Goal: Feedback & Contribution: Contribute content

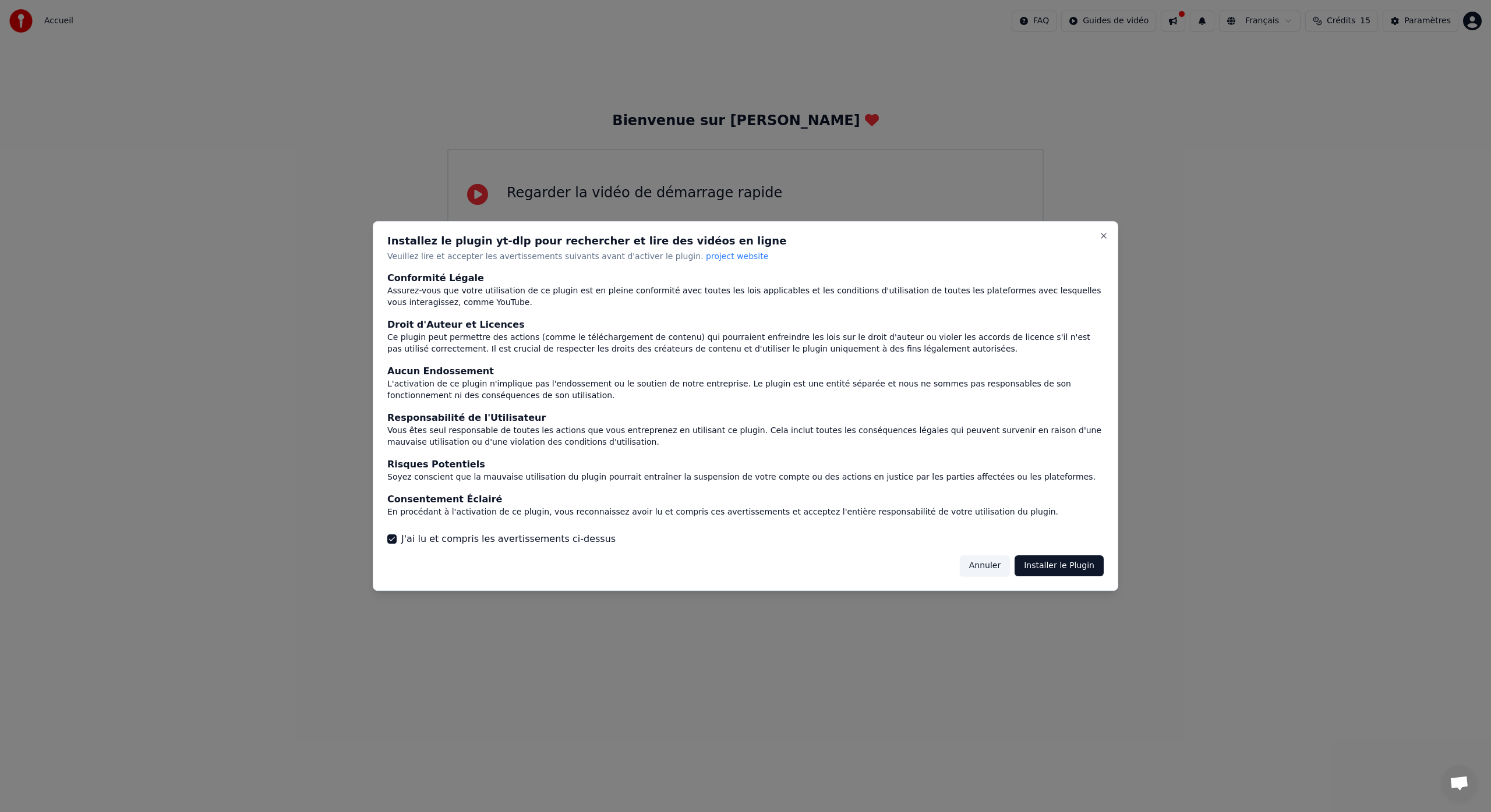
click at [1060, 566] on button "Installer le Plugin" at bounding box center [1059, 566] width 89 height 21
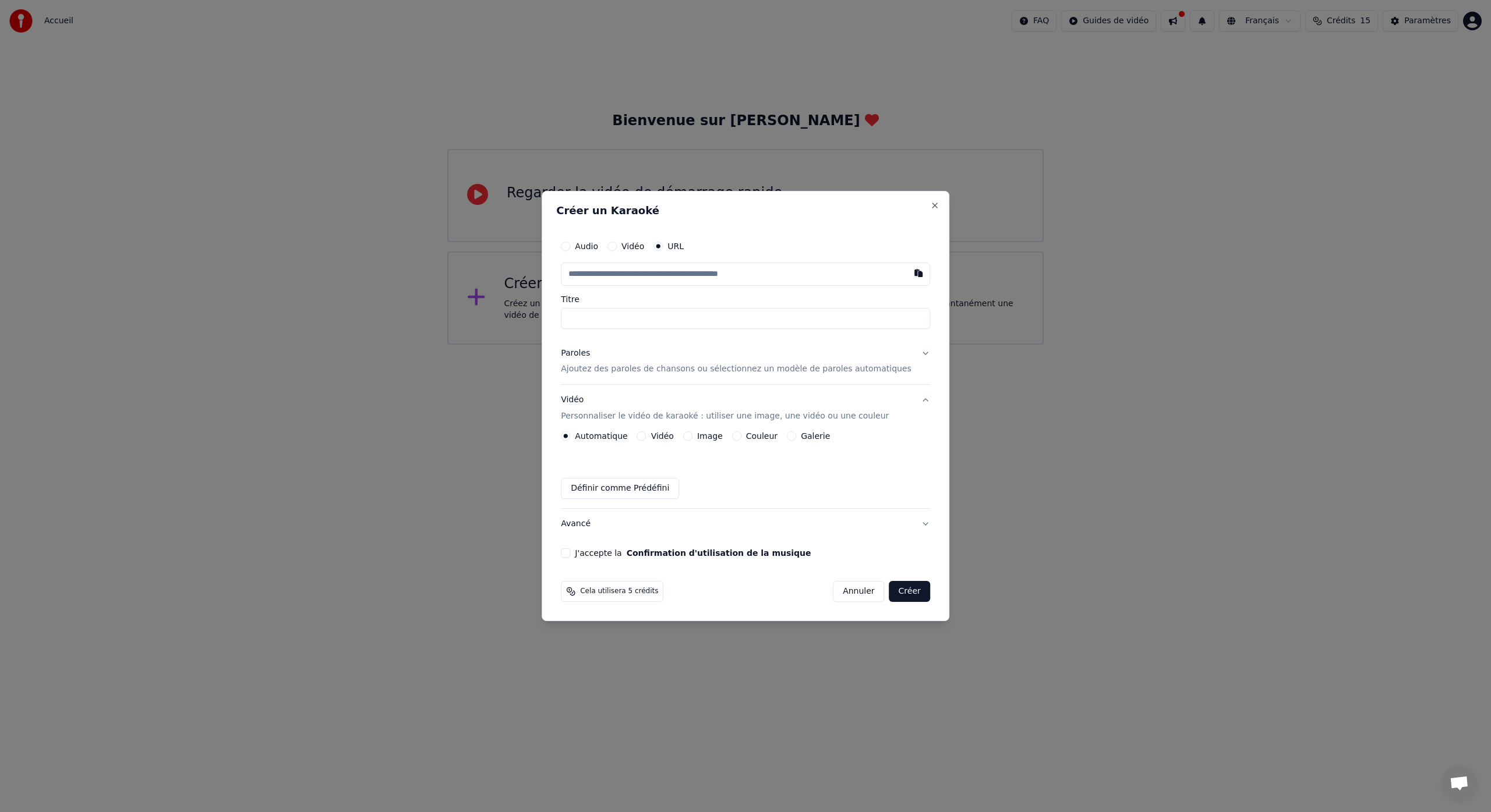
paste input "**********"
type input "**********"
click at [602, 317] on input "**********" at bounding box center [746, 319] width 369 height 21
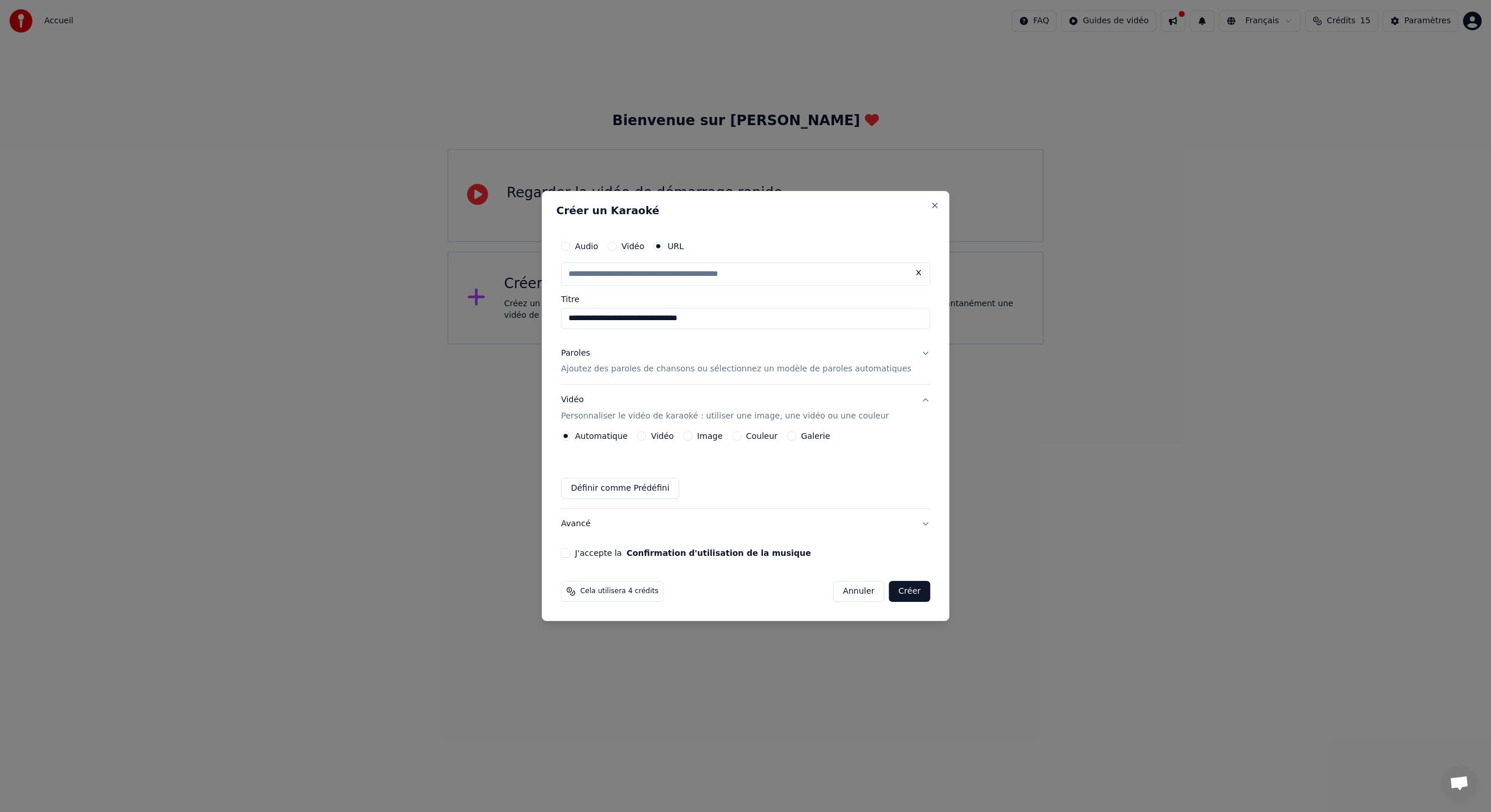
click at [915, 353] on button "Paroles Ajoutez des paroles de chansons ou sélectionnez un modèle de paroles au…" at bounding box center [746, 362] width 369 height 47
type input "**********"
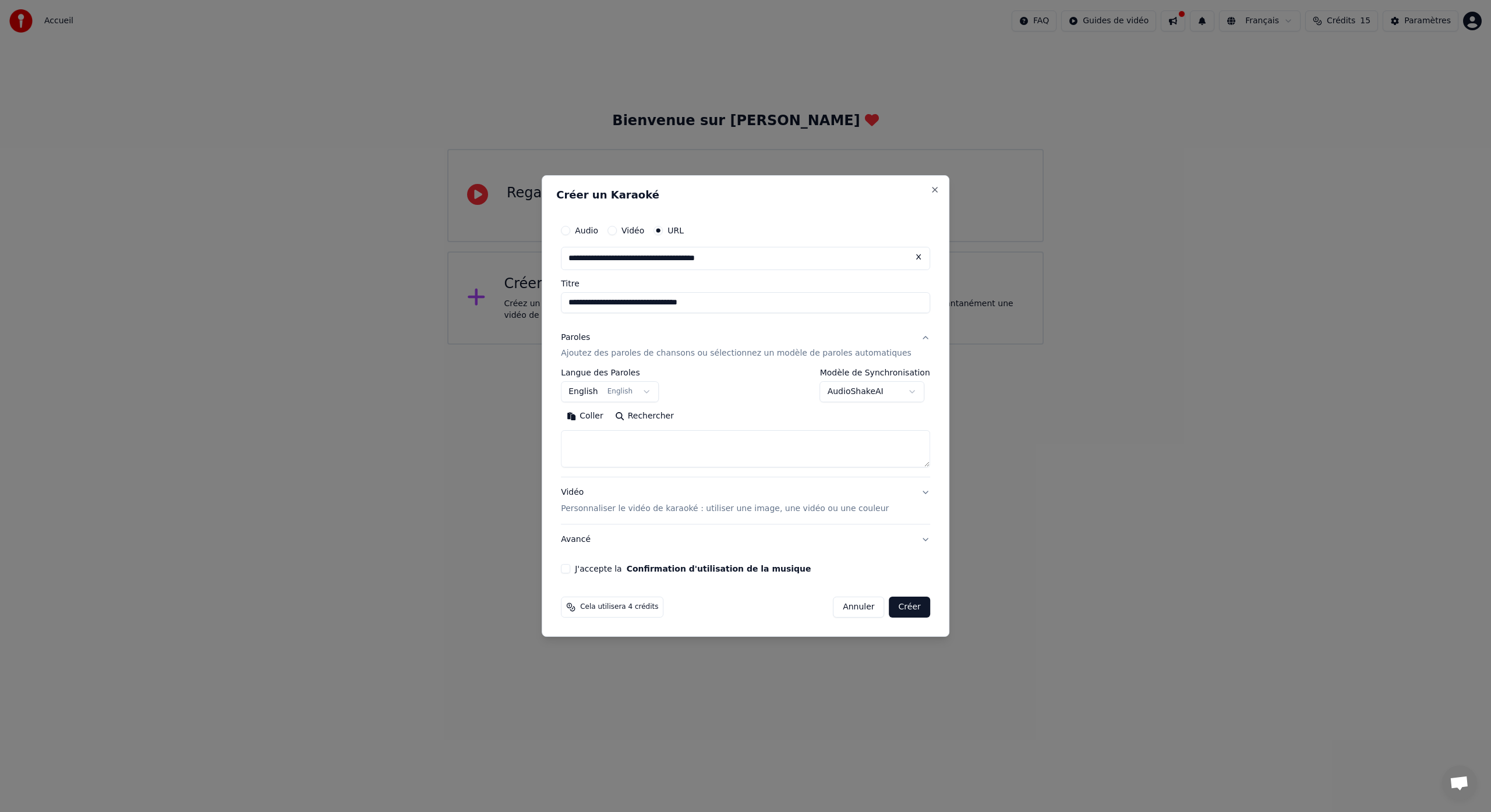
click at [623, 444] on textarea at bounding box center [746, 449] width 369 height 37
click at [604, 418] on button "Coller" at bounding box center [586, 416] width 49 height 18
type textarea "**********"
drag, startPoint x: 733, startPoint y: 445, endPoint x: 579, endPoint y: 443, distance: 154.0
click at [579, 443] on textarea "**********" at bounding box center [735, 449] width 348 height 37
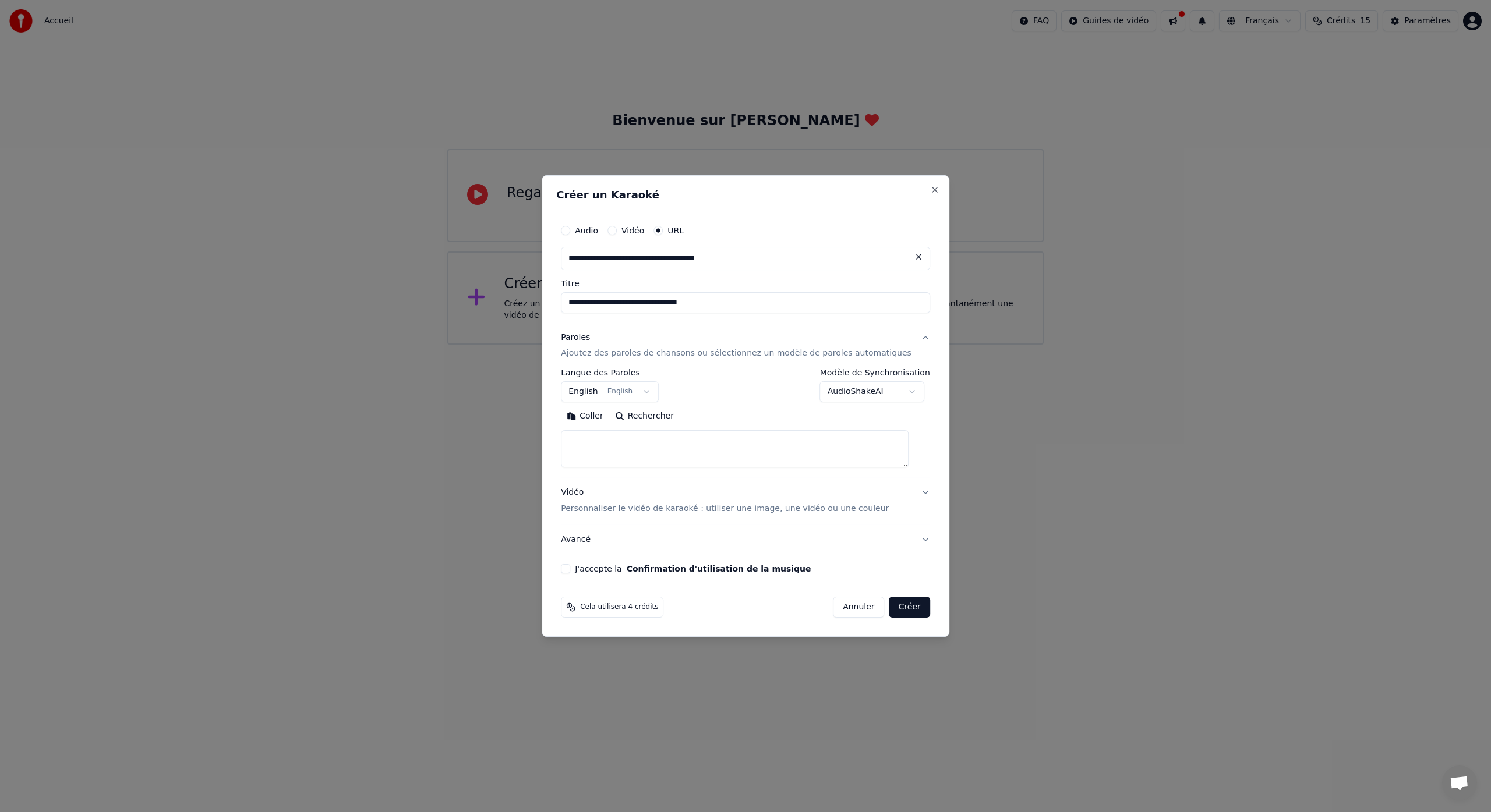
paste textarea "**********"
type textarea "**********"
click at [915, 494] on button "Vidéo Personnaliser le vidéo de karaoké : utiliser une image, une vidéo ou une …" at bounding box center [746, 501] width 369 height 47
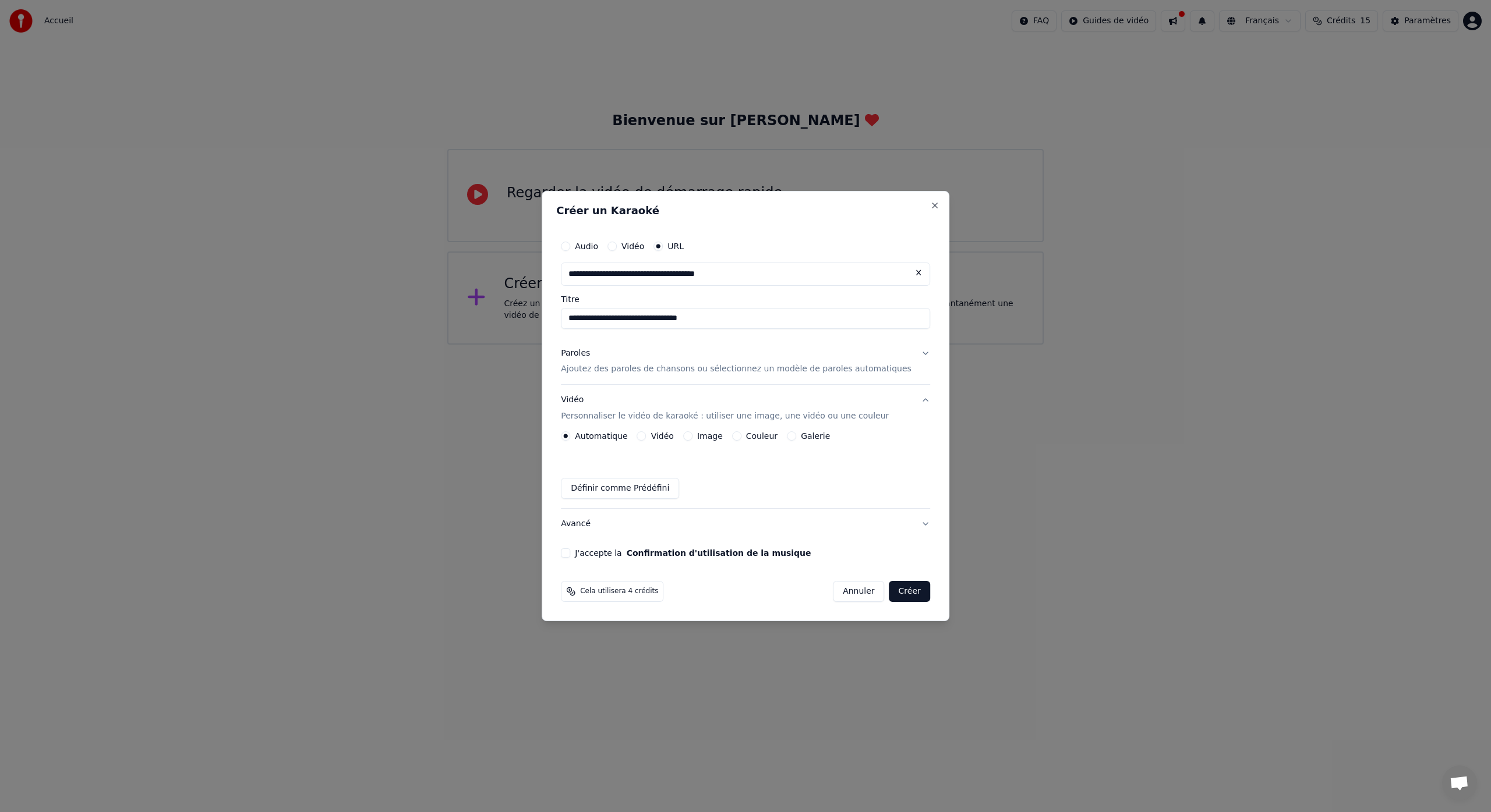
click at [692, 438] on button "Image" at bounding box center [687, 436] width 10 height 10
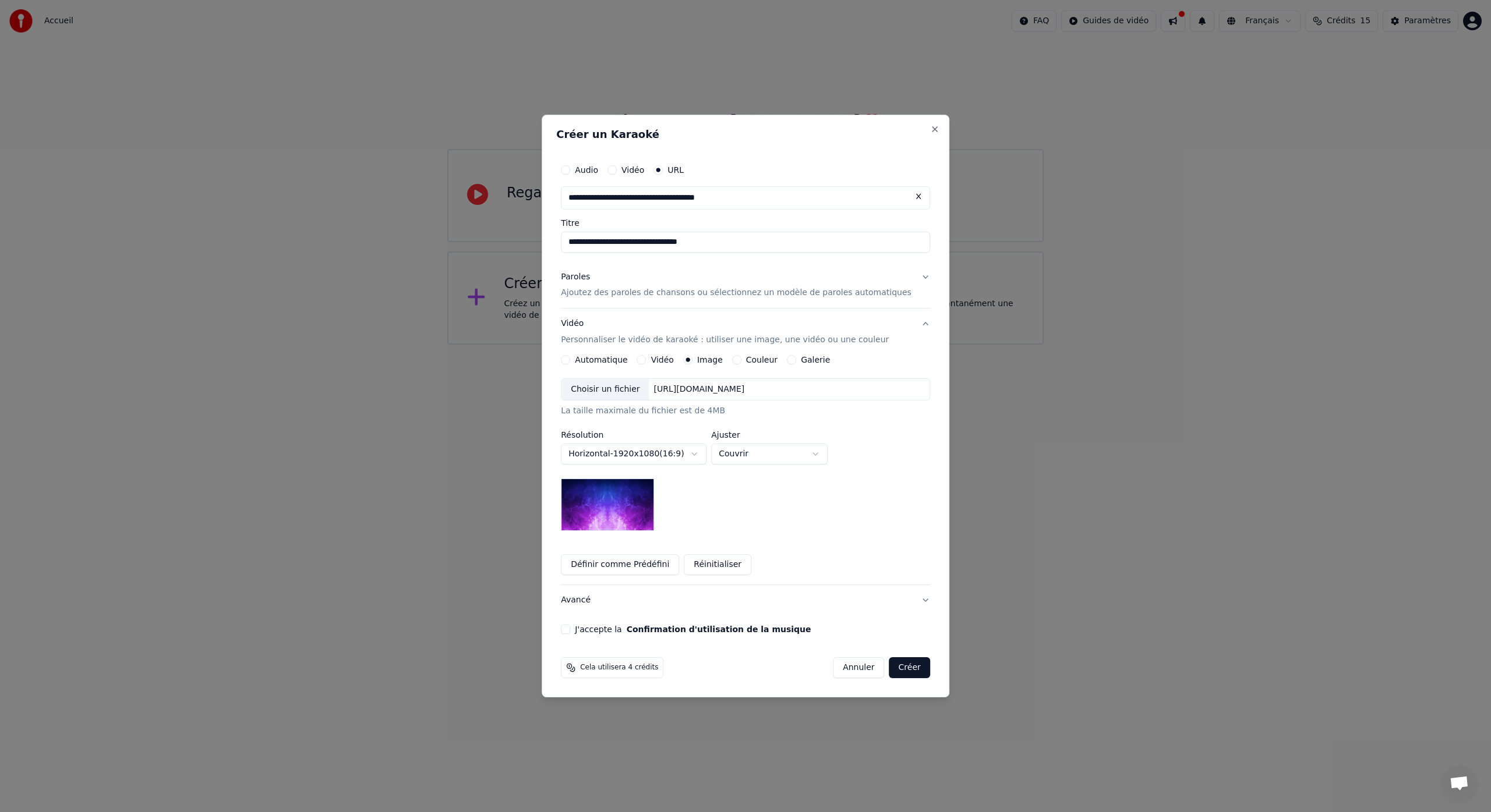
click at [638, 506] on img at bounding box center [607, 505] width 93 height 52
click at [570, 628] on button "J'accepte la Confirmation d'utilisation de la musique" at bounding box center [566, 629] width 10 height 10
click at [901, 668] on button "Créer" at bounding box center [910, 668] width 41 height 21
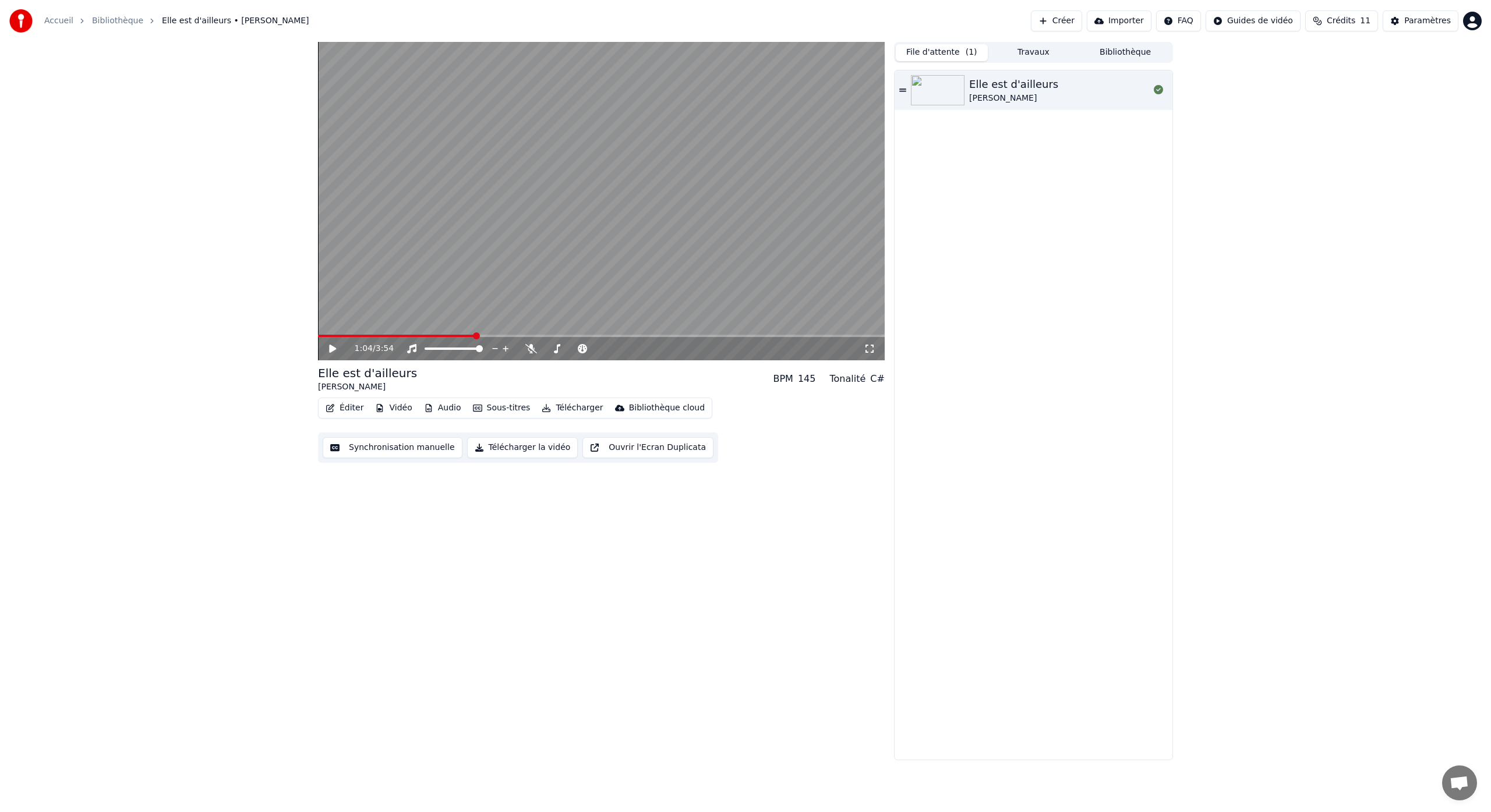
click at [950, 52] on button "File d'attente ( 1 )" at bounding box center [942, 52] width 92 height 17
click at [1050, 52] on button "Travaux" at bounding box center [1034, 52] width 92 height 17
click at [1030, 105] on div "[PERSON_NAME] - Elle est d'ailleurs" at bounding box center [1050, 104] width 187 height 17
click at [559, 349] on icon at bounding box center [556, 348] width 11 height 10
click at [622, 353] on span at bounding box center [620, 349] width 7 height 7
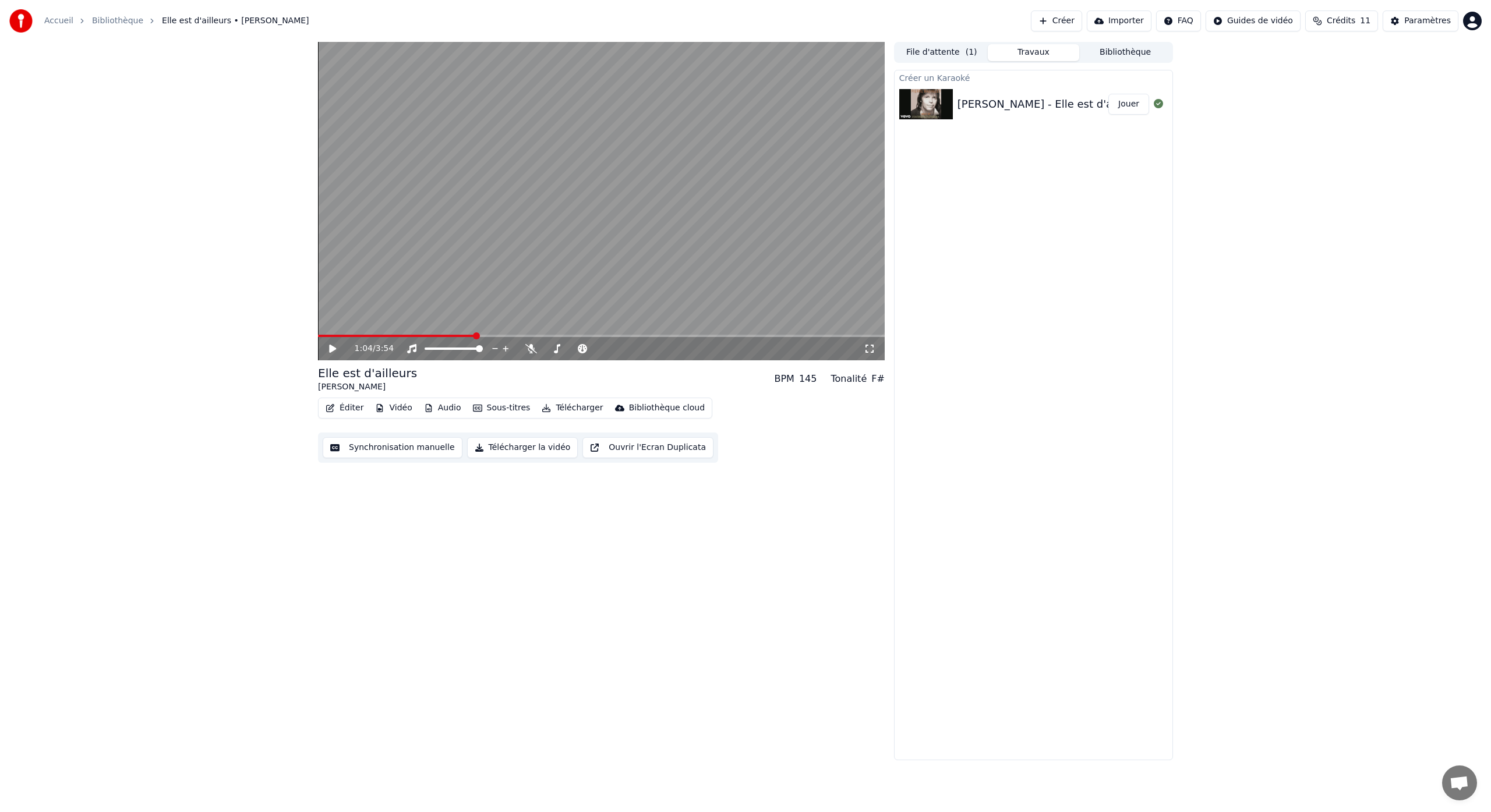
click at [334, 351] on icon at bounding box center [341, 348] width 28 height 10
click at [544, 351] on span at bounding box center [547, 349] width 7 height 7
click at [544, 349] on span at bounding box center [547, 349] width 7 height 7
click at [556, 353] on icon at bounding box center [557, 348] width 6 height 10
click at [613, 351] on span at bounding box center [612, 349] width 7 height 7
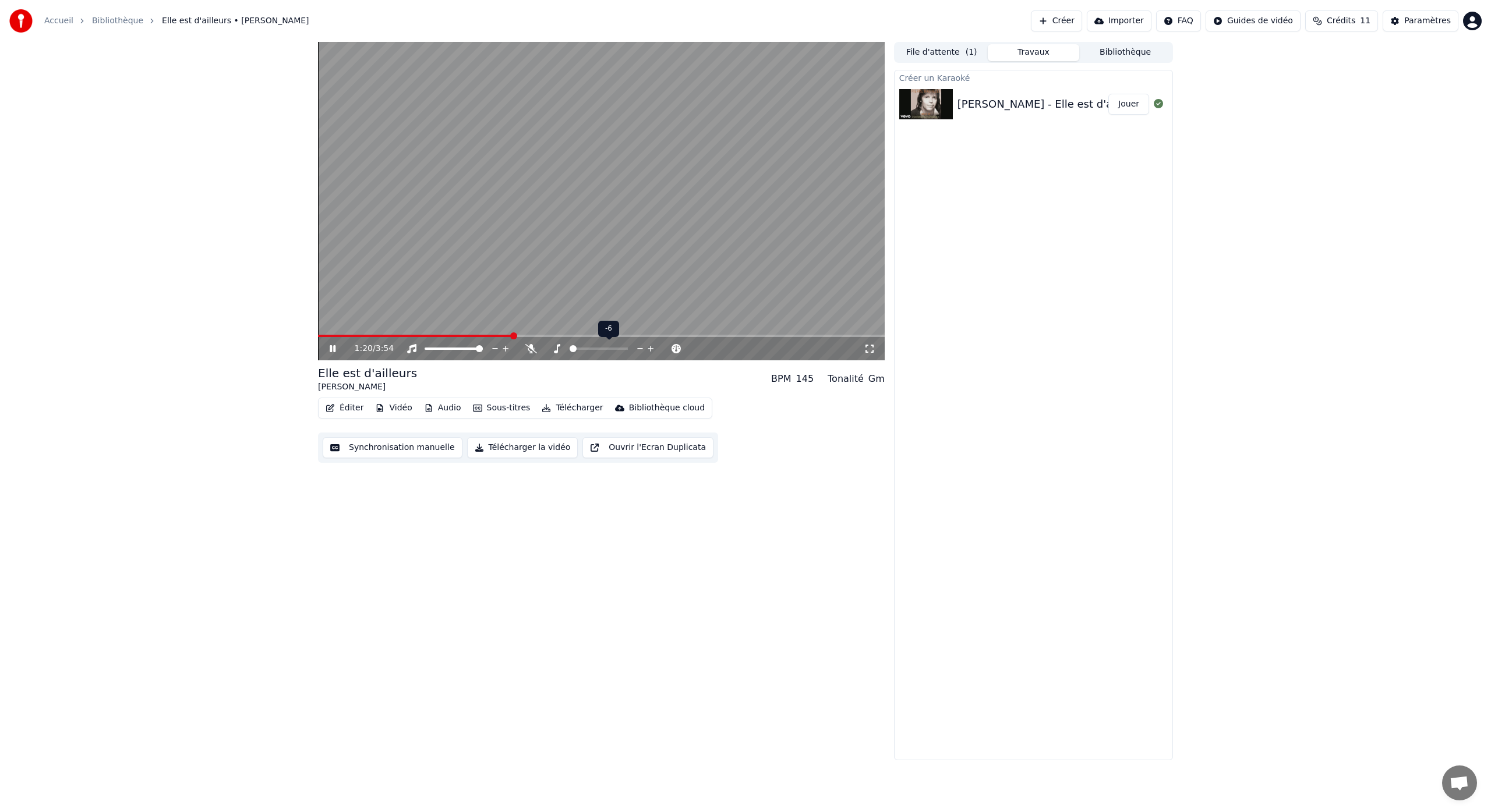
click at [570, 351] on span at bounding box center [573, 349] width 7 height 7
click at [533, 351] on icon at bounding box center [531, 348] width 11 height 10
click at [575, 349] on span at bounding box center [575, 349] width 7 height 7
click at [544, 347] on span at bounding box center [547, 349] width 7 height 7
click at [333, 349] on icon at bounding box center [341, 348] width 28 height 10
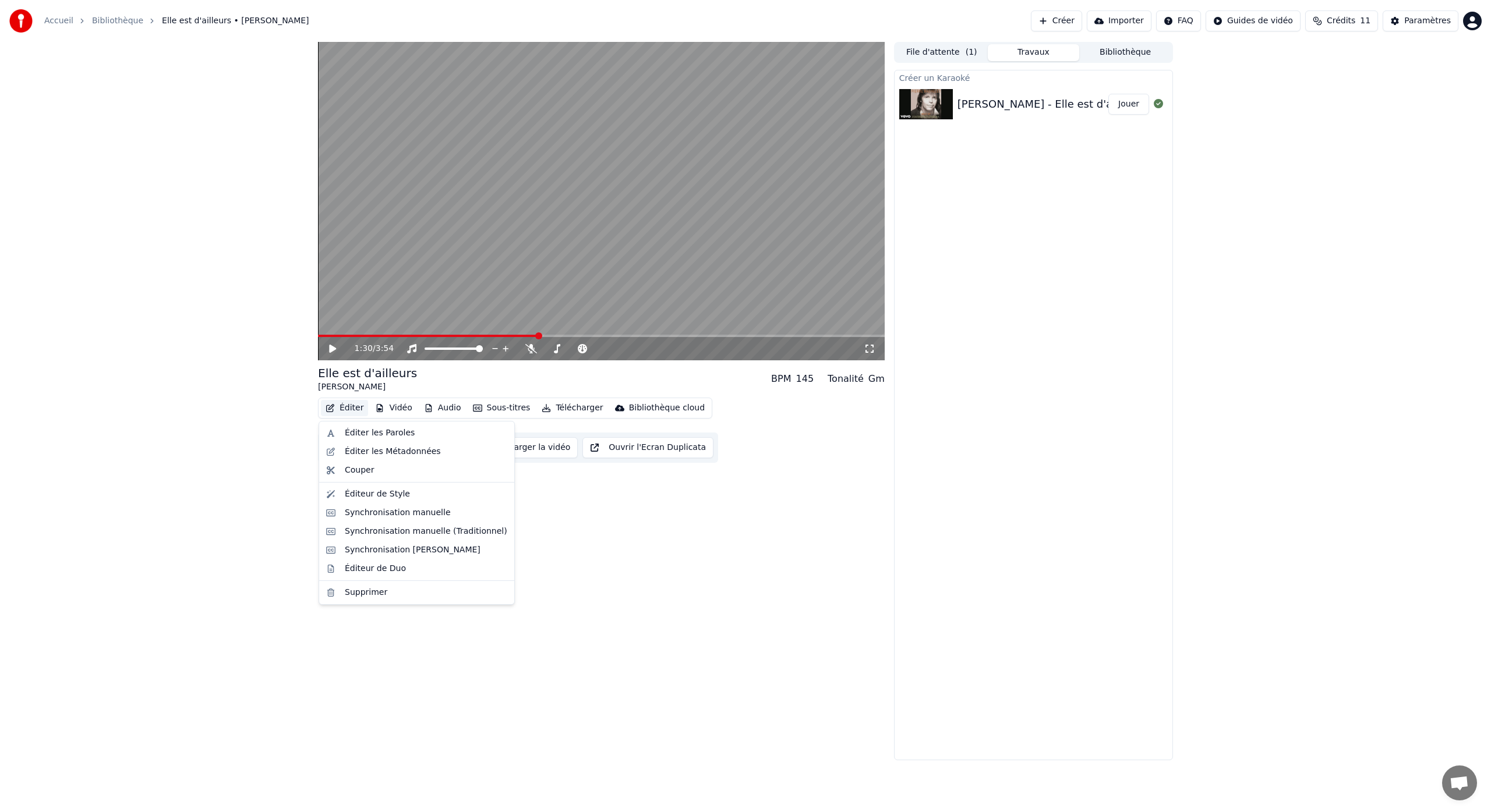
click at [351, 409] on button "Éditer" at bounding box center [344, 408] width 47 height 17
click at [358, 432] on div "Éditer les Paroles" at bounding box center [380, 432] width 70 height 11
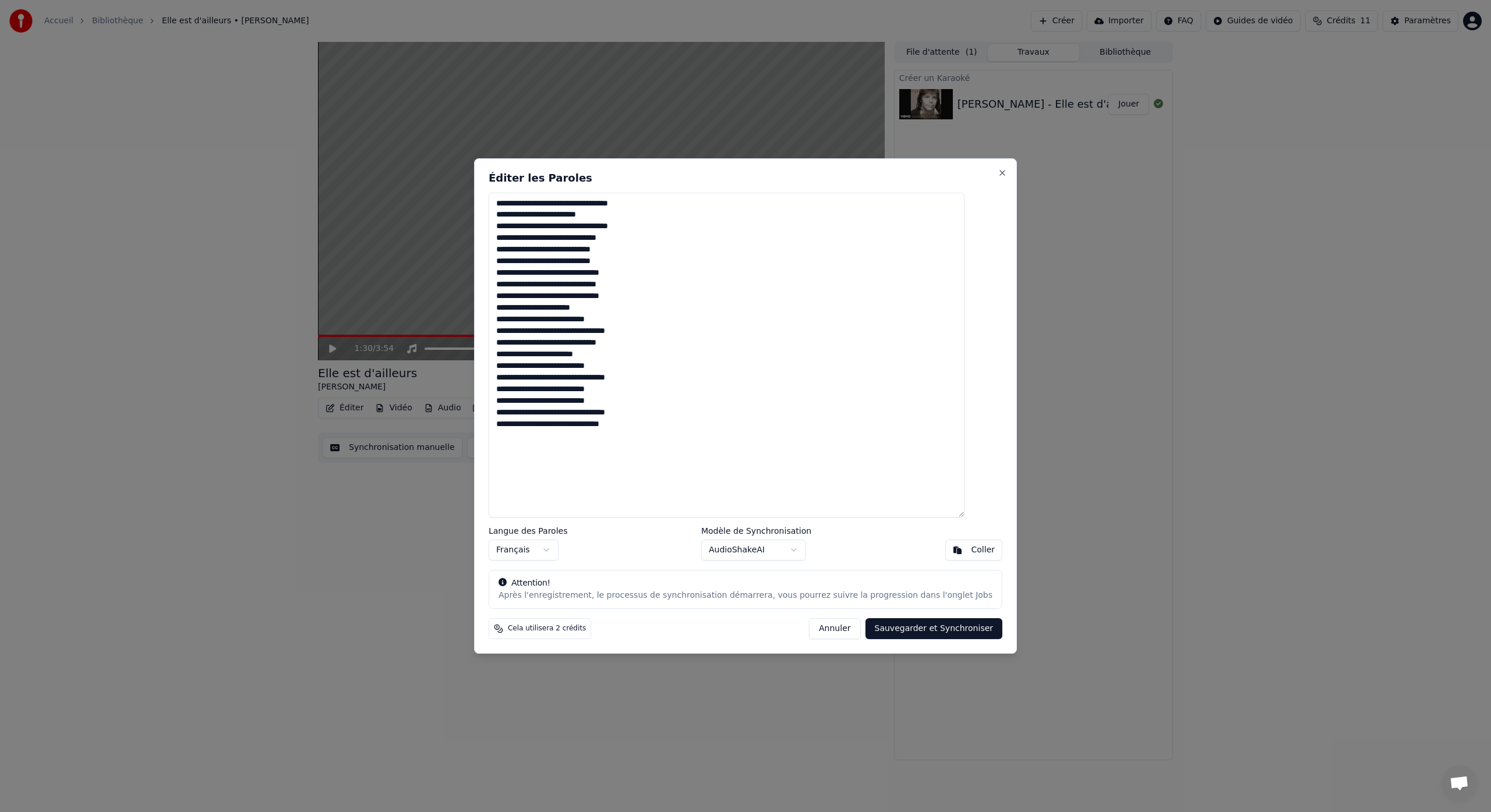
click at [795, 551] on body "Accueil Bibliothèque Elle est d'ailleurs • [PERSON_NAME] Créer Importer FAQ Gui…" at bounding box center [746, 406] width 1491 height 812
click at [881, 630] on button "Sauvegarder et Synchroniser" at bounding box center [934, 629] width 137 height 21
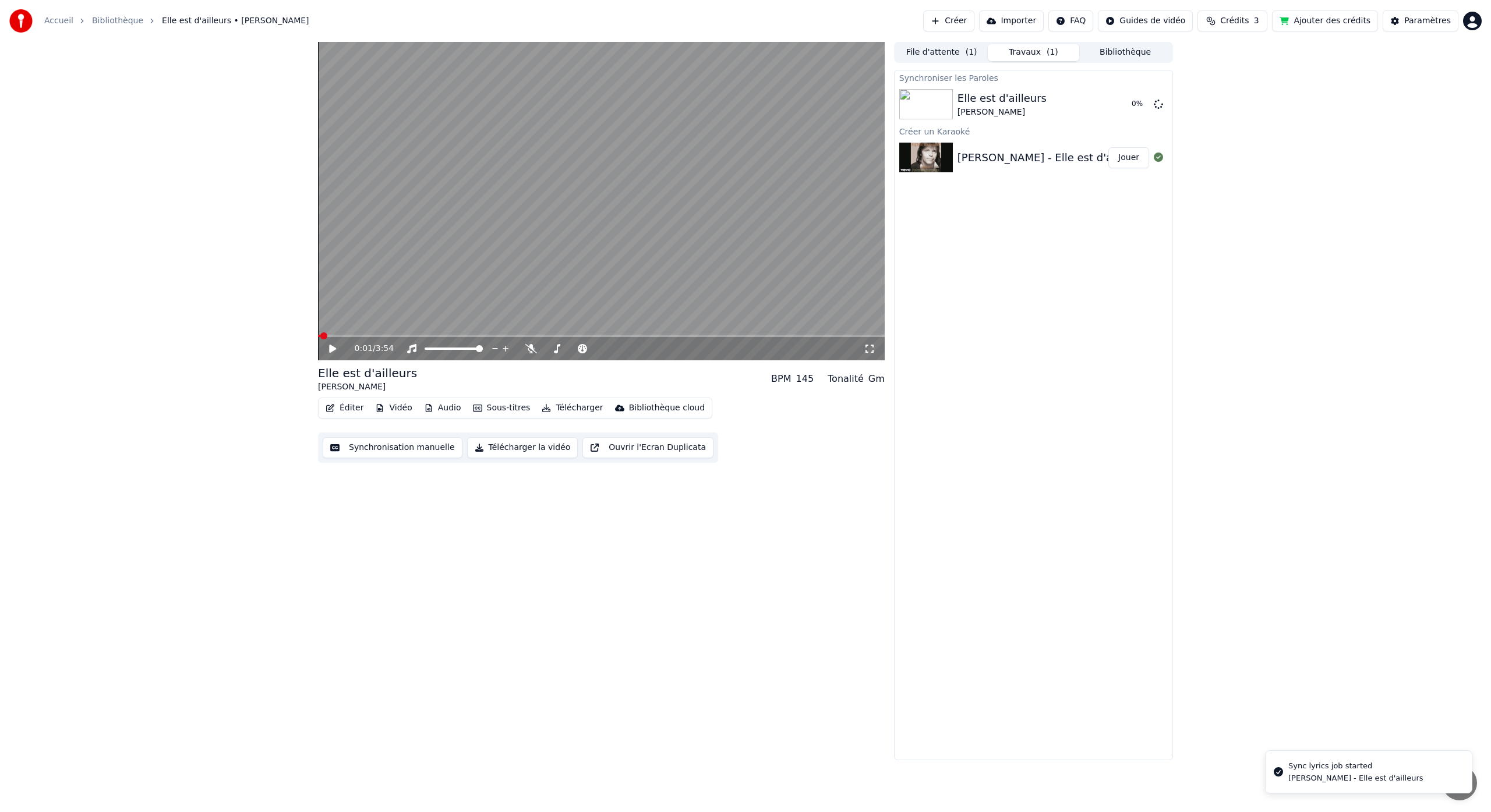
click at [321, 336] on span at bounding box center [319, 336] width 3 height 3
click at [334, 353] on icon at bounding box center [341, 348] width 28 height 10
click at [334, 351] on icon at bounding box center [341, 348] width 28 height 10
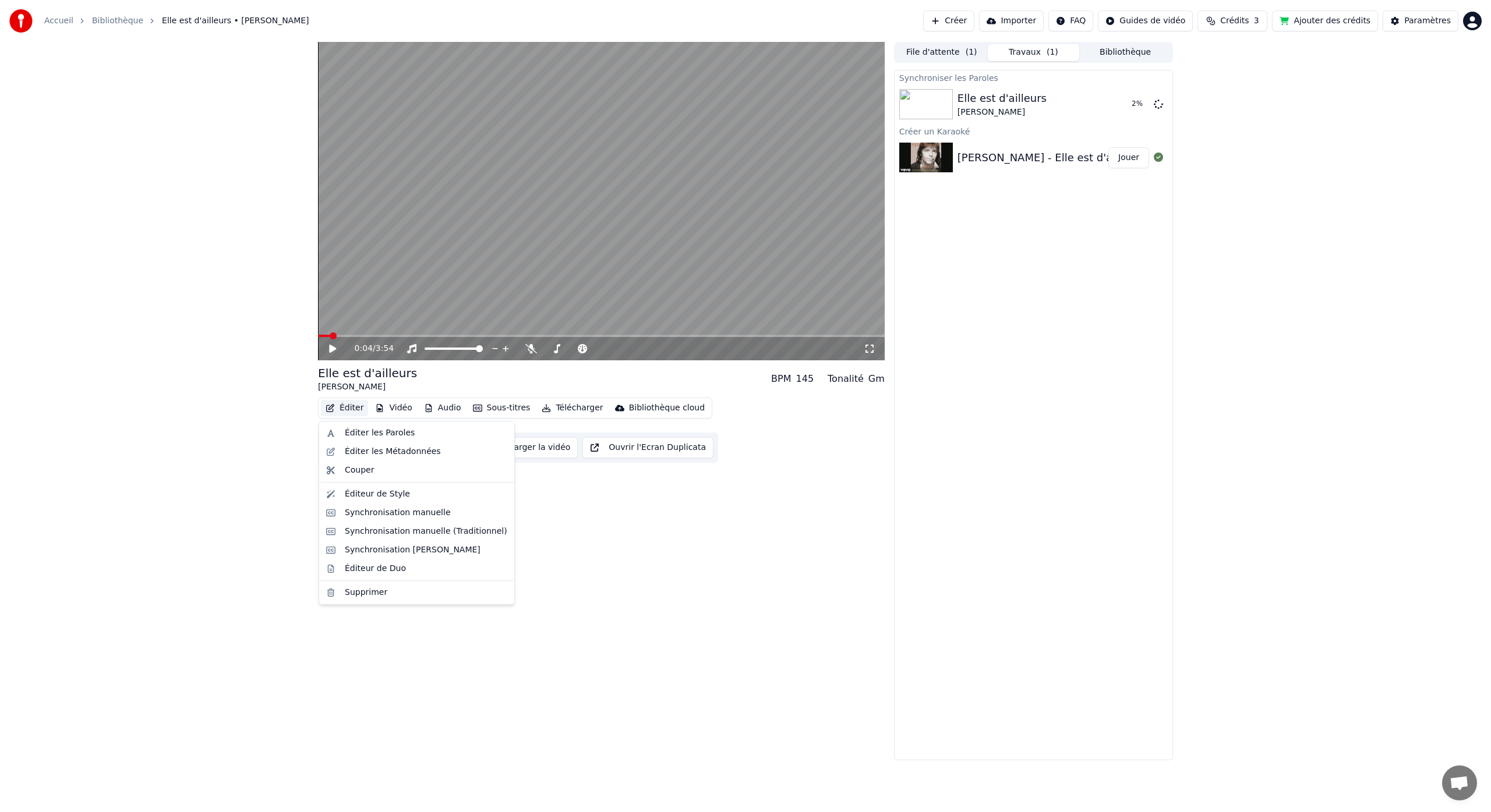
click at [344, 409] on button "Éditer" at bounding box center [344, 408] width 47 height 17
click at [408, 515] on div "Synchronisation manuelle" at bounding box center [398, 512] width 106 height 11
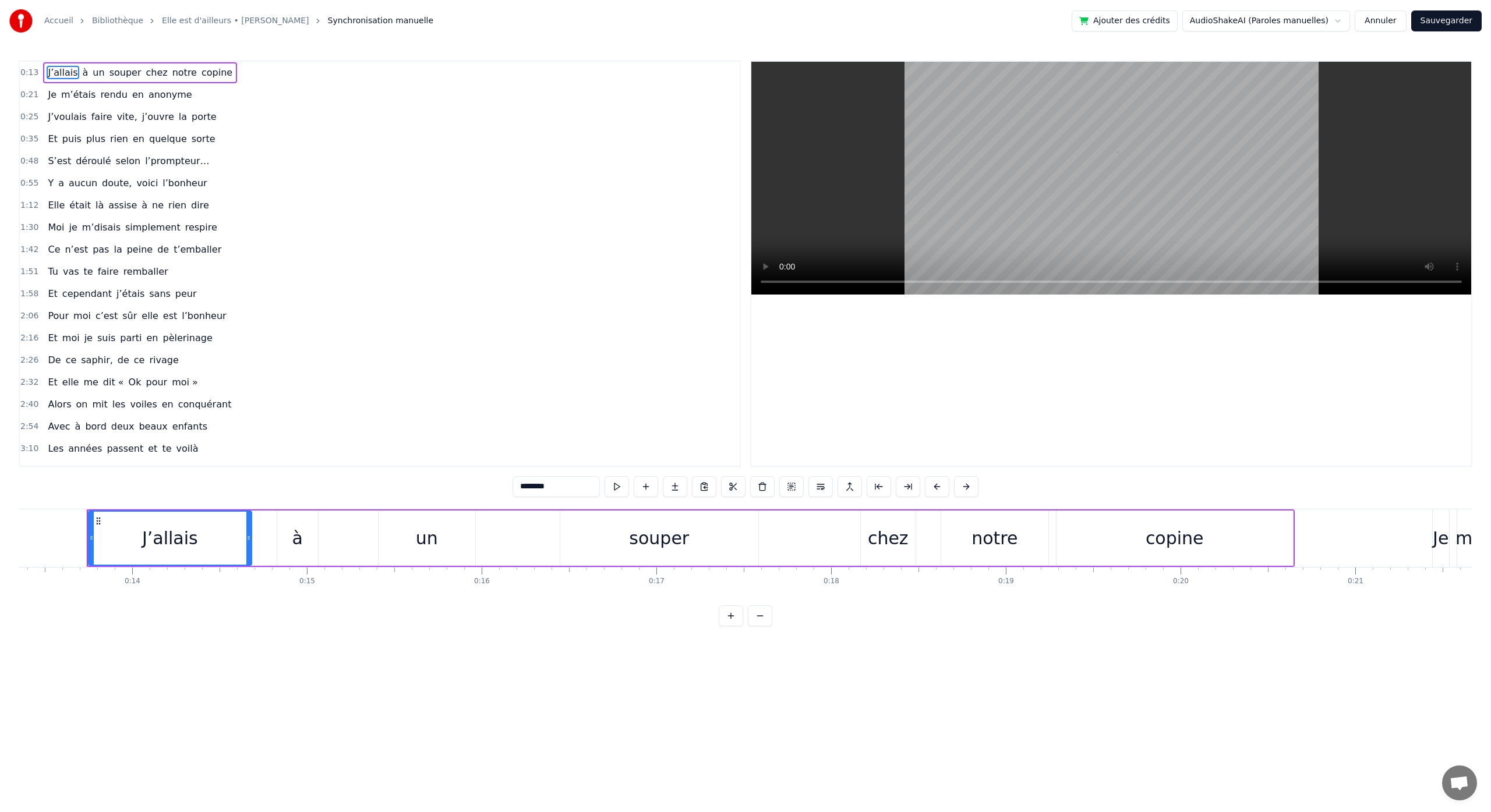
scroll to position [0, 2343]
click at [47, 74] on span "J’allais" at bounding box center [63, 72] width 32 height 13
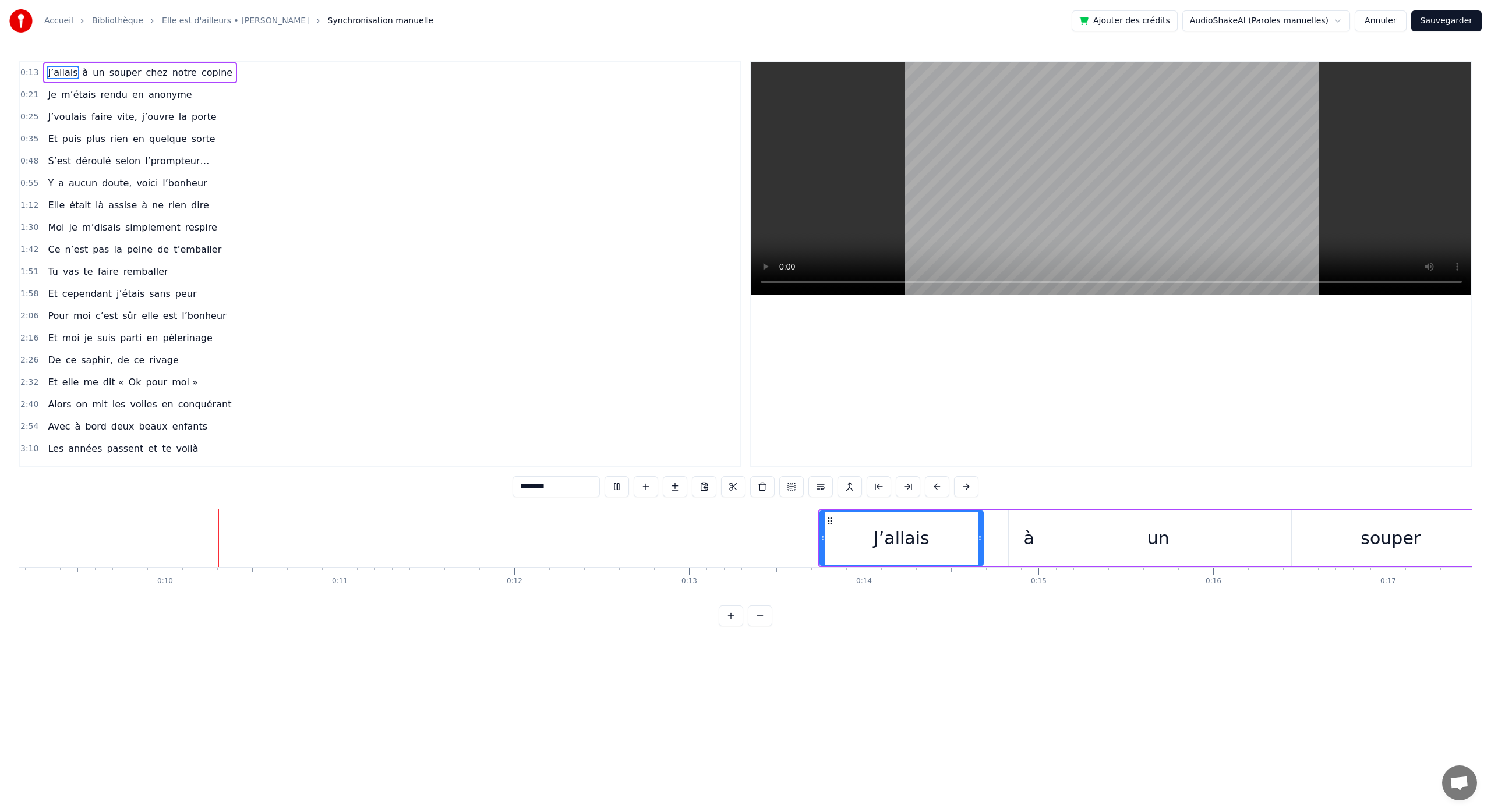
scroll to position [0, 1607]
drag, startPoint x: 974, startPoint y: 542, endPoint x: 1181, endPoint y: 545, distance: 207.0
click at [1191, 545] on div at bounding box center [1192, 538] width 4 height 53
click at [814, 528] on div "J’allais" at bounding box center [1004, 538] width 381 height 56
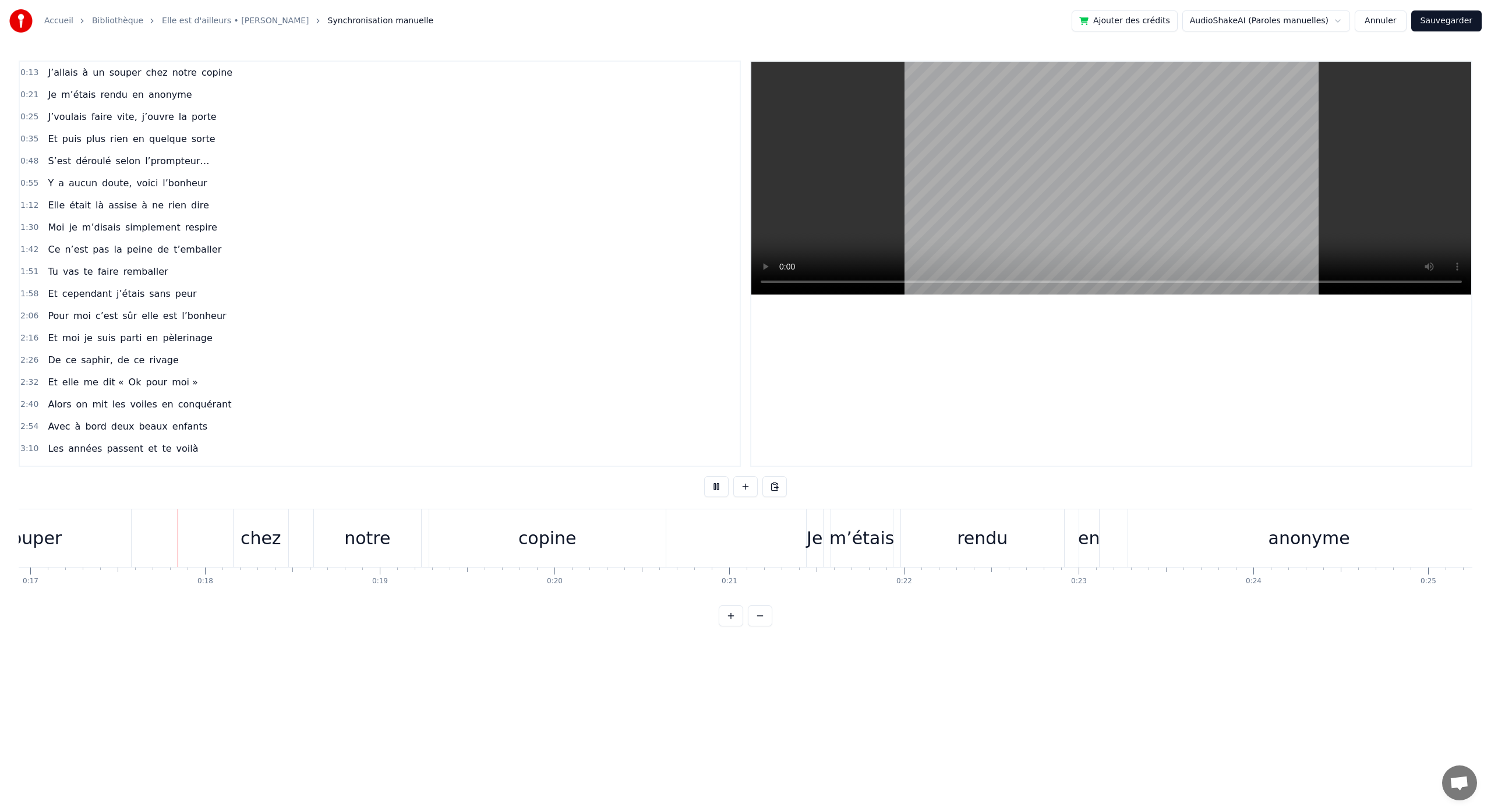
scroll to position [0, 2960]
click at [816, 552] on div "Je" at bounding box center [813, 538] width 17 height 57
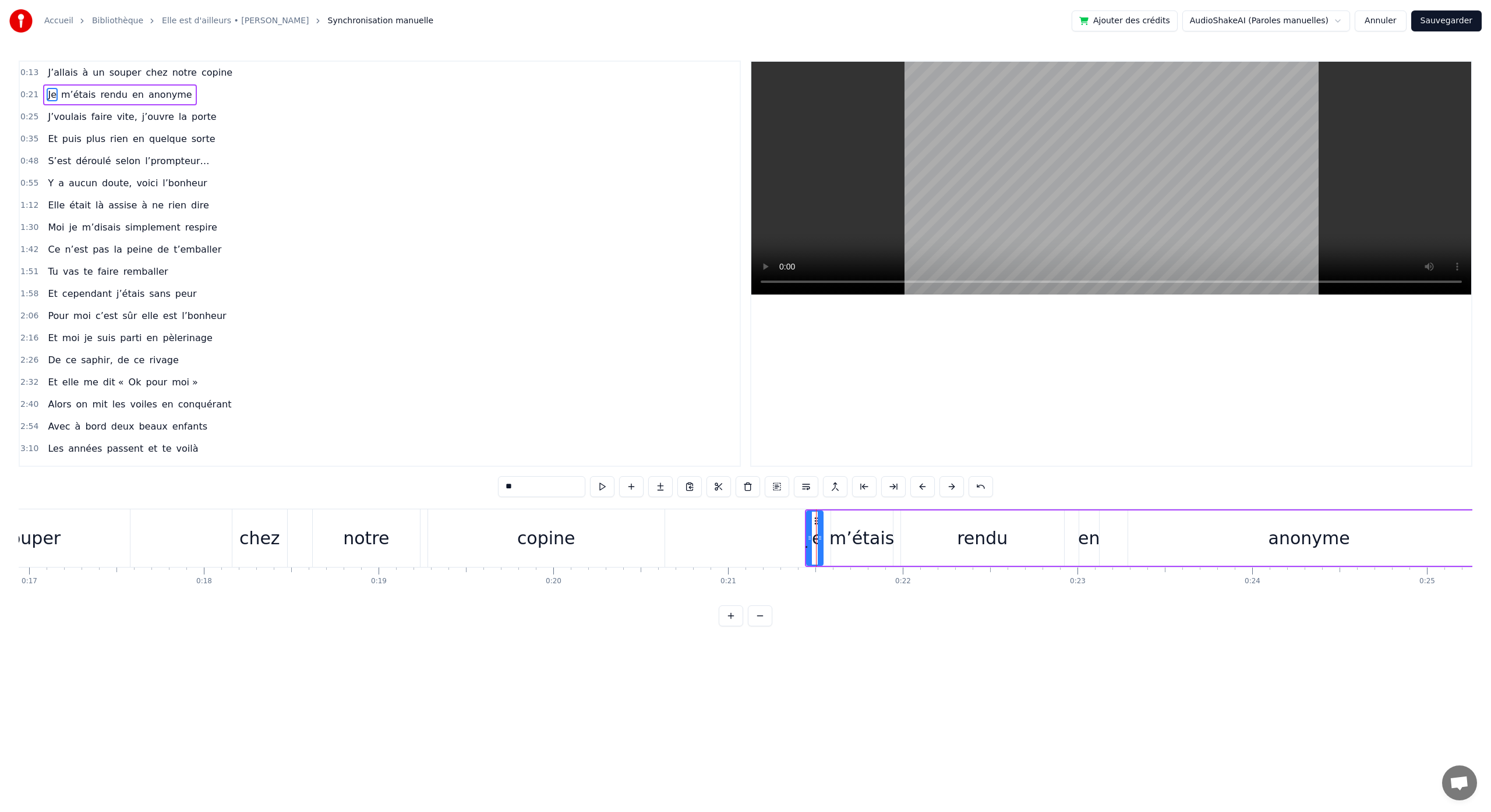
click at [55, 93] on span "Je" at bounding box center [52, 94] width 11 height 13
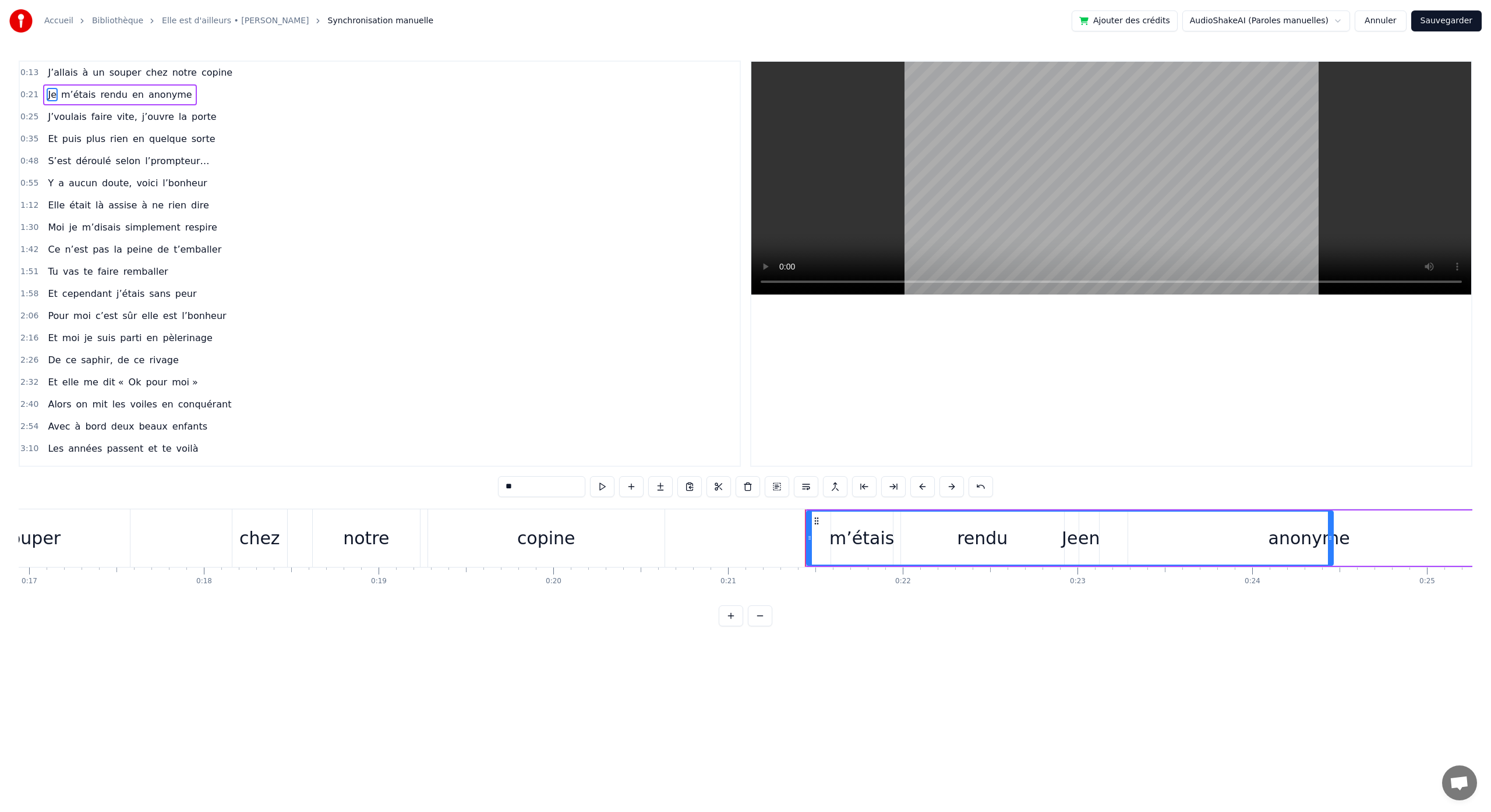
drag, startPoint x: 821, startPoint y: 540, endPoint x: 1329, endPoint y: 518, distance: 508.5
click at [1330, 518] on div at bounding box center [1330, 538] width 4 height 53
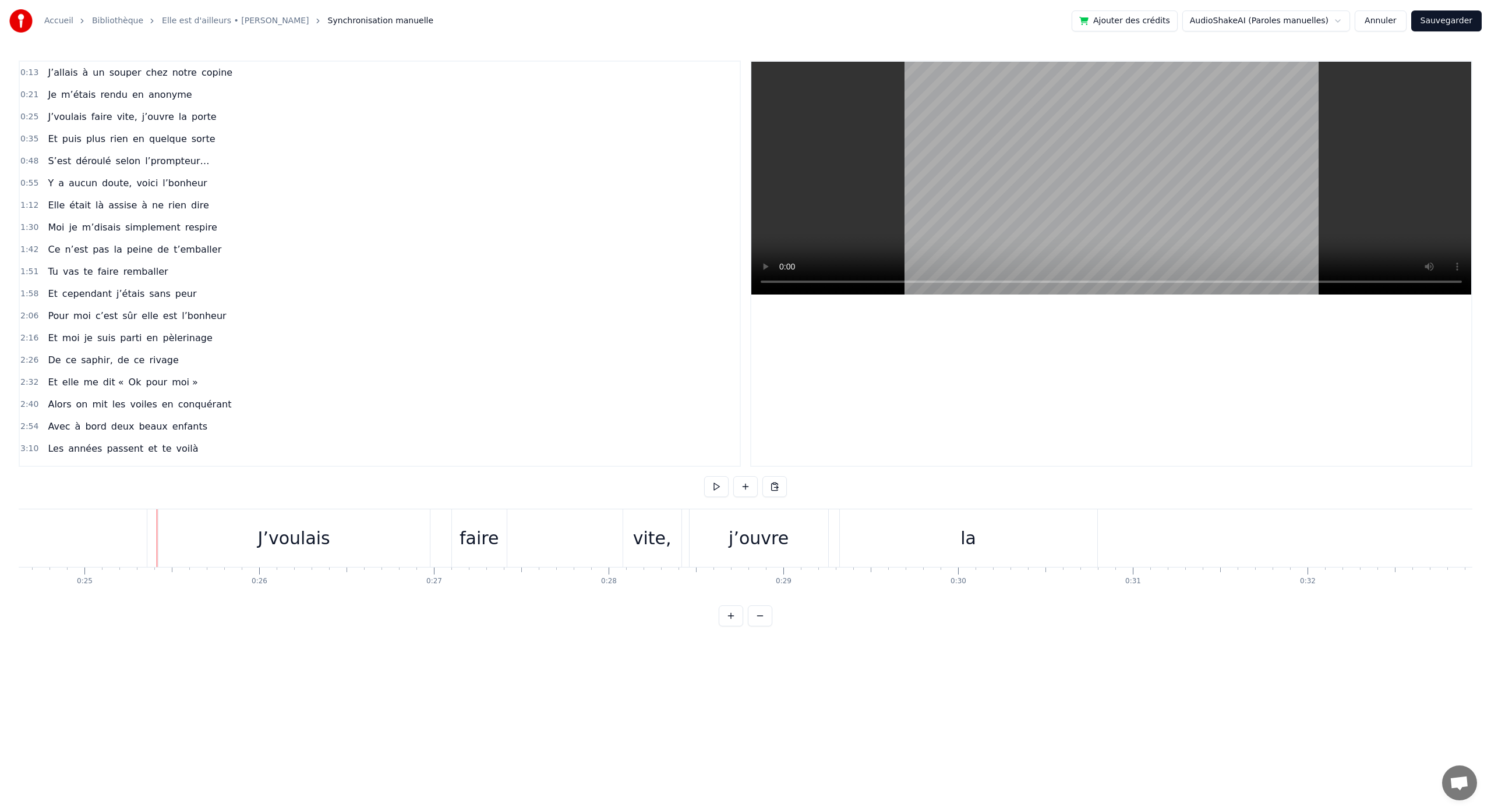
scroll to position [0, 4304]
click at [850, 546] on div "la" at bounding box center [967, 538] width 257 height 57
click at [367, 545] on div "à" at bounding box center [387, 538] width 41 height 57
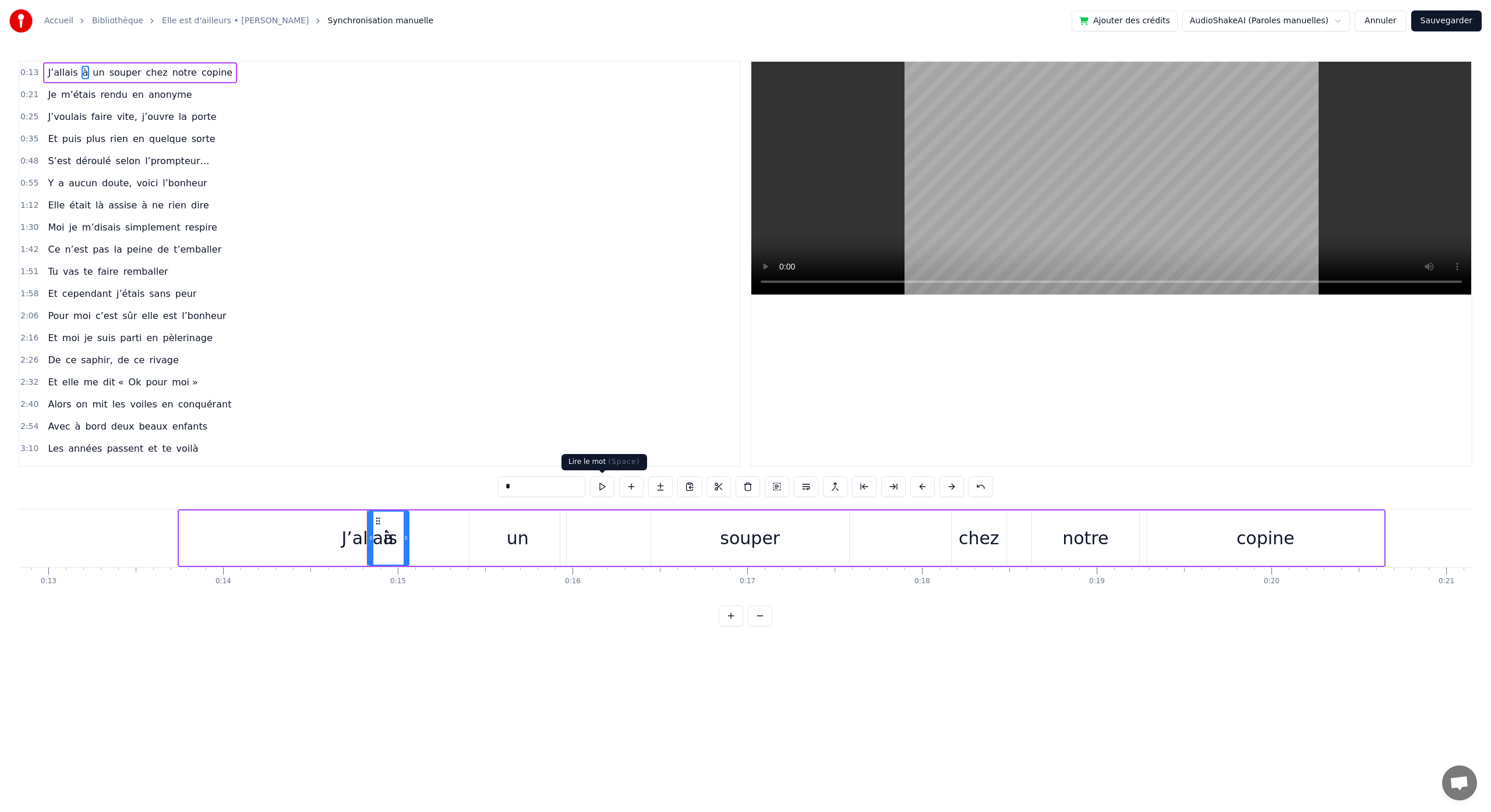
click at [607, 492] on button at bounding box center [602, 486] width 24 height 21
click at [532, 540] on div "un" at bounding box center [517, 538] width 96 height 56
type input "**"
click at [600, 486] on button at bounding box center [602, 486] width 24 height 21
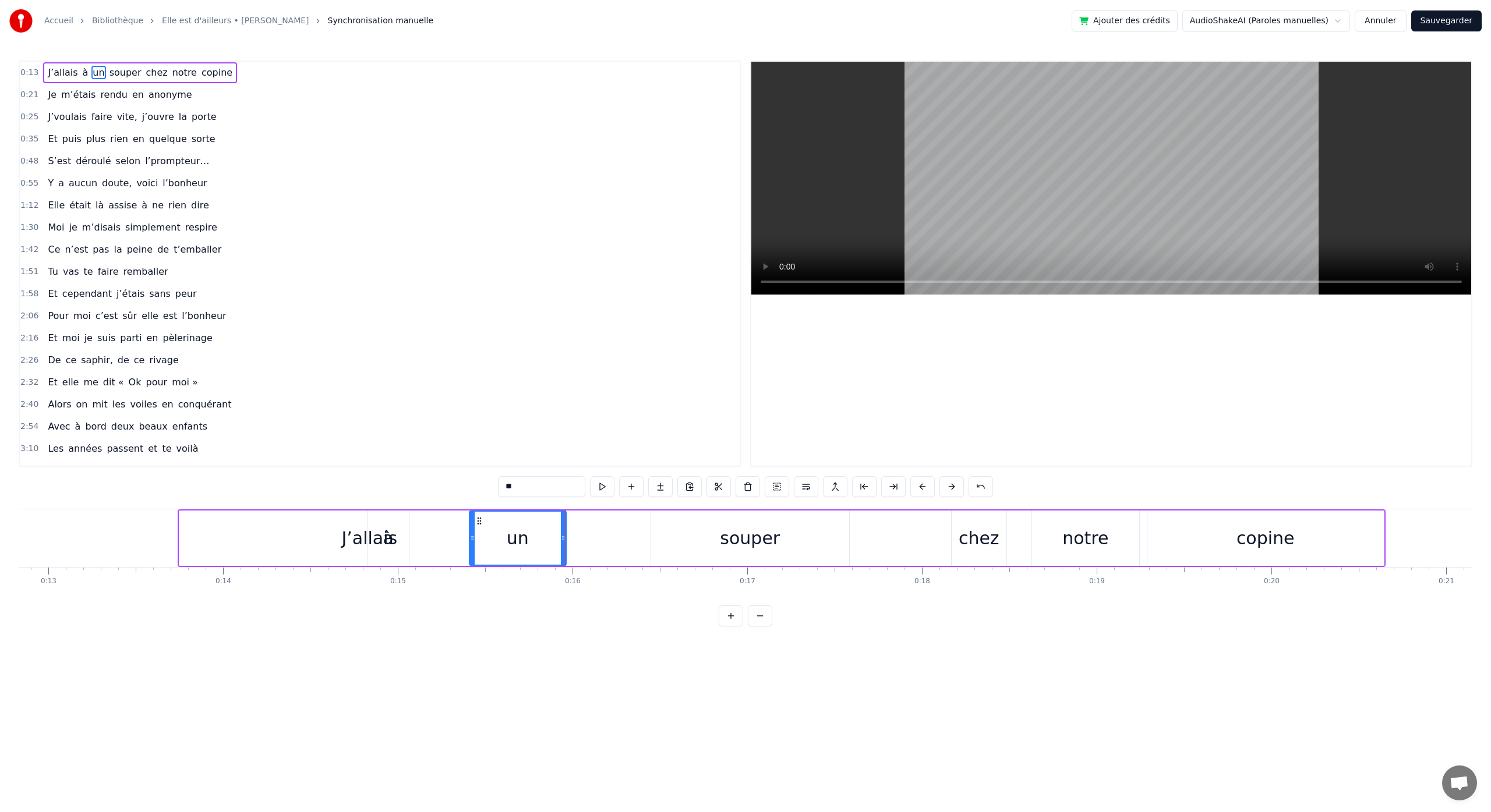
click at [599, 486] on button at bounding box center [602, 486] width 24 height 21
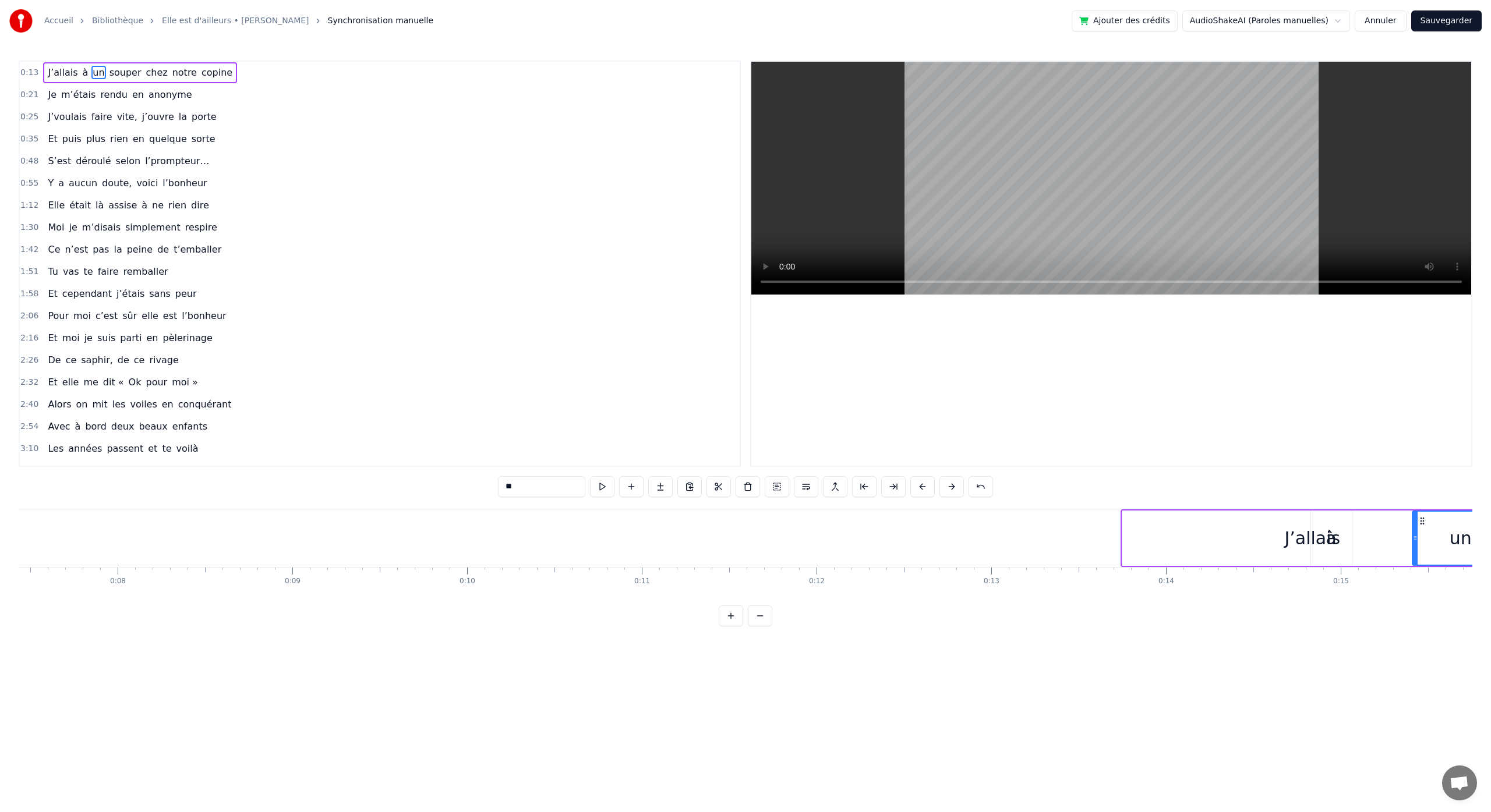
scroll to position [0, 0]
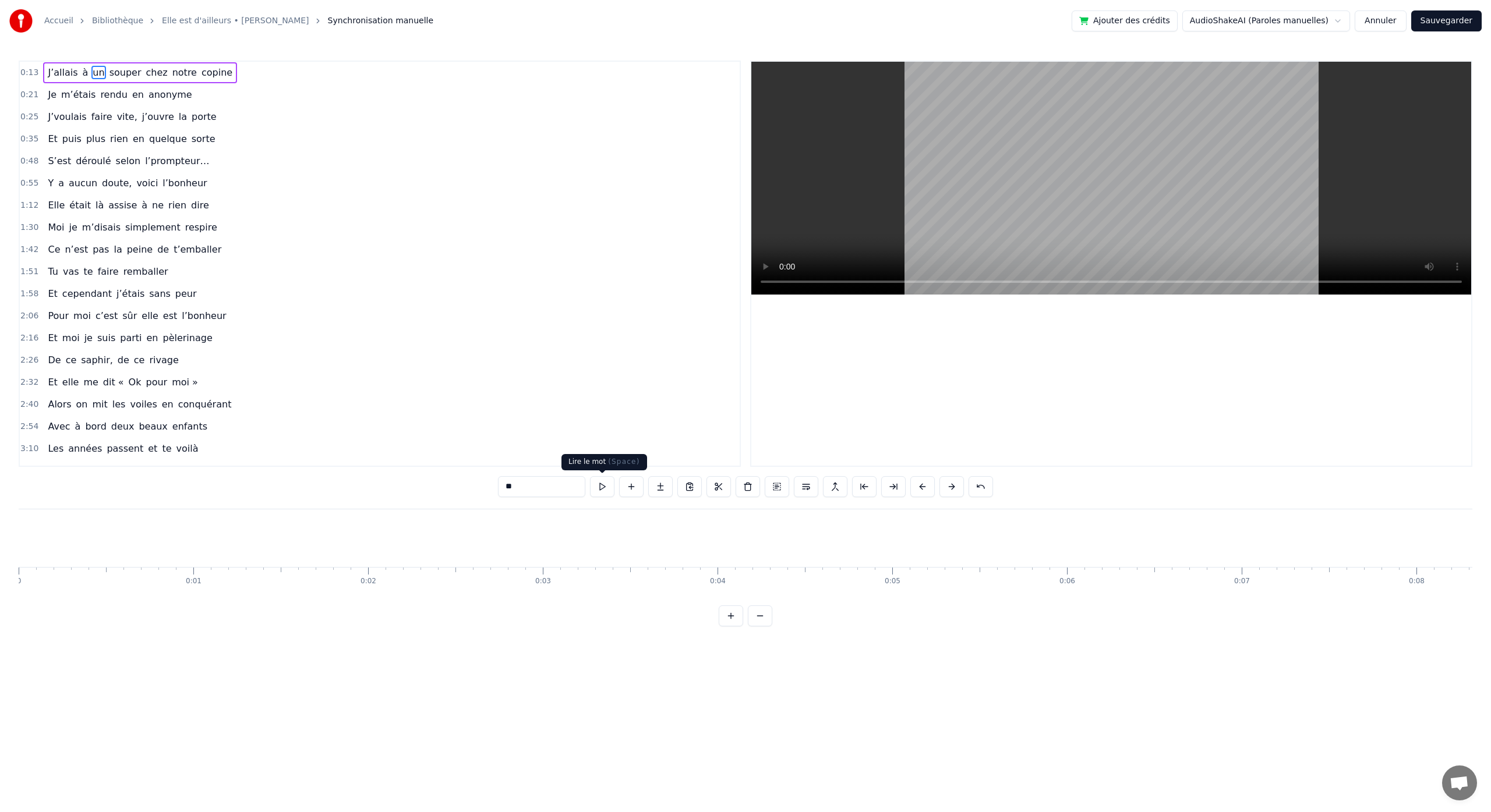
click at [590, 476] on button at bounding box center [602, 486] width 24 height 21
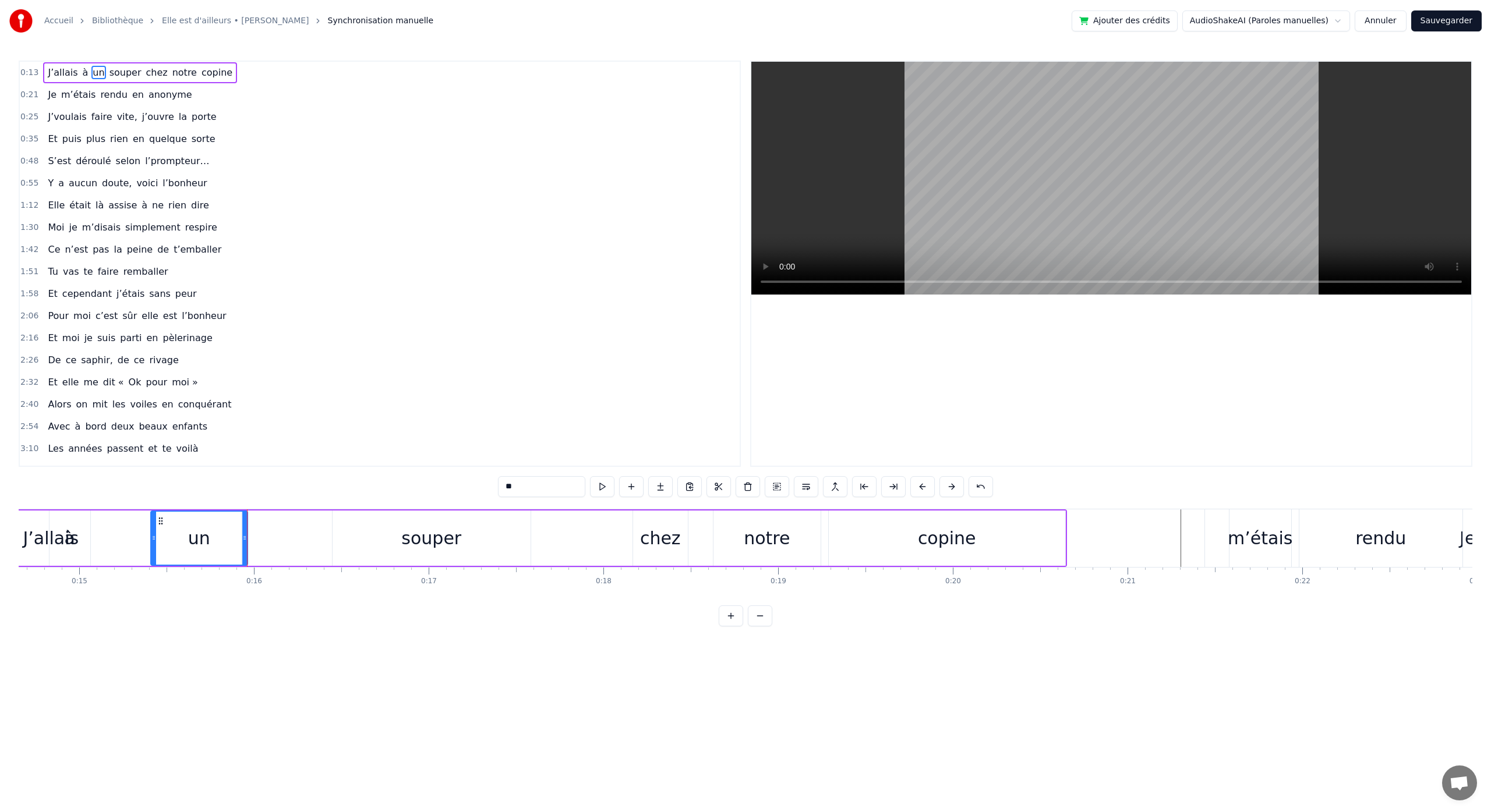
scroll to position [0, 2661]
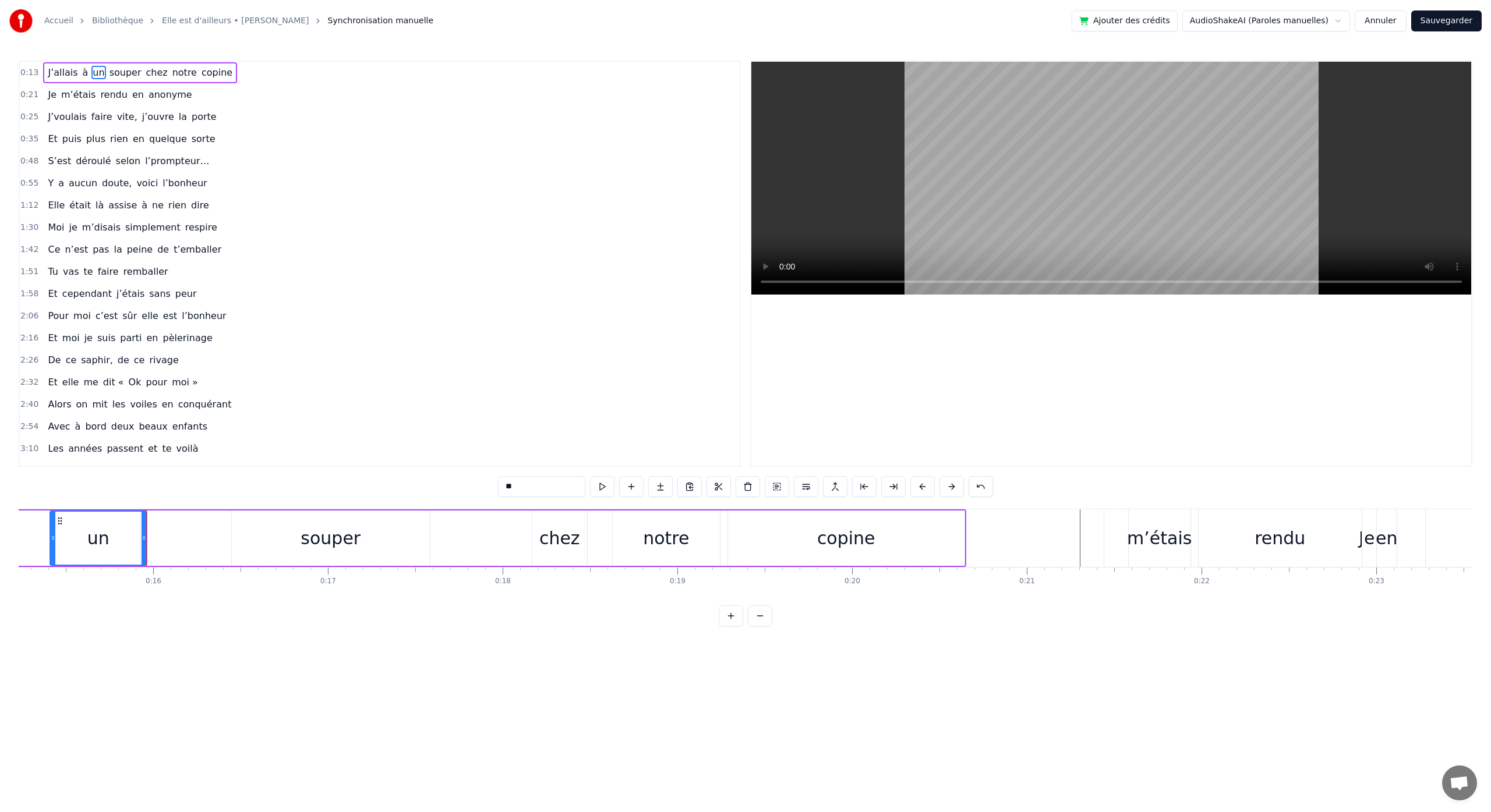
click at [590, 476] on button at bounding box center [602, 486] width 24 height 21
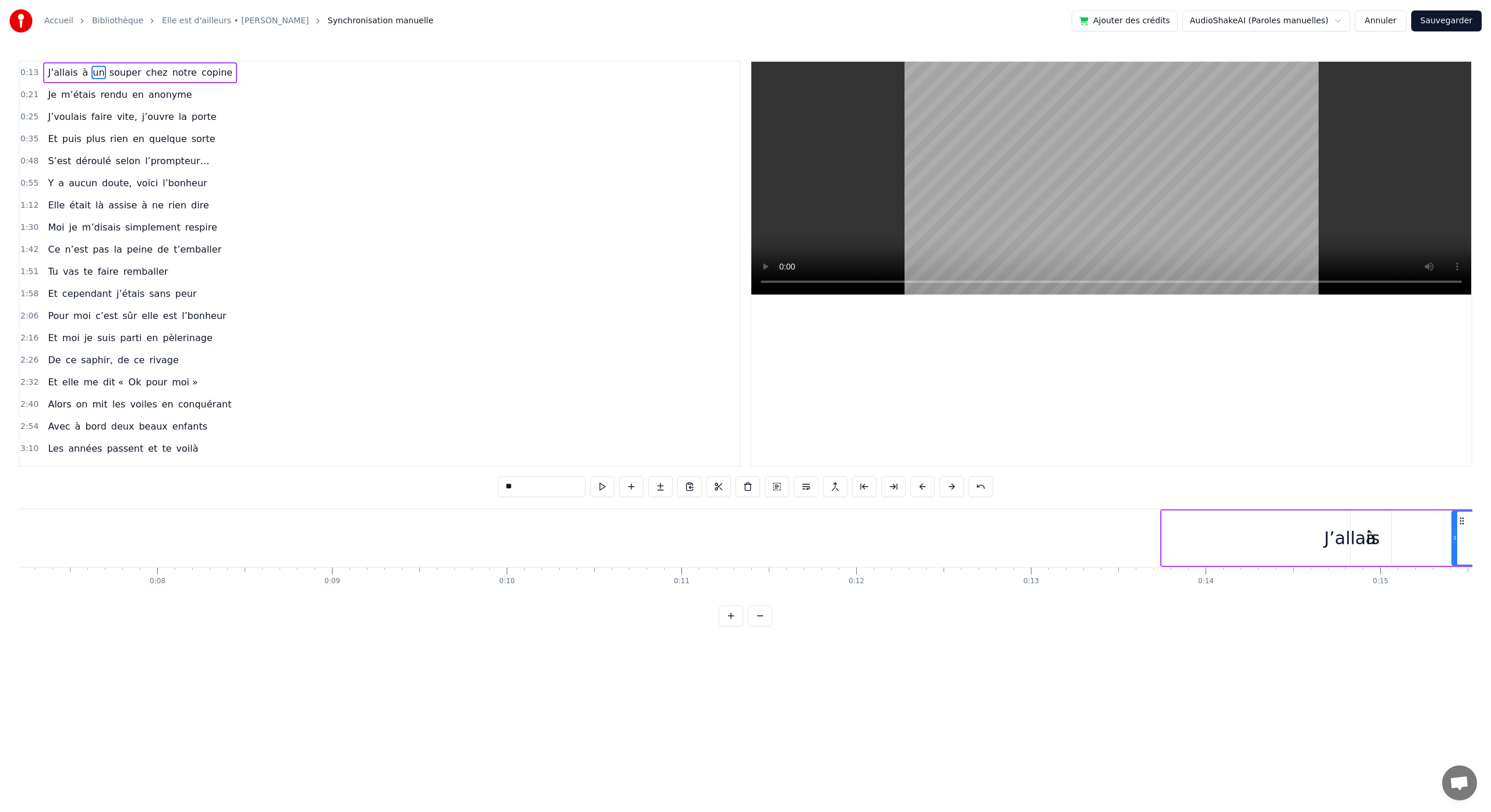
scroll to position [0, 0]
click at [590, 476] on button at bounding box center [602, 486] width 24 height 21
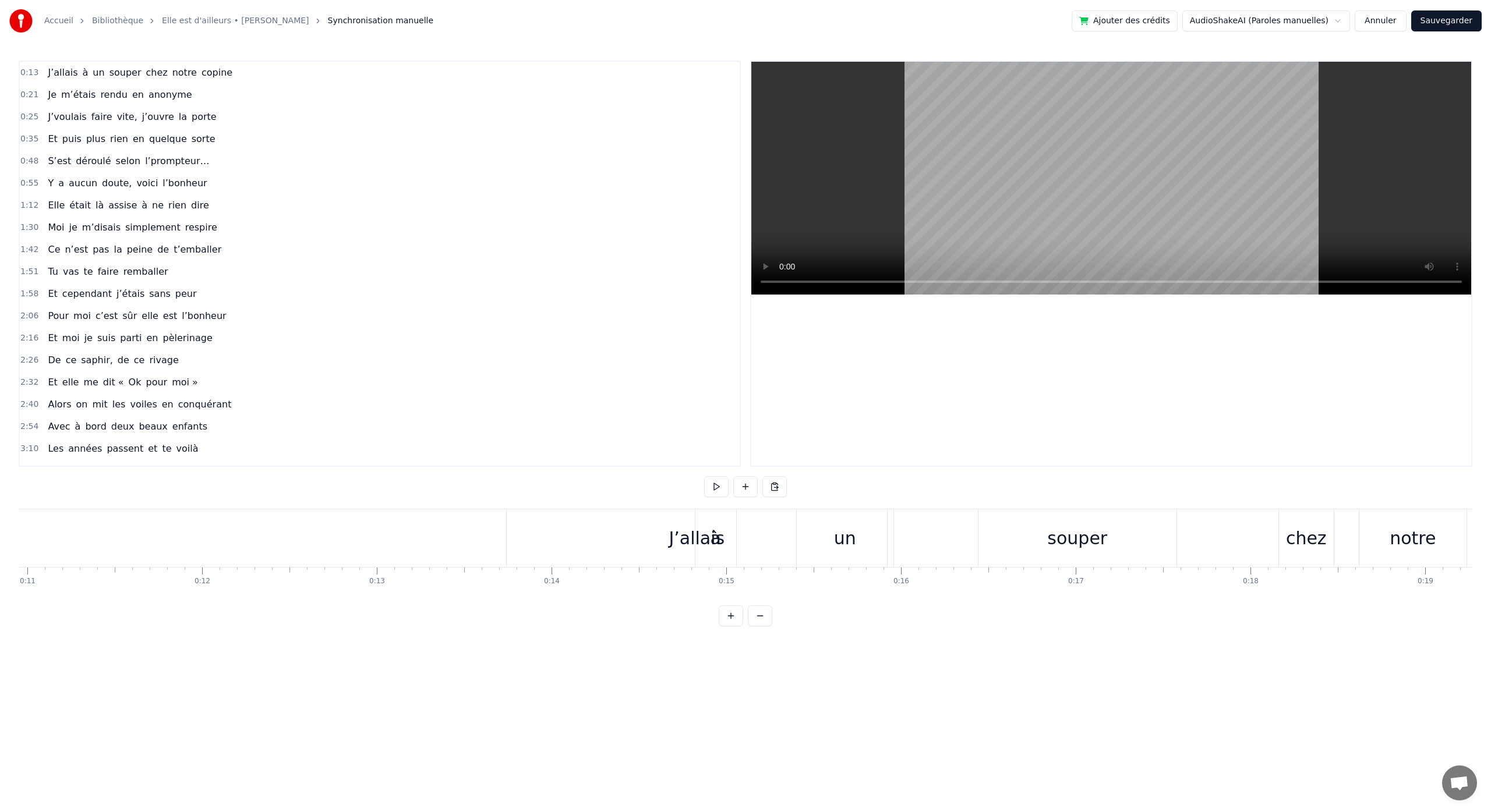
scroll to position [0, 1931]
drag, startPoint x: 670, startPoint y: 545, endPoint x: 652, endPoint y: 632, distance: 88.8
click at [652, 626] on div "0:13 J’allais à un souper chez notre copine 0:21 Je m’étais rendu en anonyme 0:…" at bounding box center [745, 344] width 1454 height 566
click at [729, 624] on button at bounding box center [731, 616] width 24 height 21
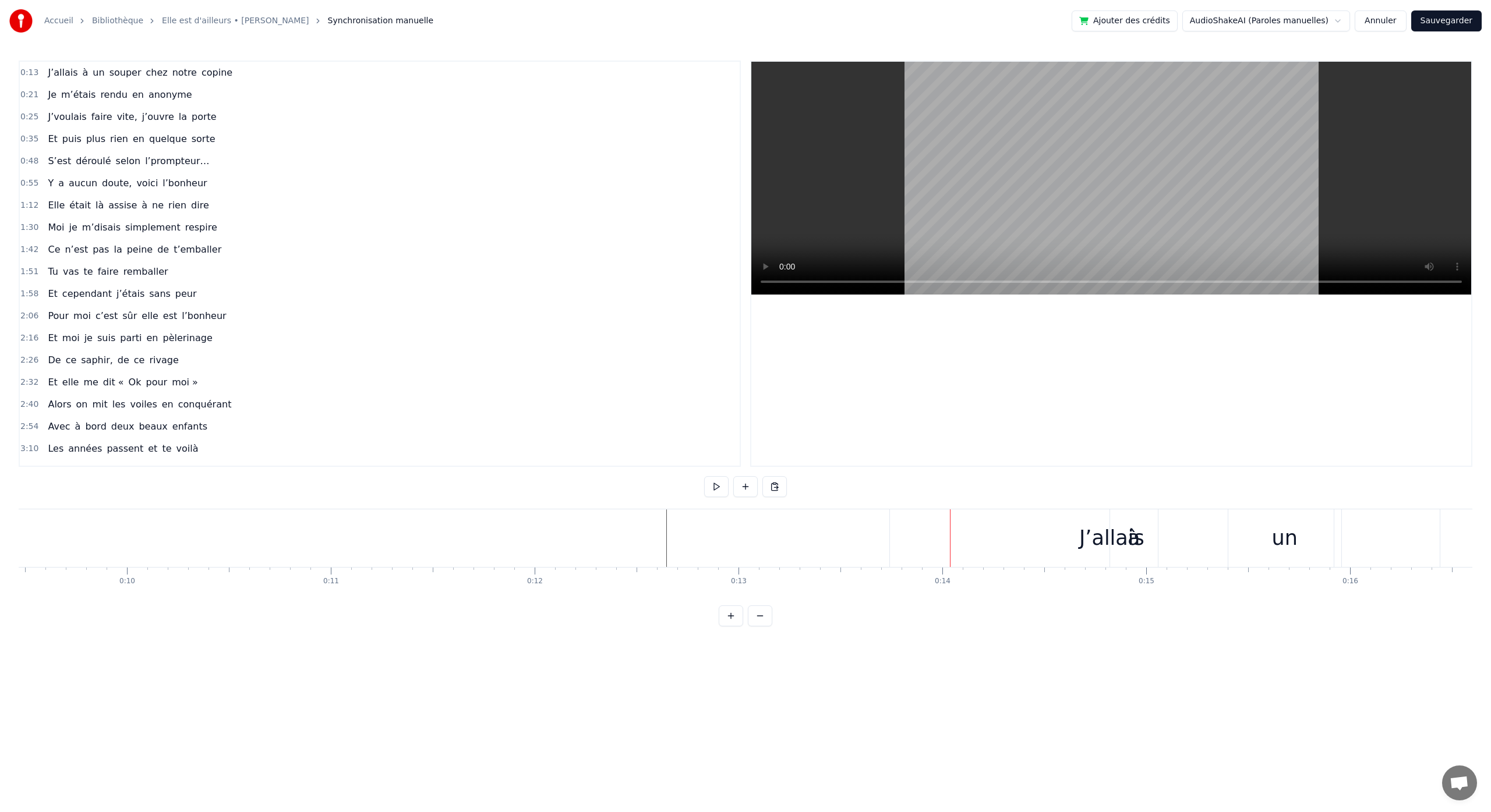
click at [54, 73] on span "J’allais" at bounding box center [63, 72] width 32 height 13
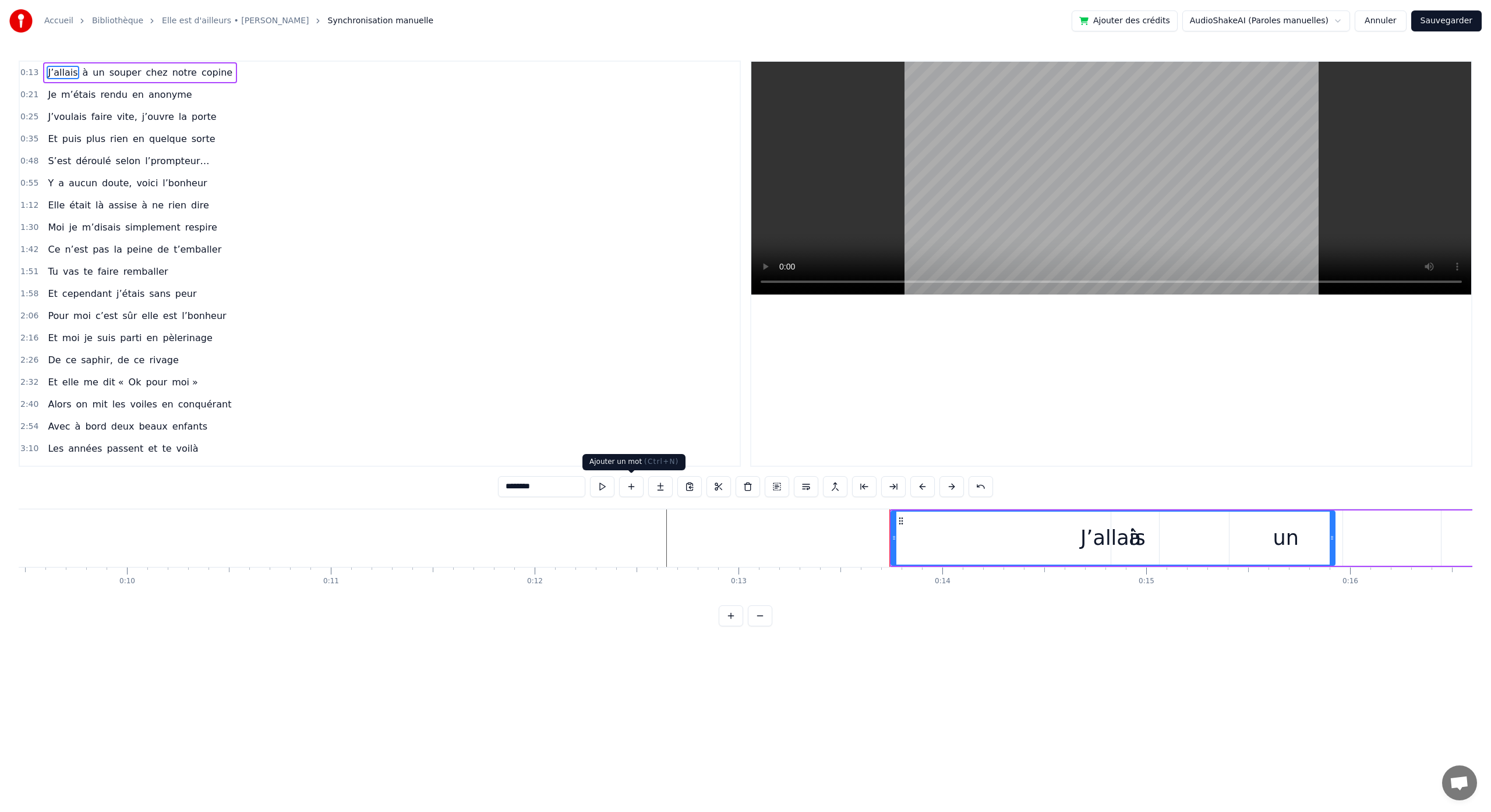
click at [634, 489] on button at bounding box center [632, 486] width 24 height 21
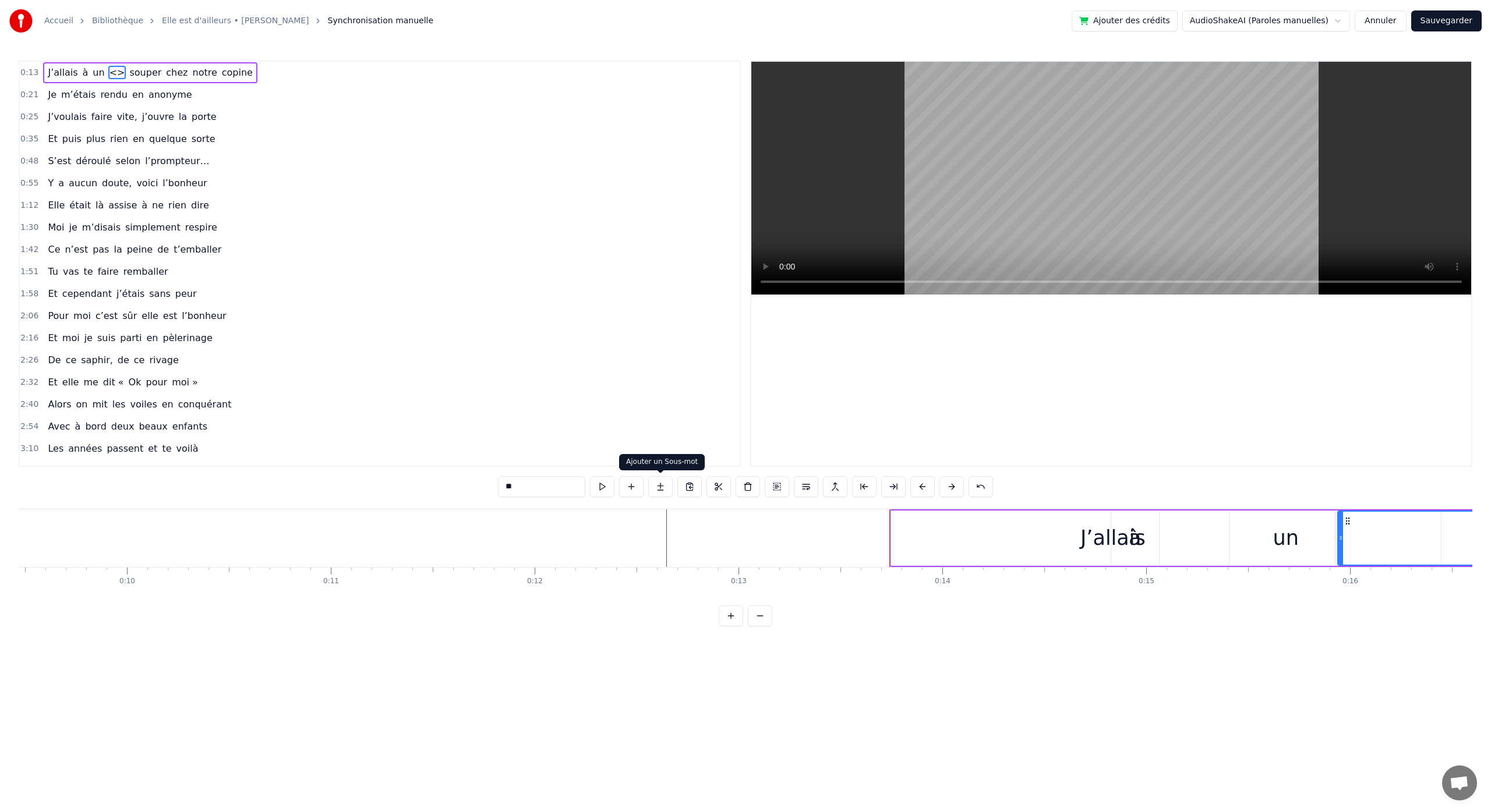
type input "********"
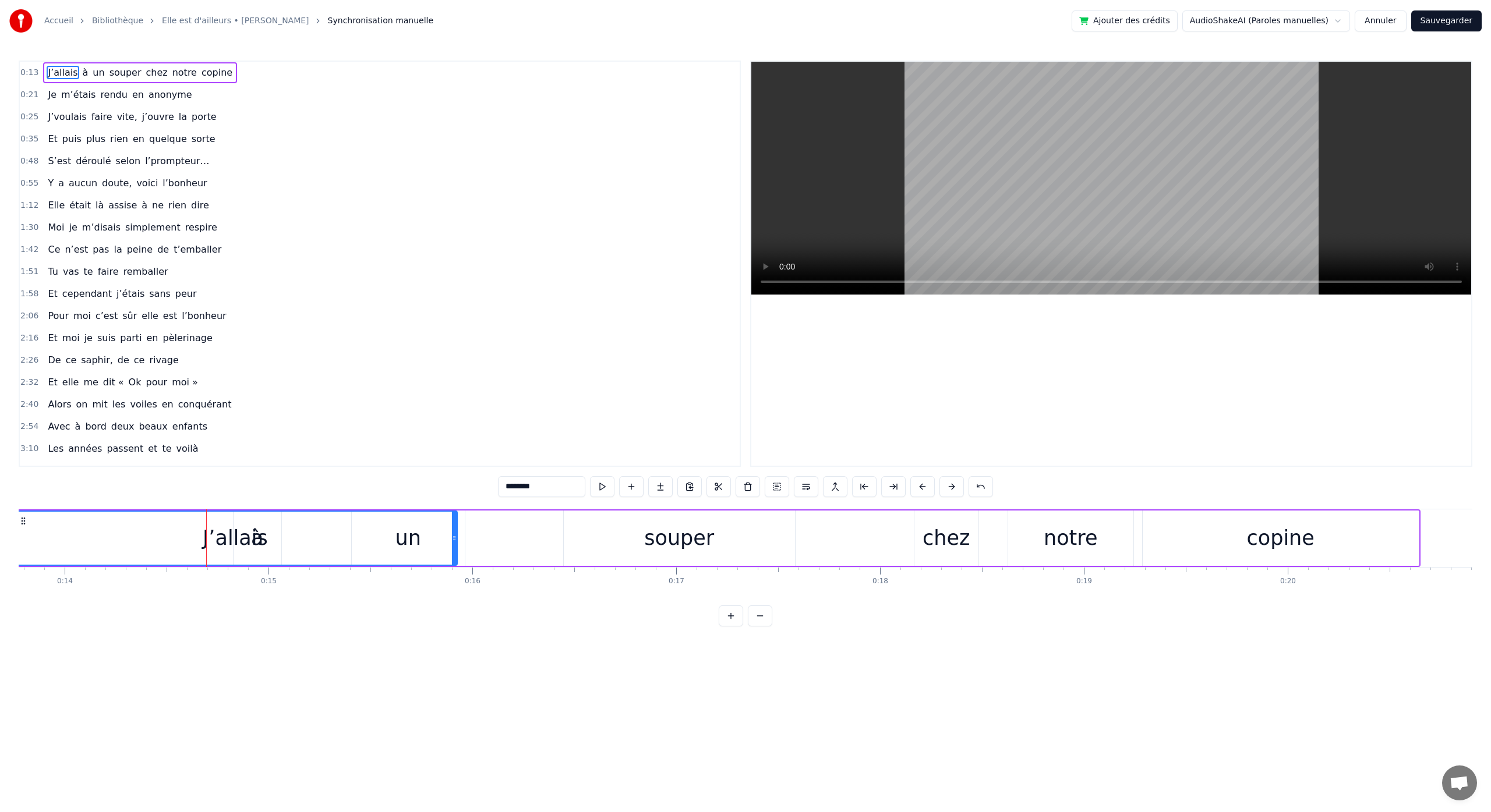
scroll to position [0, 2789]
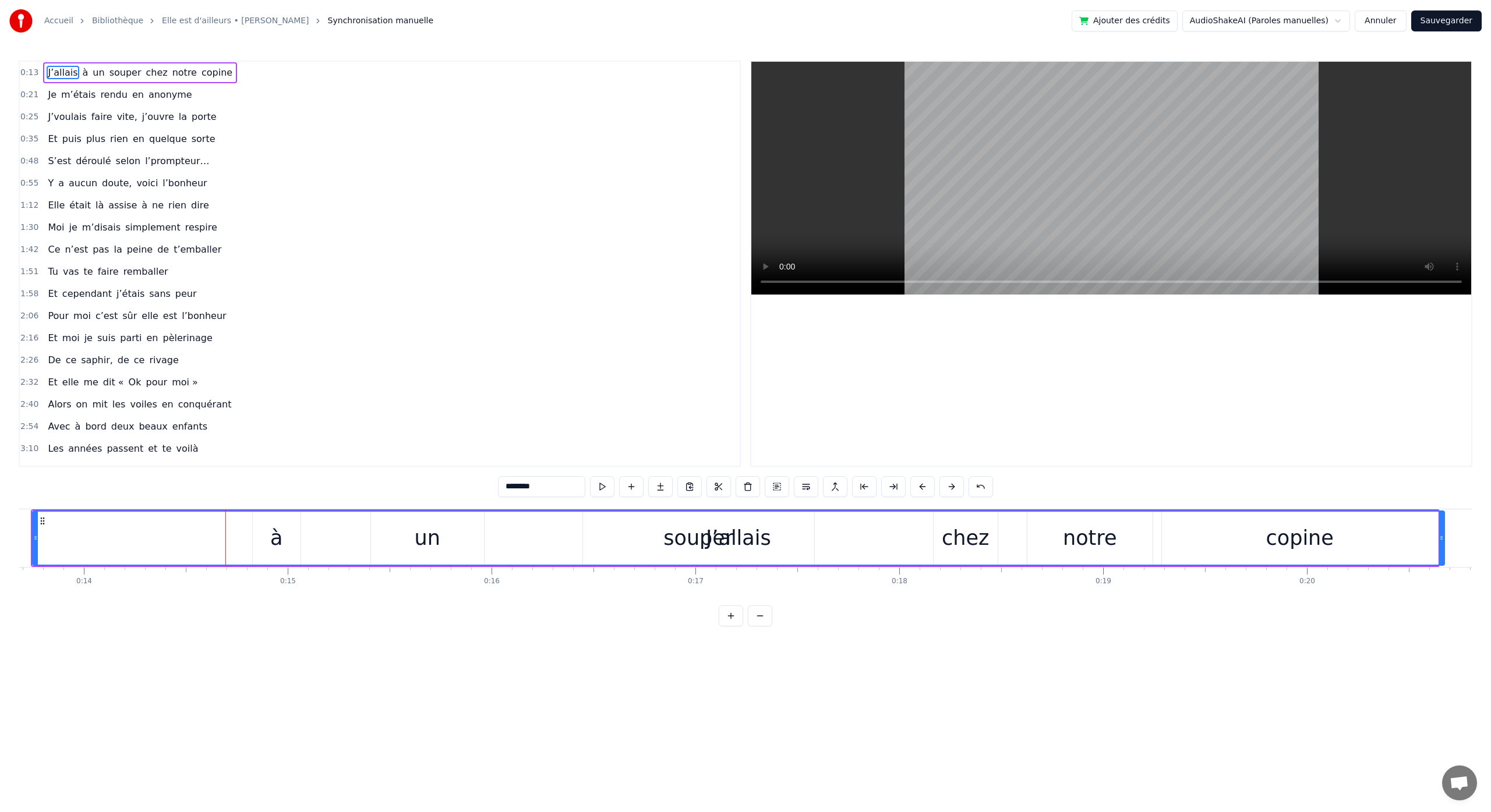
drag, startPoint x: 488, startPoint y: 536, endPoint x: 1424, endPoint y: 556, distance: 936.2
click at [1440, 551] on div at bounding box center [1441, 538] width 4 height 53
click at [8, 538] on div "Accueil Bibliothèque Elle est d'ailleurs • [PERSON_NAME] Synchronisation manuel…" at bounding box center [746, 313] width 1491 height 626
click at [98, 635] on html "Accueil Bibliothèque Elle est d'ailleurs • [PERSON_NAME] Synchronisation manuel…" at bounding box center [746, 322] width 1491 height 645
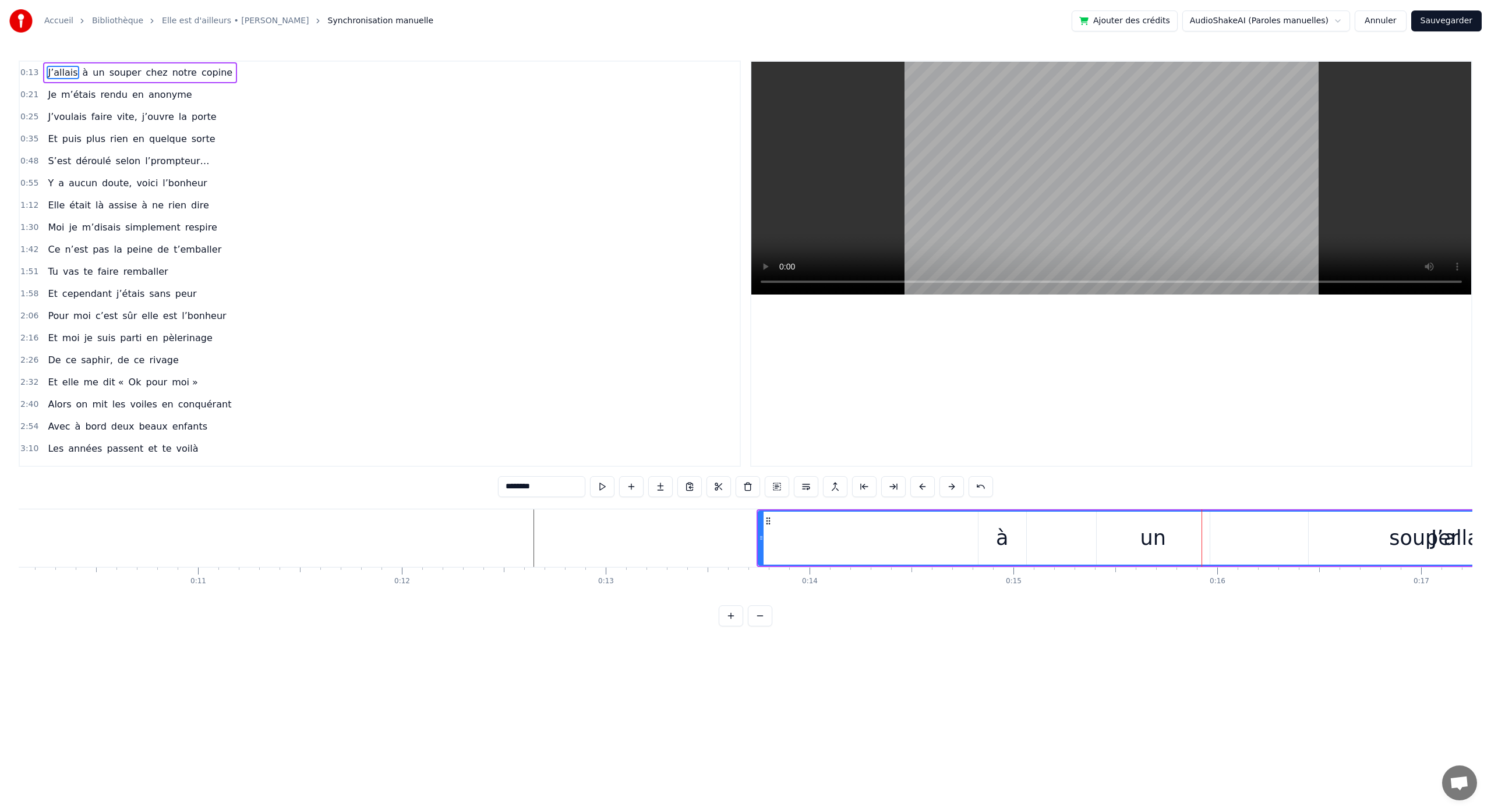
scroll to position [0, 2120]
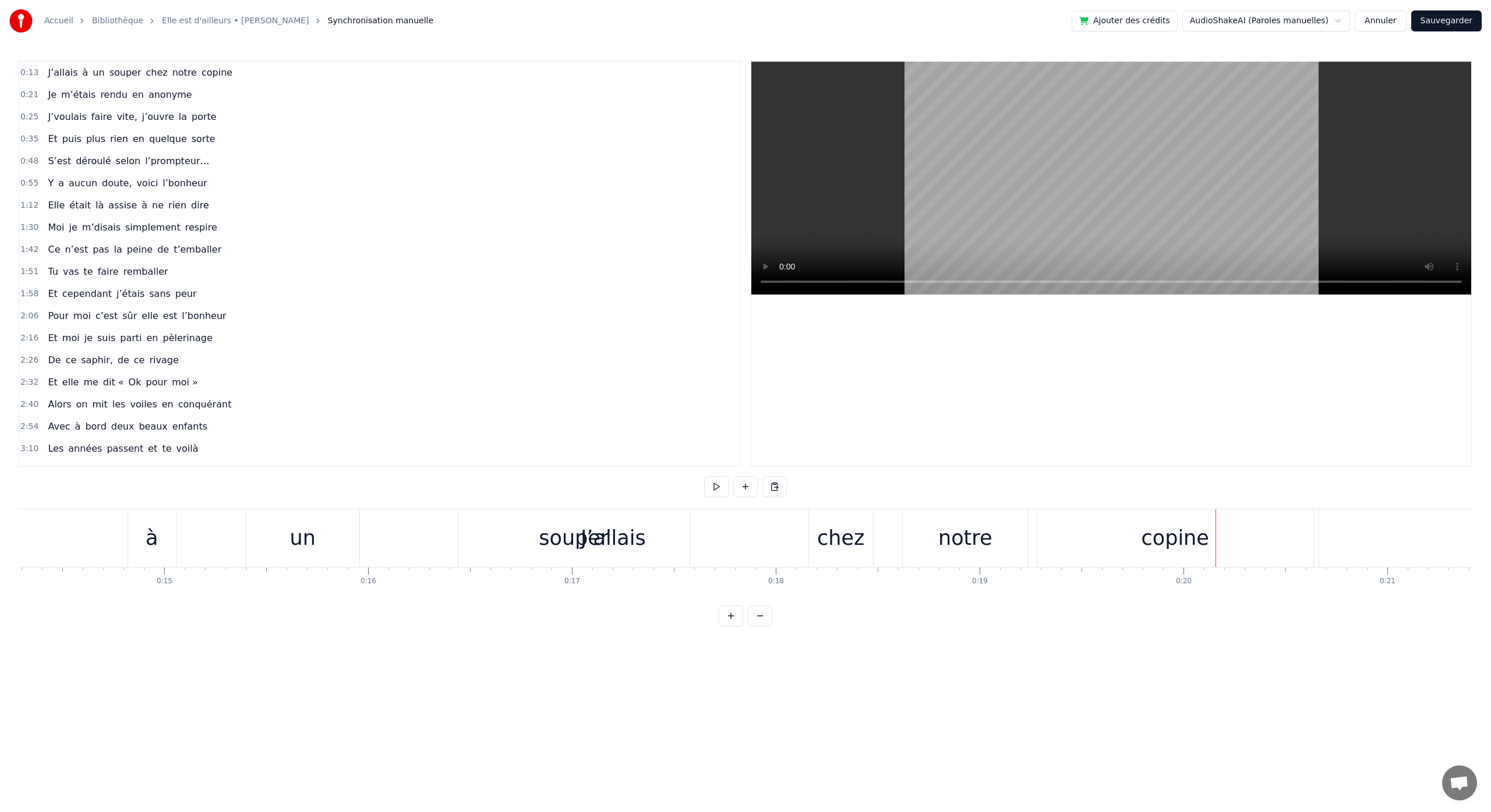
scroll to position [0, 2932]
click at [570, 546] on div "souper" at bounding box center [554, 538] width 70 height 31
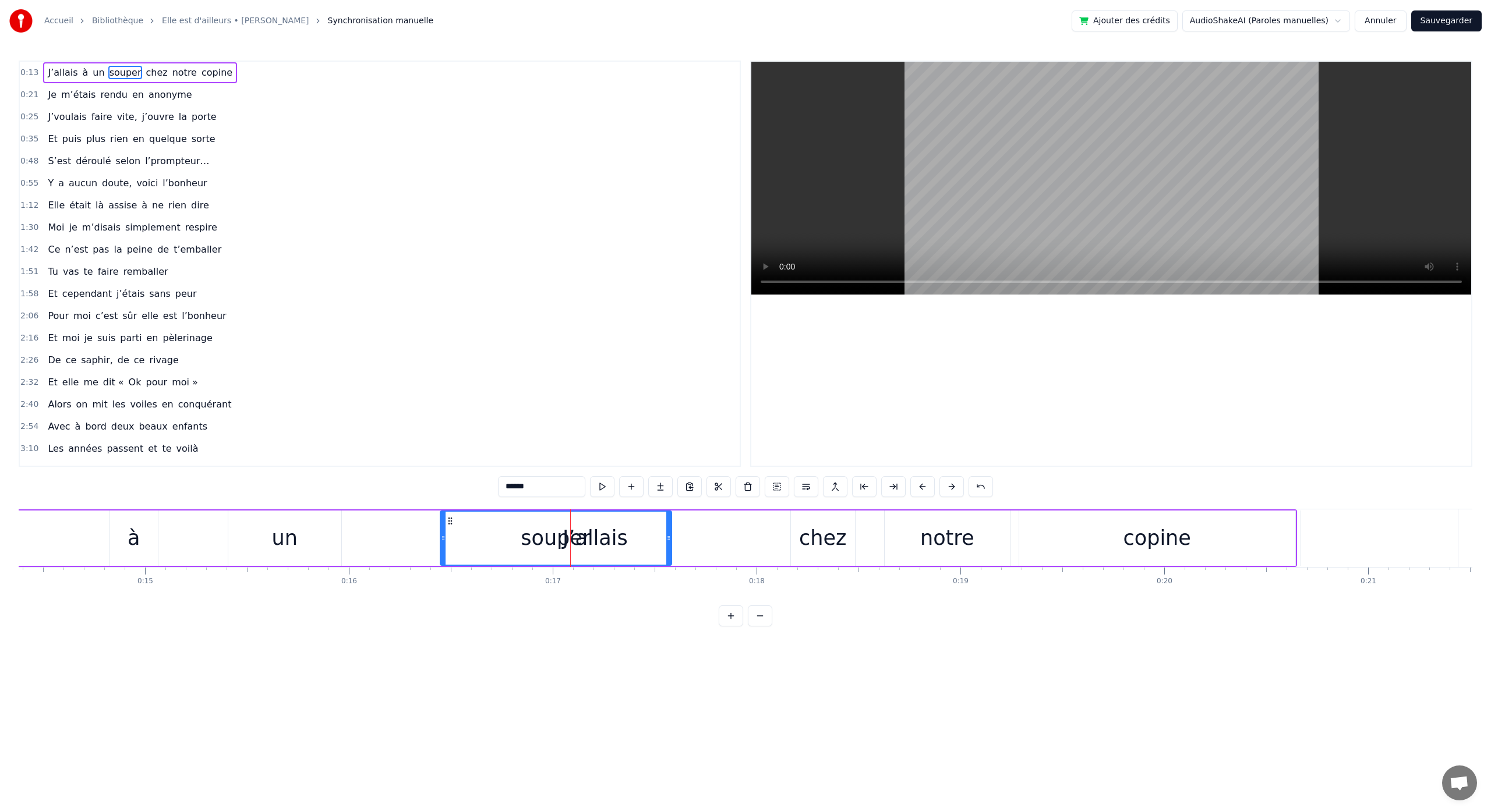
click at [722, 554] on div "J’allais" at bounding box center [595, 538] width 1411 height 56
type input "********"
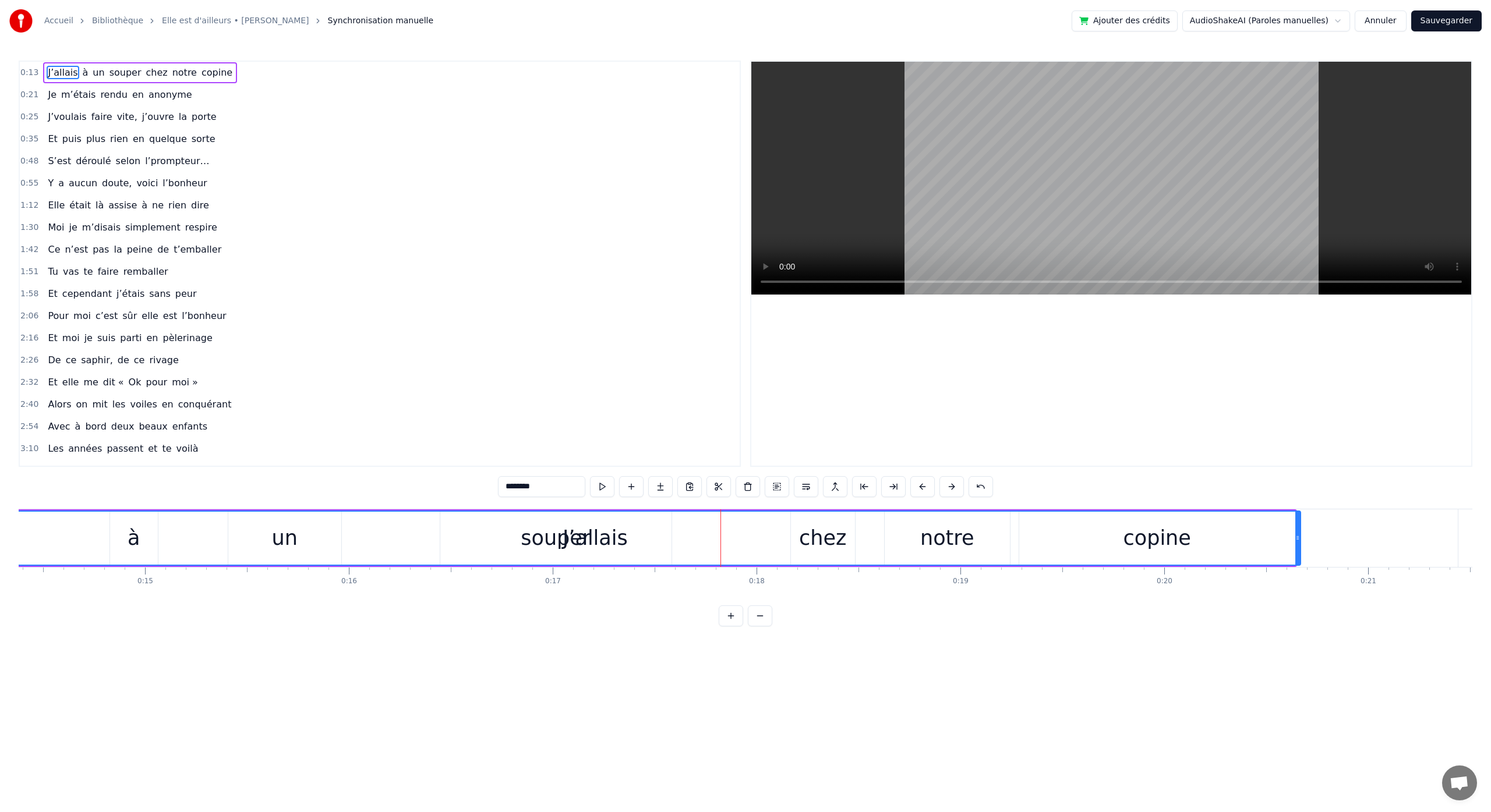
click at [758, 624] on button at bounding box center [760, 616] width 24 height 21
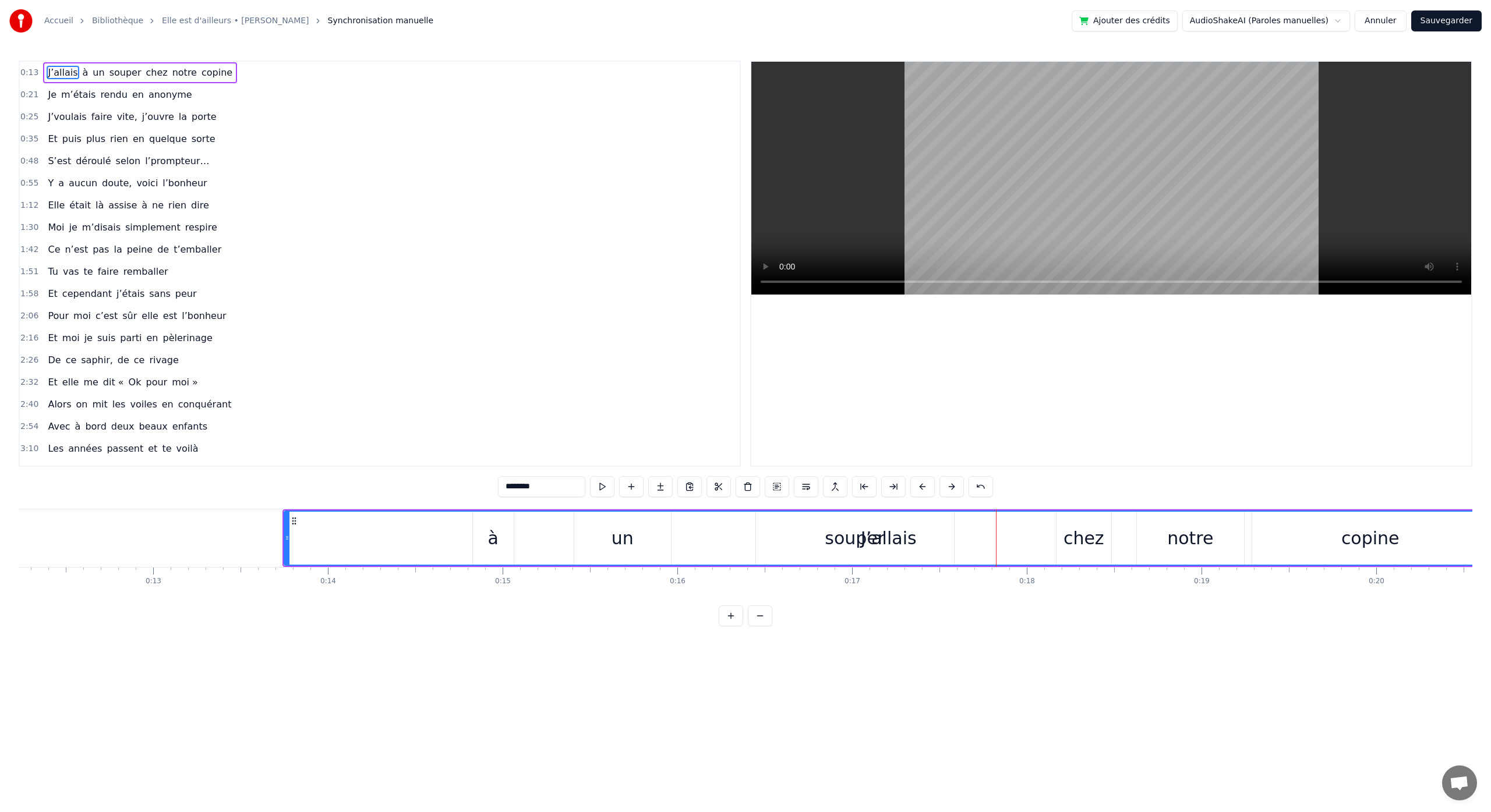
scroll to position [0, 2121]
click at [865, 538] on div "J’allais" at bounding box center [905, 538] width 1209 height 53
click at [312, 525] on icon at bounding box center [310, 521] width 10 height 10
click at [838, 551] on div "J’allais" at bounding box center [905, 538] width 1209 height 53
click at [507, 549] on div "J’allais" at bounding box center [905, 538] width 1209 height 53
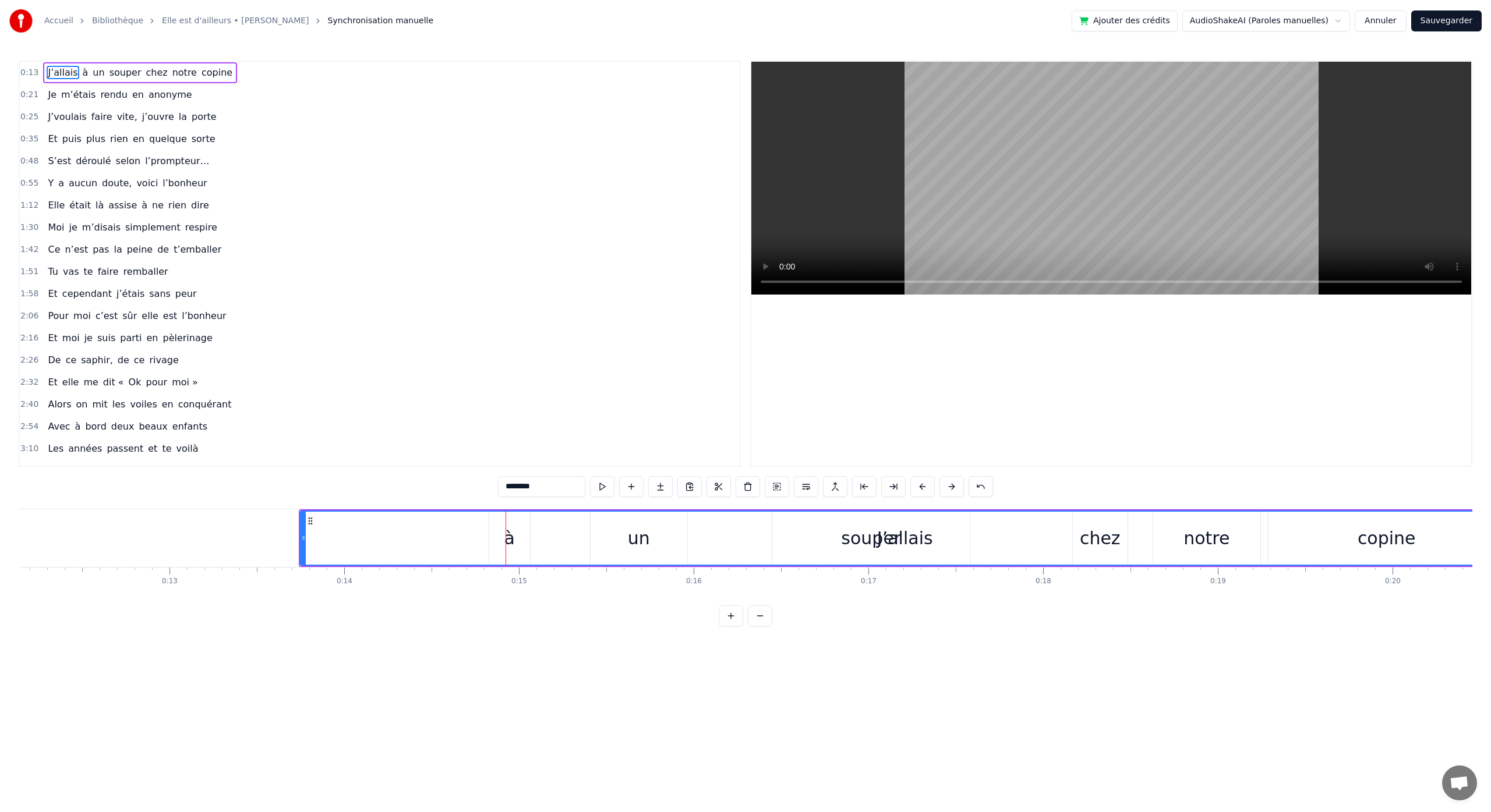
click at [643, 542] on div "J’allais" at bounding box center [905, 538] width 1209 height 53
click at [834, 490] on button at bounding box center [835, 486] width 24 height 21
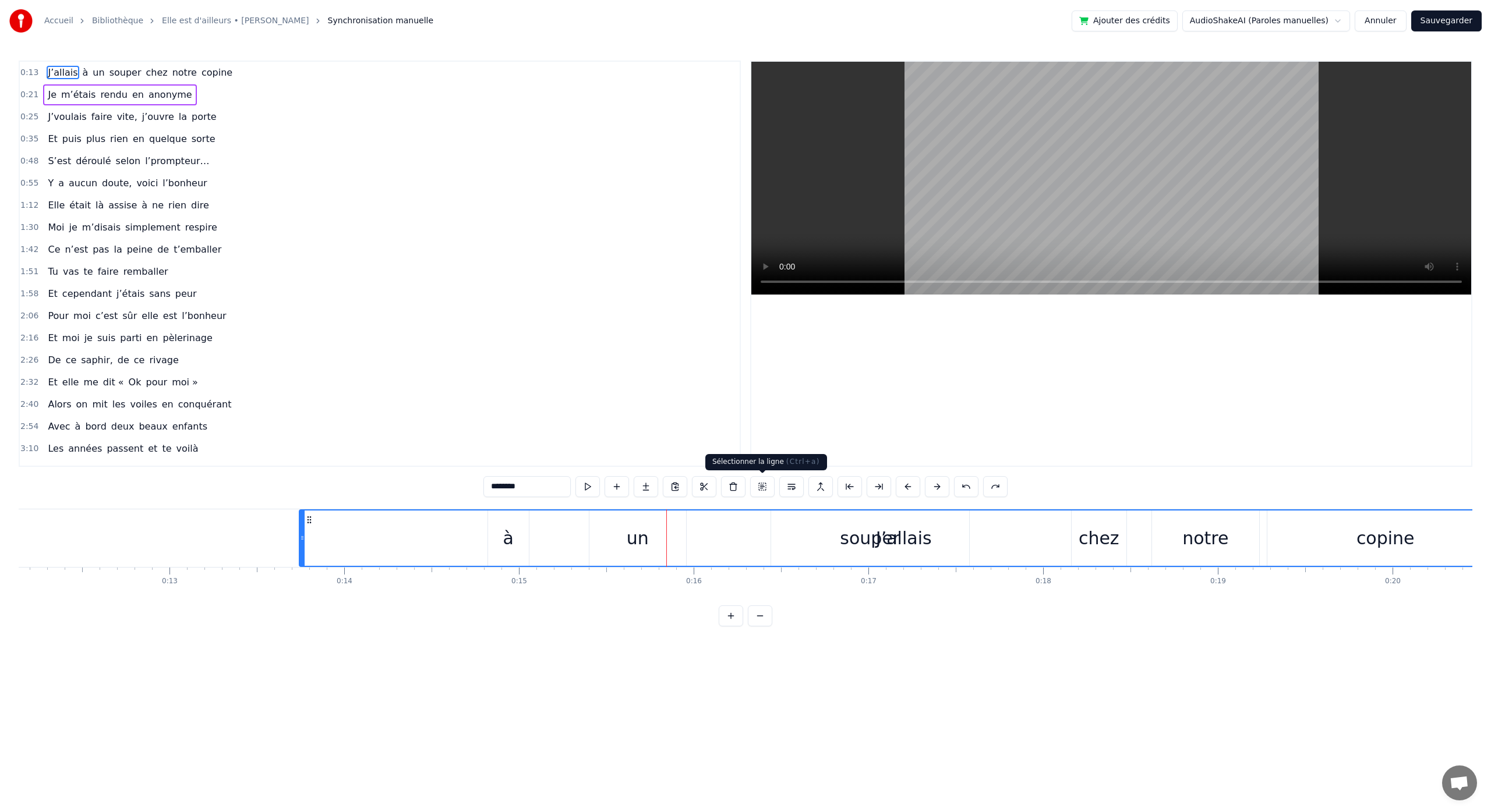
click at [761, 491] on button at bounding box center [763, 486] width 24 height 21
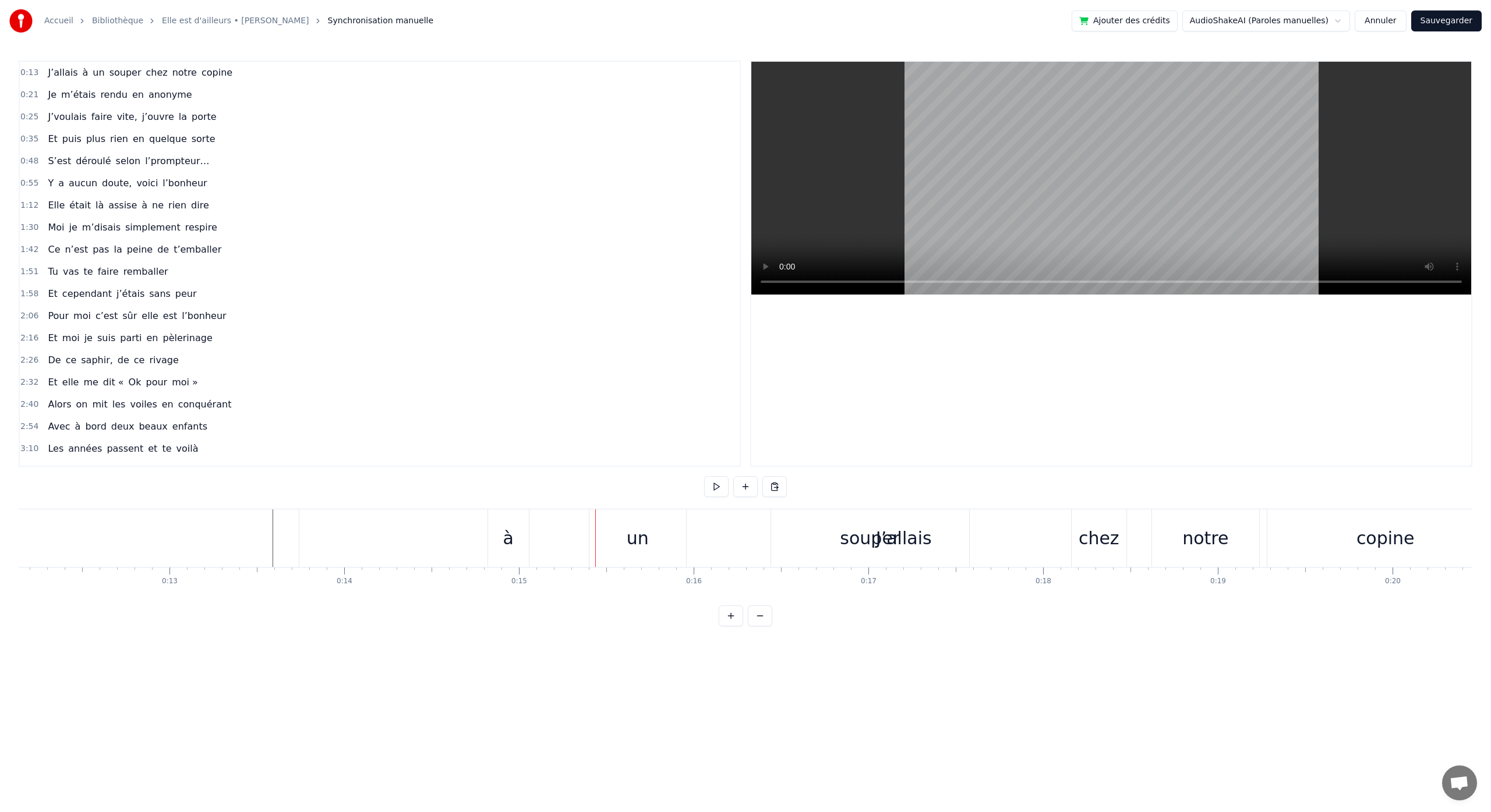
click at [344, 527] on div "J’allais" at bounding box center [905, 538] width 1209 height 57
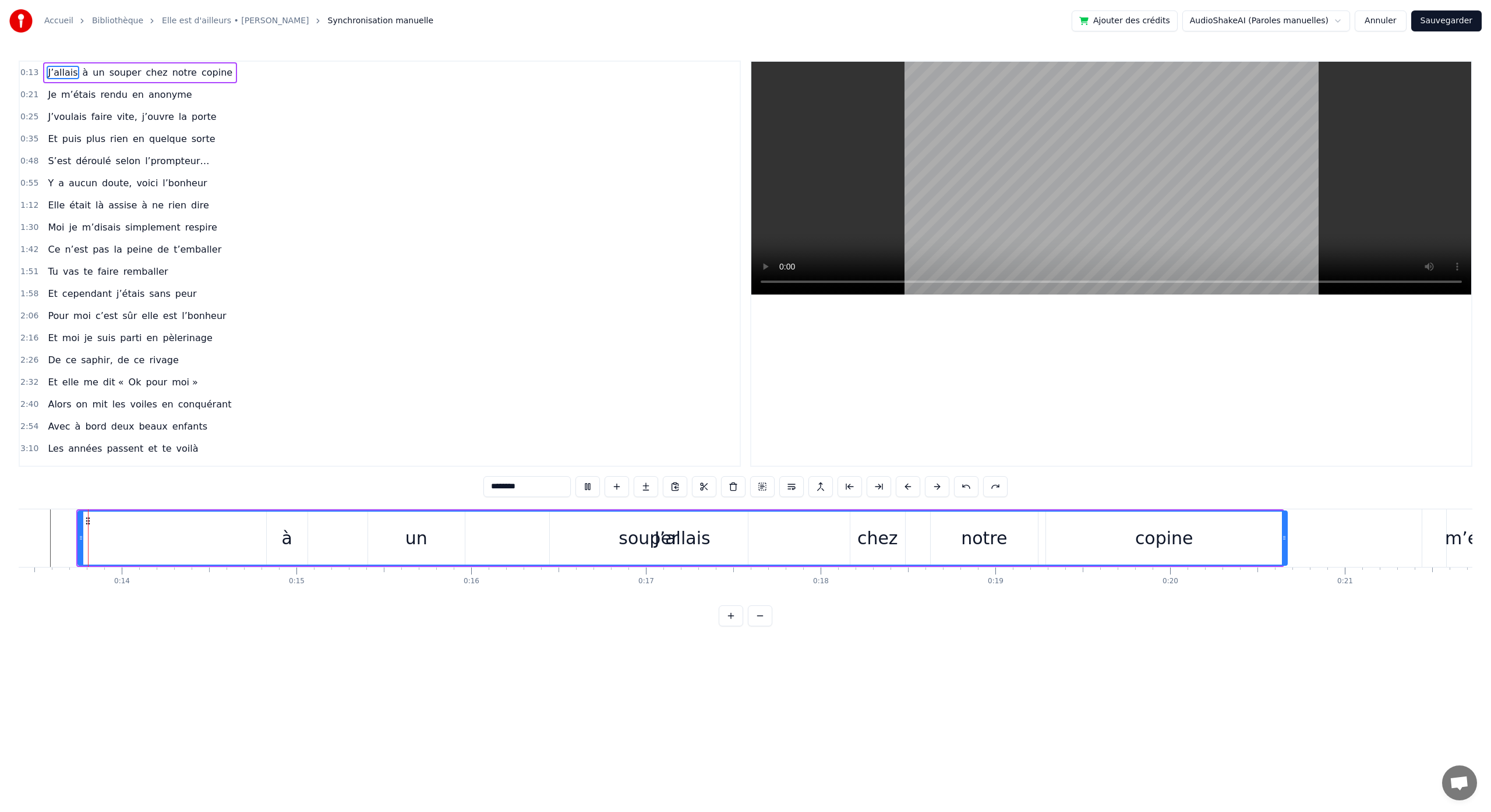
scroll to position [0, 2343]
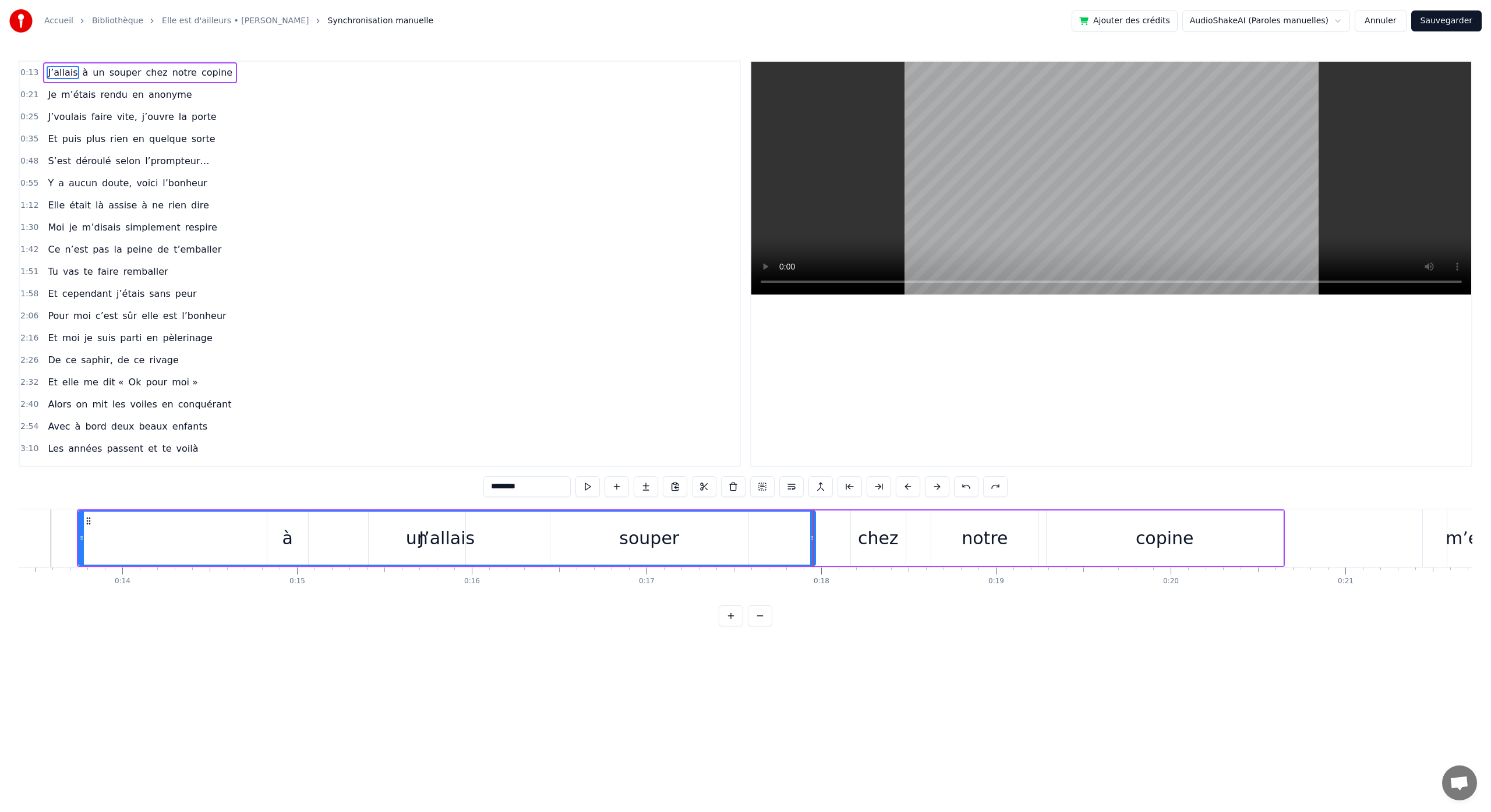
drag, startPoint x: 1281, startPoint y: 540, endPoint x: 816, endPoint y: 552, distance: 465.2
click at [814, 552] on div "J’allais" at bounding box center [447, 538] width 738 height 56
click at [1134, 512] on div "copine" at bounding box center [1165, 538] width 236 height 56
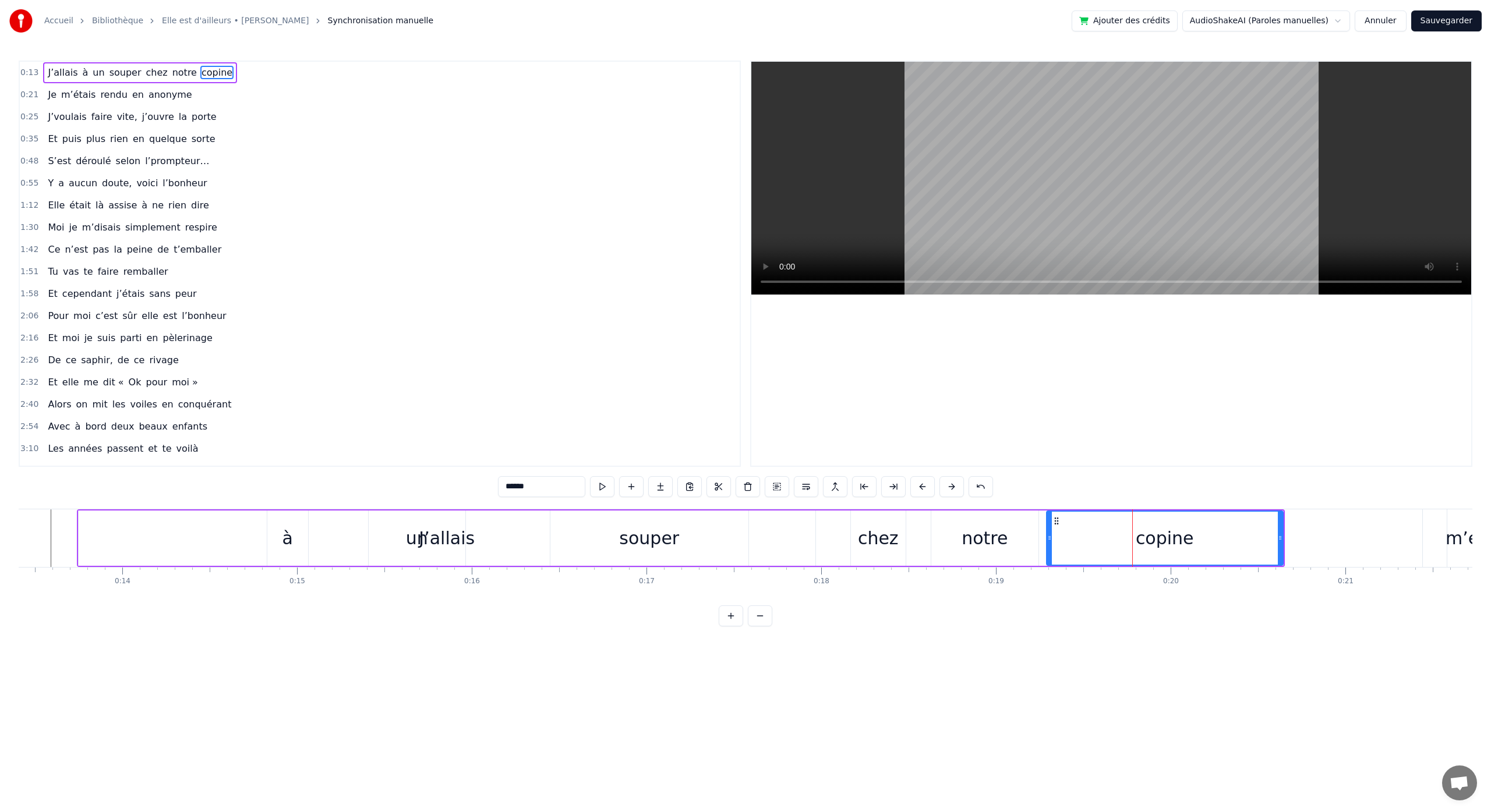
click at [1004, 515] on div "notre" at bounding box center [984, 538] width 107 height 56
type input "*****"
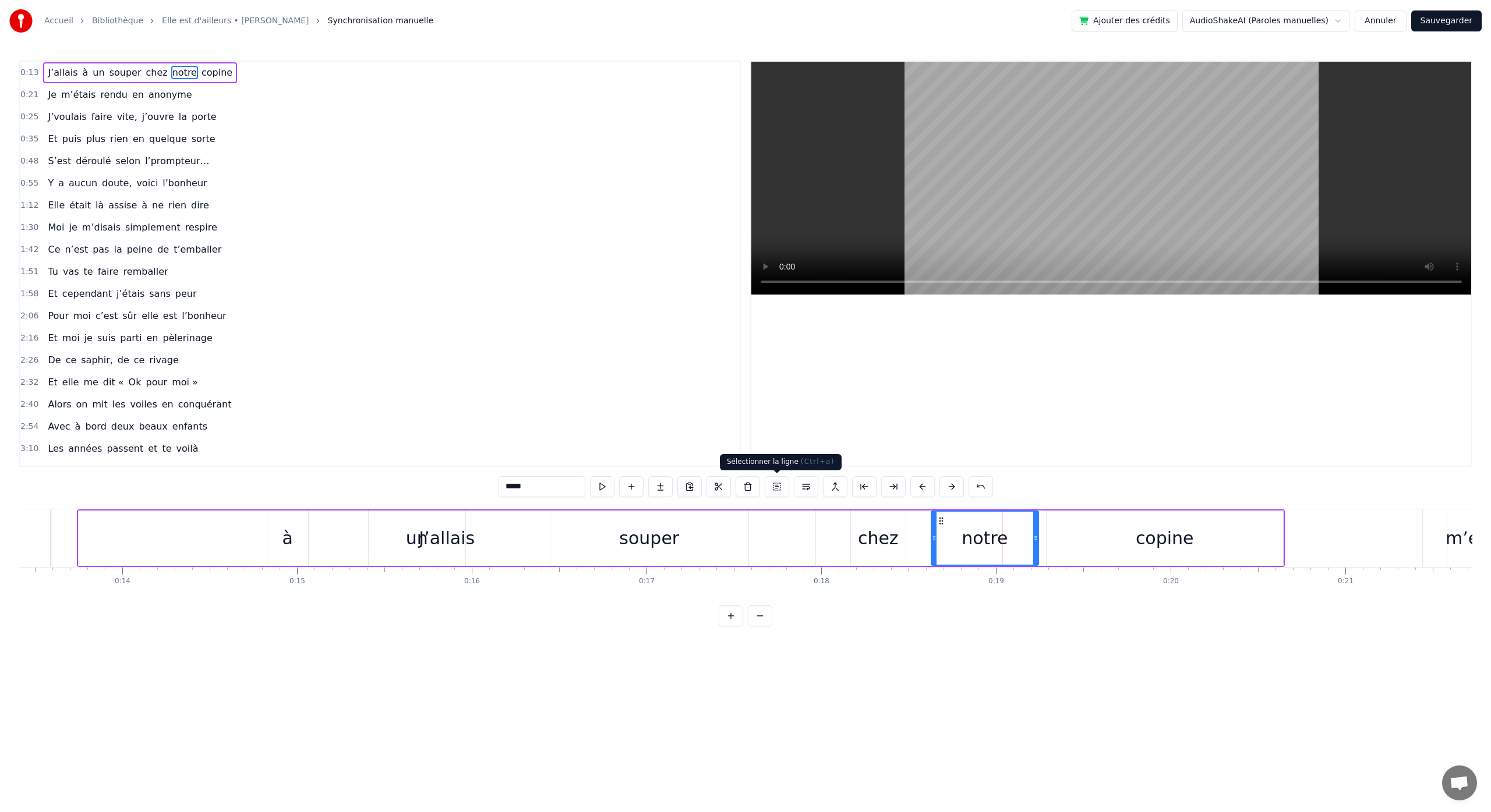
click at [782, 487] on button at bounding box center [777, 486] width 24 height 21
click at [1274, 520] on icon at bounding box center [1275, 519] width 10 height 10
click at [1275, 518] on icon at bounding box center [1275, 519] width 10 height 10
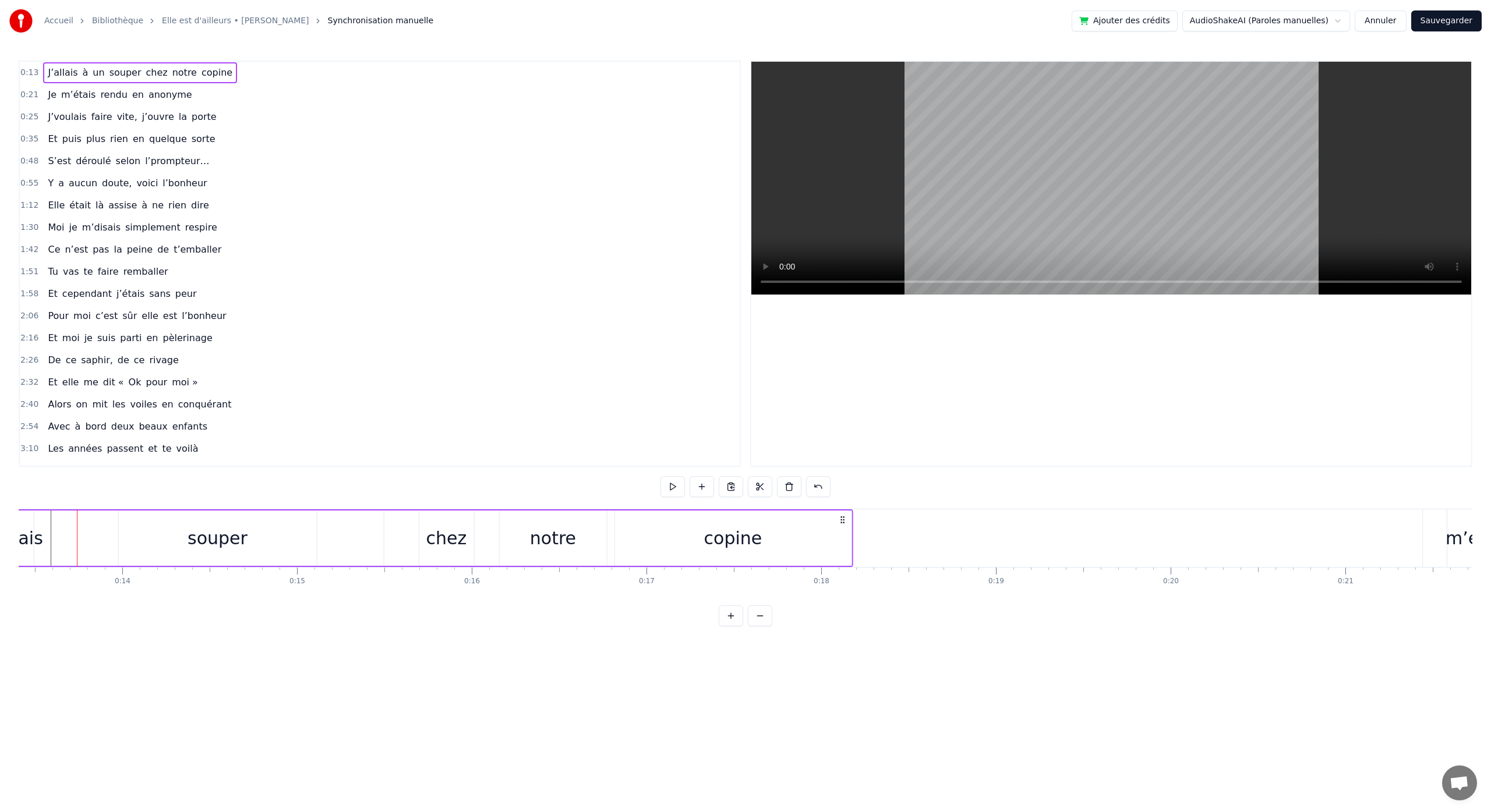
drag, startPoint x: 1276, startPoint y: 518, endPoint x: 843, endPoint y: 553, distance: 434.4
click at [843, 553] on div "J’allais à un souper chez notre copine" at bounding box center [248, 538] width 1209 height 57
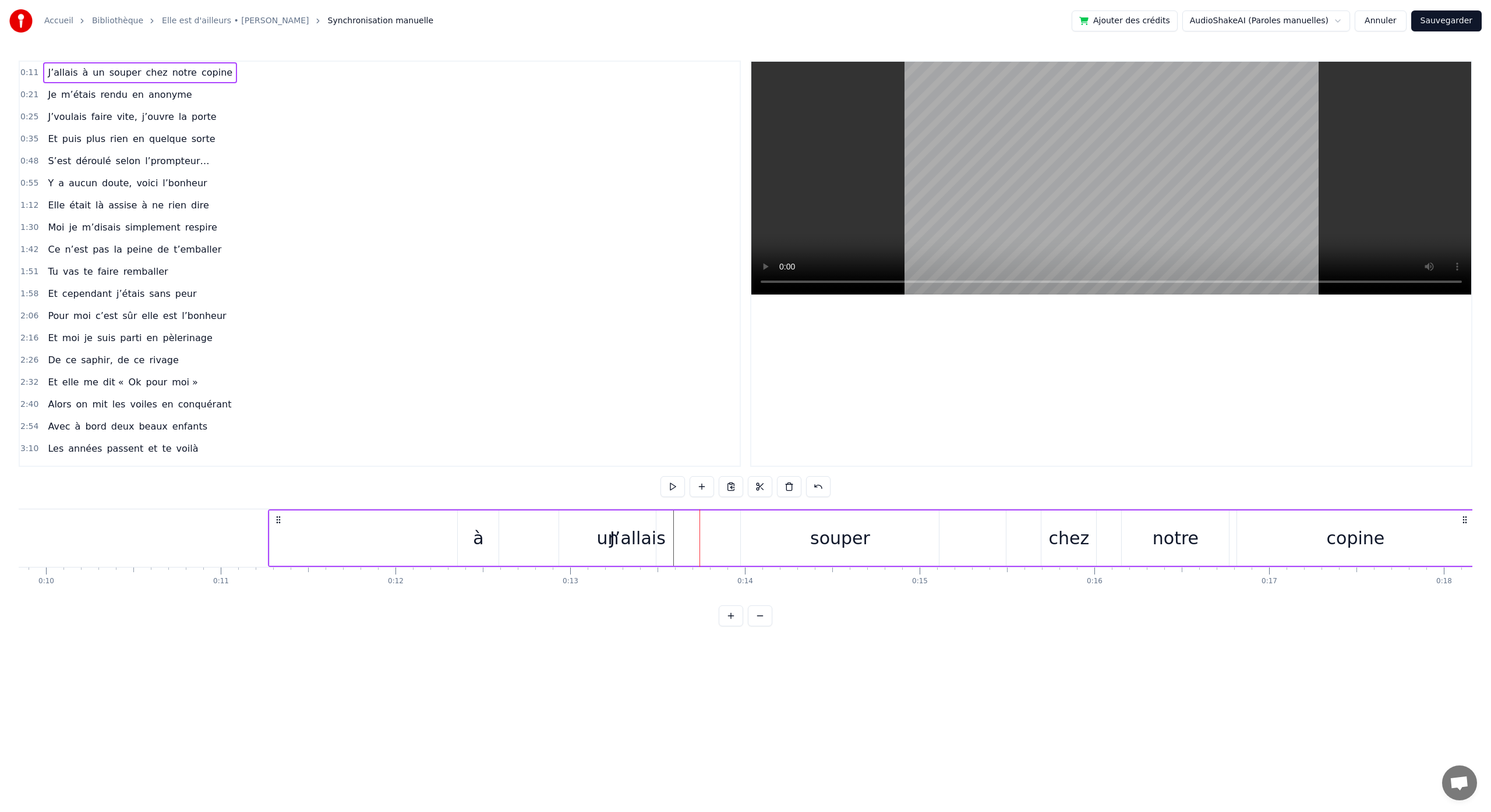
scroll to position [0, 1753]
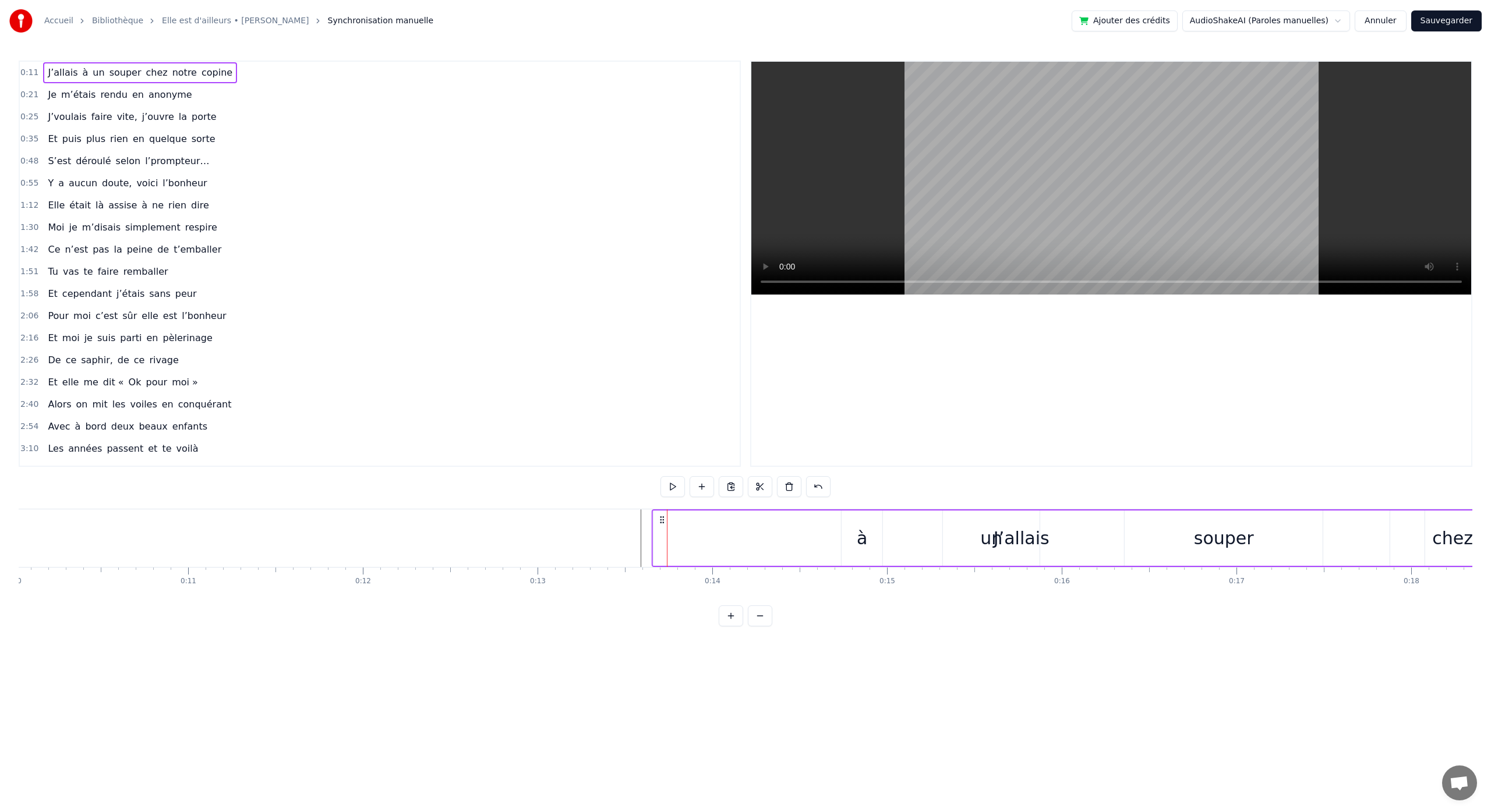
drag, startPoint x: 245, startPoint y: 522, endPoint x: 662, endPoint y: 566, distance: 419.3
click at [662, 566] on div "J’allais à un souper chez notre copine" at bounding box center [1256, 538] width 1209 height 57
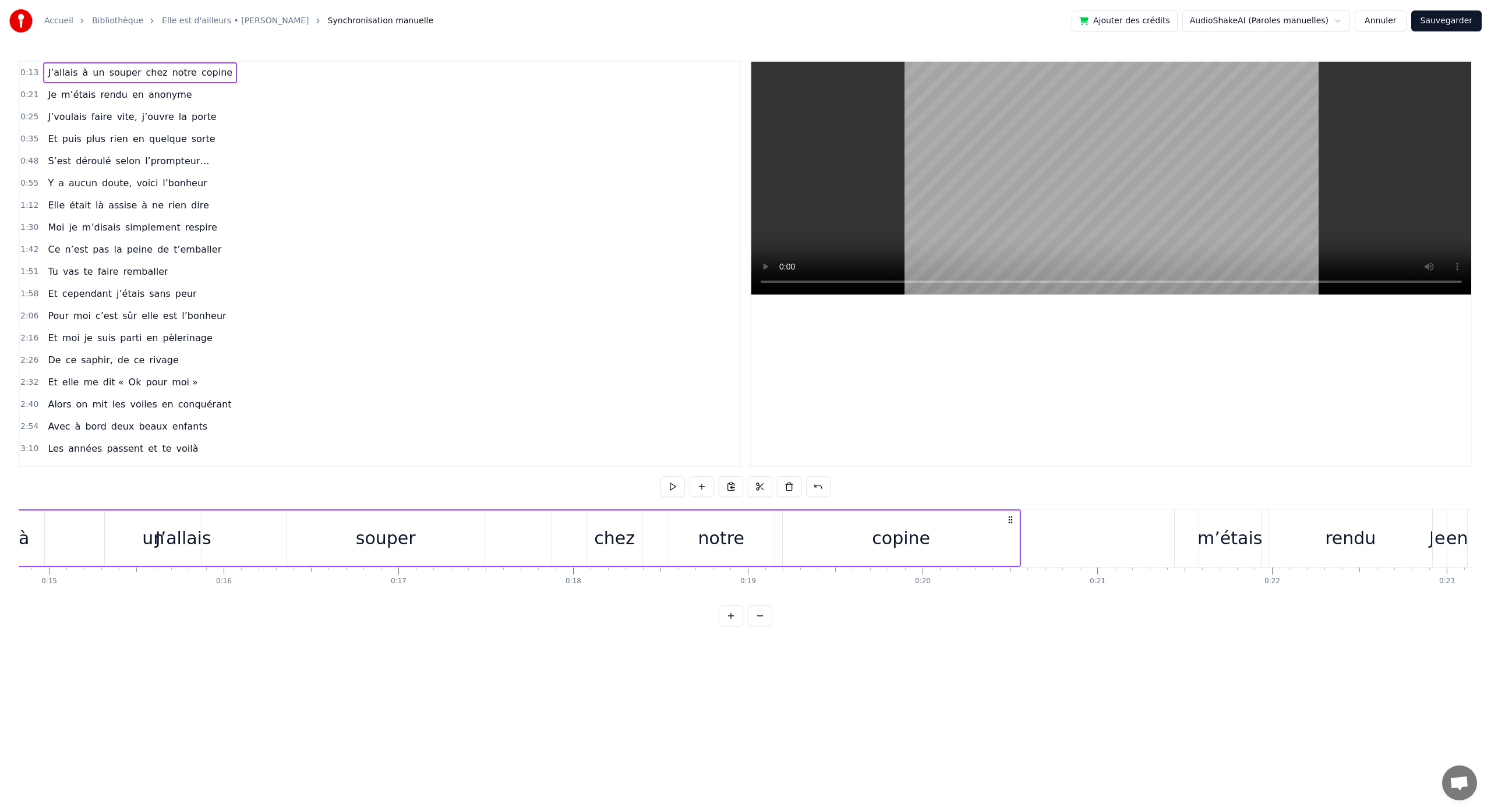
scroll to position [0, 2641]
drag, startPoint x: 962, startPoint y: 520, endPoint x: 978, endPoint y: 521, distance: 16.0
click at [978, 521] on icon at bounding box center [978, 519] width 10 height 10
click at [365, 645] on html "Accueil Bibliothèque Elle est d'ailleurs • [PERSON_NAME] Synchronisation manuel…" at bounding box center [746, 322] width 1491 height 645
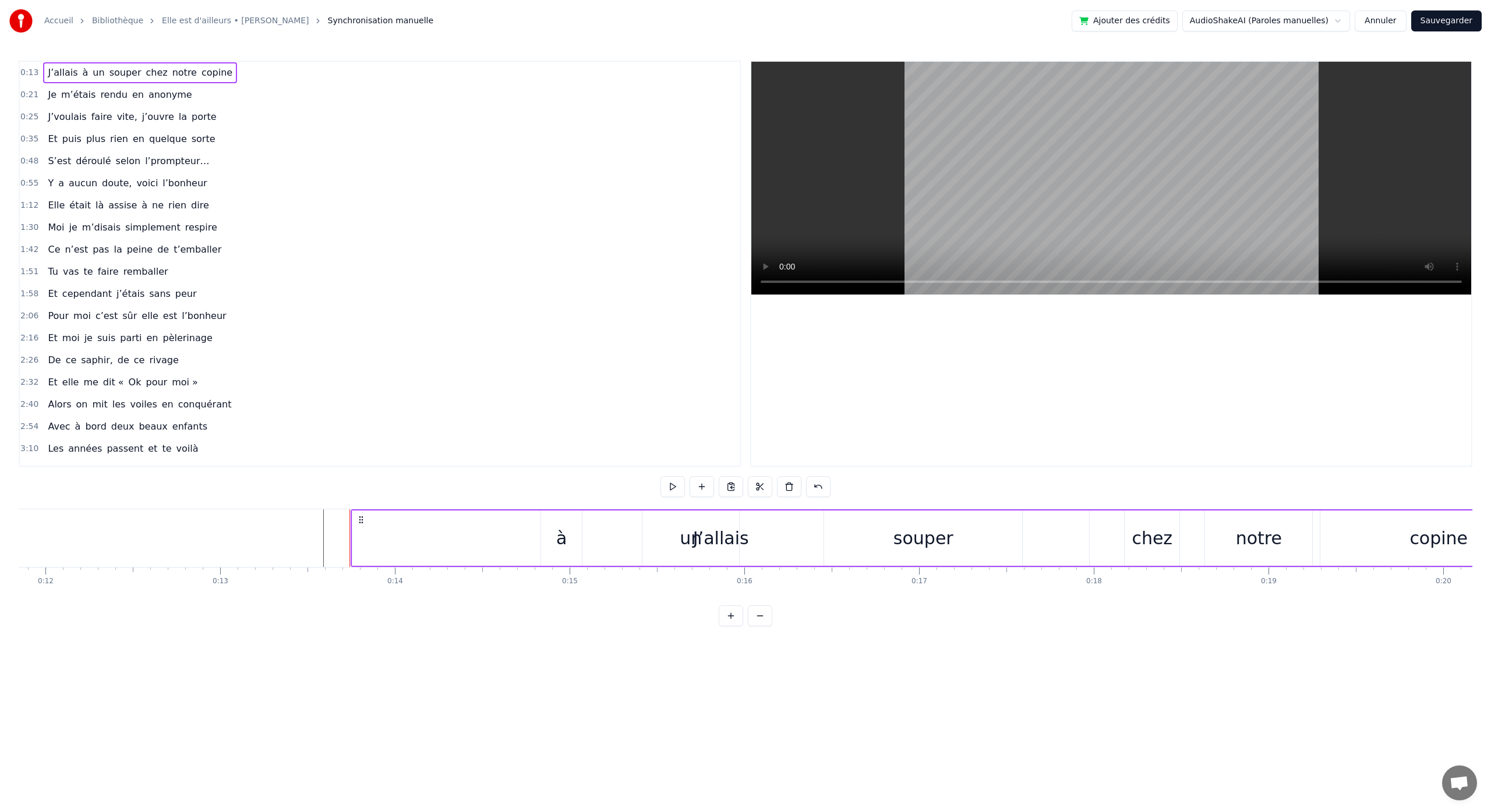
scroll to position [0, 2054]
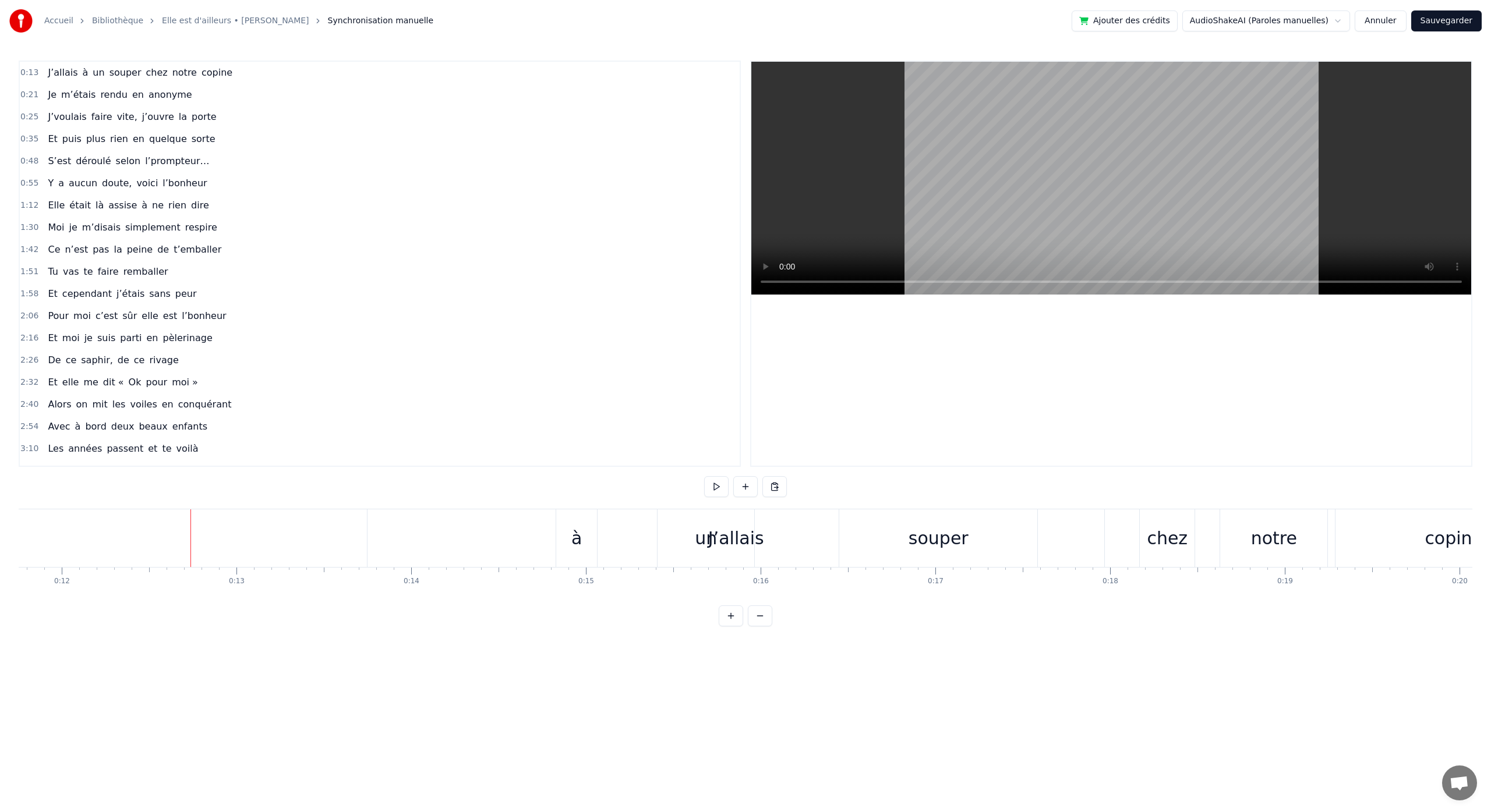
click at [732, 539] on div "un" at bounding box center [706, 538] width 96 height 57
click at [747, 542] on div "anonyme" at bounding box center [834, 538] width 362 height 57
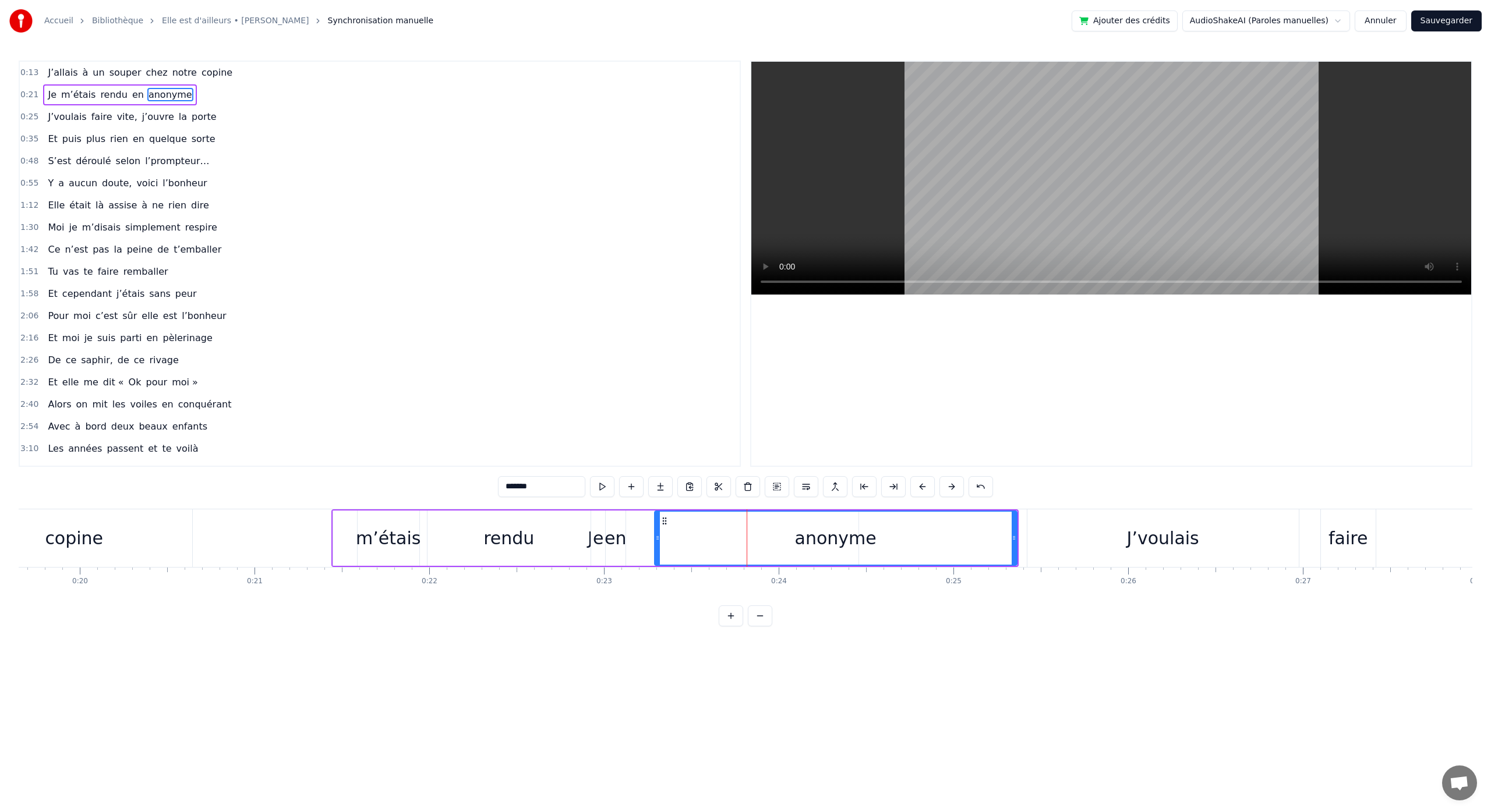
click at [594, 547] on div "Je" at bounding box center [595, 538] width 16 height 26
type input "**"
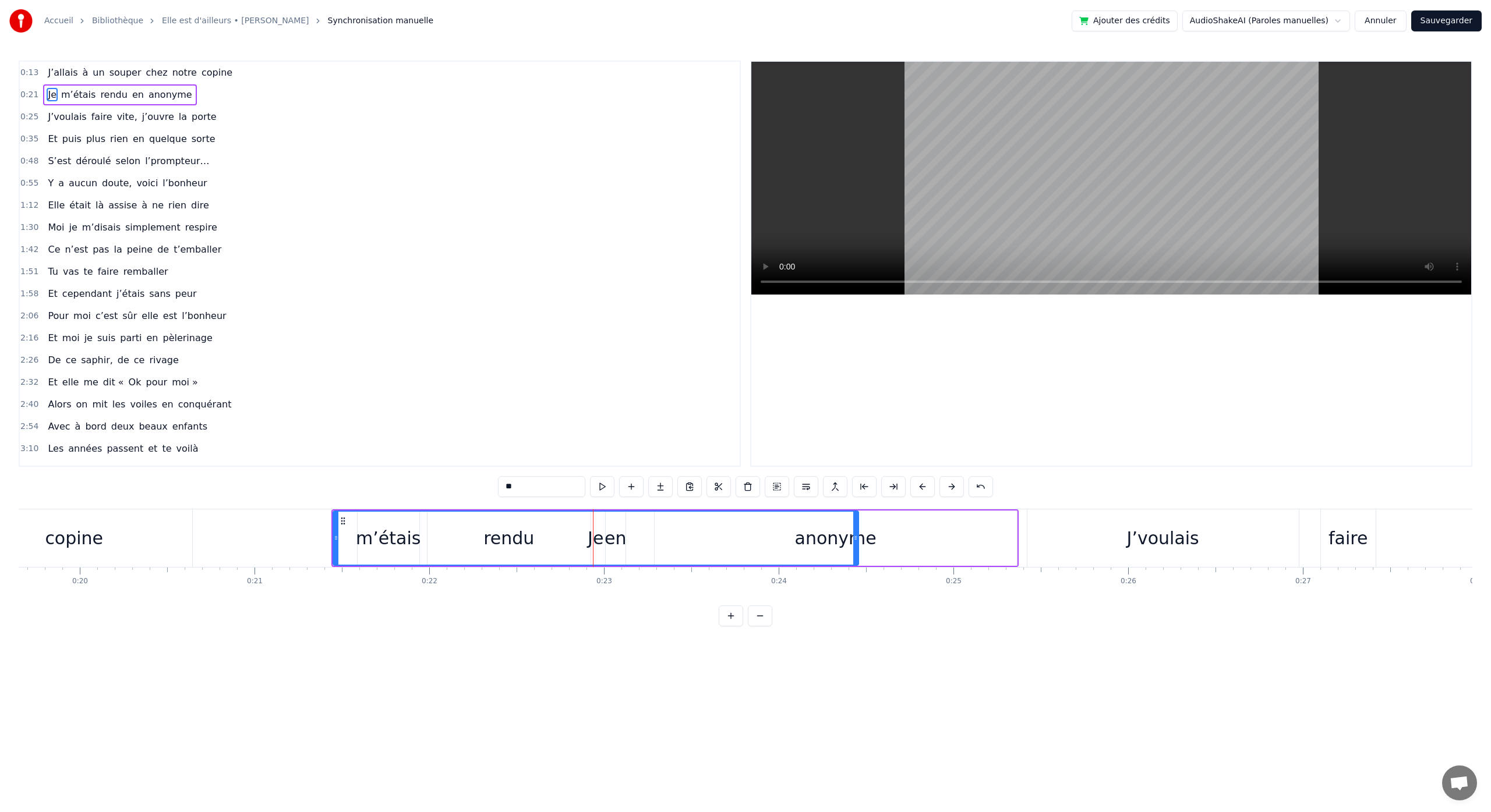
click at [566, 544] on div "Je" at bounding box center [595, 538] width 524 height 53
click at [288, 475] on div "0:13 J’allais à un souper chez notre copine 0:21 Je m’étais rendu en anonyme 0:…" at bounding box center [745, 344] width 1454 height 566
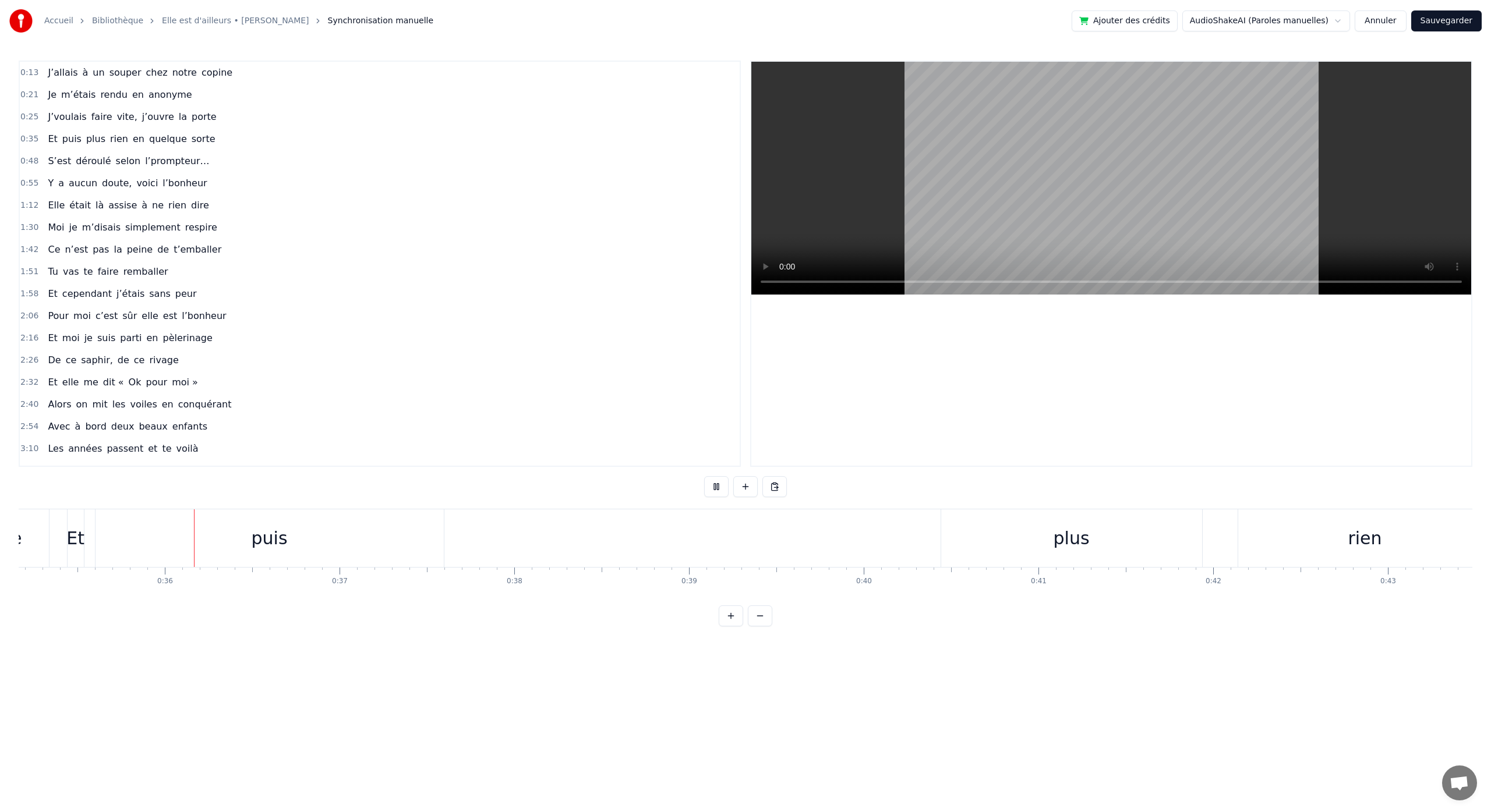
scroll to position [0, 6151]
click at [804, 534] on div "Et puis plus rien en quelque sorte" at bounding box center [1112, 538] width 2103 height 57
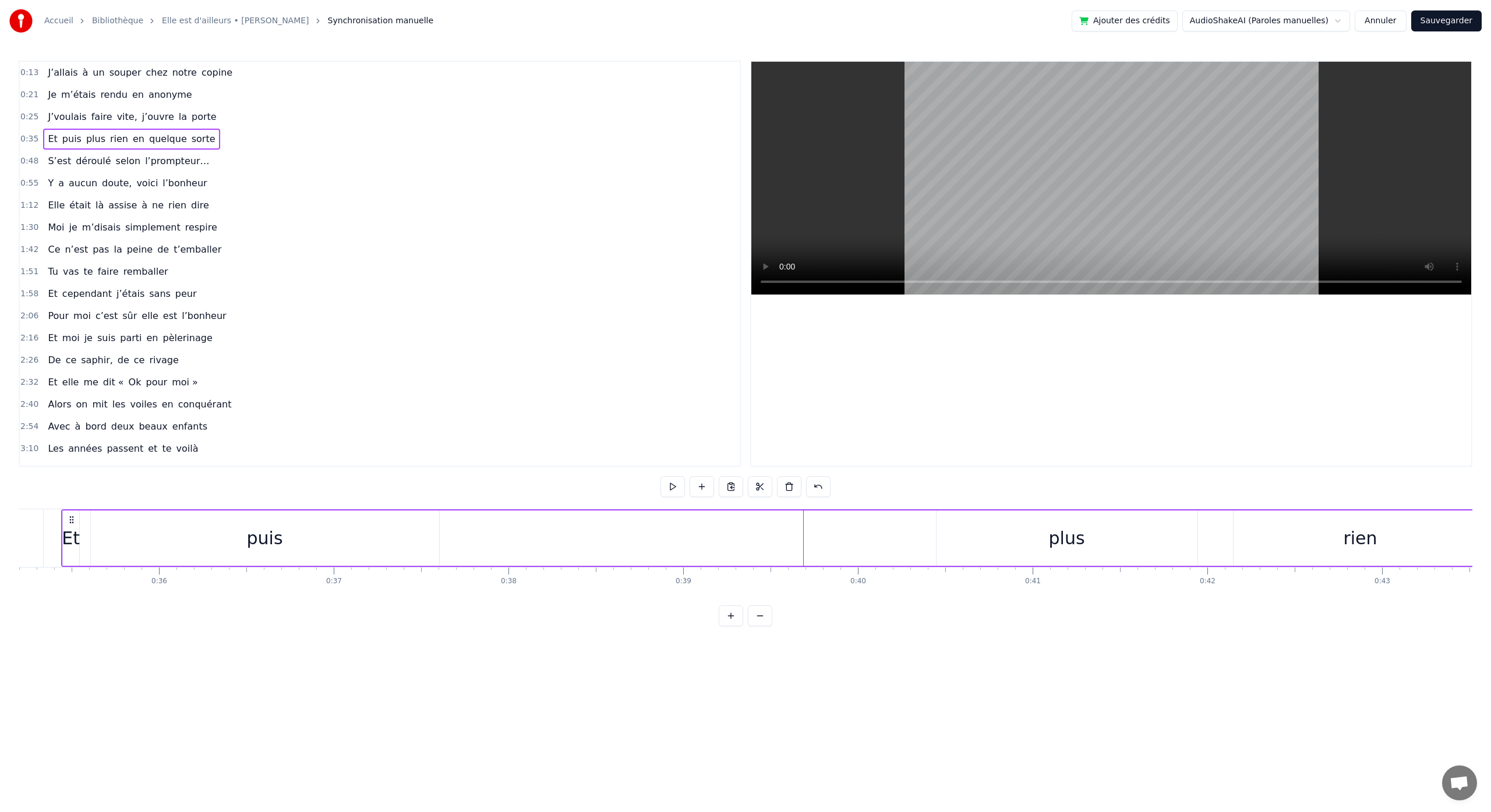
scroll to position [0, 6135]
click at [911, 540] on div "Et puis plus rien en quelque sorte" at bounding box center [1129, 538] width 2103 height 57
click at [858, 547] on div "Et puis plus rien en quelque sorte" at bounding box center [1129, 538] width 2103 height 57
click at [854, 467] on div "0:13 J’allais à un souper chez notre copine 0:21 Je m’étais rendu en anonyme 0:…" at bounding box center [745, 344] width 1454 height 566
click at [872, 542] on div "Et puis plus rien en quelque sorte" at bounding box center [1129, 538] width 2103 height 57
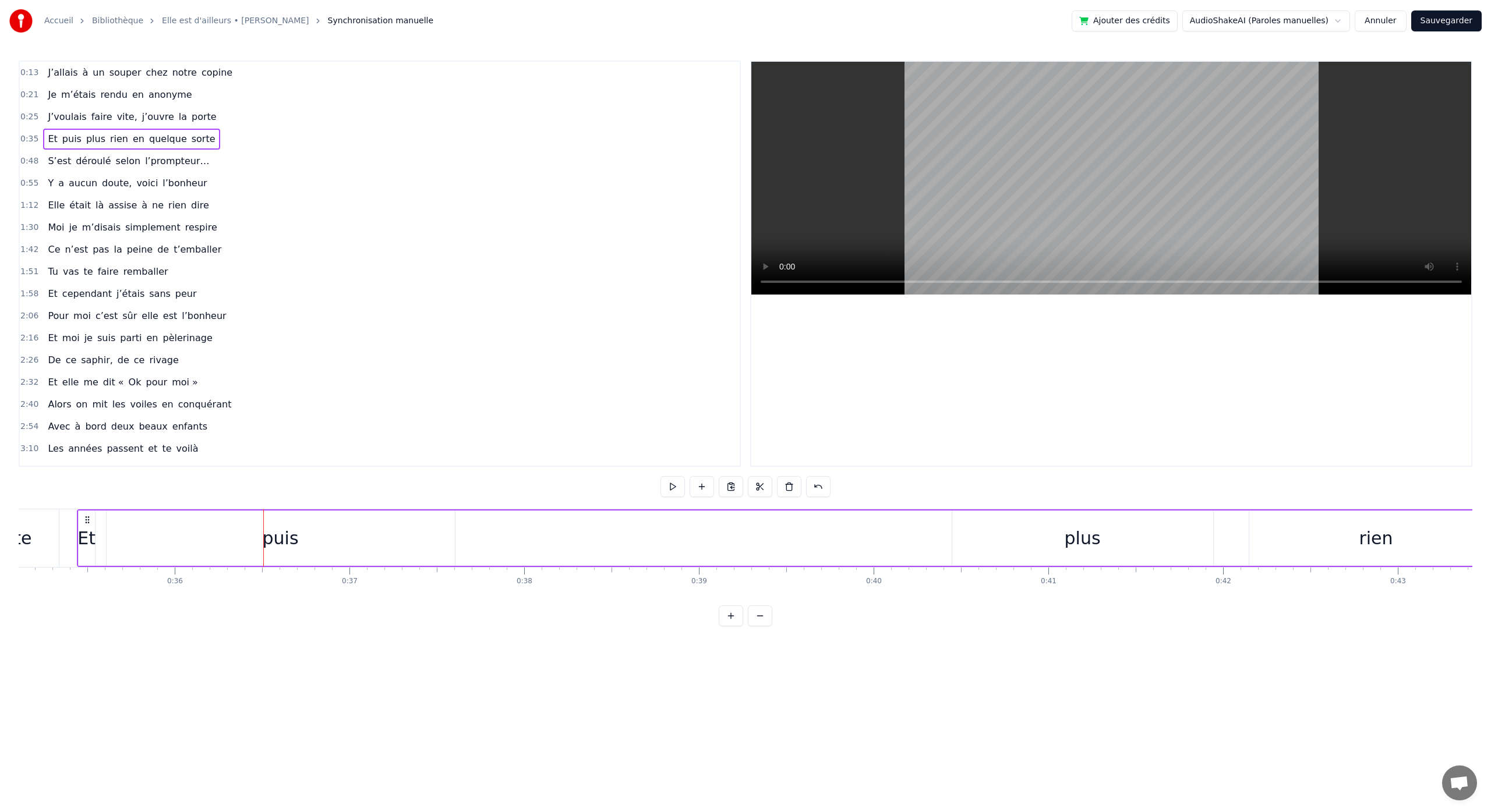
click at [871, 460] on div at bounding box center [1111, 263] width 720 height 404
click at [880, 532] on div "Et puis plus rien en quelque sorte" at bounding box center [1129, 538] width 2103 height 57
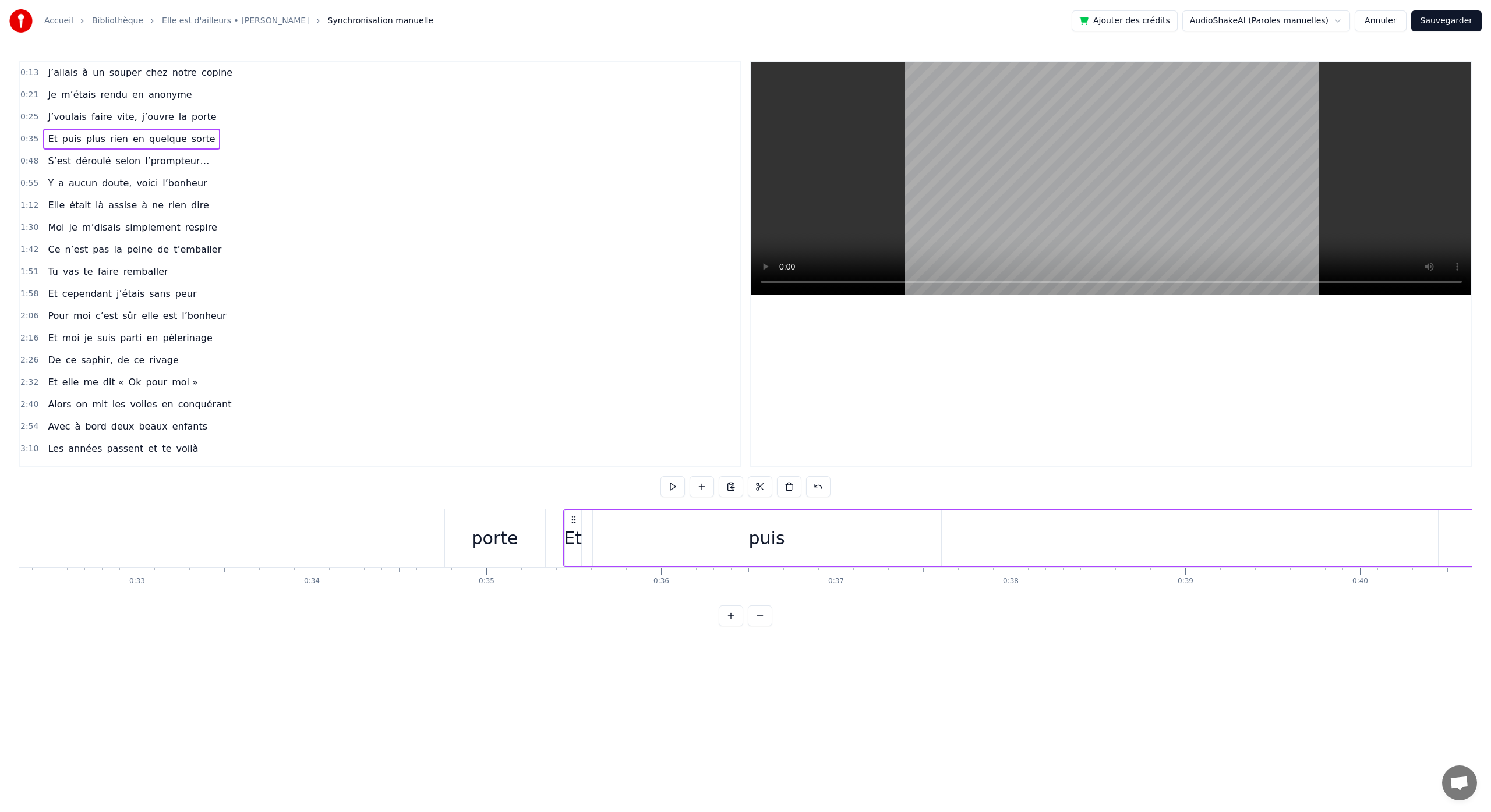
scroll to position [0, 5698]
click at [43, 208] on div "Elle était là assise à ne rien dire" at bounding box center [129, 206] width 170 height 21
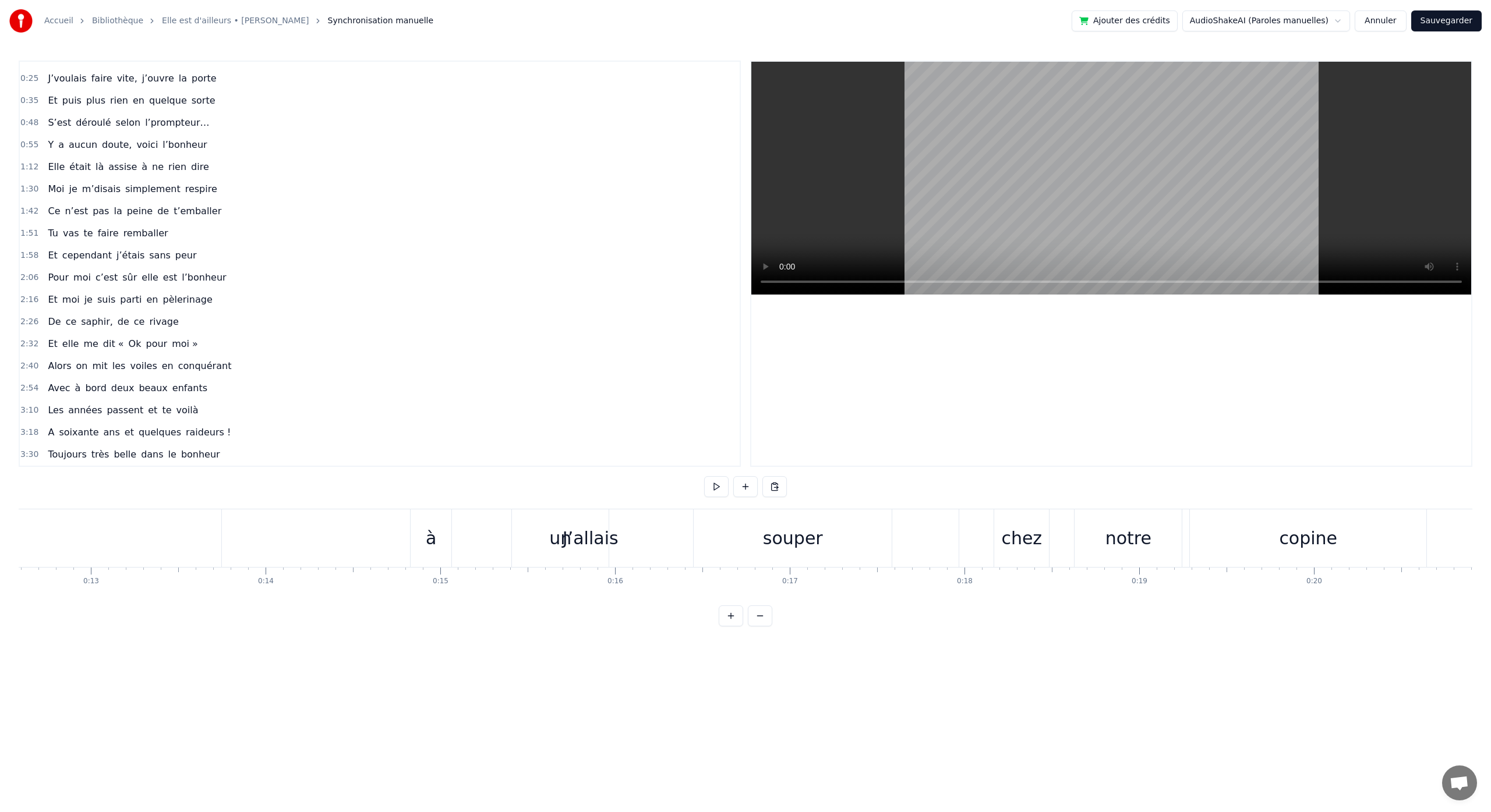
scroll to position [0, 2216]
click at [363, 535] on div "J’allais" at bounding box center [574, 538] width 737 height 57
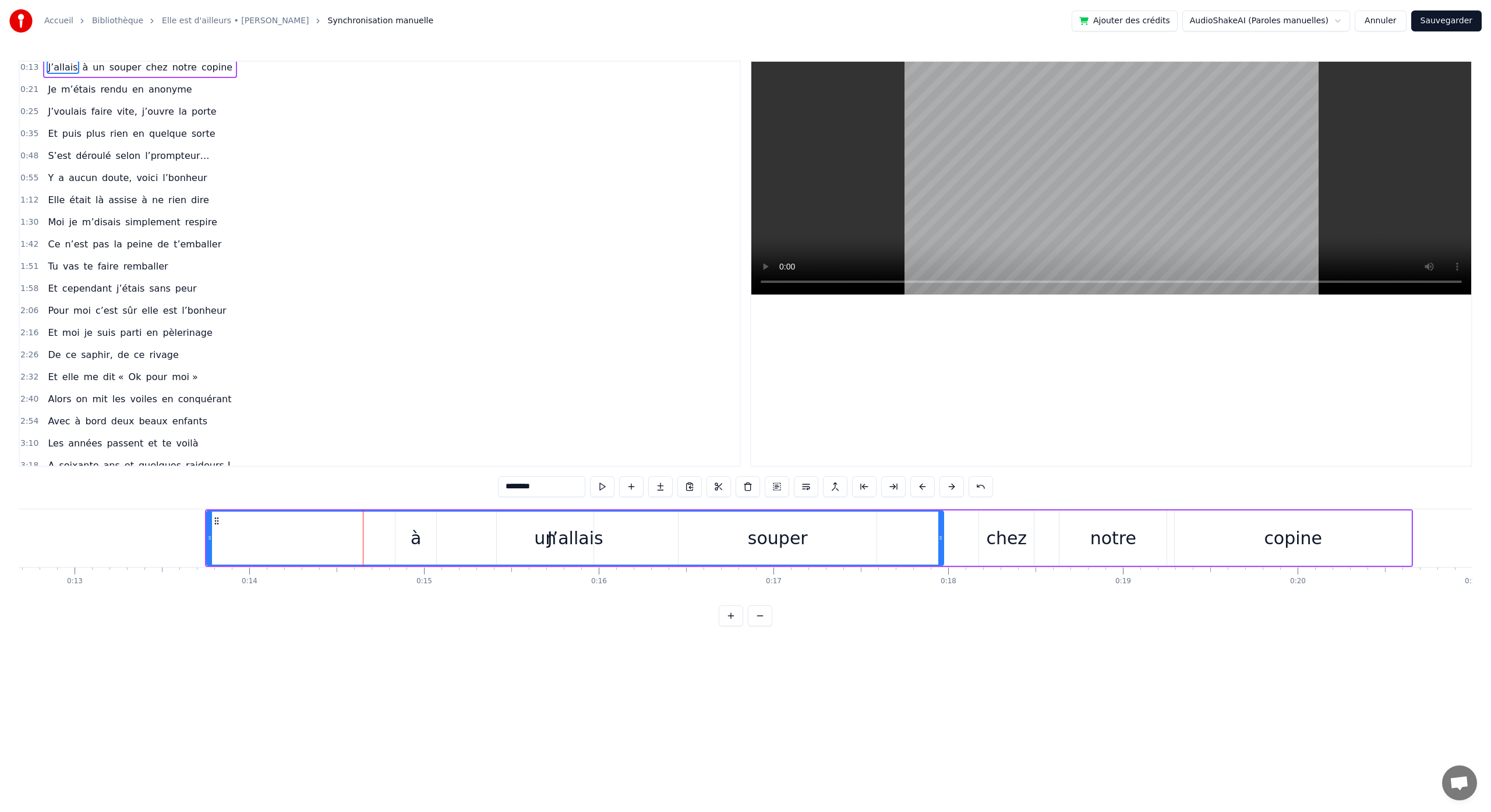
scroll to position [0, 0]
click at [577, 485] on input "********" at bounding box center [541, 486] width 88 height 21
click at [943, 541] on icon at bounding box center [940, 538] width 4 height 10
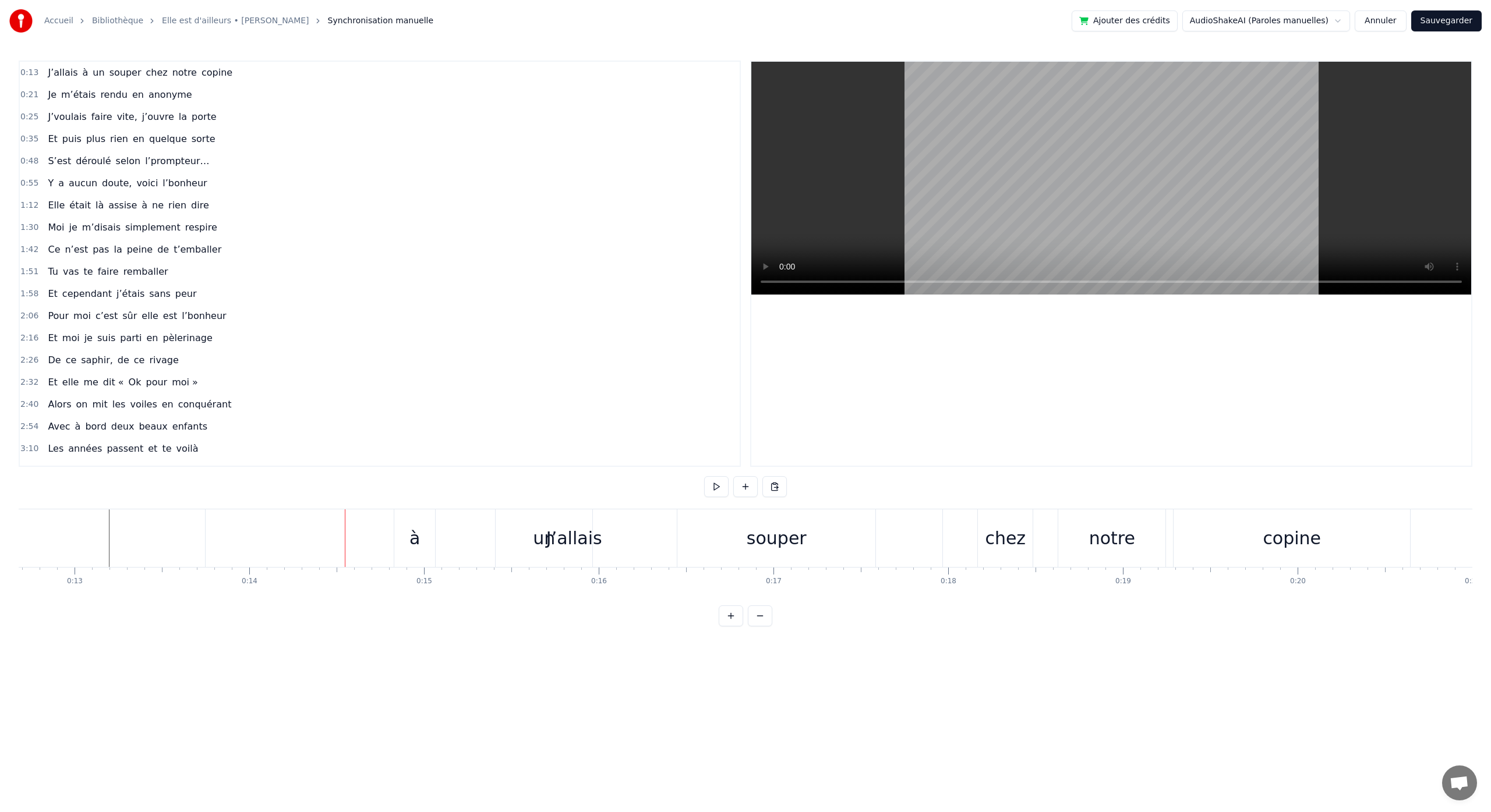
click at [920, 537] on div "J’allais" at bounding box center [574, 538] width 737 height 57
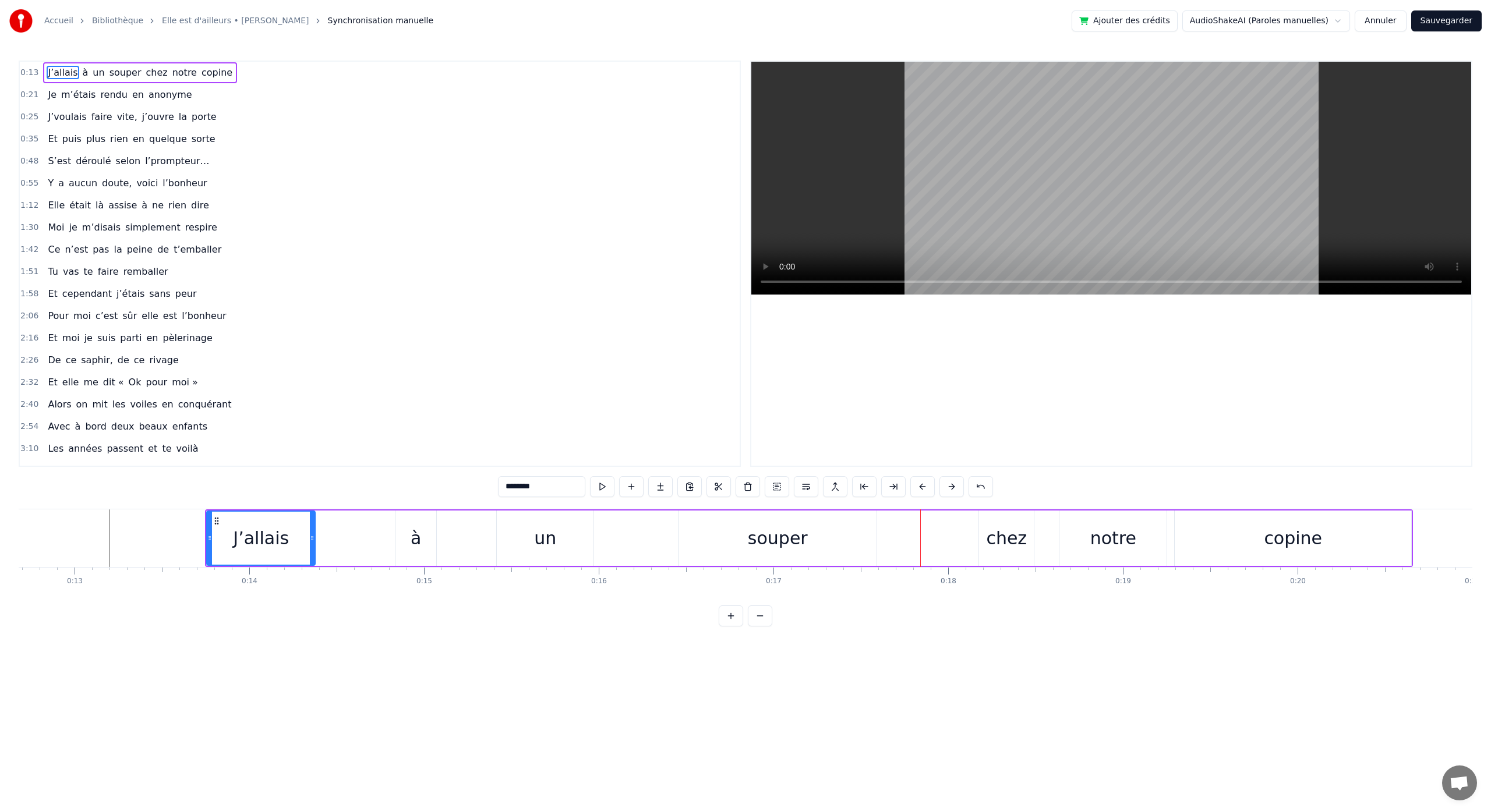
drag, startPoint x: 939, startPoint y: 540, endPoint x: 311, endPoint y: 584, distance: 629.5
click at [311, 584] on div "J’allais à un souper chez notre copine Je m’étais rendu en anonyme J’voulais fa…" at bounding box center [745, 552] width 1454 height 88
click at [327, 479] on div "0:13 J’allais à un souper chez notre copine 0:21 Je m’étais rendu en anonyme 0:…" at bounding box center [745, 344] width 1454 height 566
click at [358, 538] on div "J’allais à un souper chez notre copine" at bounding box center [809, 538] width 1209 height 57
click at [409, 542] on div "à" at bounding box center [415, 538] width 41 height 56
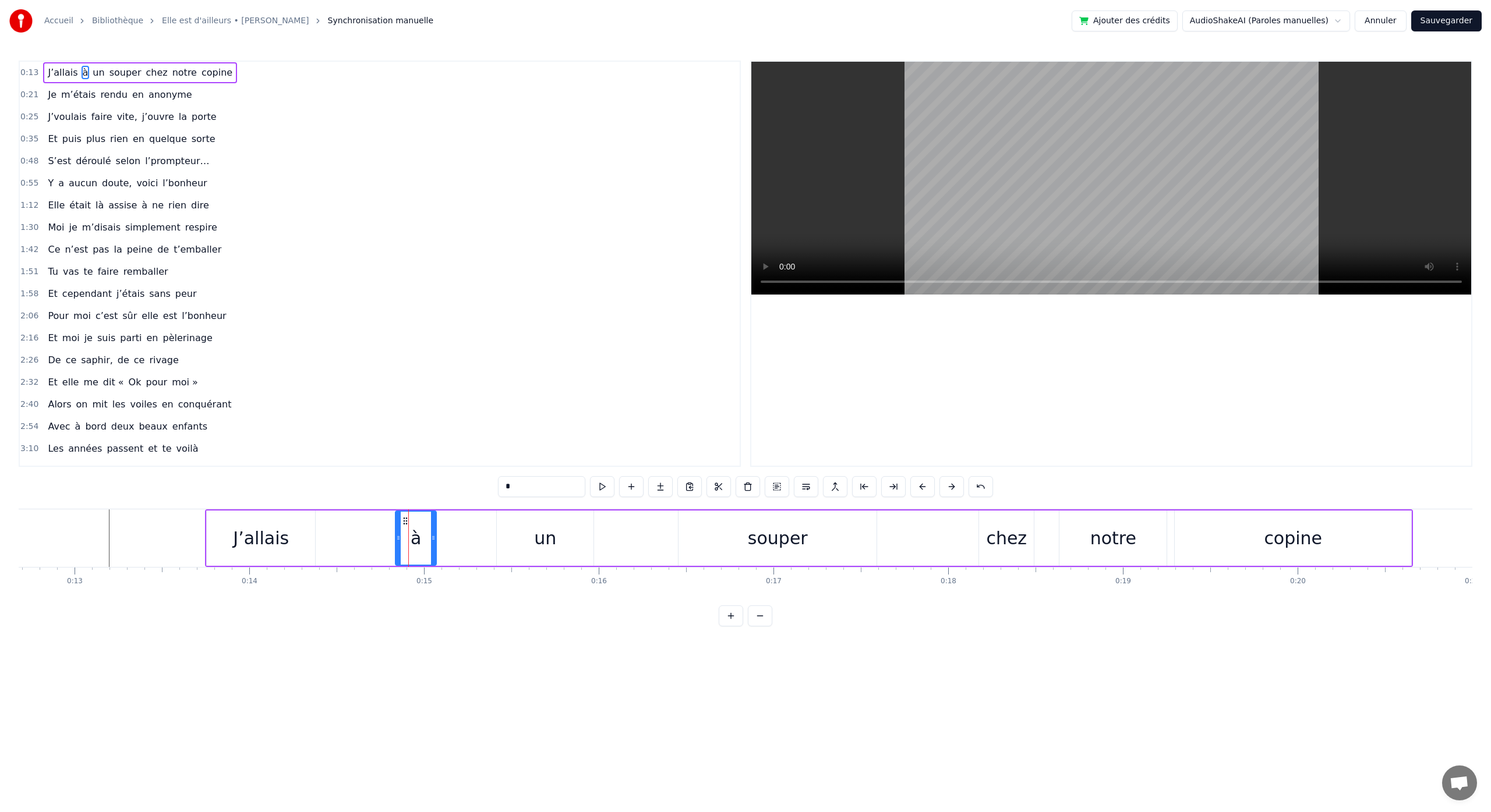
drag, startPoint x: 417, startPoint y: 541, endPoint x: 403, endPoint y: 535, distance: 15.2
click at [401, 542] on div "à" at bounding box center [416, 538] width 40 height 53
drag, startPoint x: 401, startPoint y: 522, endPoint x: 374, endPoint y: 525, distance: 27.2
click at [374, 525] on icon at bounding box center [374, 521] width 10 height 10
click at [346, 467] on div "0:13 J’allais à un souper chez notre copine 0:21 Je m’étais rendu en anonyme 0:…" at bounding box center [745, 344] width 1454 height 566
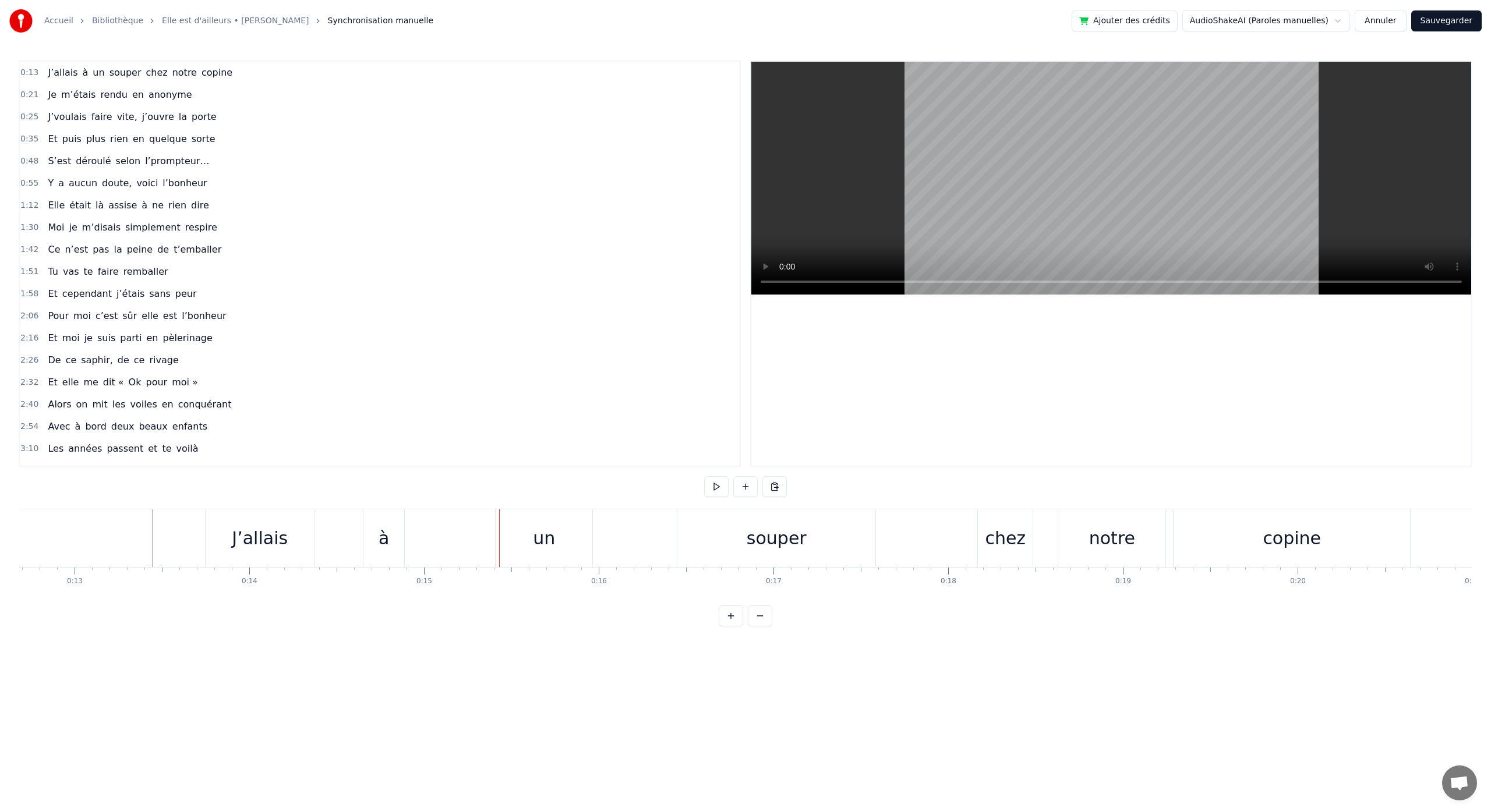
click at [525, 545] on div "un" at bounding box center [544, 538] width 96 height 57
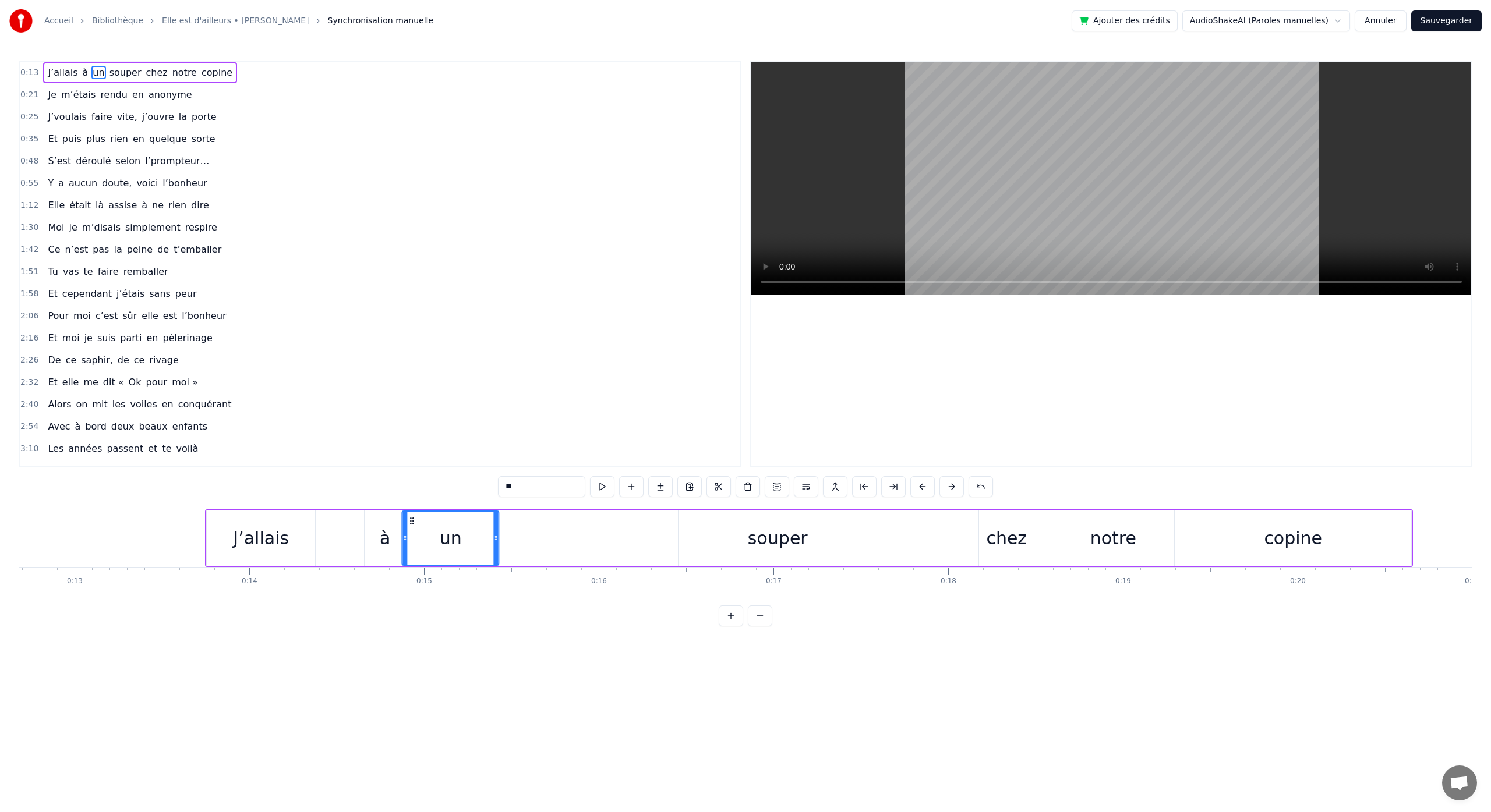
drag, startPoint x: 506, startPoint y: 519, endPoint x: 411, endPoint y: 528, distance: 95.4
click at [411, 528] on div "un" at bounding box center [451, 538] width 96 height 53
click at [754, 547] on div "souper" at bounding box center [778, 538] width 60 height 26
type input "******"
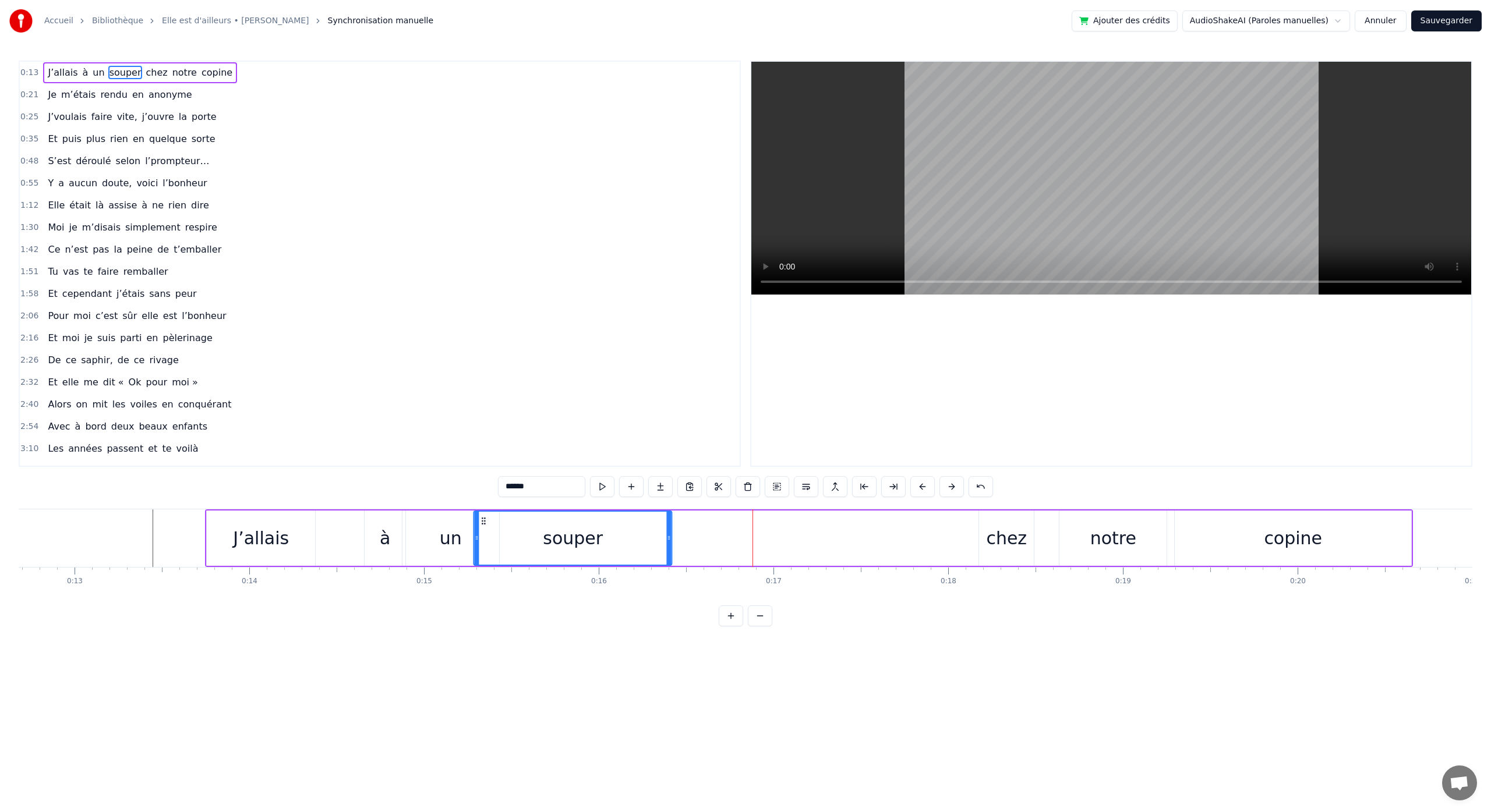
drag, startPoint x: 688, startPoint y: 521, endPoint x: 481, endPoint y: 529, distance: 207.2
click at [482, 529] on div "souper" at bounding box center [573, 538] width 197 height 53
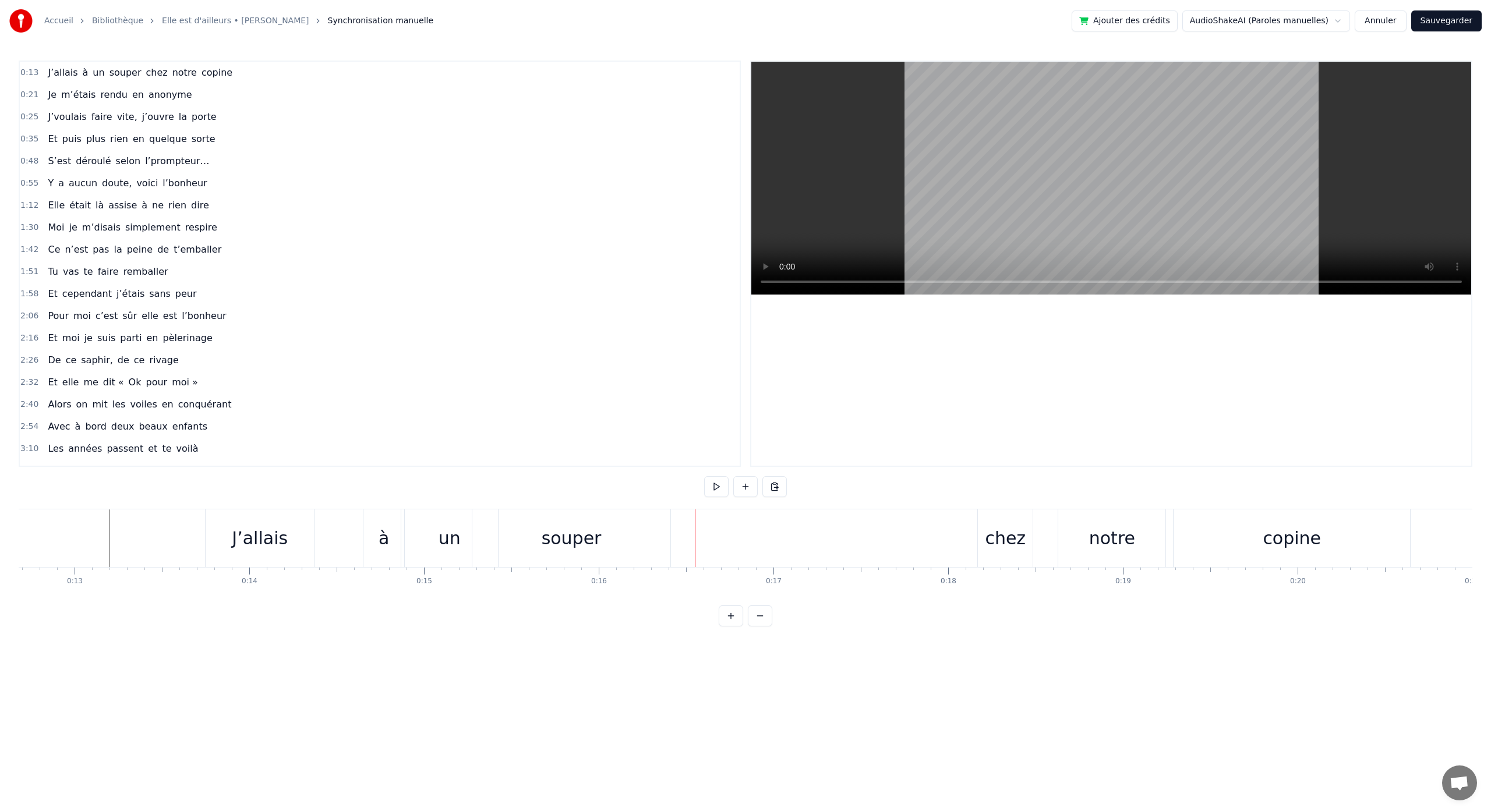
click at [1016, 544] on div "chez" at bounding box center [1005, 538] width 41 height 26
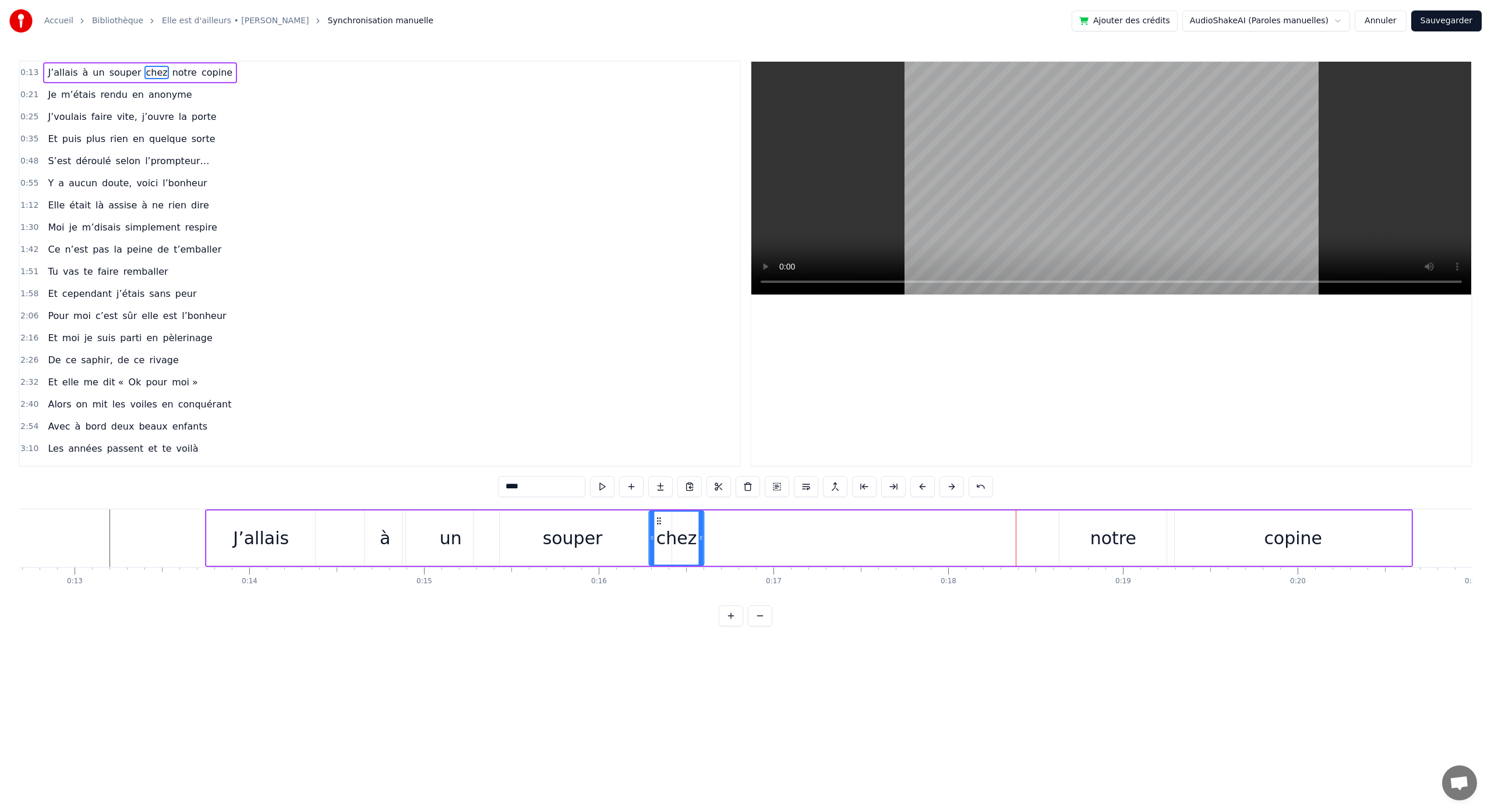
drag, startPoint x: 988, startPoint y: 520, endPoint x: 659, endPoint y: 546, distance: 330.0
click at [659, 547] on div "chez" at bounding box center [677, 538] width 54 height 53
click at [1096, 525] on div "notre" at bounding box center [1113, 538] width 46 height 26
drag, startPoint x: 1044, startPoint y: 520, endPoint x: 725, endPoint y: 521, distance: 319.0
click at [703, 520] on circle at bounding box center [703, 520] width 1 height 1
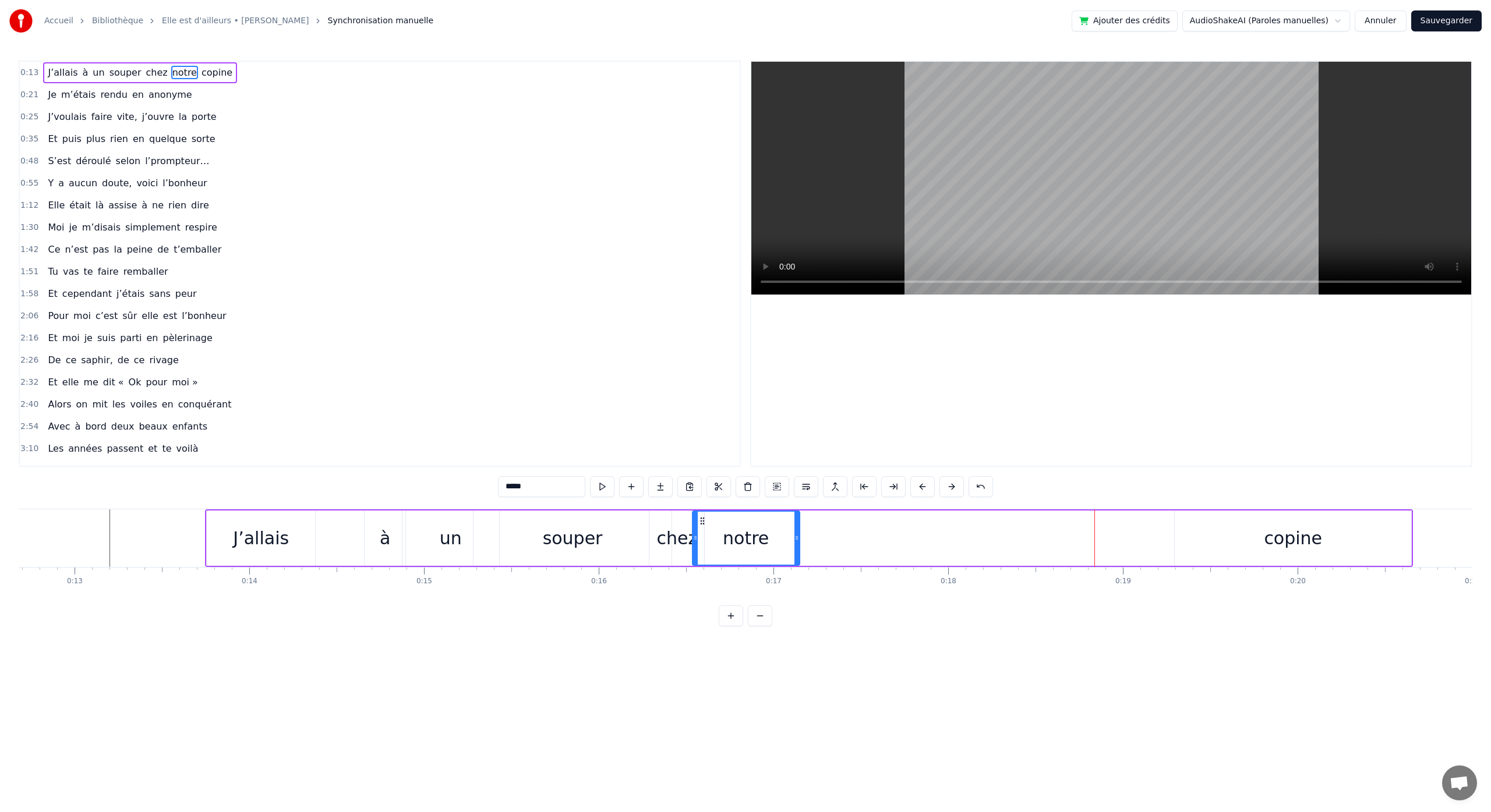
click at [1210, 531] on div "copine" at bounding box center [1293, 538] width 236 height 56
type input "******"
drag, startPoint x: 1185, startPoint y: 520, endPoint x: 739, endPoint y: 547, distance: 446.8
click at [739, 548] on div "copine" at bounding box center [847, 538] width 235 height 53
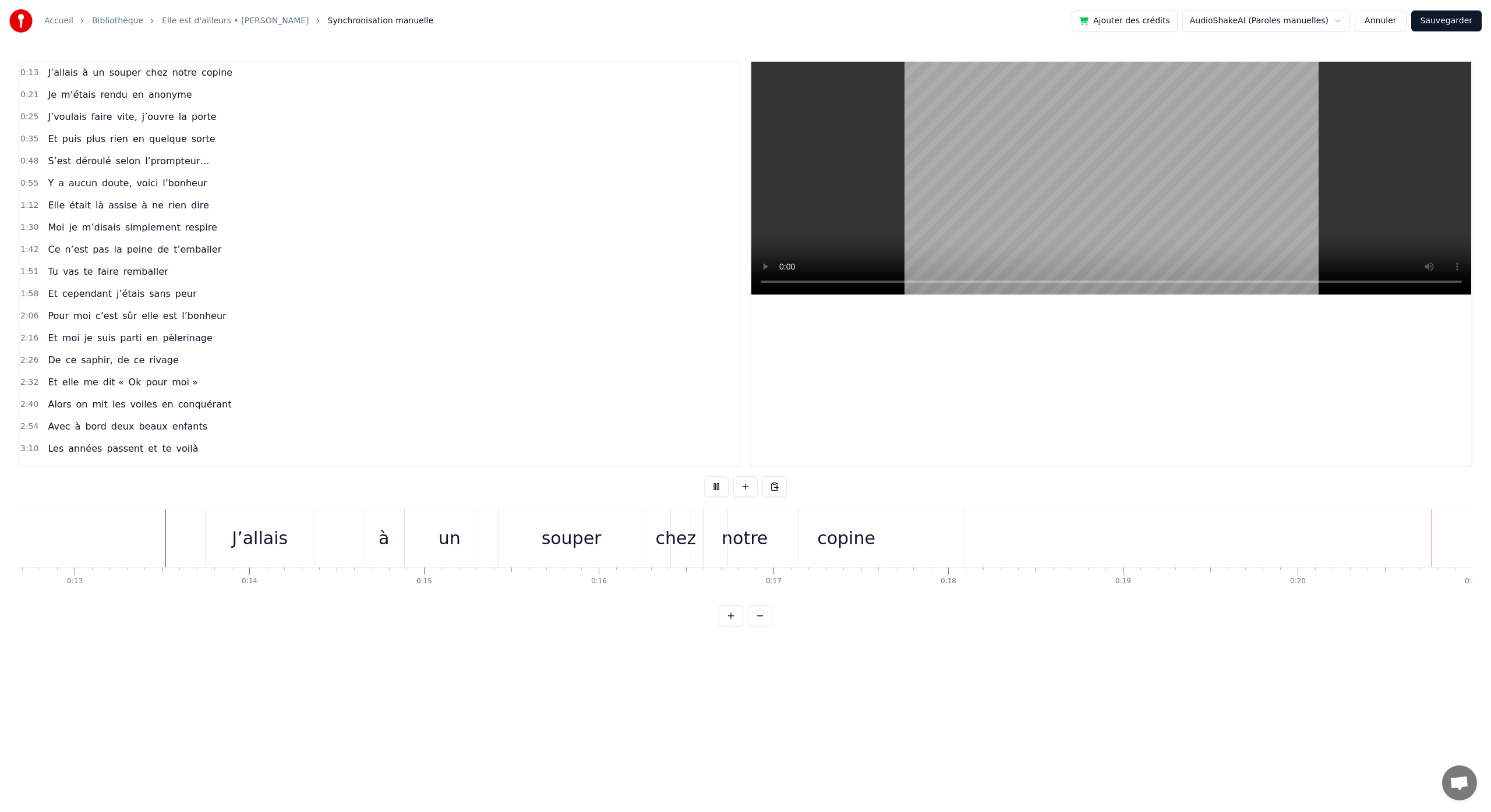
drag, startPoint x: 142, startPoint y: 531, endPoint x: 135, endPoint y: 533, distance: 7.3
click at [185, 467] on div "0:13 J’allais à un souper chez notre copine 0:21 Je m’étais rendu en anonyme 0:…" at bounding box center [745, 344] width 1454 height 566
click at [1183, 531] on div "m’étais" at bounding box center [1178, 538] width 64 height 26
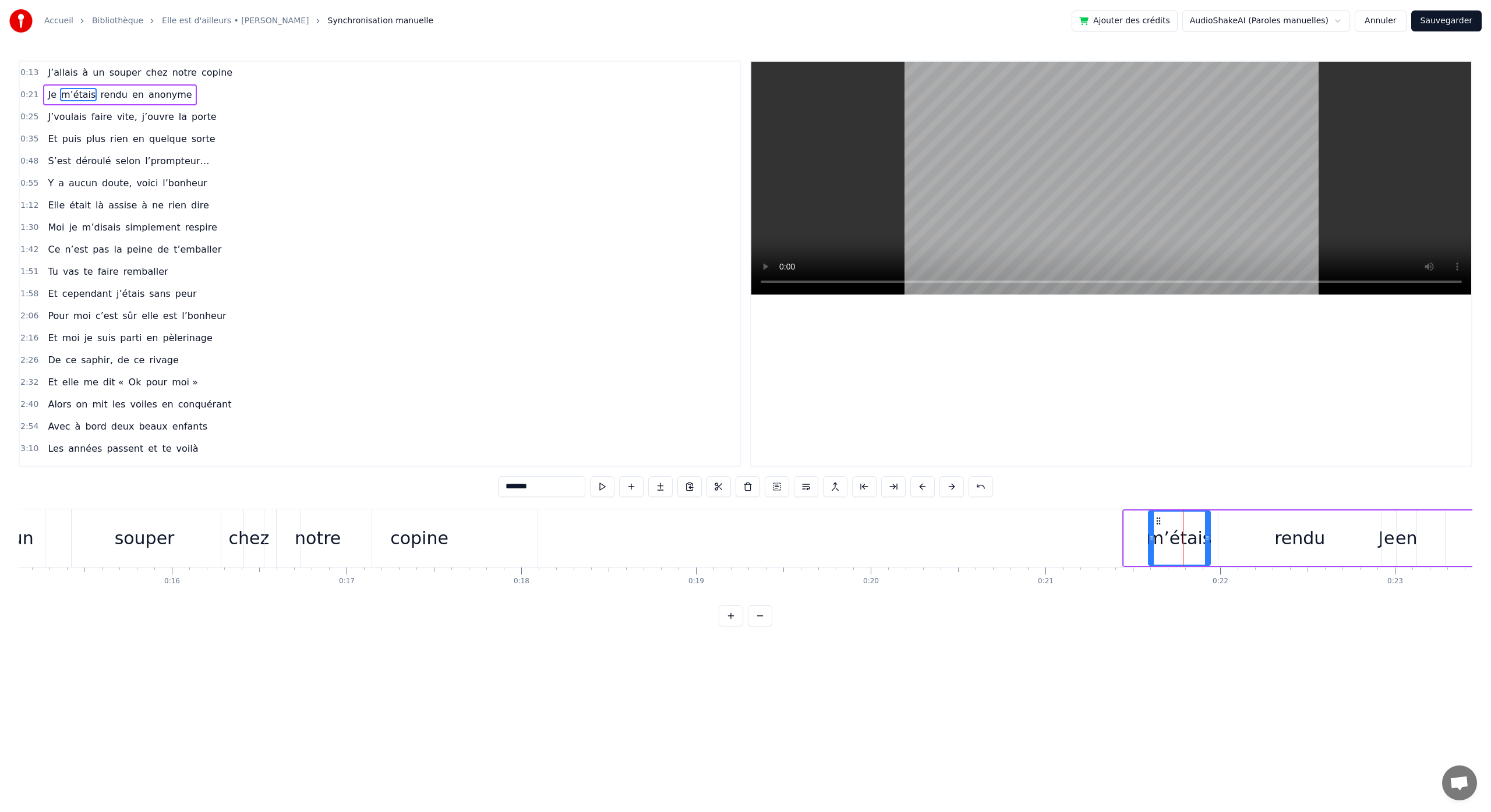
click at [1246, 541] on div "rendu" at bounding box center [1301, 538] width 163 height 56
click at [1202, 542] on div "m’étais" at bounding box center [1179, 538] width 64 height 26
type input "*******"
click at [1242, 546] on div "rendu" at bounding box center [1301, 538] width 163 height 56
click at [1412, 545] on div "en" at bounding box center [1406, 538] width 22 height 26
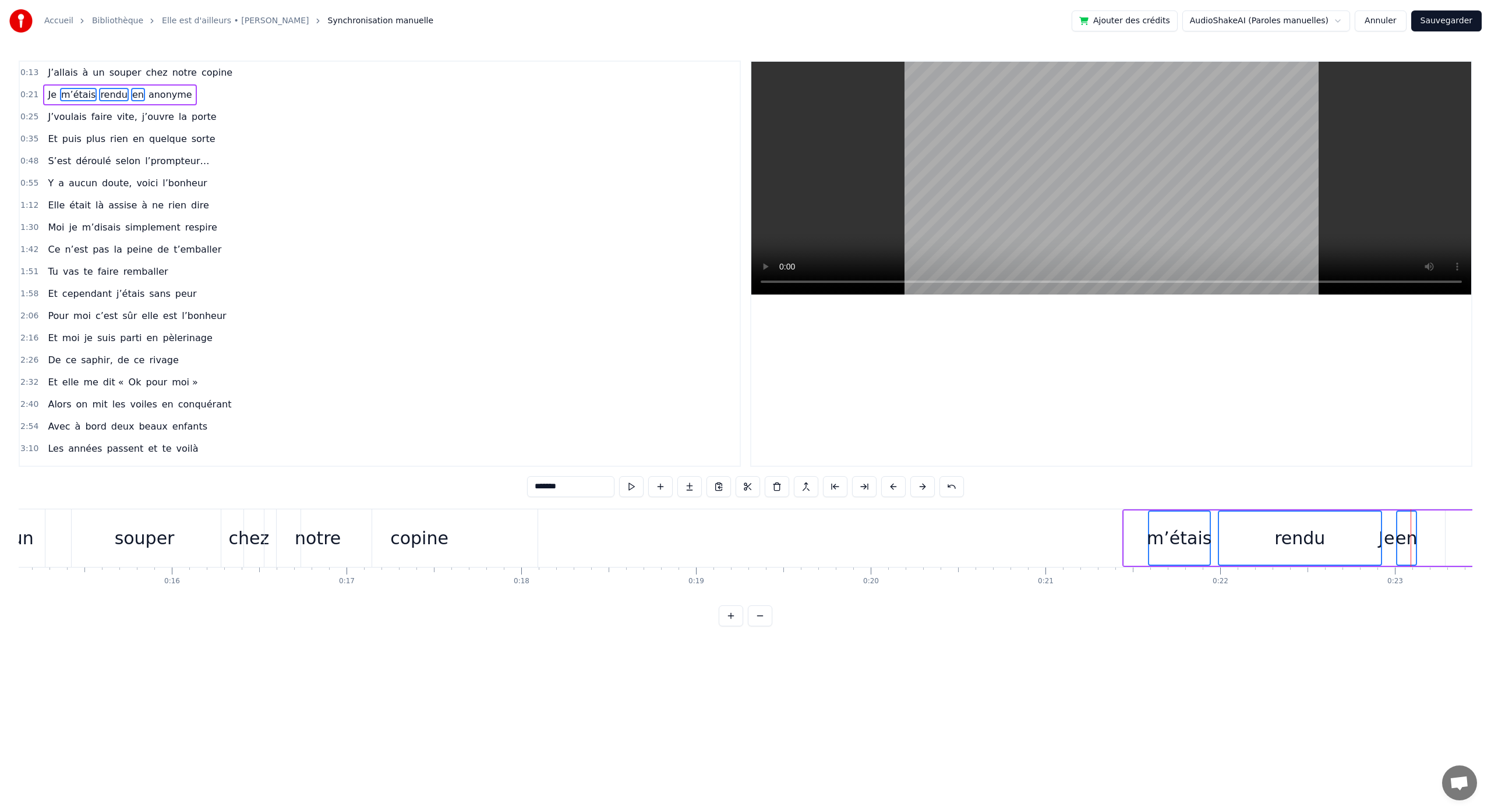
drag, startPoint x: 1146, startPoint y: 521, endPoint x: 1130, endPoint y: 520, distance: 16.0
click at [1130, 520] on div "Je m’étais rendu en anonyme" at bounding box center [1466, 538] width 687 height 57
click at [1164, 534] on div "m’étais" at bounding box center [1179, 538] width 64 height 26
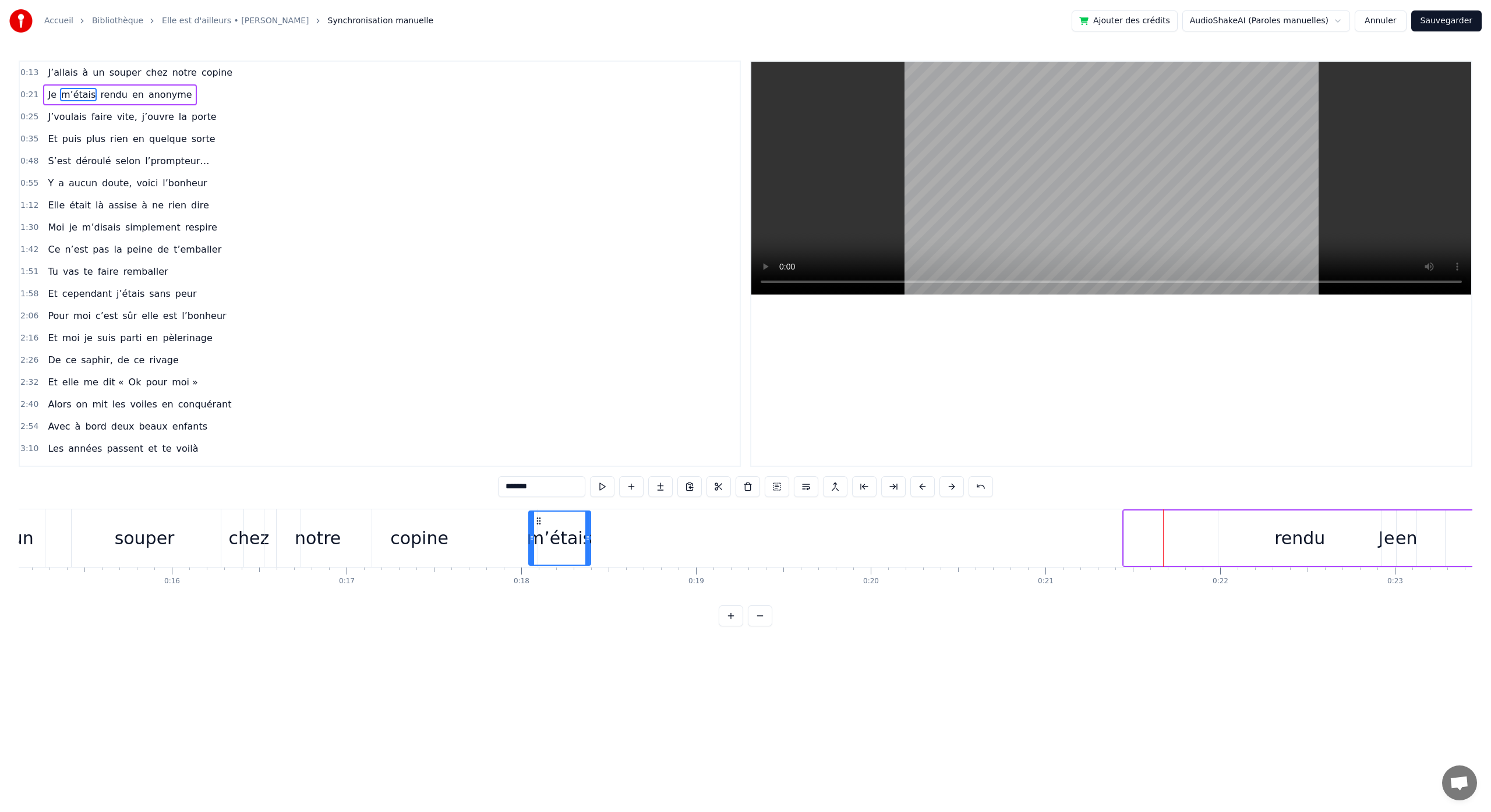
drag, startPoint x: 1159, startPoint y: 522, endPoint x: 540, endPoint y: 540, distance: 619.3
click at [539, 538] on div "m’étais" at bounding box center [560, 538] width 61 height 53
click at [1315, 545] on div "rendu" at bounding box center [1300, 538] width 50 height 26
drag, startPoint x: 1229, startPoint y: 522, endPoint x: 604, endPoint y: 547, distance: 625.5
click at [604, 547] on div "rendu" at bounding box center [676, 538] width 162 height 53
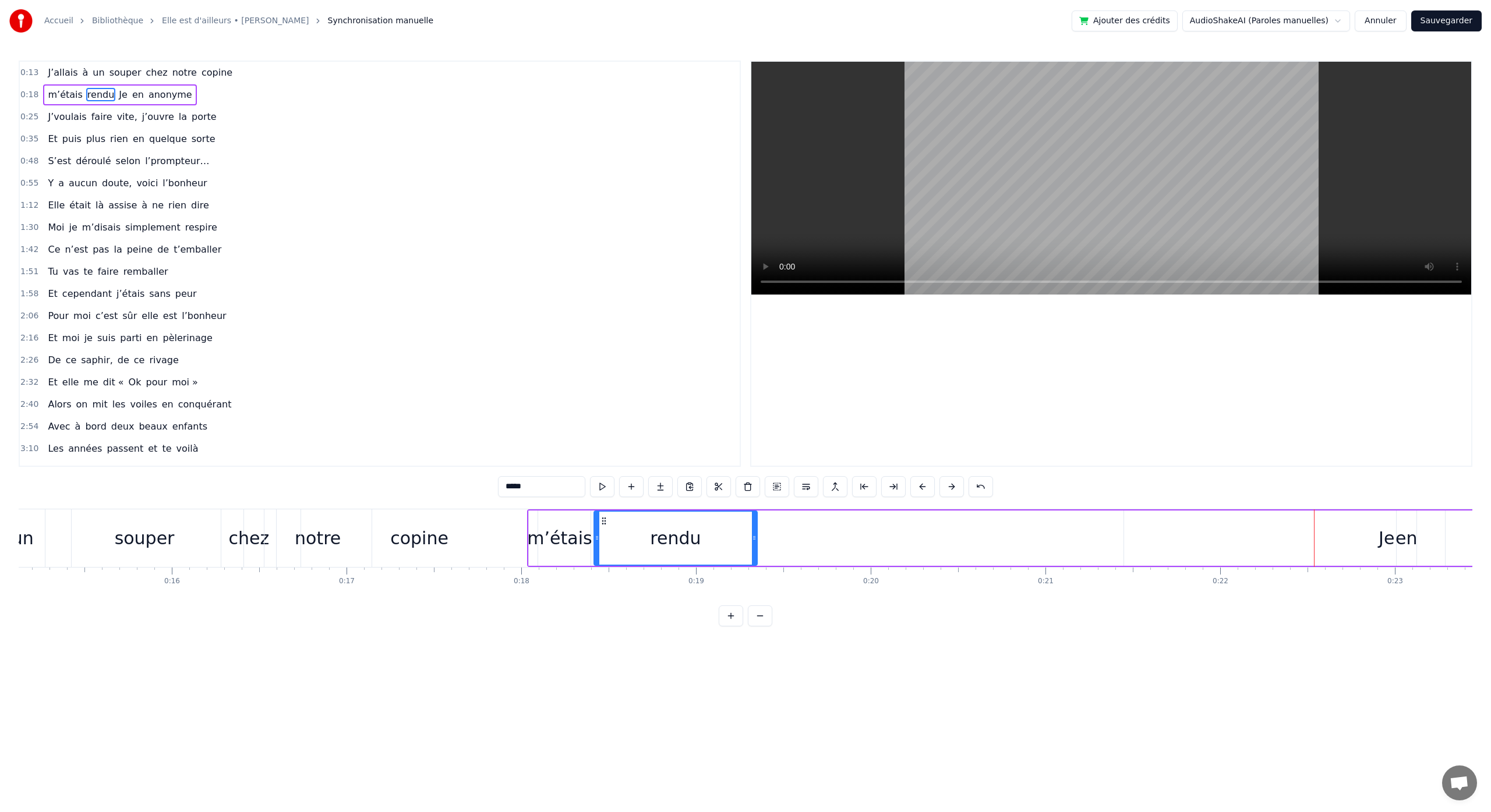
click at [1390, 540] on div "Je" at bounding box center [1387, 538] width 16 height 26
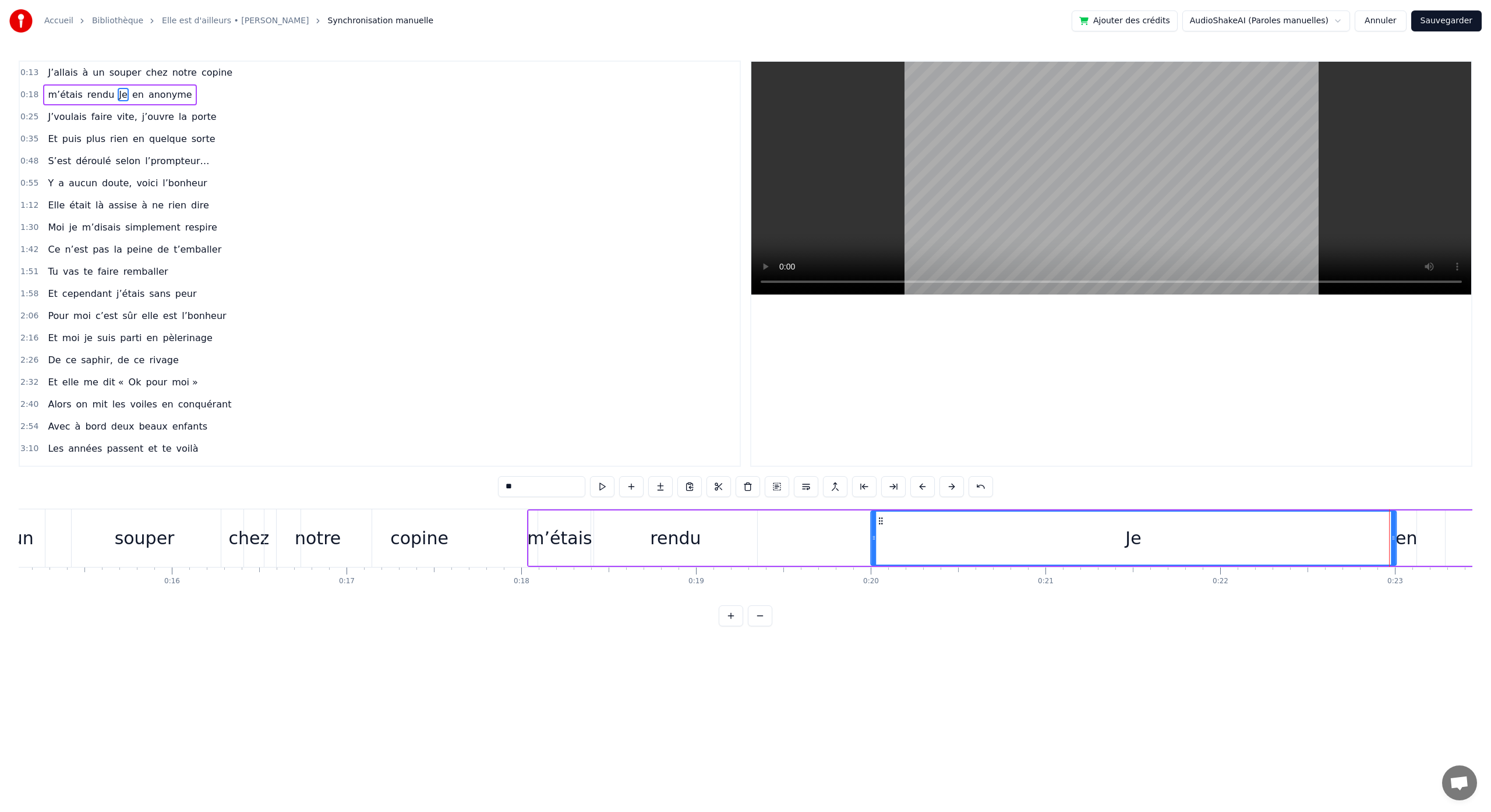
drag, startPoint x: 1134, startPoint y: 524, endPoint x: 883, endPoint y: 506, distance: 251.6
click at [881, 506] on div "0:13 J’allais à un souper chez notre copine 0:18 m’étais rendu Je en anonyme 0:…" at bounding box center [745, 344] width 1454 height 566
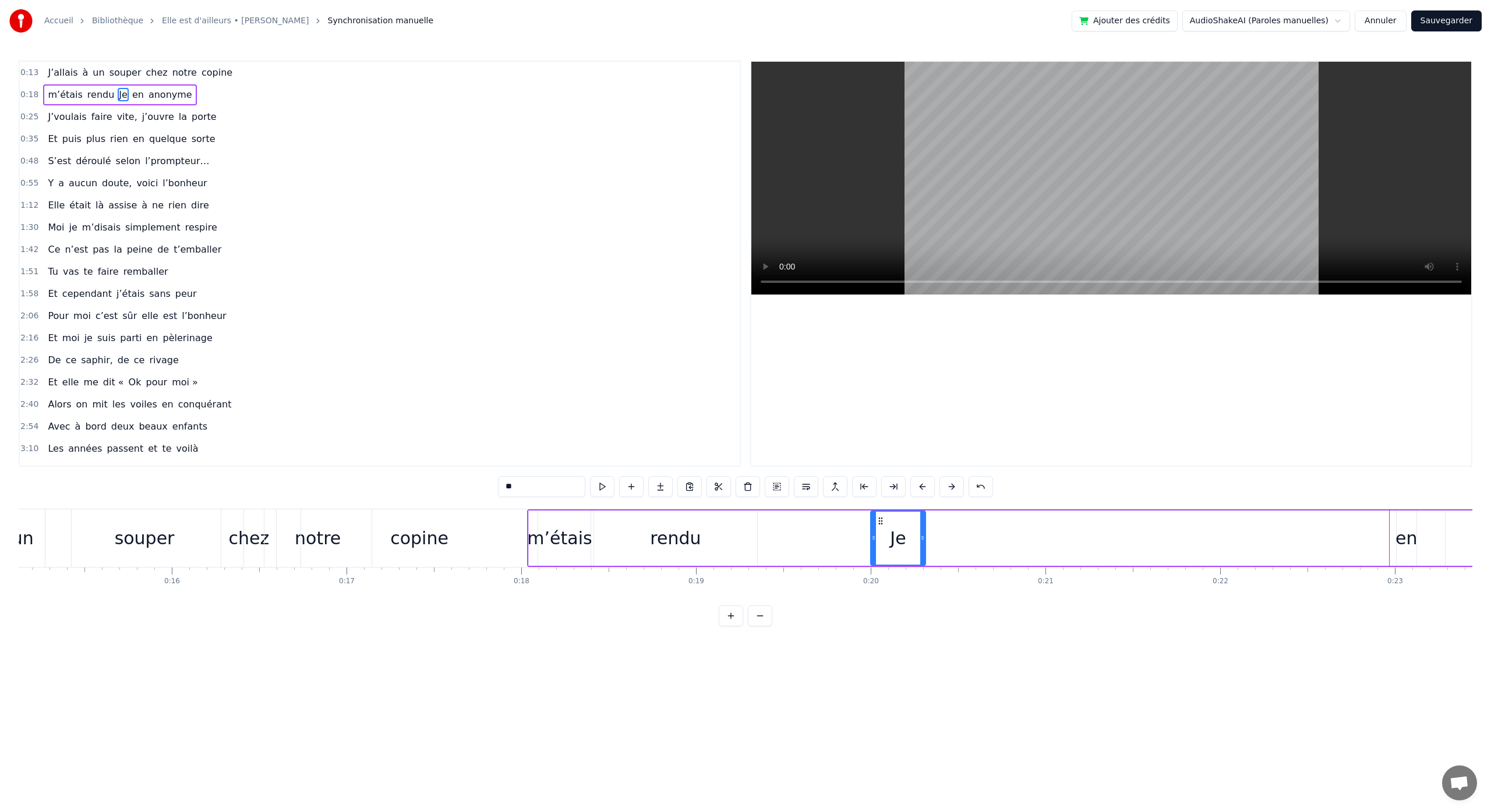
drag, startPoint x: 1394, startPoint y: 538, endPoint x: 923, endPoint y: 538, distance: 471.0
click at [923, 538] on icon at bounding box center [922, 538] width 4 height 10
click at [560, 542] on div "m’étais" at bounding box center [560, 538] width 64 height 26
drag, startPoint x: 539, startPoint y: 520, endPoint x: 587, endPoint y: 525, distance: 48.3
click at [587, 525] on div "m’étais" at bounding box center [608, 538] width 61 height 53
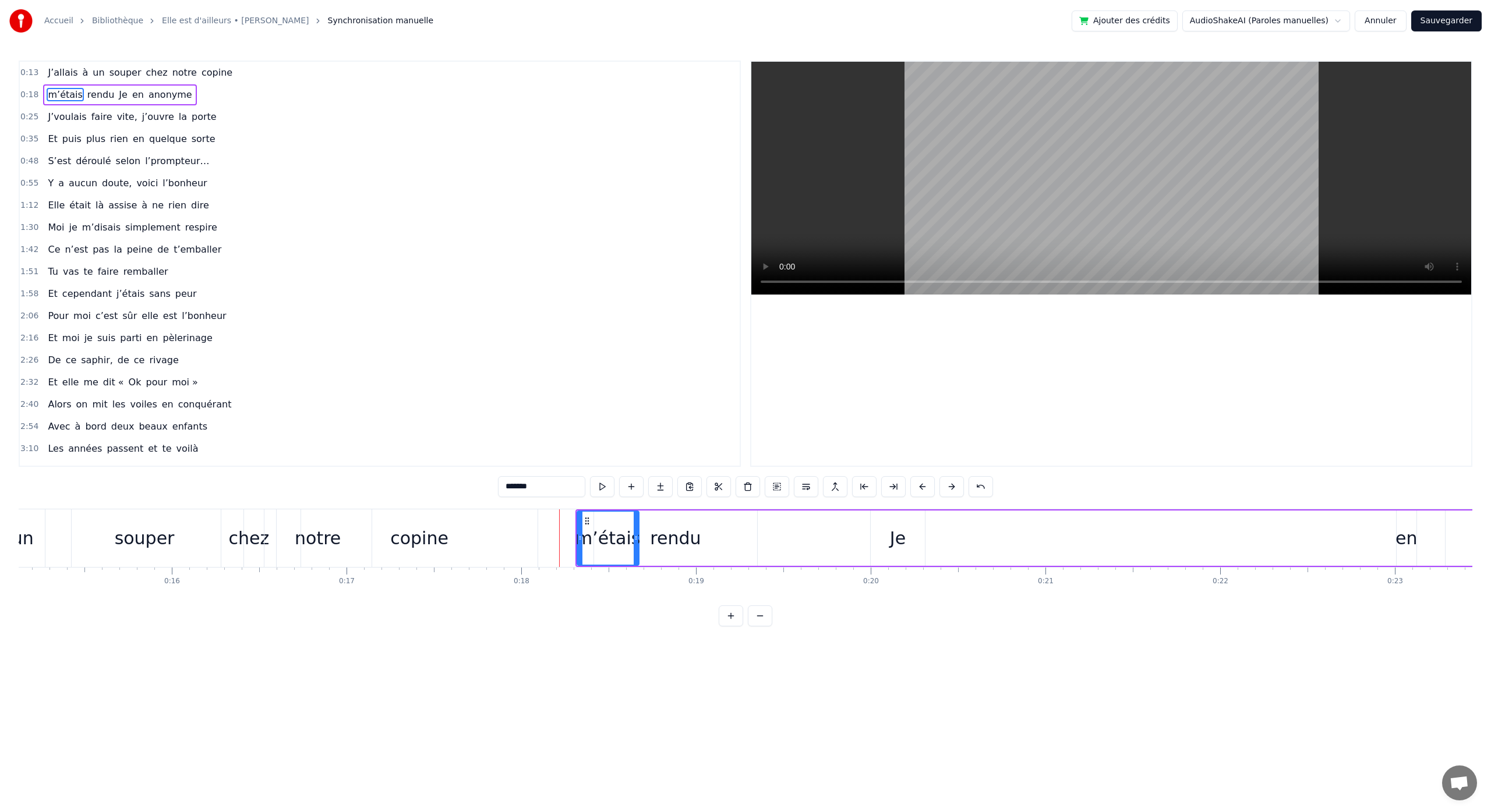
drag, startPoint x: 893, startPoint y: 536, endPoint x: 885, endPoint y: 532, distance: 8.9
click at [892, 536] on div "Je" at bounding box center [898, 538] width 16 height 26
drag, startPoint x: 881, startPoint y: 522, endPoint x: 572, endPoint y: 532, distance: 309.2
click at [572, 532] on div "Je" at bounding box center [588, 538] width 53 height 53
click at [636, 541] on div "rendu" at bounding box center [676, 538] width 163 height 56
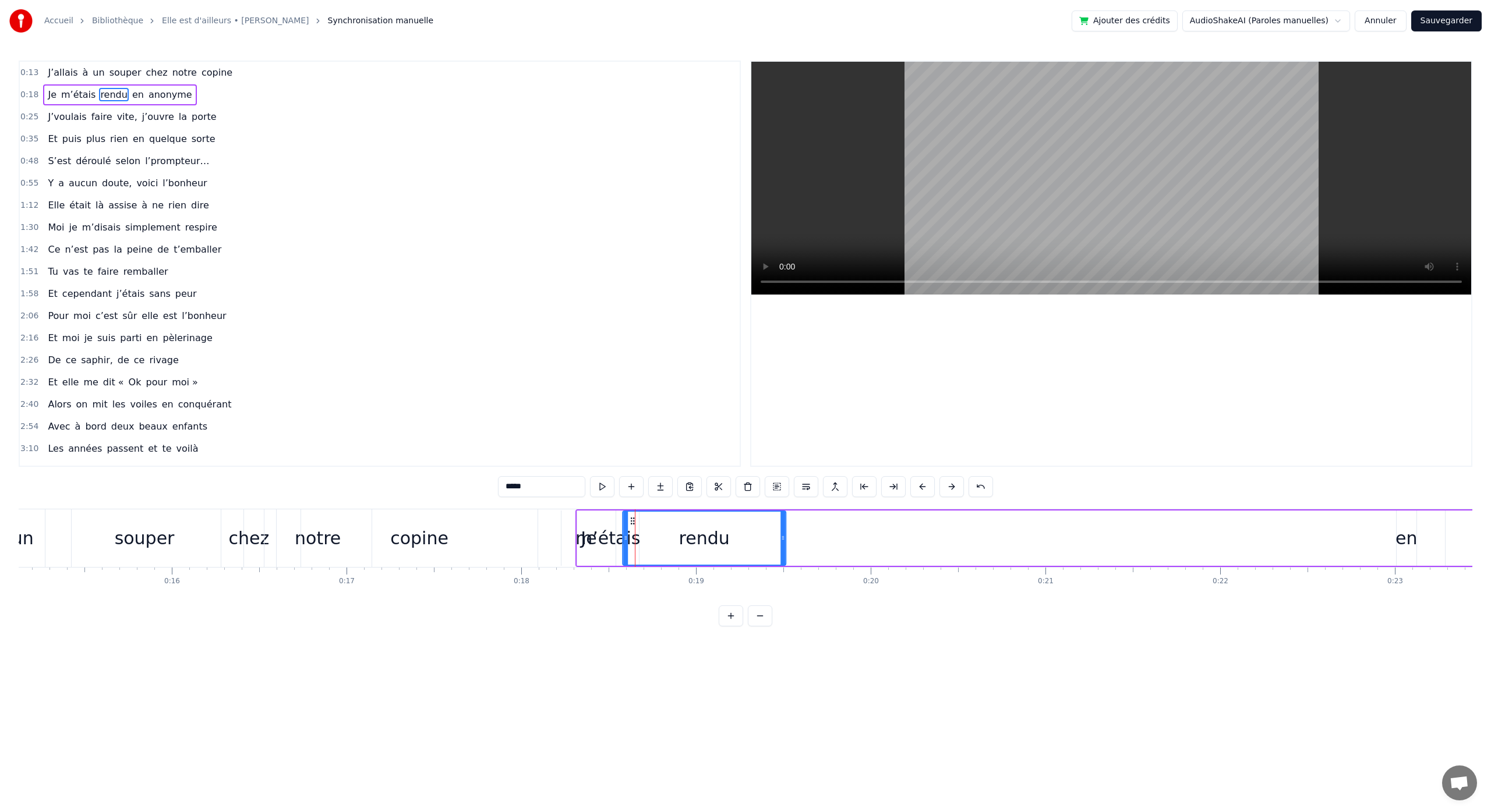
drag, startPoint x: 604, startPoint y: 523, endPoint x: 633, endPoint y: 526, distance: 29.2
click at [633, 526] on div "rendu" at bounding box center [704, 538] width 162 height 53
click at [599, 530] on div "m’étais" at bounding box center [607, 538] width 64 height 26
drag, startPoint x: 587, startPoint y: 521, endPoint x: 612, endPoint y: 529, distance: 26.2
click at [612, 529] on div "m’étais" at bounding box center [633, 538] width 61 height 53
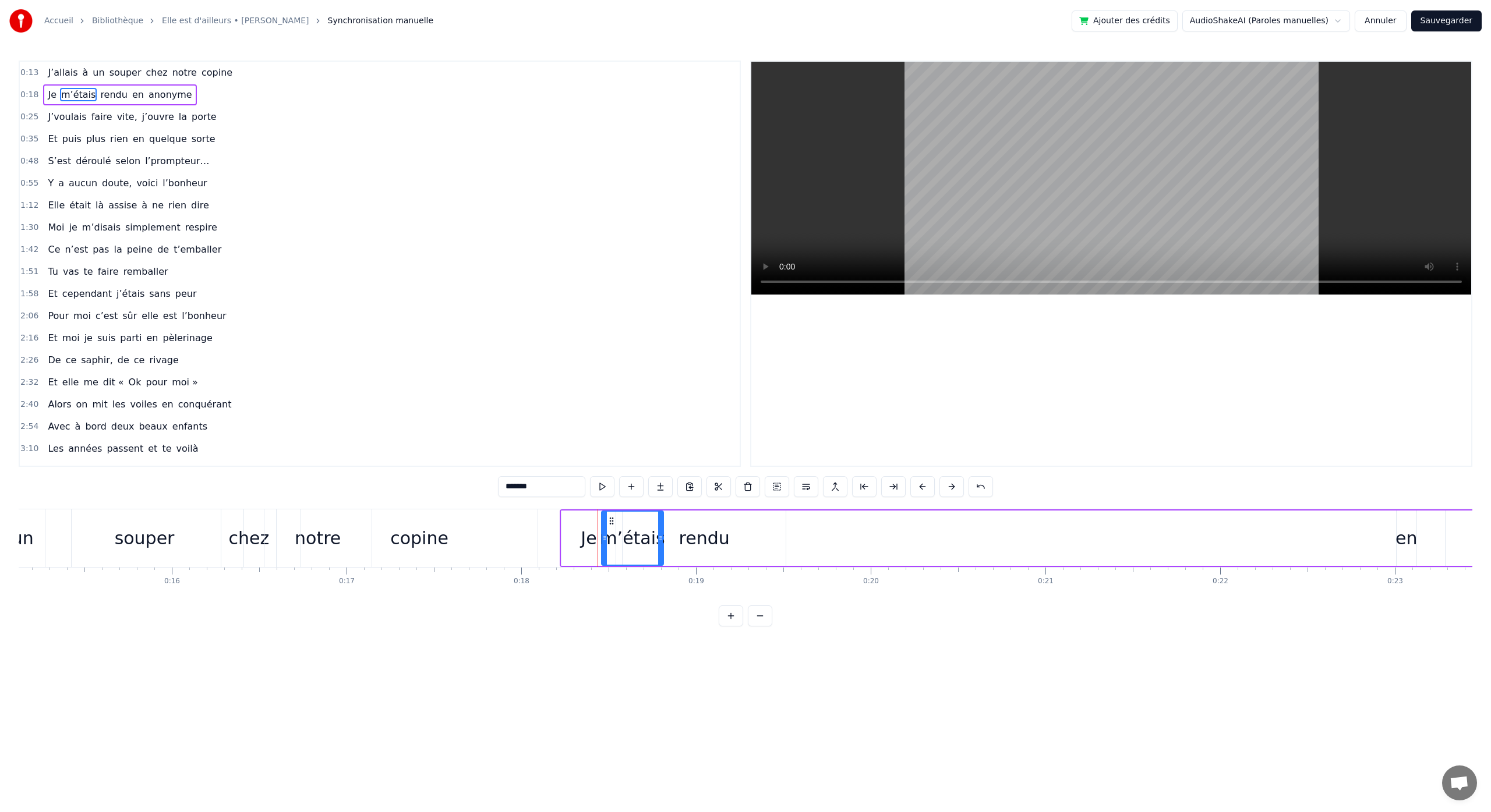
click at [589, 538] on div "Je" at bounding box center [588, 538] width 16 height 26
drag, startPoint x: 613, startPoint y: 540, endPoint x: 604, endPoint y: 543, distance: 9.5
click at [591, 543] on div at bounding box center [590, 538] width 4 height 53
click at [613, 541] on div "m’étais" at bounding box center [633, 538] width 64 height 26
type input "*******"
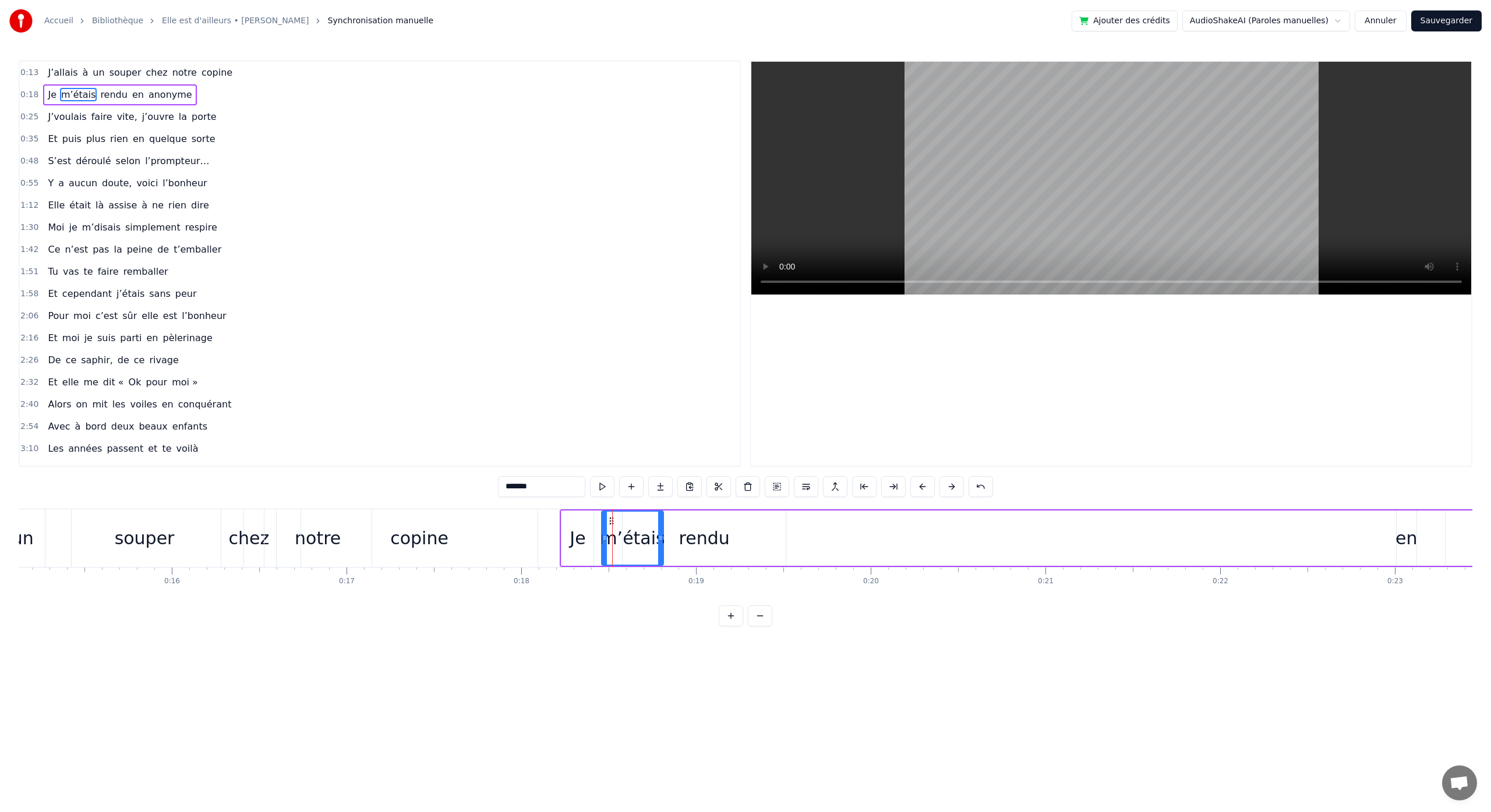
drag, startPoint x: 613, startPoint y: 522, endPoint x: 604, endPoint y: 524, distance: 9.2
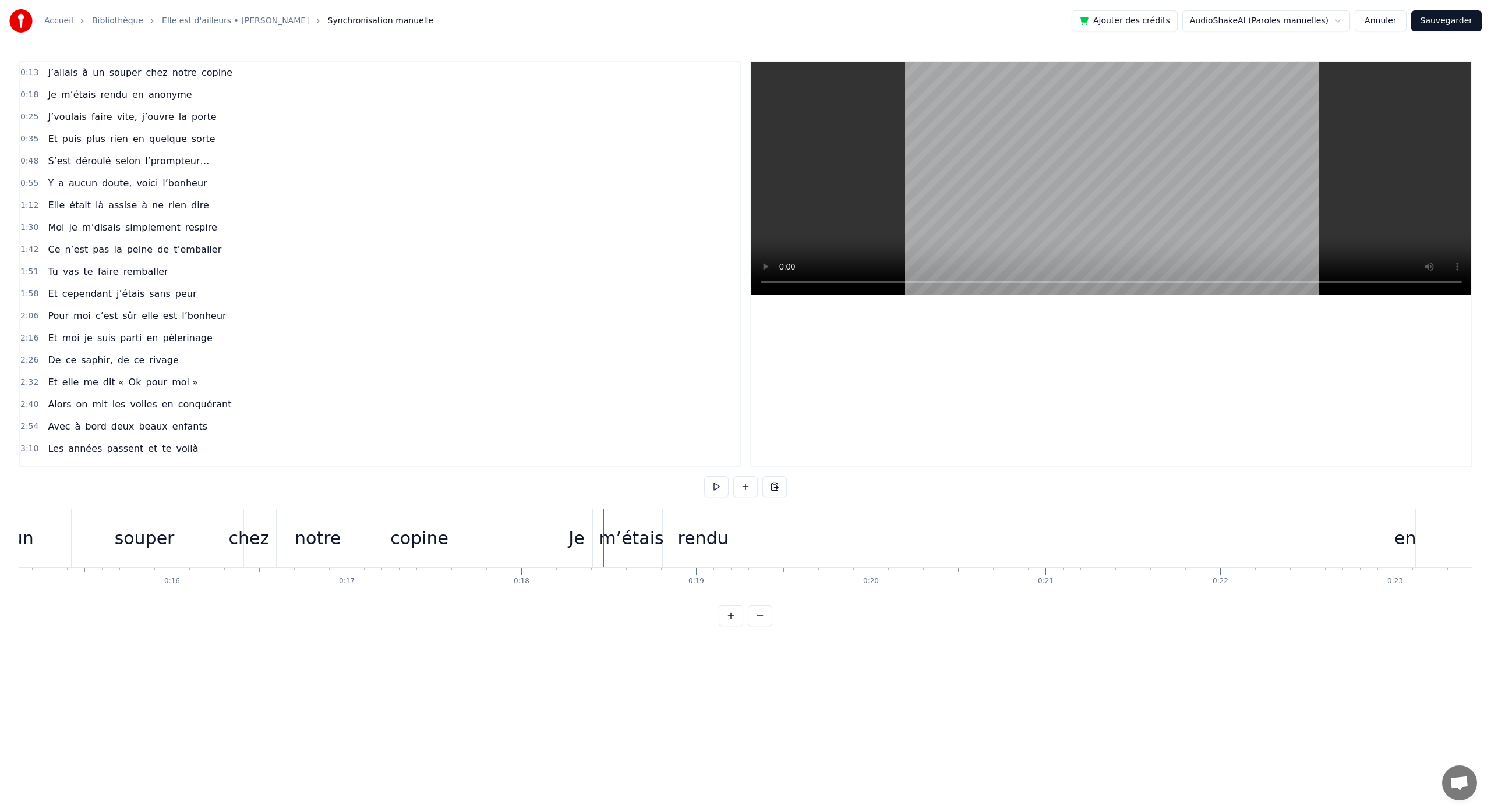
click at [614, 531] on div "m’étais" at bounding box center [631, 538] width 64 height 26
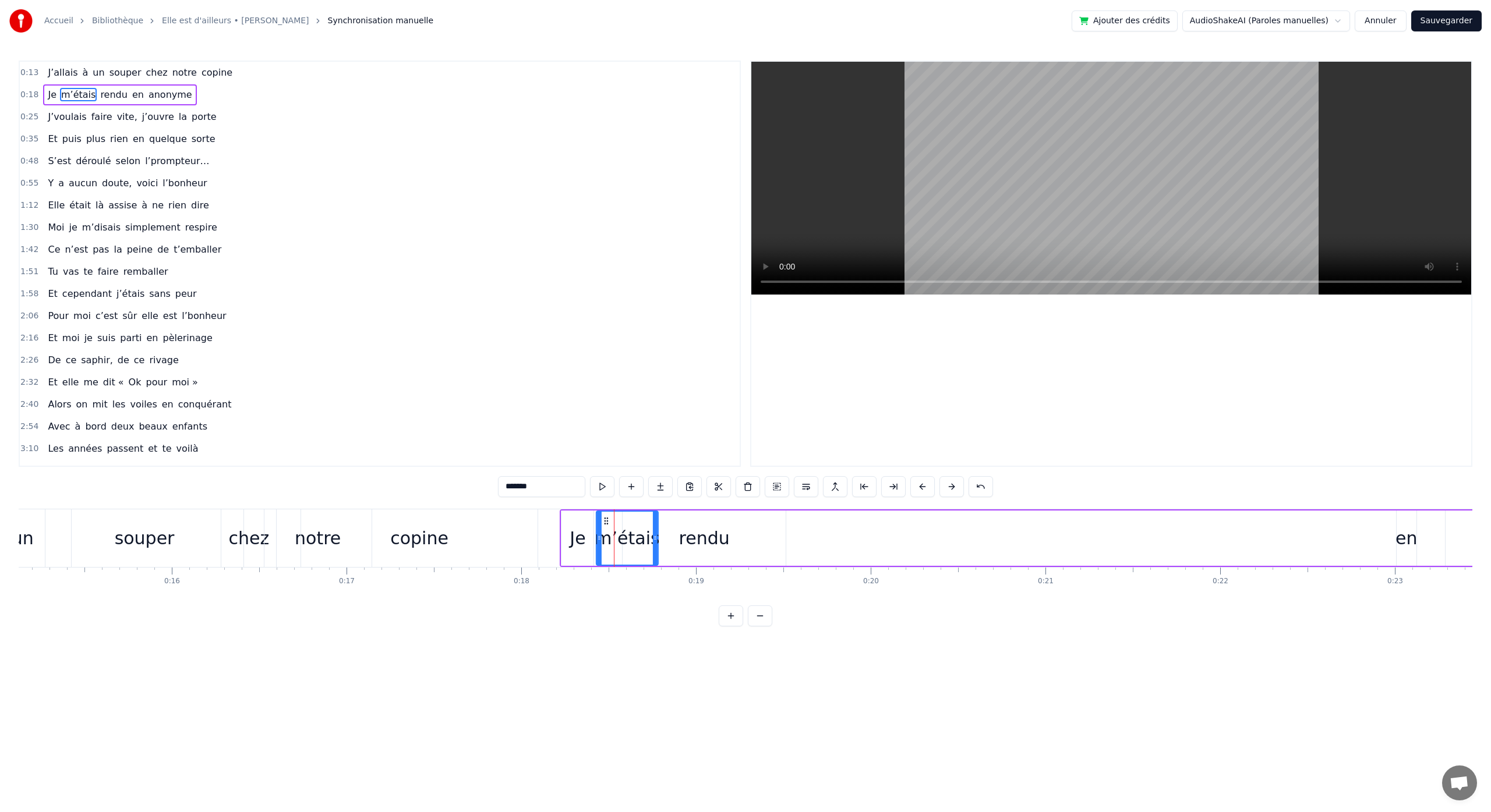
click at [606, 522] on icon at bounding box center [606, 521] width 10 height 10
click at [702, 532] on div "rendu" at bounding box center [705, 538] width 50 height 26
drag, startPoint x: 784, startPoint y: 537, endPoint x: 707, endPoint y: 531, distance: 77.2
click at [746, 536] on icon at bounding box center [746, 538] width 4 height 10
drag, startPoint x: 632, startPoint y: 520, endPoint x: 663, endPoint y: 524, distance: 31.3
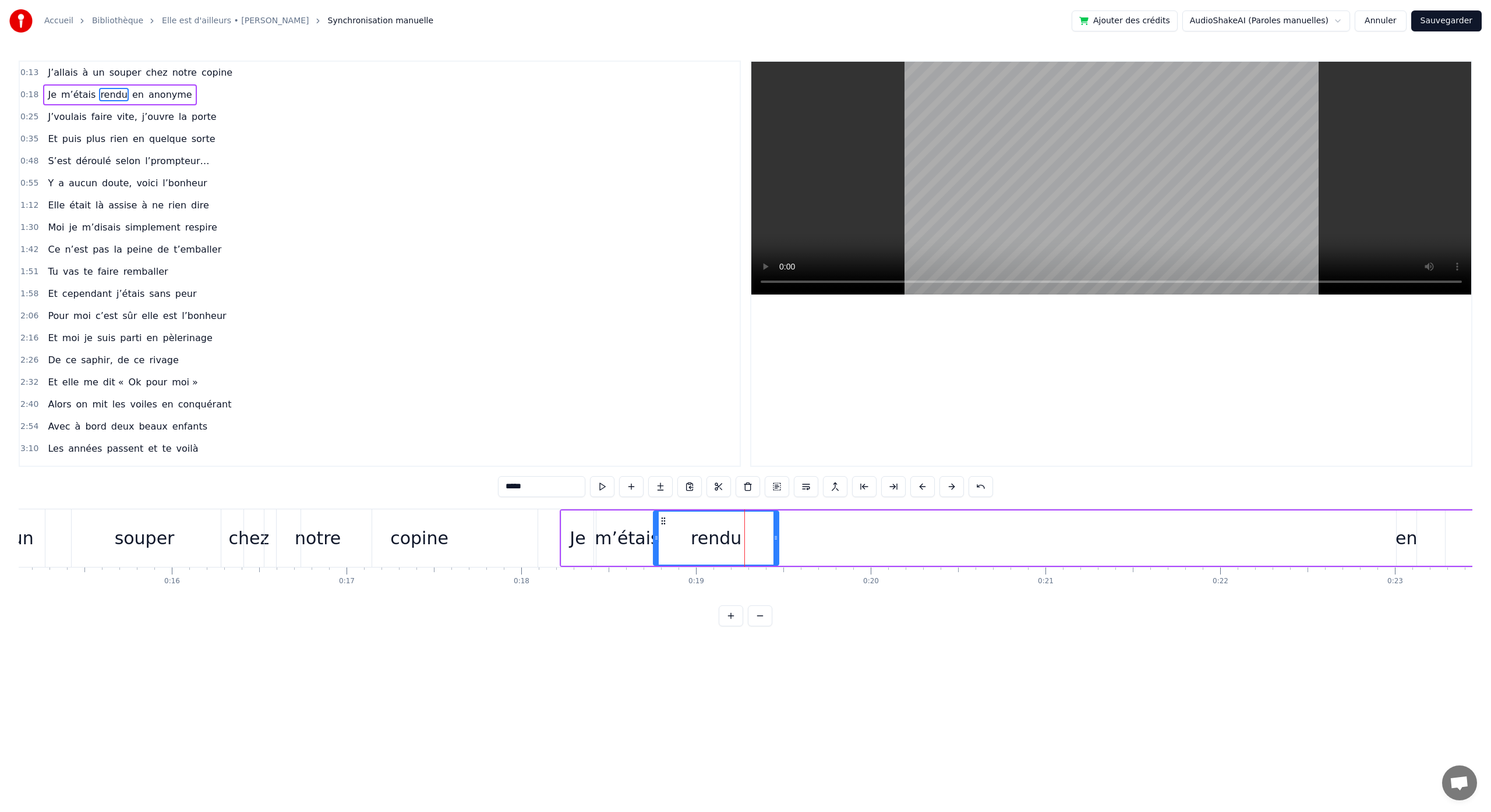
click at [663, 524] on icon at bounding box center [663, 521] width 10 height 10
click at [1407, 545] on div "en" at bounding box center [1406, 538] width 22 height 26
type input "**"
drag, startPoint x: 1406, startPoint y: 522, endPoint x: 870, endPoint y: 555, distance: 537.0
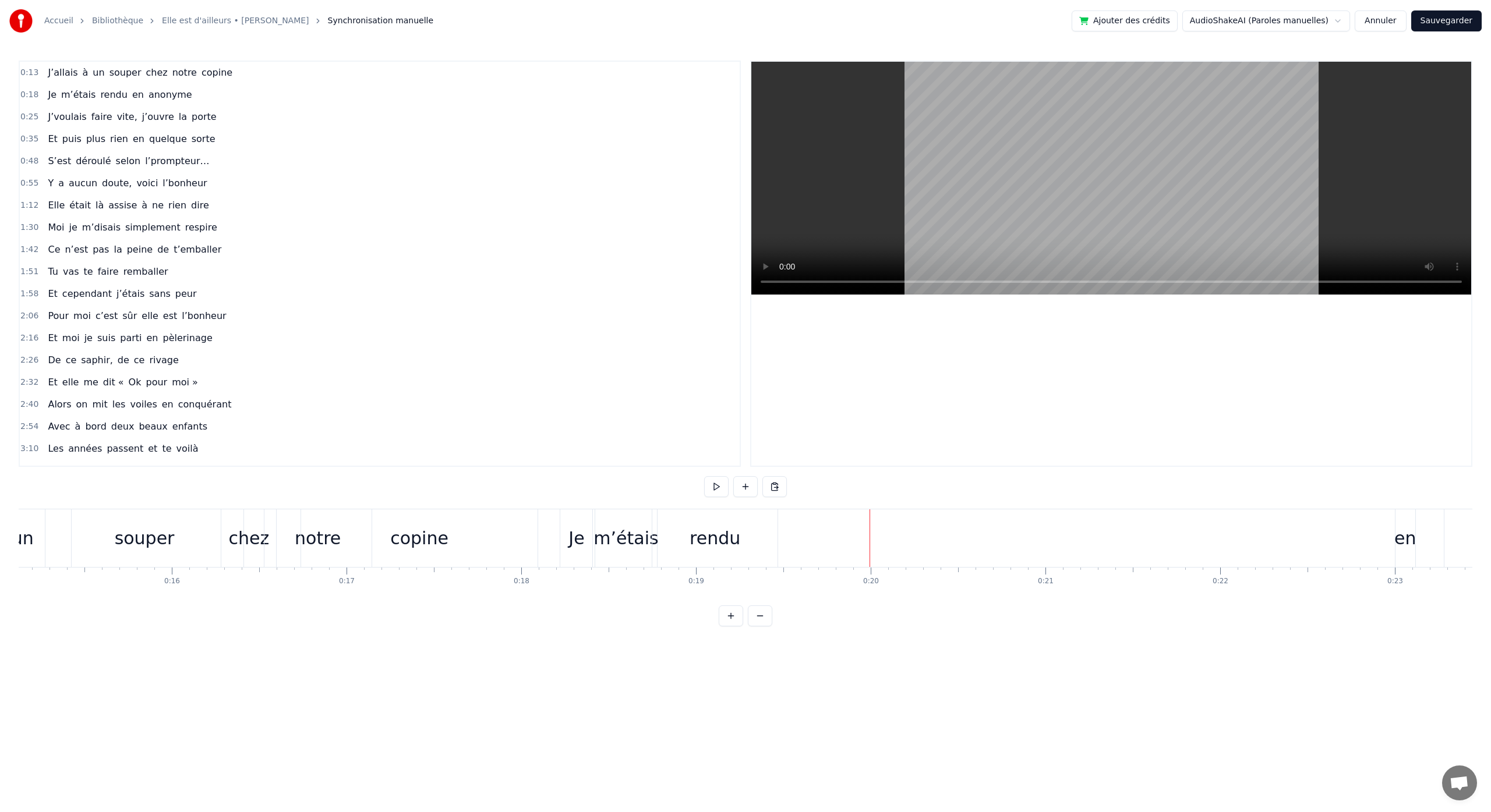
click at [1406, 525] on div "en" at bounding box center [1405, 538] width 22 height 26
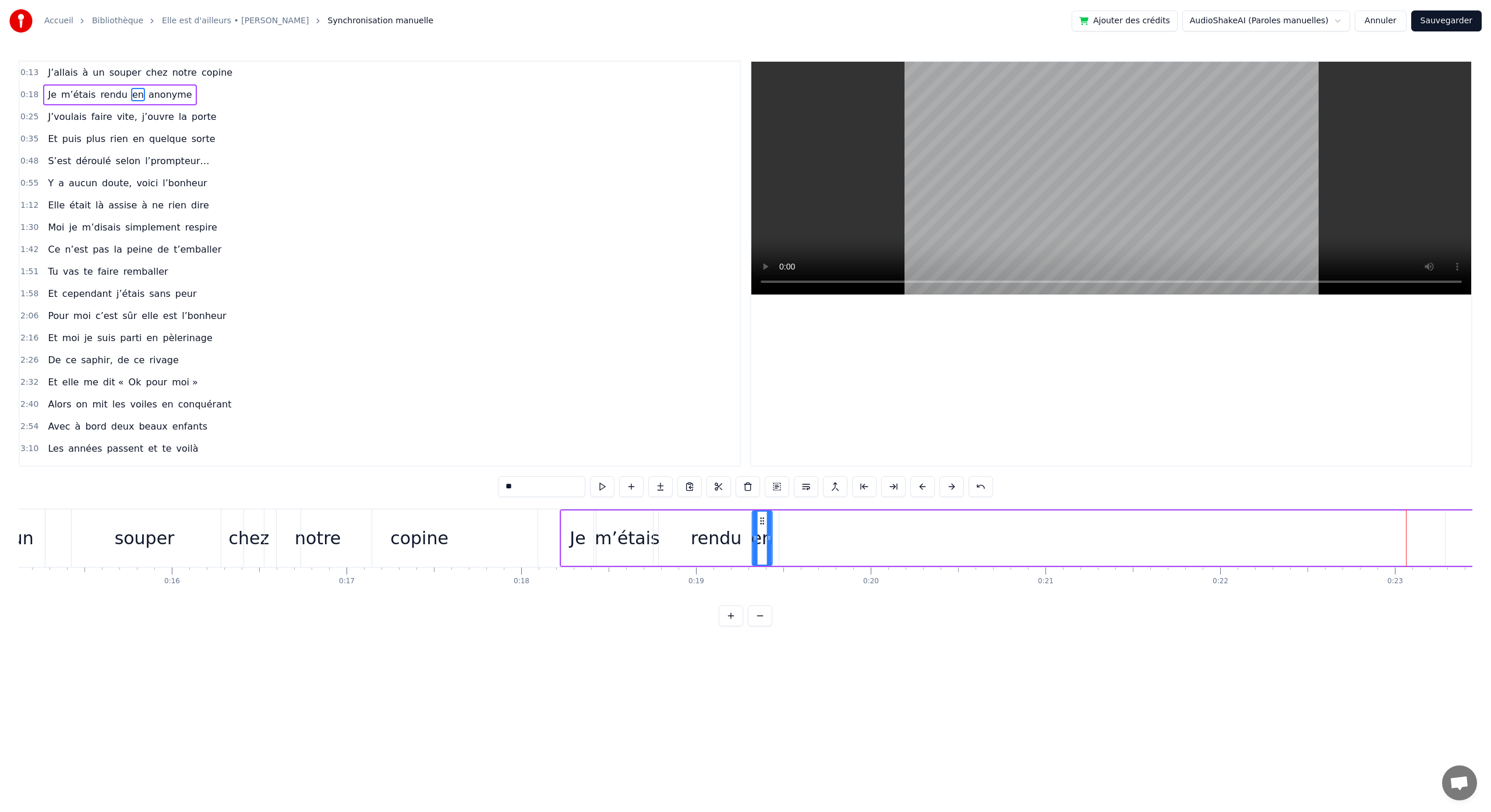
drag, startPoint x: 1408, startPoint y: 519, endPoint x: 764, endPoint y: 510, distance: 644.1
click at [763, 511] on div "en" at bounding box center [762, 538] width 21 height 56
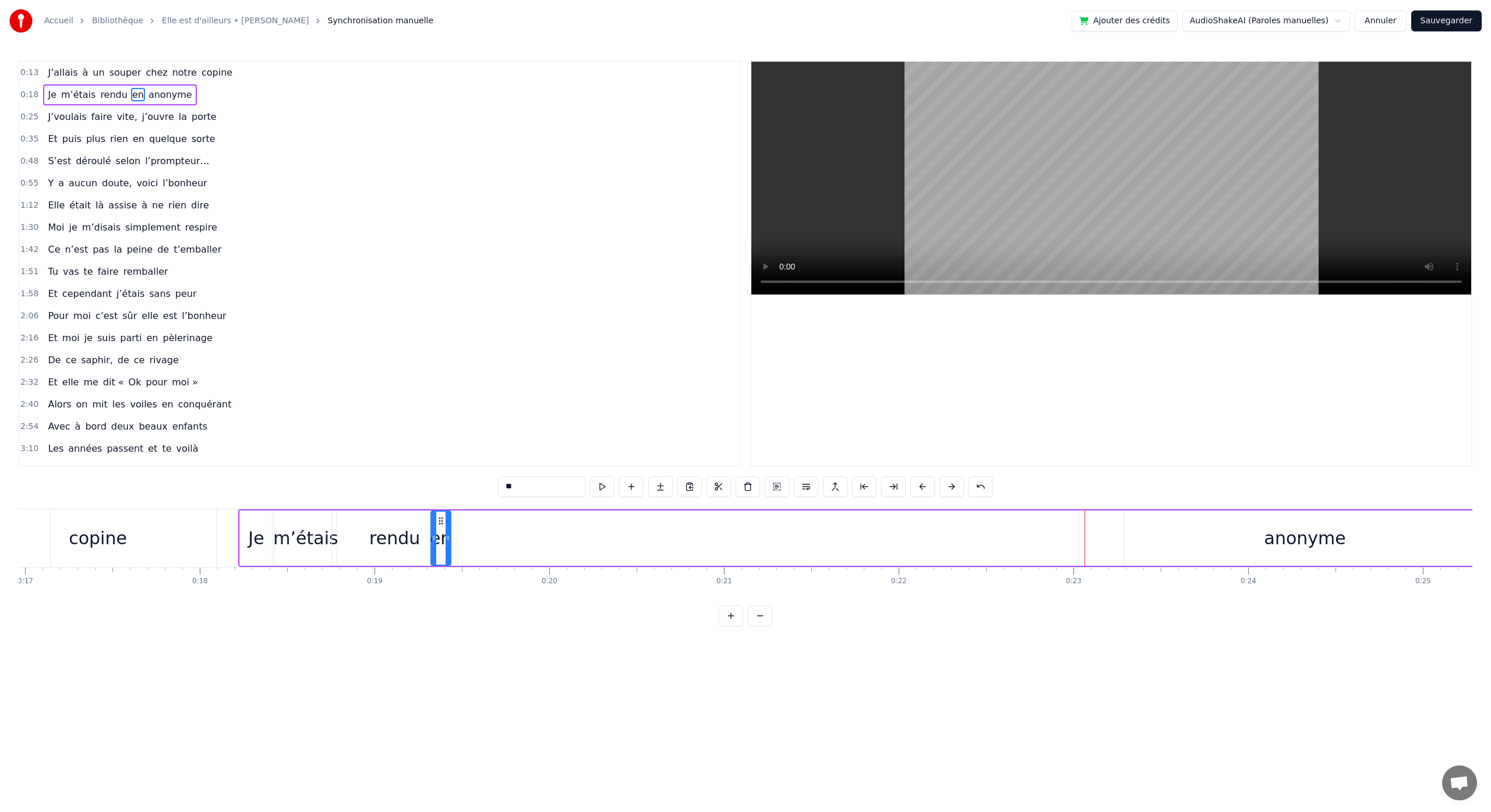
scroll to position [0, 2981]
click at [1265, 547] on div "anonyme" at bounding box center [1289, 538] width 82 height 26
type input "*******"
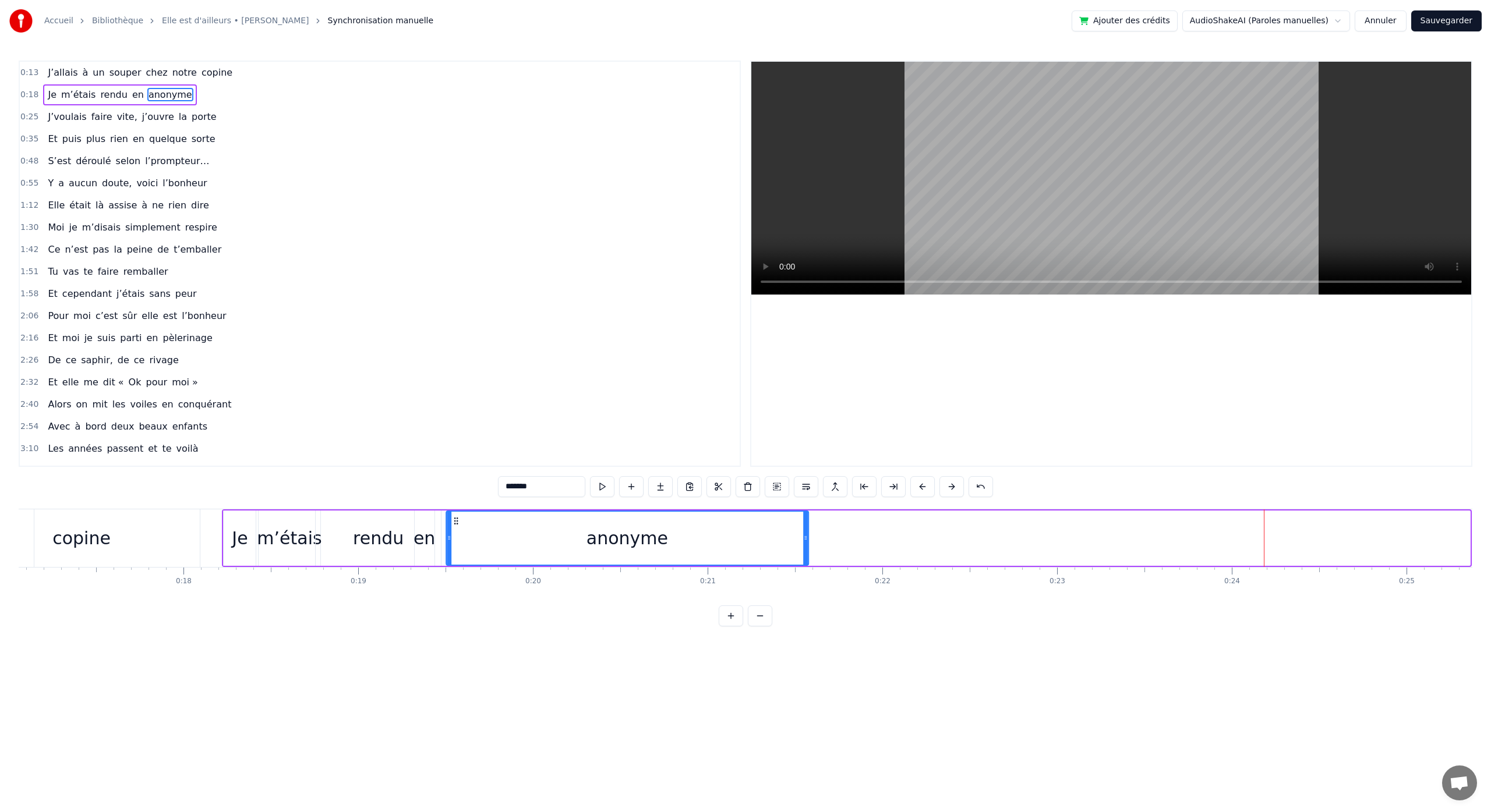
drag, startPoint x: 1118, startPoint y: 522, endPoint x: 331, endPoint y: 532, distance: 787.1
click at [331, 533] on div "Je m’étais rendu en anonyme" at bounding box center [846, 538] width 1249 height 57
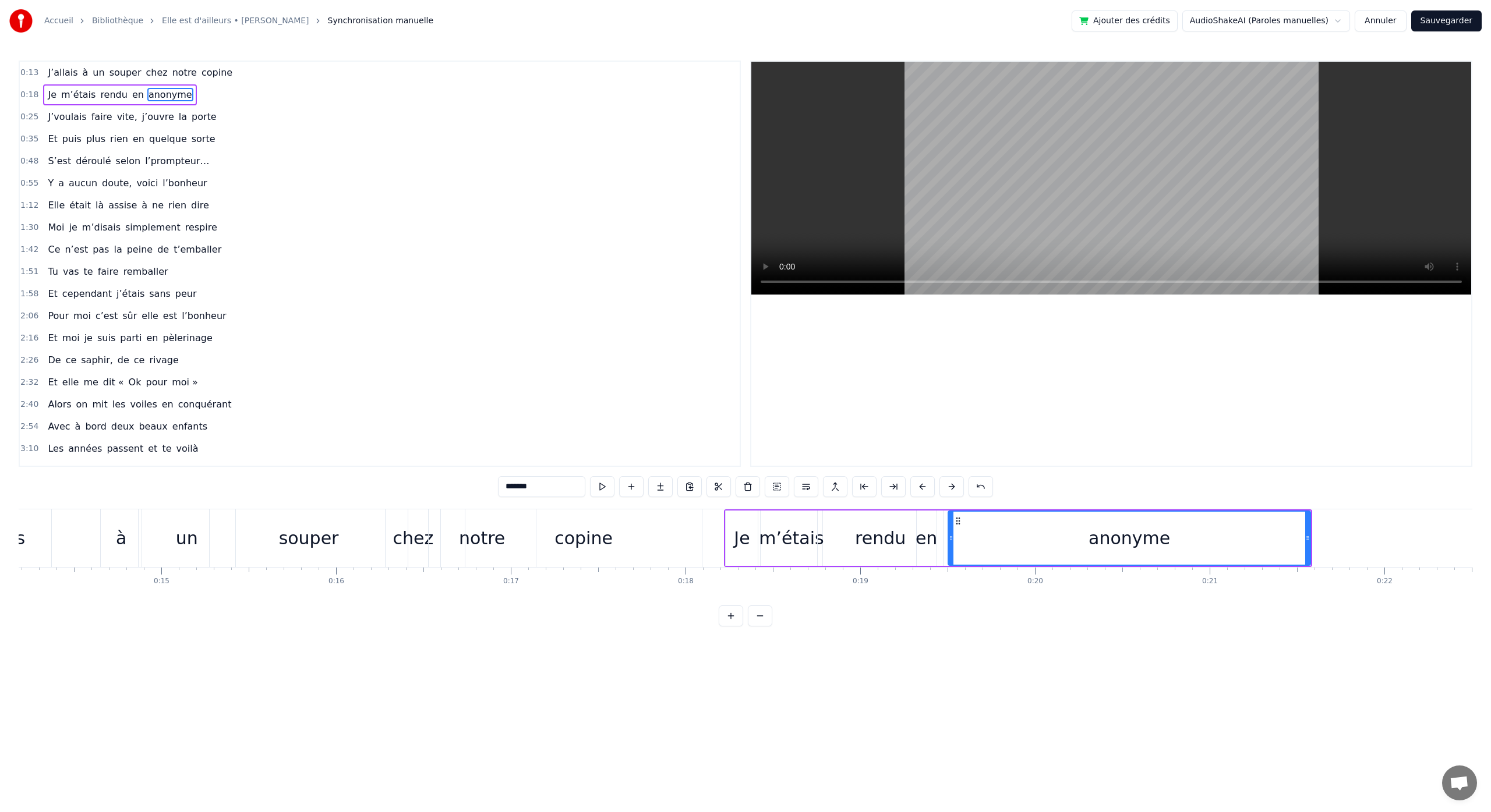
scroll to position [0, 2085]
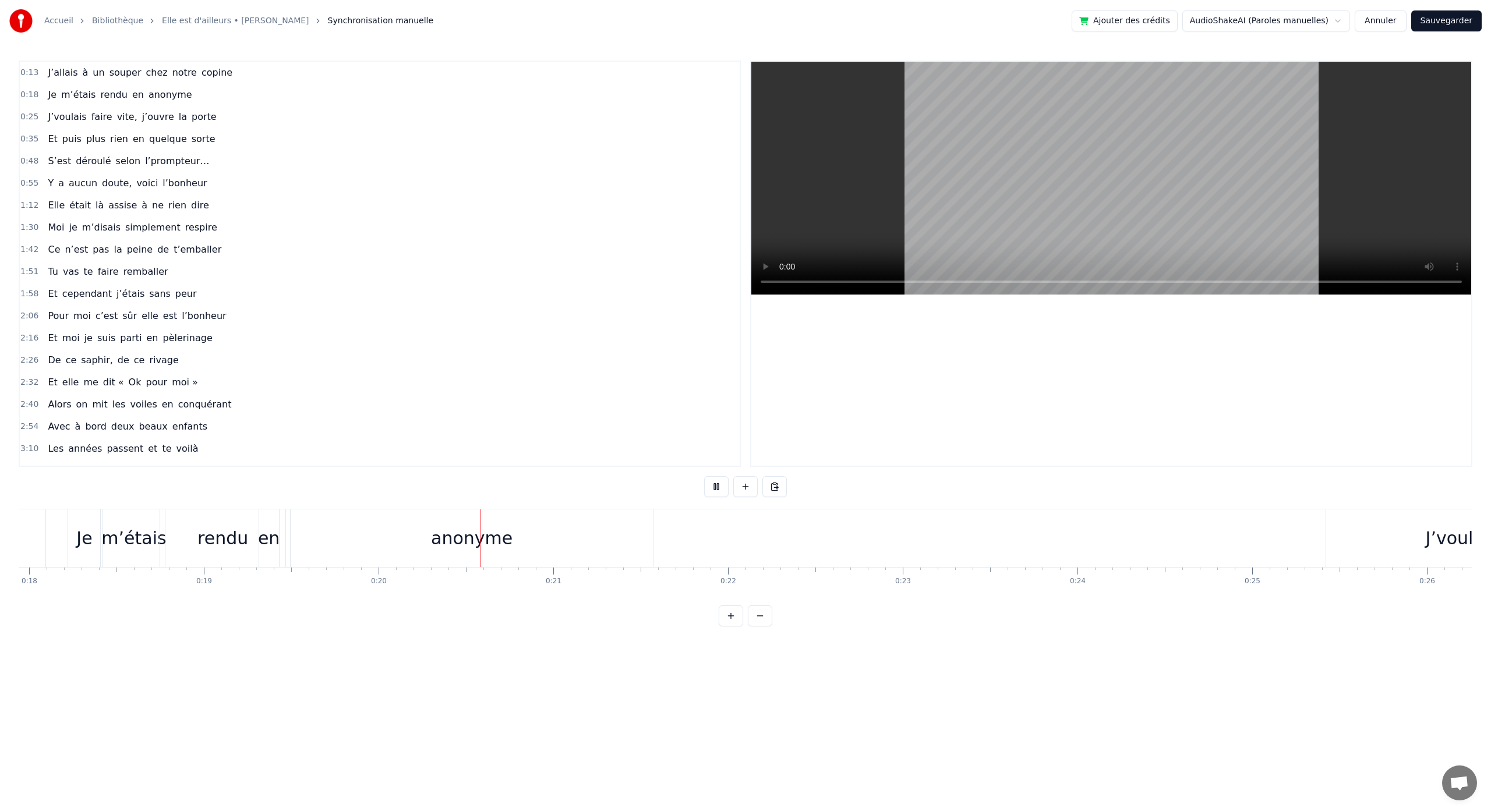
scroll to position [0, 3451]
click at [326, 529] on div "anonyme" at bounding box center [156, 538] width 362 height 57
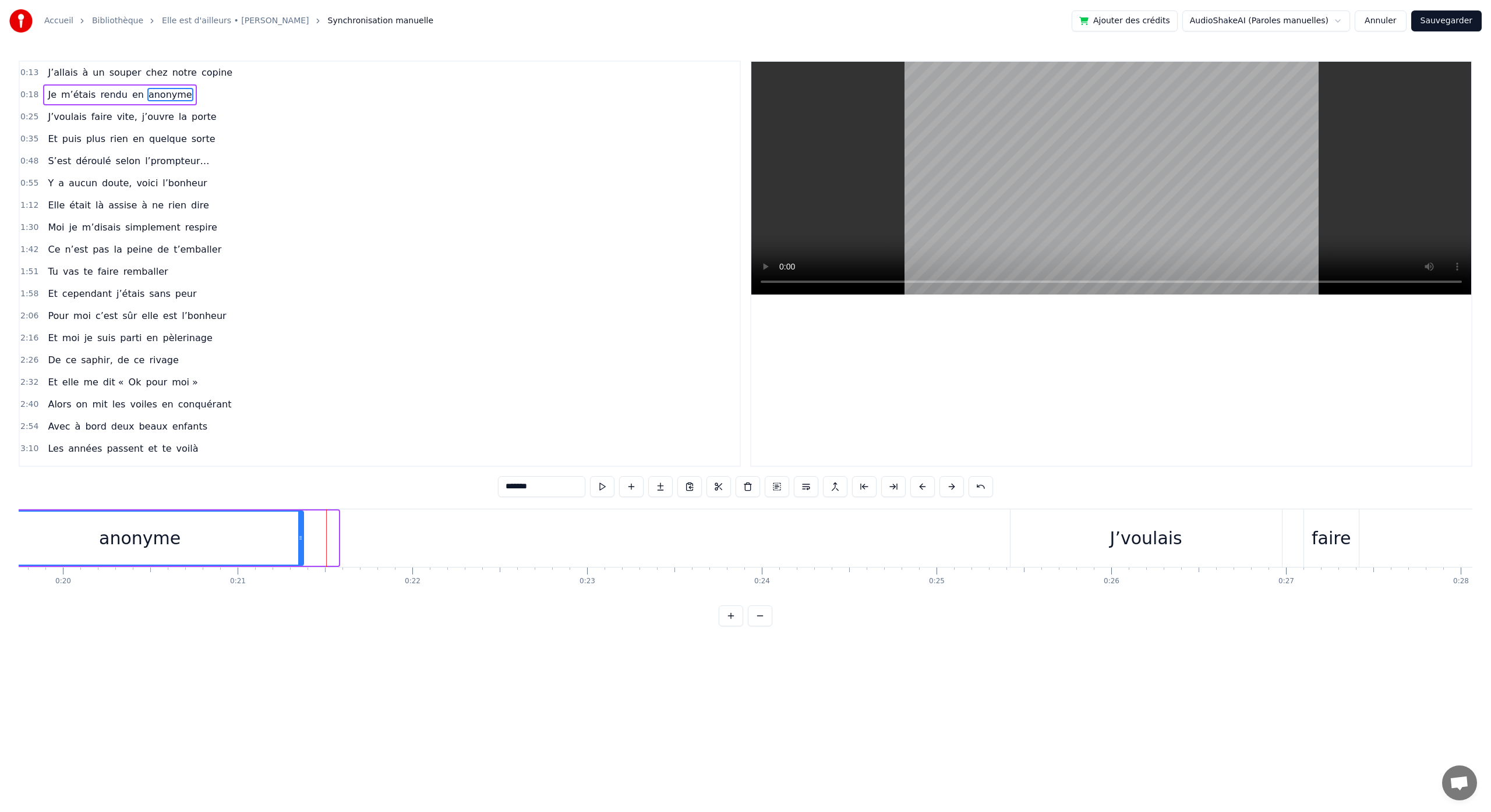
drag, startPoint x: 335, startPoint y: 536, endPoint x: 300, endPoint y: 534, distance: 35.1
click at [300, 534] on icon at bounding box center [300, 538] width 4 height 10
click at [1151, 551] on div "J’voulais" at bounding box center [1146, 538] width 271 height 57
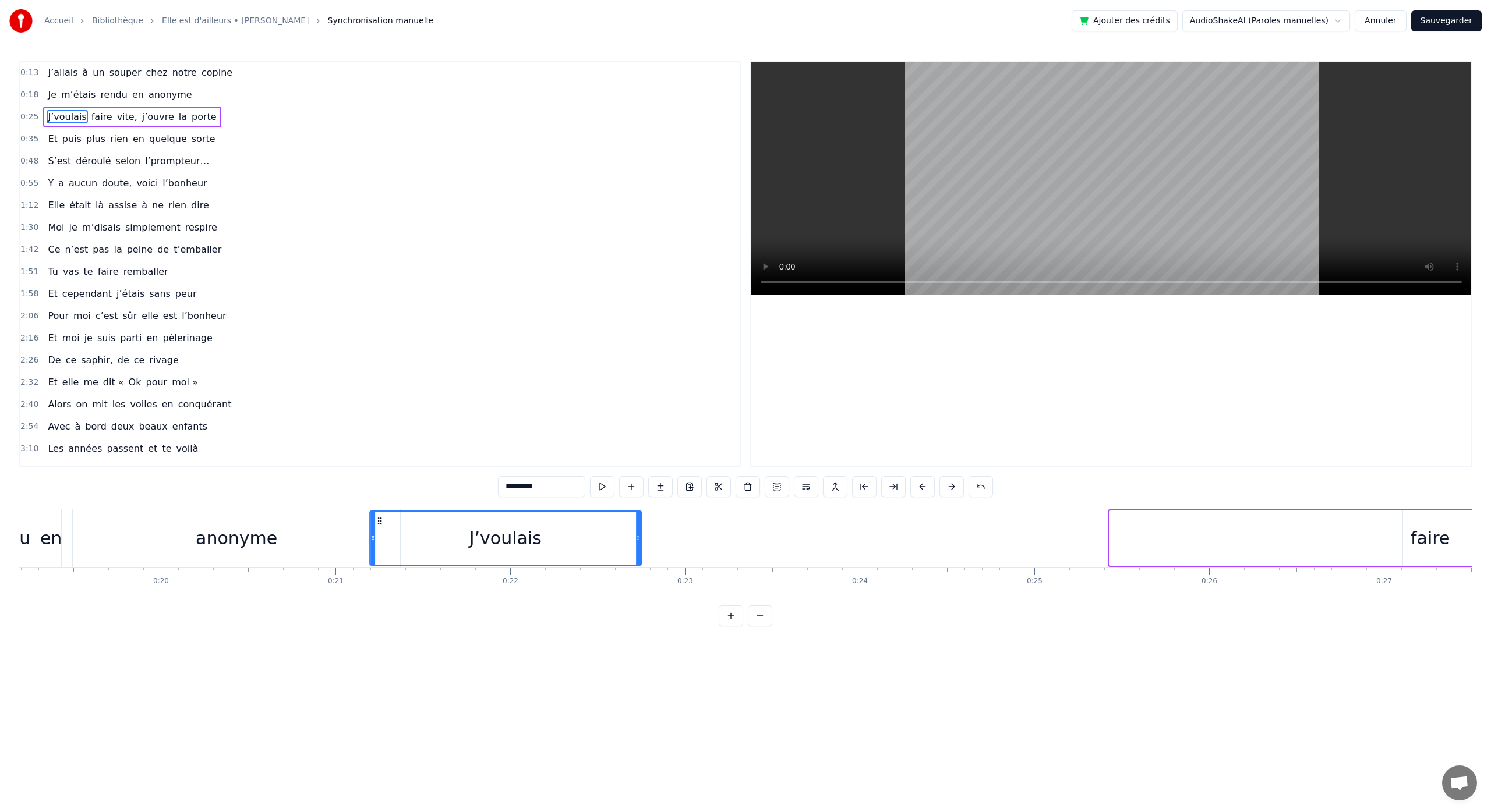
scroll to position [0, 3347]
drag, startPoint x: 1022, startPoint y: 520, endPoint x: 356, endPoint y: 532, distance: 666.1
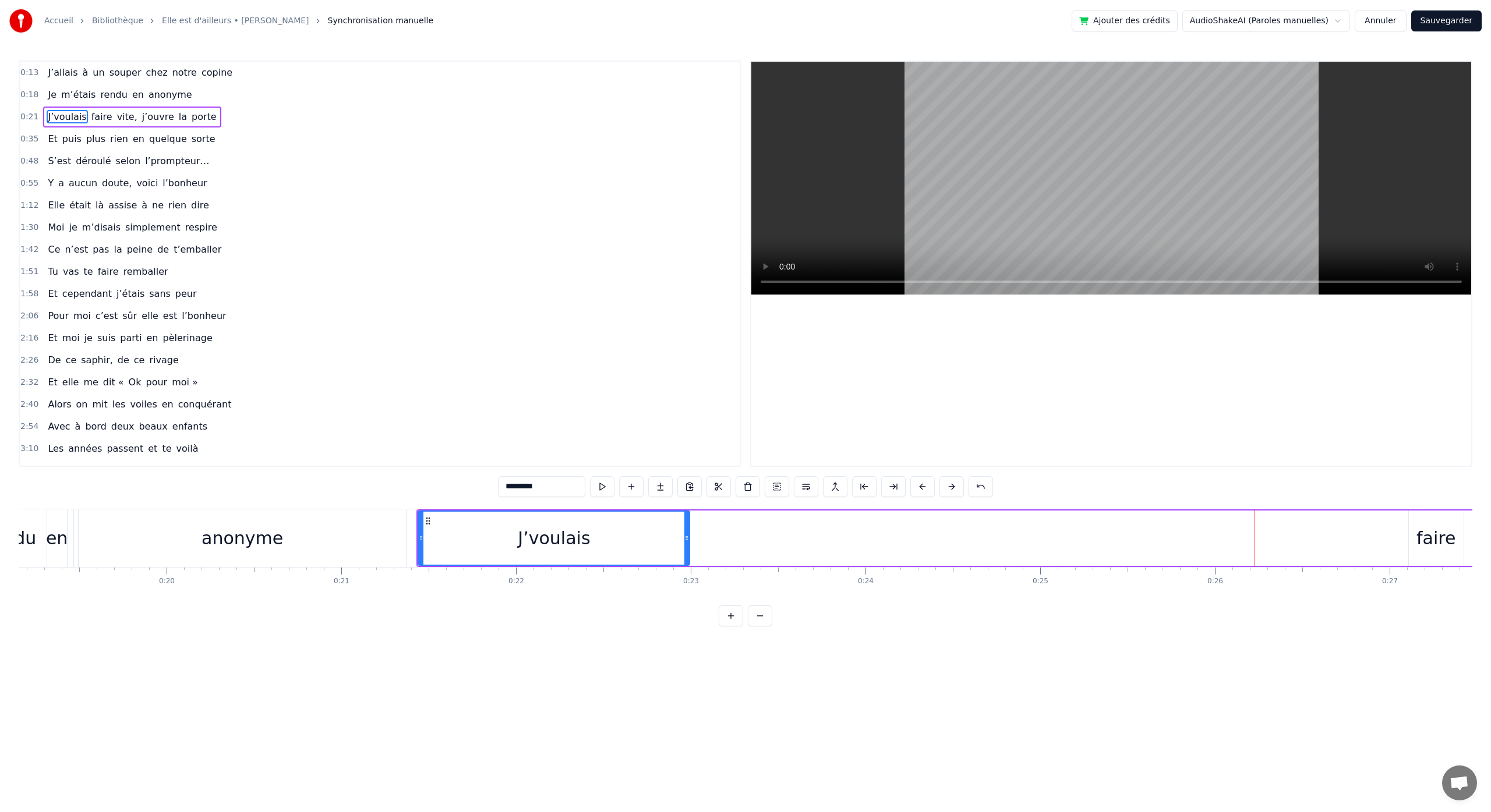
click at [291, 517] on div "anonyme" at bounding box center [242, 538] width 328 height 57
type input "*******"
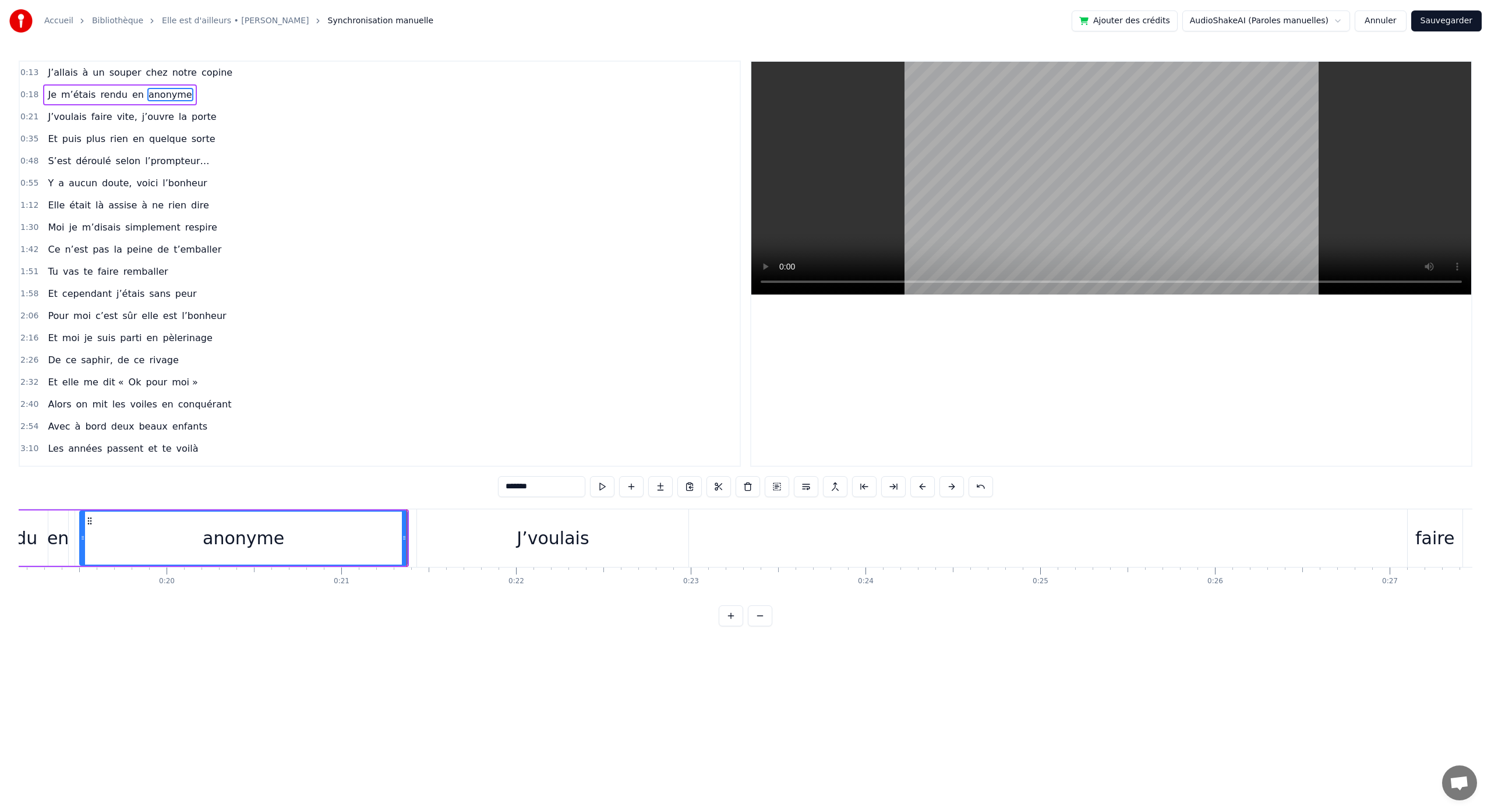
click at [355, 483] on div "0:13 J’allais à un souper chez notre copine 0:18 Je m’étais rendu en anonyme 0:…" at bounding box center [745, 344] width 1454 height 566
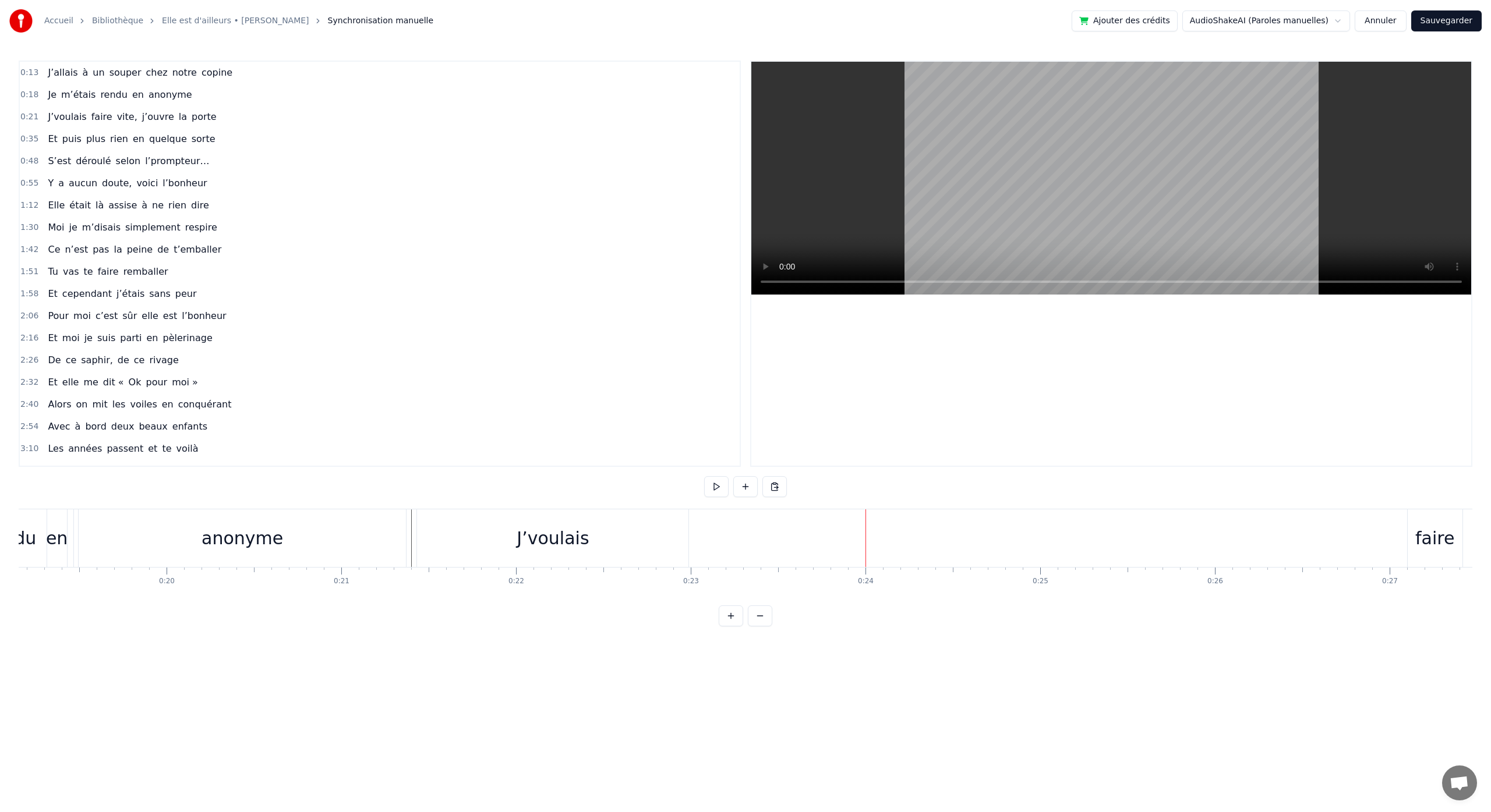
click at [520, 540] on div "J’voulais" at bounding box center [553, 538] width 72 height 26
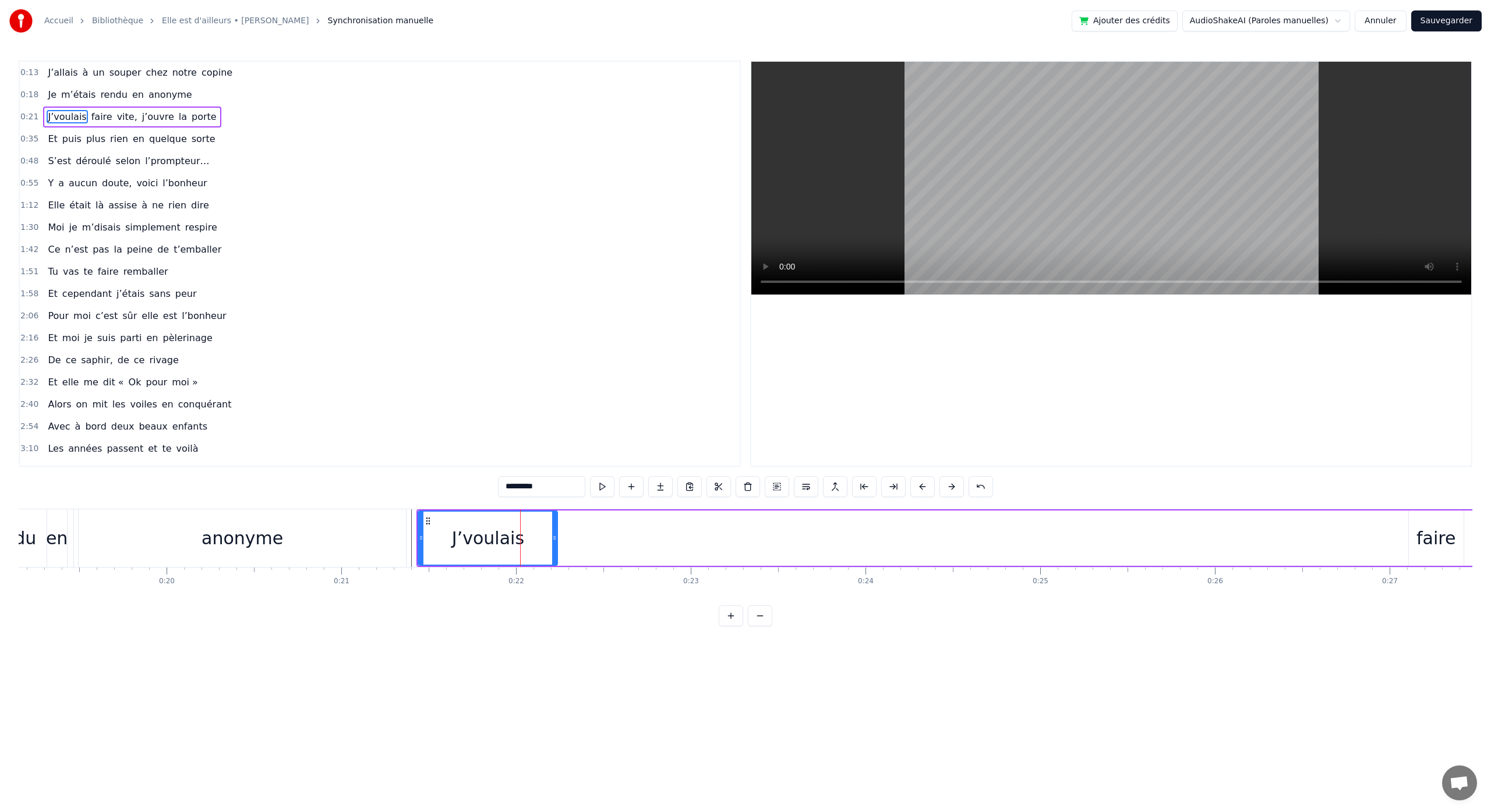
drag, startPoint x: 683, startPoint y: 538, endPoint x: 553, endPoint y: 538, distance: 130.0
click at [553, 538] on icon at bounding box center [554, 538] width 4 height 10
click at [1431, 528] on div "faire" at bounding box center [1436, 538] width 39 height 26
type input "*****"
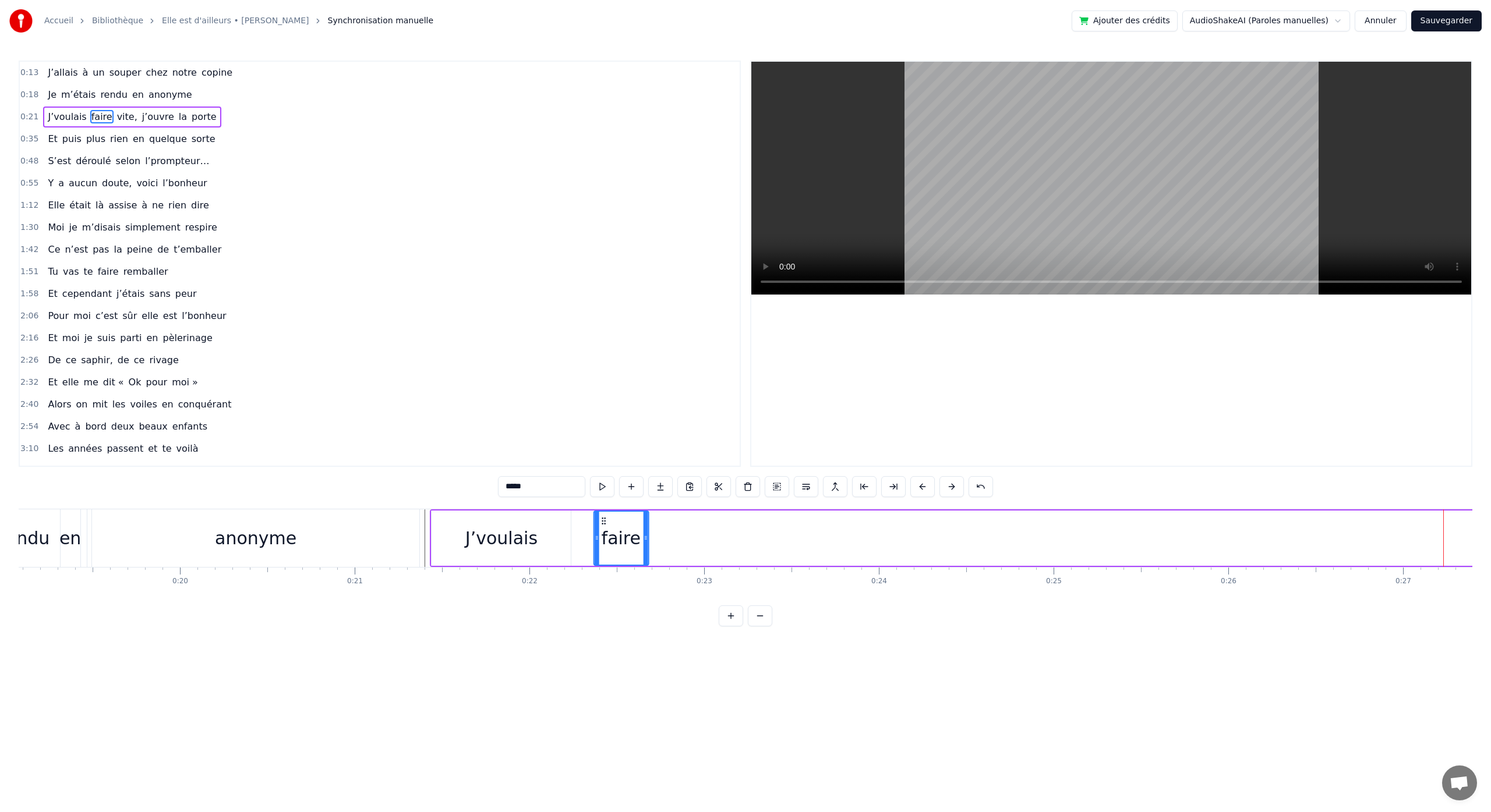
drag, startPoint x: 65, startPoint y: 521, endPoint x: 601, endPoint y: 558, distance: 537.3
click at [604, 558] on div "faire" at bounding box center [621, 538] width 54 height 53
drag, startPoint x: 603, startPoint y: 524, endPoint x: 585, endPoint y: 529, distance: 18.7
click at [585, 529] on div "faire" at bounding box center [603, 538] width 54 height 53
click at [336, 489] on div "0:13 J’allais à un souper chez notre copine 0:18 Je m’étais rendu en anonyme 0:…" at bounding box center [745, 344] width 1454 height 566
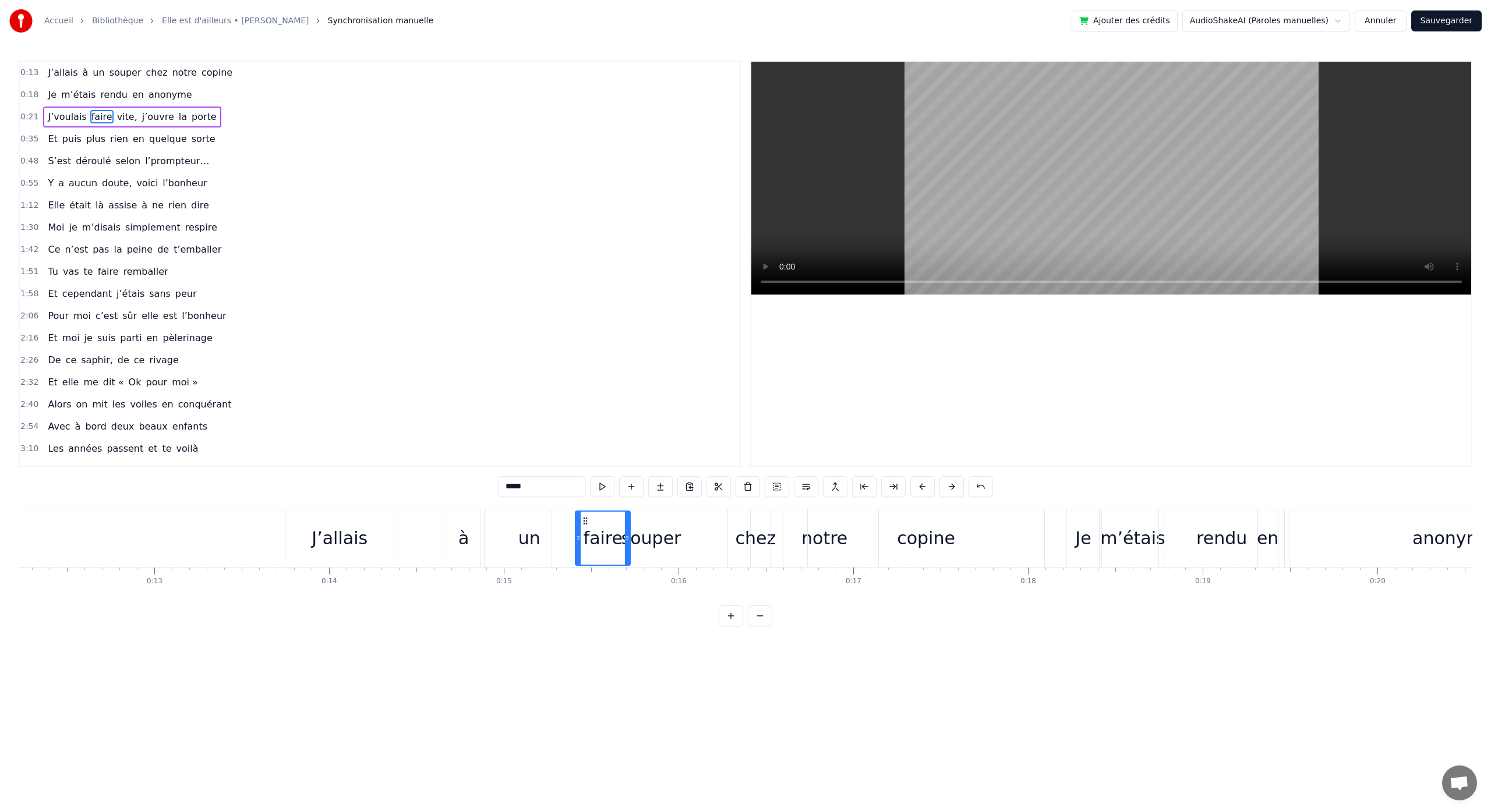
scroll to position [0, 2152]
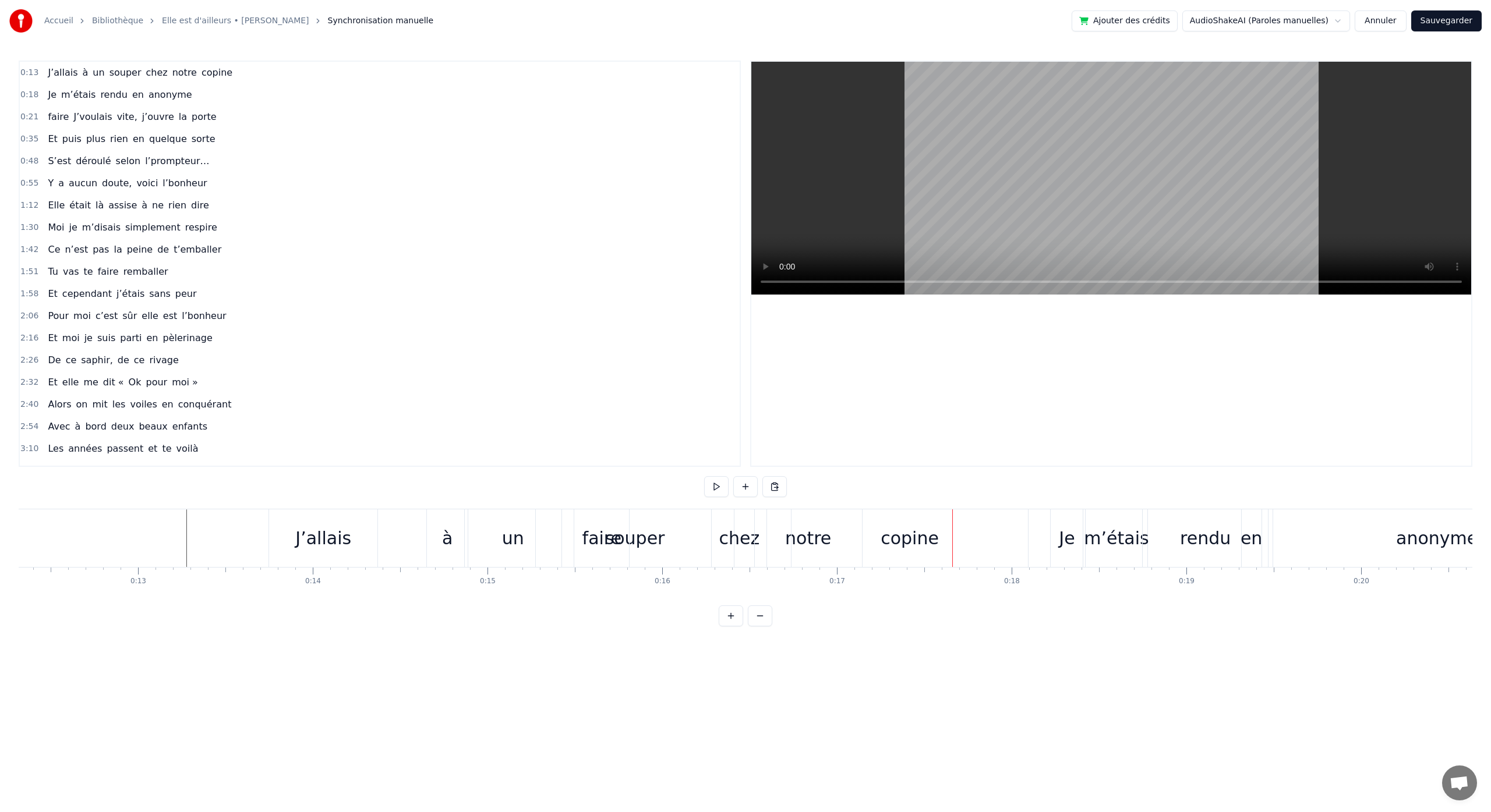
click at [602, 537] on div "faire" at bounding box center [601, 538] width 39 height 26
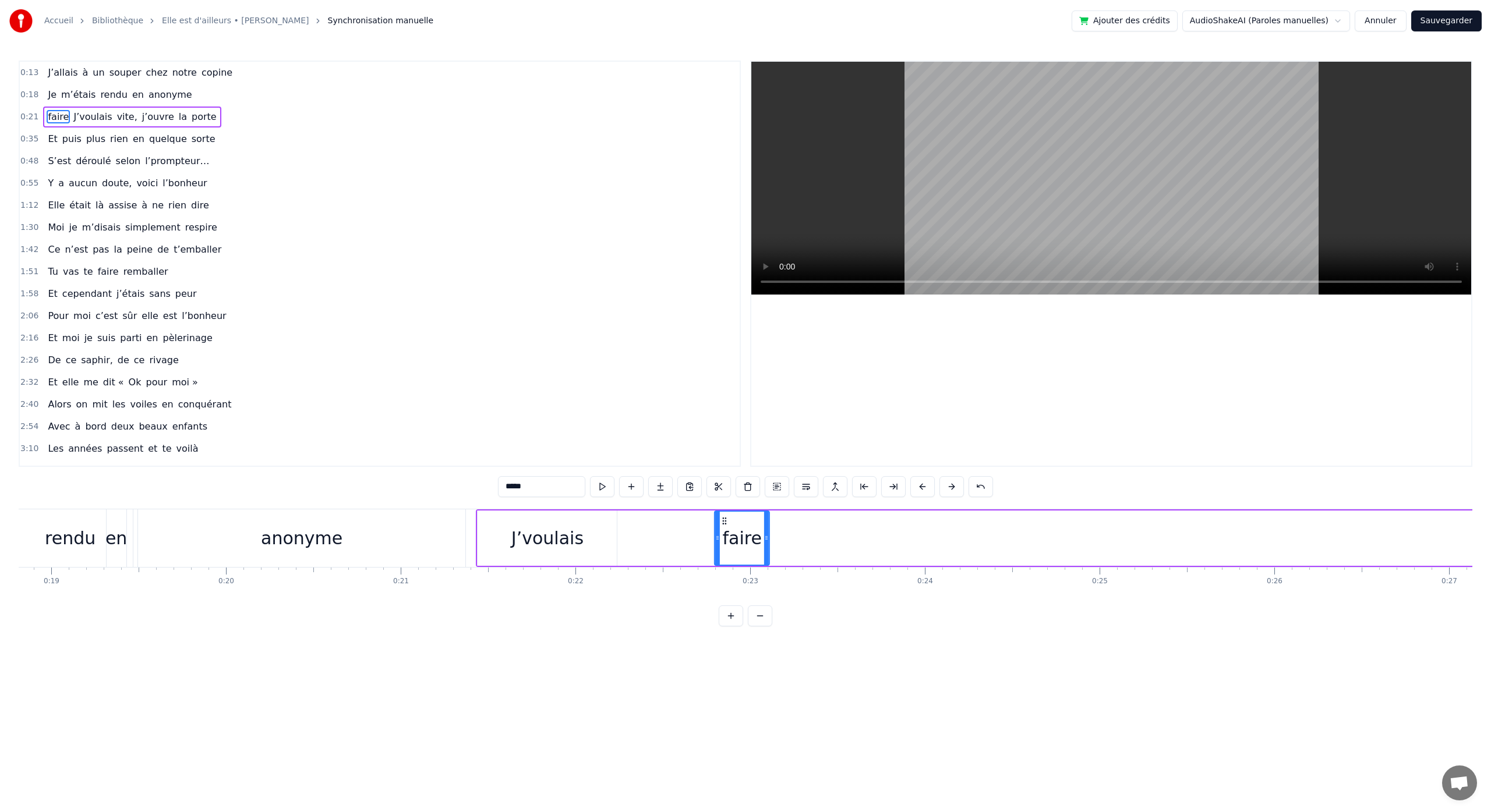
drag, startPoint x: 584, startPoint y: 521, endPoint x: 723, endPoint y: 558, distance: 143.8
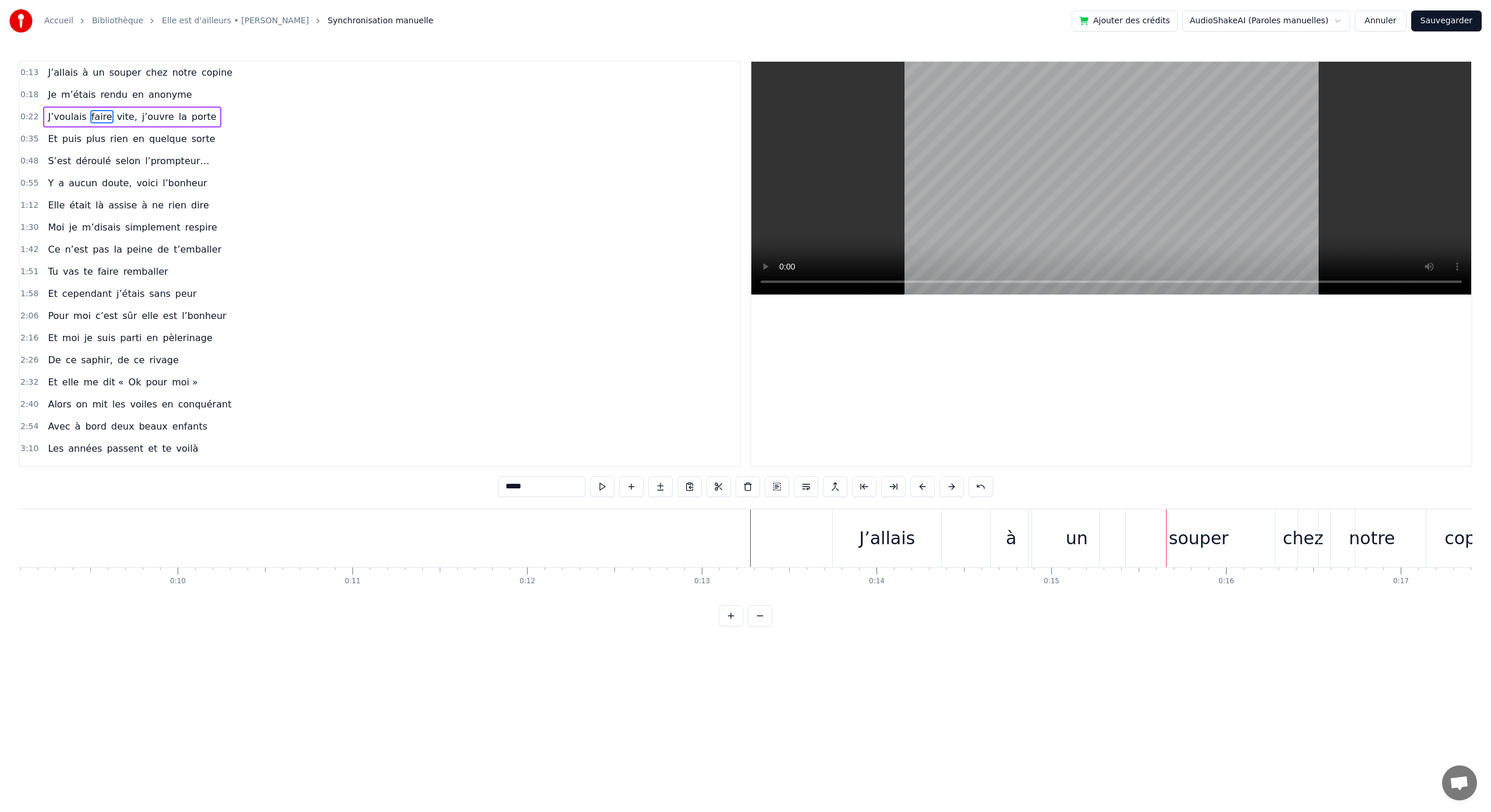
scroll to position [0, 1998]
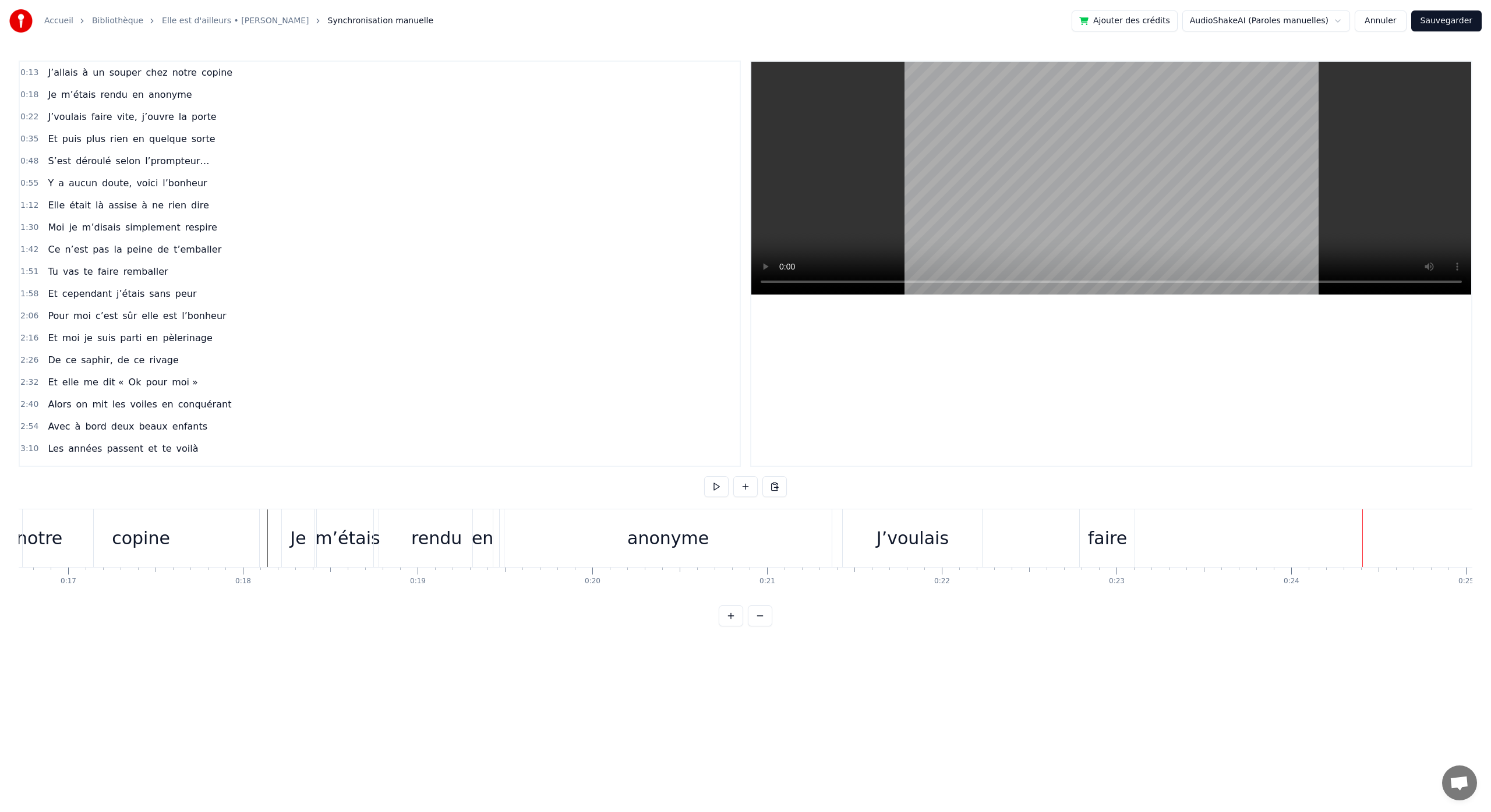
scroll to position [0, 2660]
drag, startPoint x: 145, startPoint y: 605, endPoint x: 165, endPoint y: 605, distance: 20.0
click at [165, 605] on div "0:13 J’allais à un souper chez notre copine 0:18 Je m’étais rendu en anonyme 0:…" at bounding box center [745, 344] width 1454 height 566
click at [1376, 538] on div "faire" at bounding box center [1369, 538] width 39 height 26
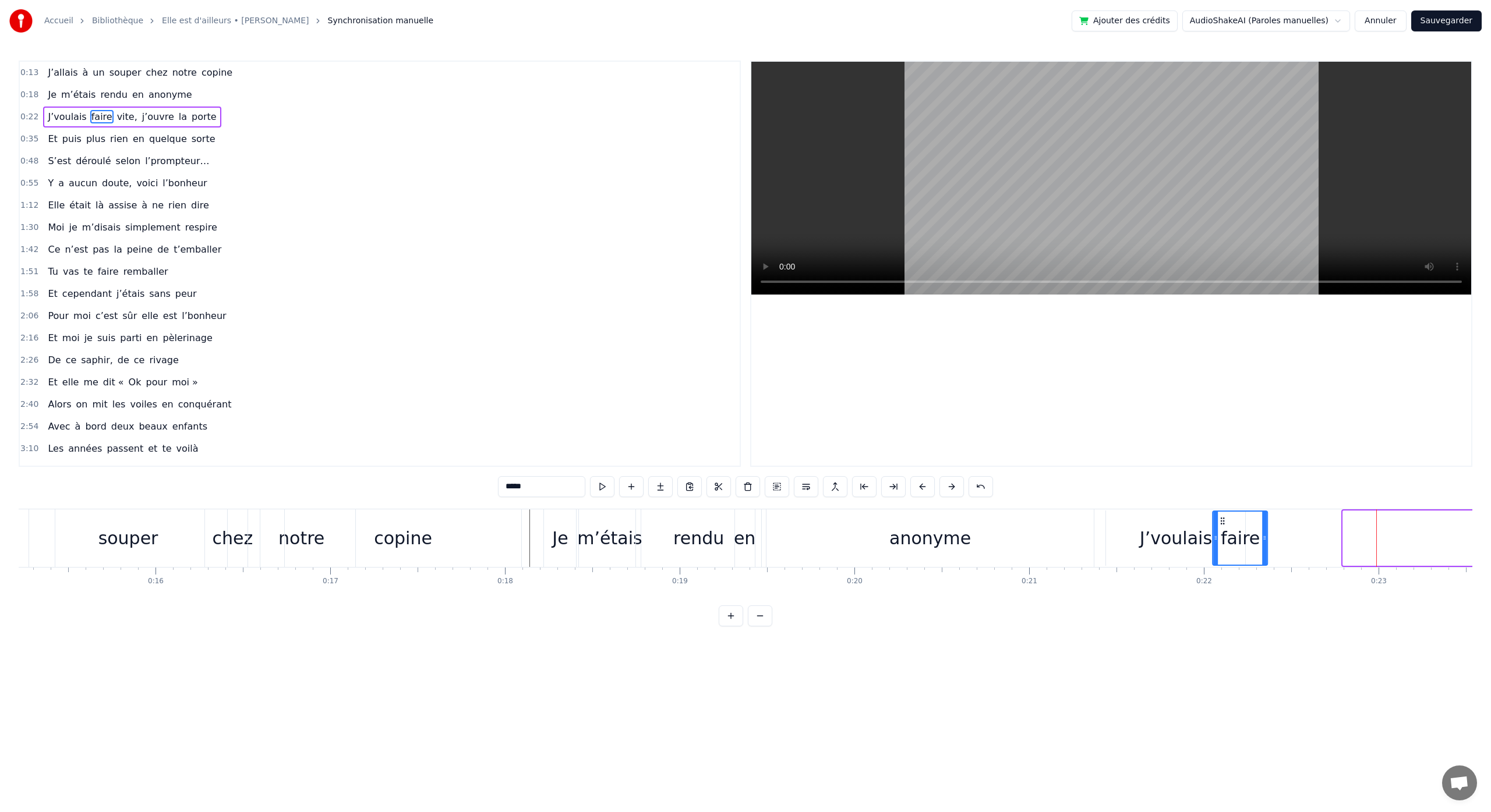
drag, startPoint x: 1347, startPoint y: 524, endPoint x: 1222, endPoint y: 532, distance: 125.3
click at [1222, 532] on div "faire" at bounding box center [1241, 538] width 54 height 53
click at [927, 539] on div "anonyme" at bounding box center [931, 538] width 82 height 26
type input "*******"
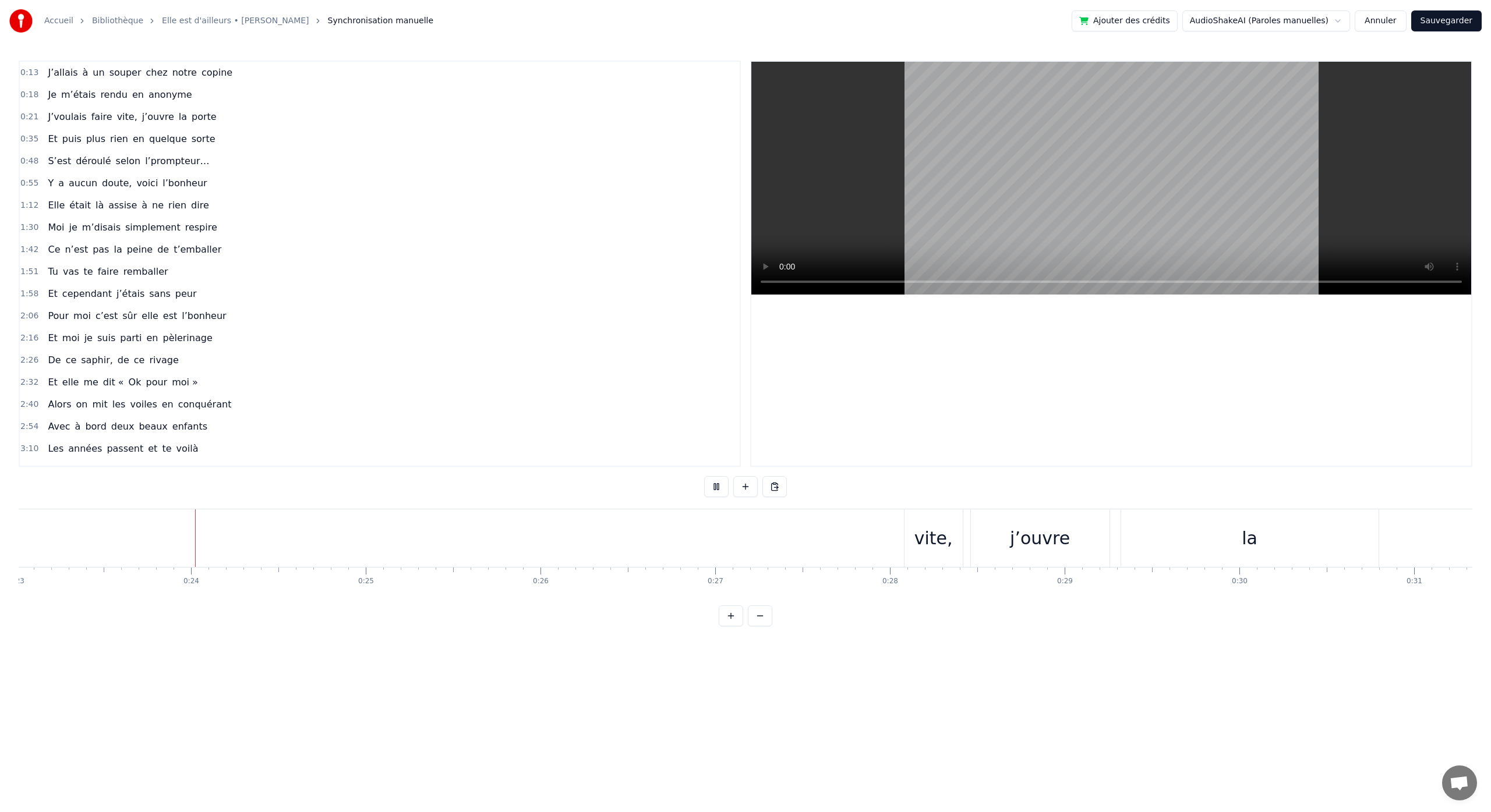
scroll to position [0, 4028]
click at [925, 536] on div "vite," at bounding box center [928, 538] width 38 height 26
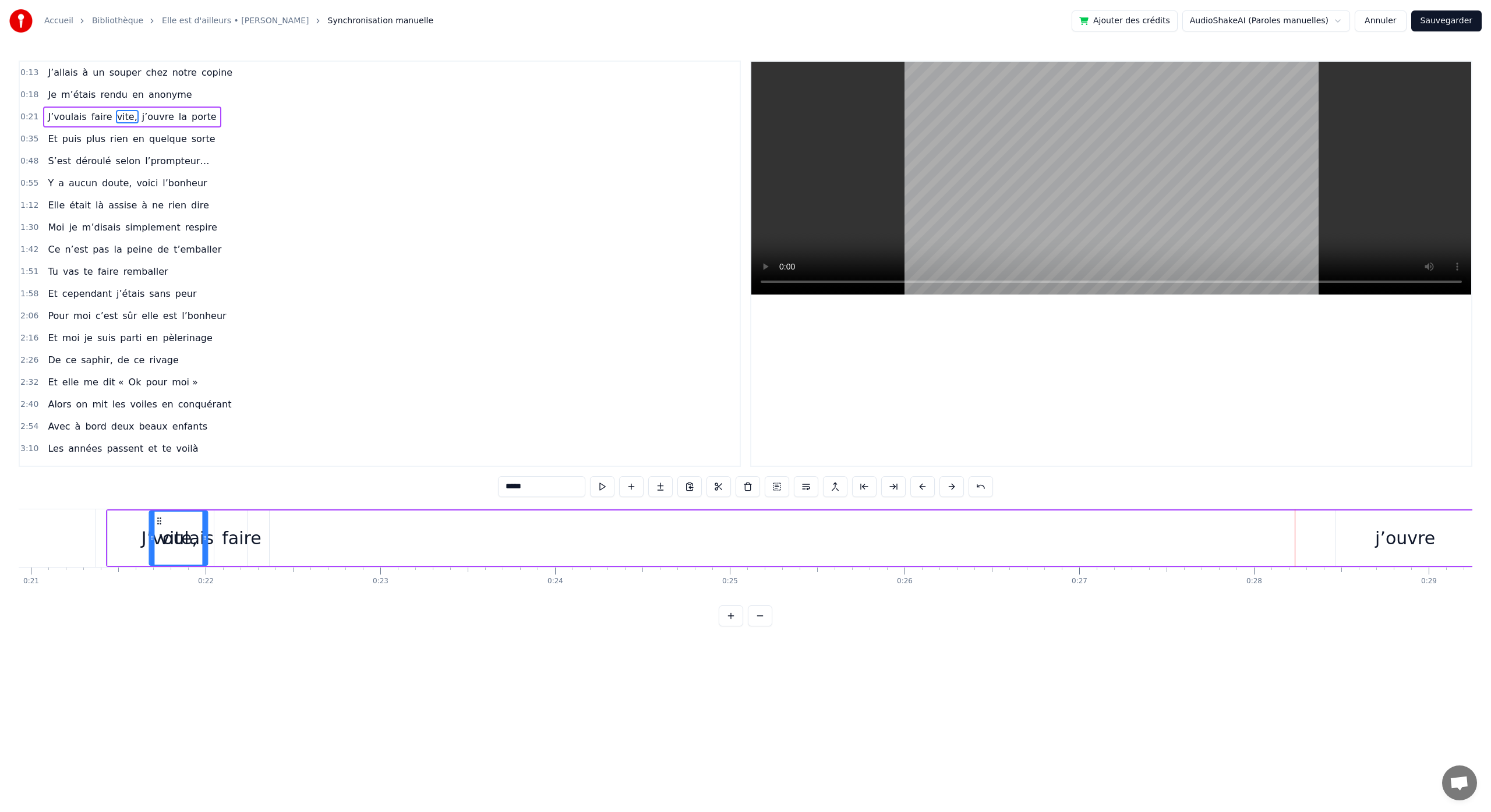
scroll to position [0, 3625]
drag, startPoint x: 908, startPoint y: 520, endPoint x: 382, endPoint y: 542, distance: 526.5
click at [382, 542] on div "vite," at bounding box center [403, 538] width 57 height 53
click at [1441, 540] on div "j’ouvre" at bounding box center [1438, 538] width 60 height 26
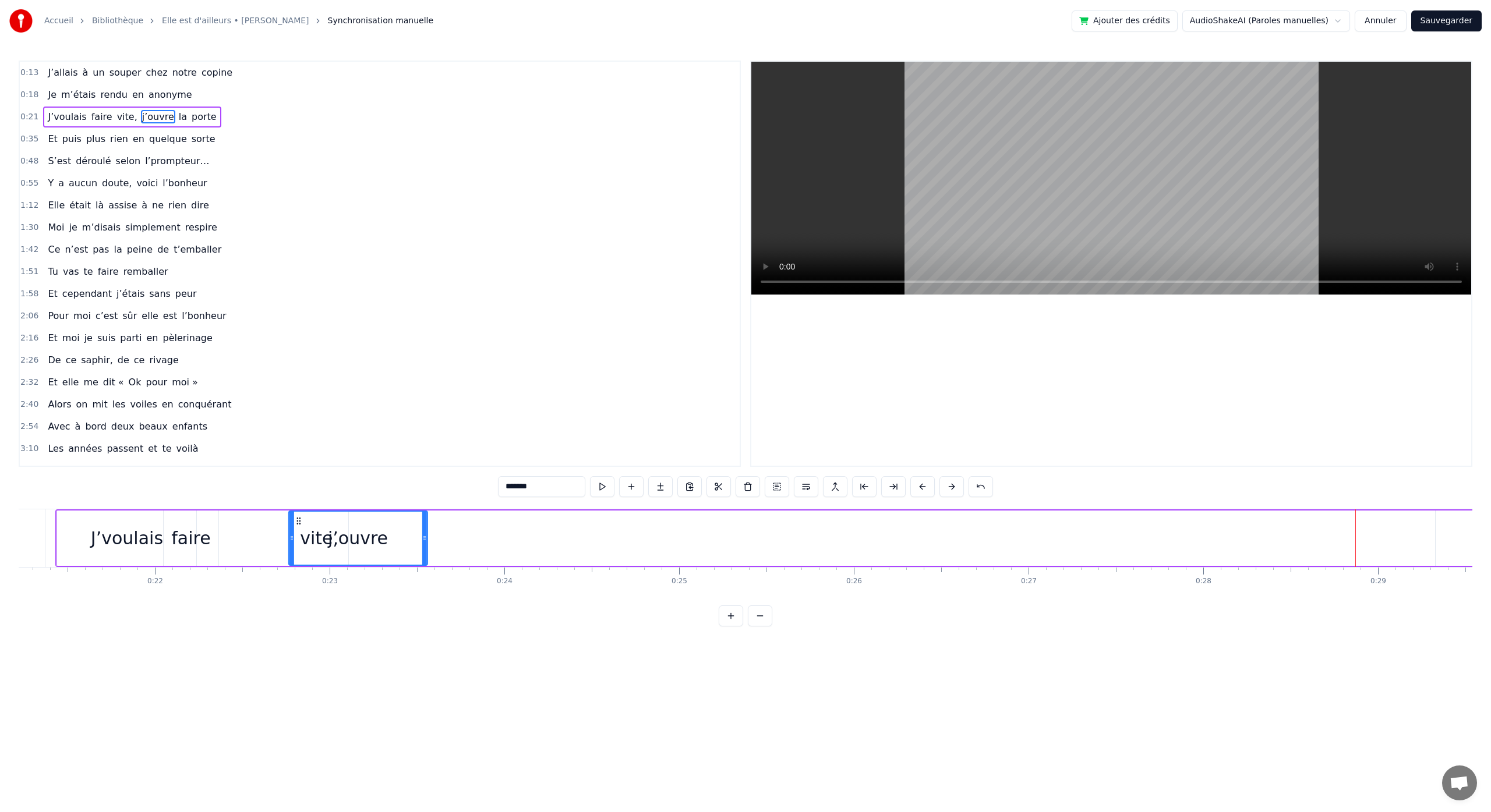
scroll to position [0, 3705]
drag, startPoint x: 328, startPoint y: 522, endPoint x: 363, endPoint y: 544, distance: 41.3
click at [363, 544] on div "j’ouvre" at bounding box center [421, 538] width 137 height 53
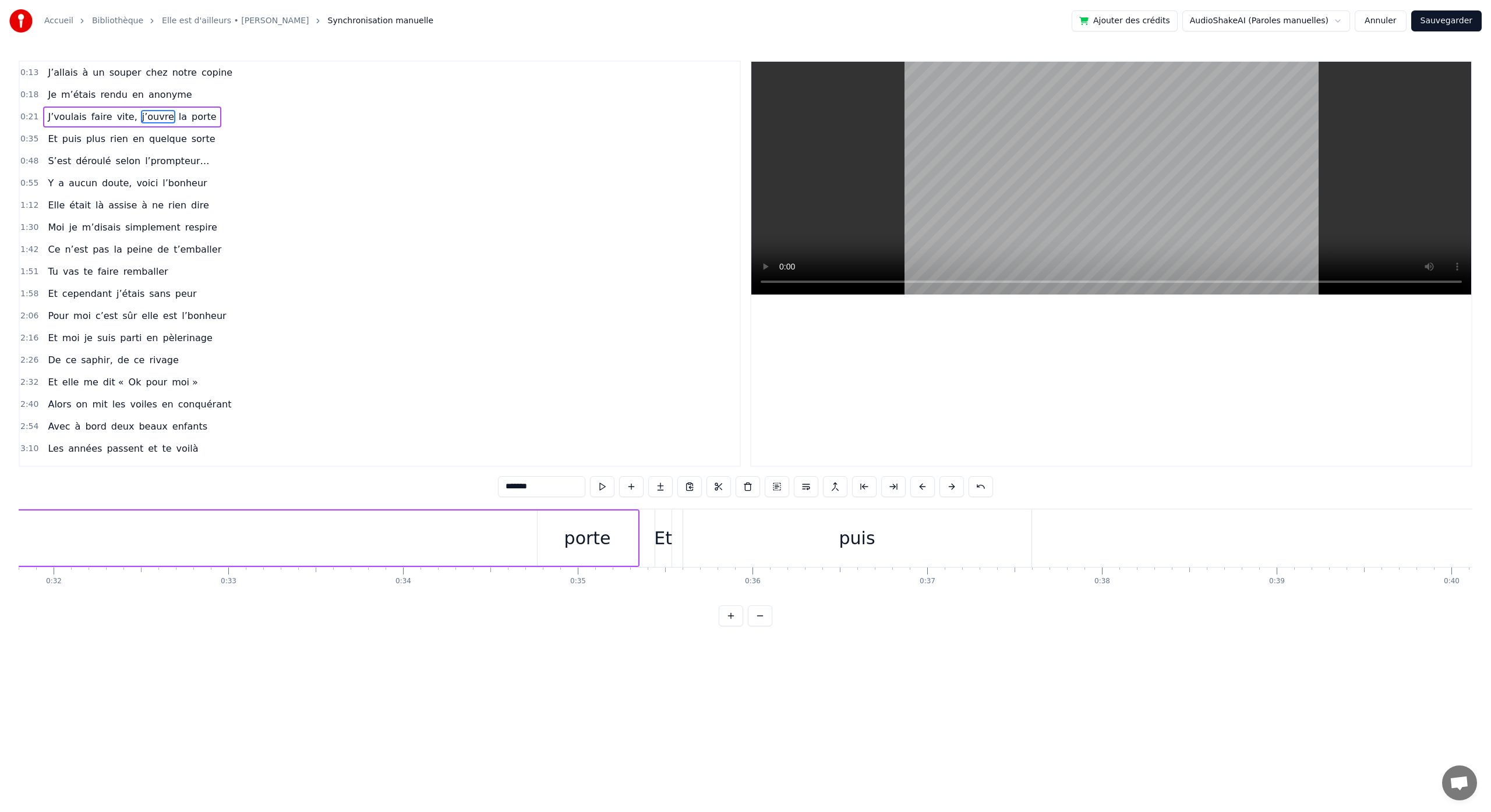
scroll to position [0, 5574]
click at [553, 547] on div "porte" at bounding box center [572, 538] width 47 height 26
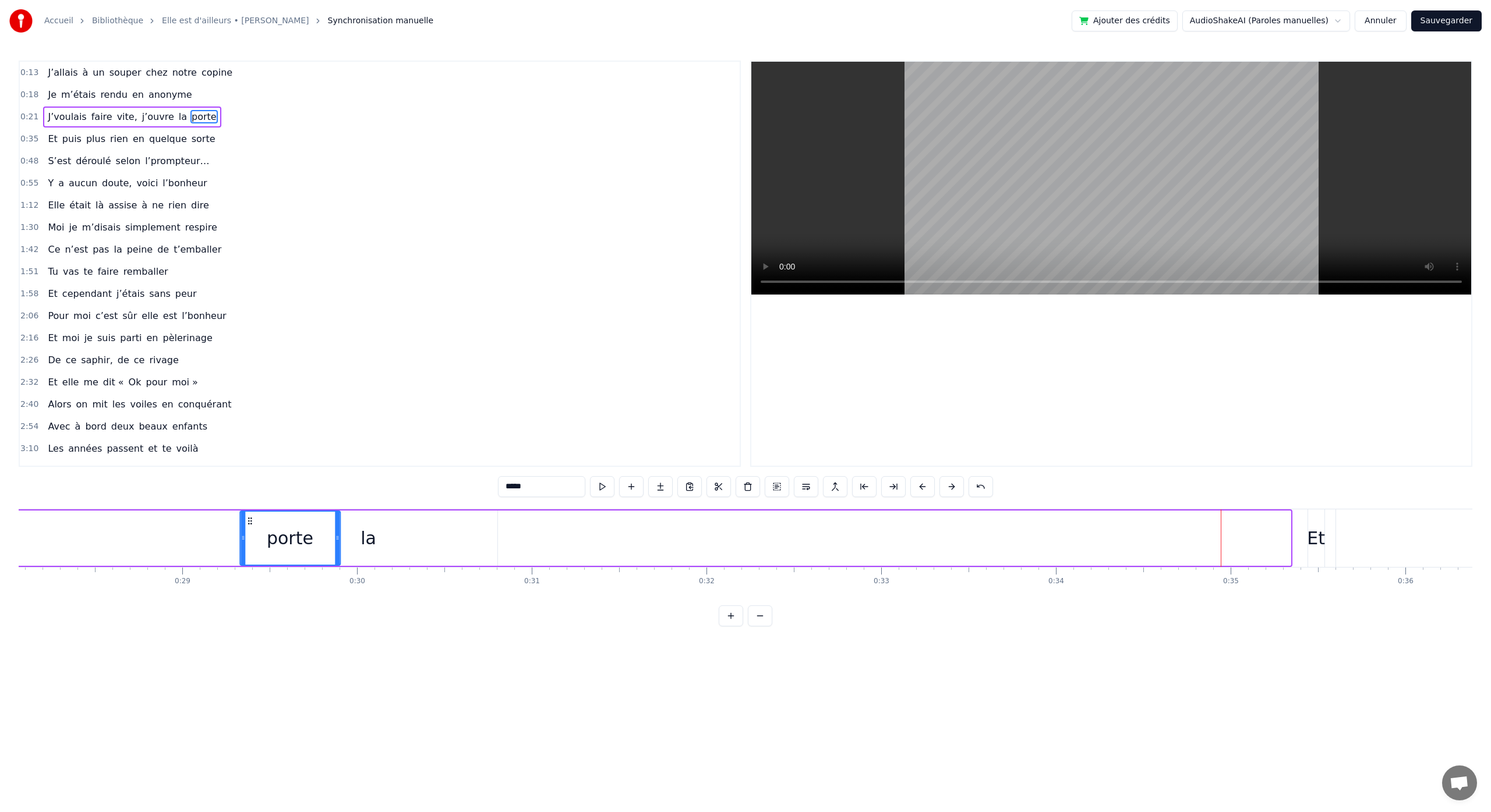
scroll to position [0, 4892]
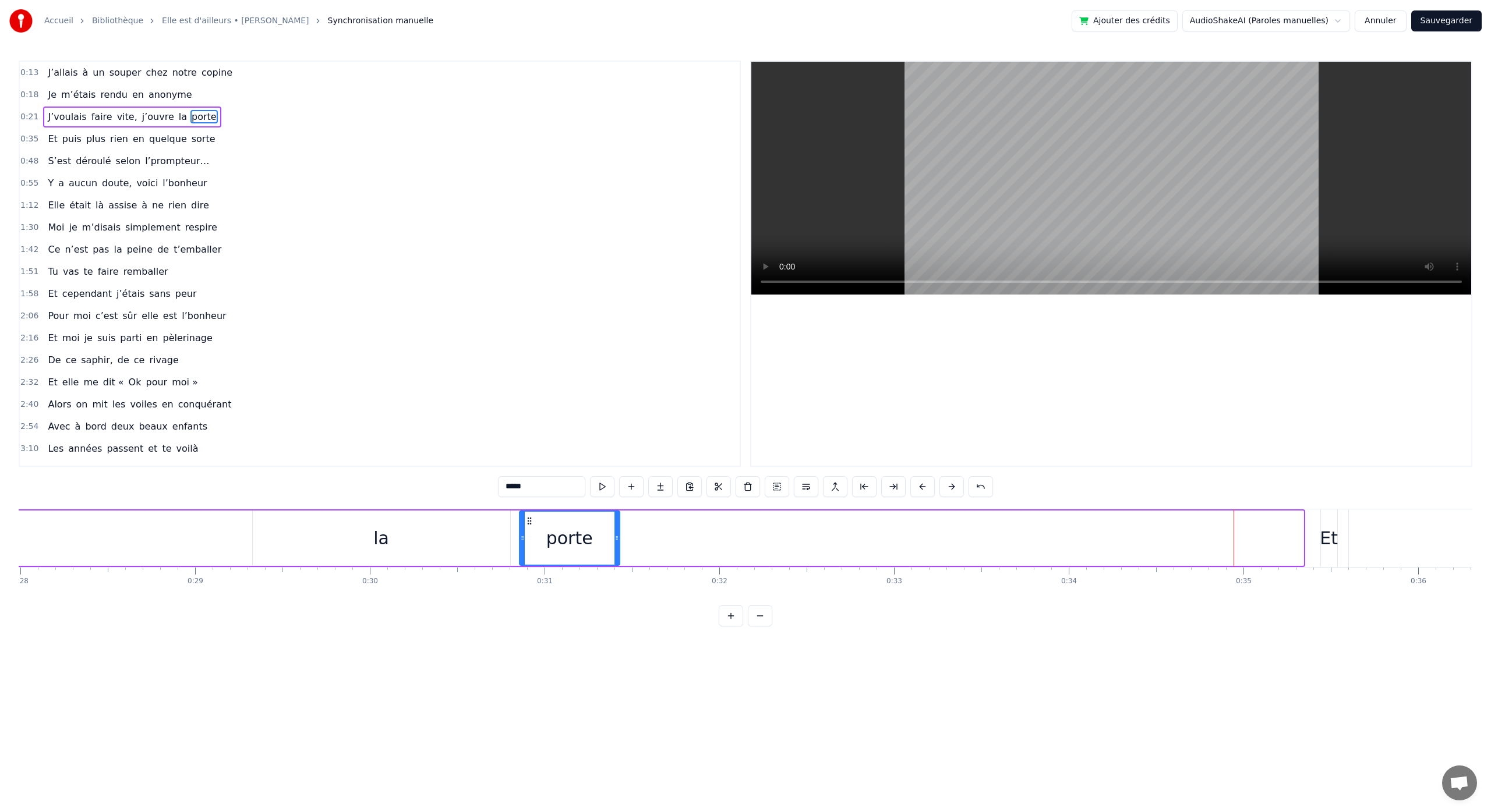
drag, startPoint x: 531, startPoint y: 524, endPoint x: 525, endPoint y: 566, distance: 42.4
click at [526, 566] on div "J’voulais faire vite, j’ouvre la porte" at bounding box center [89, 538] width 2433 height 57
click at [387, 545] on div "la" at bounding box center [381, 538] width 16 height 26
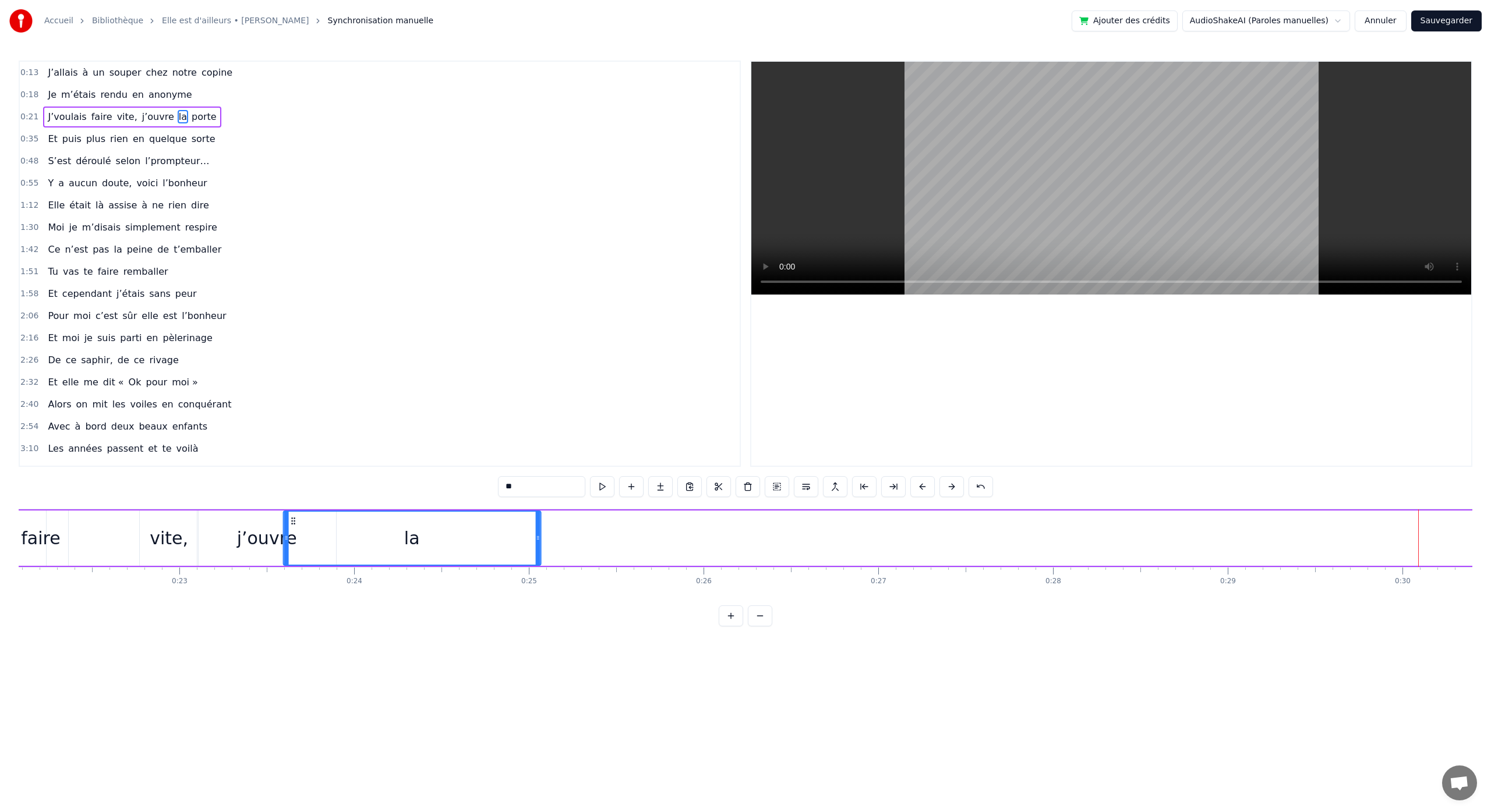
scroll to position [0, 3851]
drag, startPoint x: 264, startPoint y: 522, endPoint x: 329, endPoint y: 545, distance: 68.9
click at [329, 545] on div "la" at bounding box center [445, 538] width 256 height 53
drag, startPoint x: 573, startPoint y: 539, endPoint x: 368, endPoint y: 554, distance: 205.5
click at [368, 554] on div at bounding box center [367, 538] width 4 height 53
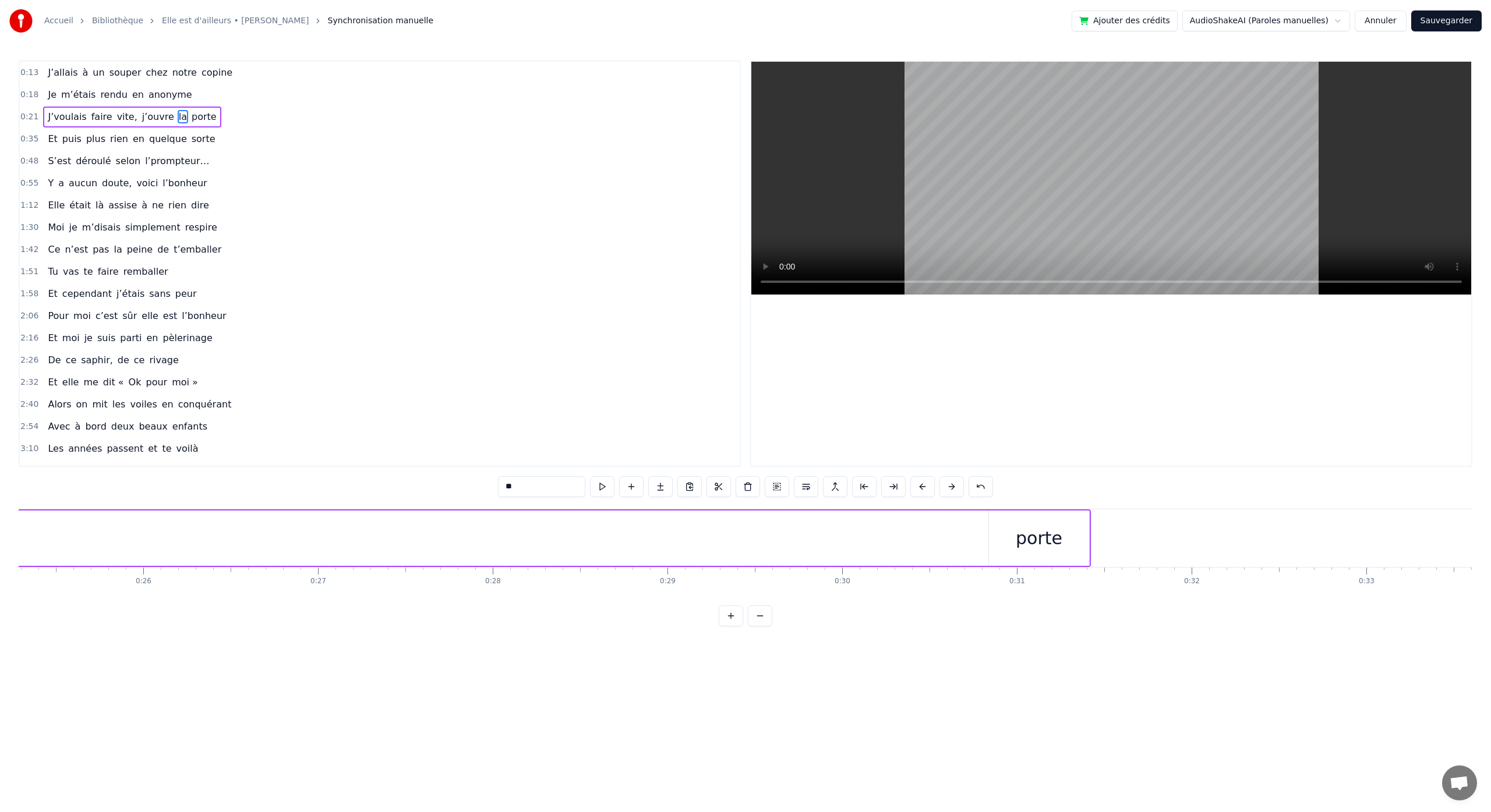
scroll to position [0, 4567]
click at [872, 533] on div "porte" at bounding box center [892, 538] width 47 height 26
type input "*****"
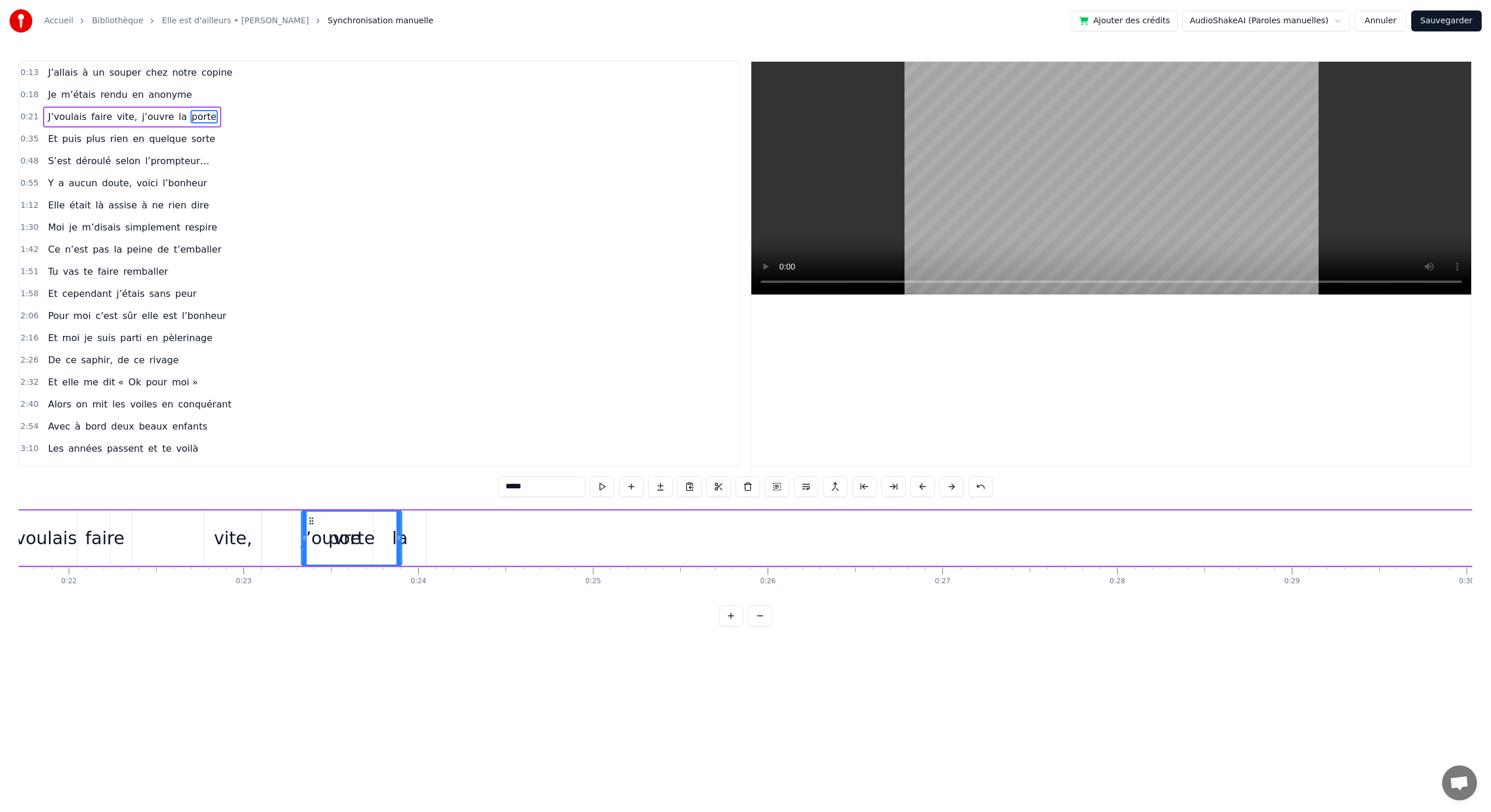
scroll to position [0, 3794]
drag, startPoint x: 852, startPoint y: 522, endPoint x: 433, endPoint y: 596, distance: 425.5
click at [433, 596] on div "J’allais à un souper chez notre copine Je m’étais rendu en anonyme J’voulais fa…" at bounding box center [745, 552] width 1454 height 88
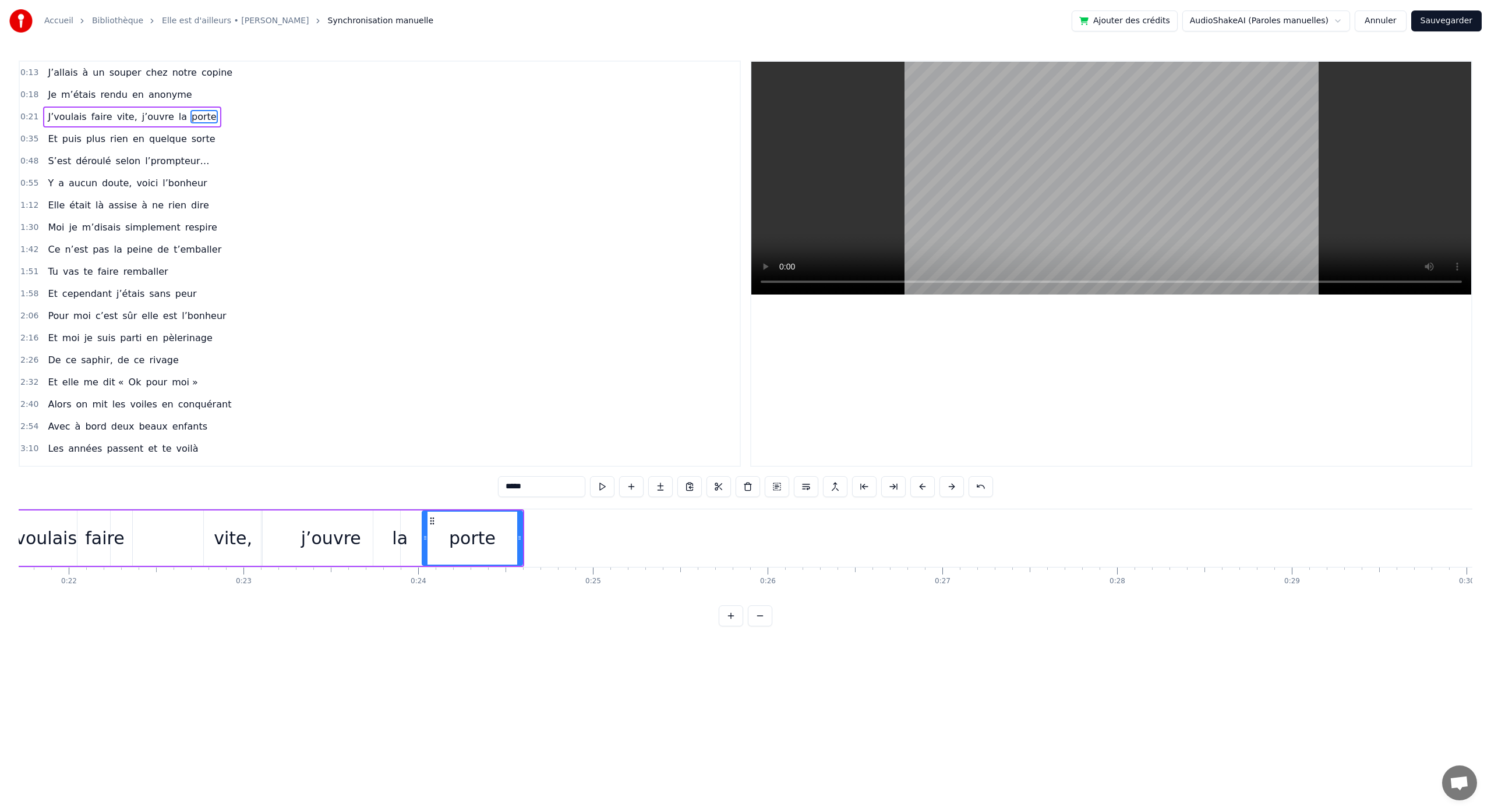
click at [169, 540] on div "J’voulais faire vite, j’ouvre la porte" at bounding box center [246, 538] width 555 height 57
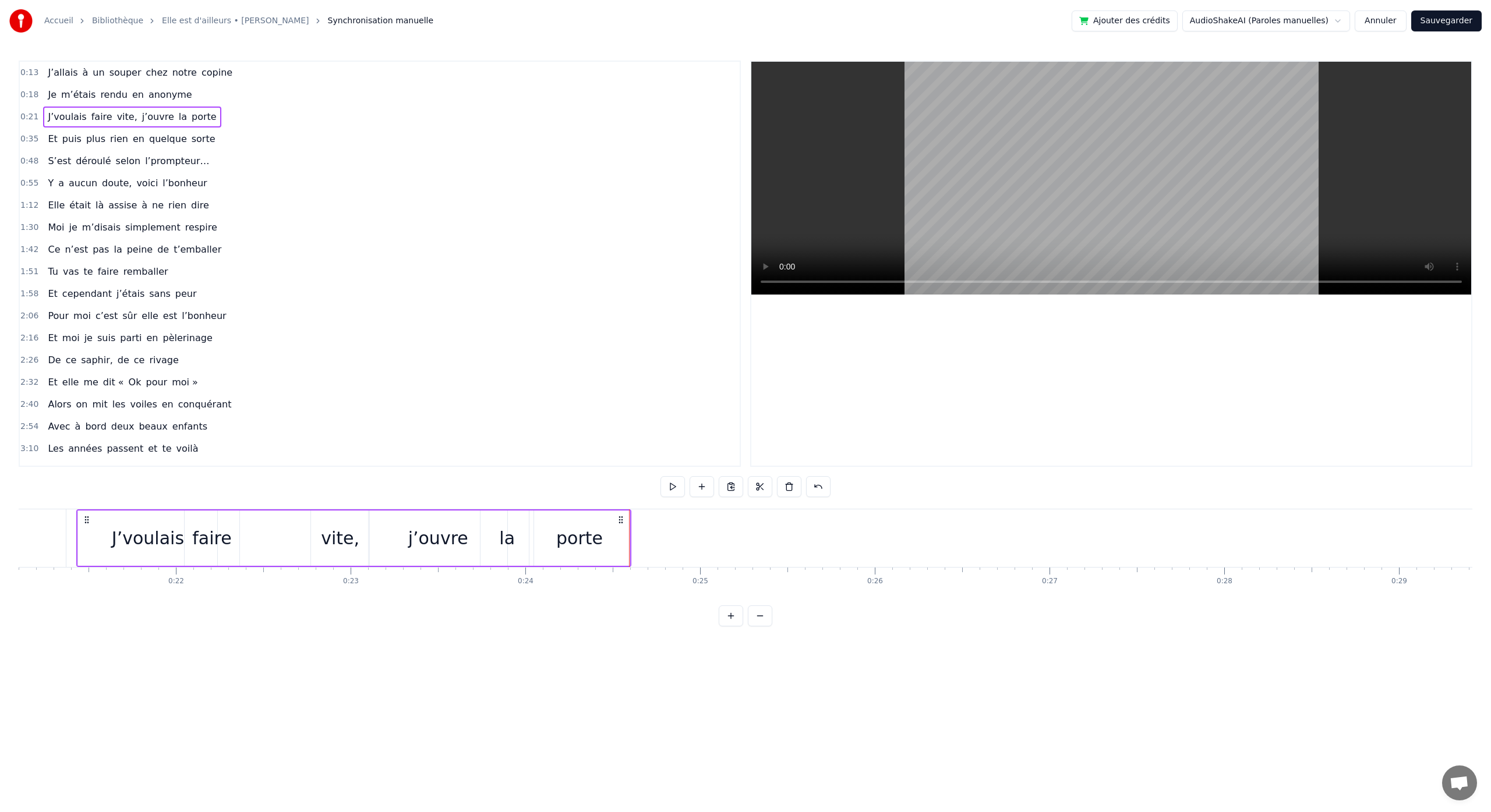
click at [614, 536] on div "porte" at bounding box center [579, 538] width 100 height 56
drag, startPoint x: 628, startPoint y: 539, endPoint x: 641, endPoint y: 541, distance: 13.2
click at [641, 541] on icon at bounding box center [639, 538] width 4 height 10
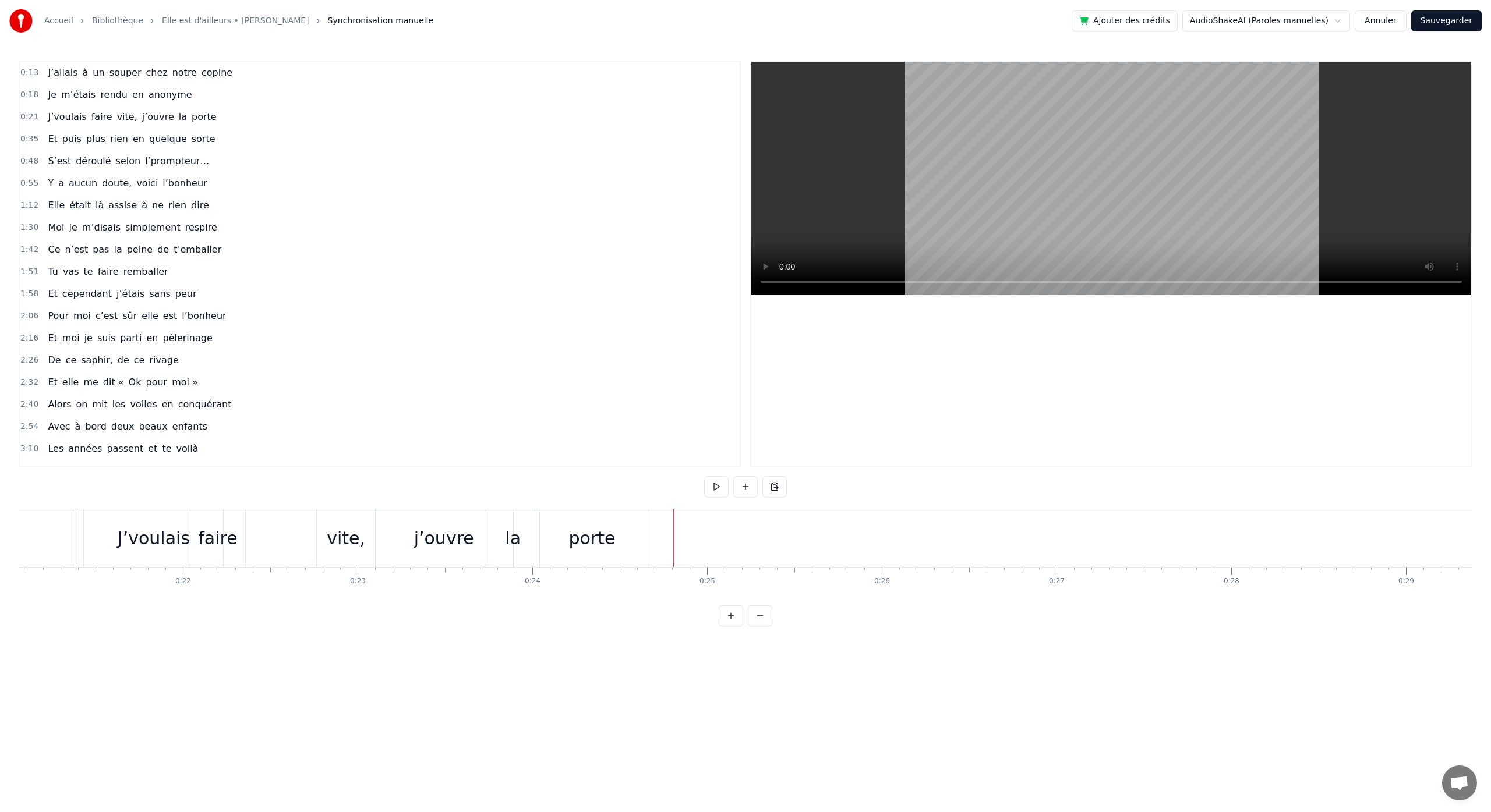
click at [349, 542] on div "vite," at bounding box center [346, 538] width 38 height 26
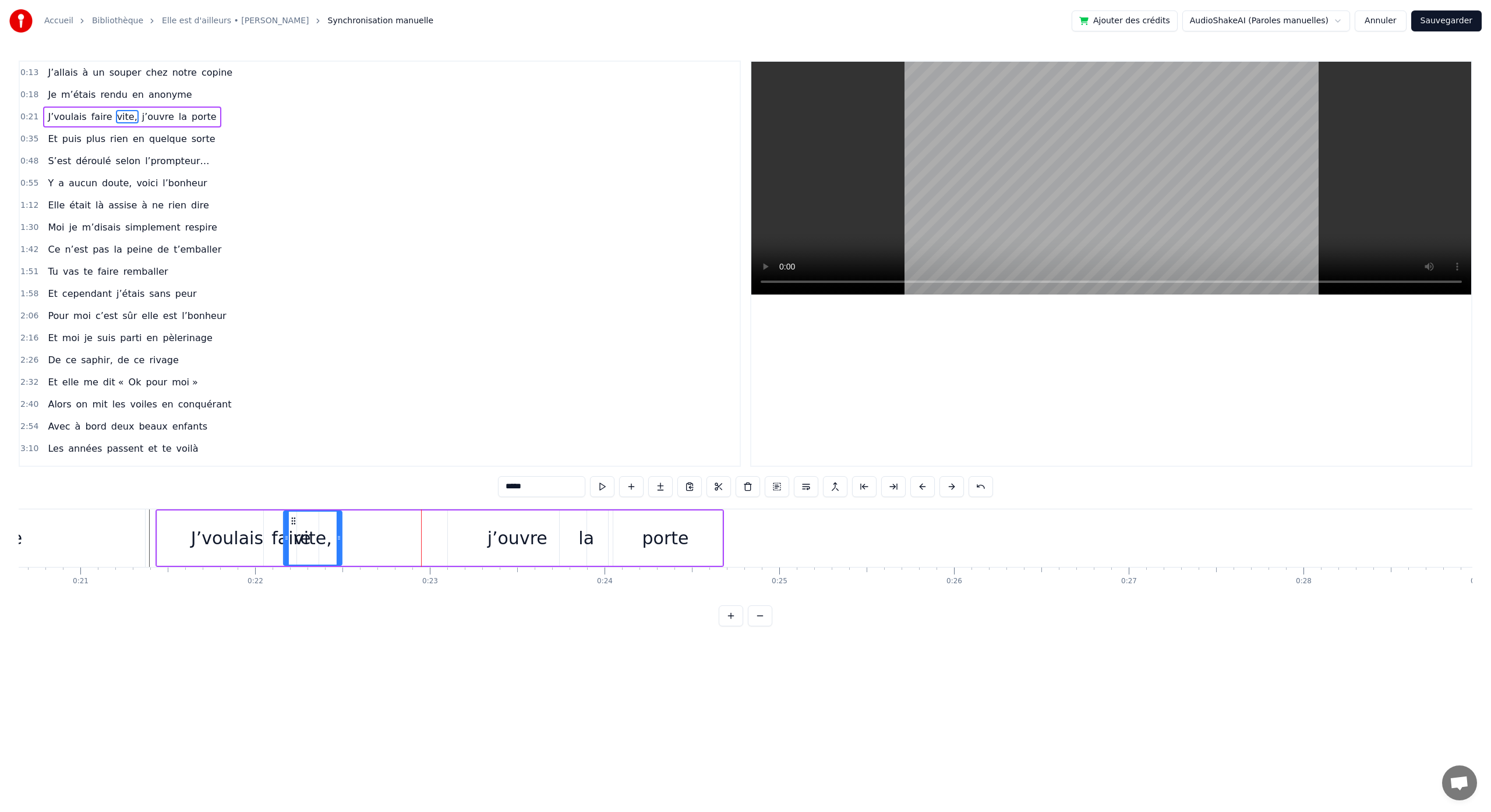
scroll to position [0, 3601]
drag, startPoint x: 327, startPoint y: 520, endPoint x: 344, endPoint y: 525, distance: 17.7
click at [344, 525] on div "vite," at bounding box center [365, 538] width 57 height 53
click at [504, 531] on div "j’ouvre" at bounding box center [525, 538] width 60 height 26
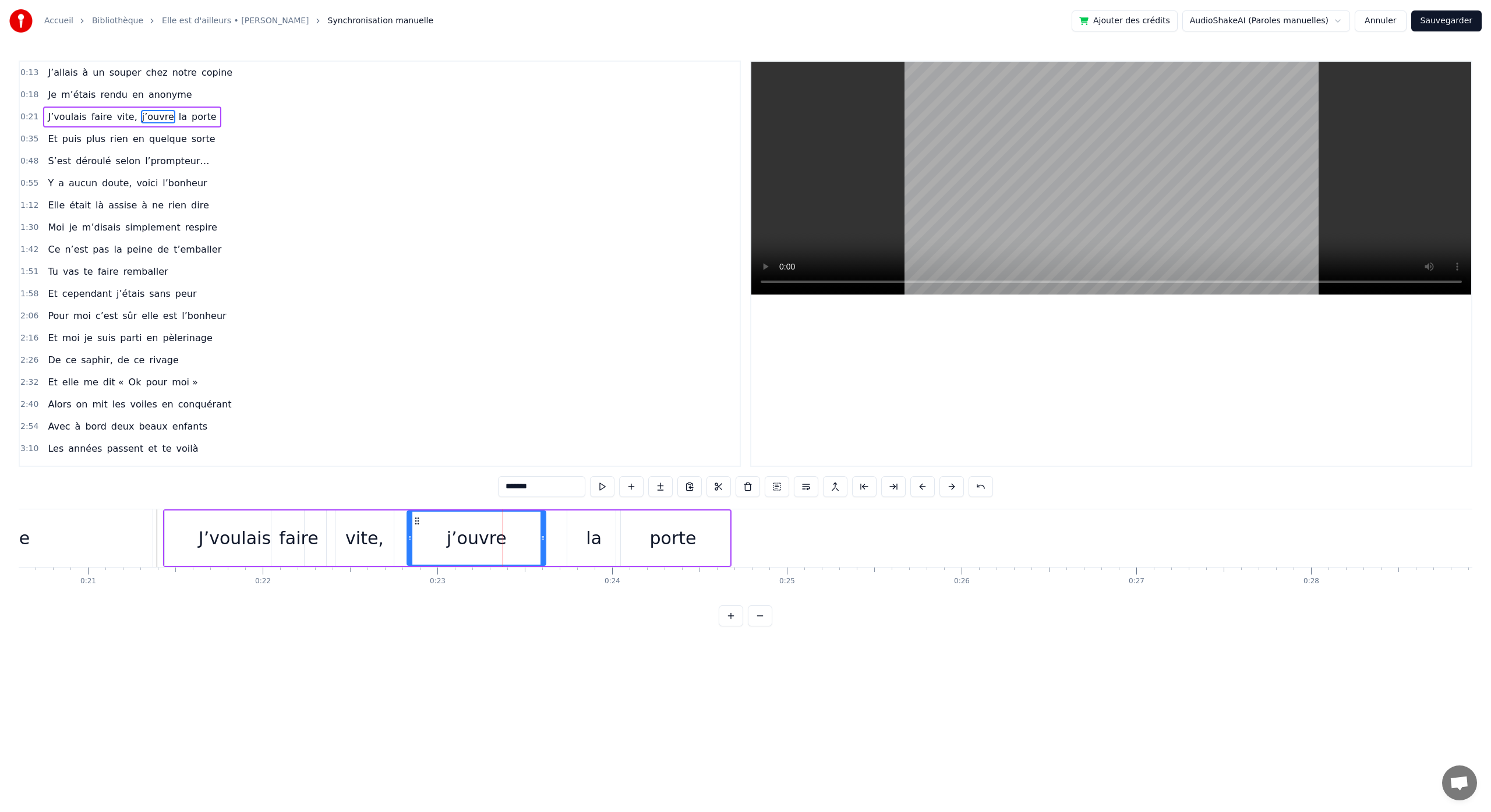
drag, startPoint x: 467, startPoint y: 522, endPoint x: 418, endPoint y: 523, distance: 49.0
click at [418, 523] on icon at bounding box center [417, 521] width 10 height 10
click at [576, 522] on div "la" at bounding box center [593, 538] width 53 height 56
drag, startPoint x: 575, startPoint y: 520, endPoint x: 554, endPoint y: 523, distance: 21.2
click at [551, 523] on icon at bounding box center [552, 521] width 10 height 10
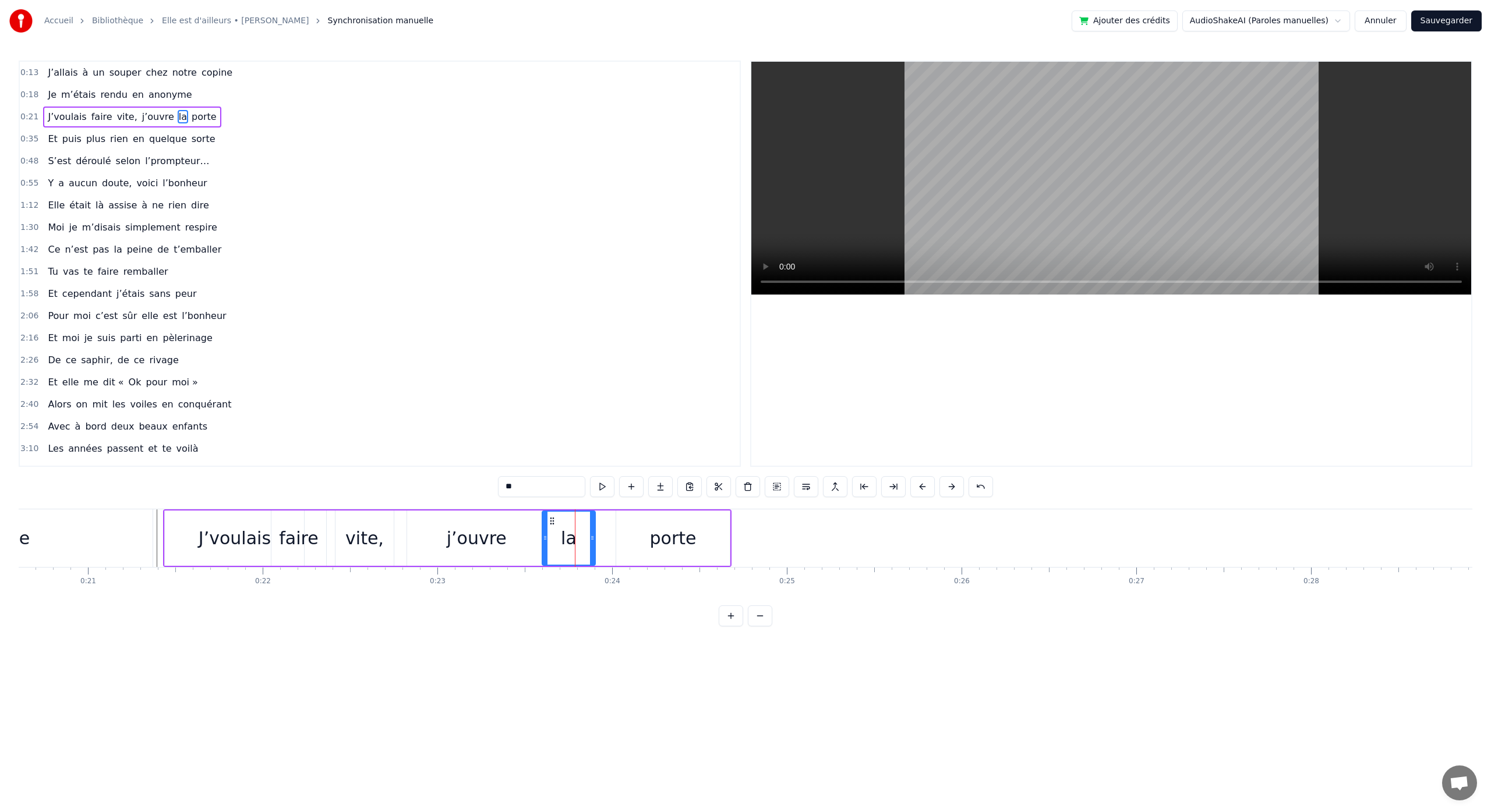
click at [633, 531] on div "porte" at bounding box center [673, 538] width 114 height 56
drag, startPoint x: 627, startPoint y: 521, endPoint x: 602, endPoint y: 525, distance: 25.3
click at [602, 525] on icon at bounding box center [600, 521] width 10 height 10
type input "*******"
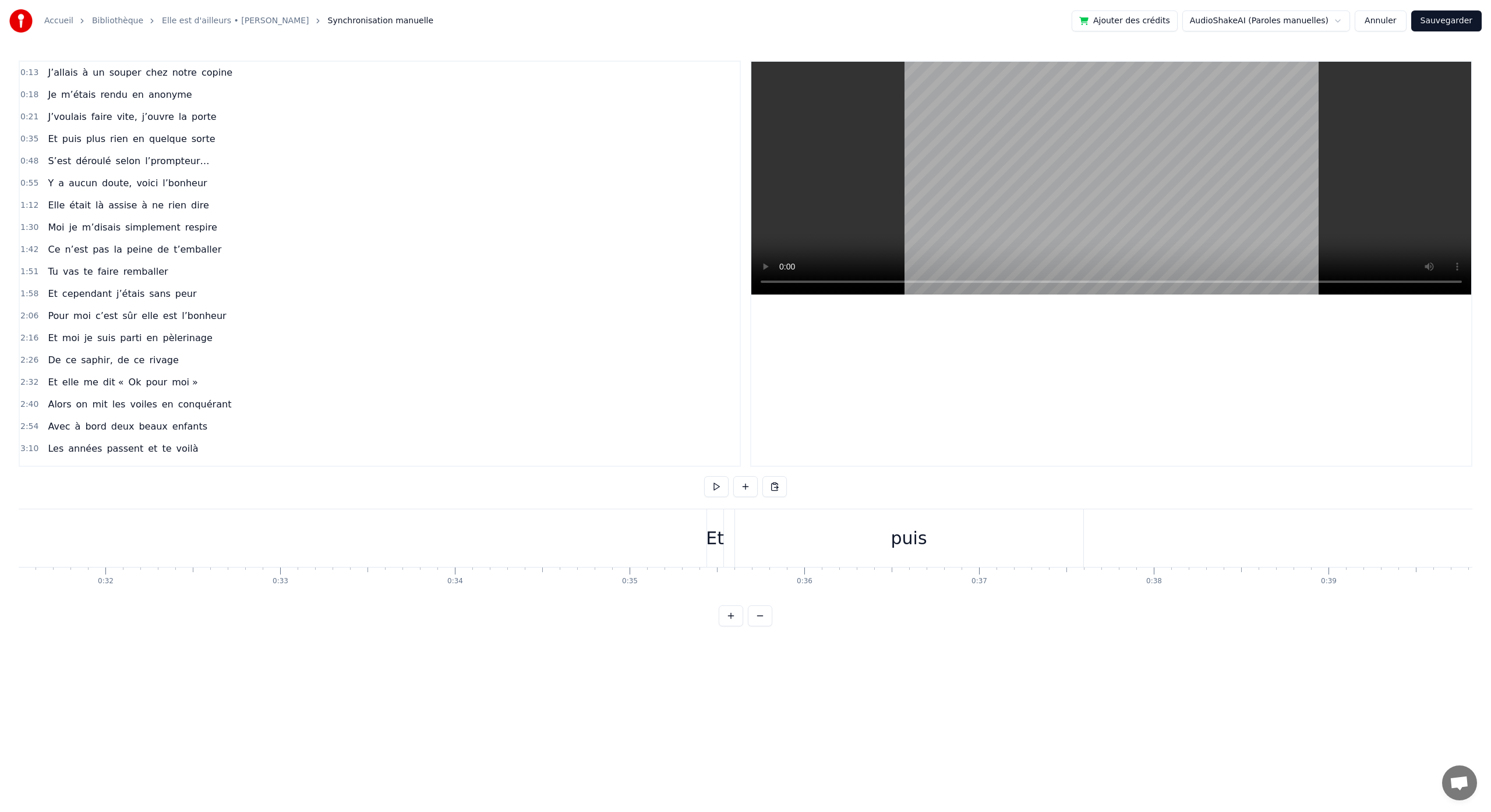
scroll to position [0, 5522]
click at [703, 529] on div "Et" at bounding box center [699, 538] width 18 height 26
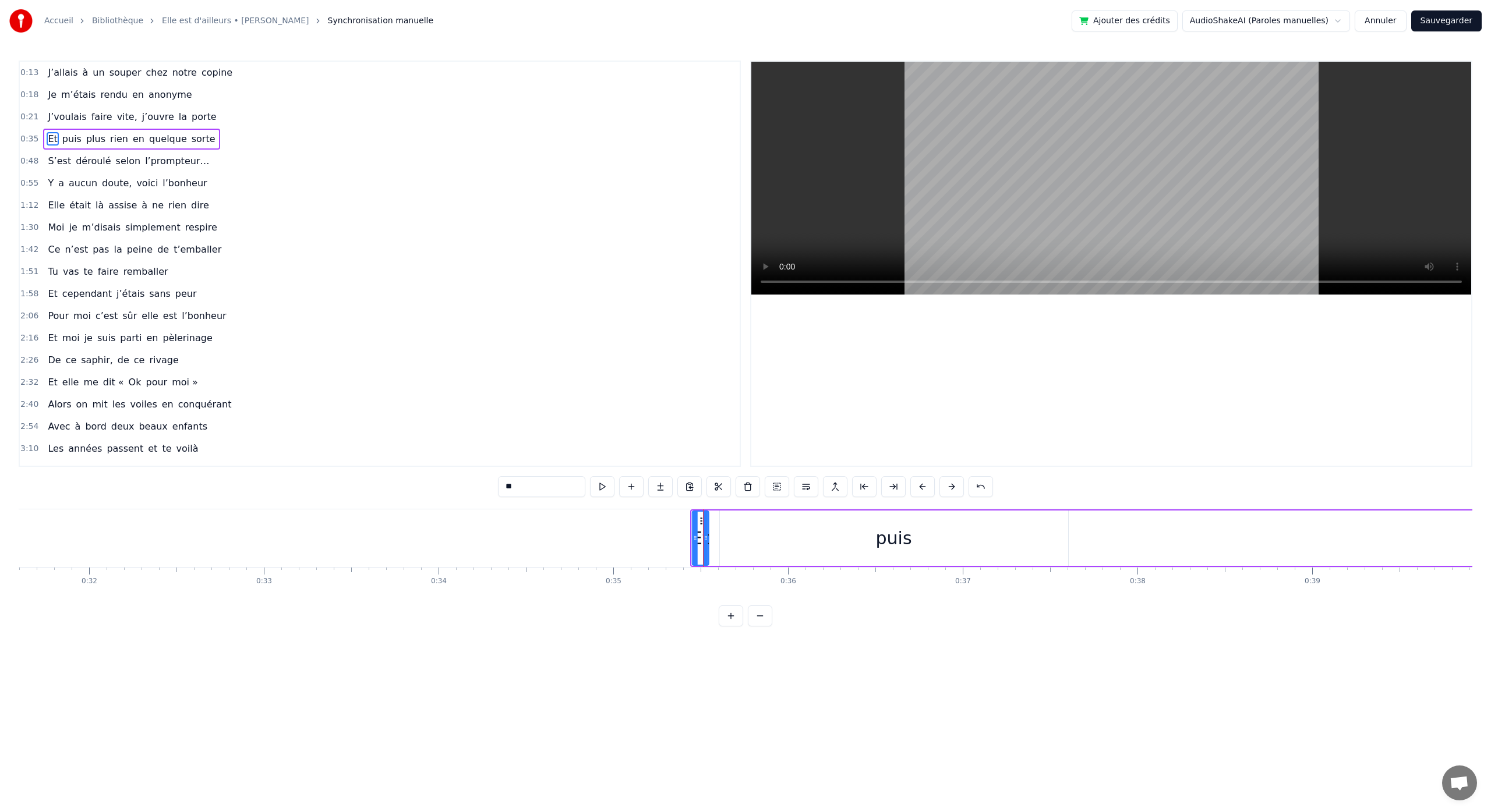
click at [701, 524] on icon at bounding box center [702, 521] width 10 height 10
drag, startPoint x: 716, startPoint y: 509, endPoint x: 708, endPoint y: 510, distance: 8.1
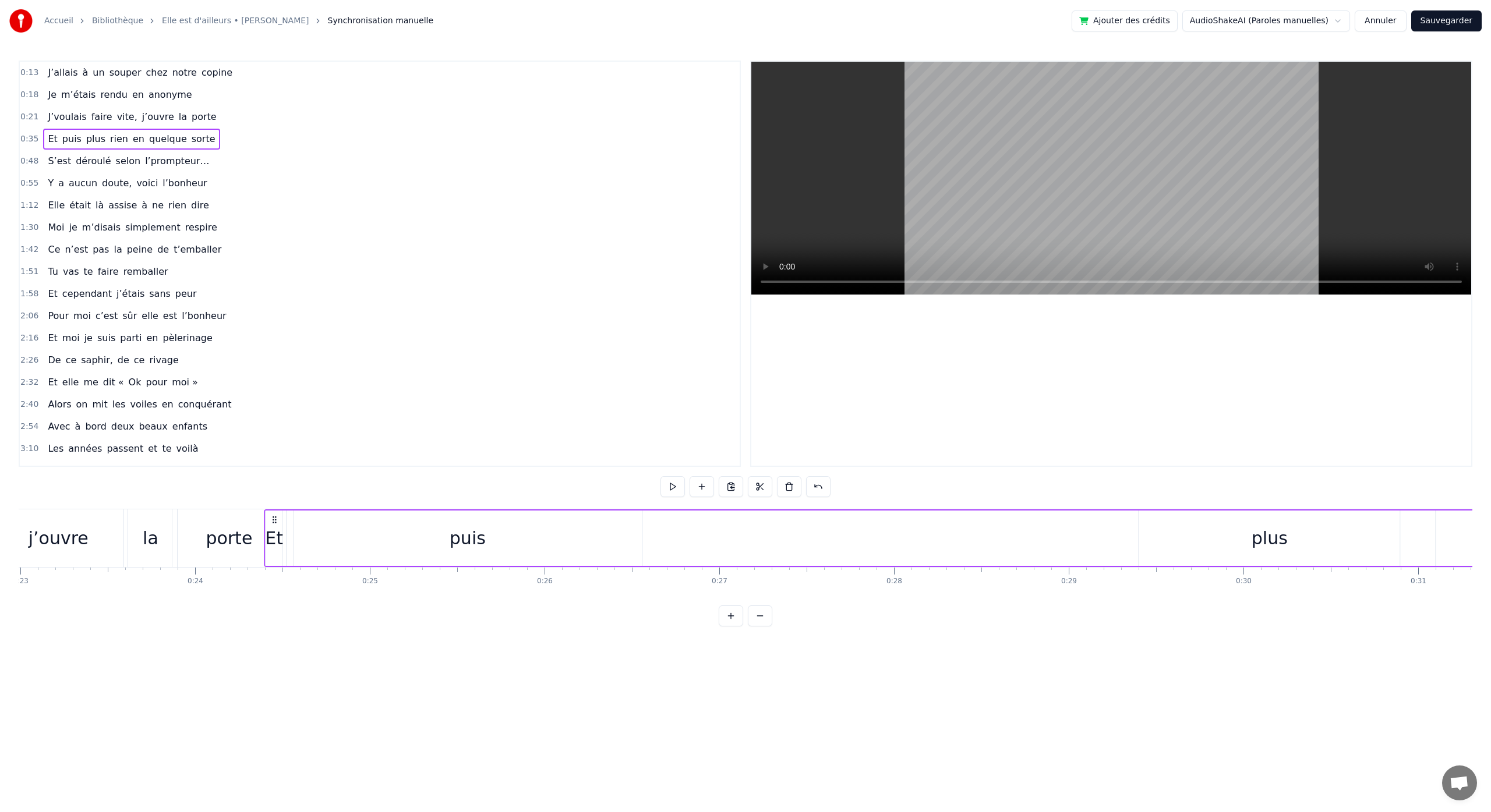
scroll to position [0, 4004]
drag, startPoint x: 701, startPoint y: 522, endPoint x: 349, endPoint y: 529, distance: 352.1
click at [348, 529] on div "Et puis plus rien en quelque sorte" at bounding box center [1388, 538] width 2103 height 57
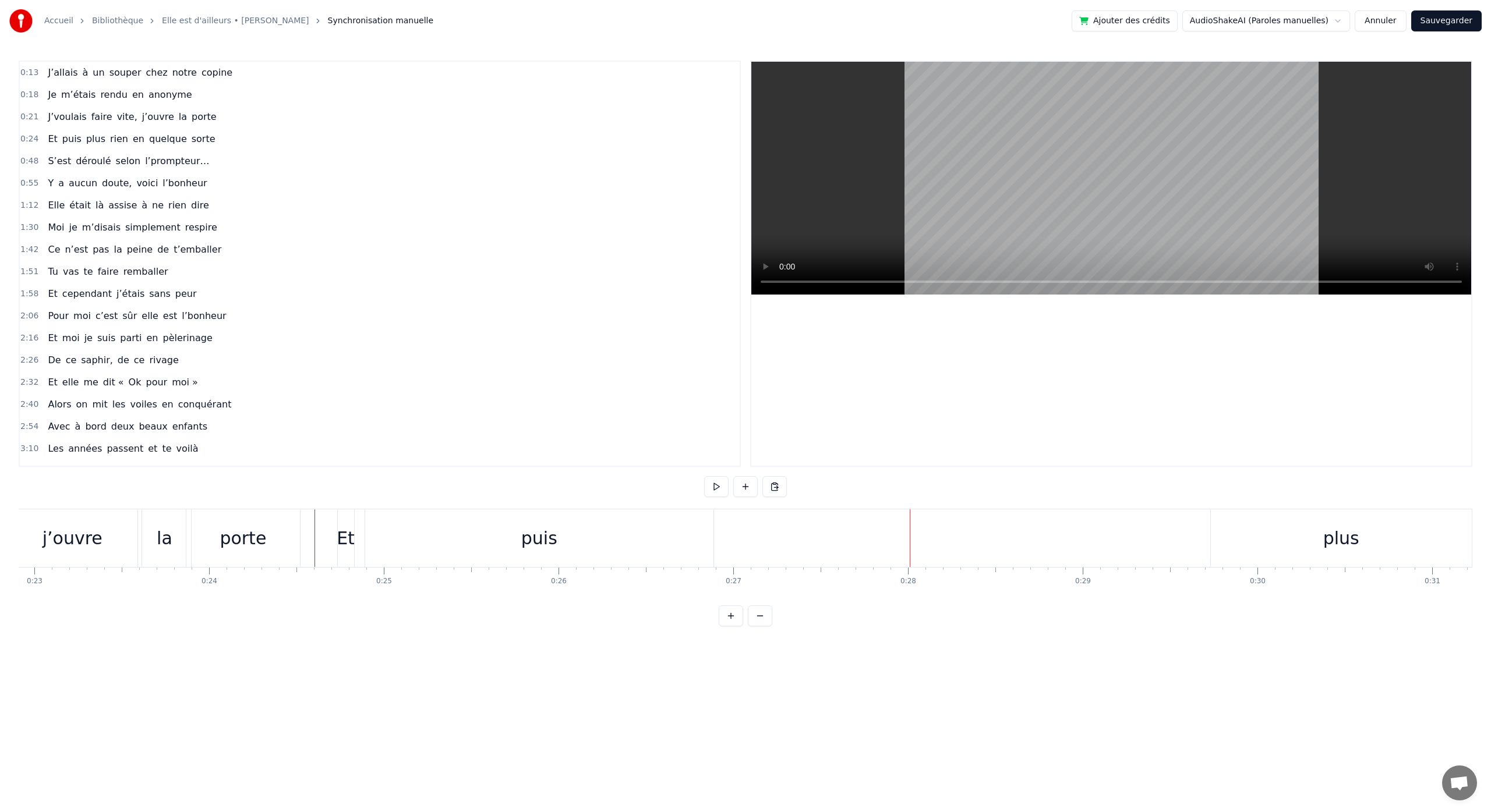
click at [540, 545] on div "puis" at bounding box center [540, 538] width 36 height 26
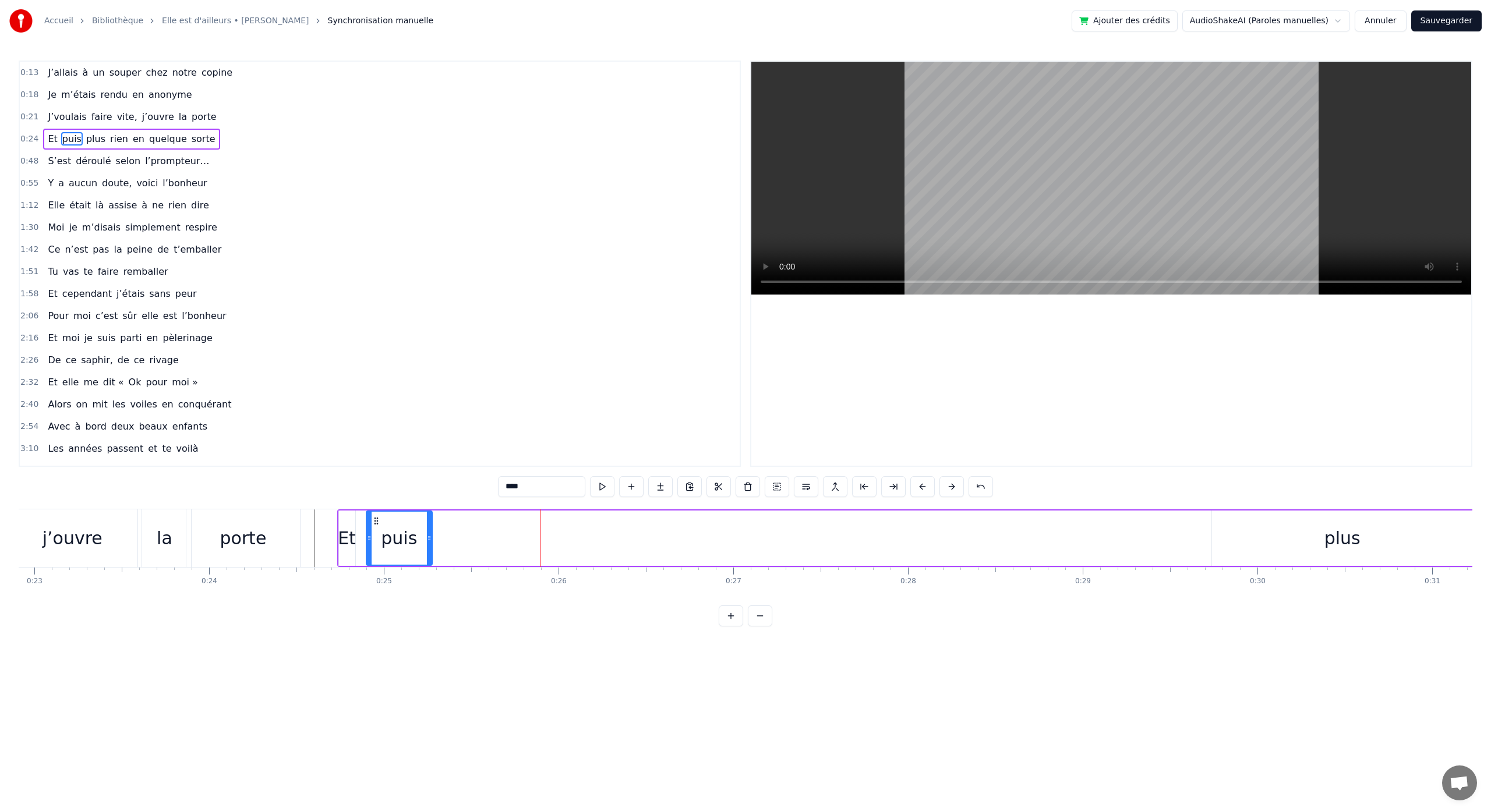
drag, startPoint x: 710, startPoint y: 538, endPoint x: 427, endPoint y: 540, distance: 283.0
click at [427, 540] on icon at bounding box center [428, 538] width 4 height 10
click at [1361, 545] on div "plus" at bounding box center [1342, 538] width 261 height 56
drag, startPoint x: 1223, startPoint y: 520, endPoint x: 434, endPoint y: 527, distance: 789.0
click at [434, 528] on div "plus" at bounding box center [553, 538] width 260 height 53
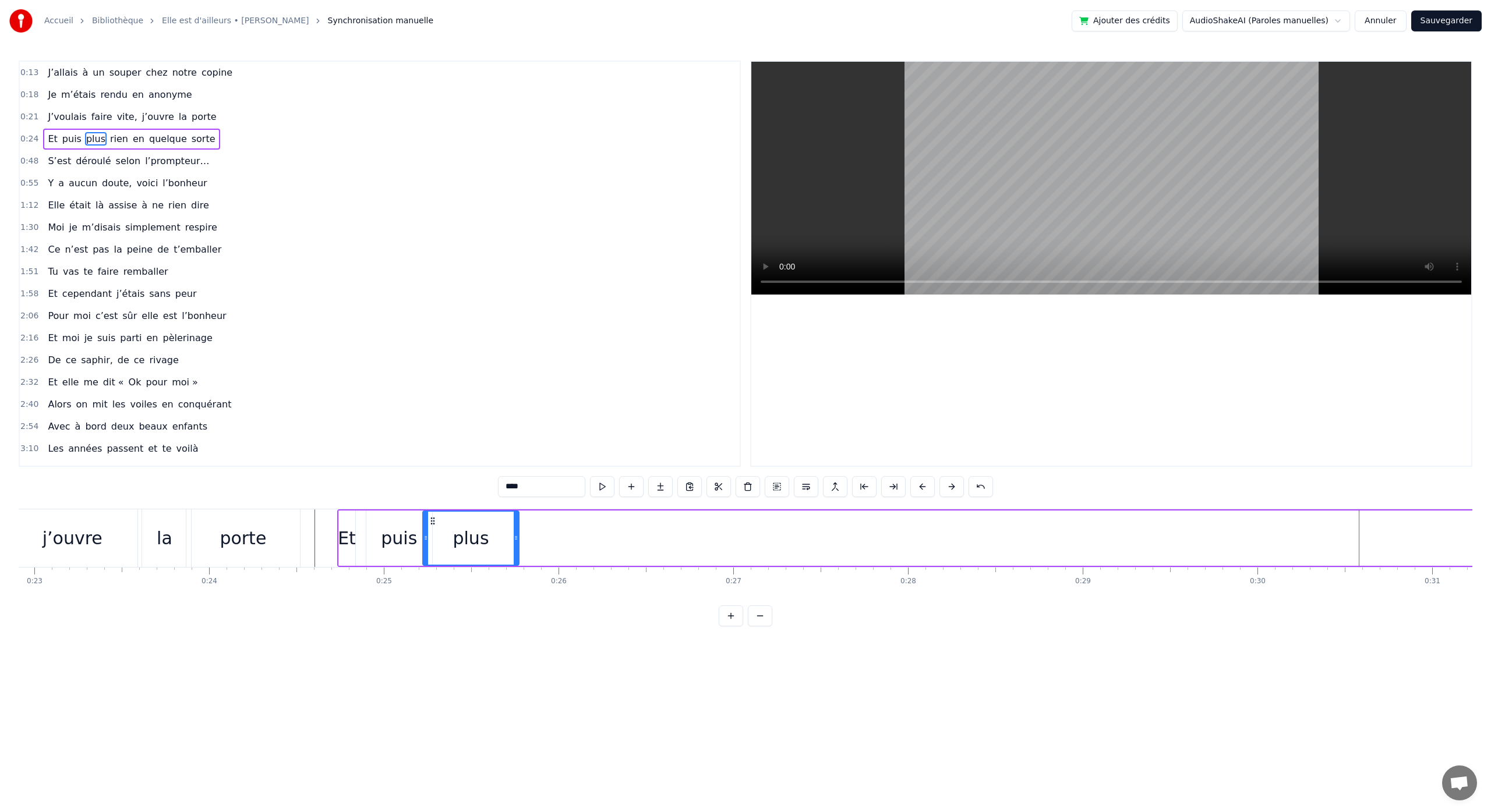
drag, startPoint x: 680, startPoint y: 538, endPoint x: 515, endPoint y: 542, distance: 165.0
click at [515, 542] on icon at bounding box center [515, 538] width 4 height 10
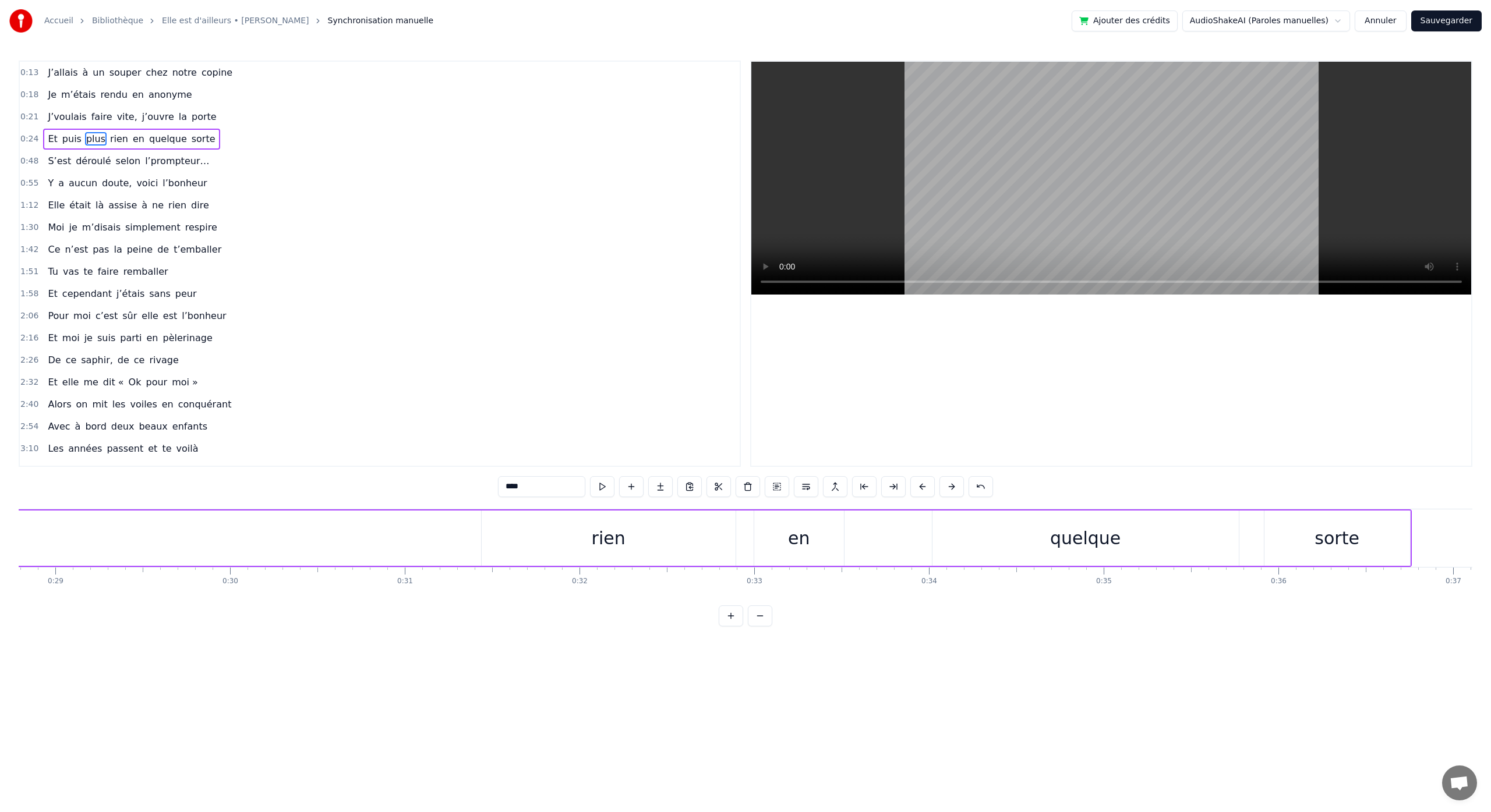
scroll to position [0, 5048]
click at [611, 537] on div "rien" at bounding box center [593, 538] width 254 height 56
drag, startPoint x: 567, startPoint y: 531, endPoint x: 539, endPoint y: 532, distance: 28.0
click at [539, 532] on div "rien" at bounding box center [592, 538] width 253 height 53
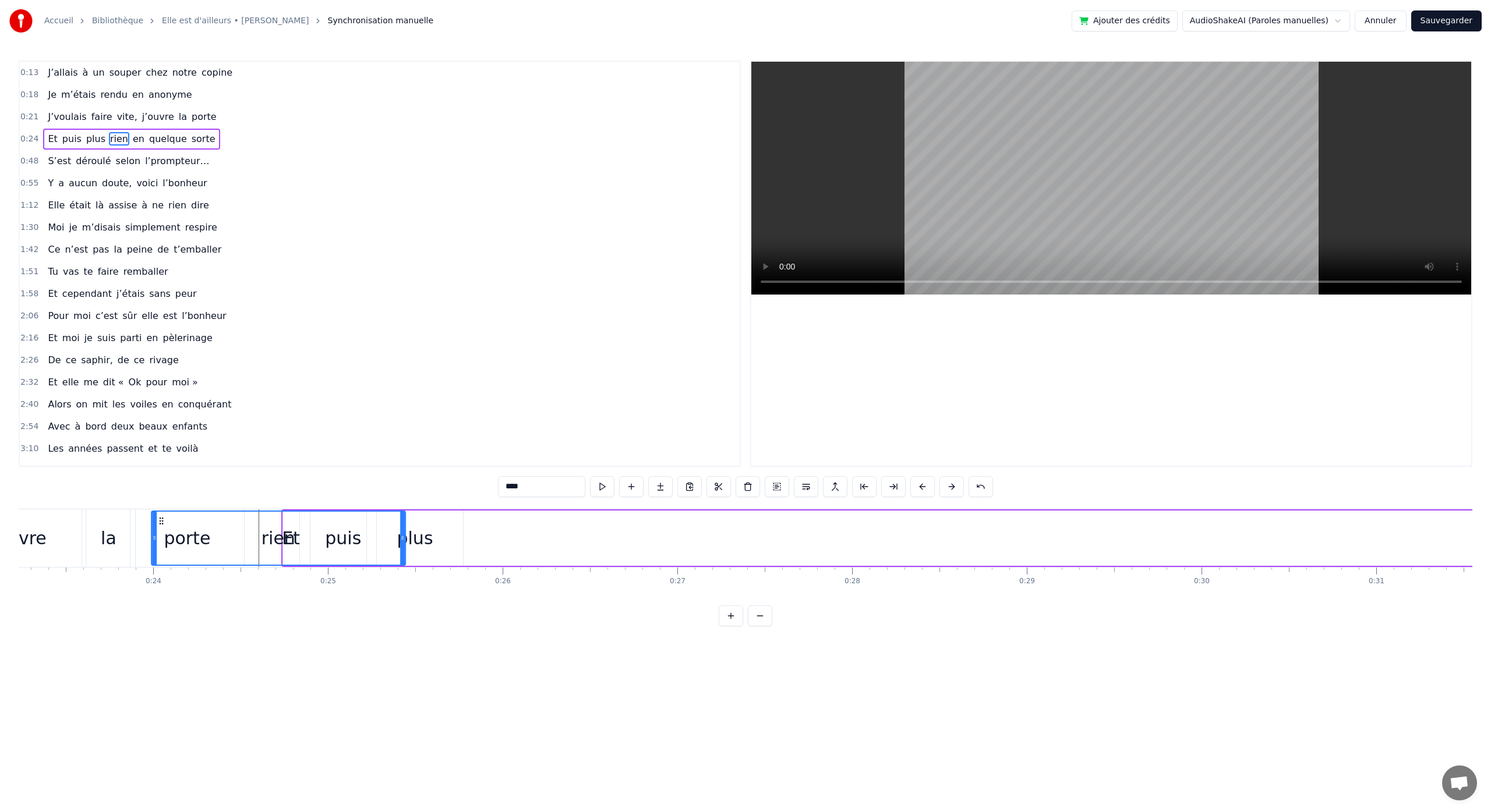
scroll to position [0, 4035]
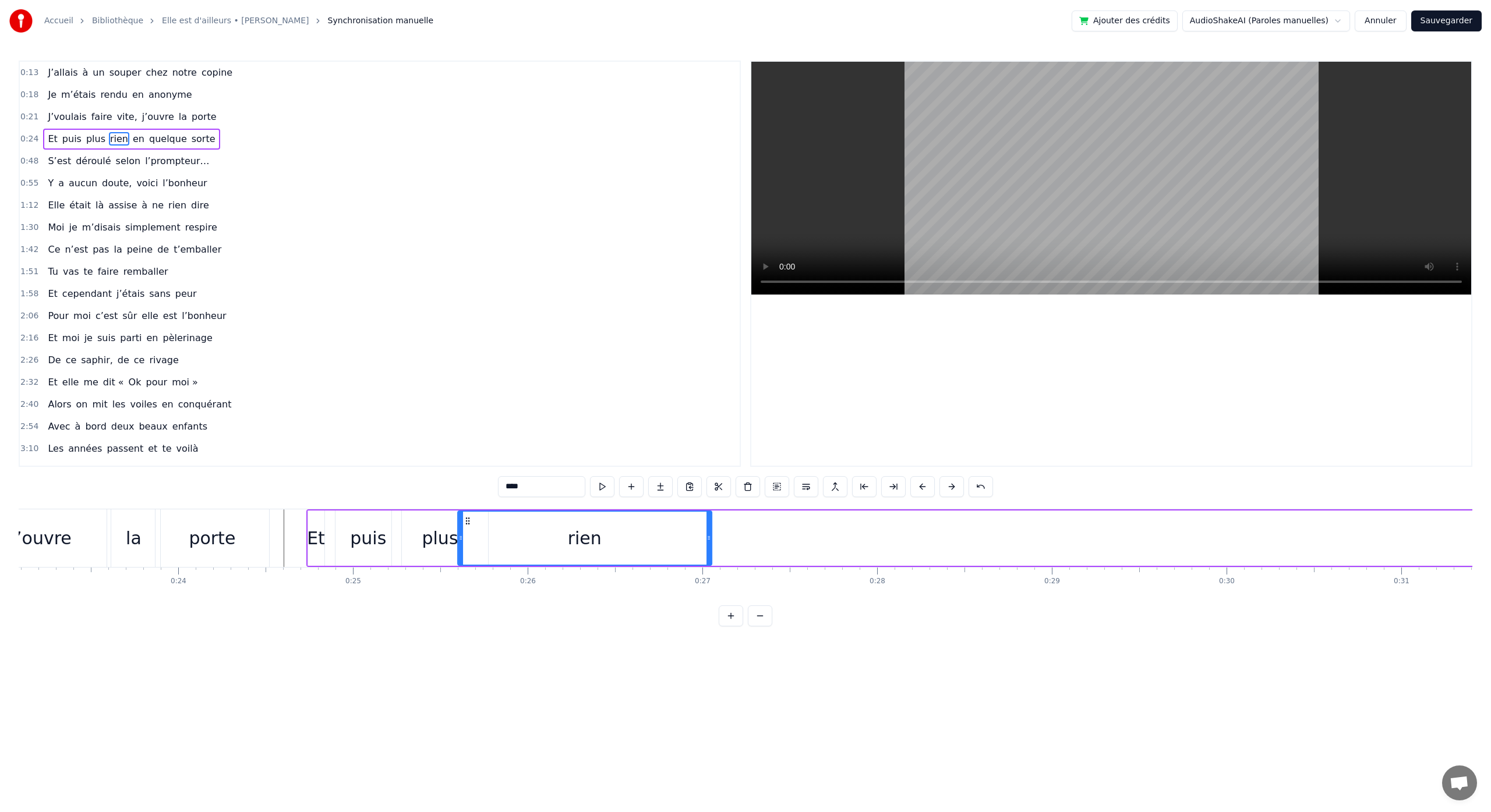
drag, startPoint x: 475, startPoint y: 520, endPoint x: 467, endPoint y: 595, distance: 75.4
click at [467, 595] on div "J’allais à un souper chez notre copine Je m’étais rendu en anonyme J’voulais fa…" at bounding box center [745, 552] width 1454 height 88
drag, startPoint x: 710, startPoint y: 536, endPoint x: 624, endPoint y: 539, distance: 86.1
click at [624, 539] on icon at bounding box center [623, 538] width 4 height 10
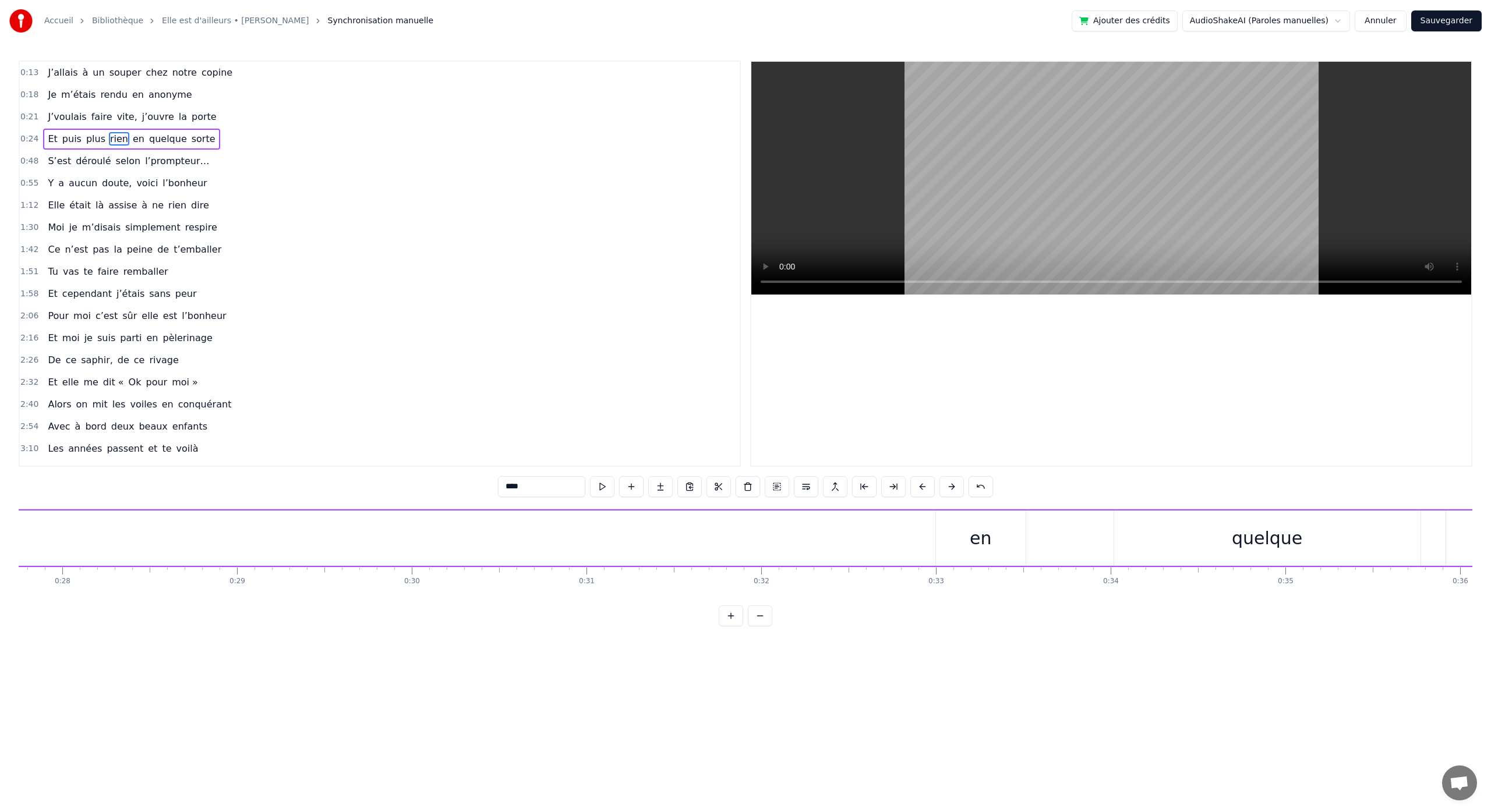
scroll to position [0, 4947]
click at [897, 544] on div "en" at bounding box center [883, 538] width 89 height 56
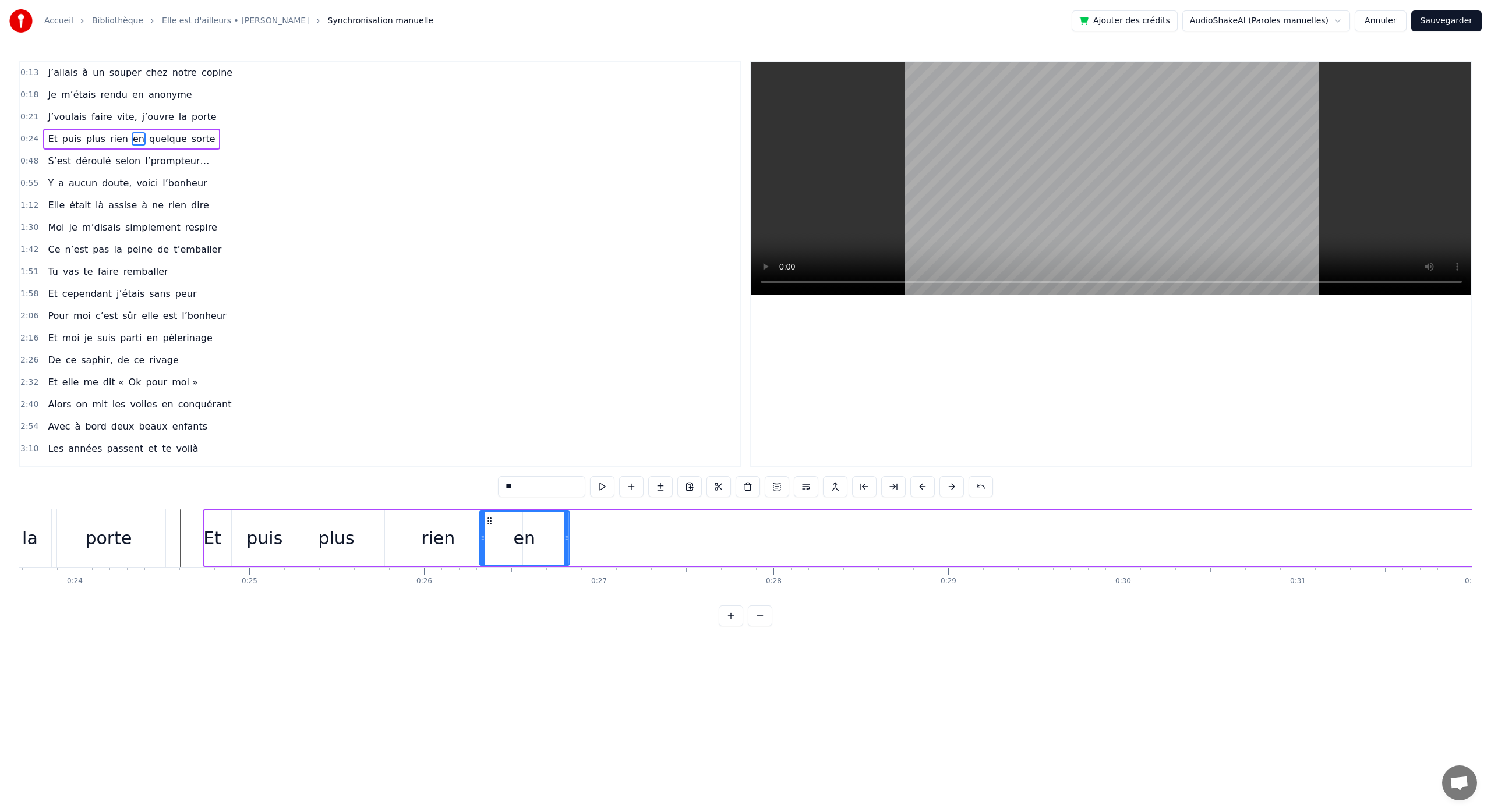
drag, startPoint x: 848, startPoint y: 522, endPoint x: 489, endPoint y: 531, distance: 359.1
click at [489, 531] on div "en" at bounding box center [524, 538] width 89 height 53
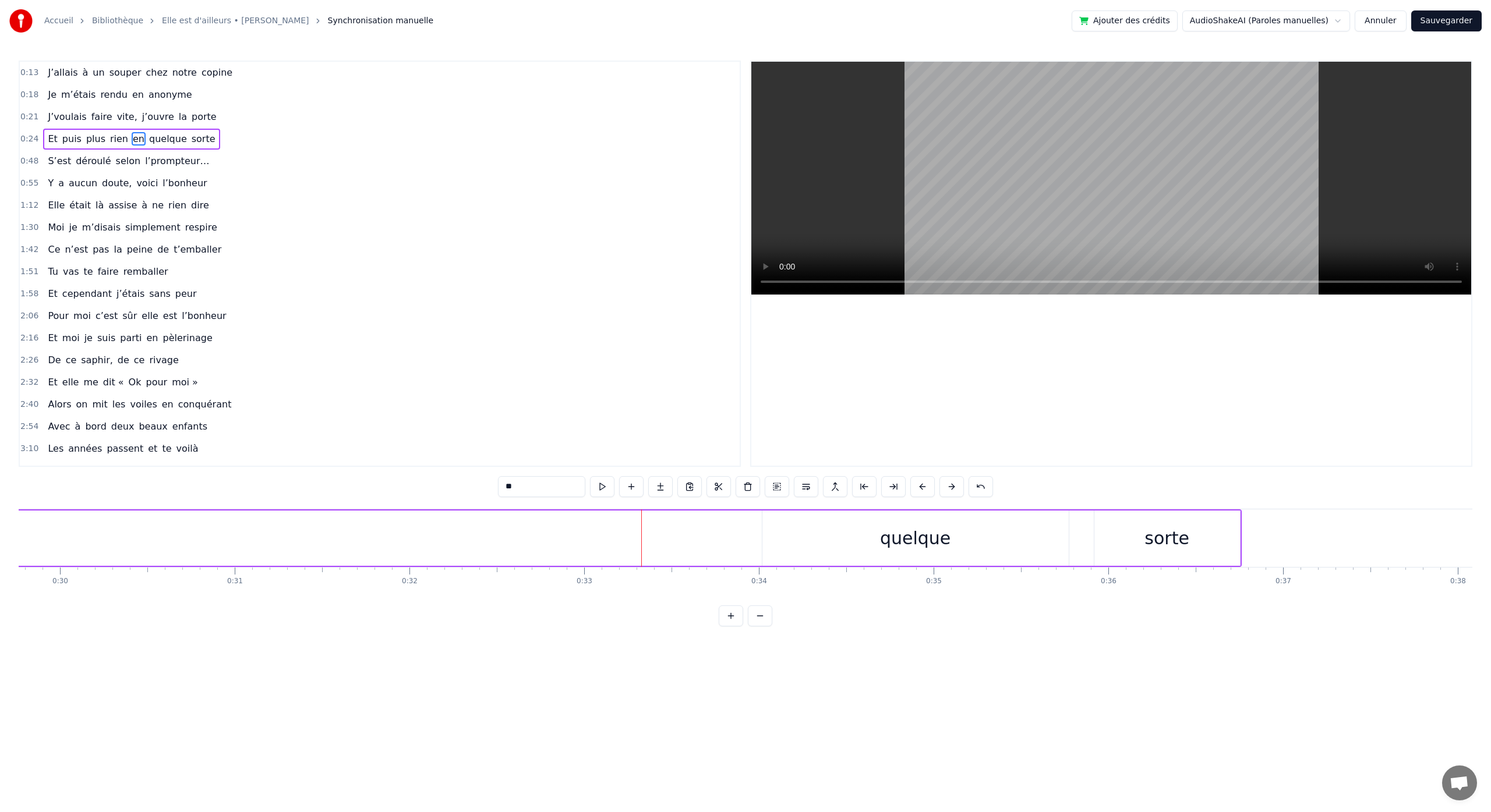
scroll to position [0, 5300]
click at [806, 532] on div "quelque" at bounding box center [817, 538] width 70 height 26
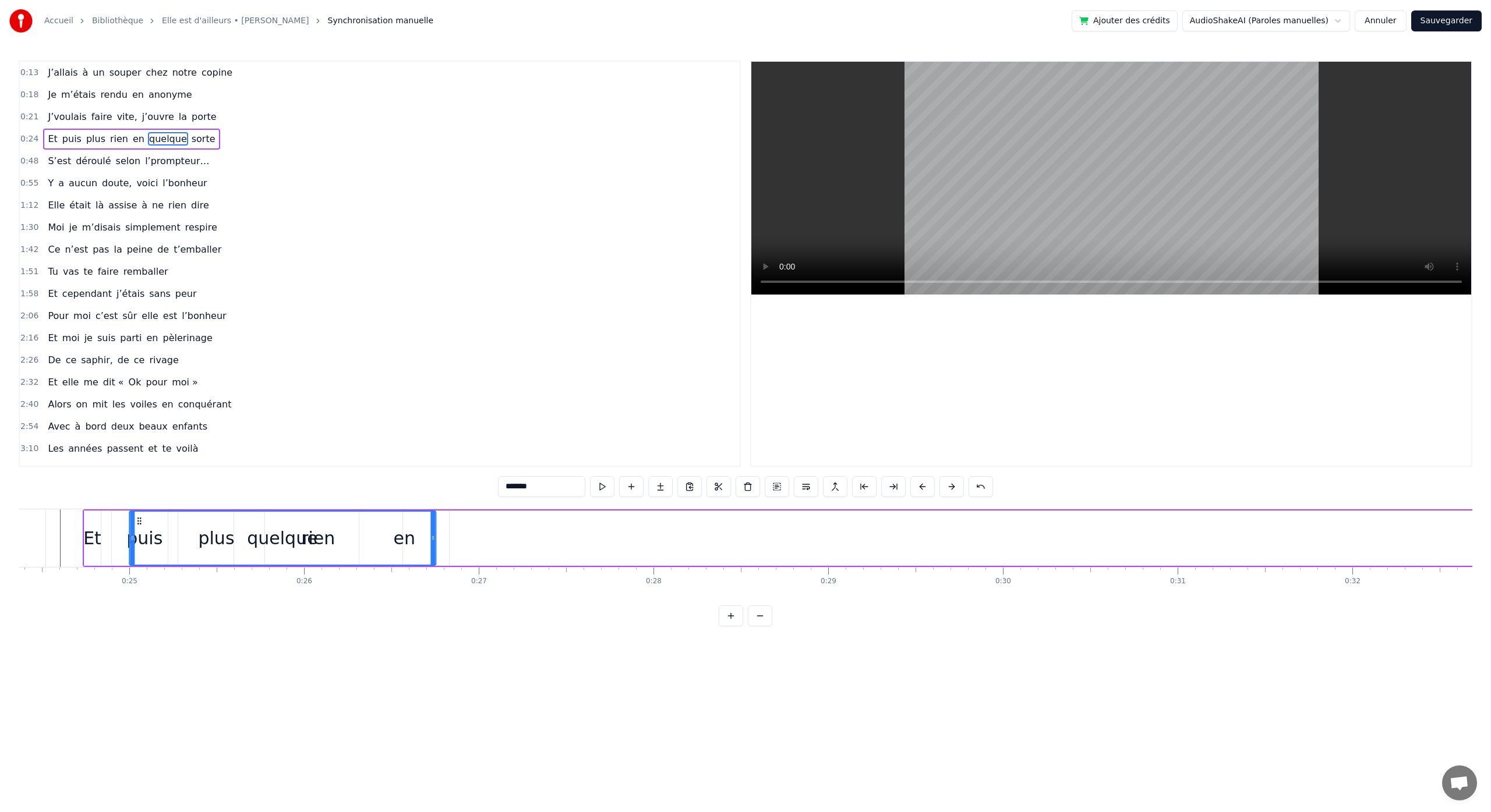
scroll to position [0, 4250]
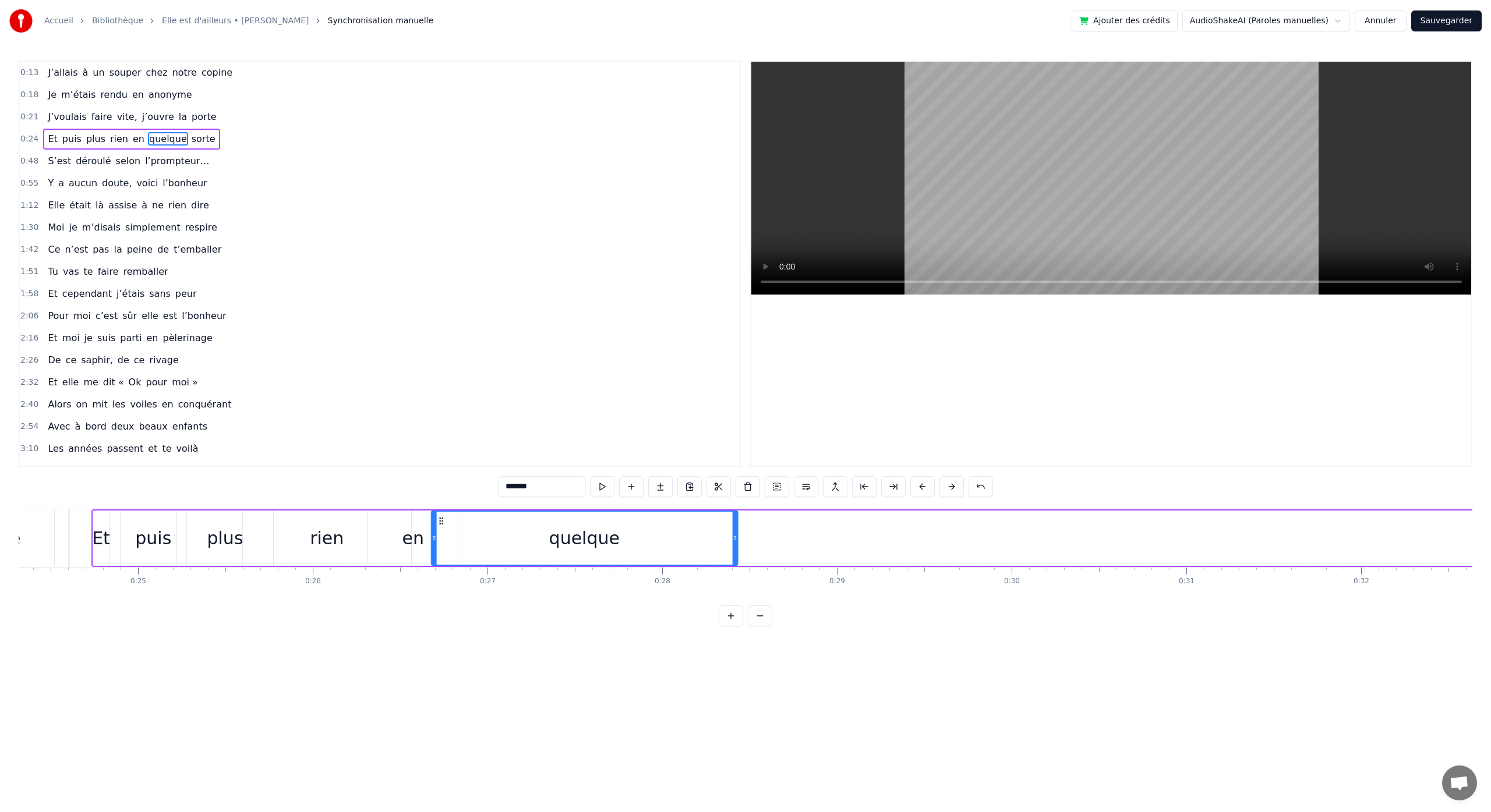
drag, startPoint x: 675, startPoint y: 520, endPoint x: 442, endPoint y: 558, distance: 236.1
click at [442, 558] on div "quelque" at bounding box center [584, 538] width 305 height 53
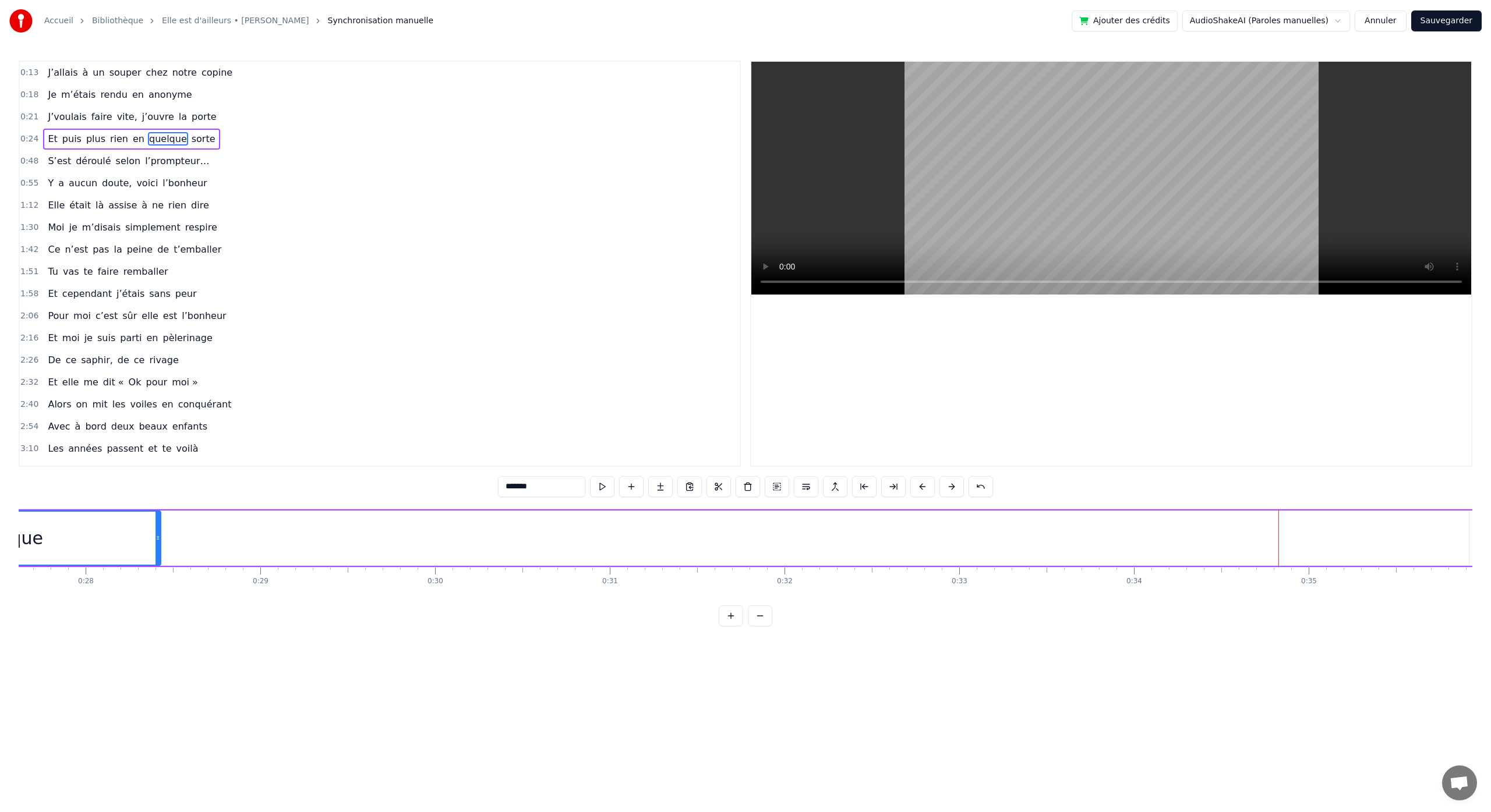
scroll to position [0, 4991]
click at [1358, 549] on div "sorte" at bounding box center [1379, 538] width 146 height 56
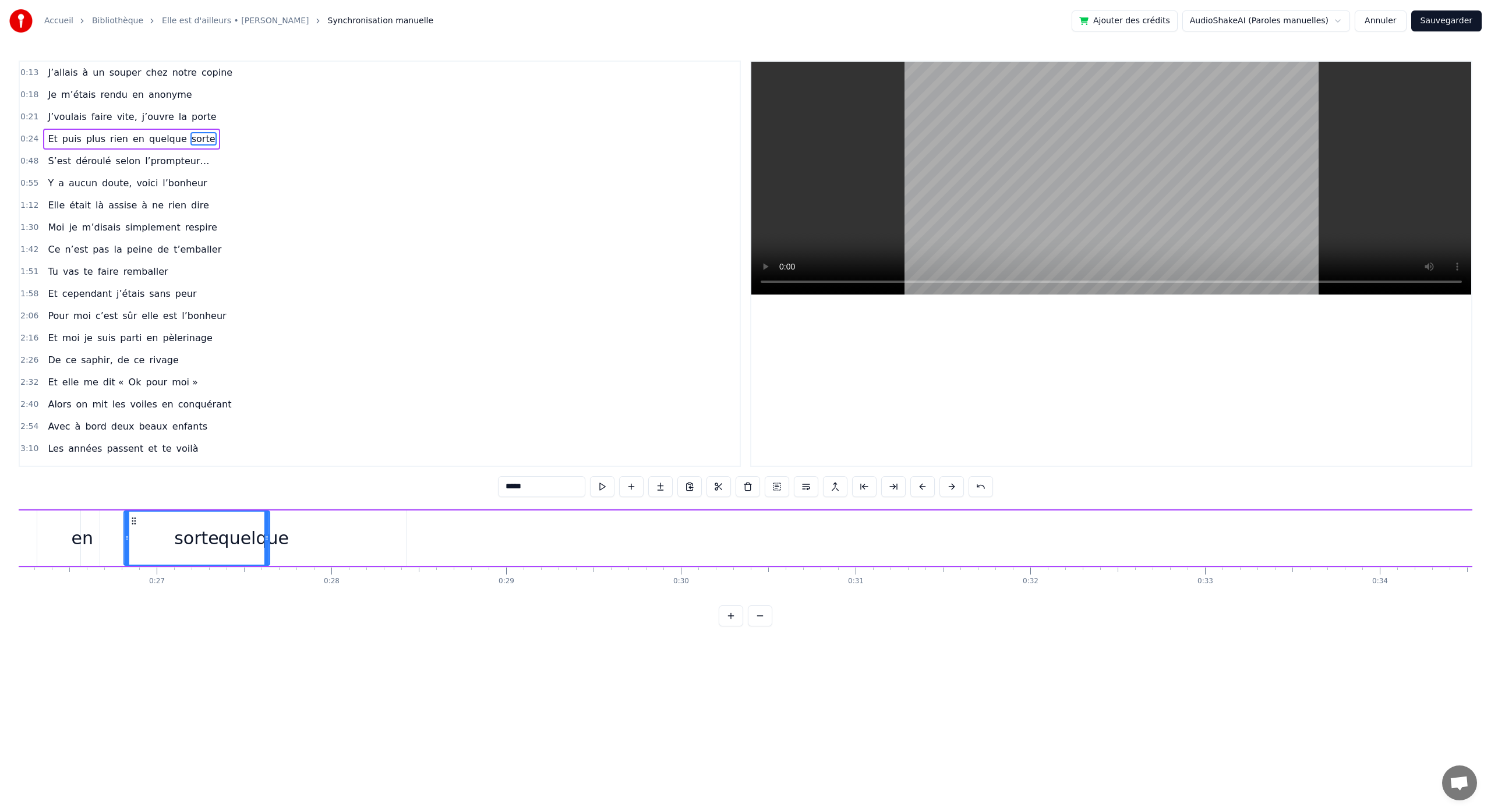
scroll to position [0, 4516]
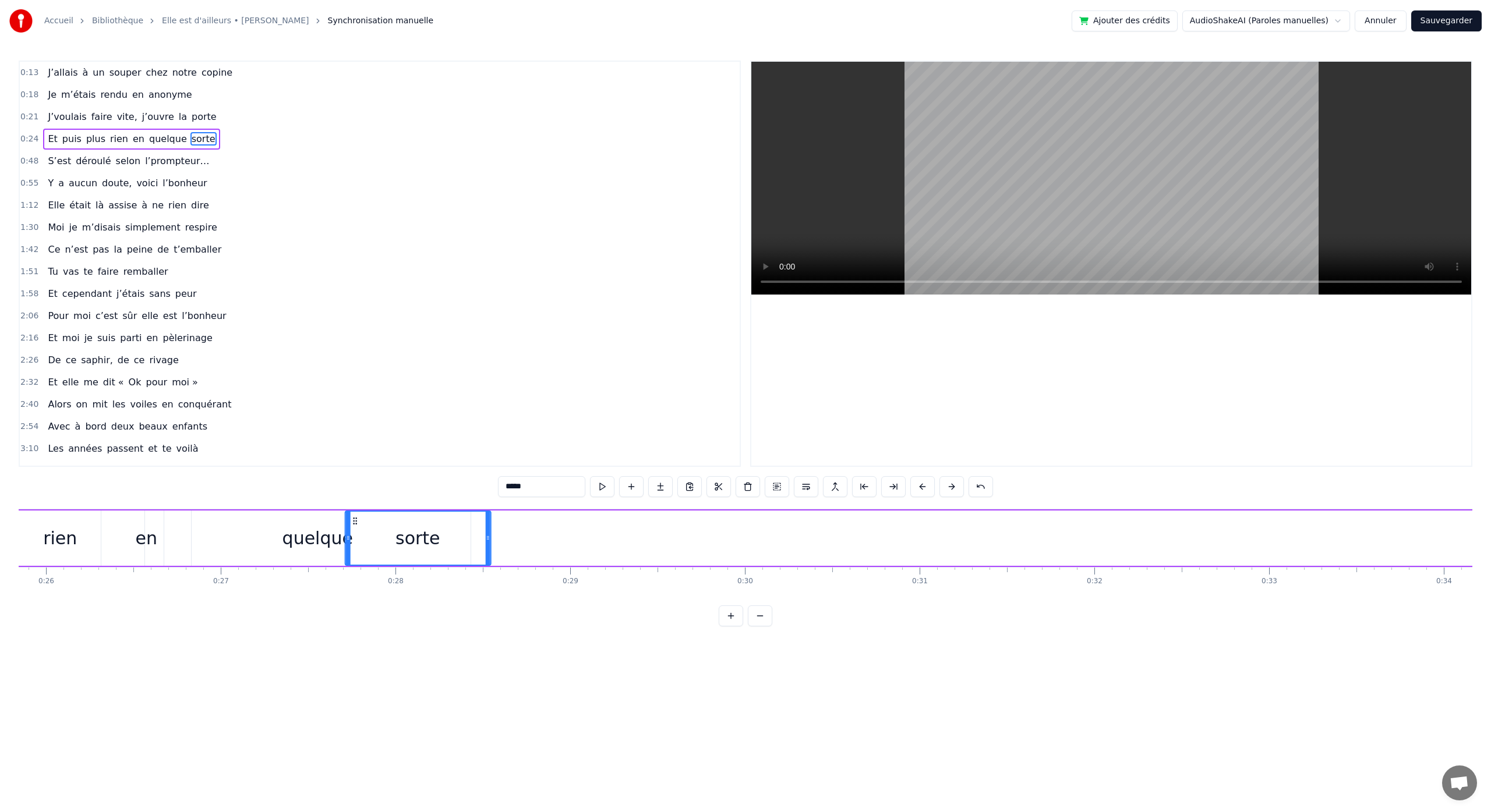
drag, startPoint x: 1315, startPoint y: 522, endPoint x: 355, endPoint y: 575, distance: 961.5
click at [355, 575] on div "J’allais à un souper chez notre copine Je m’étais rendu en anonyme J’voulais fa…" at bounding box center [745, 552] width 1454 height 88
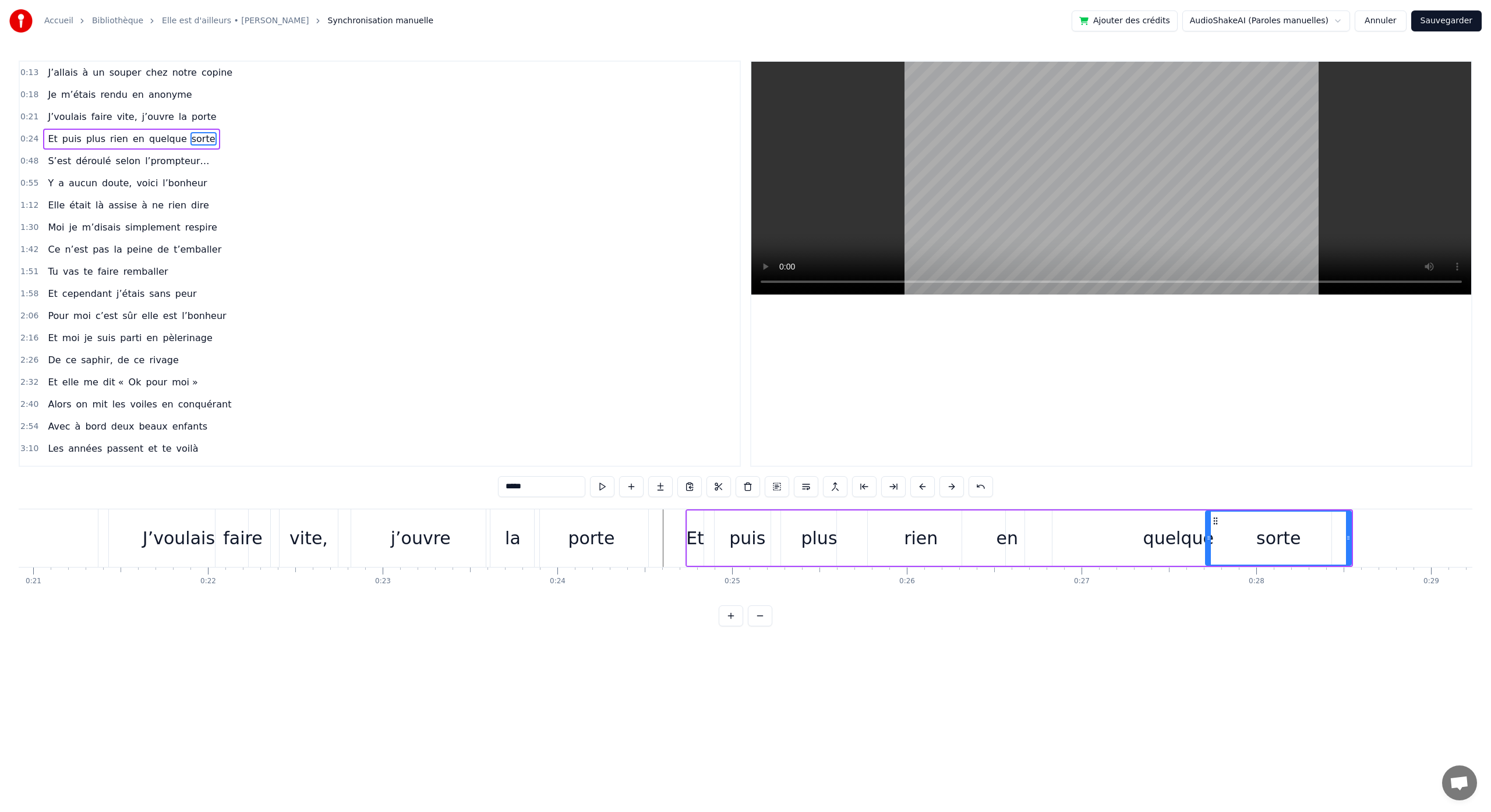
scroll to position [0, 3459]
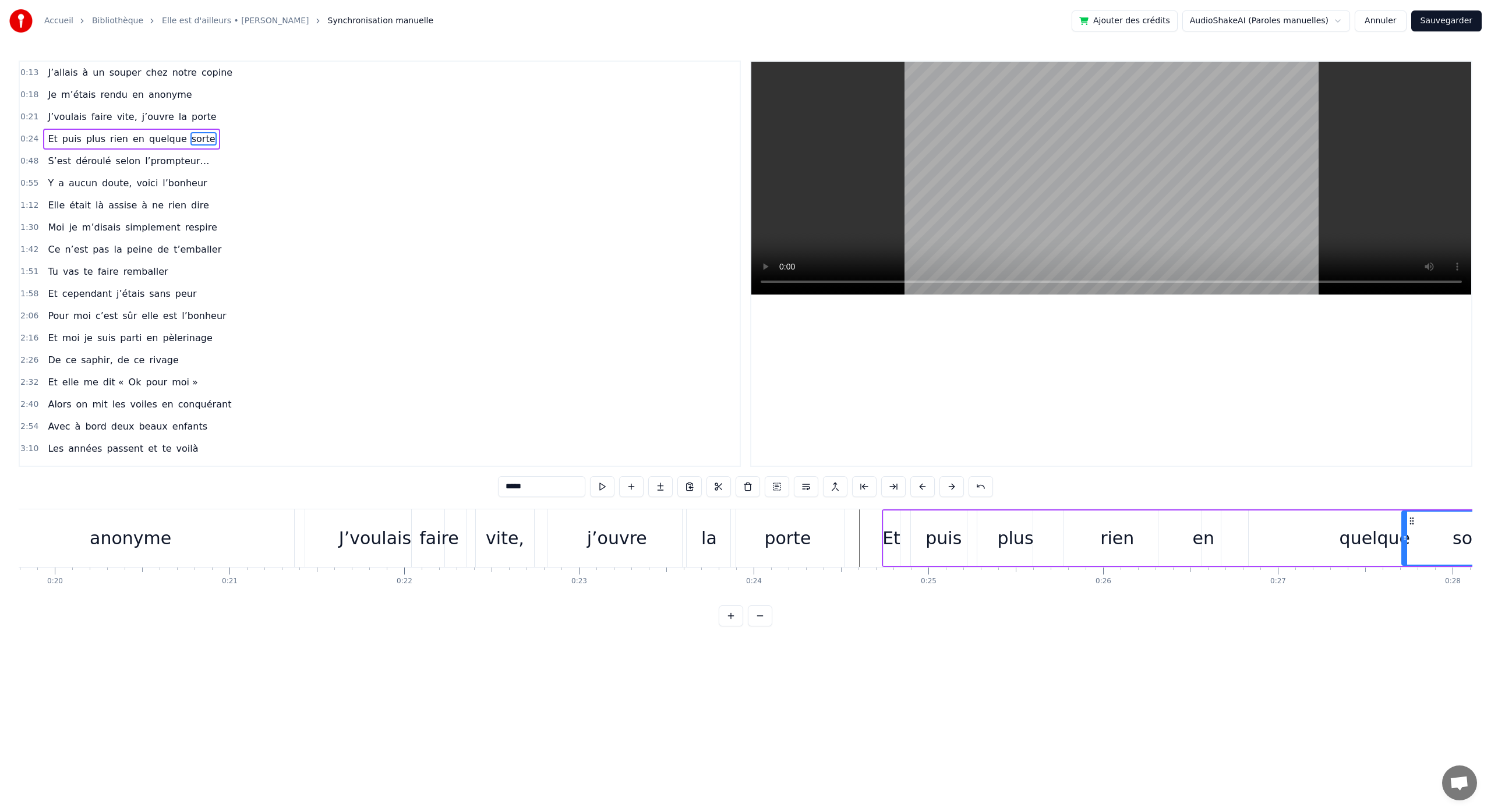
click at [208, 533] on div "anonyme" at bounding box center [130, 538] width 328 height 57
type input "*******"
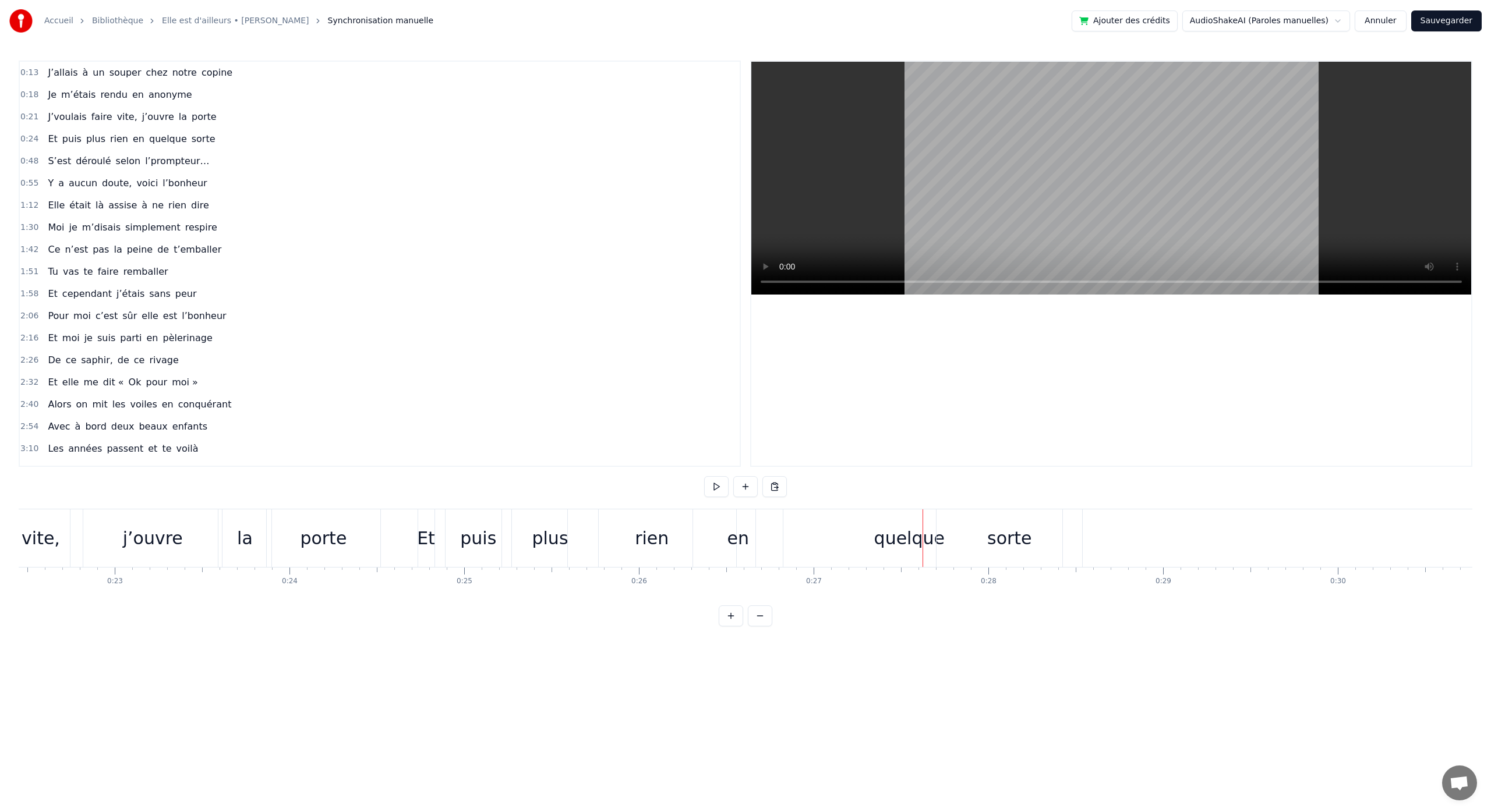
scroll to position [0, 4137]
click at [702, 536] on div "quelque" at bounding box center [696, 538] width 70 height 26
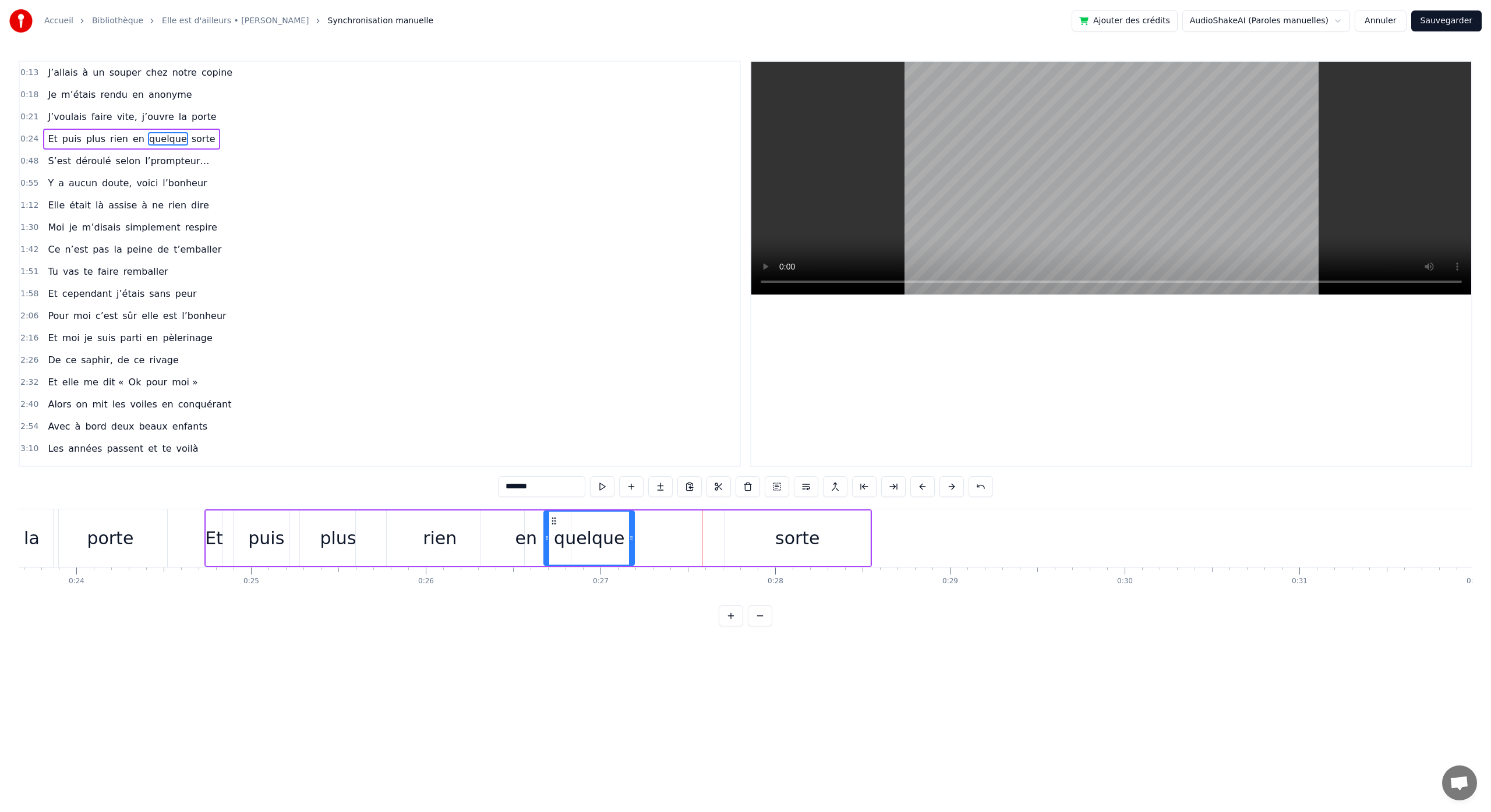
drag, startPoint x: 848, startPoint y: 538, endPoint x: 638, endPoint y: 559, distance: 211.0
click at [632, 559] on div at bounding box center [631, 538] width 4 height 53
click at [804, 531] on div "sorte" at bounding box center [798, 538] width 45 height 26
type input "*****"
drag, startPoint x: 734, startPoint y: 521, endPoint x: 597, endPoint y: 527, distance: 137.1
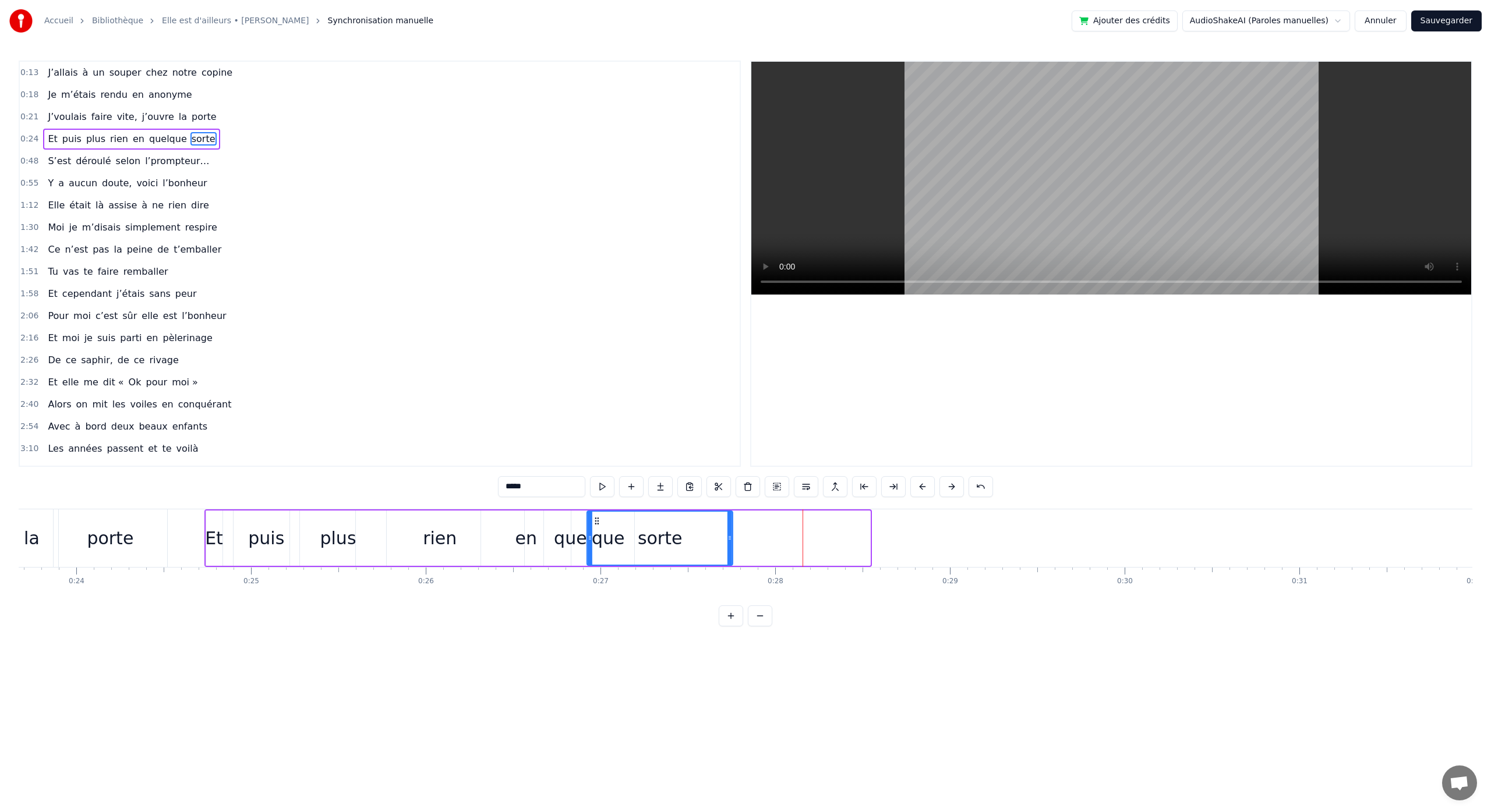
click at [597, 527] on div "sorte" at bounding box center [659, 538] width 144 height 53
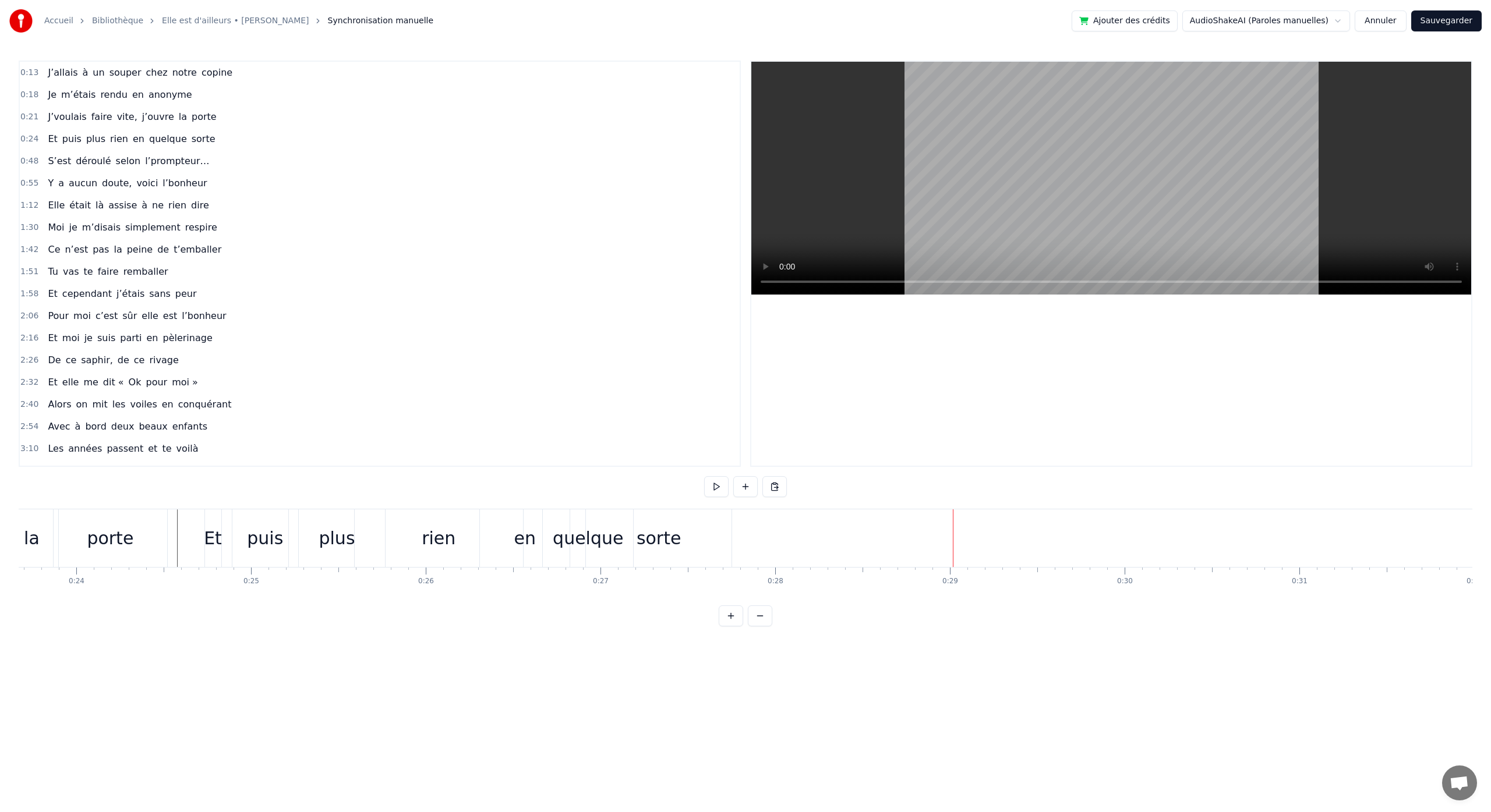
click at [660, 550] on div "sorte" at bounding box center [659, 538] width 45 height 26
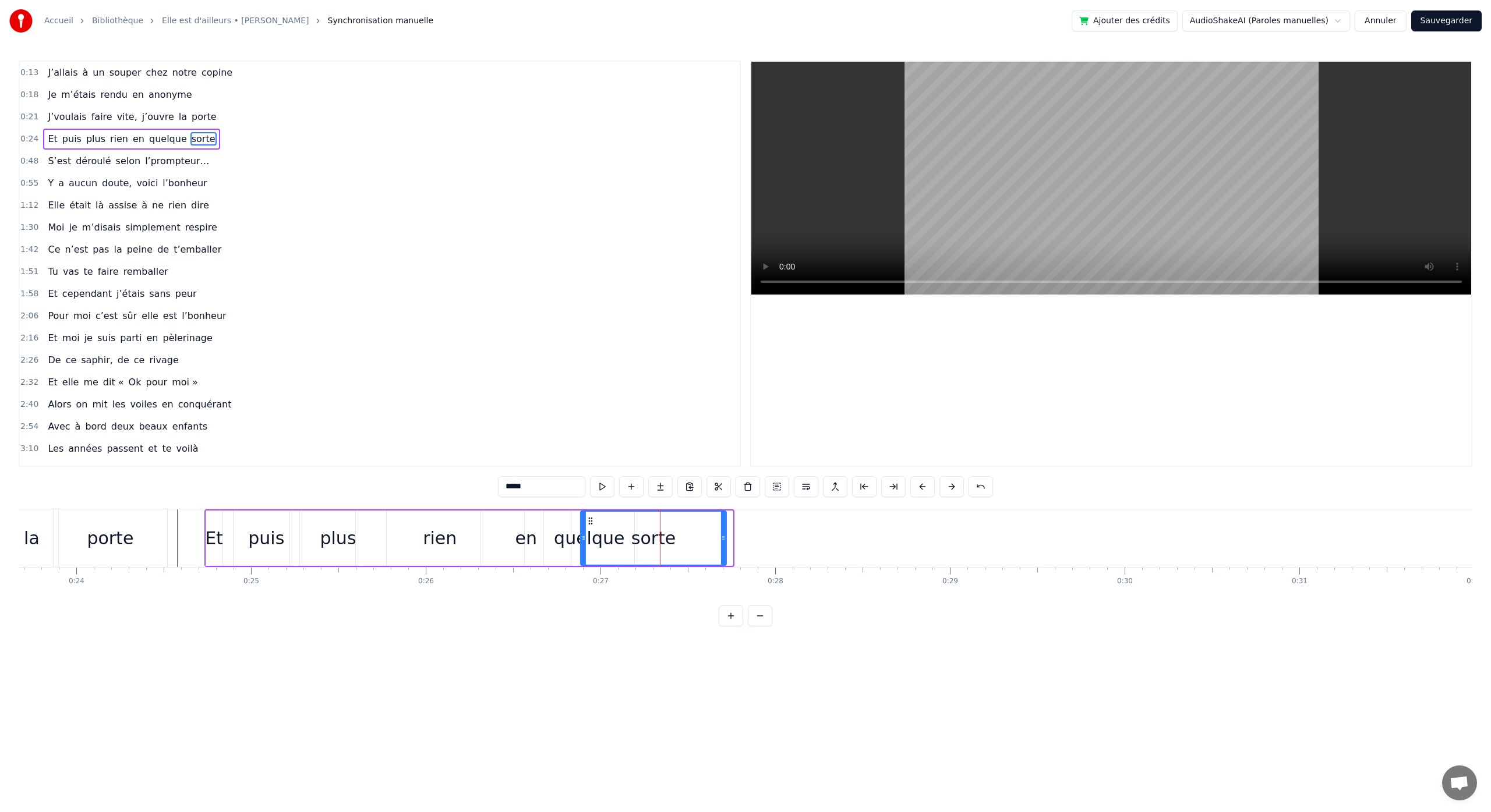
drag, startPoint x: 597, startPoint y: 523, endPoint x: 579, endPoint y: 534, distance: 21.1
click at [590, 525] on icon at bounding box center [590, 521] width 10 height 10
click at [576, 538] on div "quelque" at bounding box center [589, 538] width 70 height 26
type input "*******"
drag, startPoint x: 556, startPoint y: 525, endPoint x: 549, endPoint y: 527, distance: 7.3
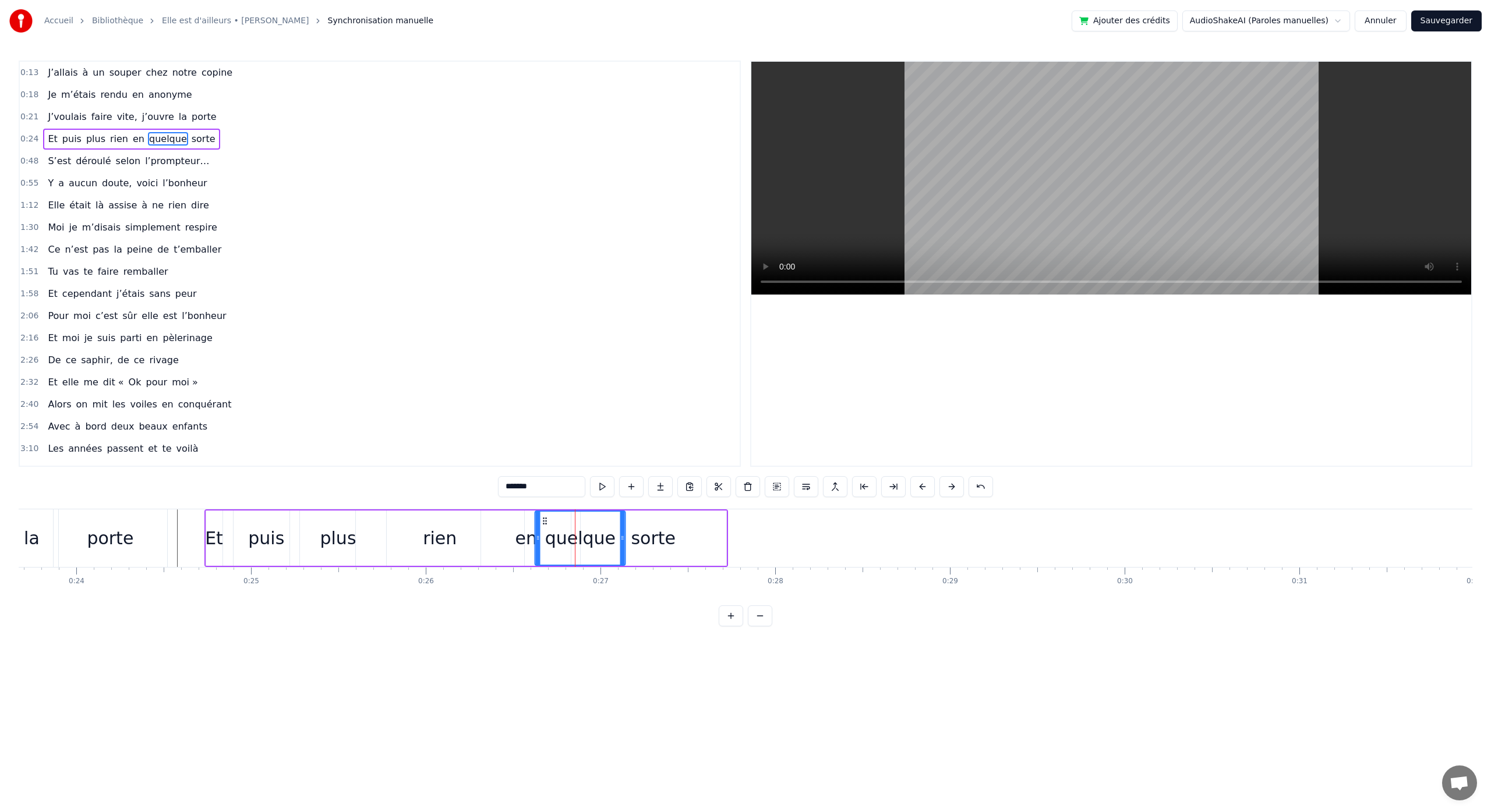
click at [547, 527] on div "quelque" at bounding box center [580, 538] width 89 height 53
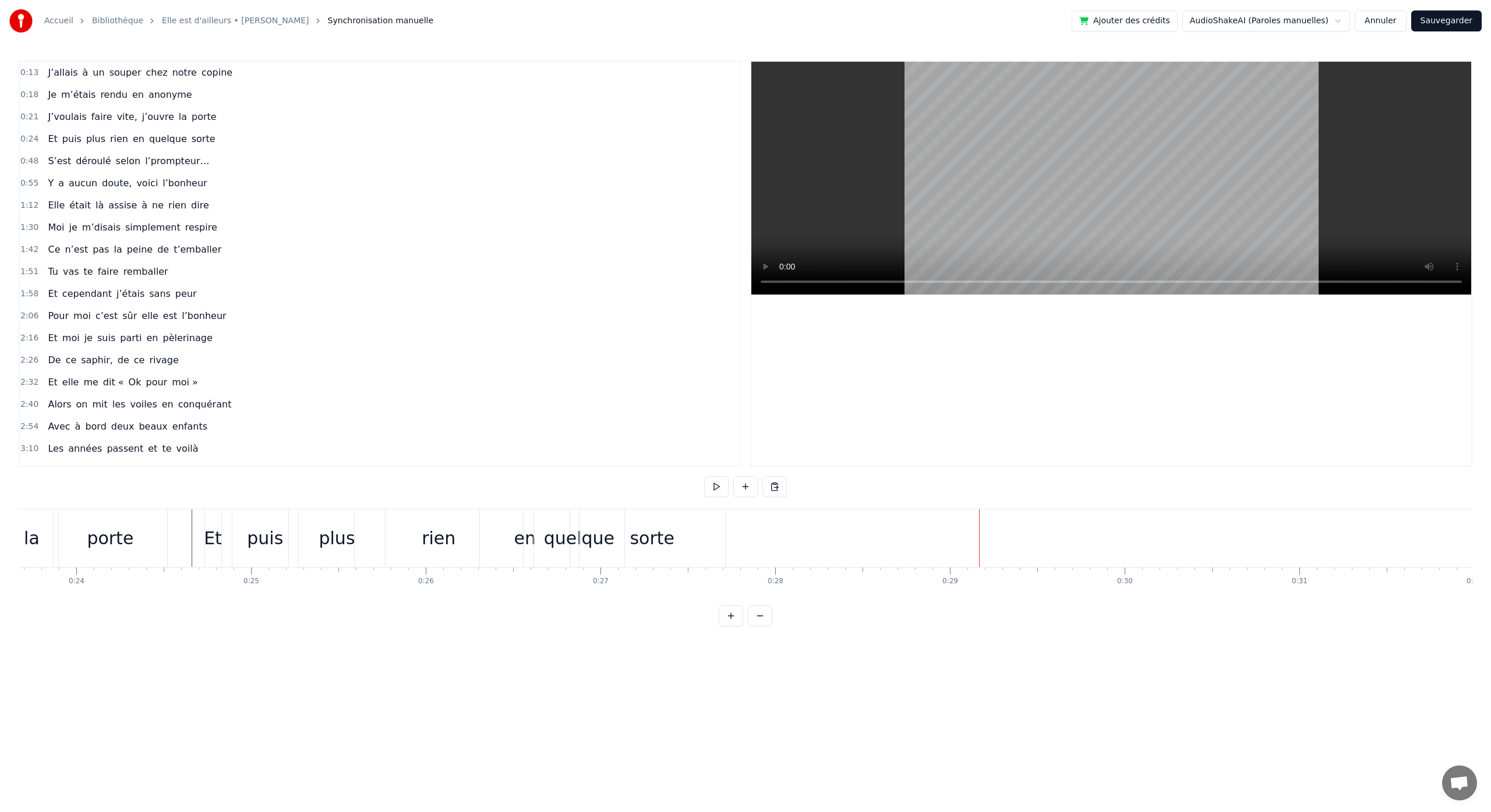
click at [662, 536] on div "sorte" at bounding box center [653, 538] width 45 height 26
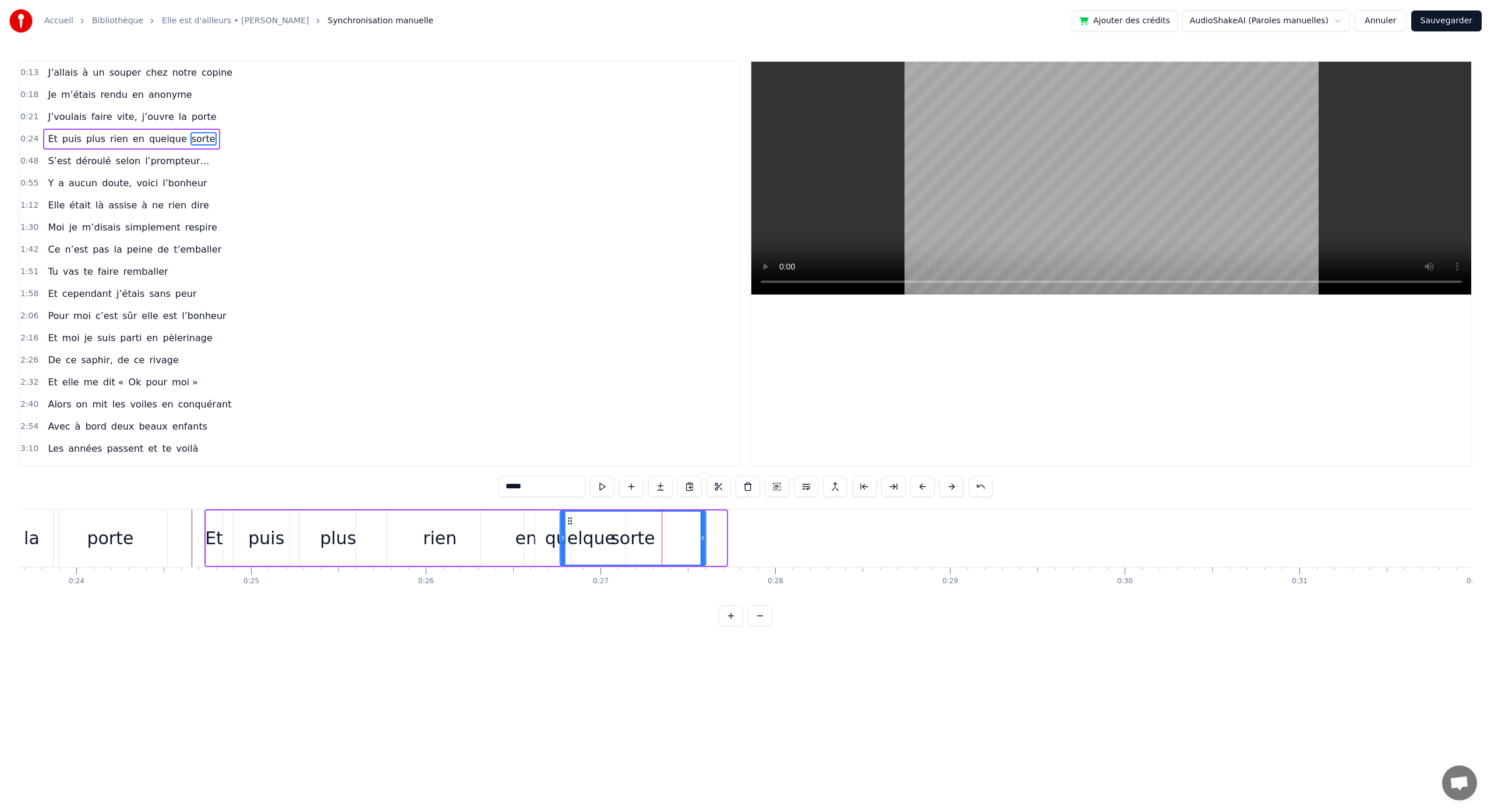
drag, startPoint x: 593, startPoint y: 522, endPoint x: 572, endPoint y: 523, distance: 21.0
click at [572, 523] on icon at bounding box center [569, 521] width 10 height 10
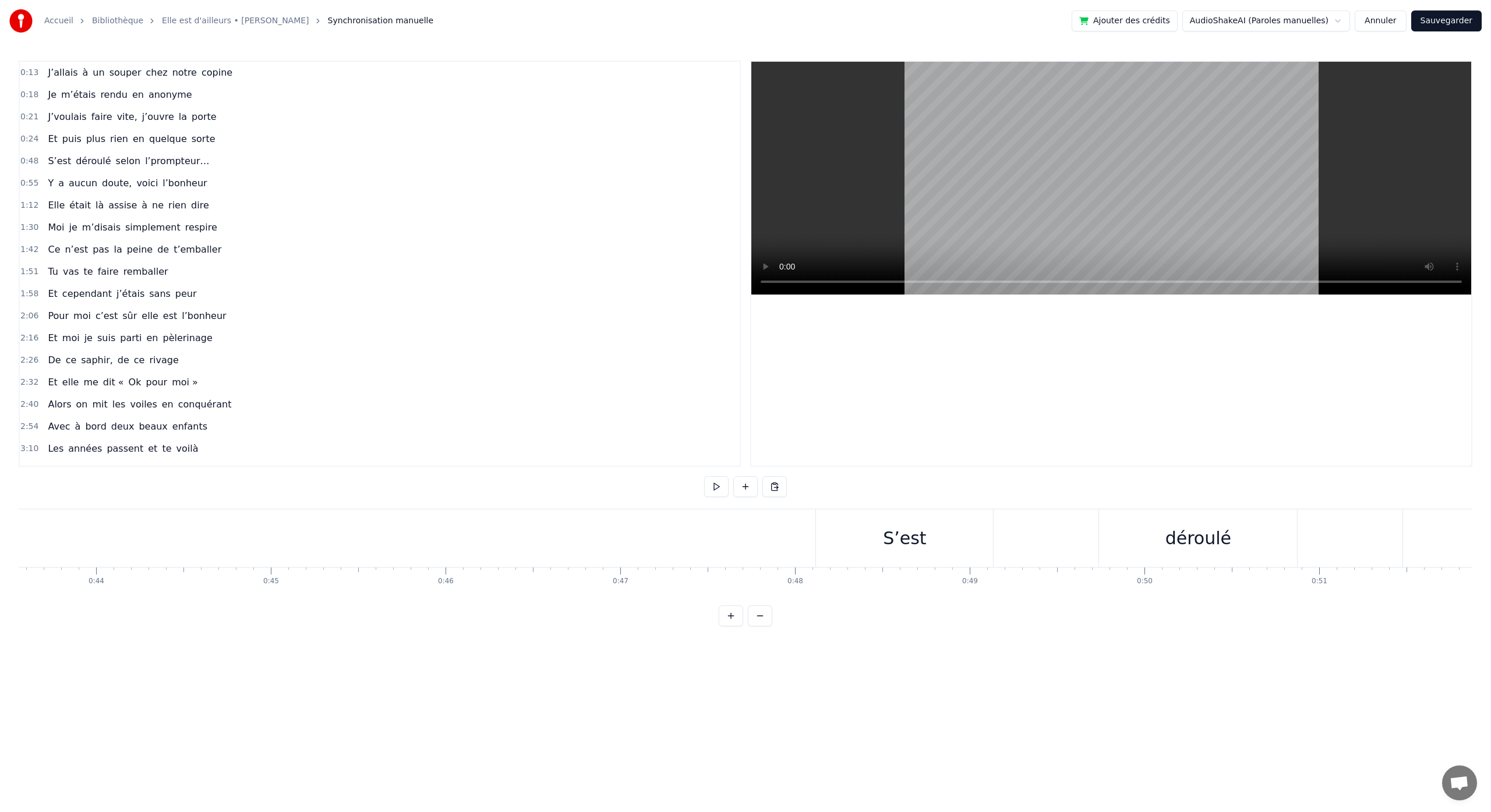
scroll to position [0, 7661]
click at [845, 544] on div "S’est" at bounding box center [856, 538] width 43 height 26
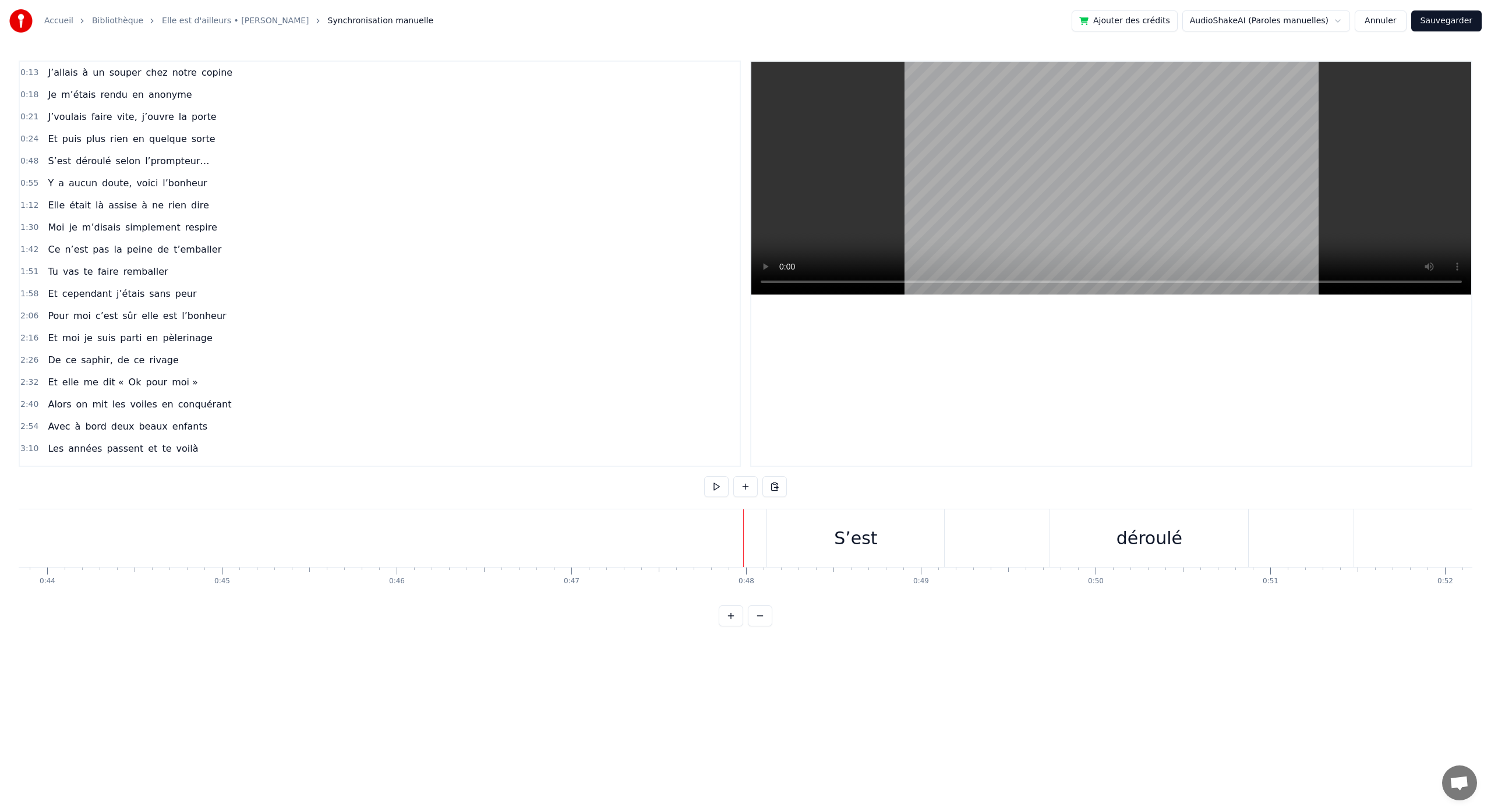
drag, startPoint x: 809, startPoint y: 542, endPoint x: 798, endPoint y: 545, distance: 11.4
click at [799, 545] on div "S’est" at bounding box center [856, 538] width 177 height 57
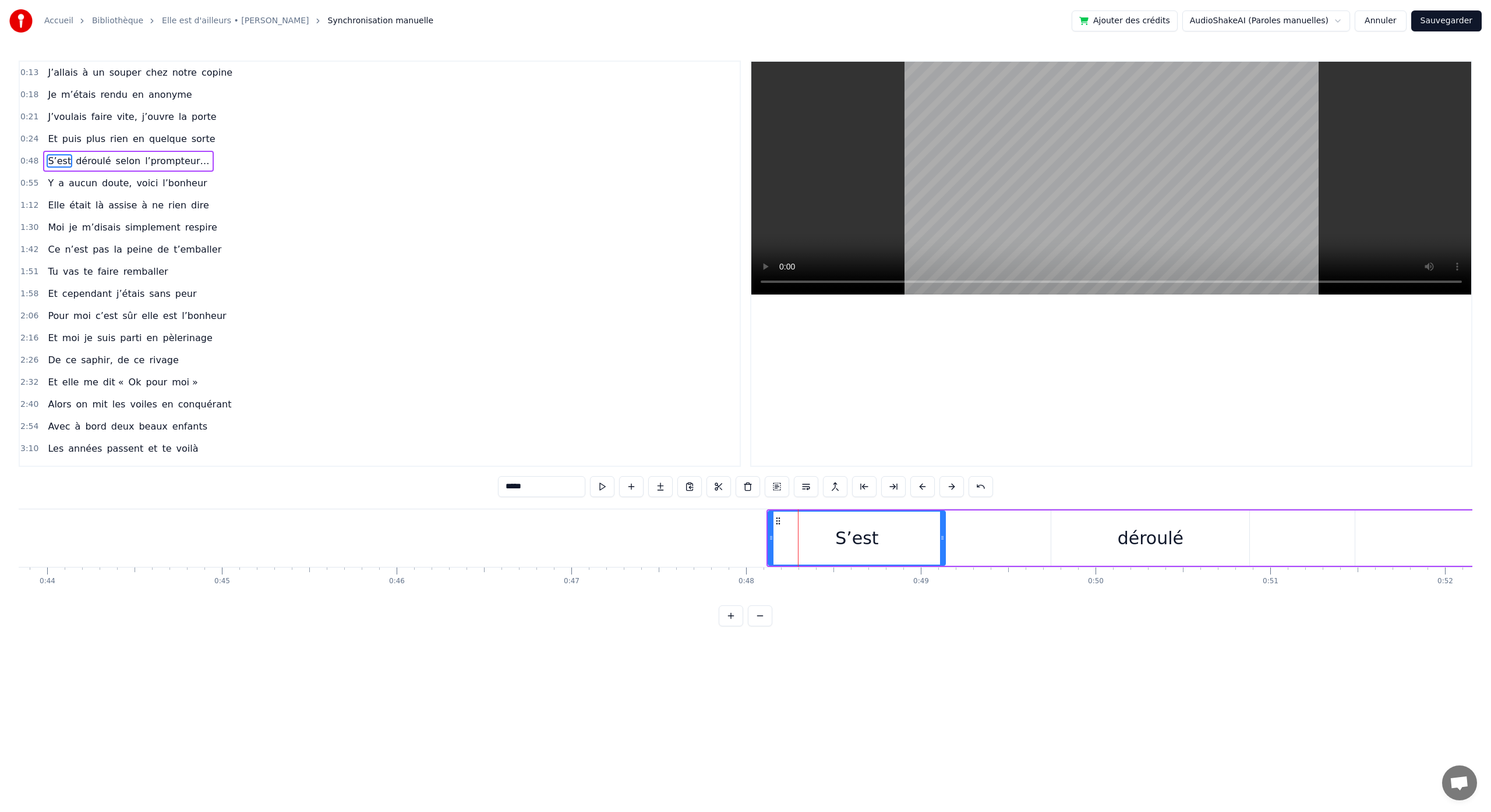
drag, startPoint x: 971, startPoint y: 549, endPoint x: 938, endPoint y: 552, distance: 33.1
click at [941, 552] on div "S’est déroulé selon l’prompteur…" at bounding box center [1412, 538] width 1292 height 57
drag, startPoint x: 809, startPoint y: 512, endPoint x: 787, endPoint y: 515, distance: 22.2
click at [787, 515] on div "S’est" at bounding box center [857, 538] width 177 height 56
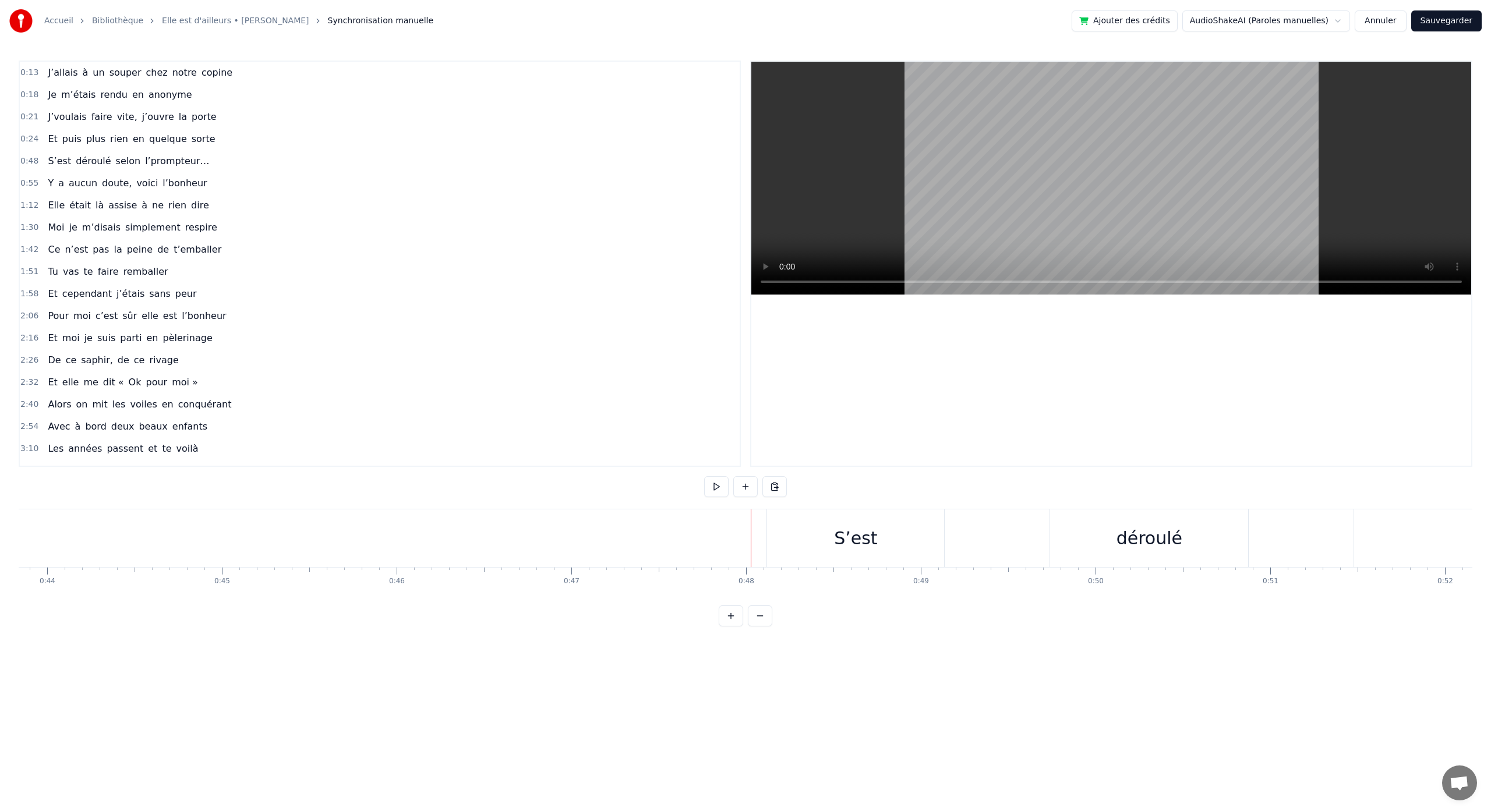
drag, startPoint x: 807, startPoint y: 552, endPoint x: 791, endPoint y: 555, distance: 16.3
click at [791, 555] on div "S’est" at bounding box center [856, 538] width 177 height 57
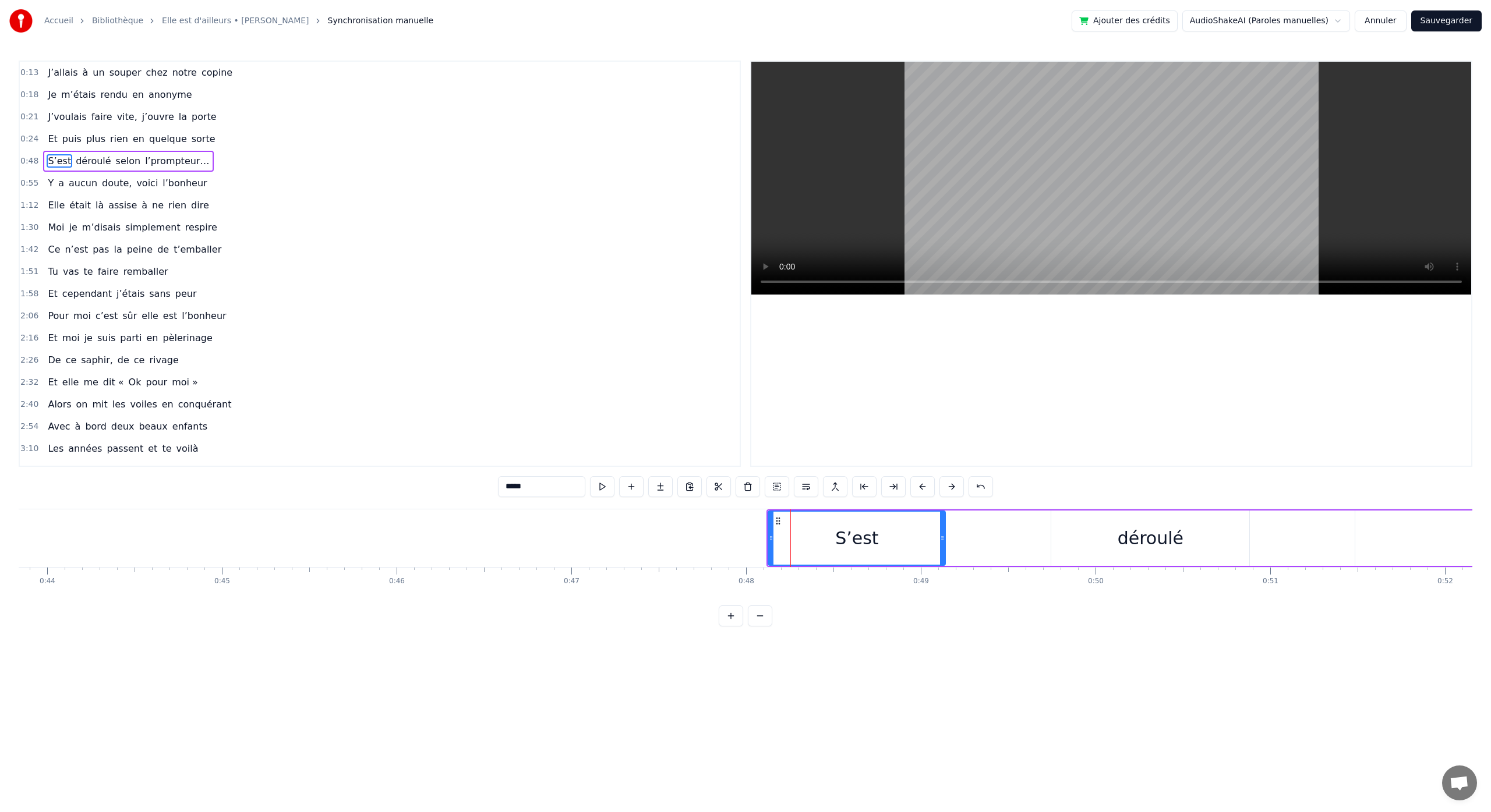
drag, startPoint x: 891, startPoint y: 545, endPoint x: 910, endPoint y: 542, distance: 19.2
click at [909, 542] on div "S’est" at bounding box center [857, 538] width 176 height 53
drag, startPoint x: 1022, startPoint y: 540, endPoint x: 1002, endPoint y: 543, distance: 20.2
click at [1002, 543] on div "S’est déroulé selon l’prompteur…" at bounding box center [1412, 538] width 1292 height 57
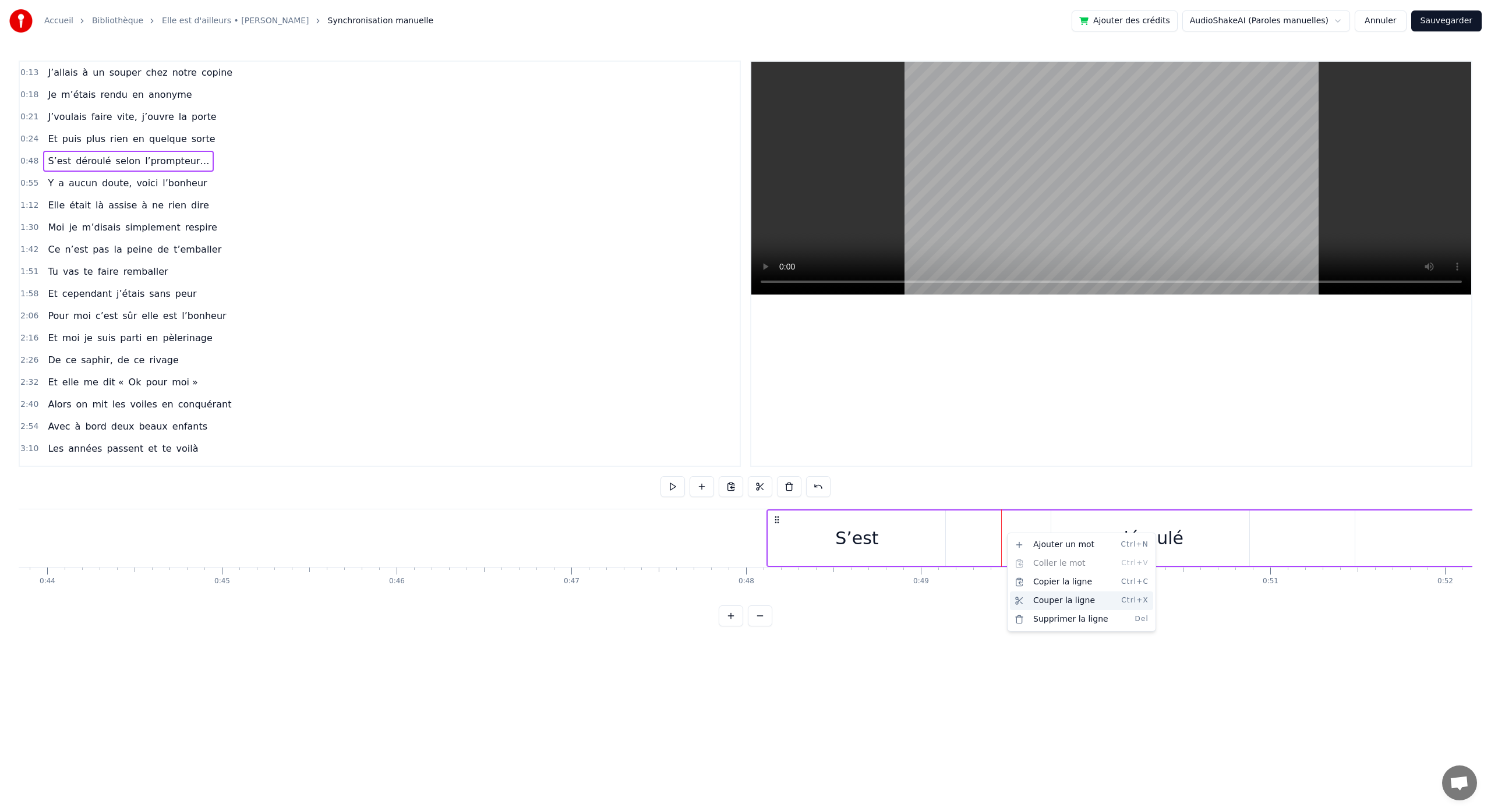
click at [1024, 602] on div "Couper la ligne Ctrl+X" at bounding box center [1082, 600] width 143 height 18
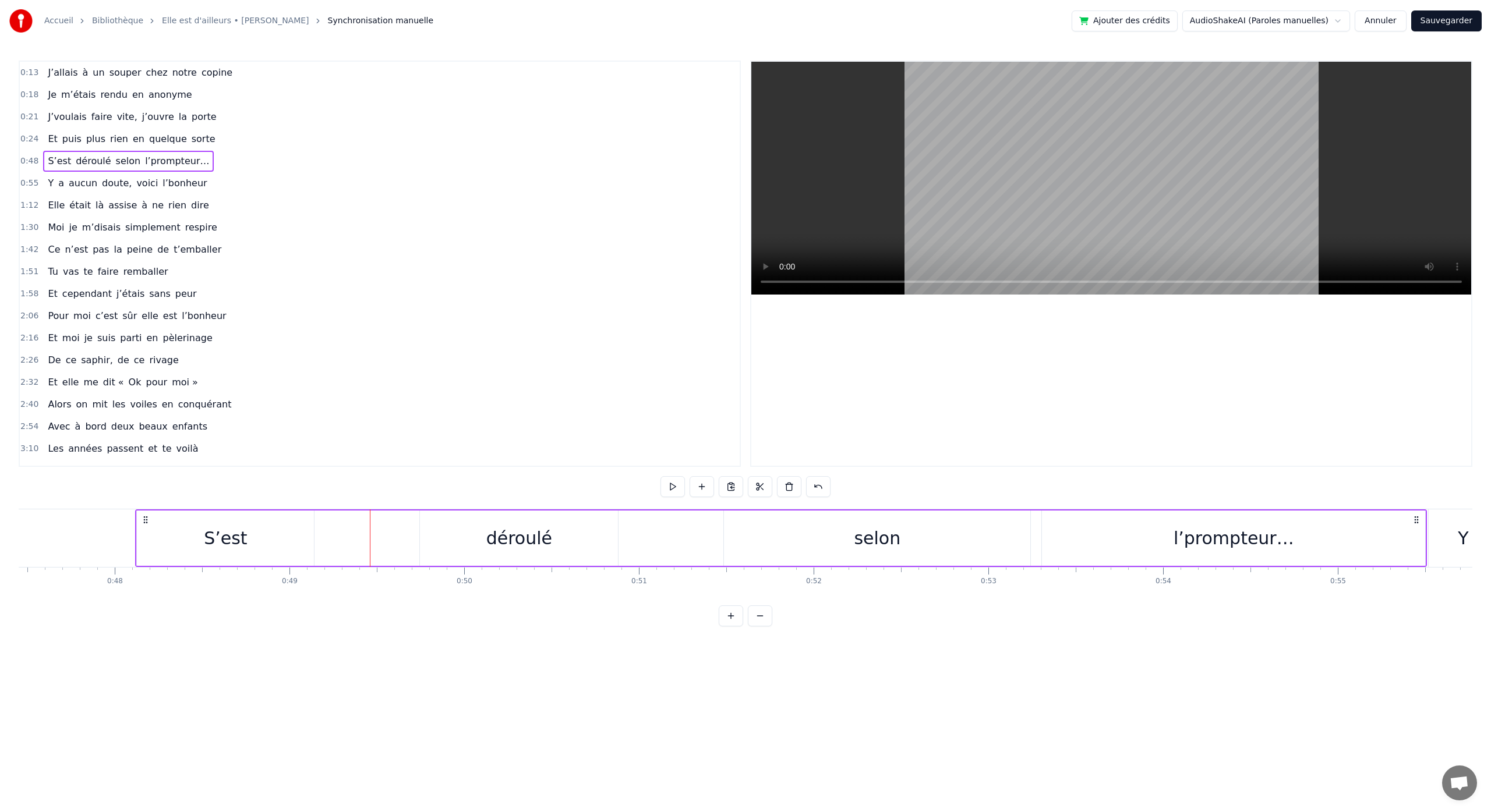
scroll to position [0, 8211]
drag, startPoint x: 278, startPoint y: 601, endPoint x: 350, endPoint y: 625, distance: 75.9
click at [350, 625] on html "Accueil Bibliothèque Elle est d'ailleurs • [PERSON_NAME] Synchronisation manuel…" at bounding box center [746, 322] width 1491 height 645
click at [465, 472] on div "0:13 J’allais à un souper chez notre copine 0:18 Je m’étais rendu en anonyme 0:…" at bounding box center [745, 344] width 1454 height 566
click at [440, 526] on div "S’est déroulé selon l’prompteur…" at bounding box center [863, 538] width 1292 height 57
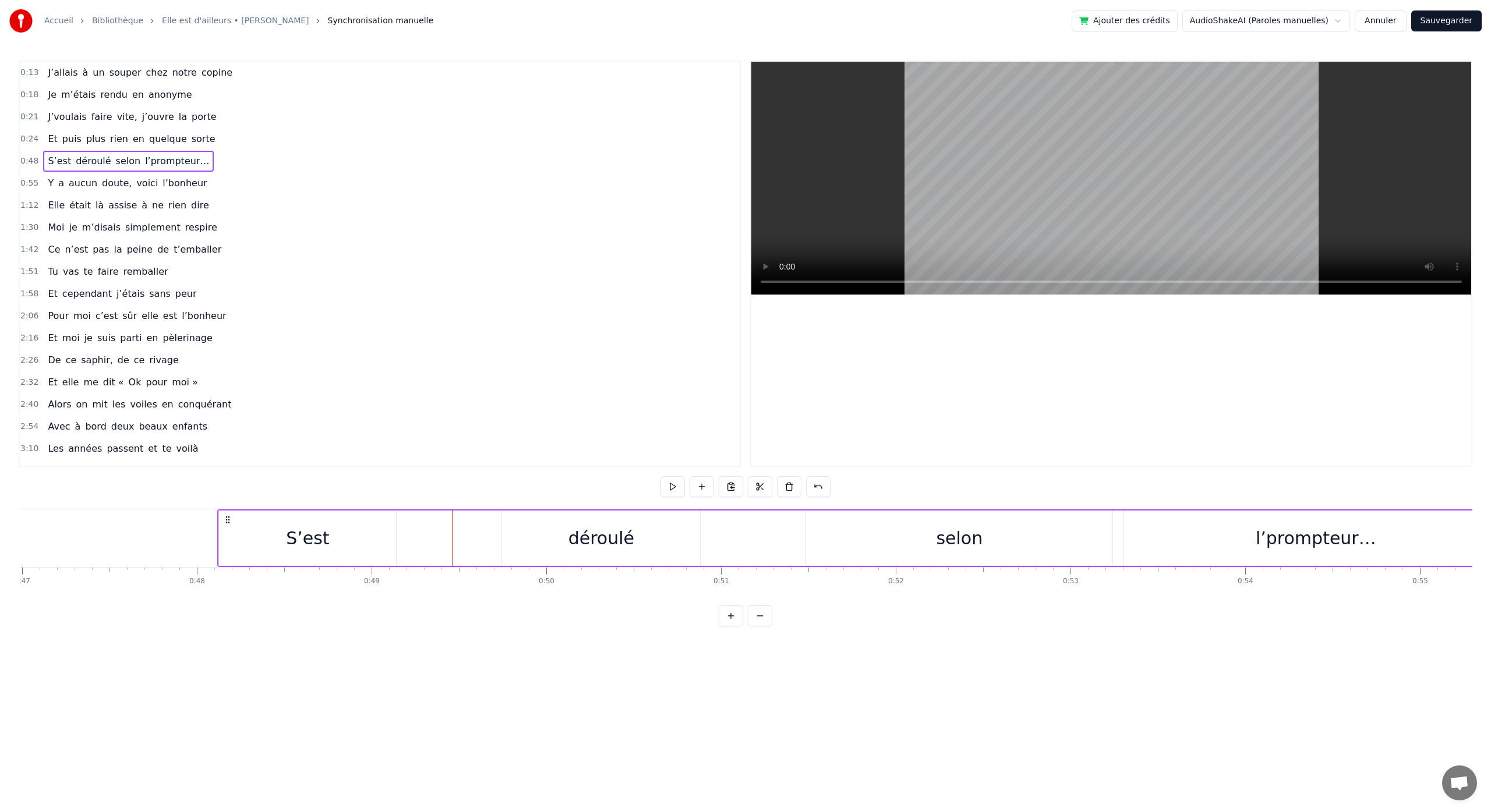
click at [335, 532] on div "S’est" at bounding box center [308, 538] width 177 height 56
drag, startPoint x: 345, startPoint y: 531, endPoint x: 278, endPoint y: 520, distance: 67.9
click at [276, 522] on div "S’est" at bounding box center [308, 538] width 176 height 53
drag, startPoint x: 456, startPoint y: 535, endPoint x: 465, endPoint y: 517, distance: 20.1
click at [466, 518] on div "S’est déroulé selon l’prompteur…" at bounding box center [863, 538] width 1292 height 57
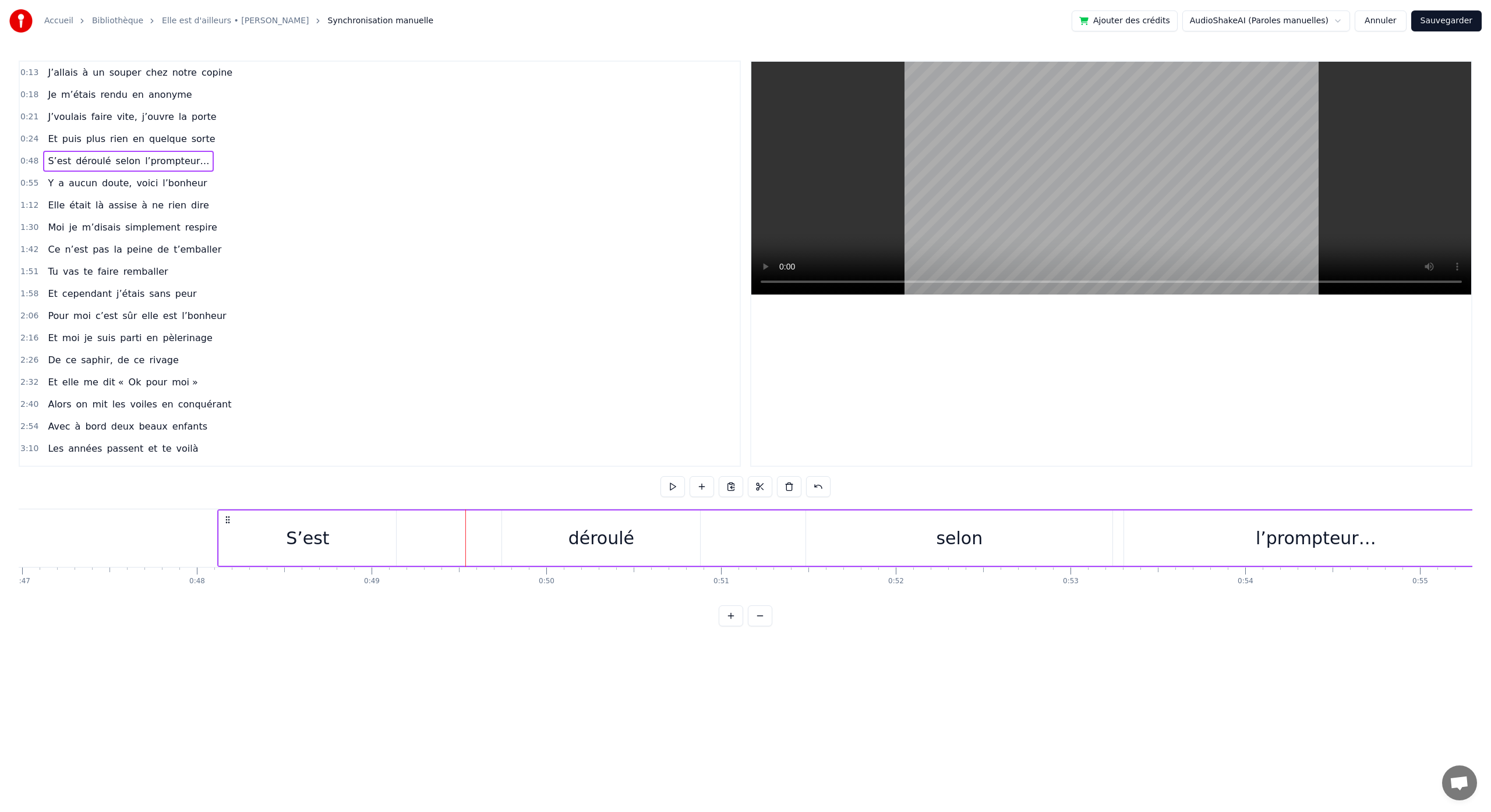
drag, startPoint x: 464, startPoint y: 510, endPoint x: 397, endPoint y: 517, distance: 67.4
click at [397, 517] on div "S’est déroulé selon l’prompteur…" at bounding box center [863, 538] width 1292 height 57
click at [434, 534] on div "S’est déroulé selon l’prompteur…" at bounding box center [863, 538] width 1292 height 57
click at [761, 488] on button at bounding box center [760, 486] width 24 height 21
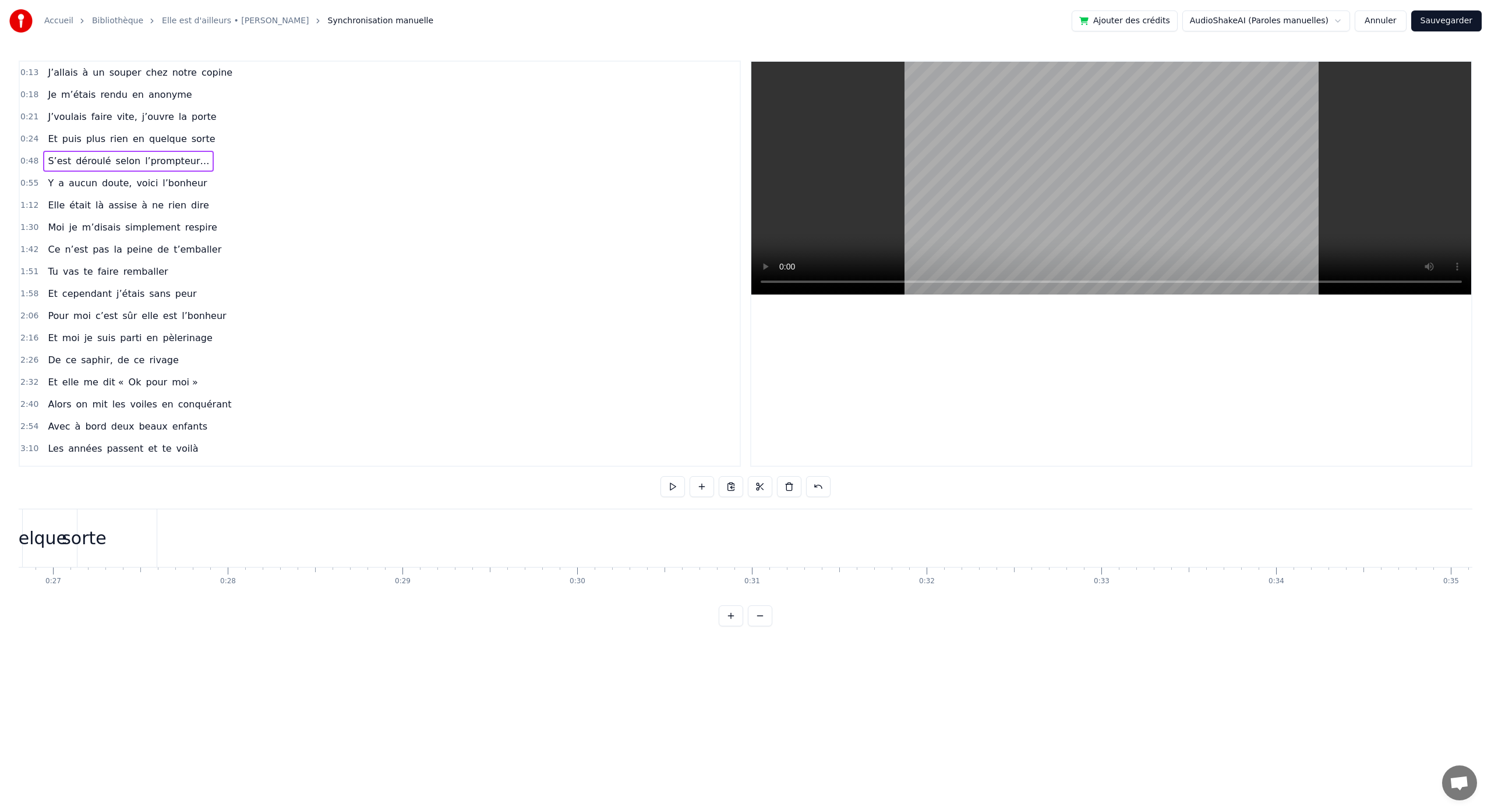
scroll to position [0, 4192]
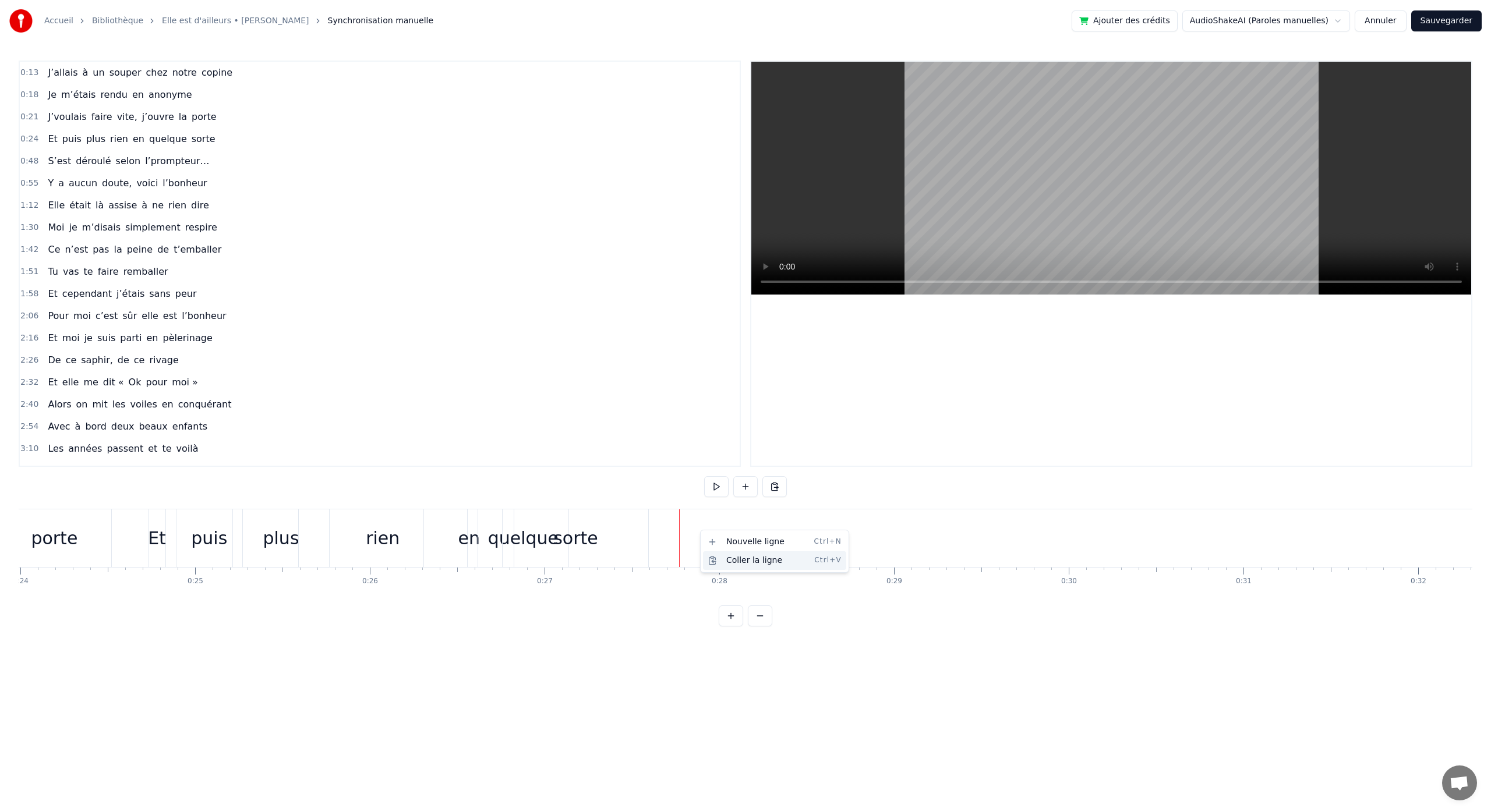
click at [724, 561] on div "Coller la ligne Ctrl+V" at bounding box center [774, 560] width 143 height 18
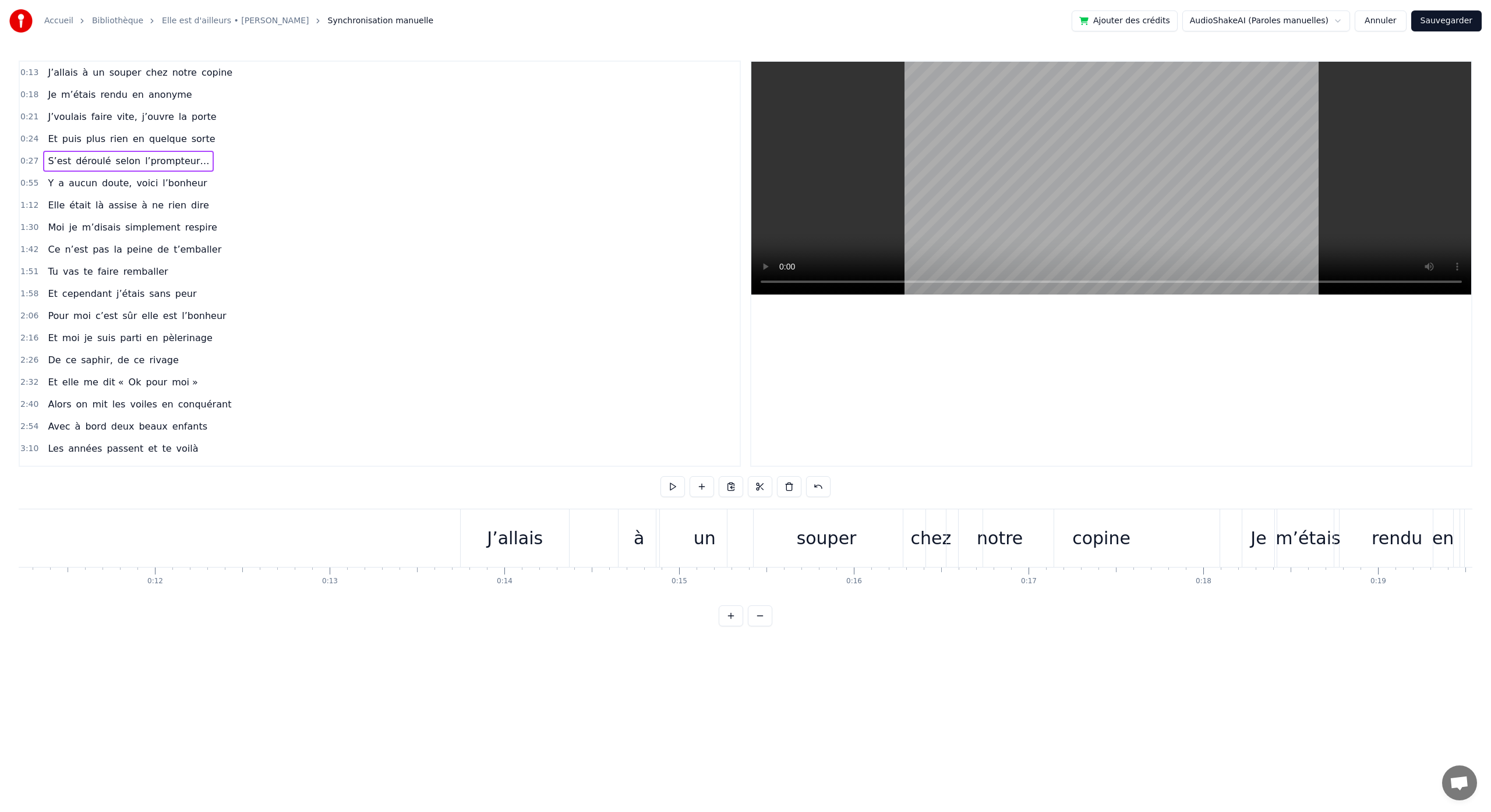
scroll to position [0, 2157]
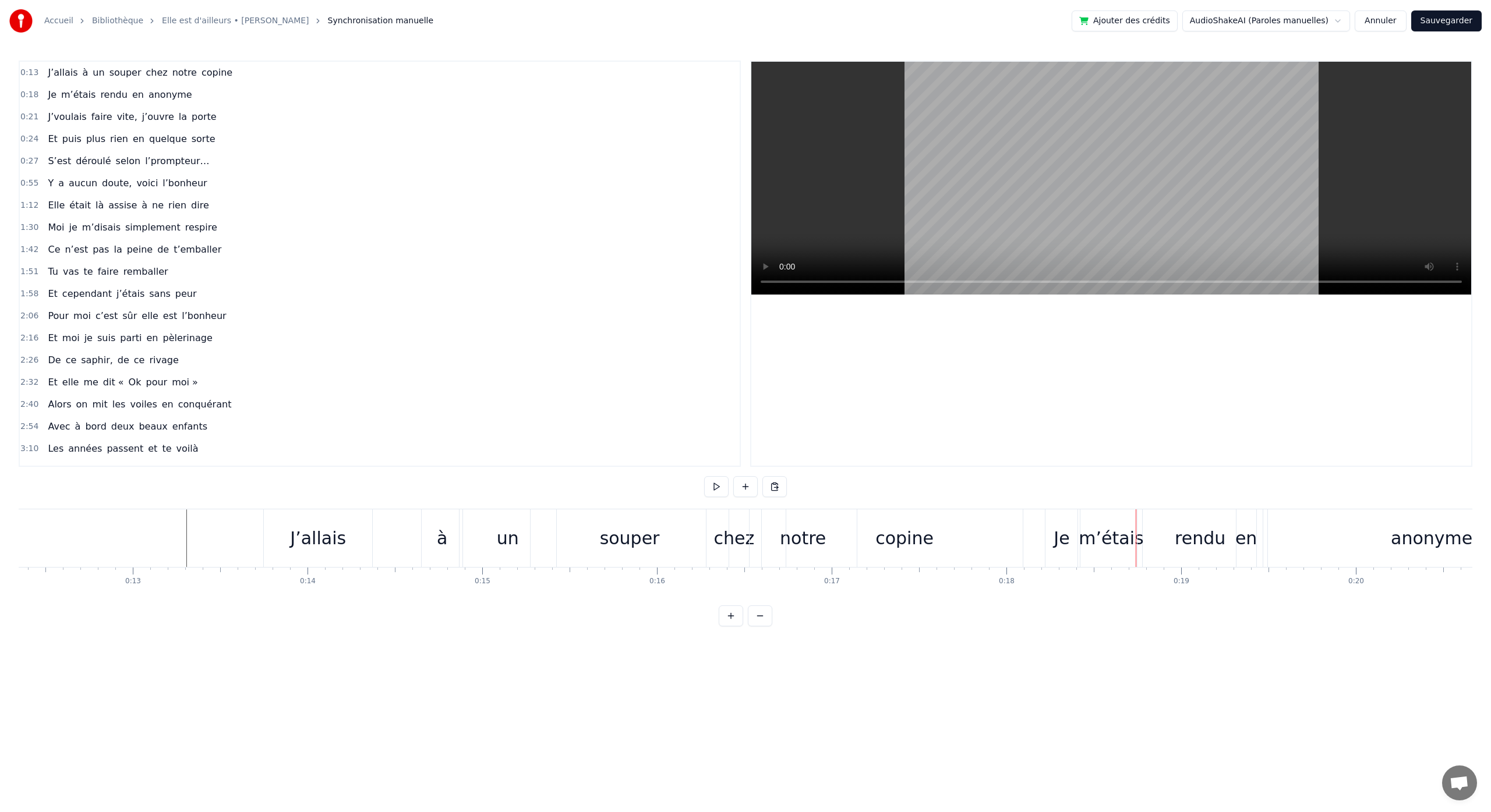
click at [909, 534] on div "copine" at bounding box center [905, 538] width 58 height 26
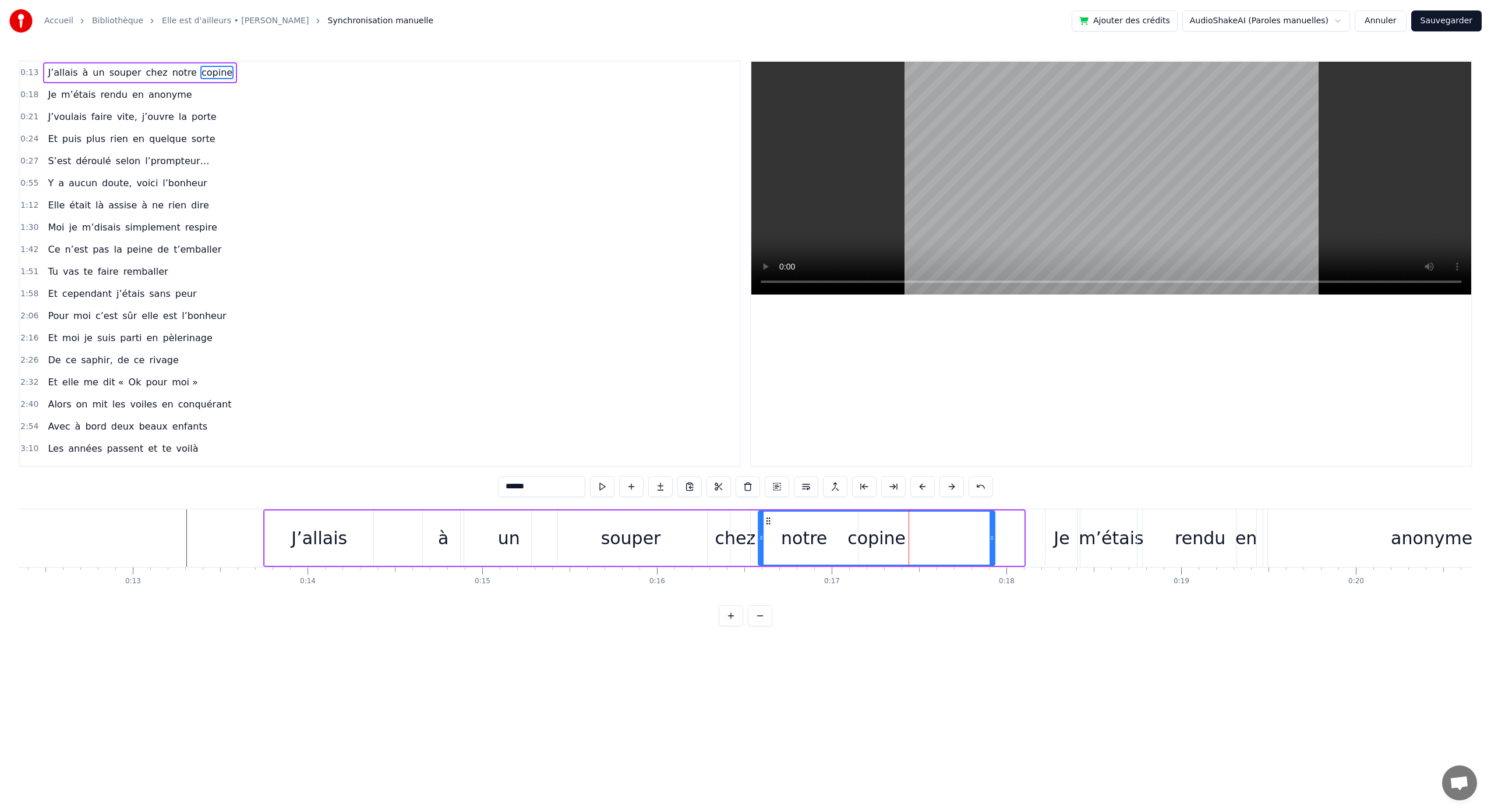
drag, startPoint x: 797, startPoint y: 520, endPoint x: 767, endPoint y: 519, distance: 30.0
click at [767, 519] on icon at bounding box center [768, 521] width 10 height 10
click at [139, 504] on div "0:13 J’allais à un souper chez notre copine 0:18 Je m’étais rendu en anonyme 0:…" at bounding box center [745, 344] width 1454 height 566
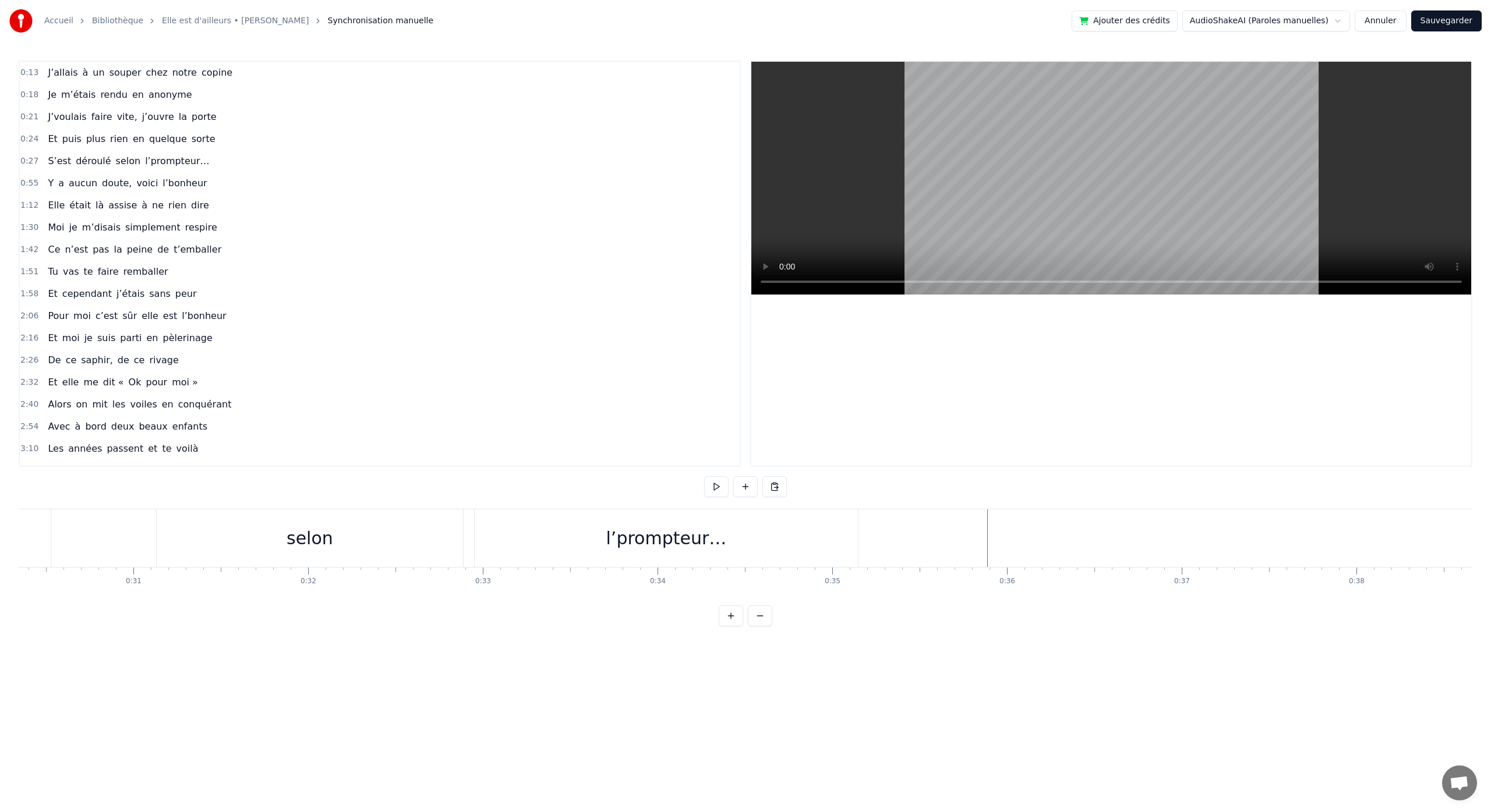
scroll to position [0, 5188]
click at [809, 537] on div "l’prompteur…" at bounding box center [781, 538] width 121 height 26
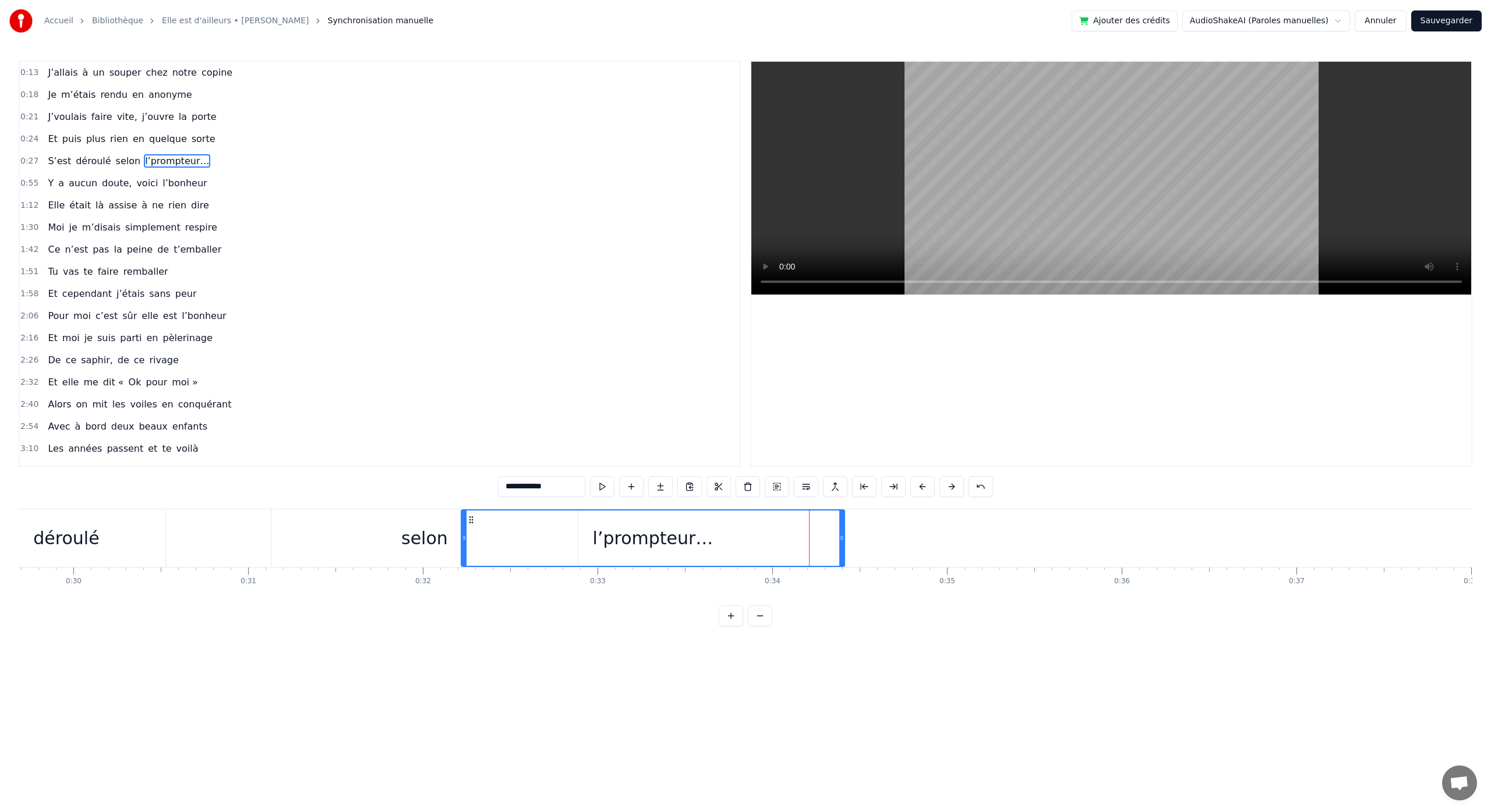
drag, startPoint x: 600, startPoint y: 522, endPoint x: 473, endPoint y: 531, distance: 127.3
click at [473, 531] on div "l’prompteur…" at bounding box center [653, 538] width 382 height 56
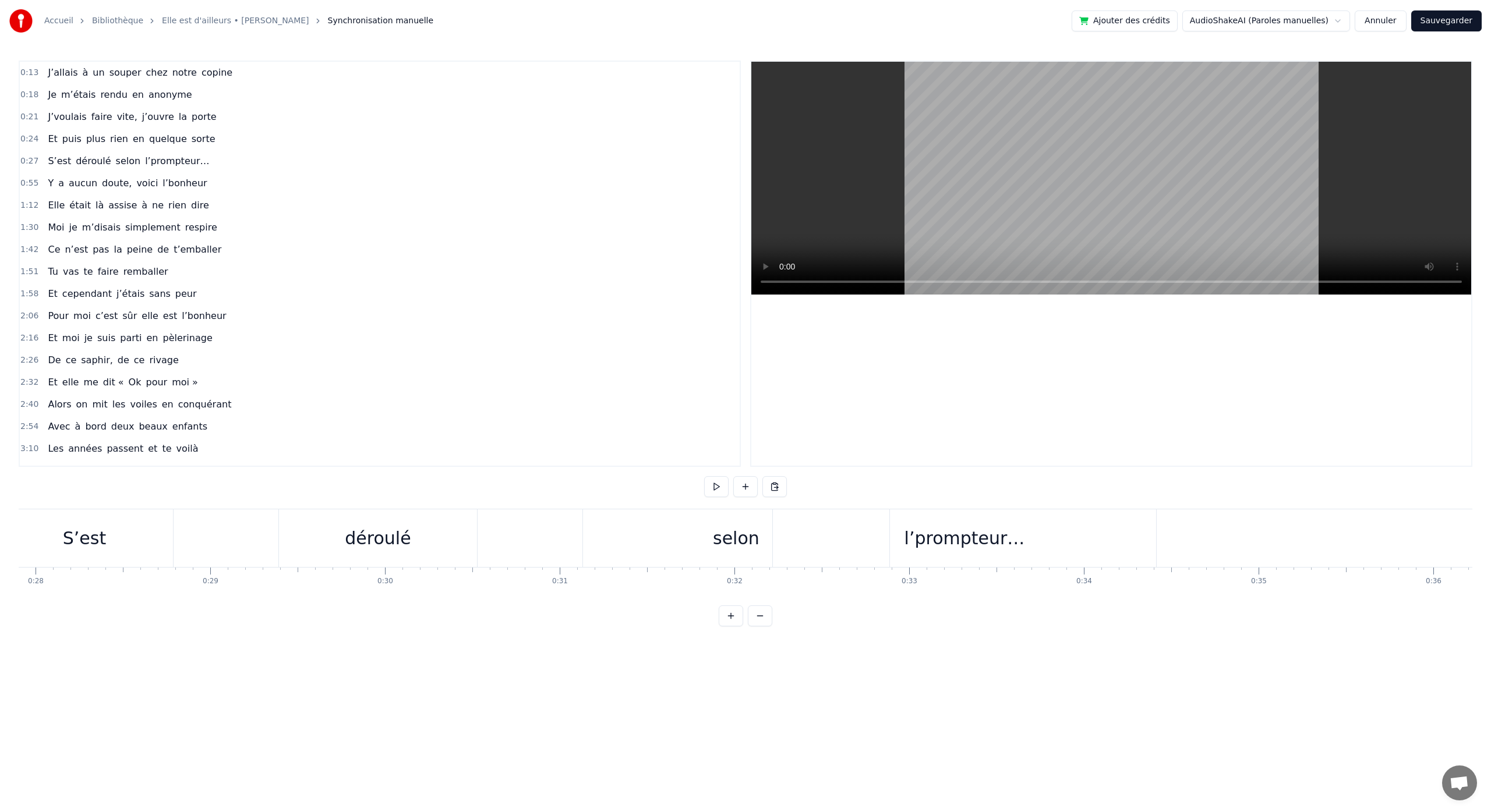
scroll to position [0, 4860]
click at [699, 536] on div "selon" at bounding box center [753, 538] width 307 height 57
drag, startPoint x: 903, startPoint y: 538, endPoint x: 688, endPoint y: 545, distance: 215.1
click at [688, 545] on div at bounding box center [689, 538] width 4 height 56
drag, startPoint x: 608, startPoint y: 520, endPoint x: 427, endPoint y: 512, distance: 181.2
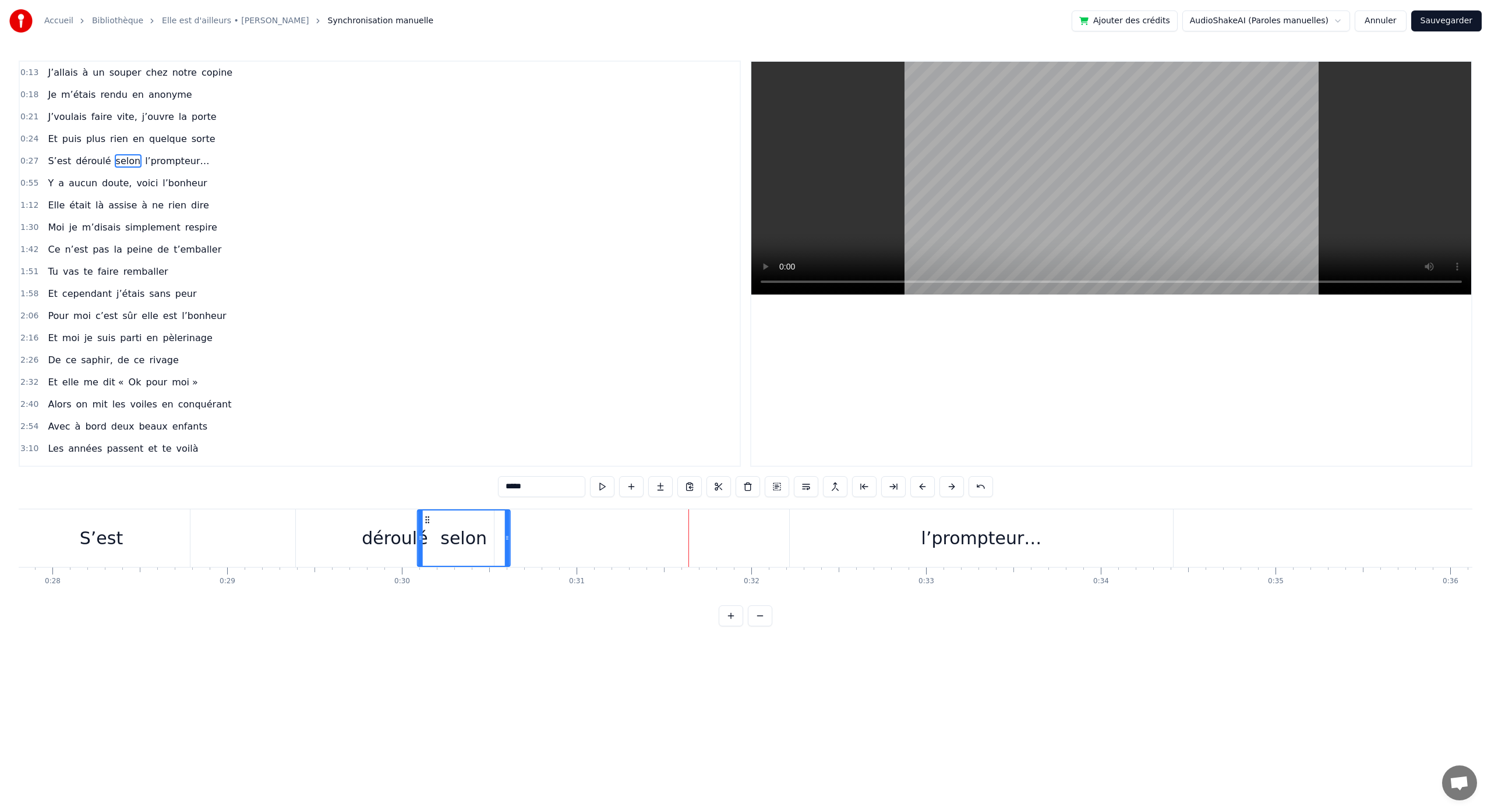
click at [427, 512] on div "selon" at bounding box center [463, 538] width 91 height 56
drag, startPoint x: 509, startPoint y: 540, endPoint x: 501, endPoint y: 540, distance: 8.0
click at [483, 539] on icon at bounding box center [480, 538] width 4 height 10
click at [931, 554] on div "l’prompteur…" at bounding box center [981, 538] width 383 height 57
type input "**********"
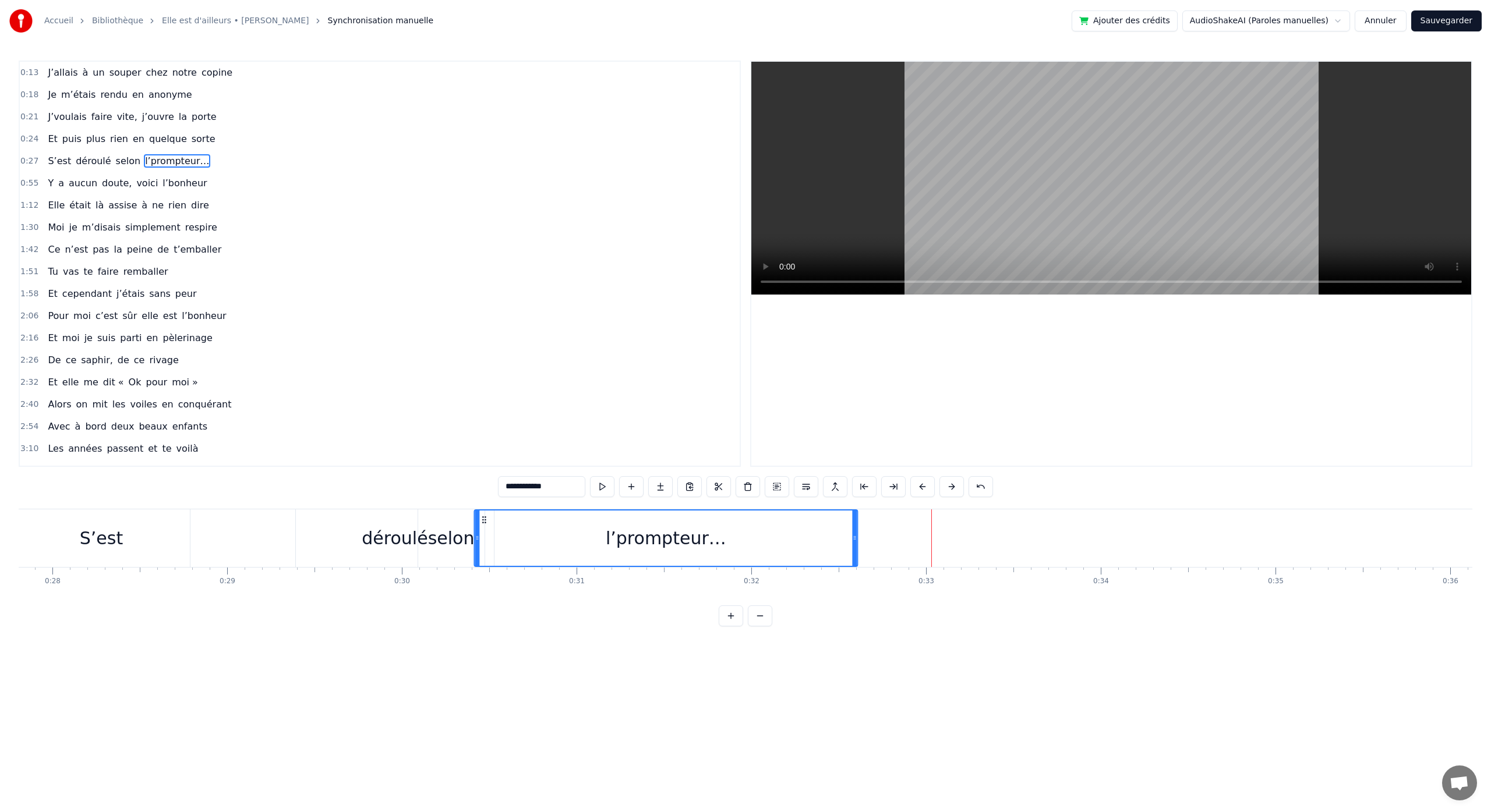
drag, startPoint x: 800, startPoint y: 520, endPoint x: 484, endPoint y: 524, distance: 316.0
click at [484, 524] on div "l’prompteur…" at bounding box center [666, 538] width 382 height 56
drag, startPoint x: 852, startPoint y: 536, endPoint x: 606, endPoint y: 540, distance: 246.0
click at [602, 541] on icon at bounding box center [603, 538] width 4 height 10
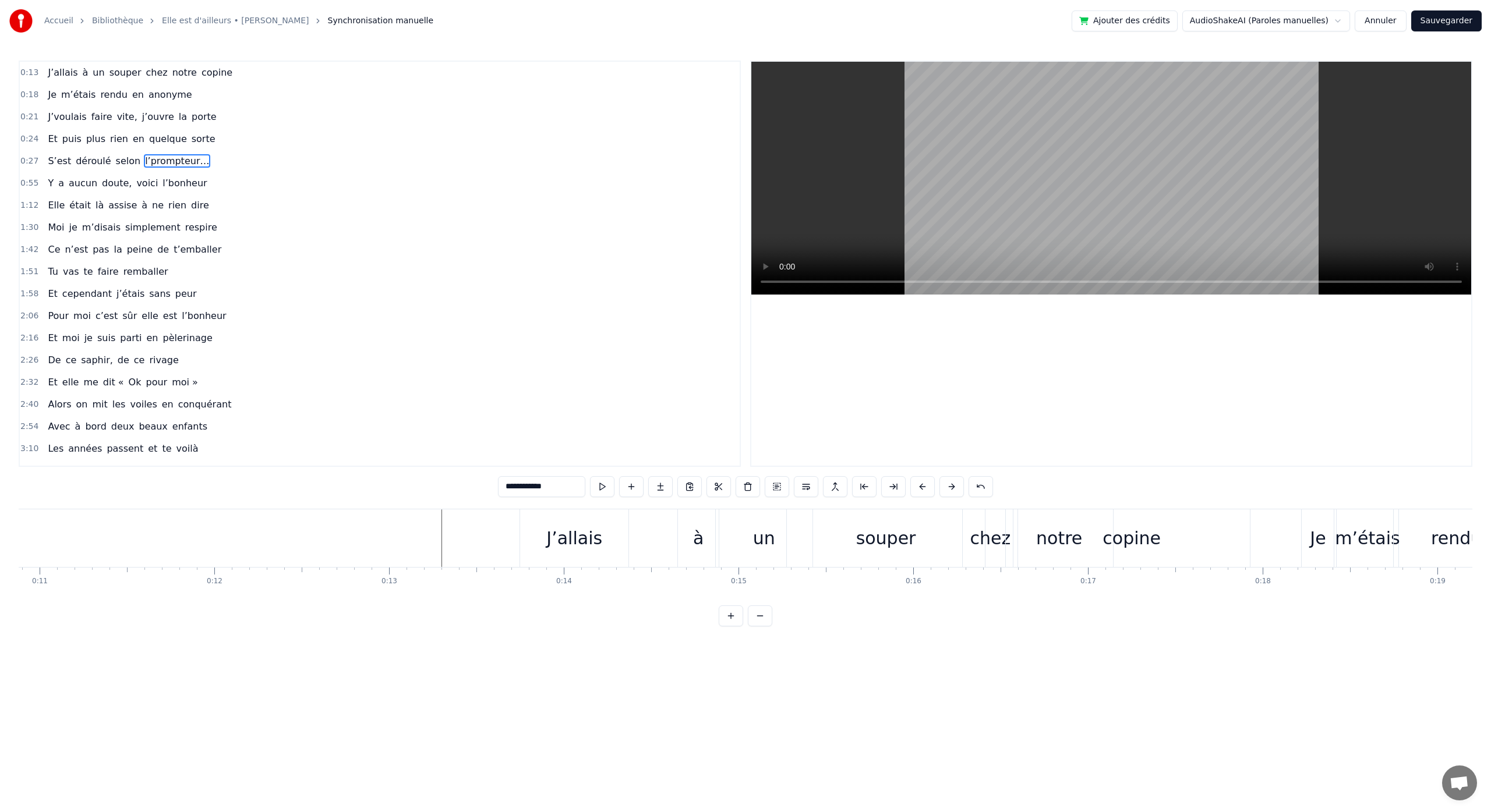
scroll to position [0, 1935]
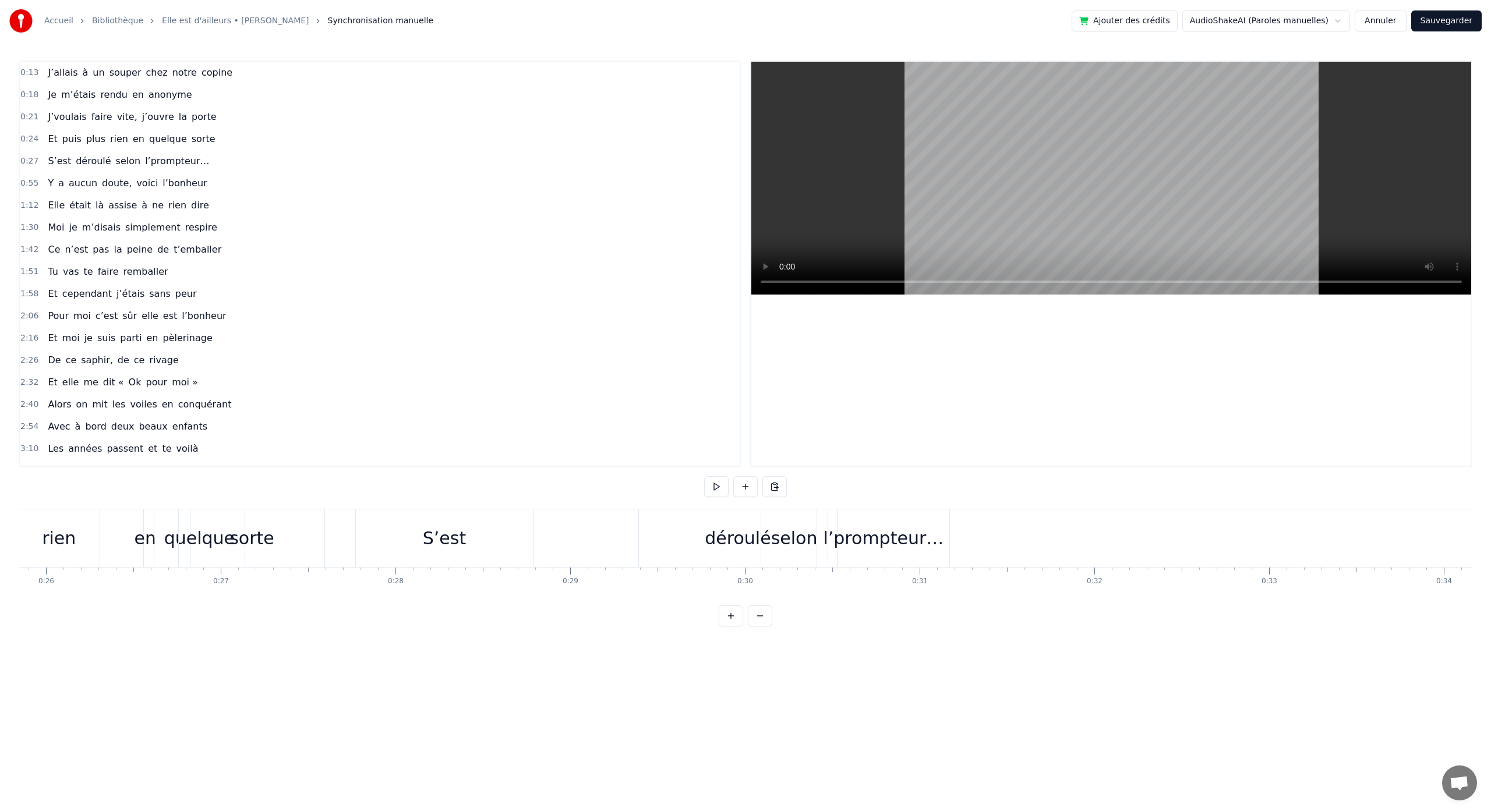
scroll to position [0, 4500]
click at [706, 542] on div "déroulé" at bounding box center [754, 538] width 198 height 57
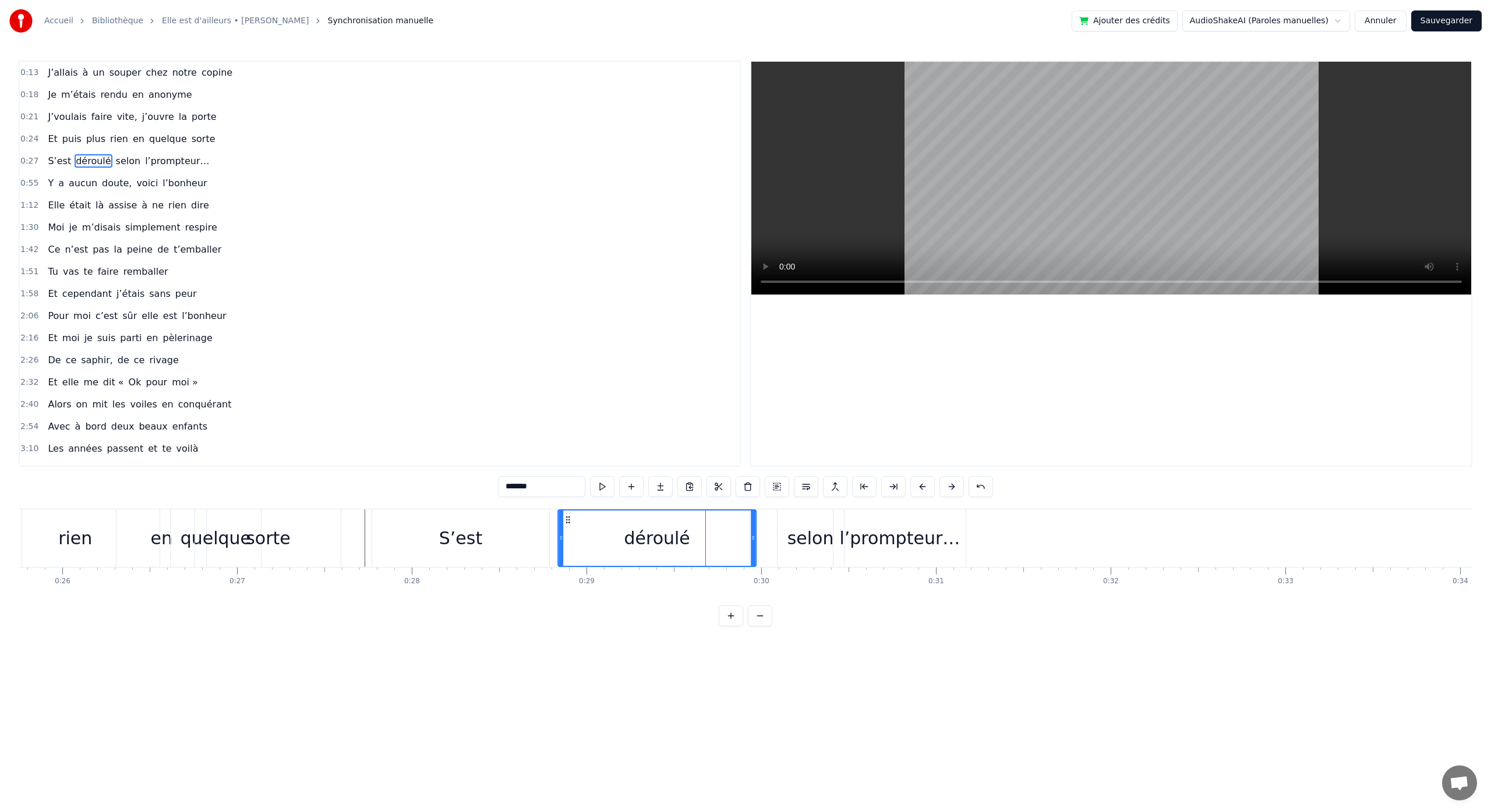
drag, startPoint x: 665, startPoint y: 520, endPoint x: 567, endPoint y: 531, distance: 98.6
click at [567, 531] on div "déroulé" at bounding box center [657, 538] width 197 height 56
click at [659, 542] on div "déroulé" at bounding box center [657, 538] width 66 height 26
click at [498, 531] on div "S’est" at bounding box center [461, 538] width 177 height 57
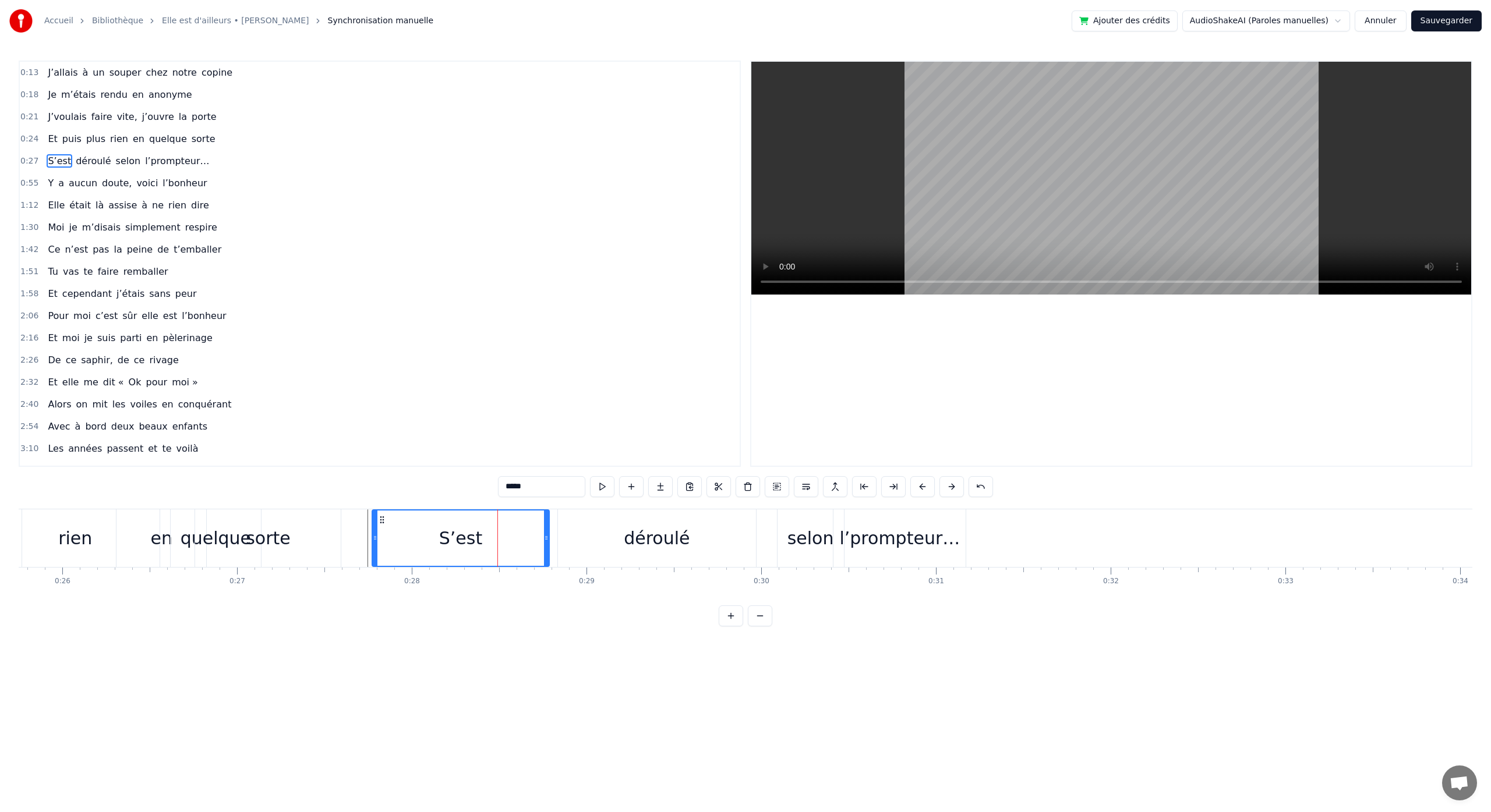
click at [575, 521] on div "déroulé" at bounding box center [657, 538] width 198 height 57
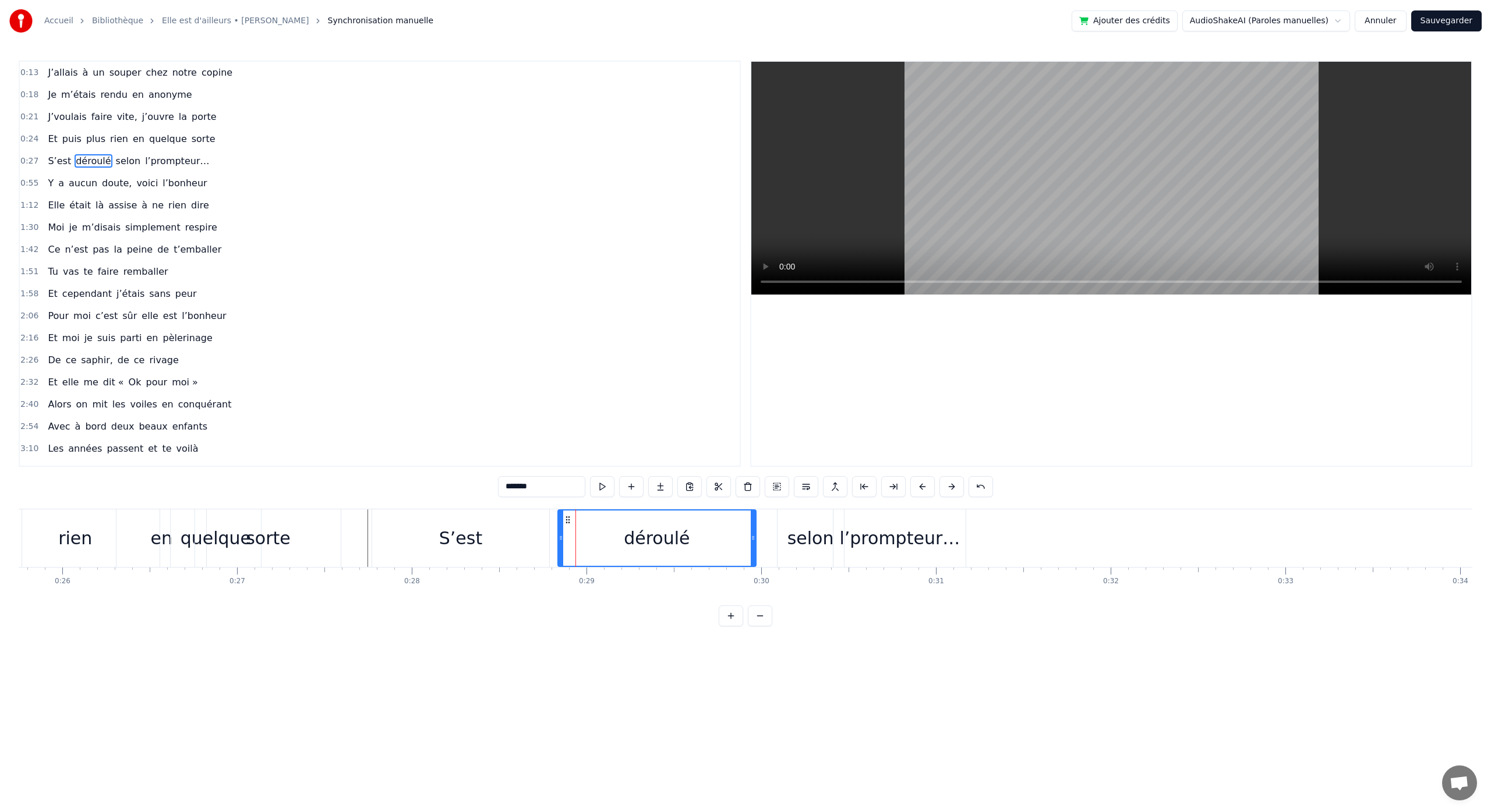
click at [547, 537] on div "S’est" at bounding box center [461, 538] width 177 height 57
type input "*****"
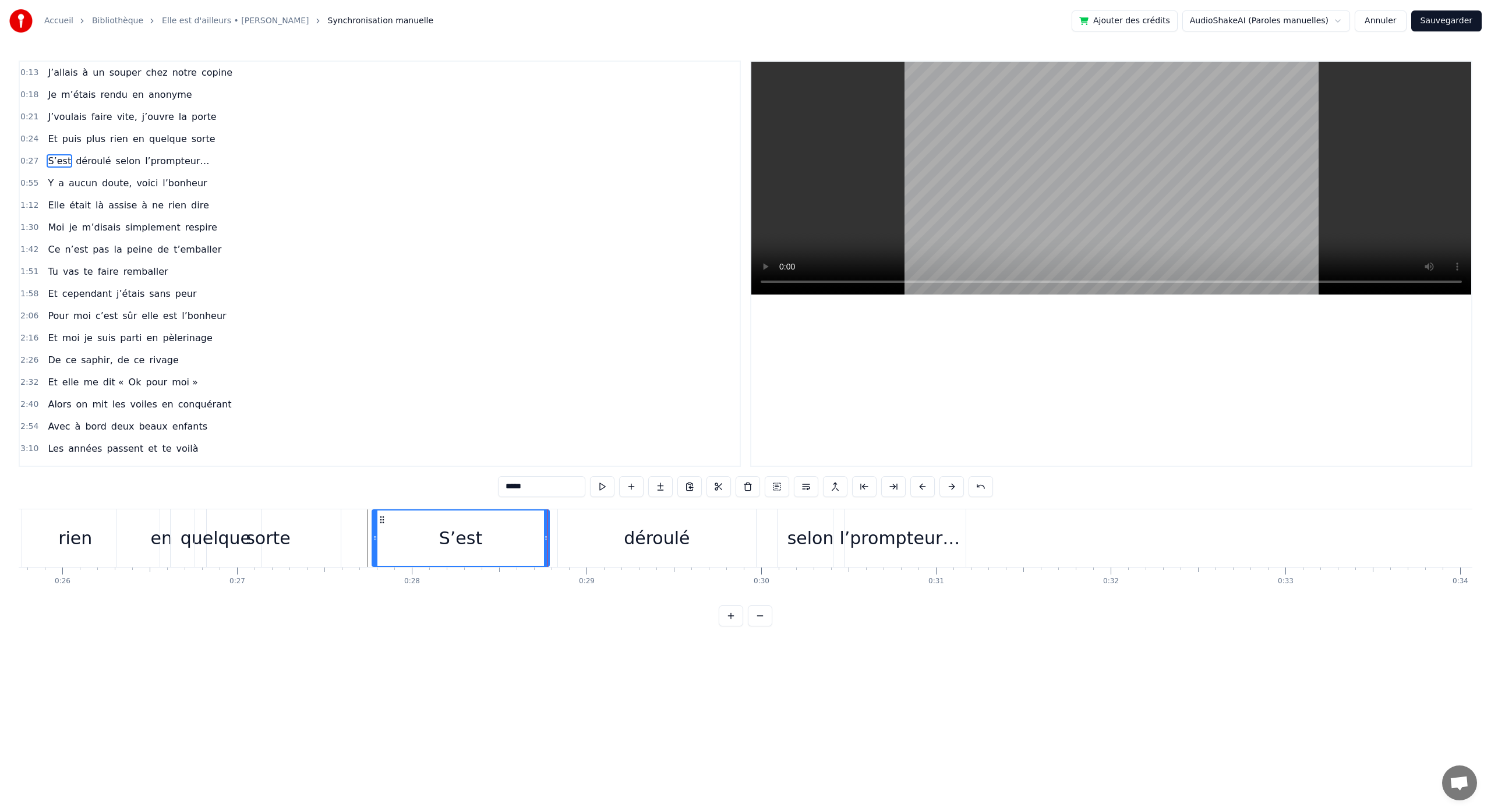
click at [547, 540] on div at bounding box center [547, 538] width 1 height 57
click at [536, 540] on div "S’est" at bounding box center [461, 538] width 177 height 57
drag, startPoint x: 547, startPoint y: 540, endPoint x: 526, endPoint y: 541, distance: 21.0
click at [520, 542] on icon at bounding box center [520, 538] width 4 height 10
click at [577, 531] on div "déroulé" at bounding box center [657, 538] width 198 height 57
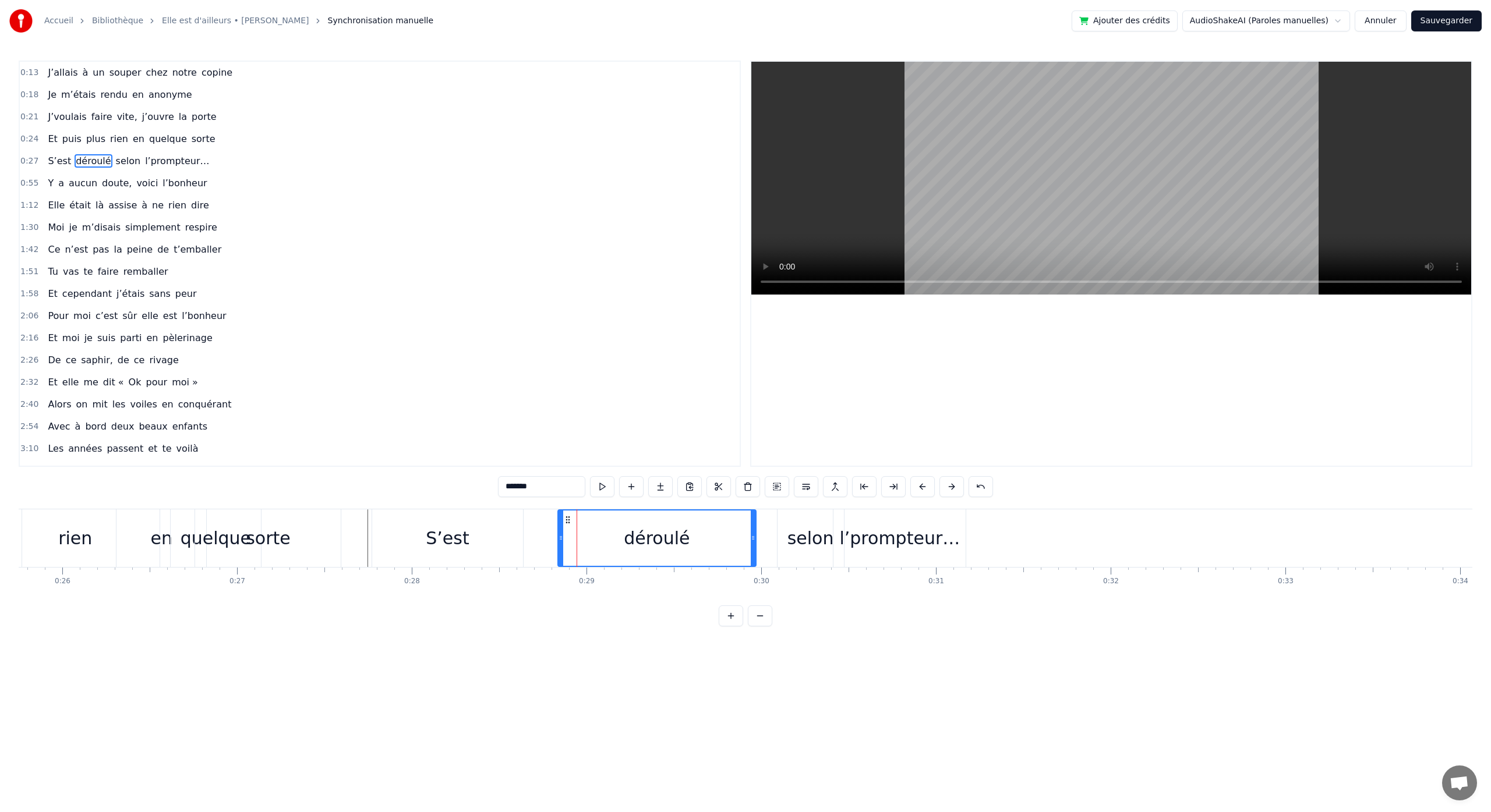
click at [560, 538] on icon at bounding box center [560, 538] width 4 height 10
drag, startPoint x: 568, startPoint y: 521, endPoint x: 534, endPoint y: 528, distance: 34.7
click at [533, 528] on div "déroulé" at bounding box center [623, 538] width 197 height 56
click at [793, 541] on div "selon" at bounding box center [811, 538] width 47 height 26
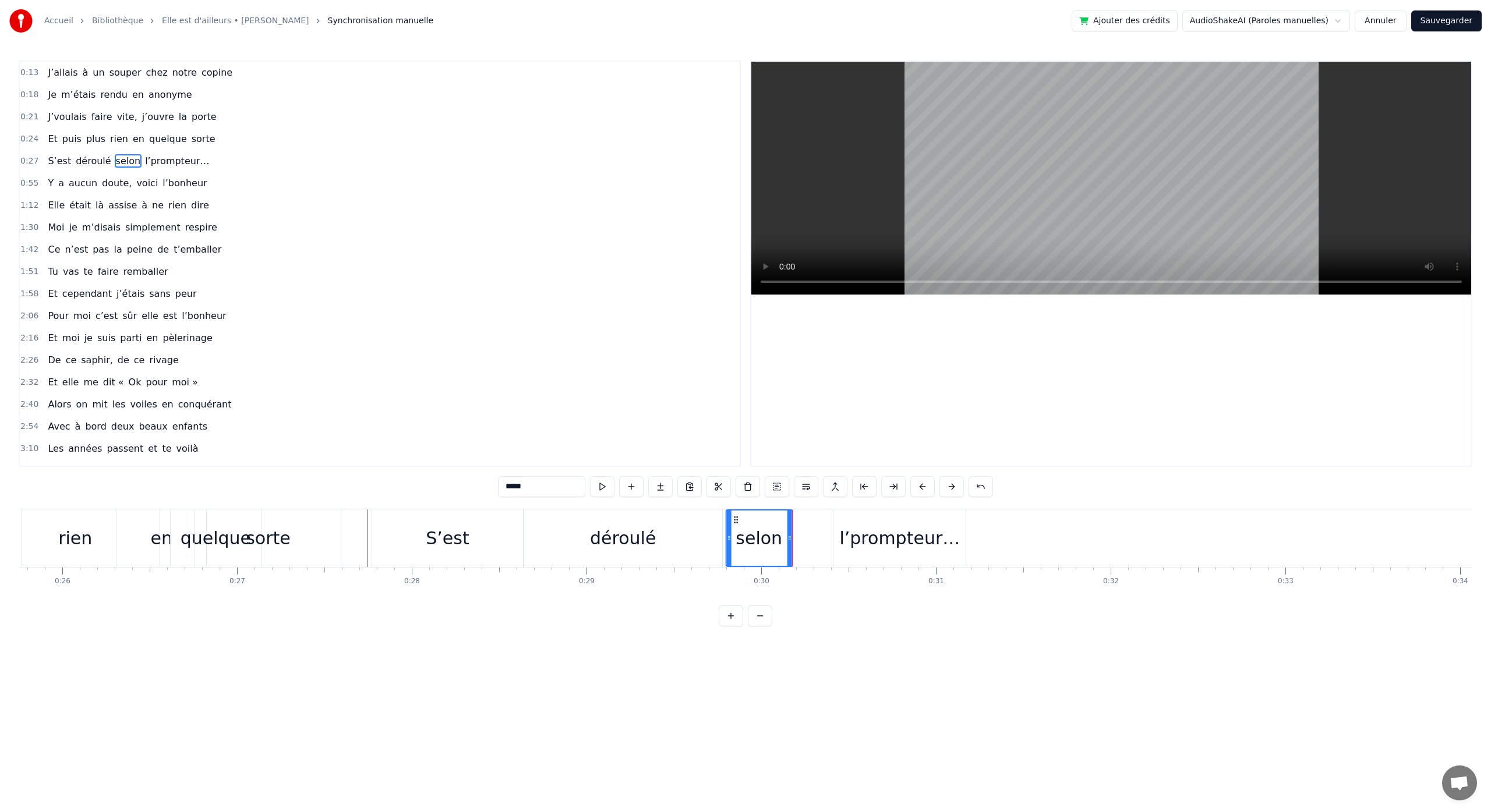
drag, startPoint x: 787, startPoint y: 520, endPoint x: 736, endPoint y: 531, distance: 52.2
click at [736, 531] on div "selon" at bounding box center [759, 538] width 65 height 56
click at [853, 534] on div "l’prompteur…" at bounding box center [899, 538] width 121 height 26
type input "**********"
drag, startPoint x: 844, startPoint y: 522, endPoint x: 808, endPoint y: 530, distance: 36.9
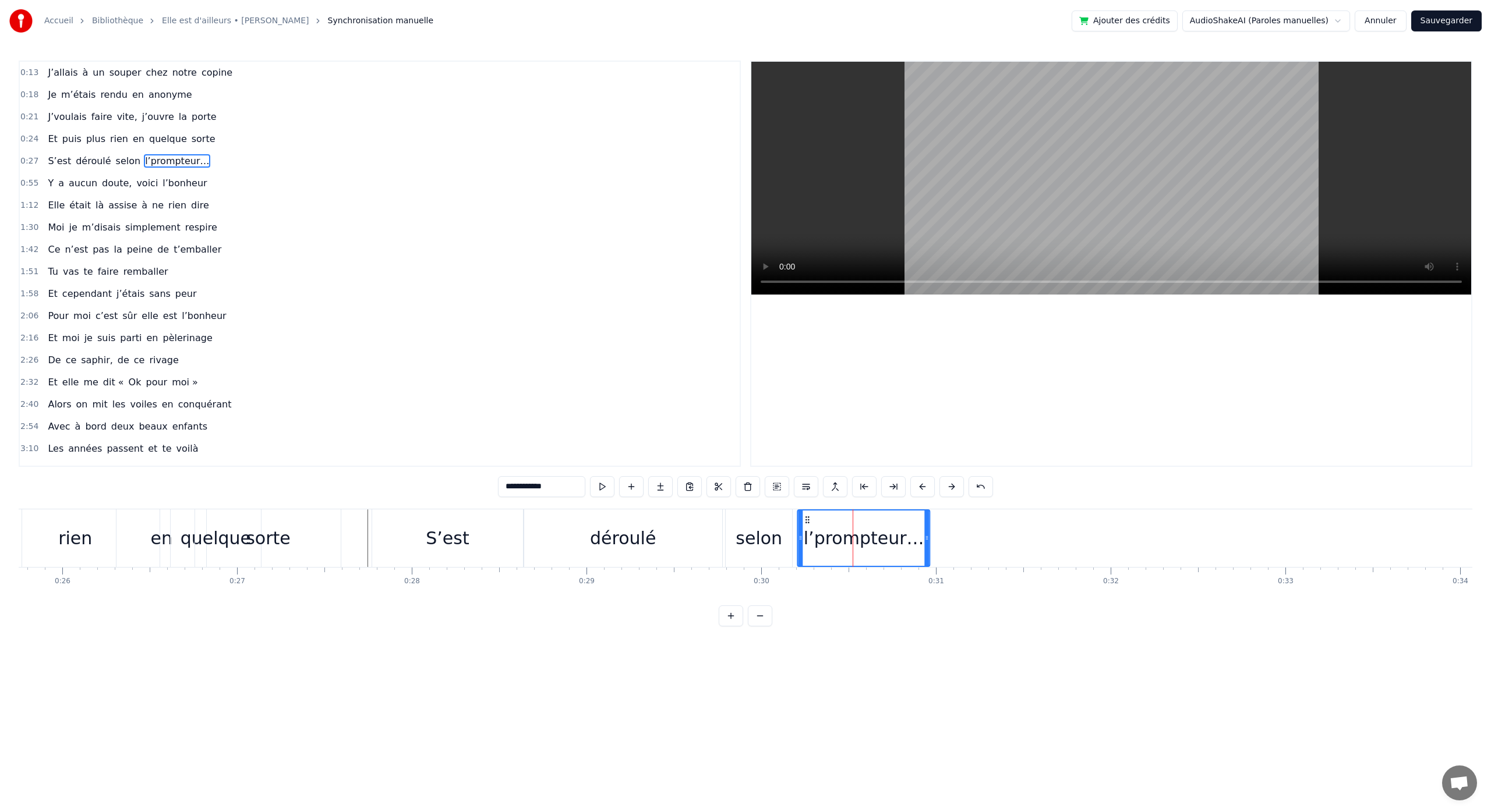
click at [808, 530] on div "l’prompteur…" at bounding box center [864, 538] width 131 height 56
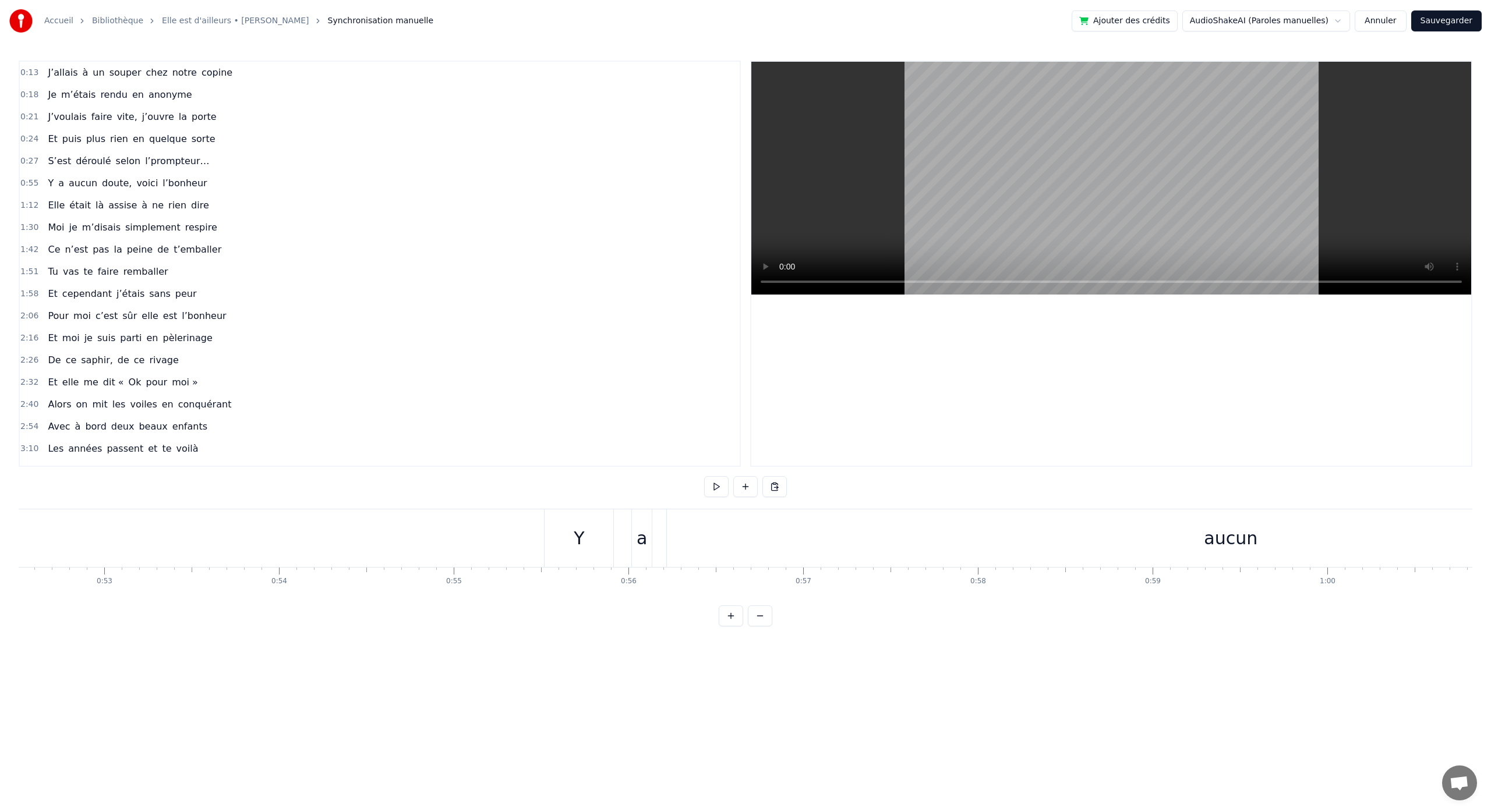
scroll to position [0, 9209]
click at [568, 542] on div "Y" at bounding box center [546, 538] width 69 height 57
click at [805, 566] on div "Coller la ligne Ctrl+V" at bounding box center [863, 568] width 143 height 18
click at [852, 584] on div "Coller la ligne Ctrl+V" at bounding box center [898, 580] width 143 height 18
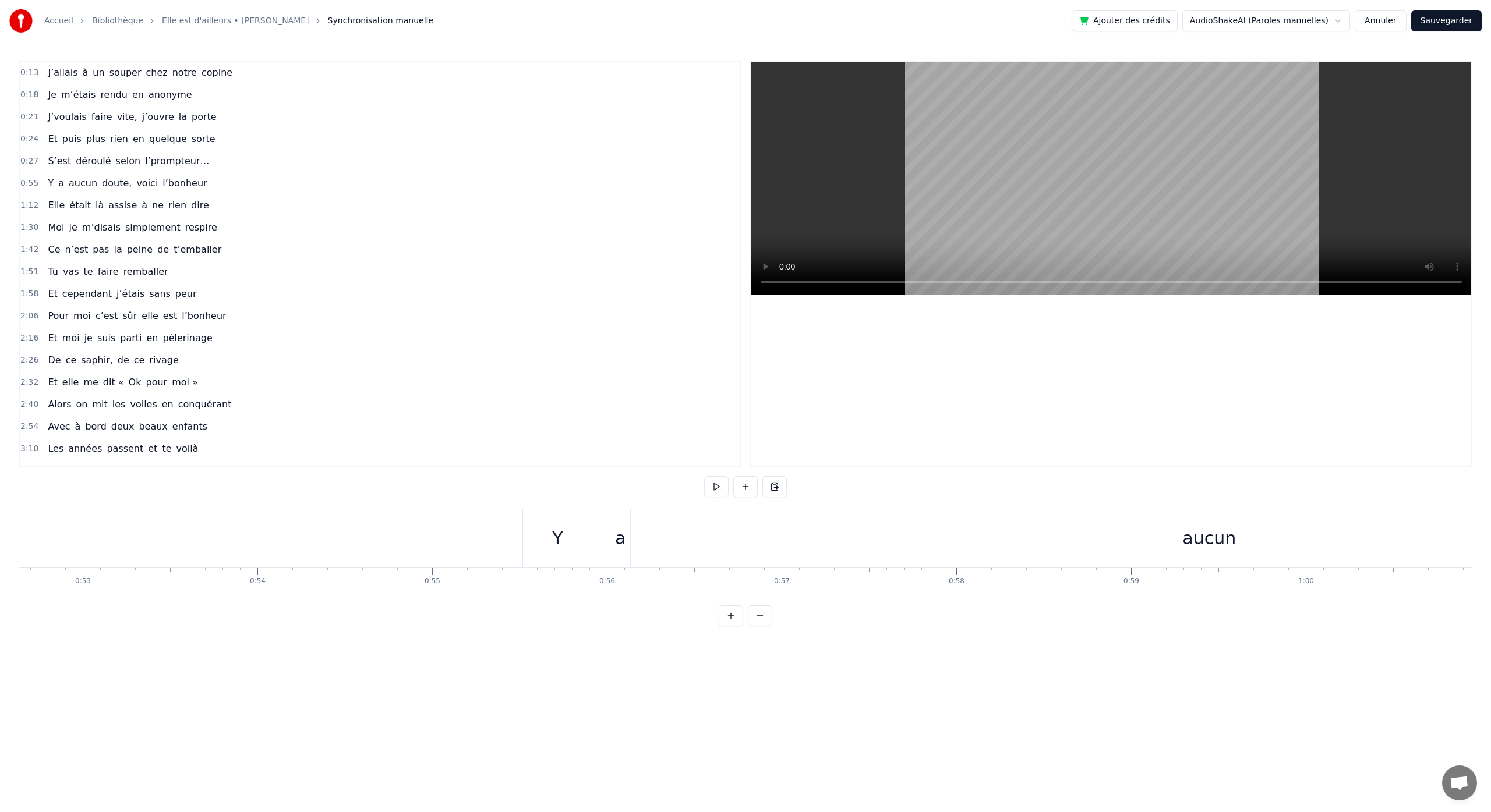
scroll to position [0, 9362]
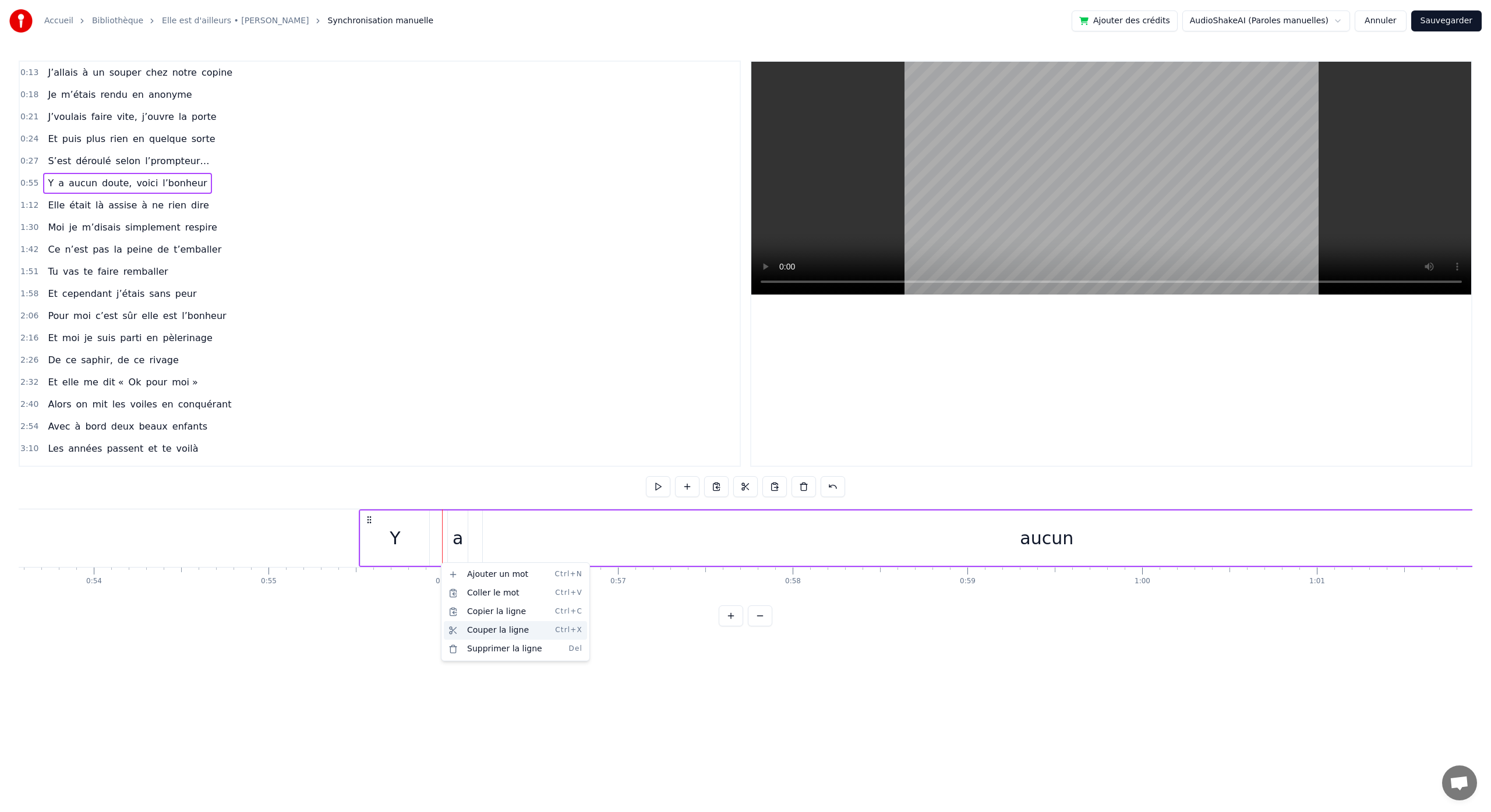
click at [474, 637] on div "Couper la ligne Ctrl+X" at bounding box center [515, 630] width 143 height 18
drag, startPoint x: 394, startPoint y: 605, endPoint x: 363, endPoint y: 602, distance: 31.1
click at [365, 603] on div "0:13 J’allais à un souper chez notre copine 0:18 Je m’étais rendu en anonyme 0:…" at bounding box center [745, 344] width 1454 height 566
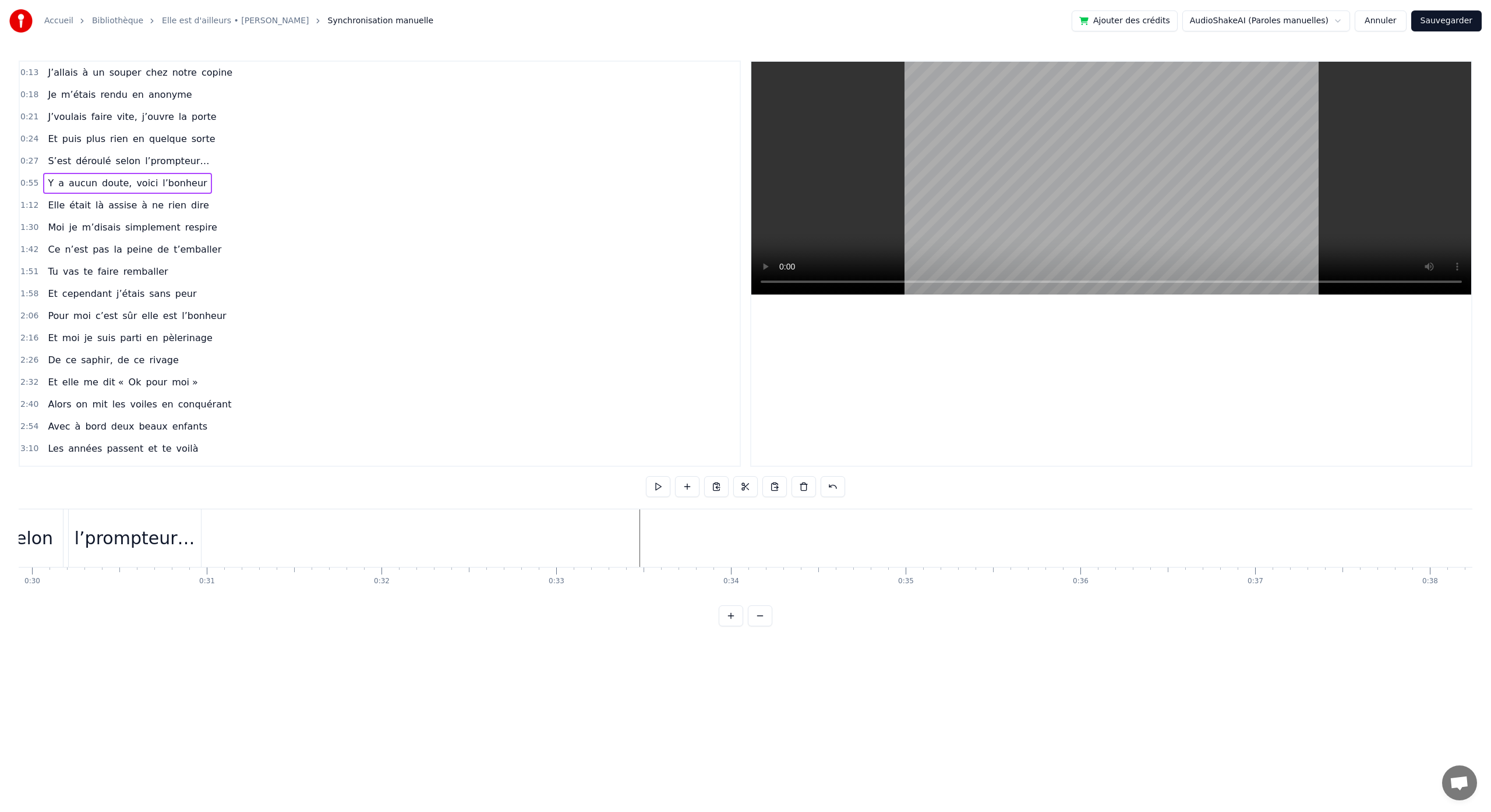
scroll to position [0, 5099]
click at [820, 575] on div "Coller la ligne Ctrl+V" at bounding box center [876, 578] width 143 height 18
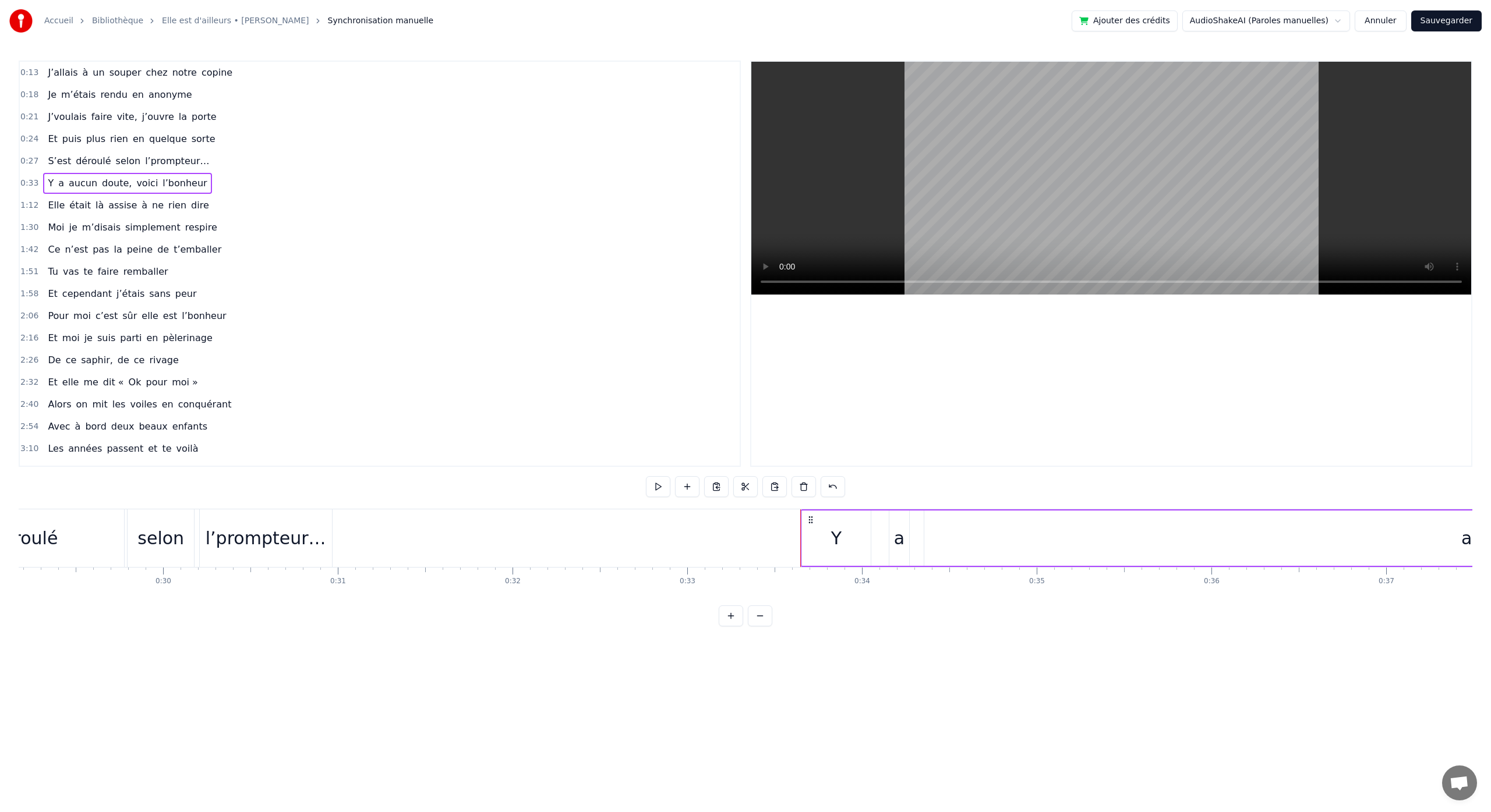
drag, startPoint x: 949, startPoint y: 518, endPoint x: 985, endPoint y: 517, distance: 36.0
click at [985, 517] on div "aucun" at bounding box center [1488, 538] width 1128 height 56
click at [842, 538] on div "Y" at bounding box center [835, 538] width 69 height 57
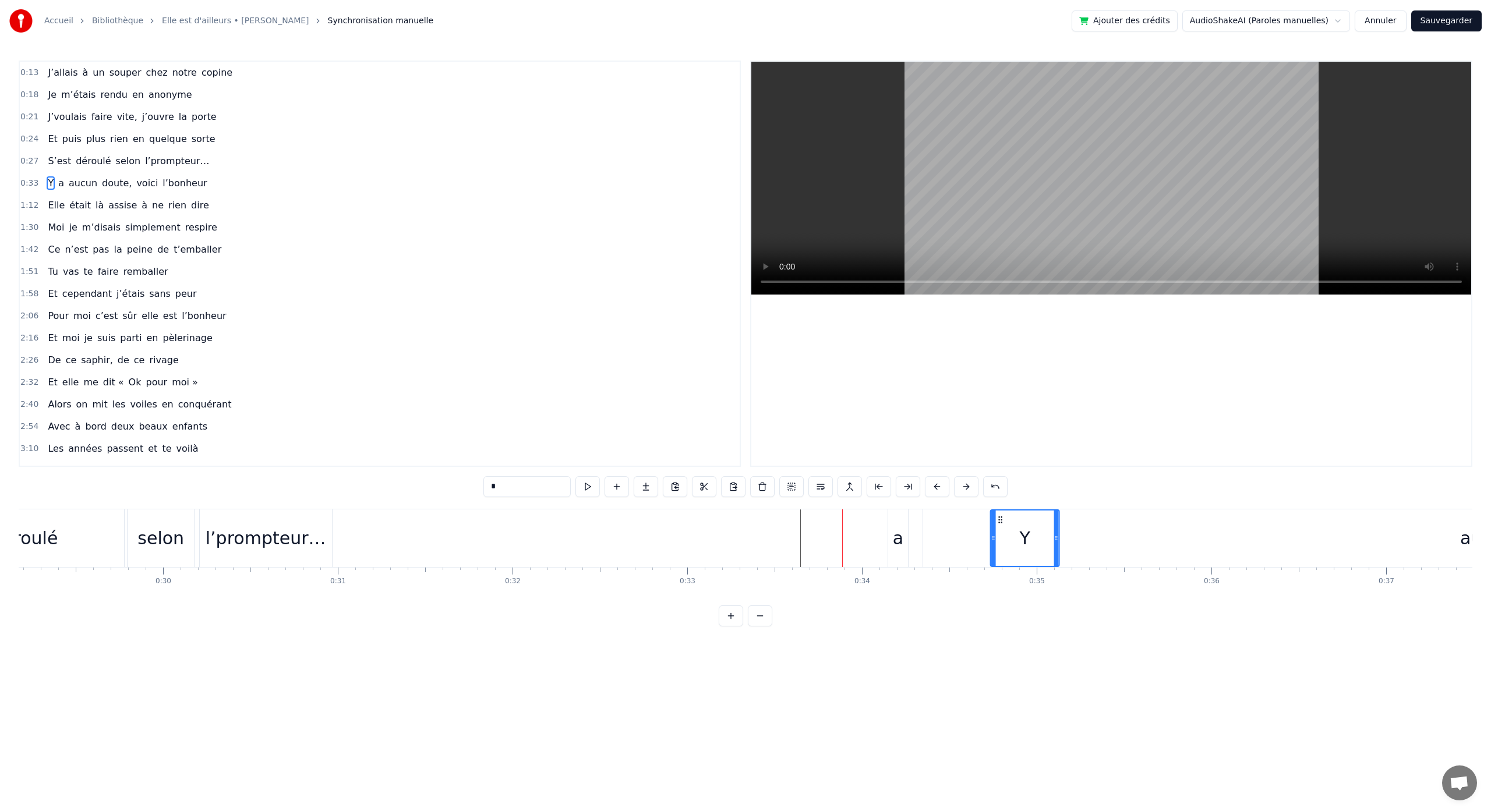
drag, startPoint x: 811, startPoint y: 520, endPoint x: 994, endPoint y: 538, distance: 183.9
click at [899, 544] on div "a" at bounding box center [898, 538] width 10 height 26
drag, startPoint x: 899, startPoint y: 518, endPoint x: 1081, endPoint y: 533, distance: 182.6
click at [780, 542] on div "aucun" at bounding box center [800, 538] width 54 height 26
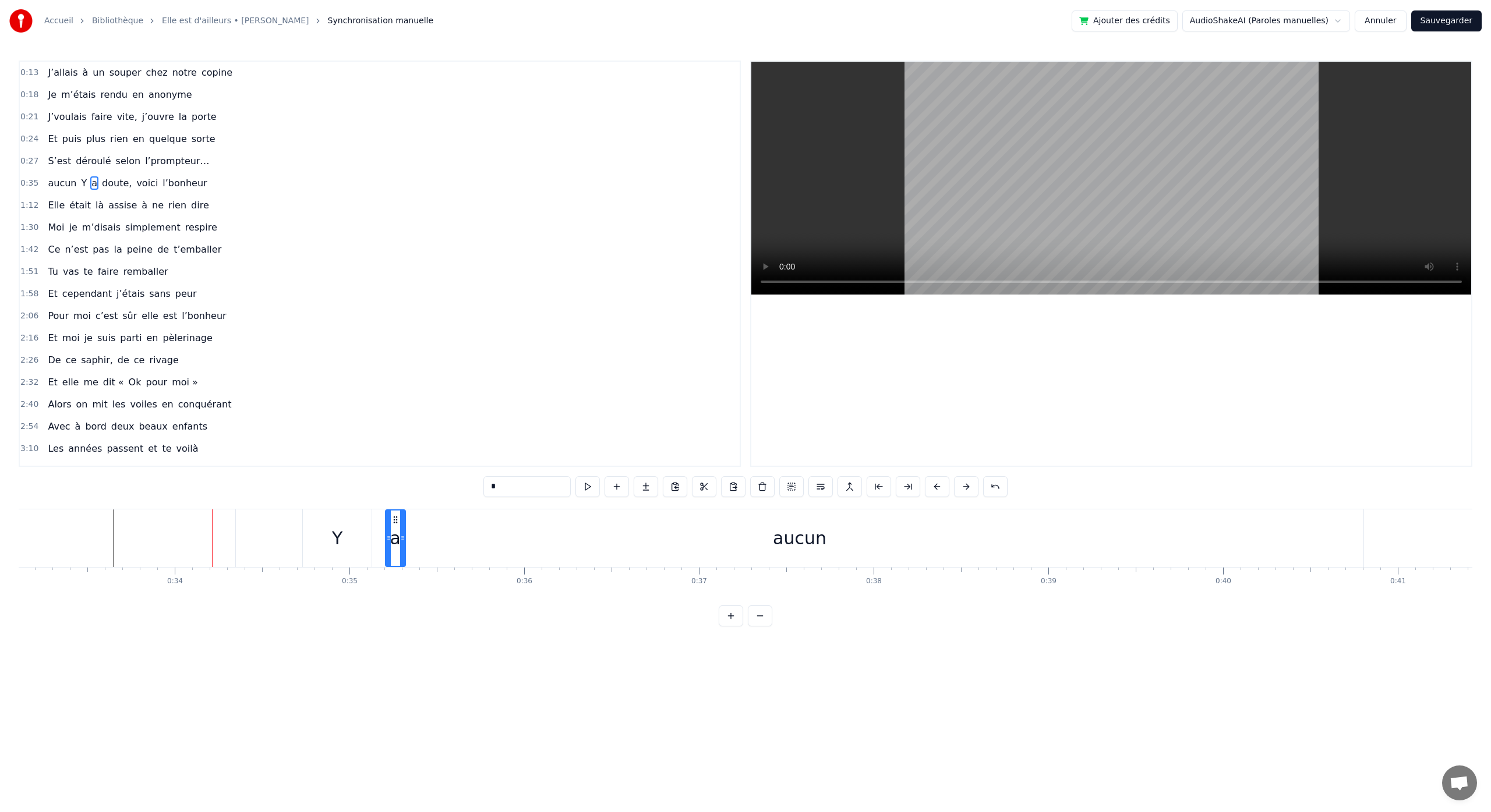
type input "*****"
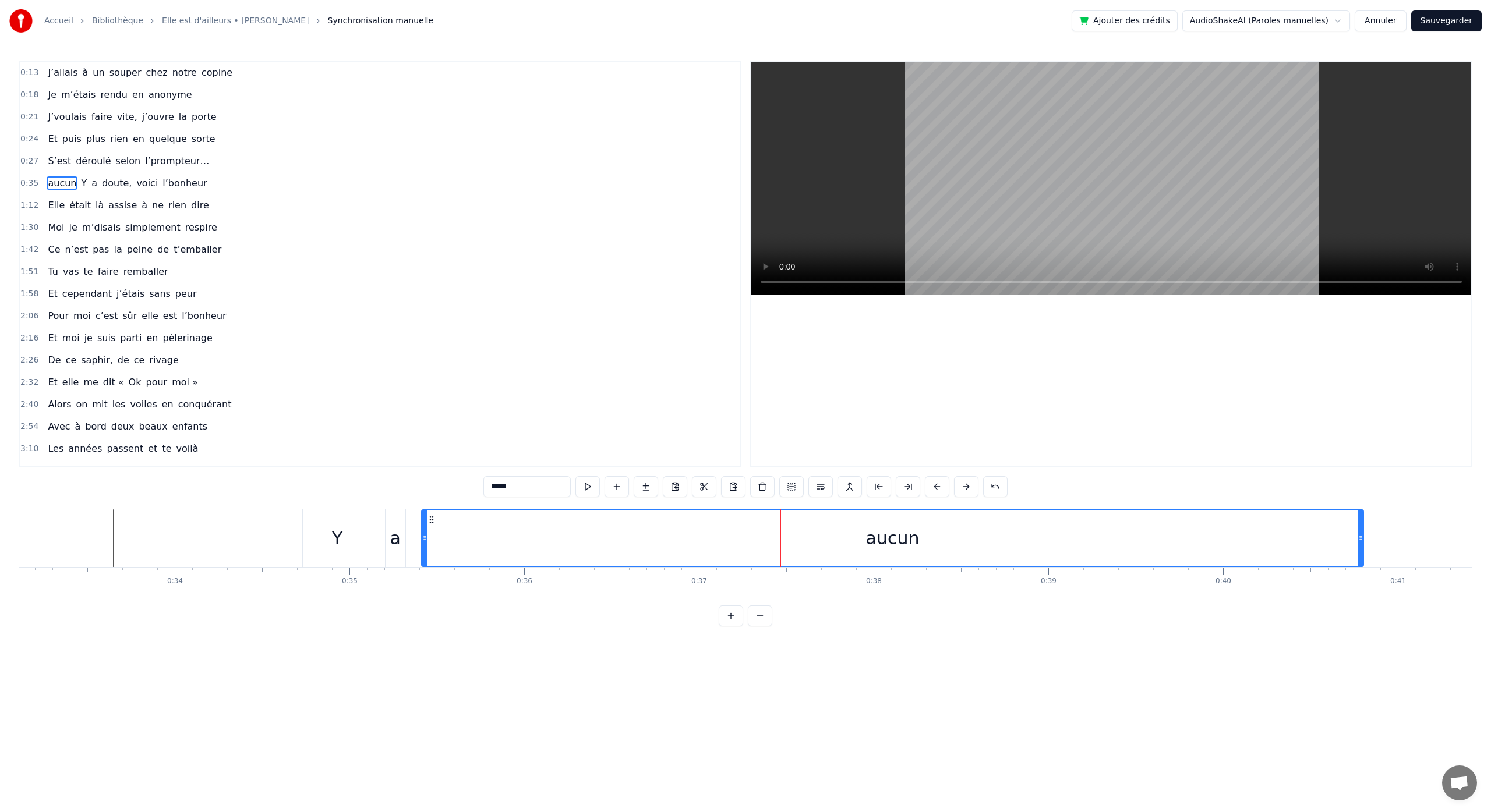
drag, startPoint x: 242, startPoint y: 542, endPoint x: 424, endPoint y: 551, distance: 182.2
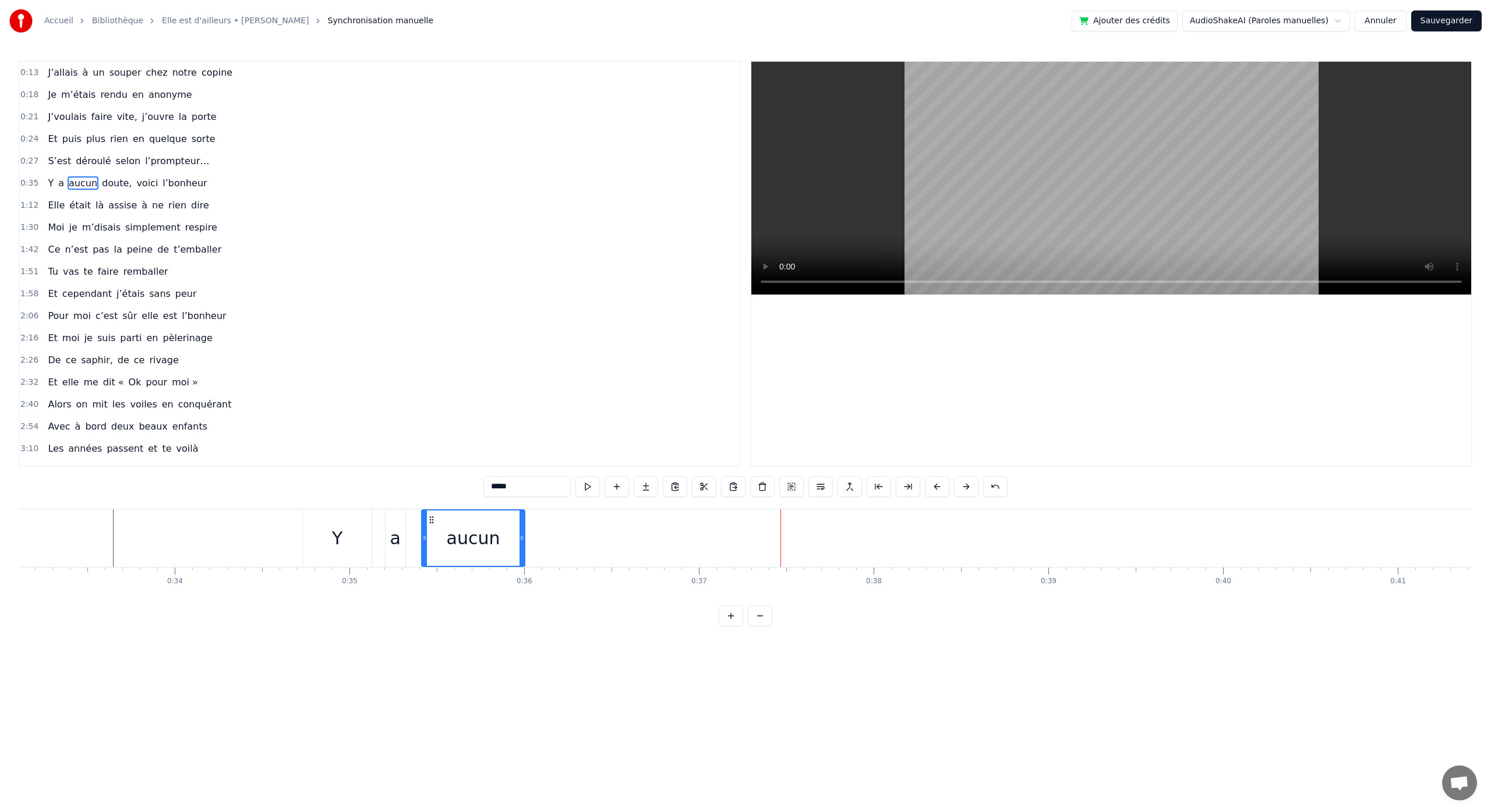
drag, startPoint x: 1361, startPoint y: 541, endPoint x: 520, endPoint y: 582, distance: 842.0
click at [520, 582] on div "J’allais à un souper chez notre copine Je m’étais rendu en anonyme J’voulais fa…" at bounding box center [745, 552] width 1454 height 88
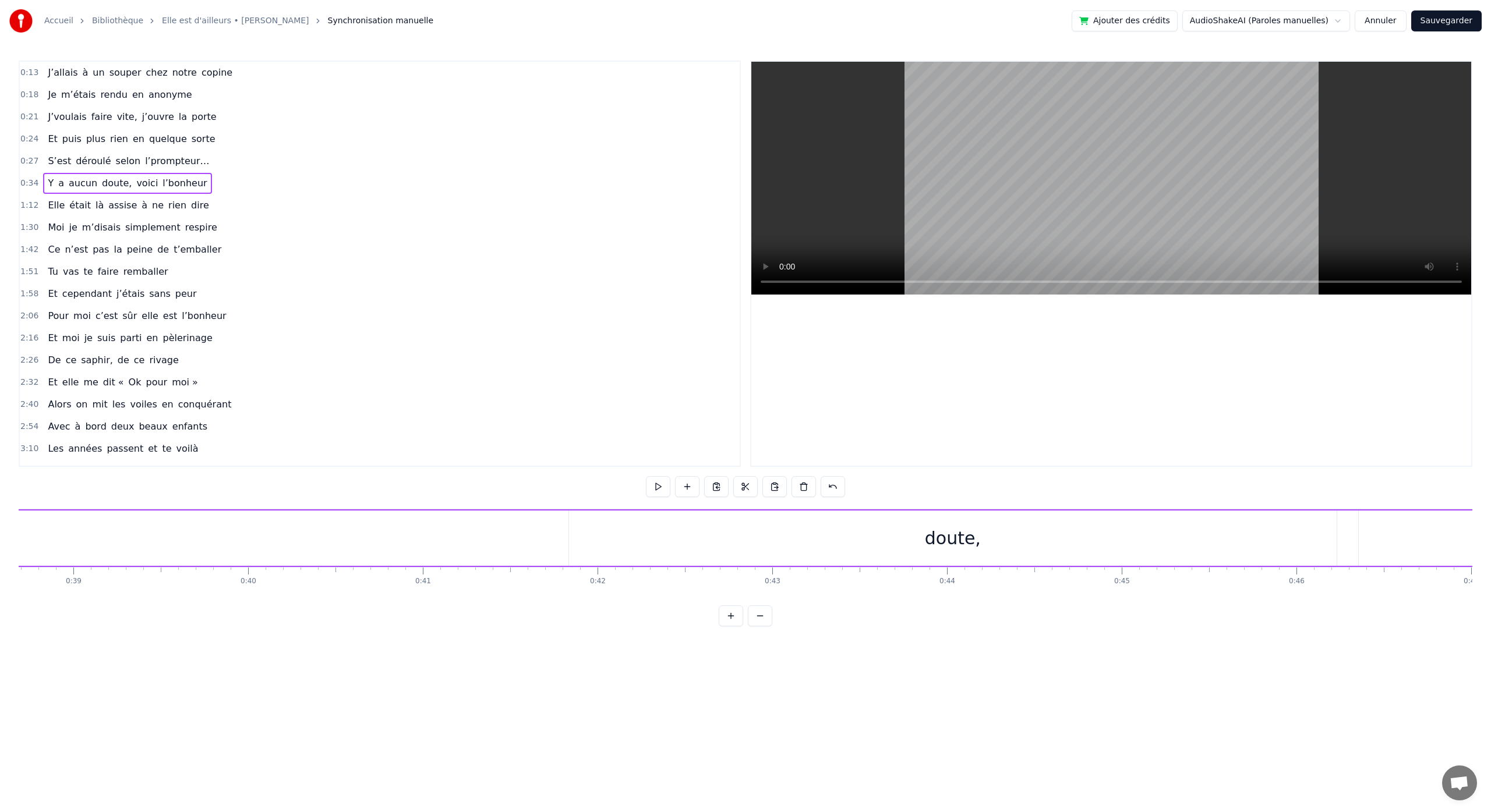
scroll to position [0, 6892]
click at [828, 542] on div "doute," at bounding box center [822, 538] width 56 height 26
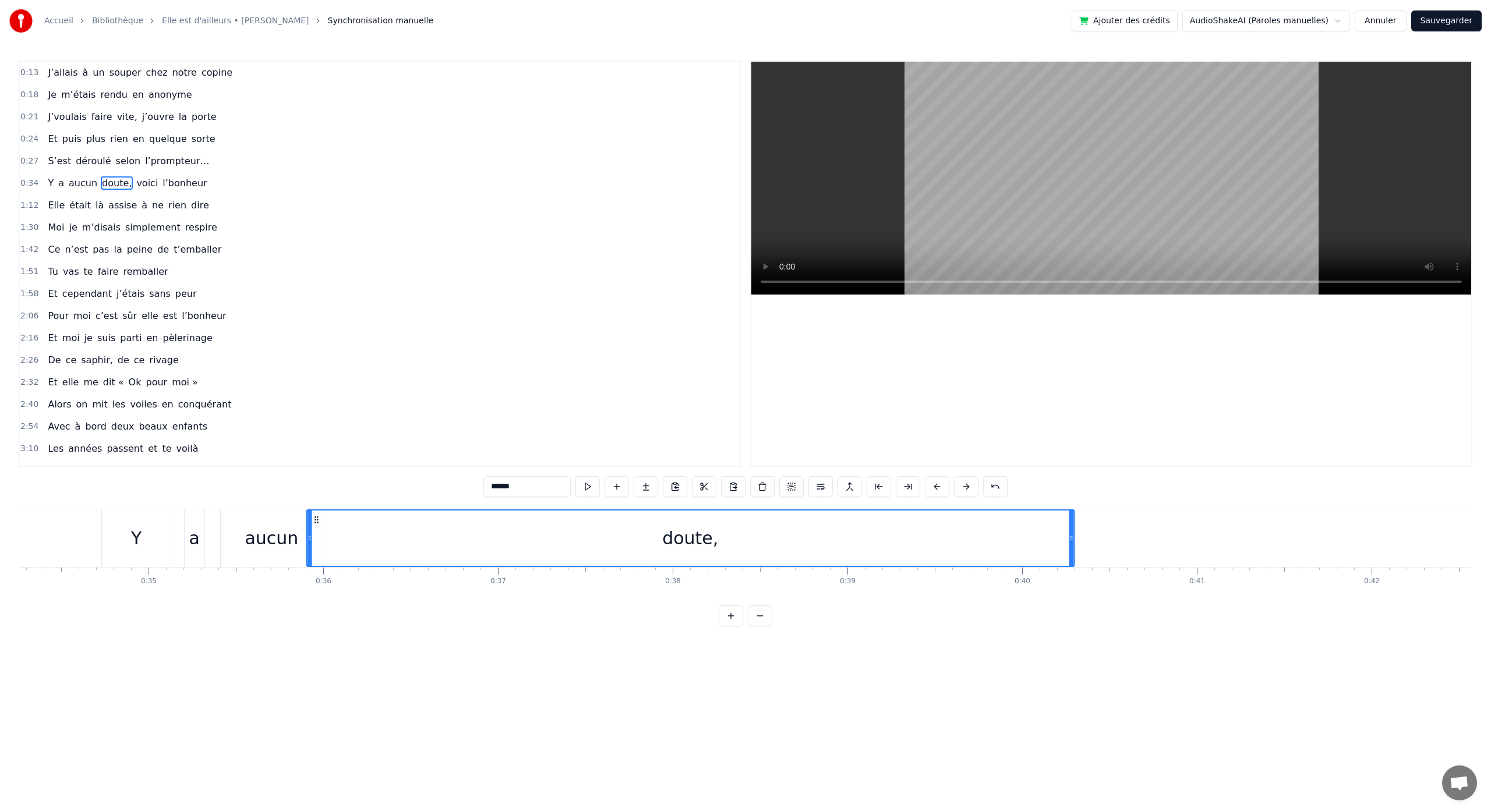
scroll to position [0, 5979]
drag, startPoint x: 448, startPoint y: 522, endPoint x: 360, endPoint y: 571, distance: 100.7
click at [360, 571] on div "J’allais à un souper chez notre copine Je m’étais rendu en anonyme J’voulais fa…" at bounding box center [745, 552] width 1454 height 88
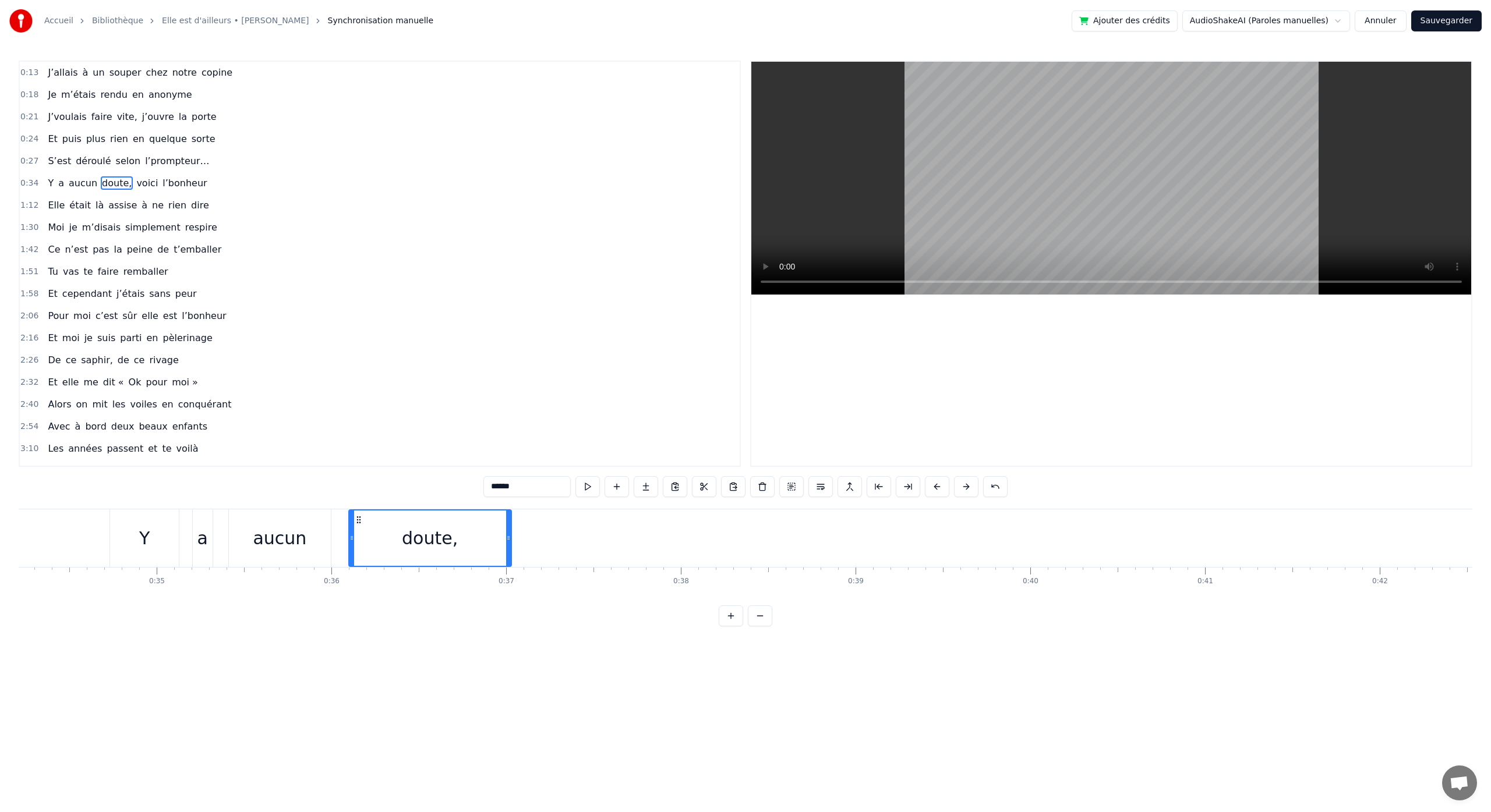
drag, startPoint x: 1113, startPoint y: 537, endPoint x: 511, endPoint y: 519, distance: 602.3
click at [507, 518] on div at bounding box center [508, 538] width 4 height 56
click at [506, 532] on div "voici" at bounding box center [520, 538] width 40 height 26
click at [862, 551] on div "l’bonheur" at bounding box center [918, 538] width 331 height 57
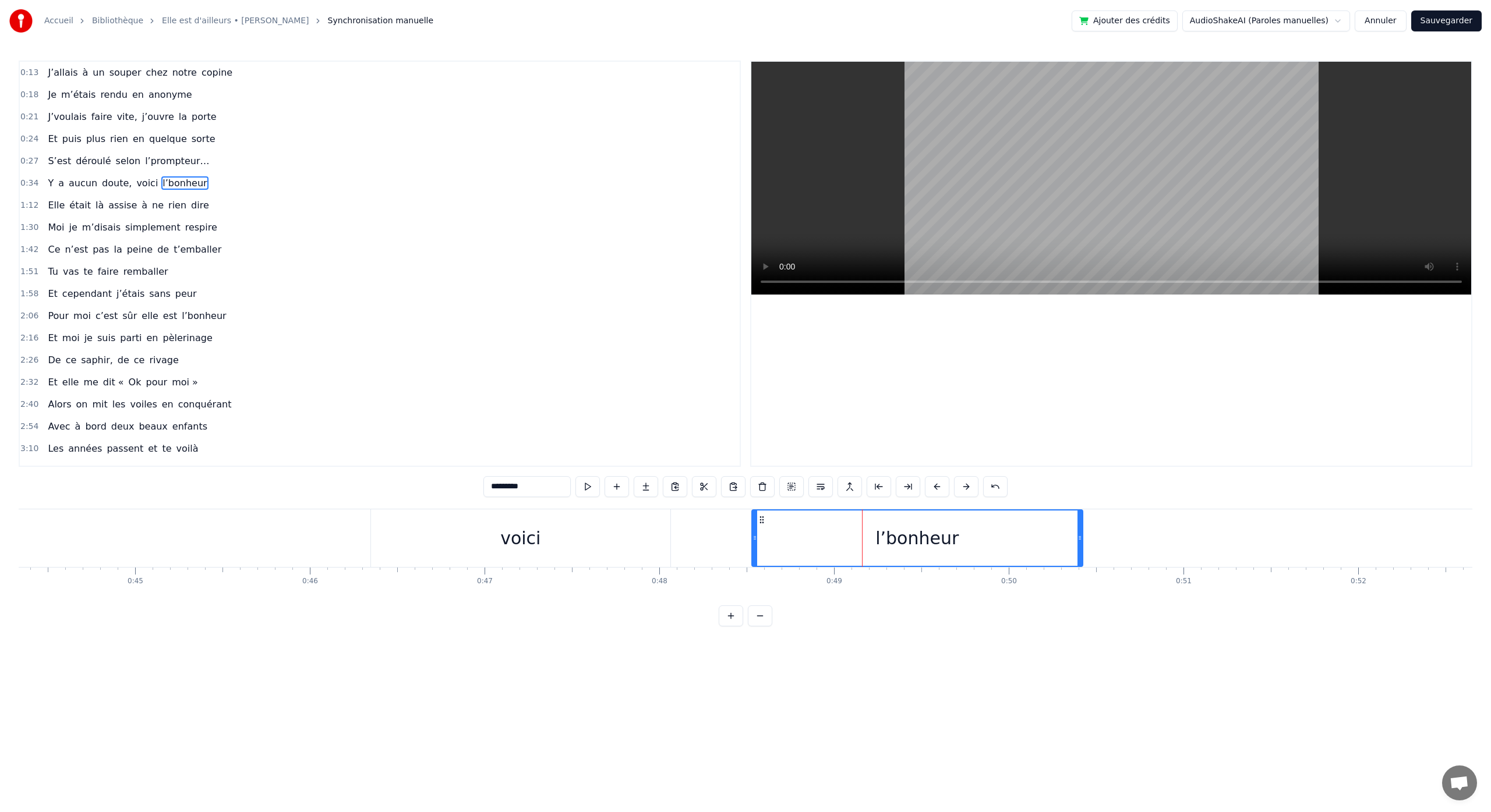
click at [620, 551] on div "voici" at bounding box center [520, 538] width 300 height 57
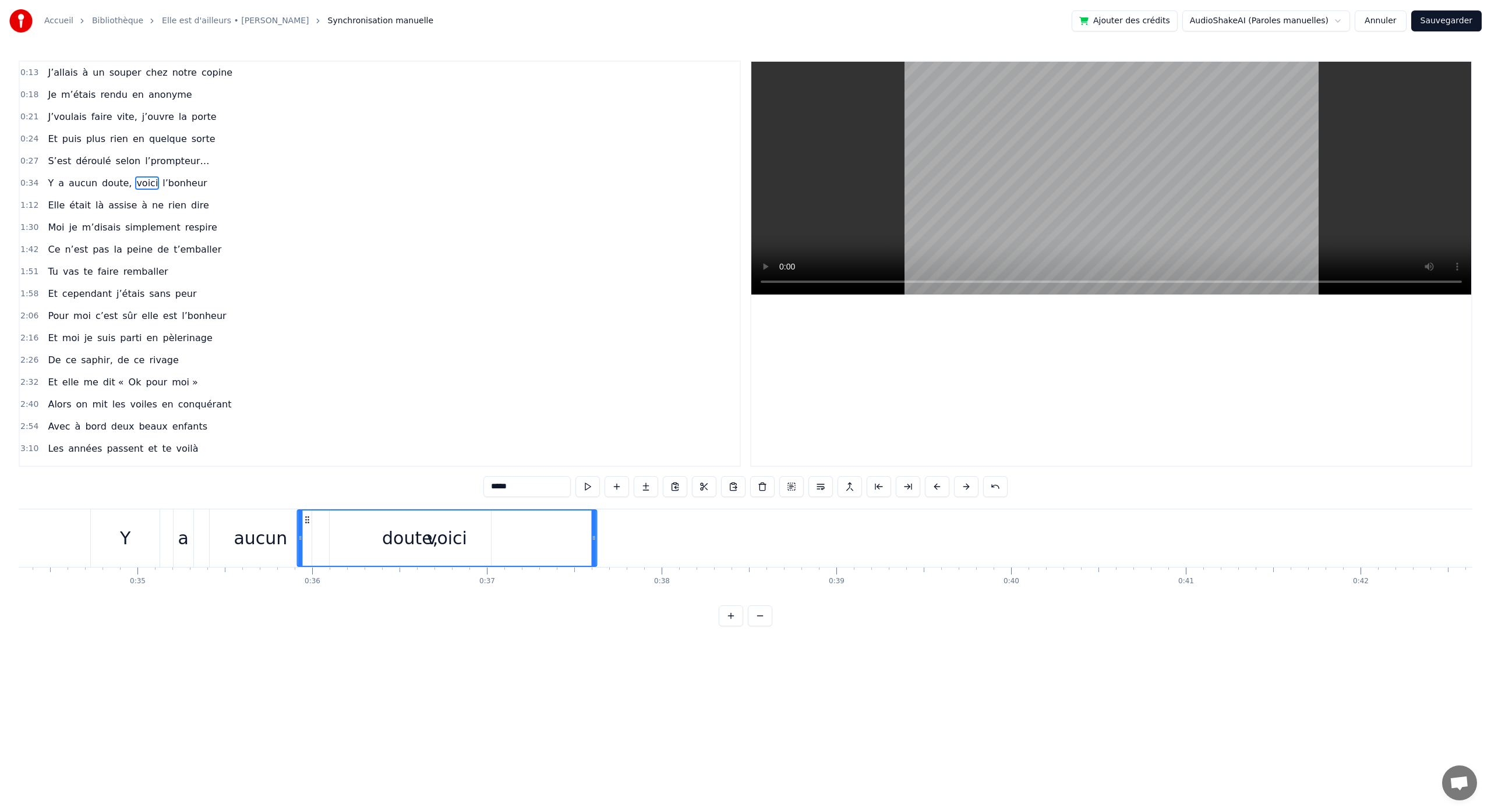
scroll to position [0, 5995]
drag, startPoint x: 381, startPoint y: 521, endPoint x: 330, endPoint y: 568, distance: 69.4
click at [330, 568] on div "J’allais à un souper chez notre copine Je m’étais rendu en anonyme J’voulais fa…" at bounding box center [745, 552] width 1454 height 88
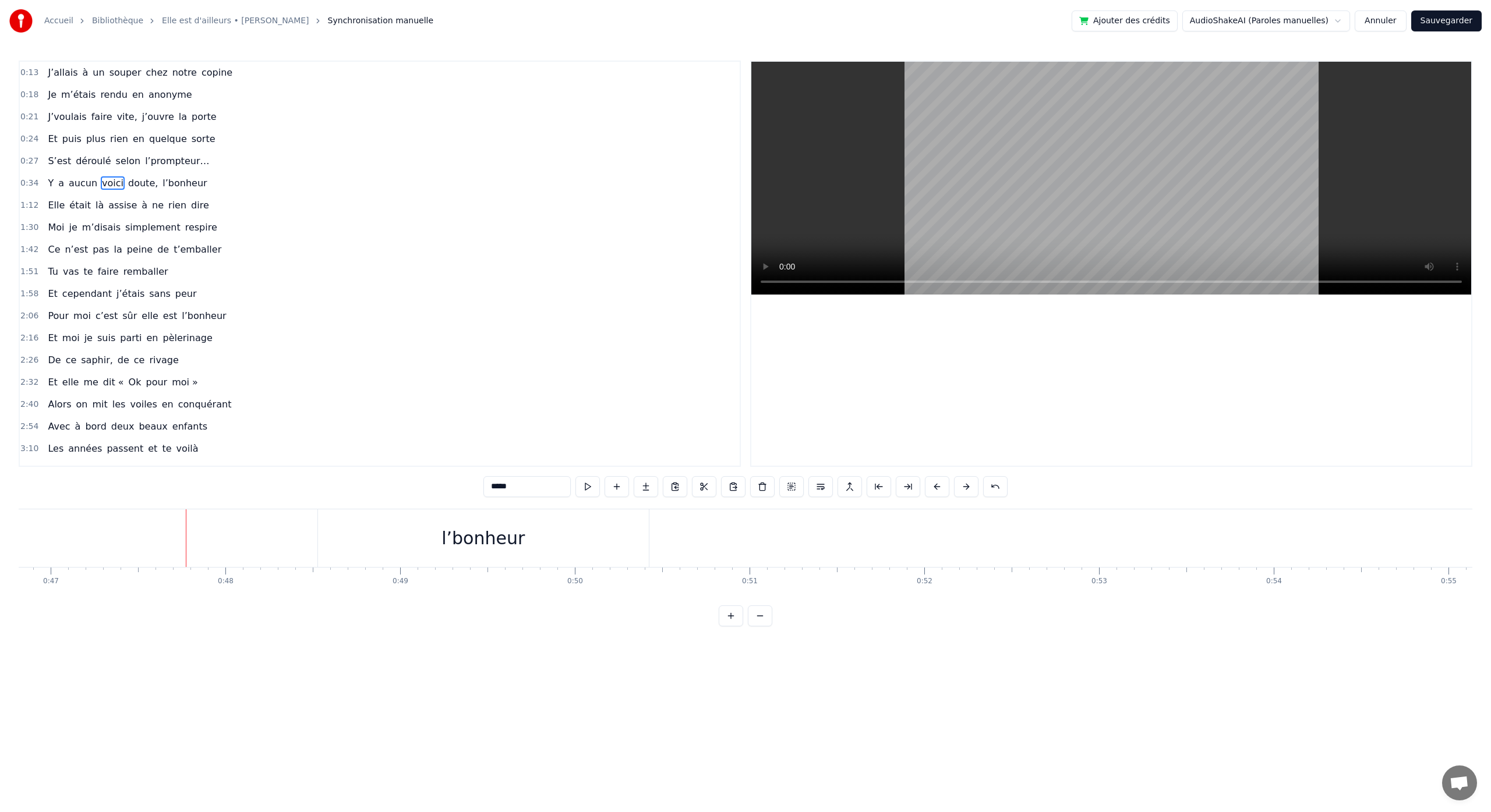
click at [480, 543] on div "l’bonheur" at bounding box center [483, 538] width 83 height 26
type input "*********"
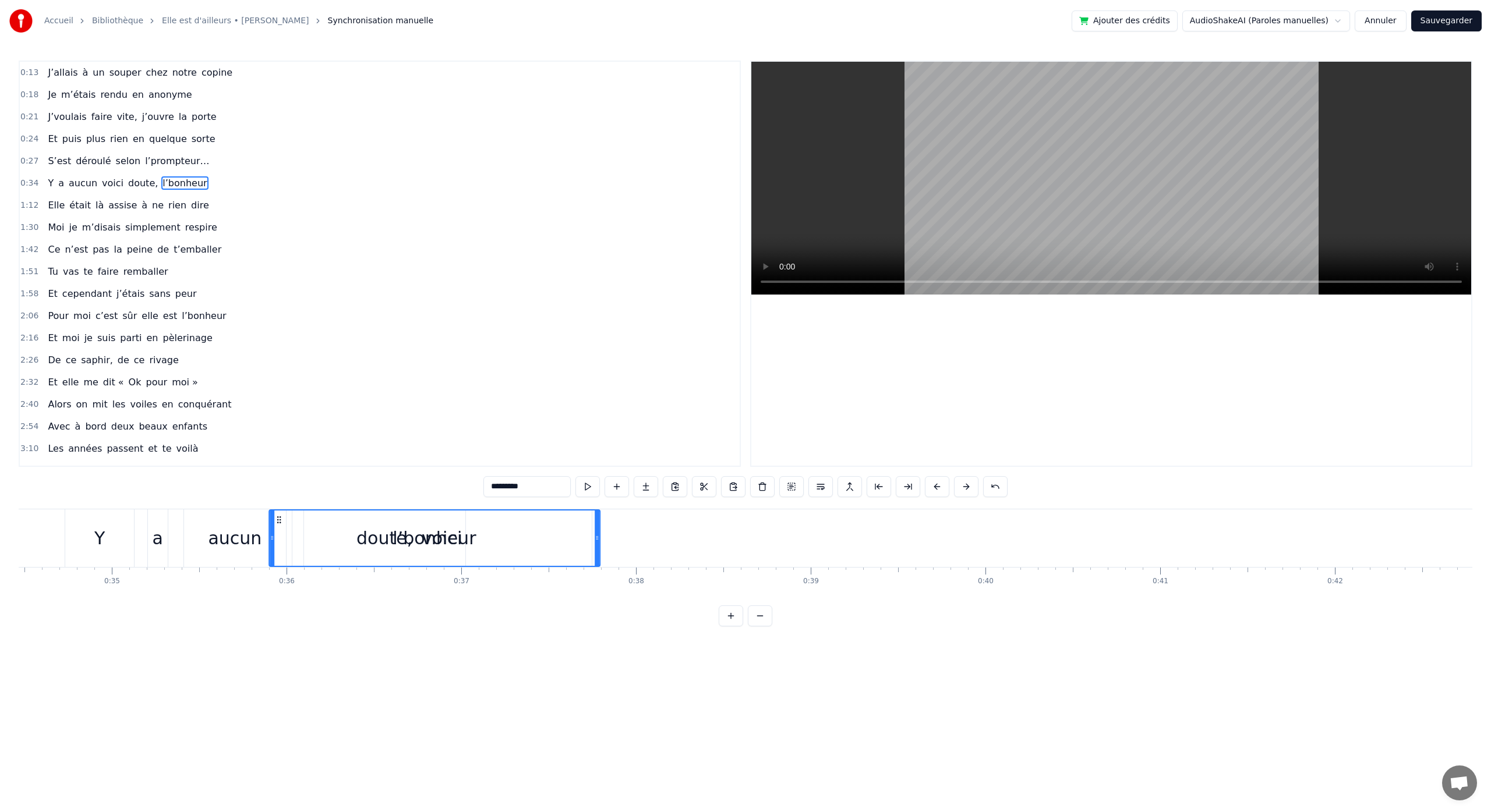
scroll to position [0, 6022]
drag, startPoint x: 328, startPoint y: 520, endPoint x: 364, endPoint y: 600, distance: 87.7
click at [364, 597] on div "J’allais à un souper chez notre copine Je m’étais rendu en anonyme J’voulais fa…" at bounding box center [745, 552] width 1454 height 88
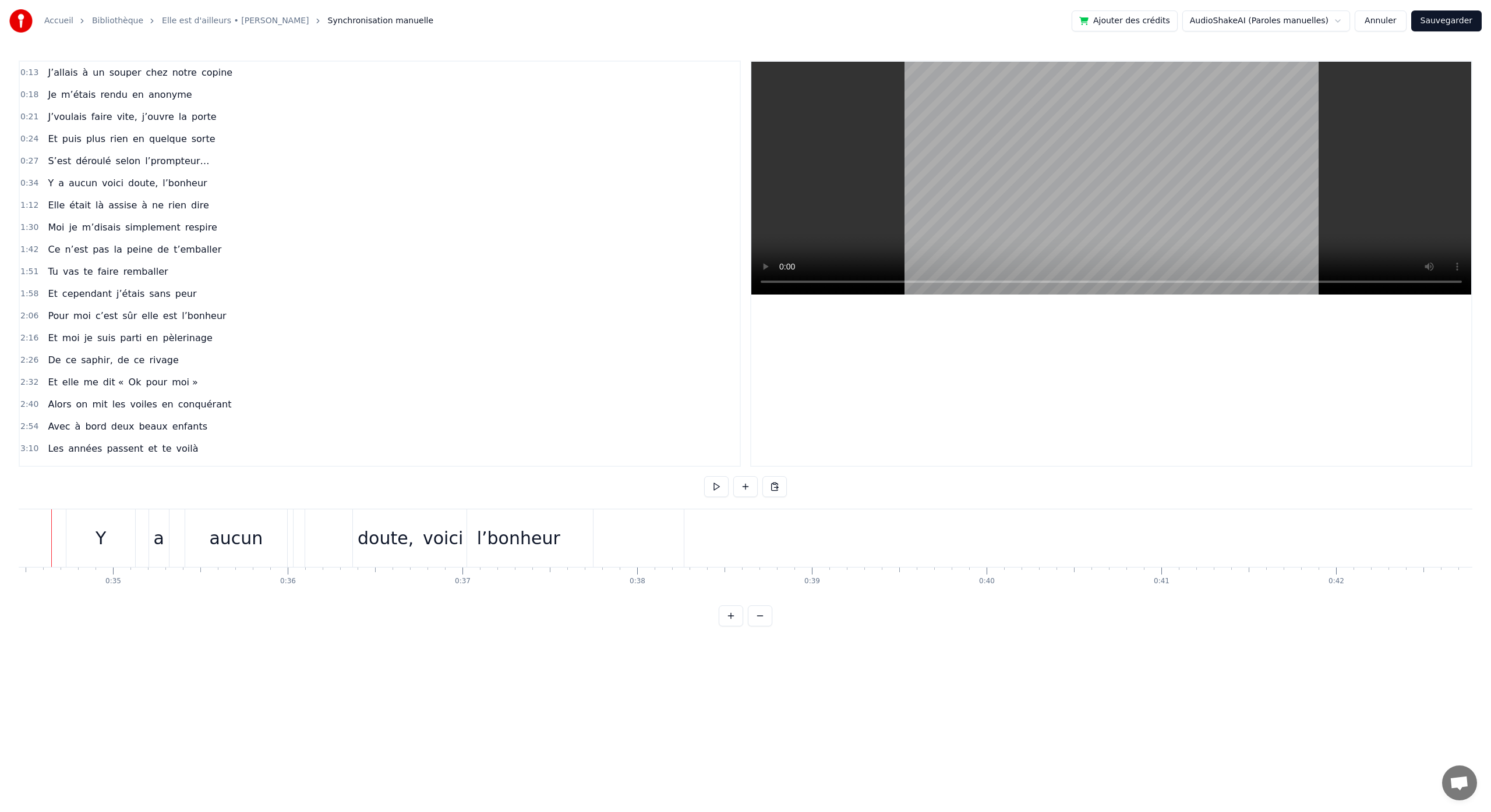
scroll to position [0, 5997]
click at [274, 525] on div "aucun" at bounding box center [262, 538] width 54 height 26
click at [341, 538] on div "doute," at bounding box center [412, 538] width 162 height 57
click at [467, 554] on div "doute," at bounding box center [411, 538] width 160 height 56
click at [517, 543] on div "l’bonheur" at bounding box center [545, 538] width 83 height 26
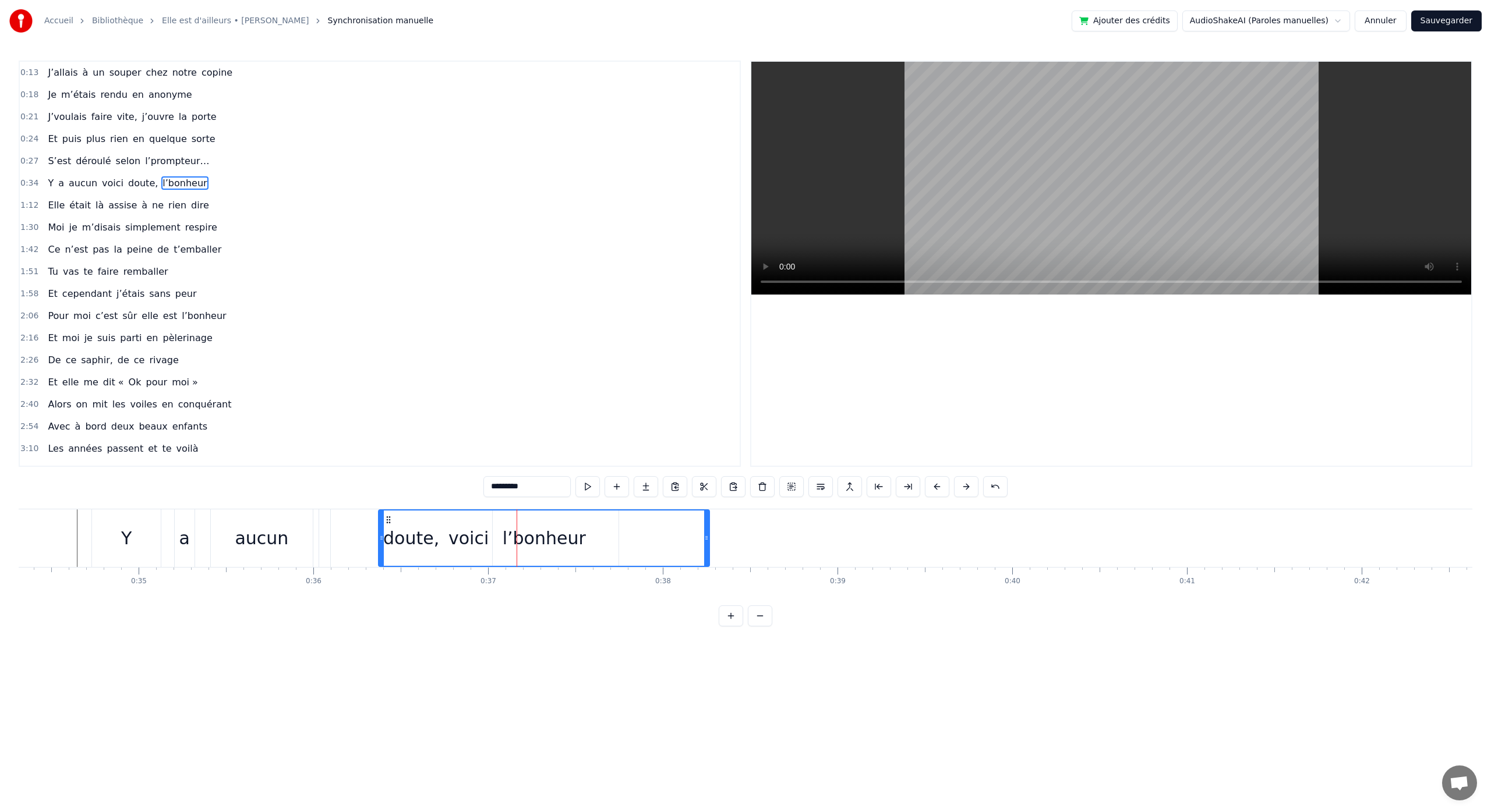
click at [454, 539] on div "l’bonheur" at bounding box center [543, 538] width 329 height 56
click at [388, 524] on icon at bounding box center [389, 519] width 10 height 10
click at [483, 542] on div "l’bonheur" at bounding box center [542, 538] width 329 height 56
click at [343, 542] on div "doute," at bounding box center [412, 538] width 162 height 57
click at [341, 519] on icon at bounding box center [341, 519] width 10 height 10
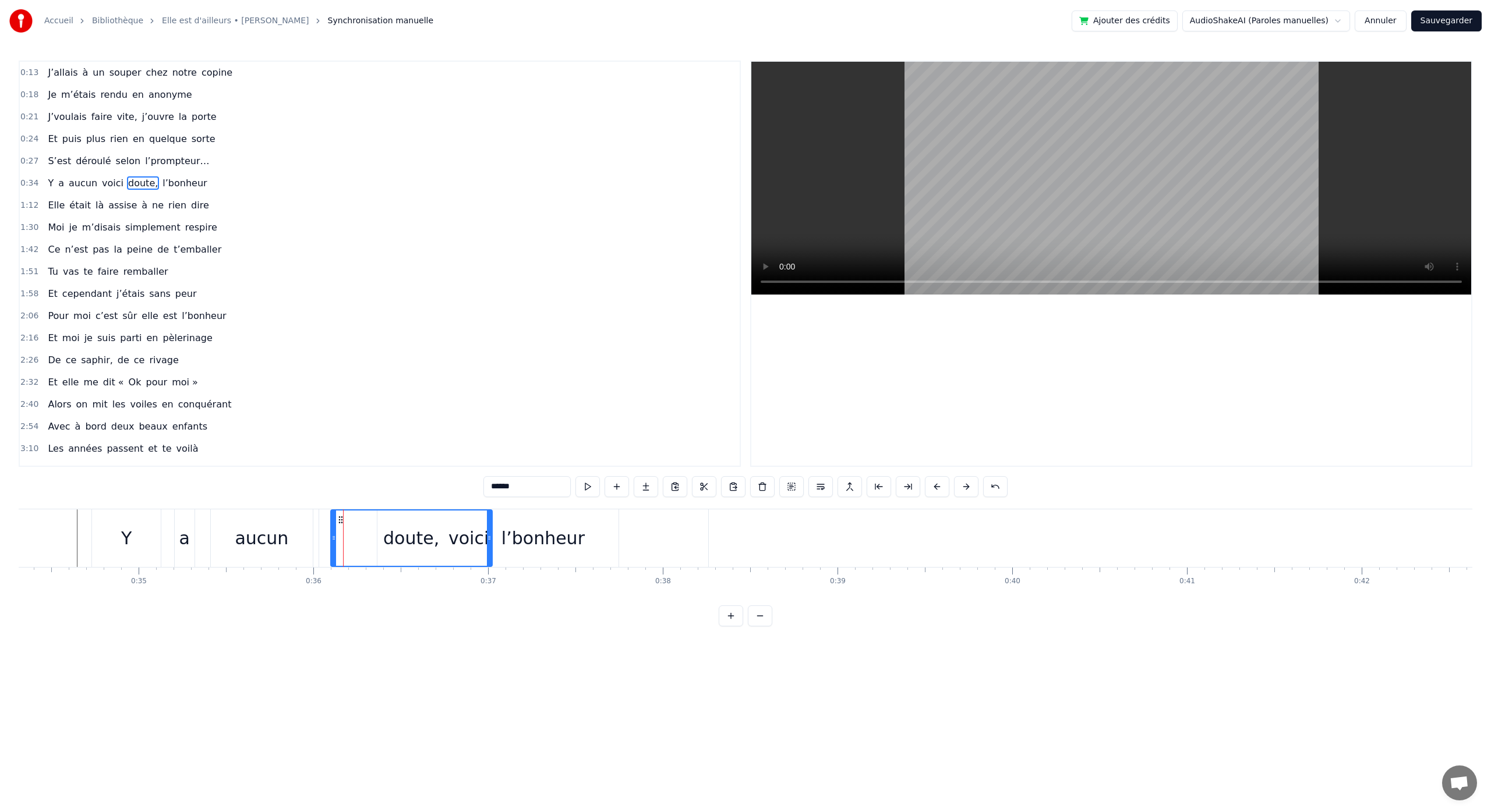
click at [520, 536] on div "l’bonheur" at bounding box center [543, 538] width 83 height 26
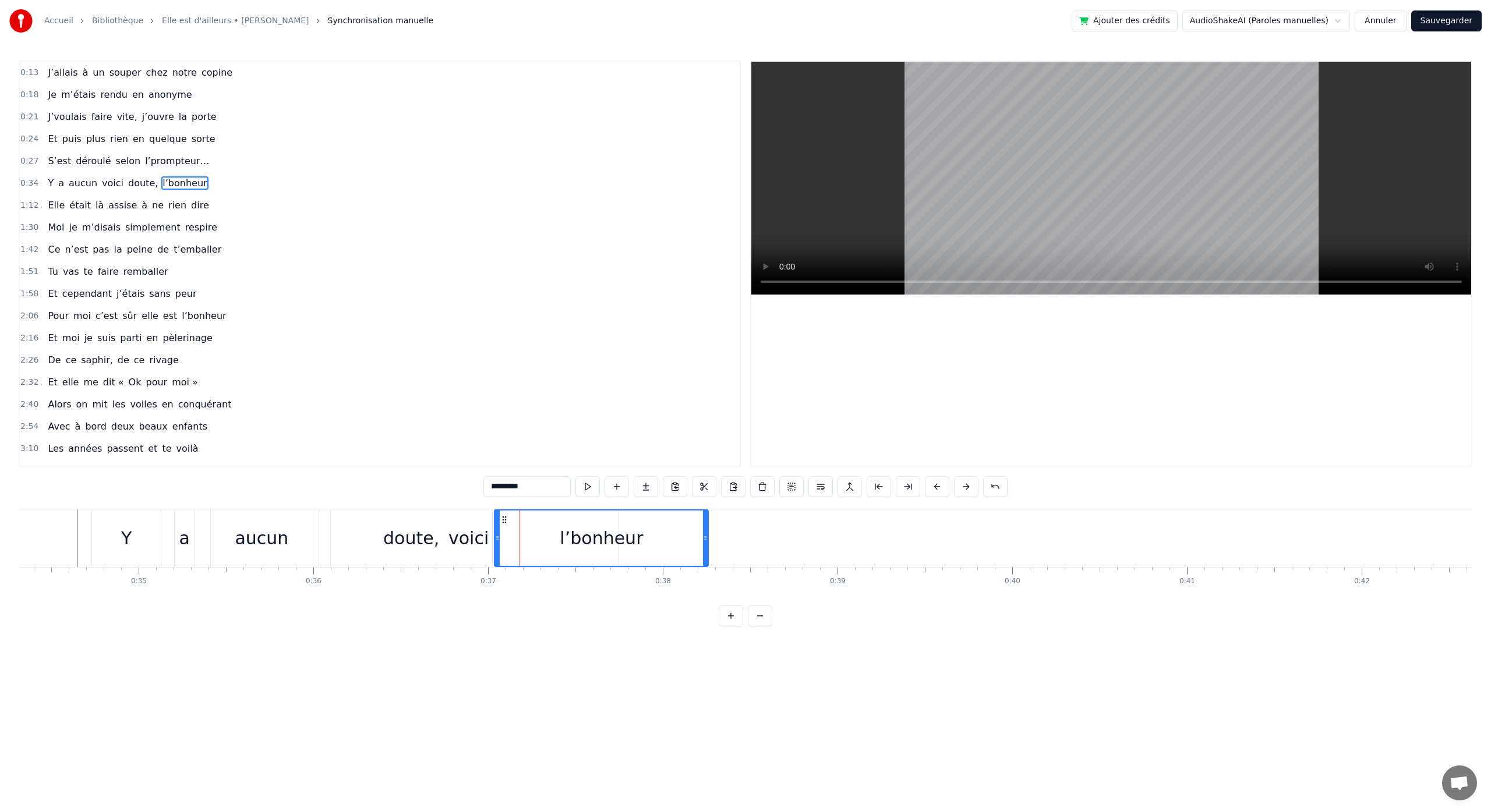
drag, startPoint x: 379, startPoint y: 537, endPoint x: 496, endPoint y: 541, distance: 117.1
click at [496, 541] on icon at bounding box center [497, 538] width 4 height 10
drag, startPoint x: 705, startPoint y: 540, endPoint x: 611, endPoint y: 545, distance: 94.1
click at [611, 545] on div at bounding box center [611, 538] width 4 height 56
click at [321, 529] on div "voici" at bounding box center [468, 538] width 300 height 57
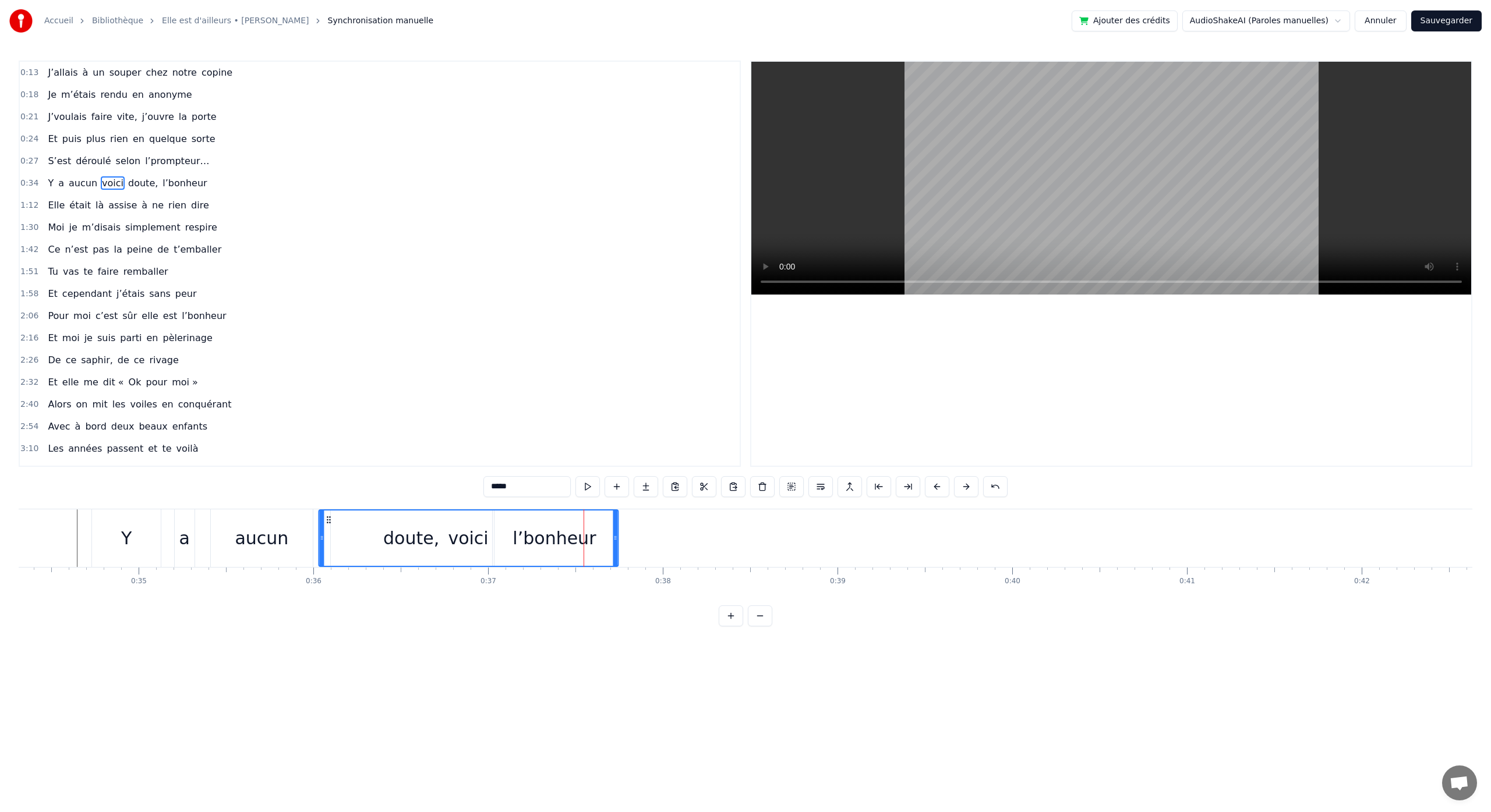
click at [328, 522] on icon at bounding box center [328, 519] width 10 height 10
drag, startPoint x: 321, startPoint y: 536, endPoint x: 457, endPoint y: 545, distance: 136.3
drag, startPoint x: 607, startPoint y: 538, endPoint x: 488, endPoint y: 551, distance: 119.7
click at [488, 551] on div at bounding box center [487, 538] width 4 height 56
click at [399, 549] on div "doute," at bounding box center [411, 538] width 56 height 26
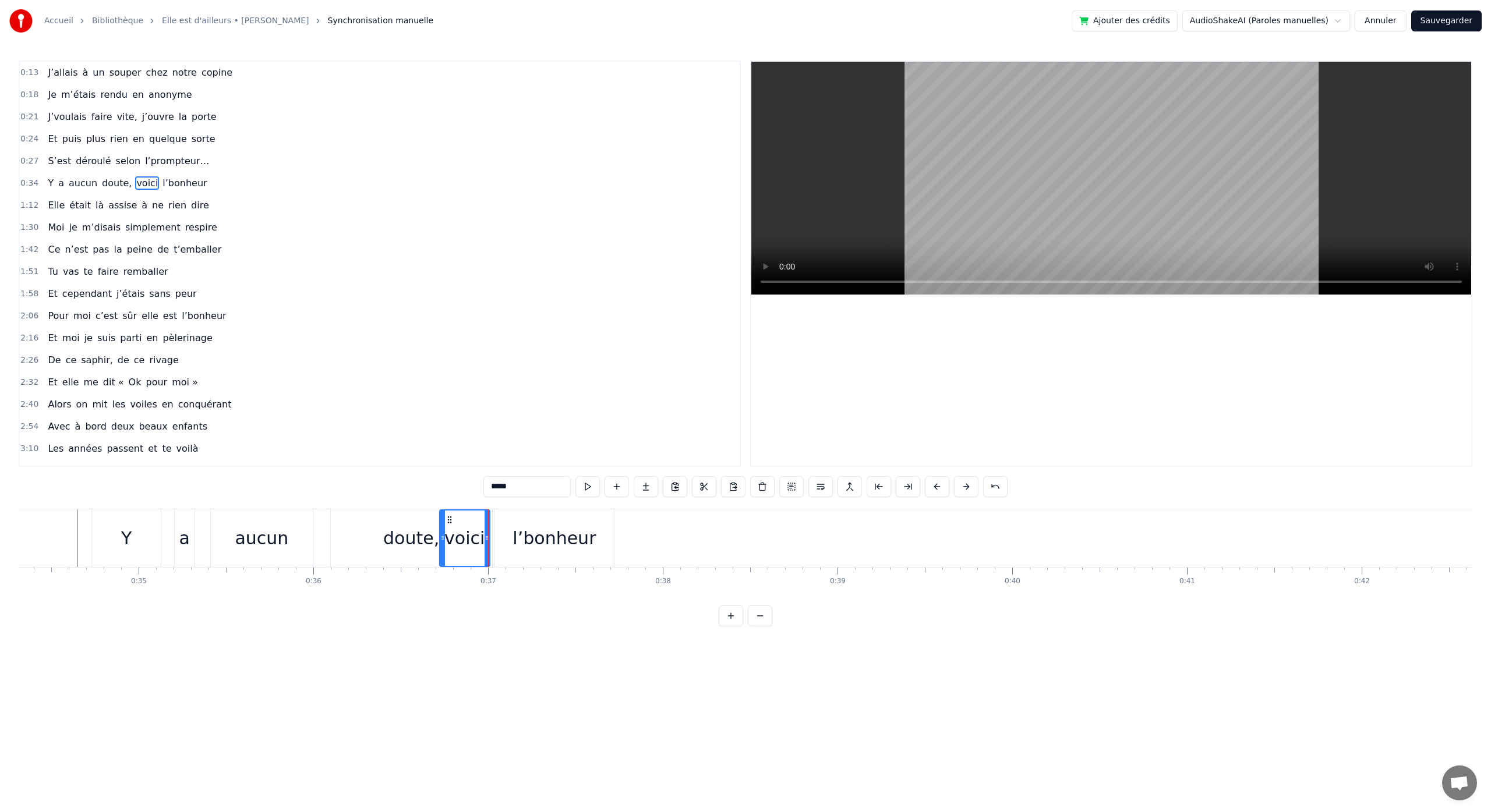
type input "******"
click at [462, 542] on div "doute," at bounding box center [411, 538] width 160 height 56
drag, startPoint x: 491, startPoint y: 540, endPoint x: 413, endPoint y: 548, distance: 78.4
click at [436, 545] on div at bounding box center [435, 538] width 4 height 56
drag, startPoint x: 343, startPoint y: 521, endPoint x: 357, endPoint y: 520, distance: 14.0
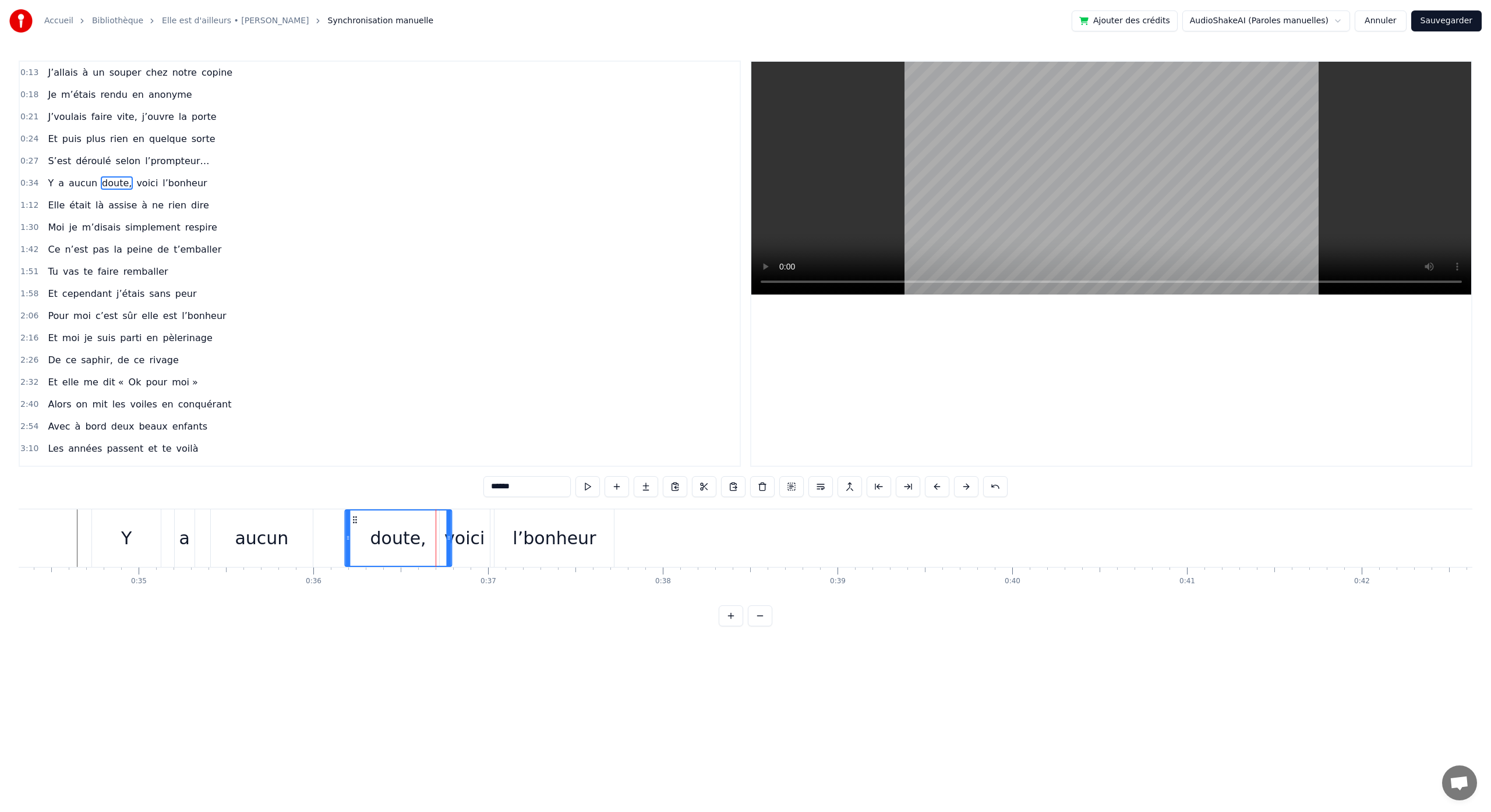
click at [357, 520] on icon at bounding box center [355, 519] width 10 height 10
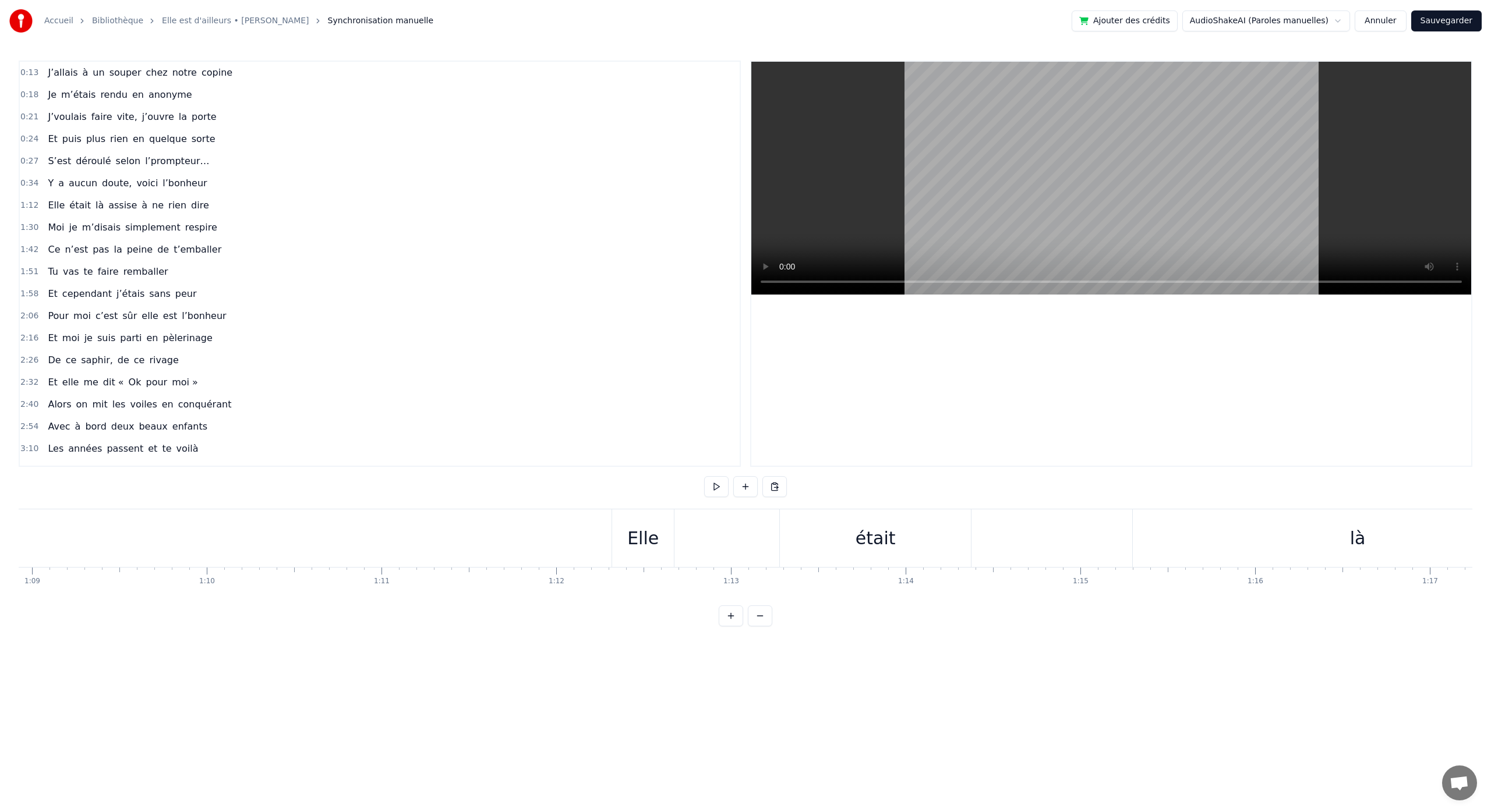
scroll to position [0, 12193]
click at [513, 558] on div "Elle" at bounding box center [495, 538] width 62 height 57
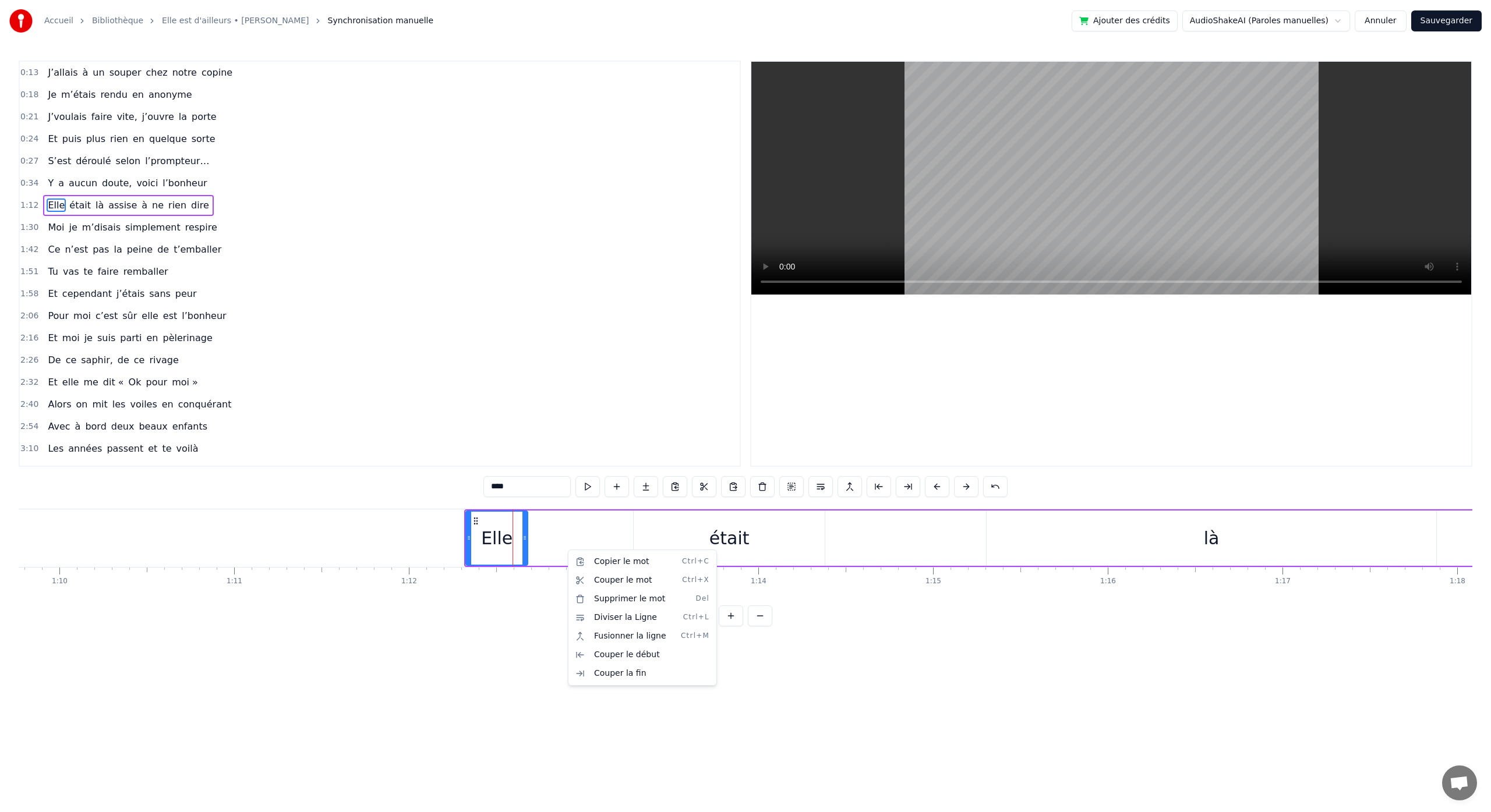
click at [507, 645] on html "Accueil Bibliothèque Elle est d'ailleurs • [PERSON_NAME] Synchronisation manuel…" at bounding box center [746, 322] width 1491 height 645
click at [592, 628] on div "Couper la ligne Ctrl+X" at bounding box center [623, 630] width 143 height 18
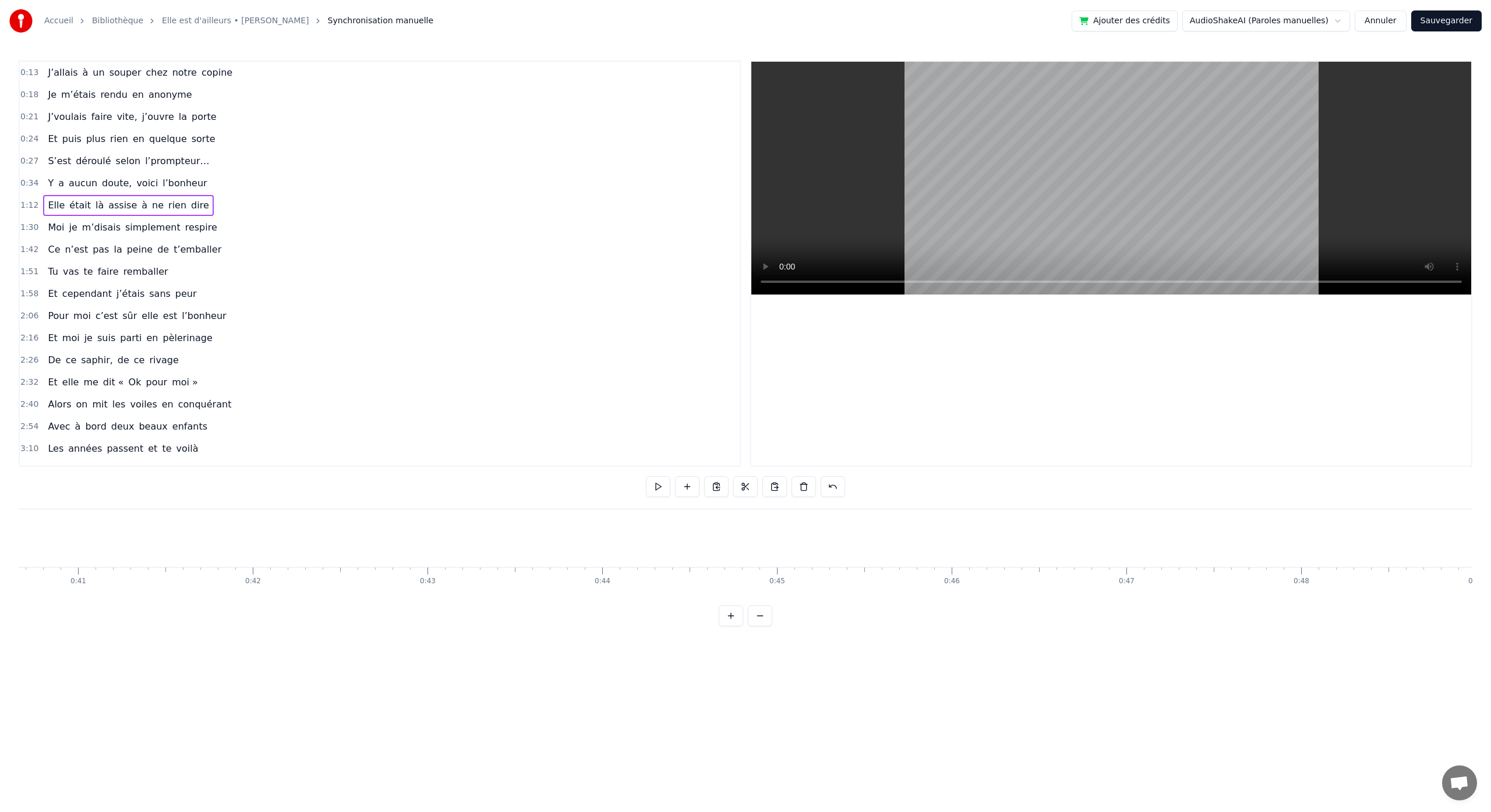
scroll to position [0, 6763]
click at [367, 584] on div "Coller la ligne Ctrl+V" at bounding box center [416, 580] width 143 height 18
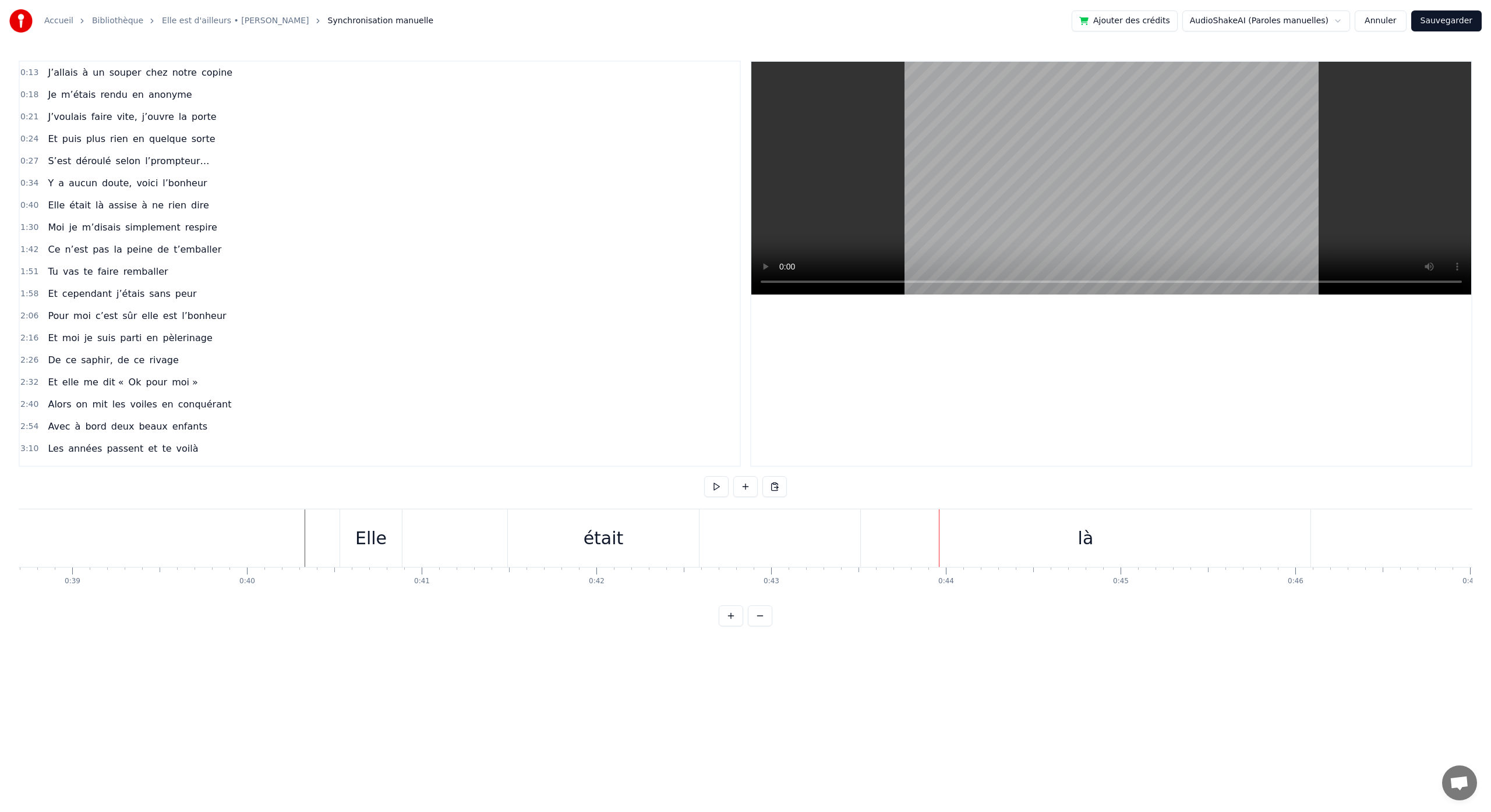
click at [617, 529] on div "était" at bounding box center [604, 538] width 40 height 26
drag, startPoint x: 518, startPoint y: 522, endPoint x: 399, endPoint y: 525, distance: 119.0
click at [399, 525] on div "était" at bounding box center [485, 538] width 190 height 56
drag, startPoint x: 575, startPoint y: 537, endPoint x: 427, endPoint y: 540, distance: 148.0
click at [433, 540] on icon at bounding box center [430, 538] width 4 height 10
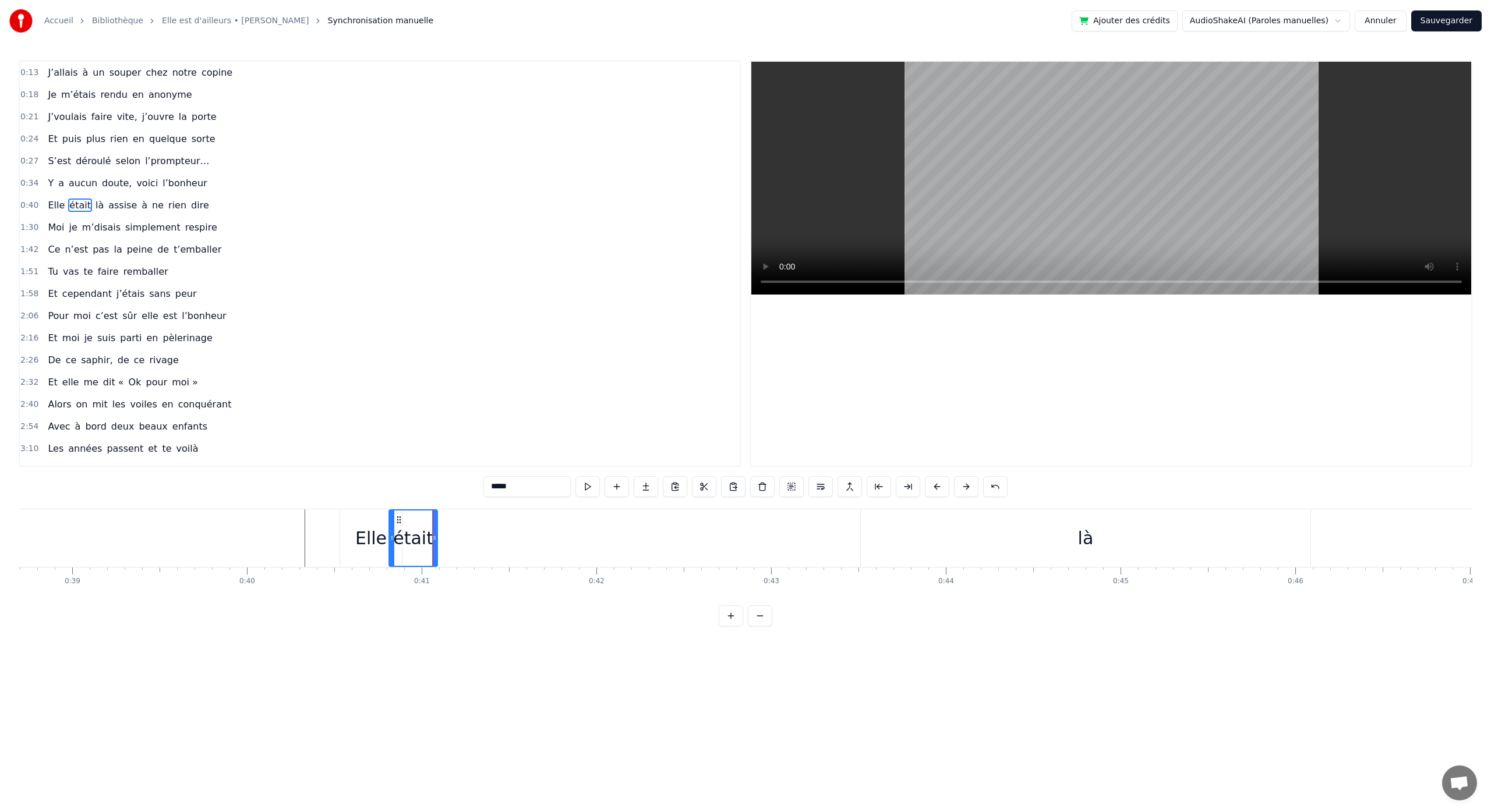
click at [369, 538] on div "Elle" at bounding box center [371, 538] width 31 height 26
drag, startPoint x: 349, startPoint y: 520, endPoint x: 330, endPoint y: 518, distance: 19.1
click at [328, 518] on icon at bounding box center [327, 519] width 10 height 10
click at [401, 525] on div "était" at bounding box center [414, 538] width 40 height 26
drag, startPoint x: 397, startPoint y: 518, endPoint x: 389, endPoint y: 518, distance: 8.0
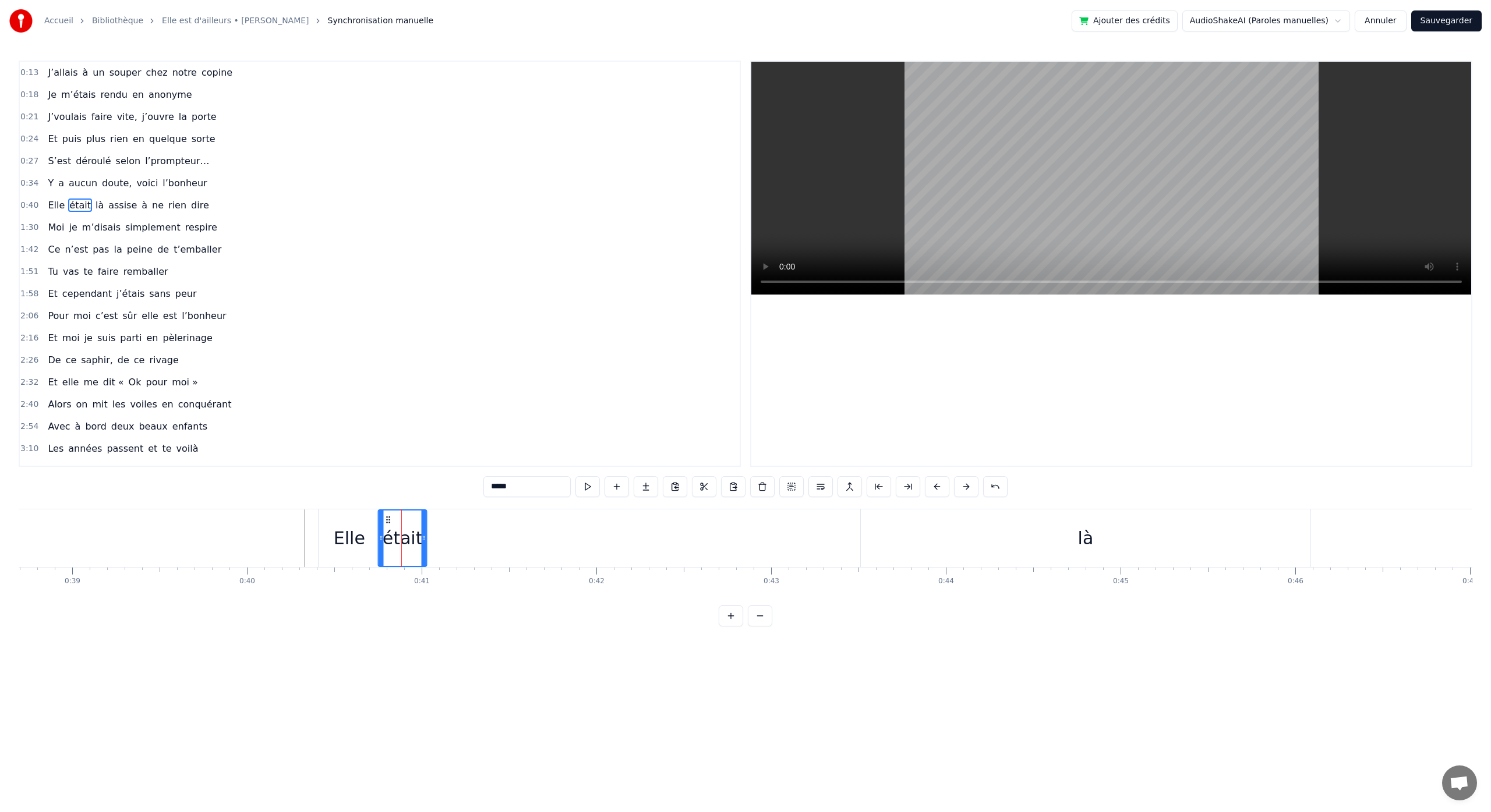
click at [389, 518] on icon at bounding box center [388, 519] width 10 height 10
click at [1078, 551] on div "là" at bounding box center [1086, 538] width 450 height 57
type input "**"
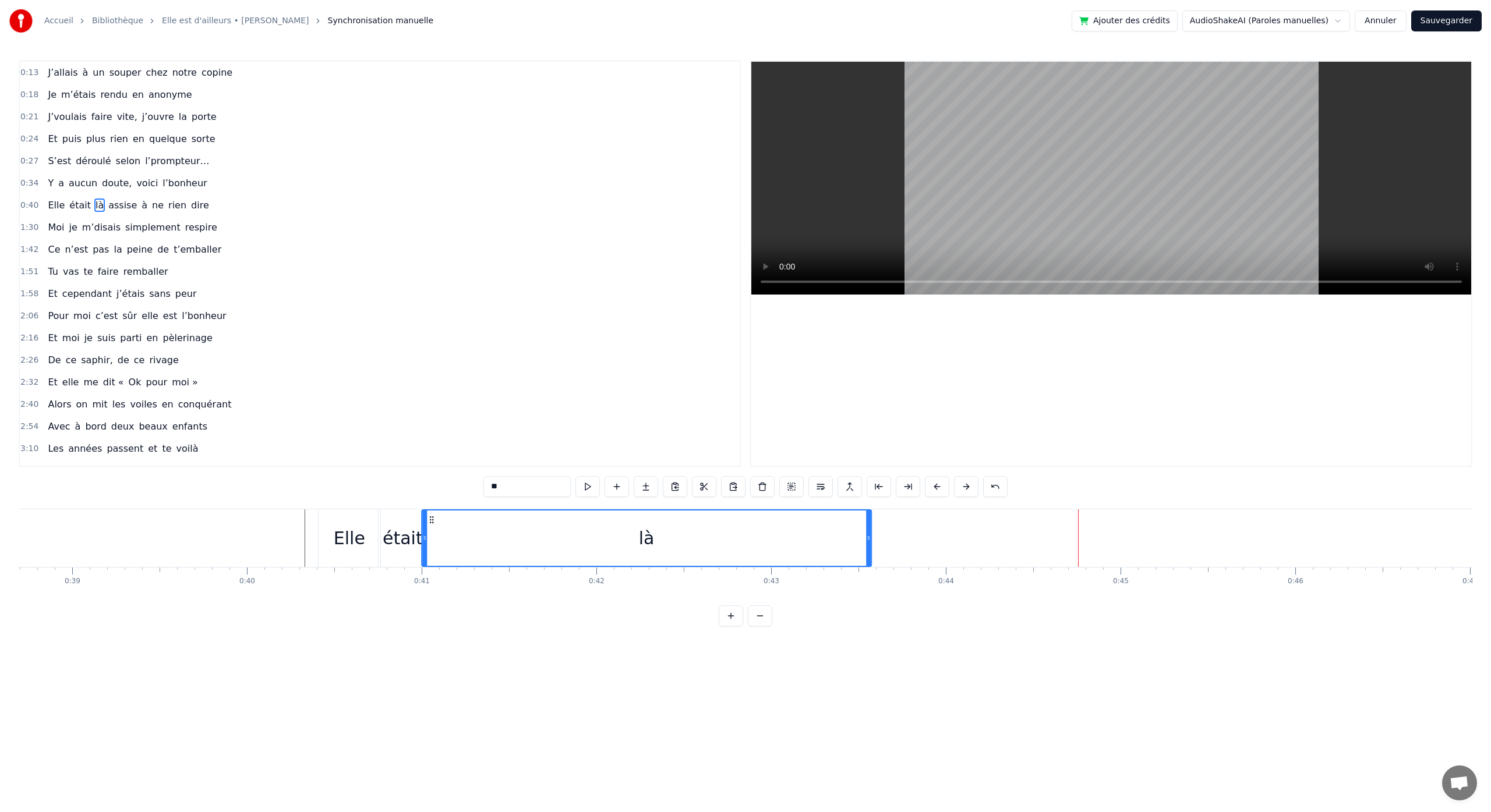
drag, startPoint x: 798, startPoint y: 520, endPoint x: 431, endPoint y: 529, distance: 367.1
click at [431, 529] on div "là" at bounding box center [646, 538] width 448 height 56
drag, startPoint x: 867, startPoint y: 536, endPoint x: 462, endPoint y: 551, distance: 405.3
click at [464, 552] on div at bounding box center [465, 538] width 4 height 56
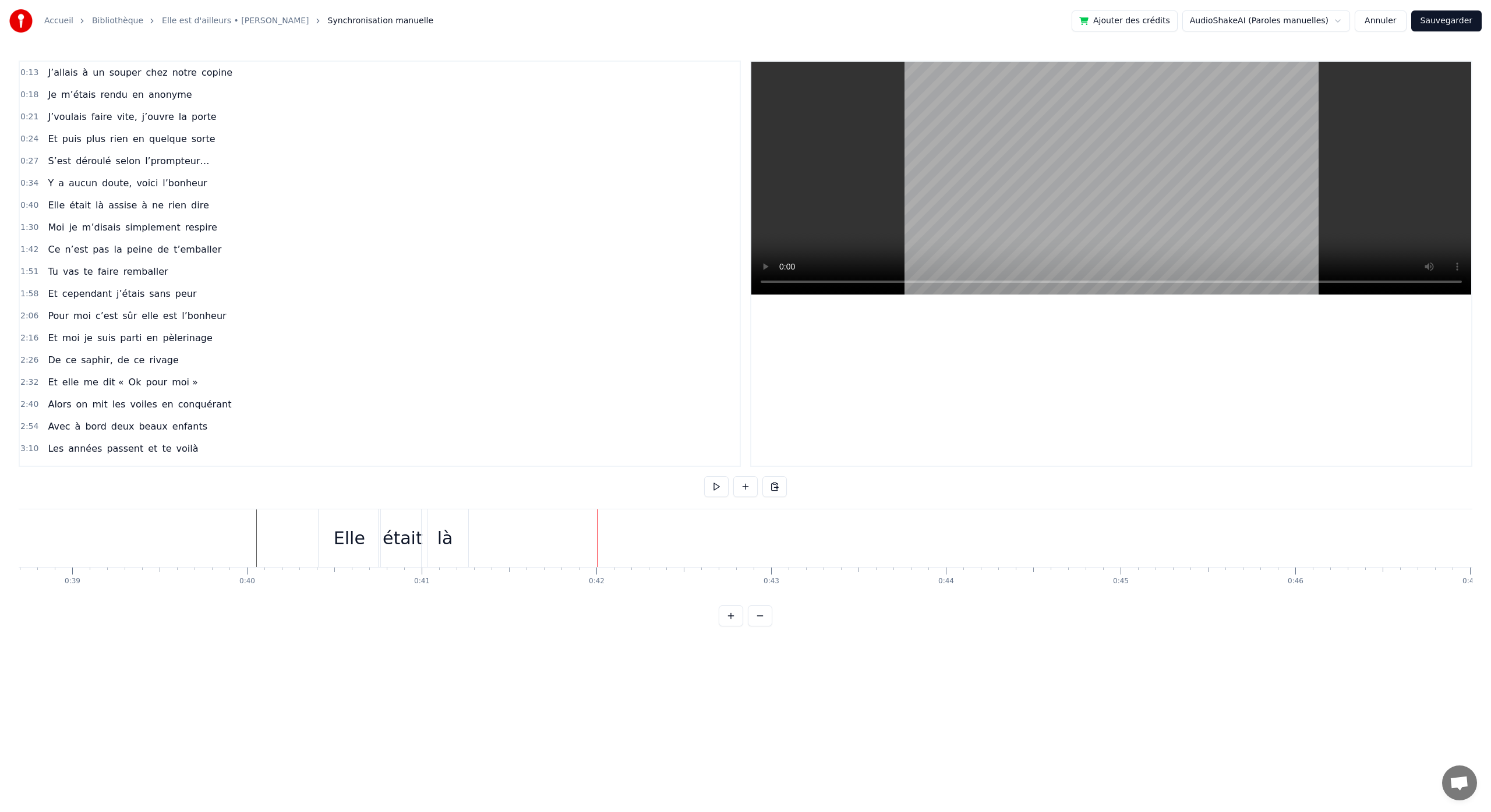
click at [451, 532] on div "là" at bounding box center [446, 538] width 16 height 26
drag, startPoint x: 467, startPoint y: 537, endPoint x: 479, endPoint y: 538, distance: 12.0
click at [479, 538] on icon at bounding box center [477, 538] width 4 height 10
drag, startPoint x: 433, startPoint y: 520, endPoint x: 440, endPoint y: 520, distance: 7.0
click at [440, 520] on icon at bounding box center [438, 519] width 10 height 10
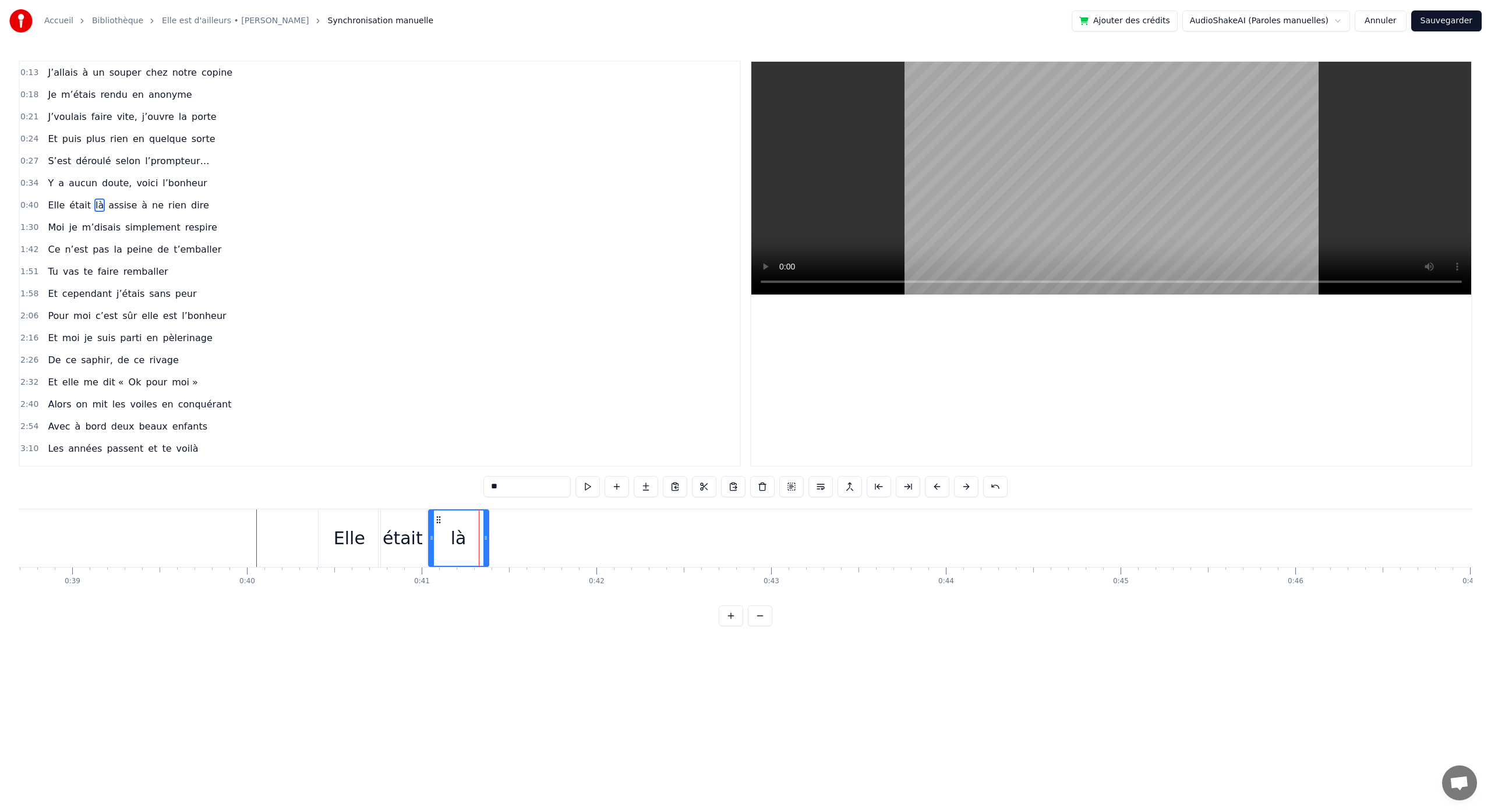
click at [503, 530] on div "assise" at bounding box center [494, 538] width 54 height 26
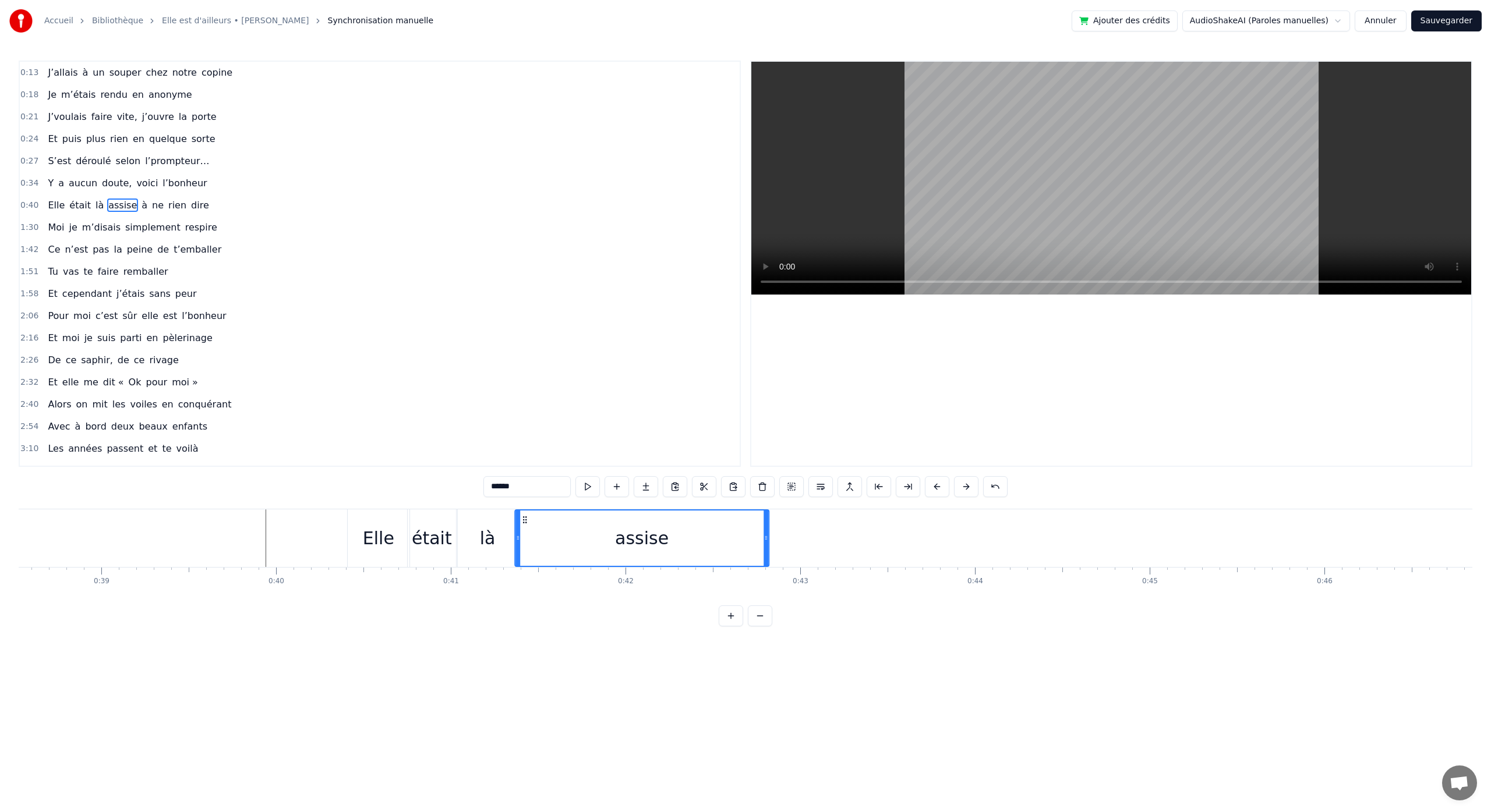
drag, startPoint x: 375, startPoint y: 522, endPoint x: 551, endPoint y: 595, distance: 190.5
click at [526, 593] on div "J’allais à un souper chez notre copine Je m’étais rendu en anonyme J’voulais fa…" at bounding box center [745, 552] width 1454 height 88
drag, startPoint x: 768, startPoint y: 538, endPoint x: 613, endPoint y: 559, distance: 156.4
click at [613, 559] on div at bounding box center [611, 538] width 4 height 56
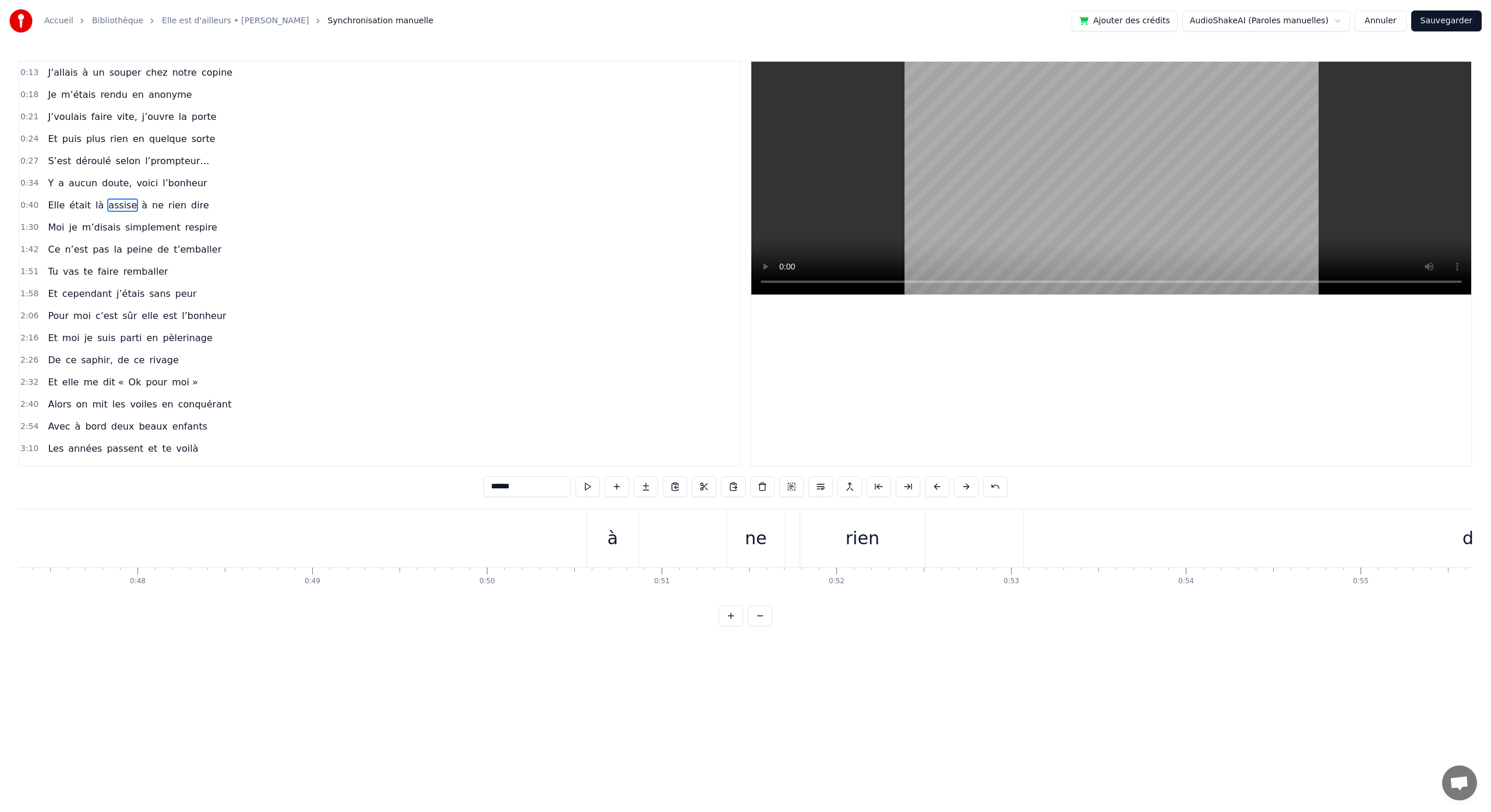
click at [624, 536] on div "à" at bounding box center [613, 538] width 51 height 57
drag, startPoint x: 597, startPoint y: 520, endPoint x: 323, endPoint y: 592, distance: 283.3
click at [323, 592] on div "J’allais à un souper chez notre copine Je m’étais rendu en anonyme J’voulais fa…" at bounding box center [745, 552] width 1454 height 88
click at [247, 551] on div "assise" at bounding box center [292, 538] width 99 height 57
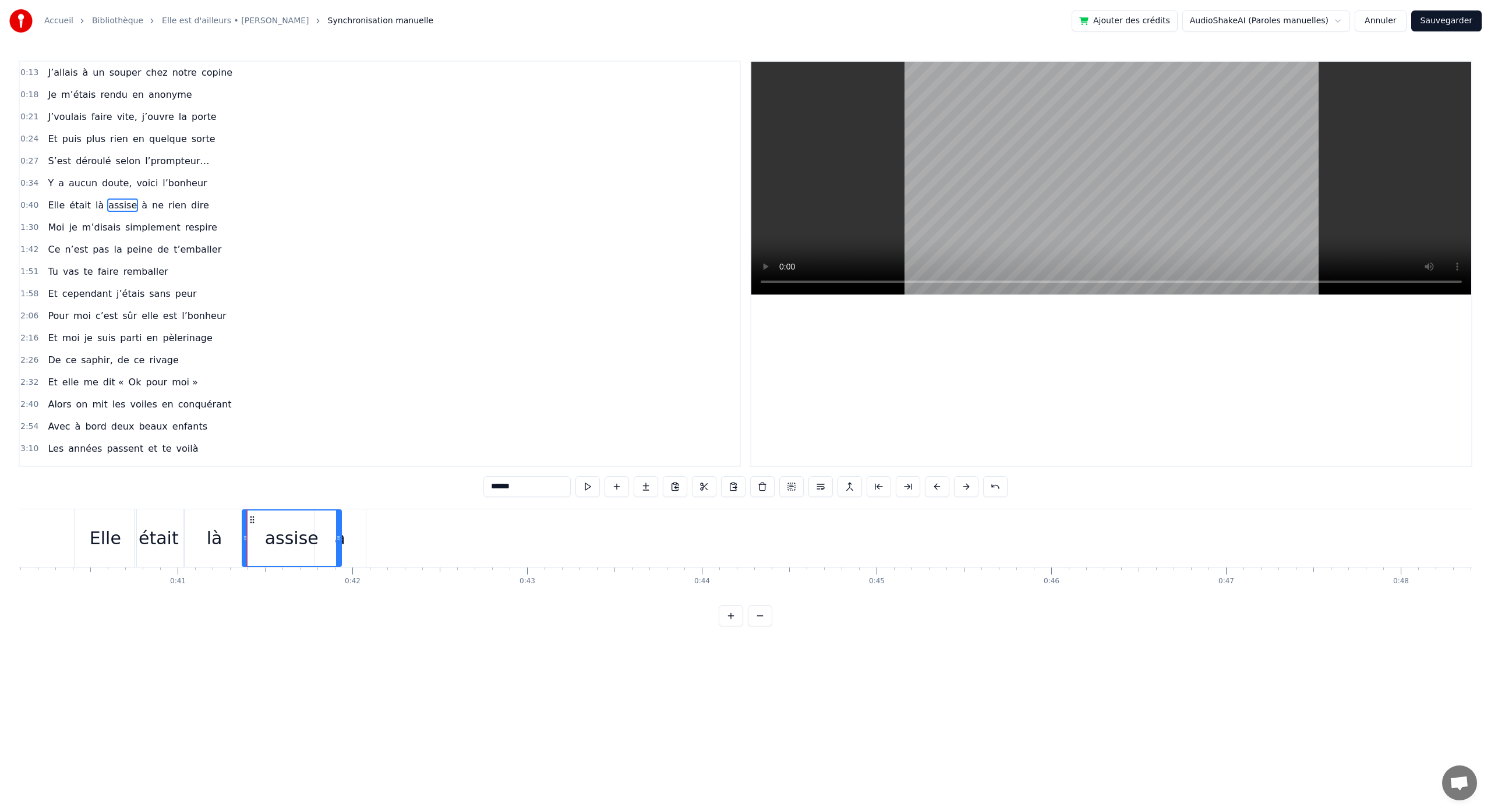
click at [358, 531] on div "à" at bounding box center [340, 538] width 51 height 57
drag, startPoint x: 317, startPoint y: 540, endPoint x: 324, endPoint y: 540, distance: 7.0
click at [324, 540] on icon at bounding box center [324, 538] width 4 height 10
click at [546, 534] on div "ne" at bounding box center [531, 538] width 58 height 57
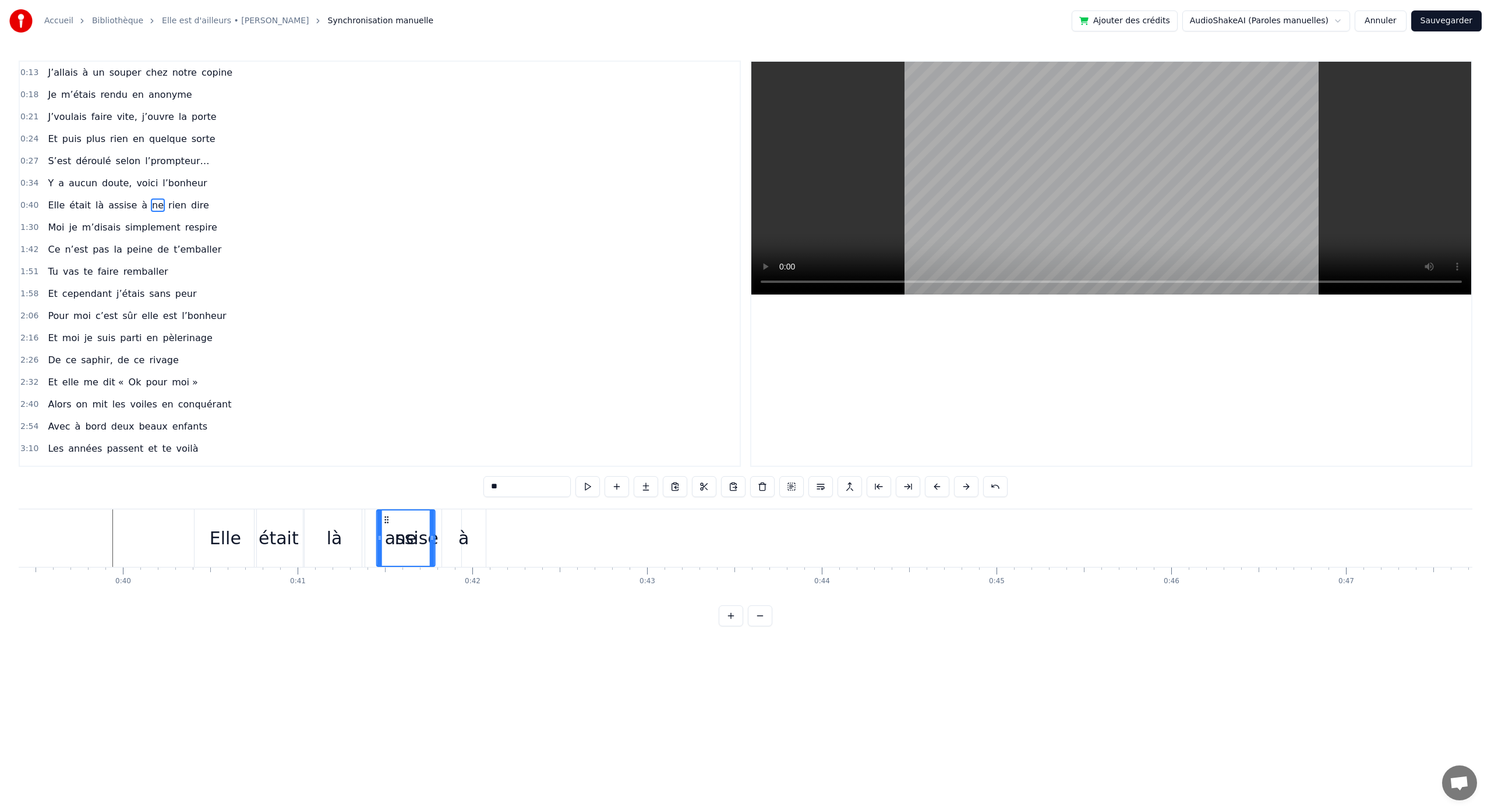
scroll to position [0, 6878]
drag, startPoint x: 512, startPoint y: 520, endPoint x: 488, endPoint y: 587, distance: 71.2
click at [488, 587] on div "J’allais à un souper chez notre copine Je m’étais rendu en anonyme J’voulais fa…" at bounding box center [745, 552] width 1454 height 88
click at [473, 549] on div "à" at bounding box center [472, 538] width 10 height 26
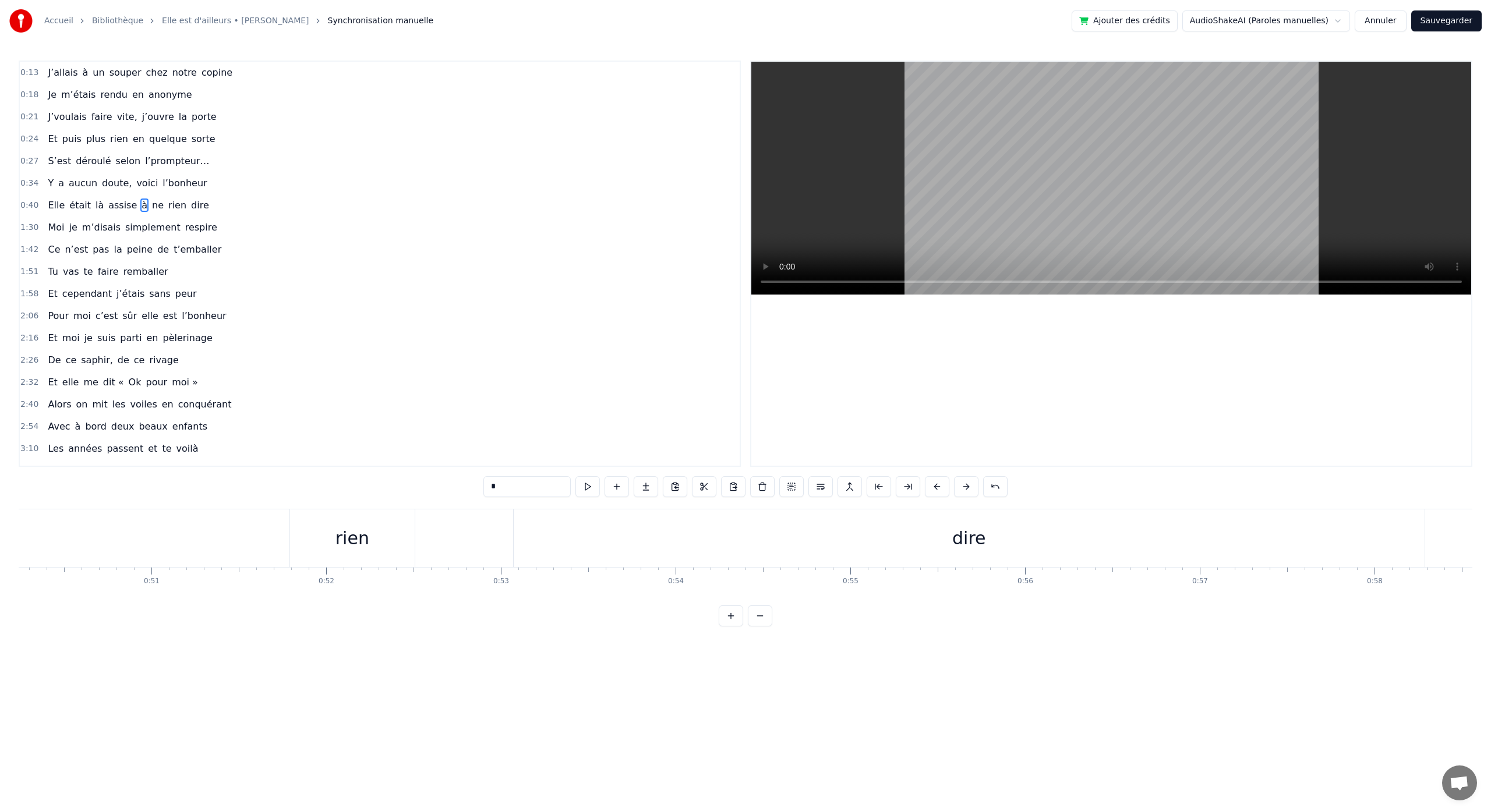
click at [361, 547] on div "rien" at bounding box center [352, 538] width 34 height 26
drag, startPoint x: 302, startPoint y: 519, endPoint x: 401, endPoint y: 617, distance: 139.3
click at [401, 617] on div "0:13 J’allais à un souper chez notre copine 0:18 Je m’étais rendu en anonyme 0:…" at bounding box center [745, 344] width 1454 height 566
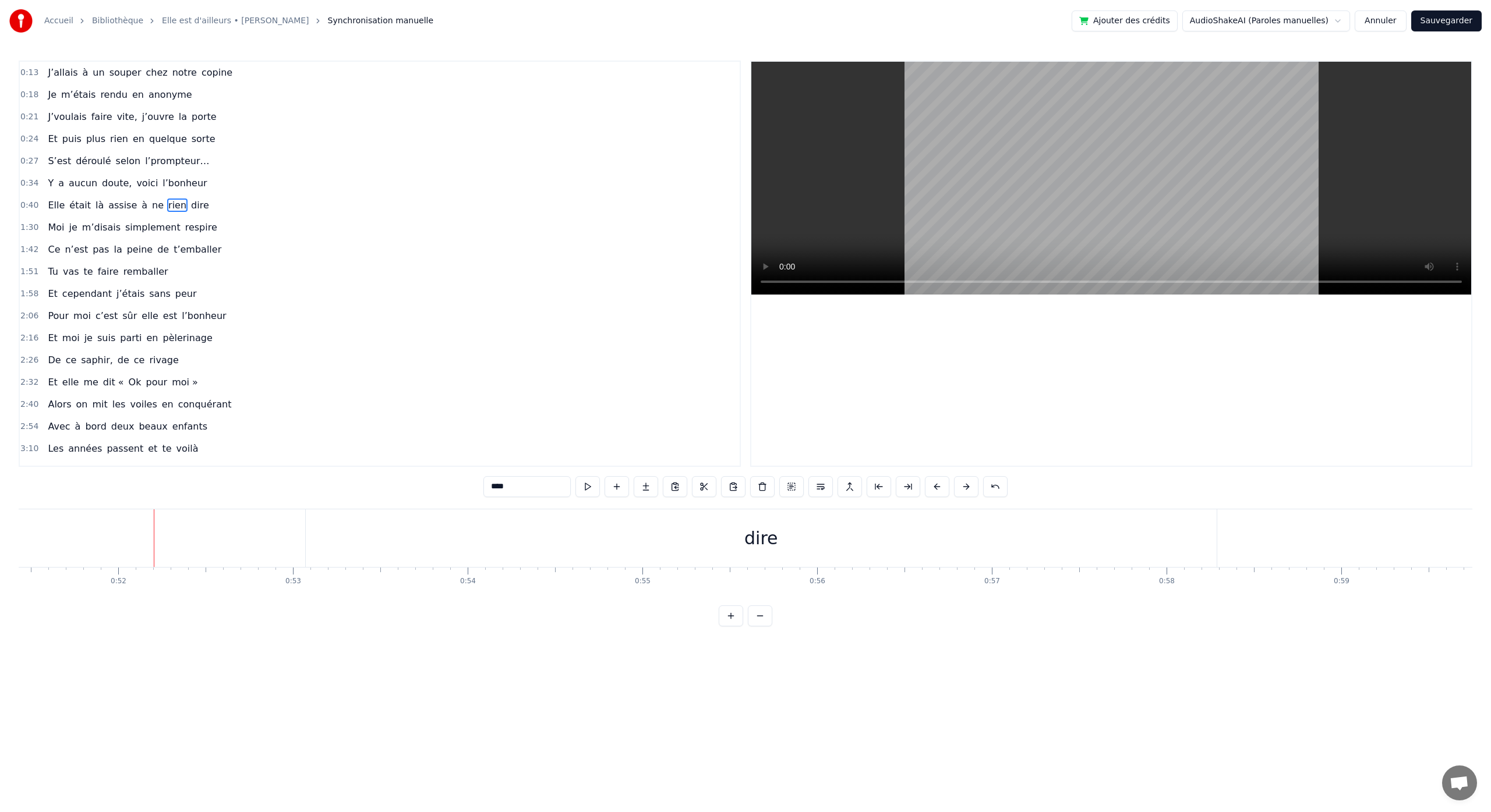
click at [775, 543] on div "dire" at bounding box center [761, 538] width 34 height 26
type input "****"
drag, startPoint x: 308, startPoint y: 540, endPoint x: 1139, endPoint y: 552, distance: 831.1
click at [1139, 564] on div at bounding box center [1141, 538] width 4 height 56
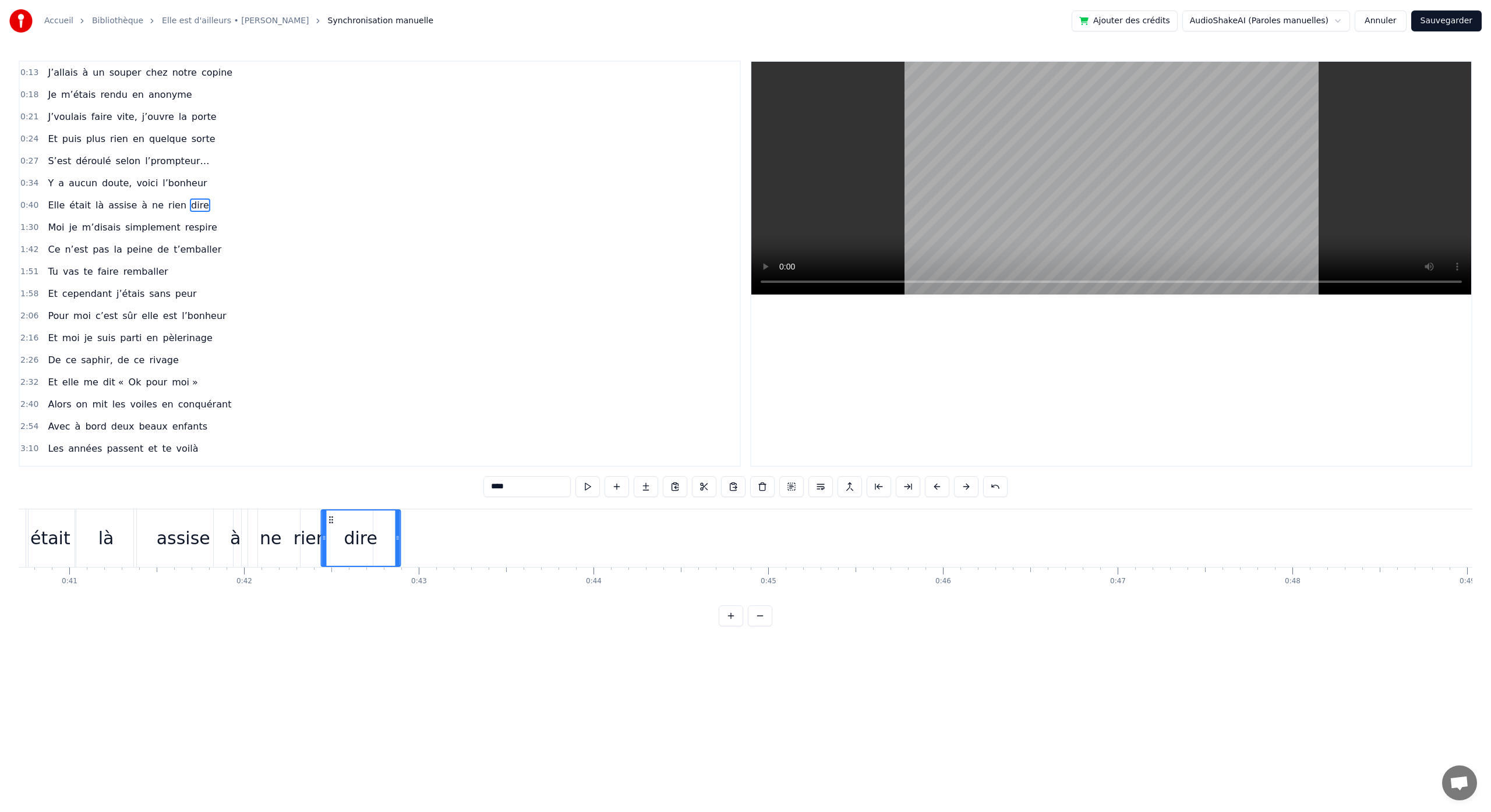
drag, startPoint x: 1148, startPoint y: 518, endPoint x: 332, endPoint y: 651, distance: 826.8
click at [332, 645] on html "Accueil Bibliothèque Elle est d'ailleurs • [PERSON_NAME] Synchronisation manuel…" at bounding box center [746, 322] width 1491 height 645
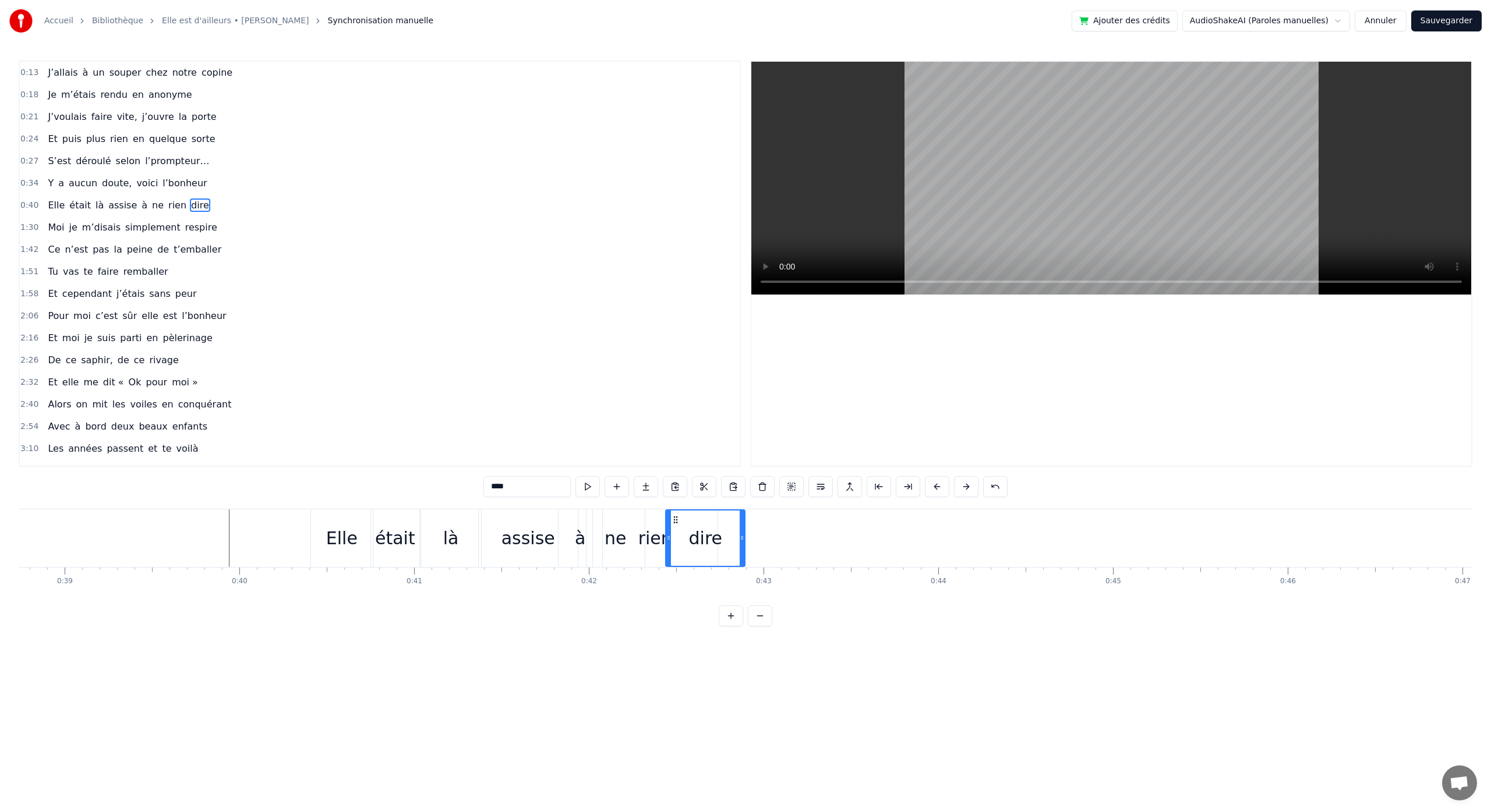
scroll to position [0, 6720]
click at [744, 549] on div "dire" at bounding box center [755, 538] width 34 height 26
drag, startPoint x: 796, startPoint y: 539, endPoint x: 828, endPoint y: 546, distance: 32.8
click at [838, 544] on div at bounding box center [837, 538] width 4 height 56
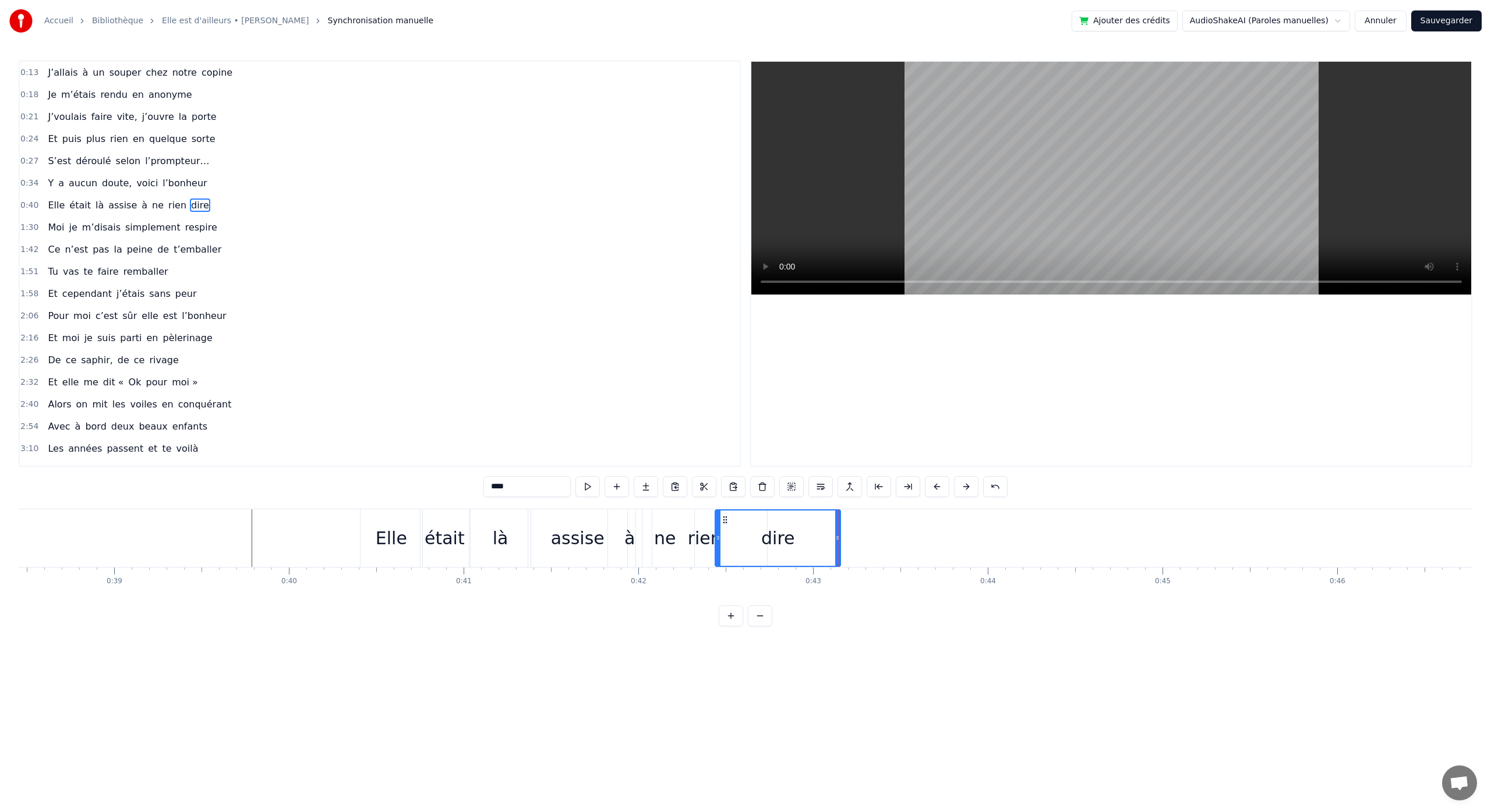
click at [629, 542] on div "à" at bounding box center [630, 538] width 10 height 26
drag, startPoint x: 624, startPoint y: 519, endPoint x: 630, endPoint y: 520, distance: 6.1
click at [631, 520] on div "à" at bounding box center [630, 538] width 43 height 56
drag, startPoint x: 618, startPoint y: 518, endPoint x: 641, endPoint y: 521, distance: 23.2
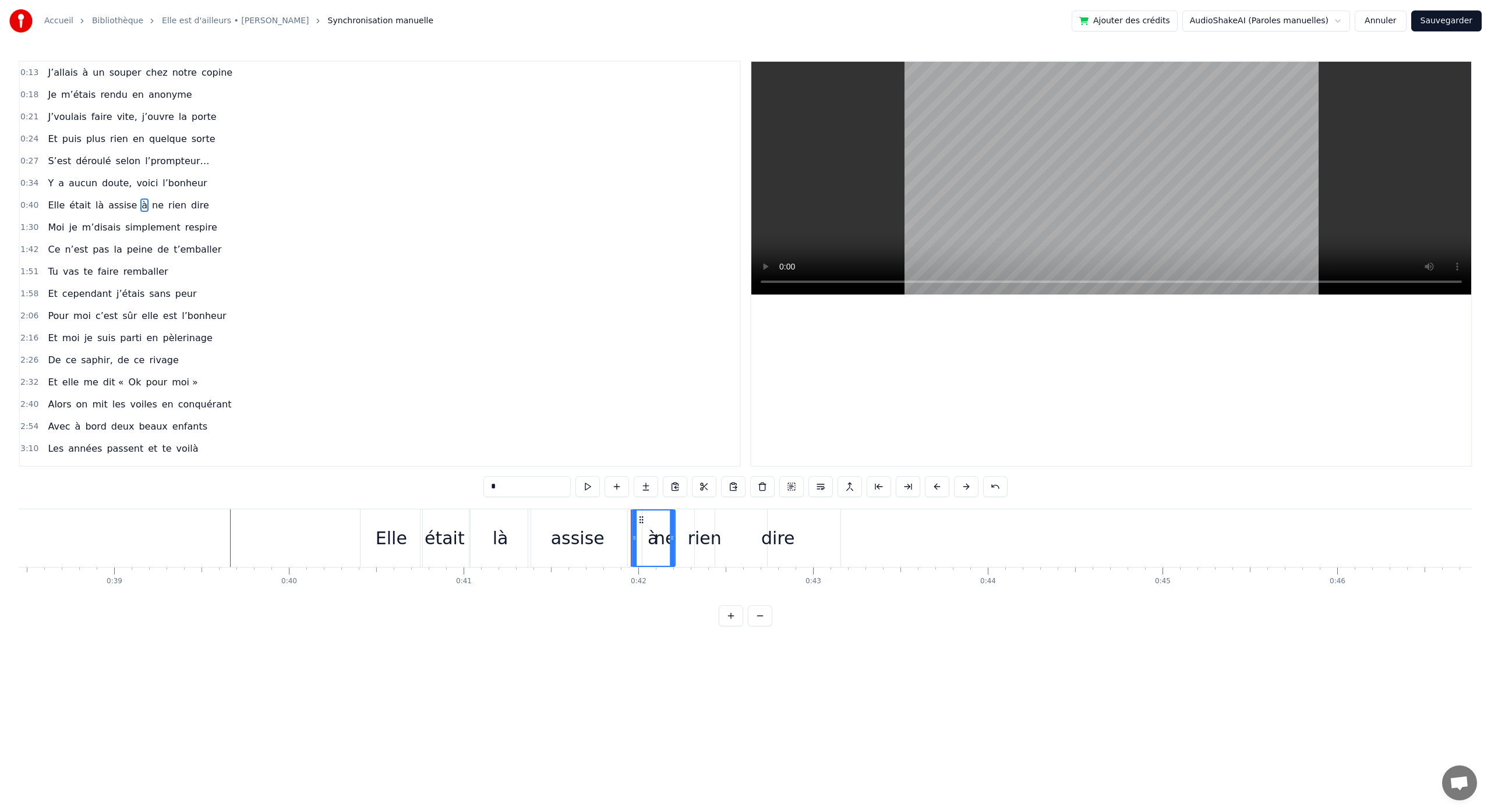
click at [641, 521] on icon at bounding box center [641, 519] width 10 height 10
click at [712, 531] on div "rien" at bounding box center [705, 538] width 34 height 26
drag, startPoint x: 654, startPoint y: 520, endPoint x: 691, endPoint y: 525, distance: 37.3
click at [692, 524] on div "rien" at bounding box center [743, 538] width 123 height 56
click at [671, 536] on div "ne" at bounding box center [665, 538] width 22 height 26
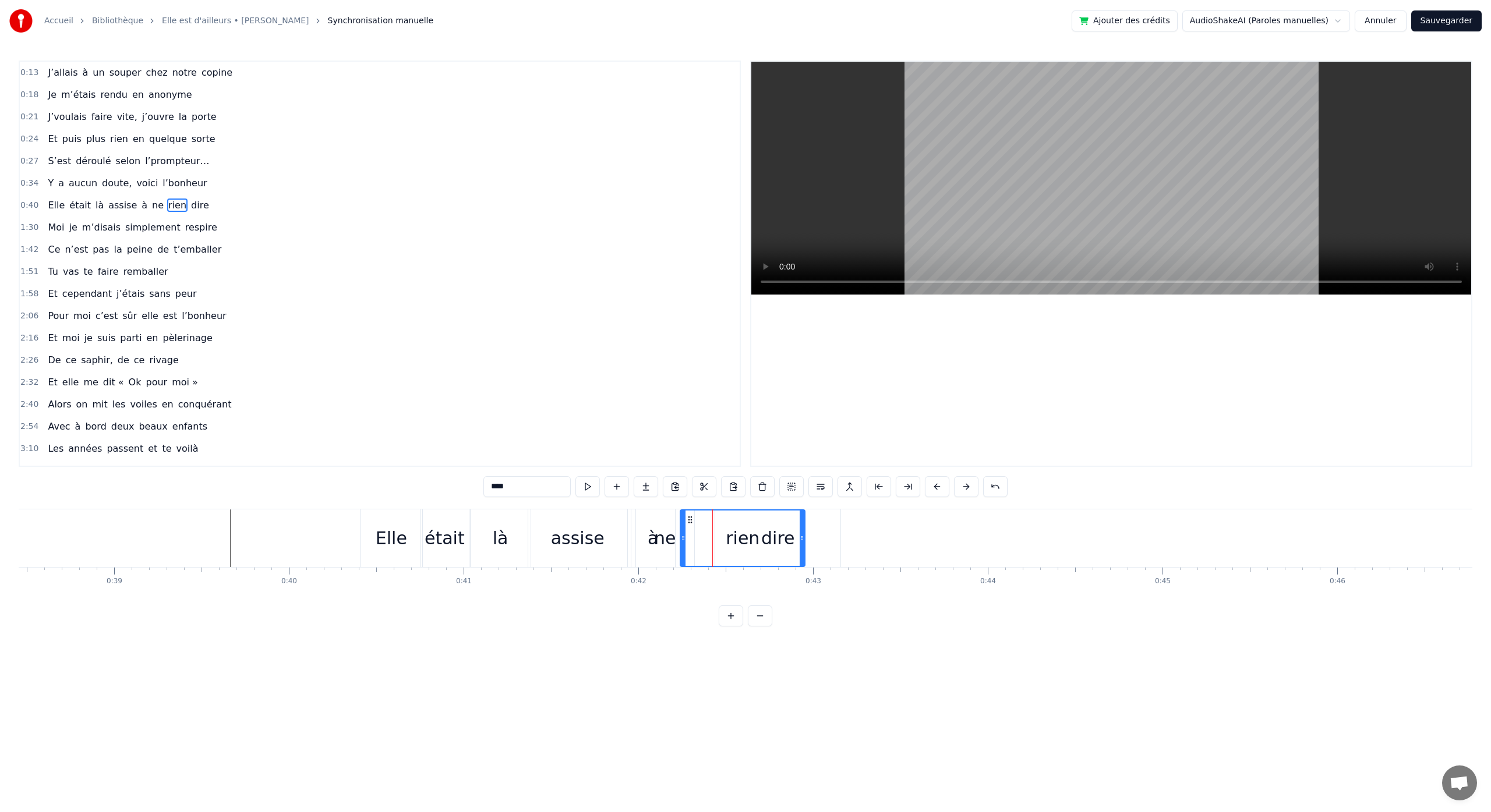
type input "**"
drag, startPoint x: 648, startPoint y: 520, endPoint x: 669, endPoint y: 518, distance: 21.1
click at [669, 518] on icon at bounding box center [669, 519] width 10 height 10
click at [763, 552] on div "dire" at bounding box center [778, 538] width 125 height 57
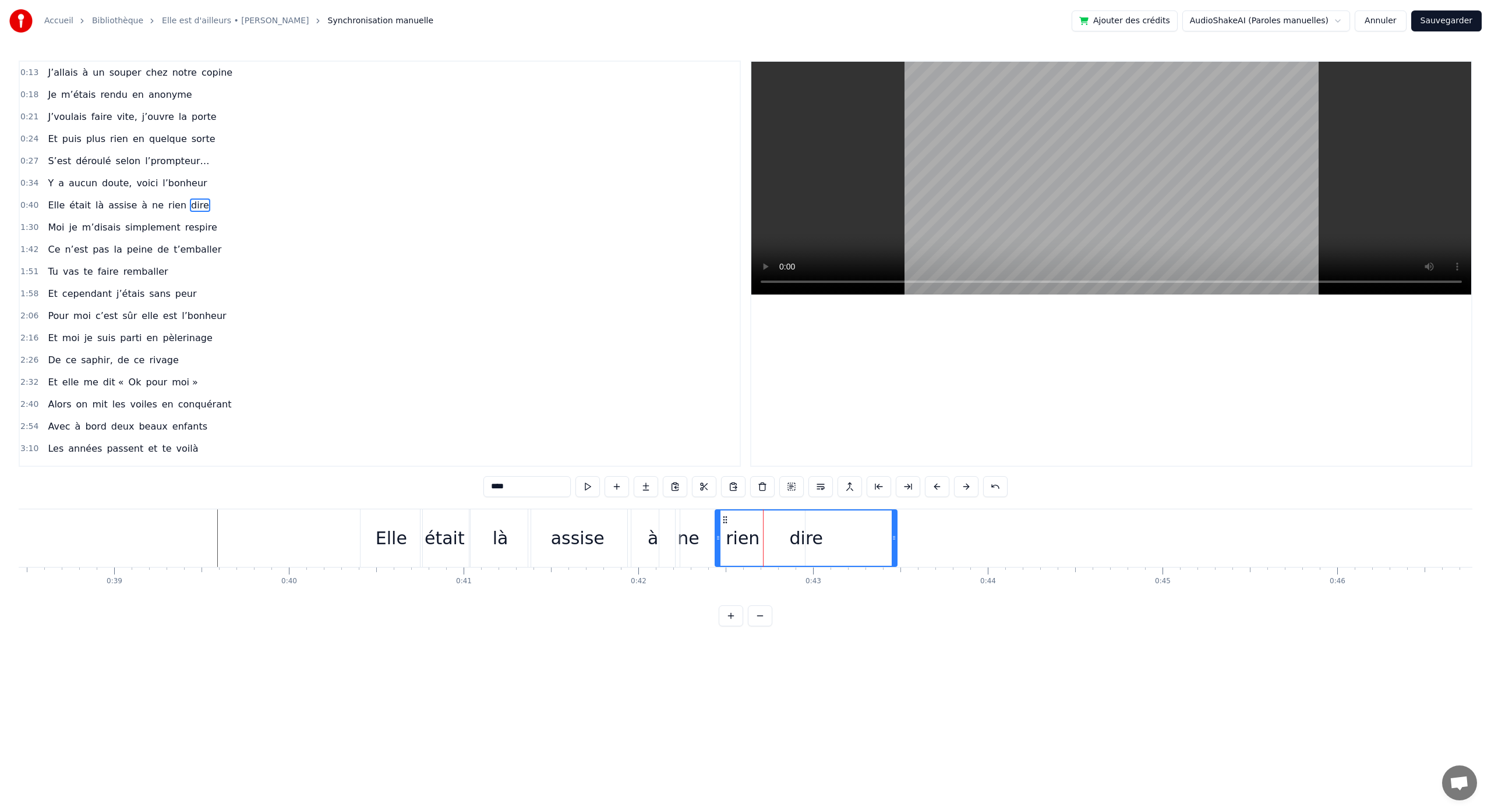
drag, startPoint x: 839, startPoint y: 538, endPoint x: 896, endPoint y: 540, distance: 57.0
click at [896, 540] on icon at bounding box center [893, 538] width 4 height 10
click at [455, 547] on div "était" at bounding box center [445, 538] width 40 height 26
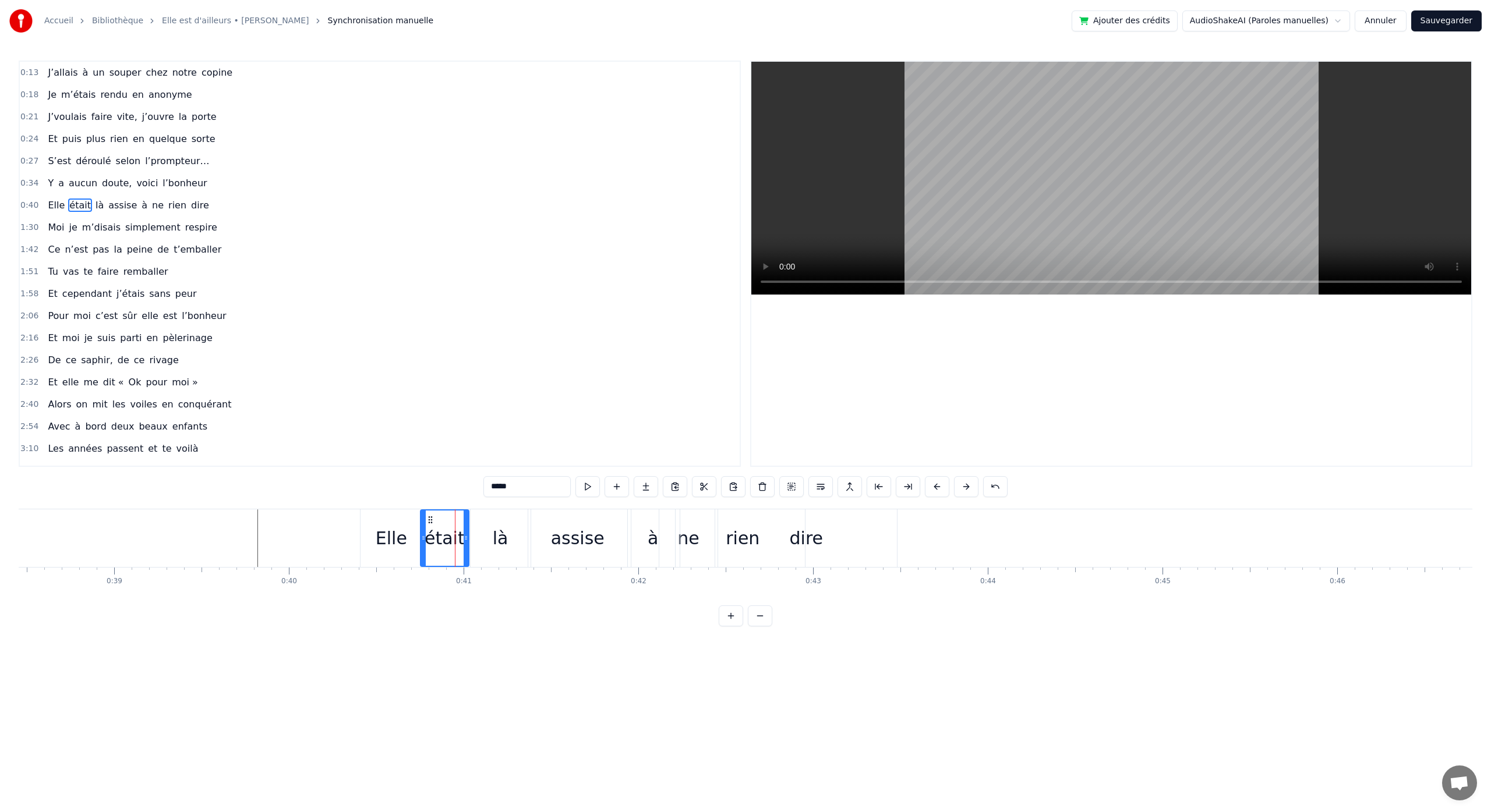
click at [496, 546] on div "là" at bounding box center [500, 538] width 16 height 26
click at [454, 522] on div "était" at bounding box center [445, 538] width 49 height 57
click at [409, 518] on div "Elle" at bounding box center [391, 538] width 62 height 57
click at [450, 518] on div "était" at bounding box center [445, 538] width 49 height 57
drag, startPoint x: 429, startPoint y: 518, endPoint x: 419, endPoint y: 519, distance: 10.0
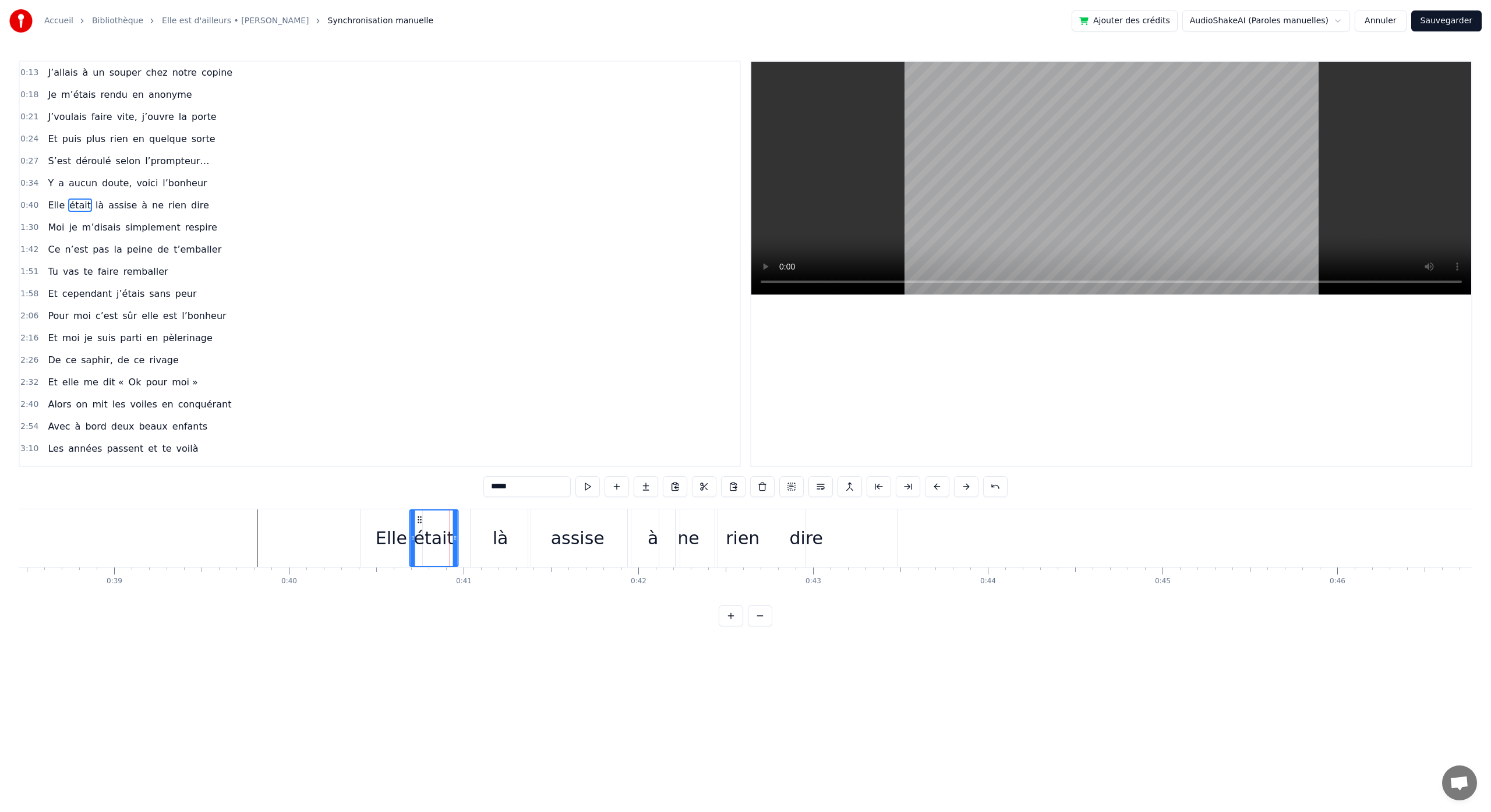
click at [419, 519] on circle at bounding box center [418, 519] width 1 height 1
drag, startPoint x: 494, startPoint y: 518, endPoint x: 487, endPoint y: 518, distance: 7.0
click at [494, 518] on div "là" at bounding box center [500, 538] width 60 height 57
type input "**"
drag, startPoint x: 480, startPoint y: 518, endPoint x: 445, endPoint y: 520, distance: 35.1
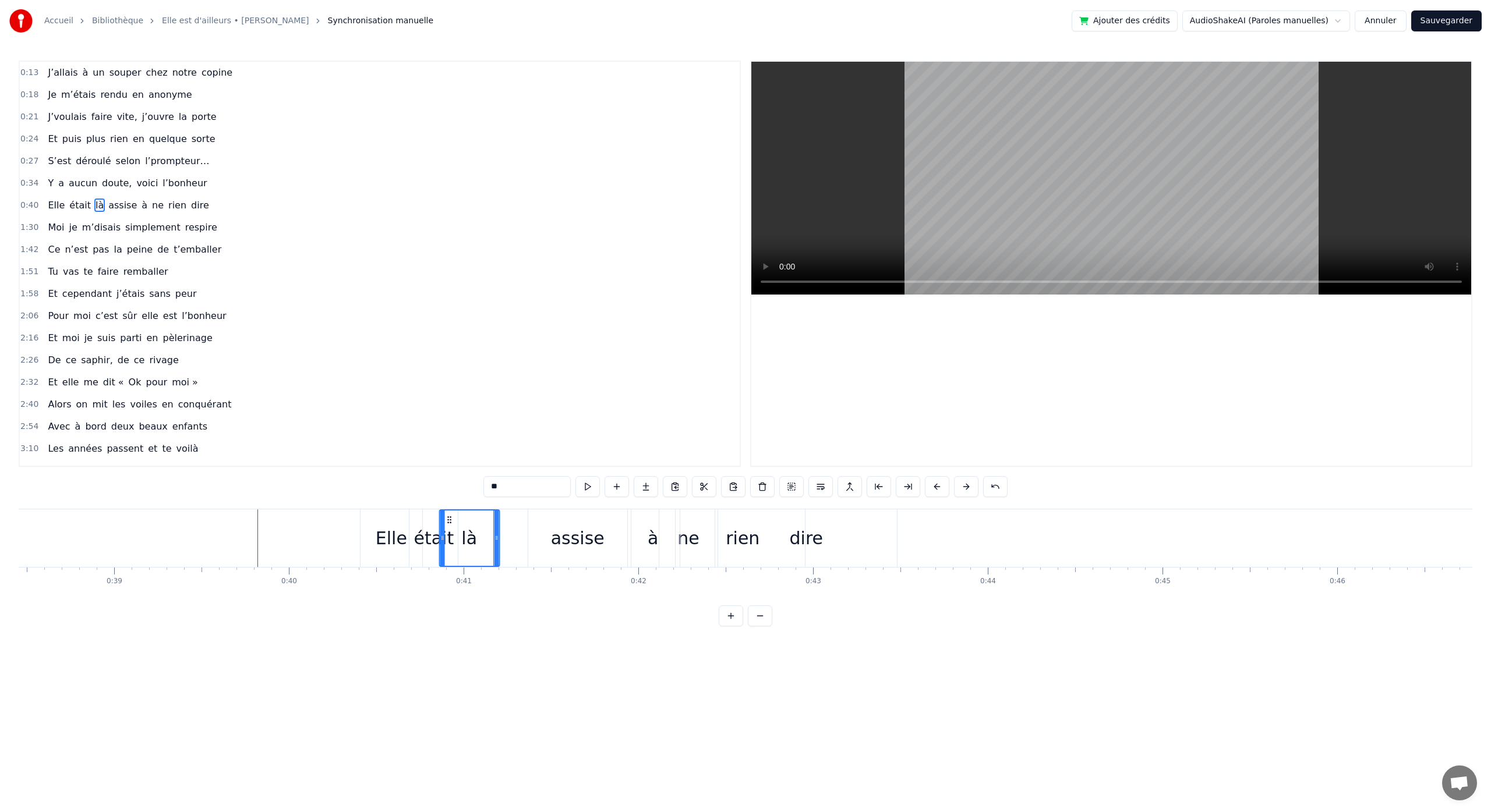
click at [448, 520] on icon at bounding box center [449, 519] width 10 height 10
click at [567, 558] on div "assise" at bounding box center [578, 538] width 99 height 57
click at [727, 524] on div "dire" at bounding box center [805, 538] width 182 height 57
click at [689, 505] on div "0:13 J’allais à un souper chez notre copine 0:18 Je m’étais rendu en anonyme 0:…" at bounding box center [745, 344] width 1454 height 566
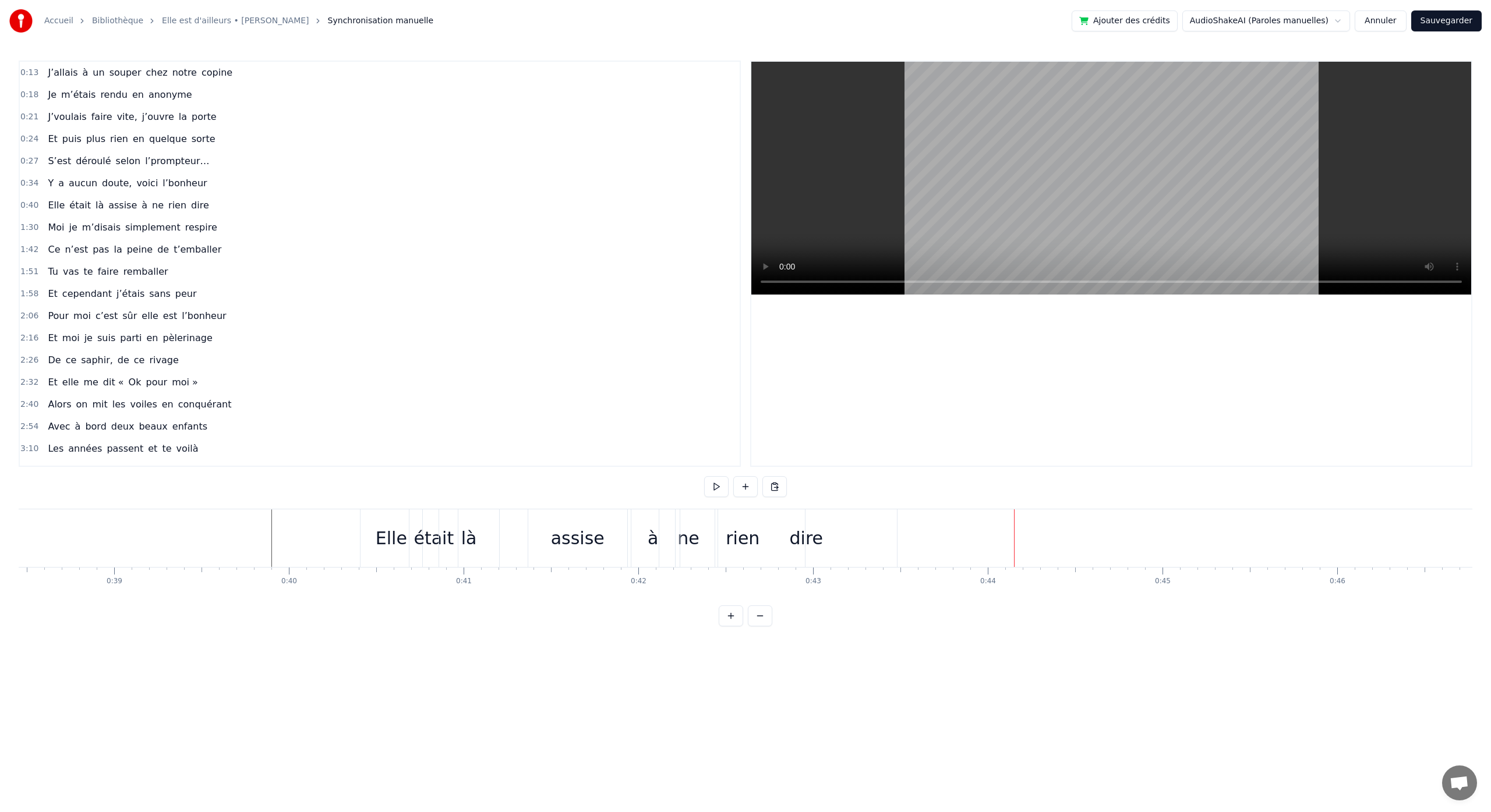
click at [753, 539] on div "dire" at bounding box center [805, 538] width 182 height 57
drag, startPoint x: 726, startPoint y: 520, endPoint x: 887, endPoint y: 533, distance: 161.5
click at [919, 527] on div "dire" at bounding box center [1000, 538] width 181 height 56
click at [736, 536] on div "rien" at bounding box center [742, 538] width 34 height 26
drag, startPoint x: 690, startPoint y: 520, endPoint x: 828, endPoint y: 536, distance: 138.9
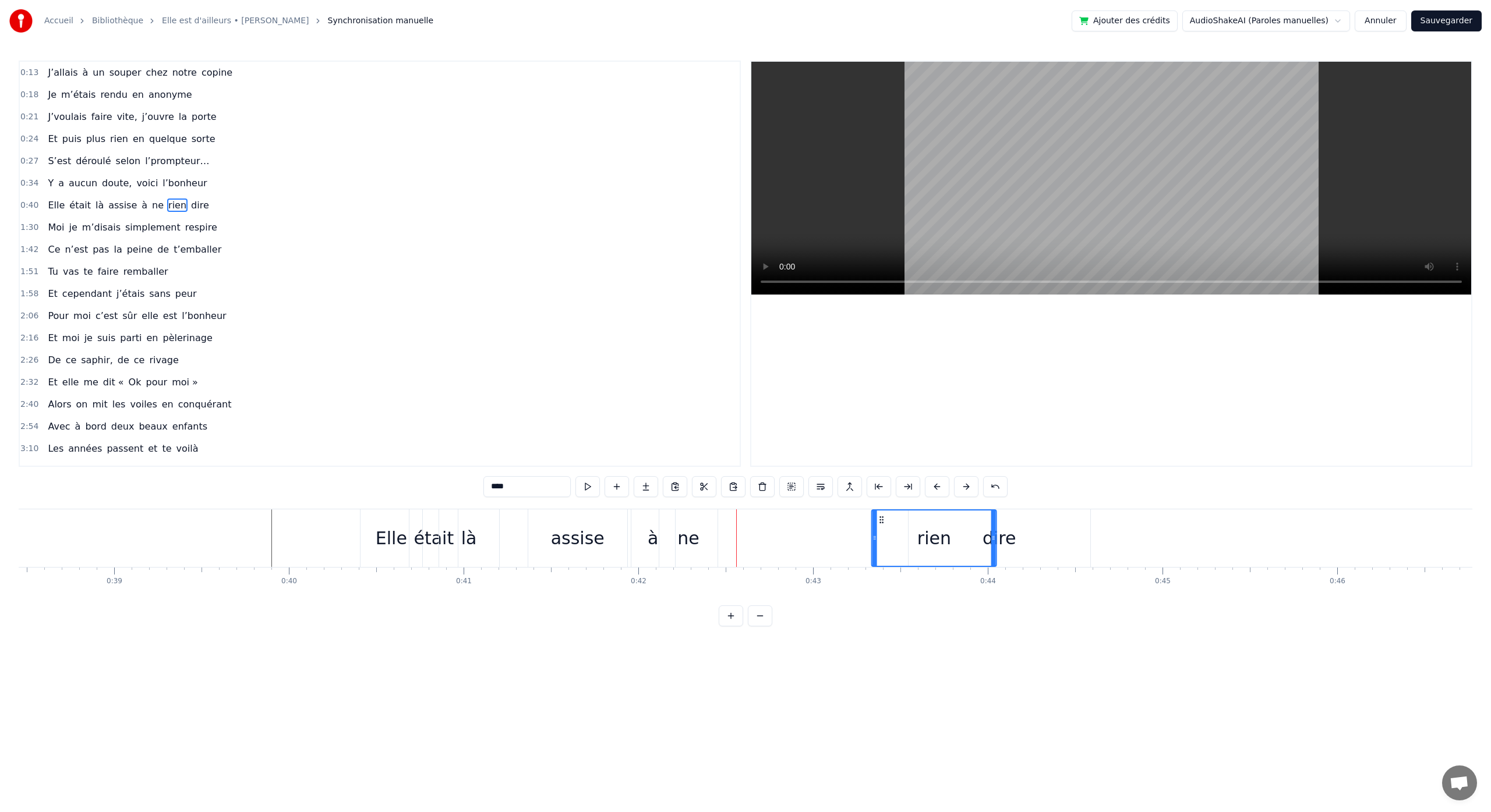
click at [882, 534] on div "rien" at bounding box center [934, 538] width 123 height 56
click at [684, 536] on div "ne" at bounding box center [688, 538] width 22 height 26
drag, startPoint x: 672, startPoint y: 522, endPoint x: 840, endPoint y: 538, distance: 168.8
click at [879, 536] on div "ne" at bounding box center [898, 538] width 57 height 56
click at [655, 536] on div "à" at bounding box center [653, 538] width 10 height 26
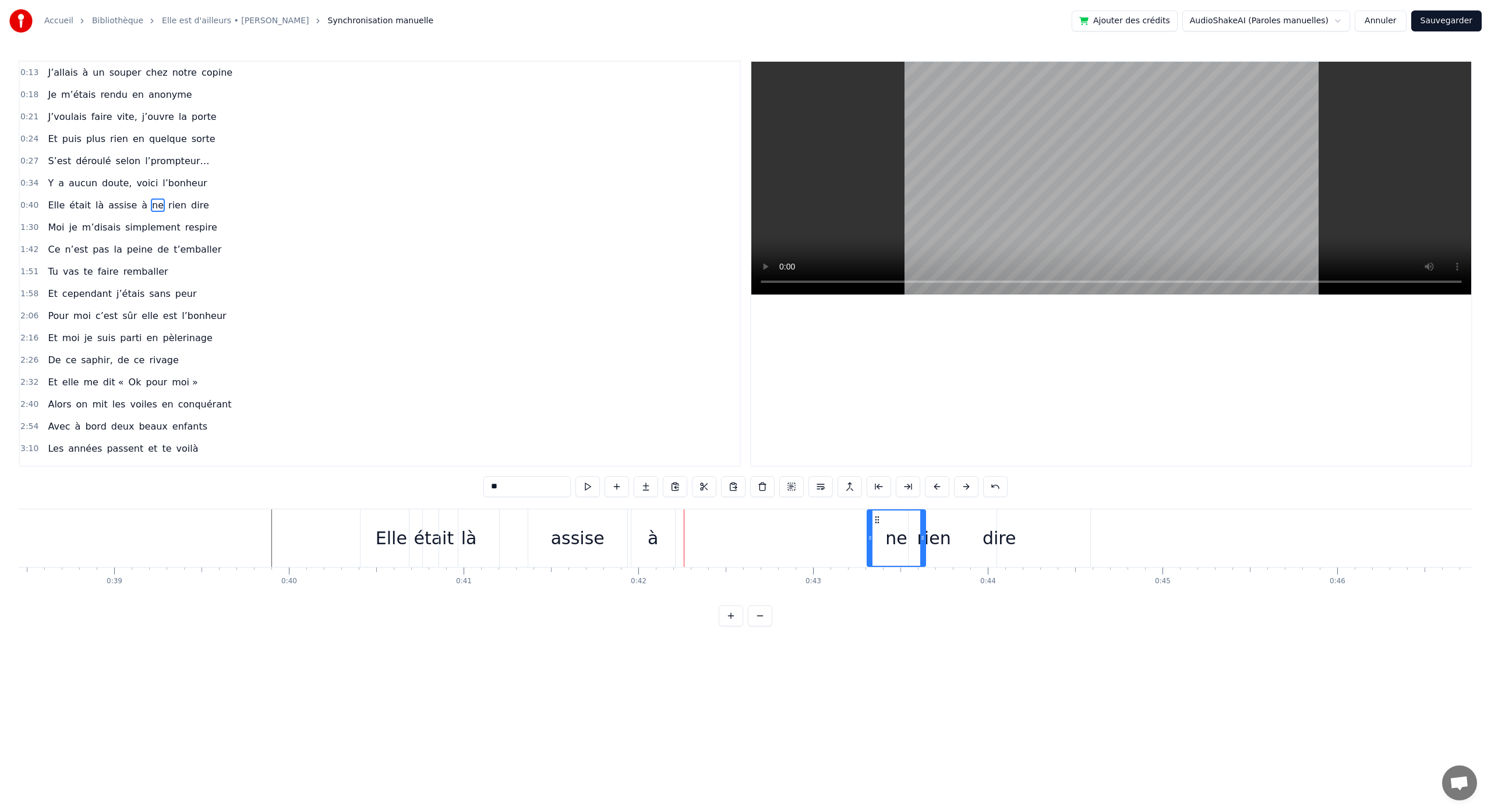
type input "*"
drag, startPoint x: 687, startPoint y: 525, endPoint x: 835, endPoint y: 545, distance: 149.3
click at [845, 544] on div "à" at bounding box center [856, 538] width 43 height 56
click at [997, 550] on div "dire" at bounding box center [999, 538] width 34 height 26
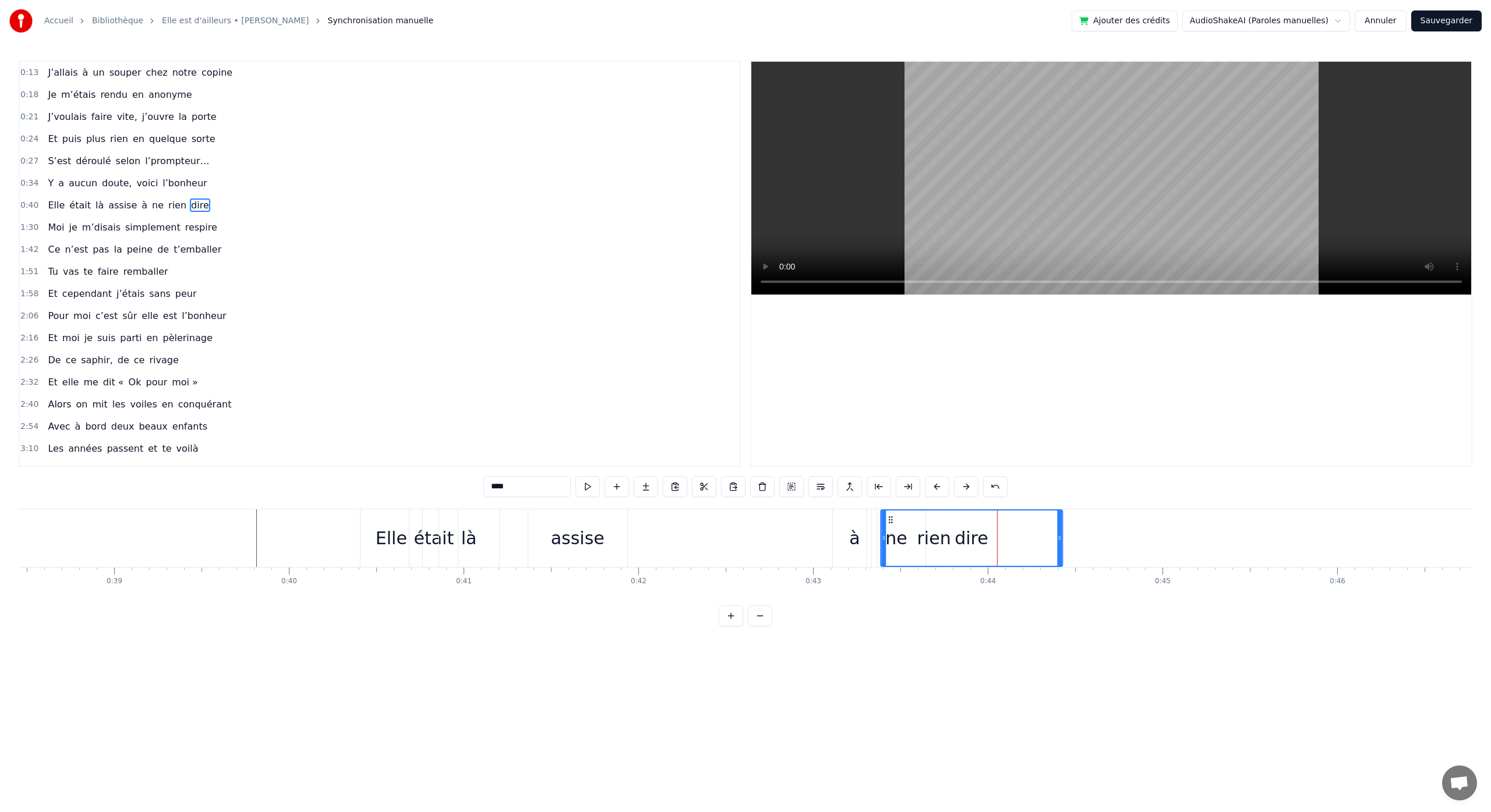
drag, startPoint x: 918, startPoint y: 521, endPoint x: 891, endPoint y: 524, distance: 27.2
click at [891, 524] on icon at bounding box center [891, 519] width 10 height 10
click at [966, 537] on div "dire" at bounding box center [971, 538] width 34 height 26
drag, startPoint x: 891, startPoint y: 521, endPoint x: 923, endPoint y: 522, distance: 32.0
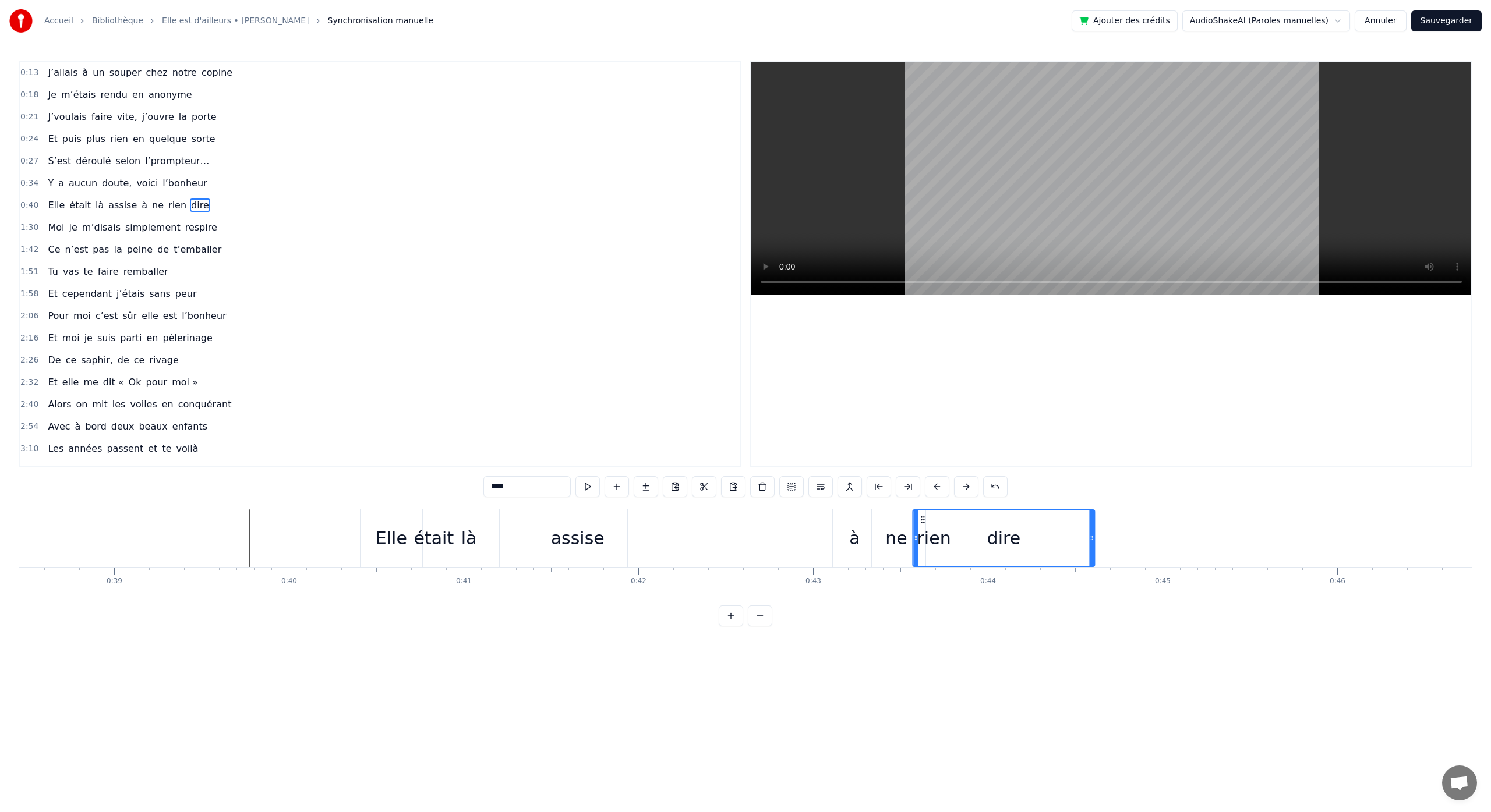
click at [923, 522] on icon at bounding box center [923, 519] width 10 height 10
click at [786, 551] on div "Elle était là assise à ne rien dire" at bounding box center [728, 538] width 738 height 57
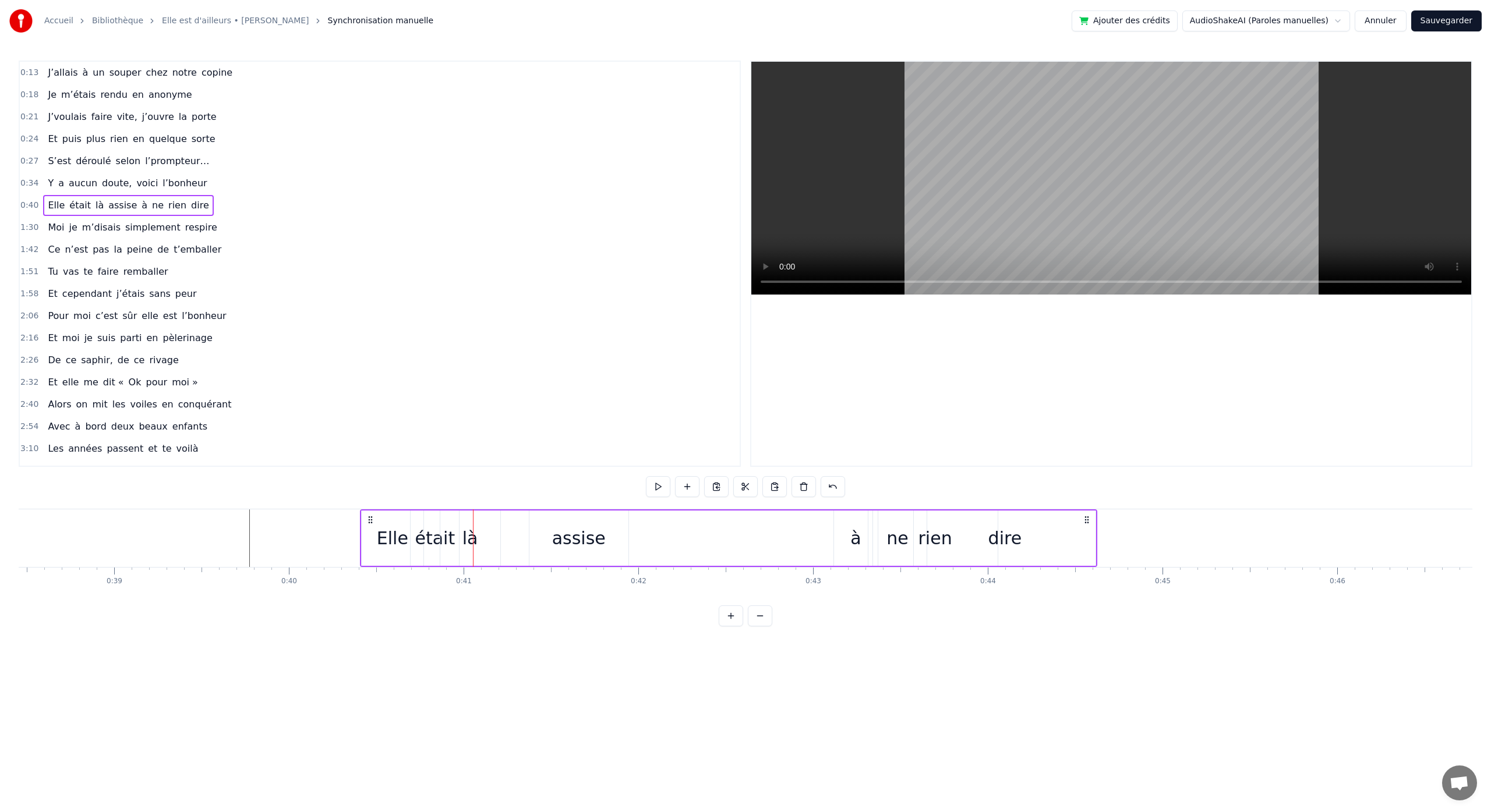
click at [1075, 539] on div "dire" at bounding box center [1004, 538] width 182 height 56
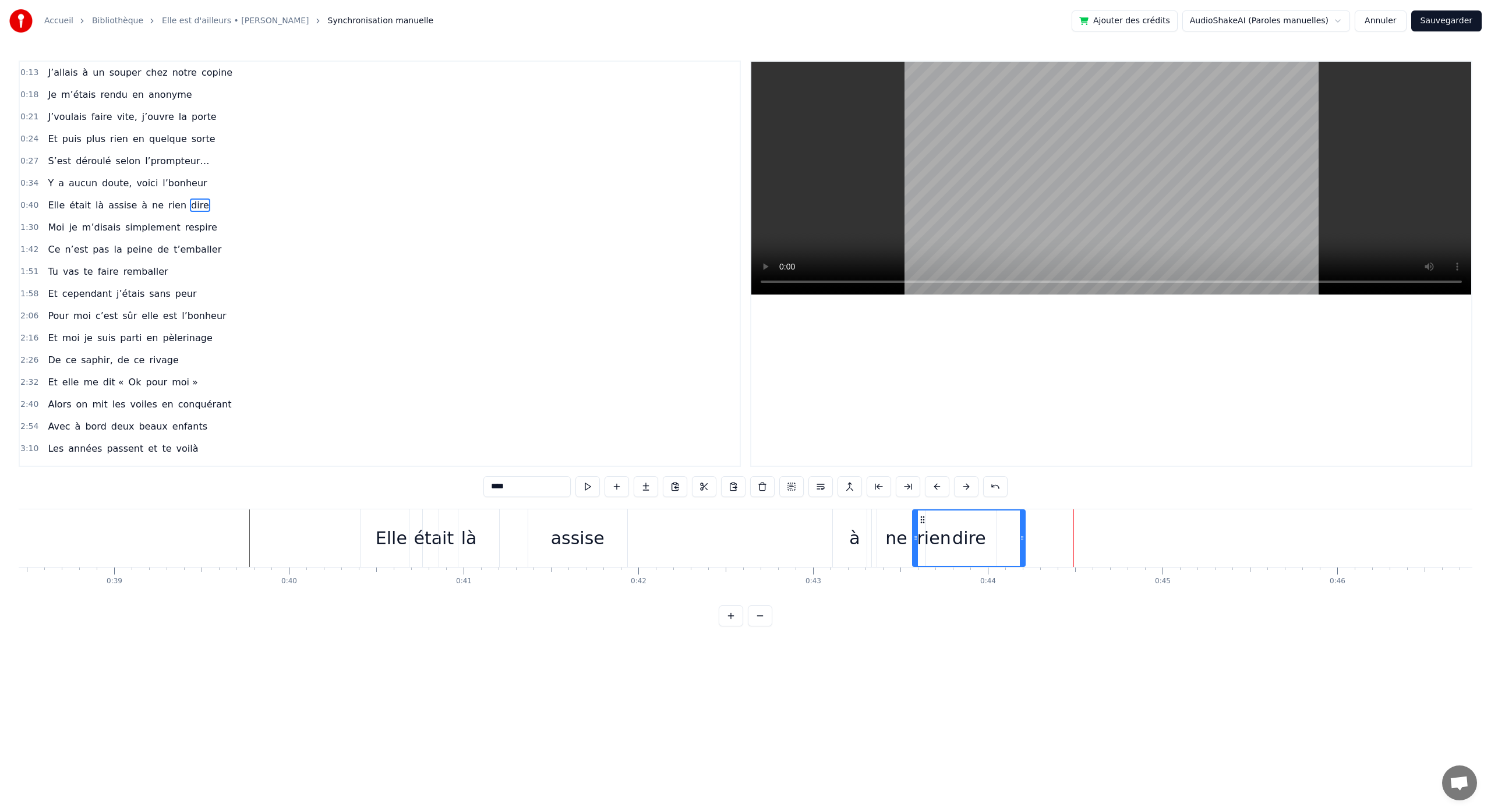
drag, startPoint x: 1091, startPoint y: 538, endPoint x: 1017, endPoint y: 545, distance: 74.3
click at [1023, 545] on div at bounding box center [1022, 538] width 4 height 56
drag, startPoint x: 916, startPoint y: 536, endPoint x: 944, endPoint y: 538, distance: 28.1
click at [951, 536] on icon at bounding box center [952, 538] width 4 height 10
drag, startPoint x: 799, startPoint y: 560, endPoint x: 793, endPoint y: 561, distance: 6.1
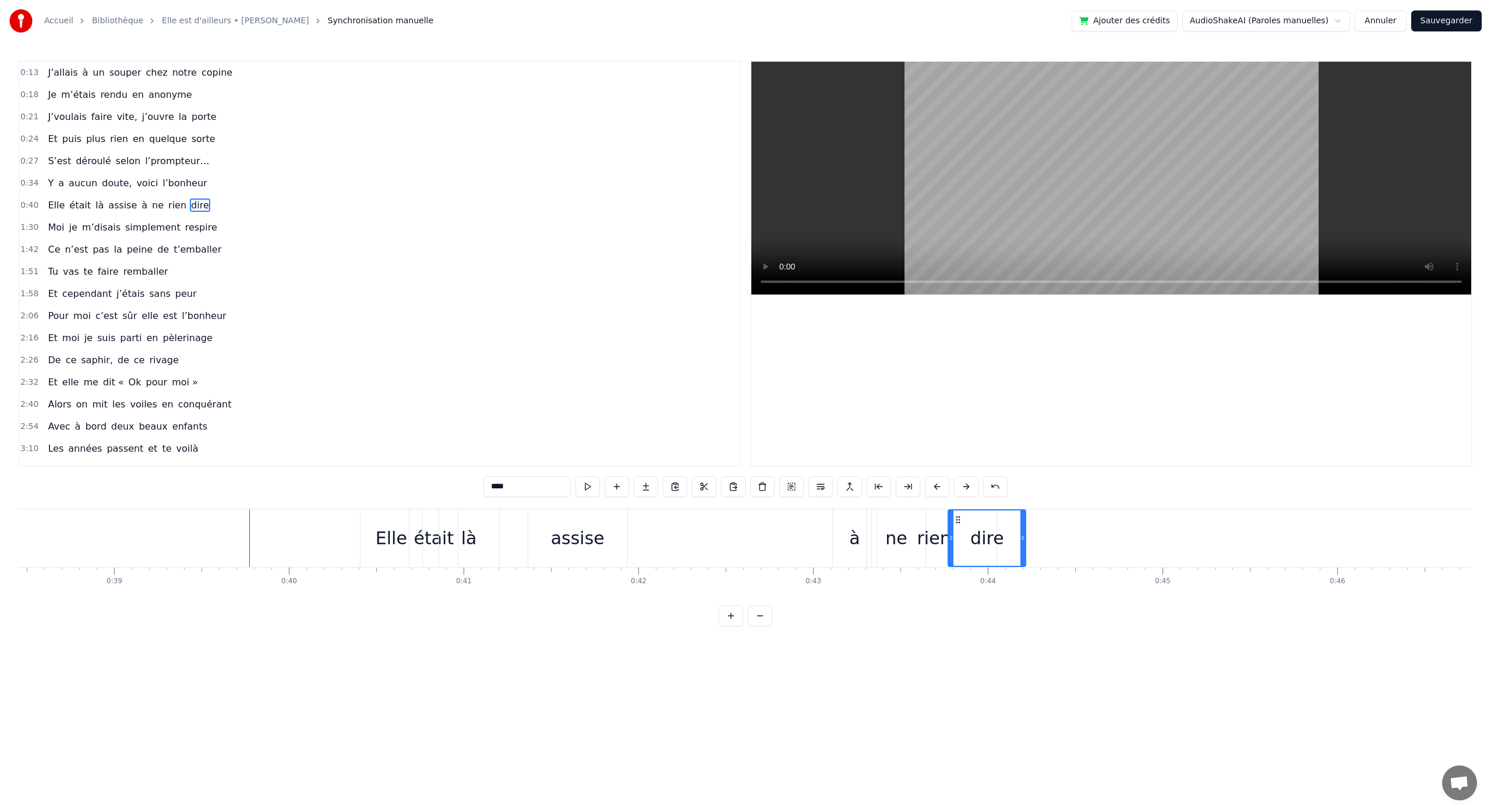
click at [798, 560] on div "Elle était là assise à ne rien dire" at bounding box center [694, 538] width 669 height 57
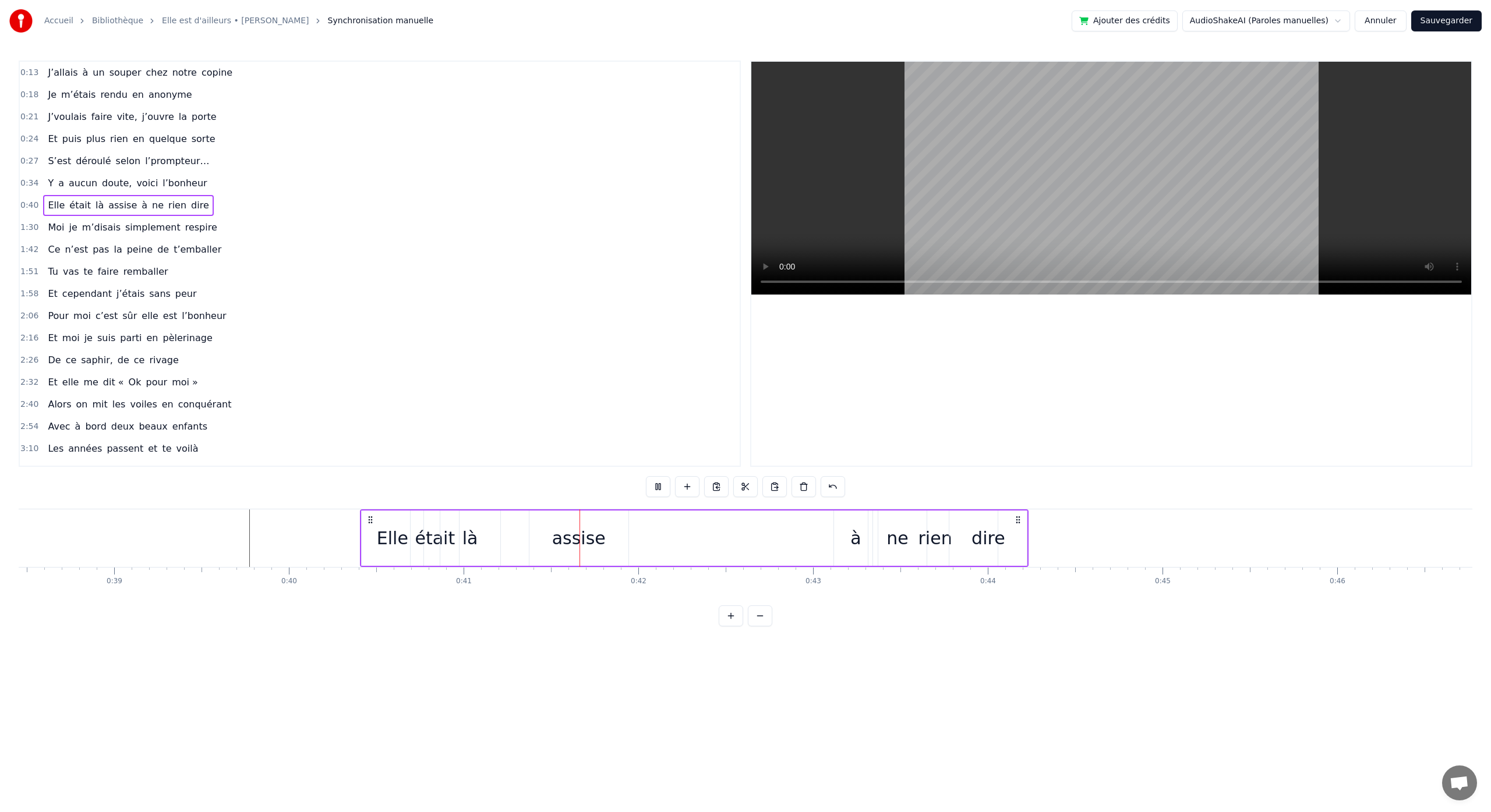
click at [1053, 482] on div "0:13 J’allais à un souper chez notre copine 0:18 Je m’étais rendu en anonyme 0:…" at bounding box center [745, 344] width 1454 height 566
drag, startPoint x: 1018, startPoint y: 521, endPoint x: 1009, endPoint y: 524, distance: 9.5
click at [1009, 524] on icon at bounding box center [1008, 519] width 10 height 10
click at [789, 422] on div at bounding box center [1111, 263] width 720 height 404
click at [903, 615] on div "0:13 J’allais à un souper chez notre copine 0:18 Je m’étais rendu en anonyme 0:…" at bounding box center [745, 344] width 1454 height 566
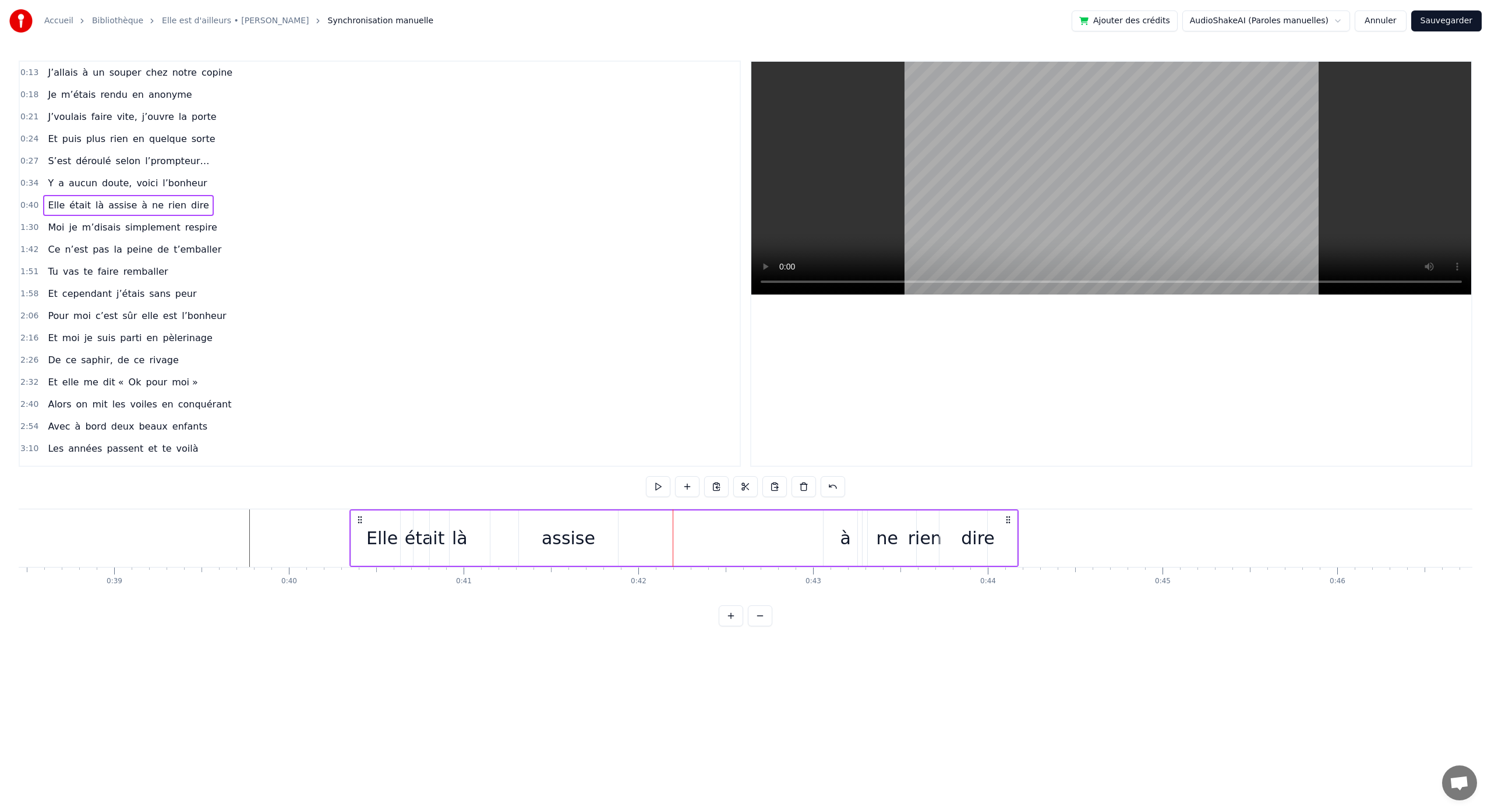
click at [982, 538] on div "dire" at bounding box center [977, 538] width 34 height 26
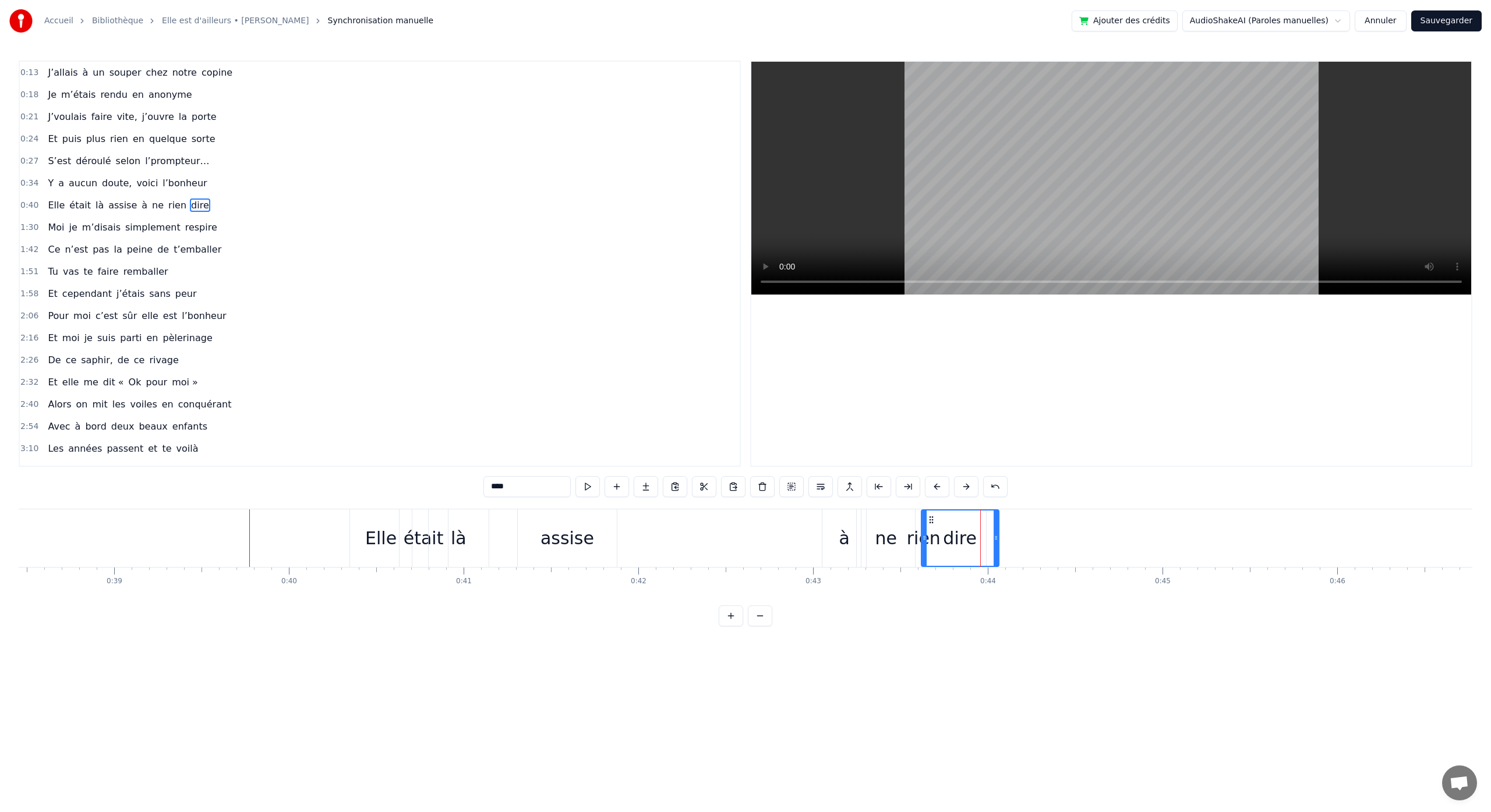
drag, startPoint x: 947, startPoint y: 520, endPoint x: 929, endPoint y: 523, distance: 18.2
click at [930, 522] on icon at bounding box center [931, 519] width 10 height 10
click at [544, 645] on html "Accueil Bibliothèque Elle est d'ailleurs • [PERSON_NAME] Synchronisation manuel…" at bounding box center [746, 322] width 1491 height 645
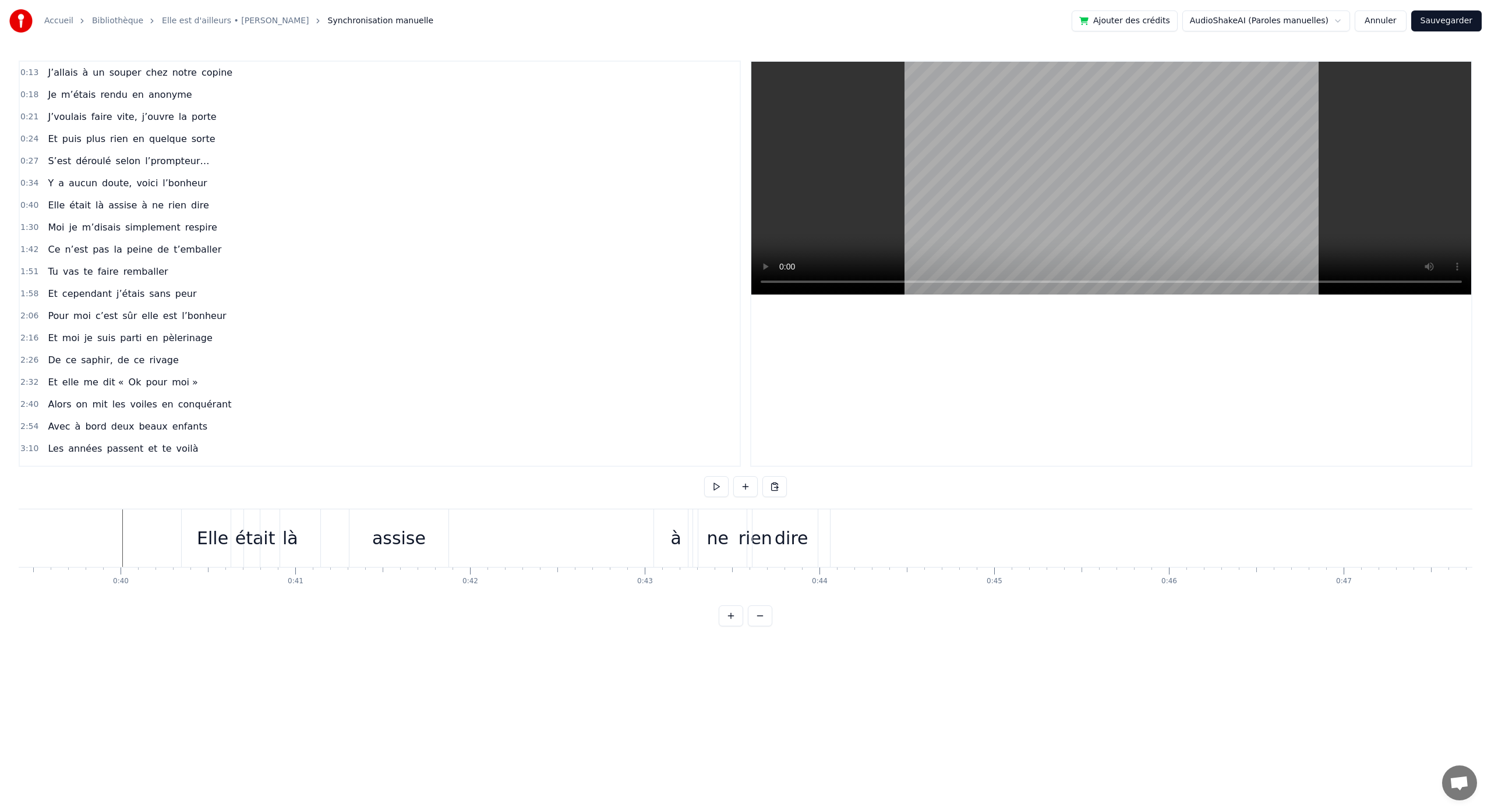
scroll to position [0, 6790]
click at [889, 538] on div "dire" at bounding box center [890, 538] width 34 height 26
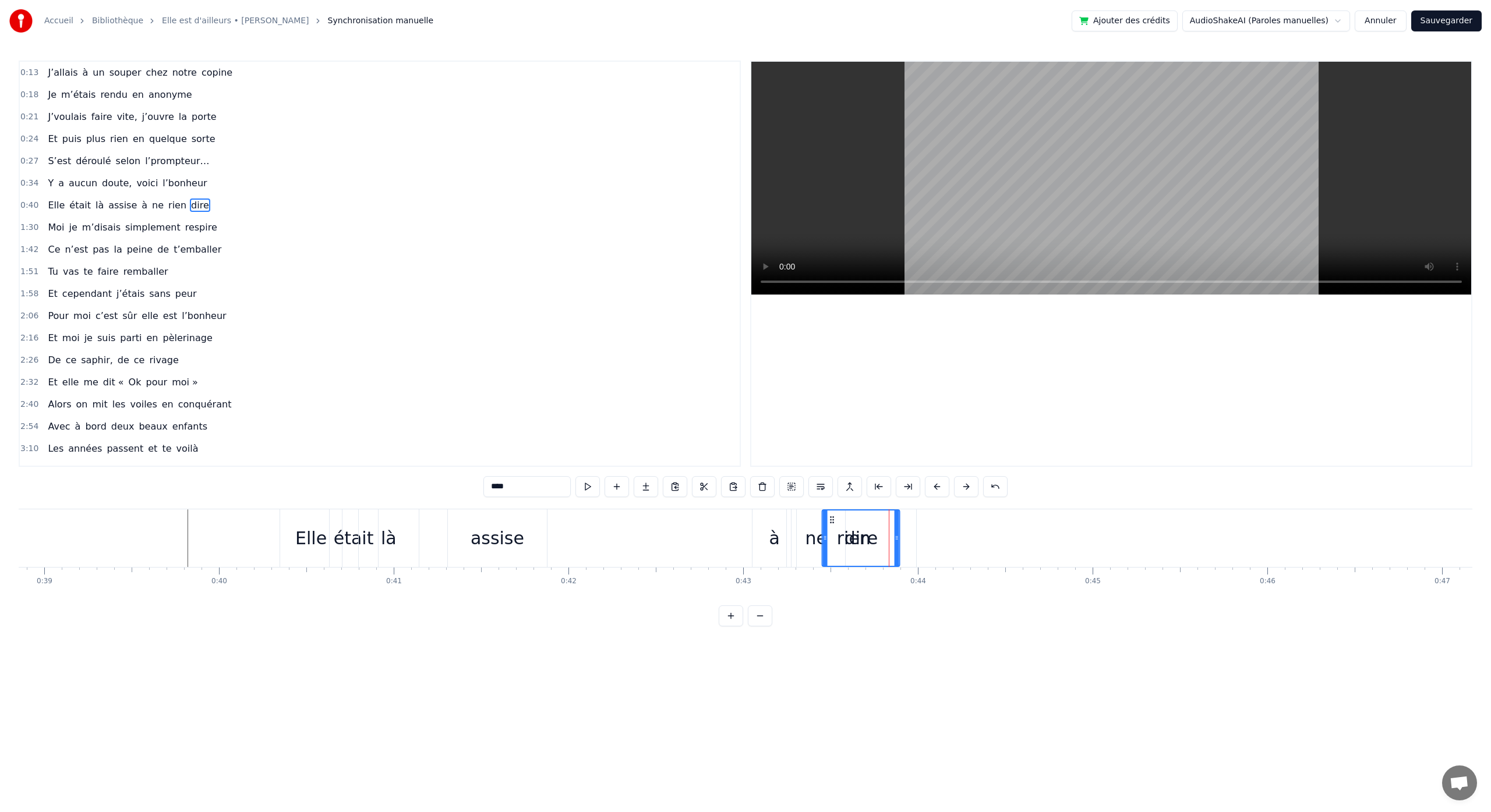
drag, startPoint x: 860, startPoint y: 518, endPoint x: 832, endPoint y: 518, distance: 28.0
click at [832, 518] on icon at bounding box center [832, 519] width 10 height 10
click at [868, 545] on div "dire" at bounding box center [861, 538] width 34 height 26
click at [881, 540] on div "dire" at bounding box center [861, 538] width 77 height 57
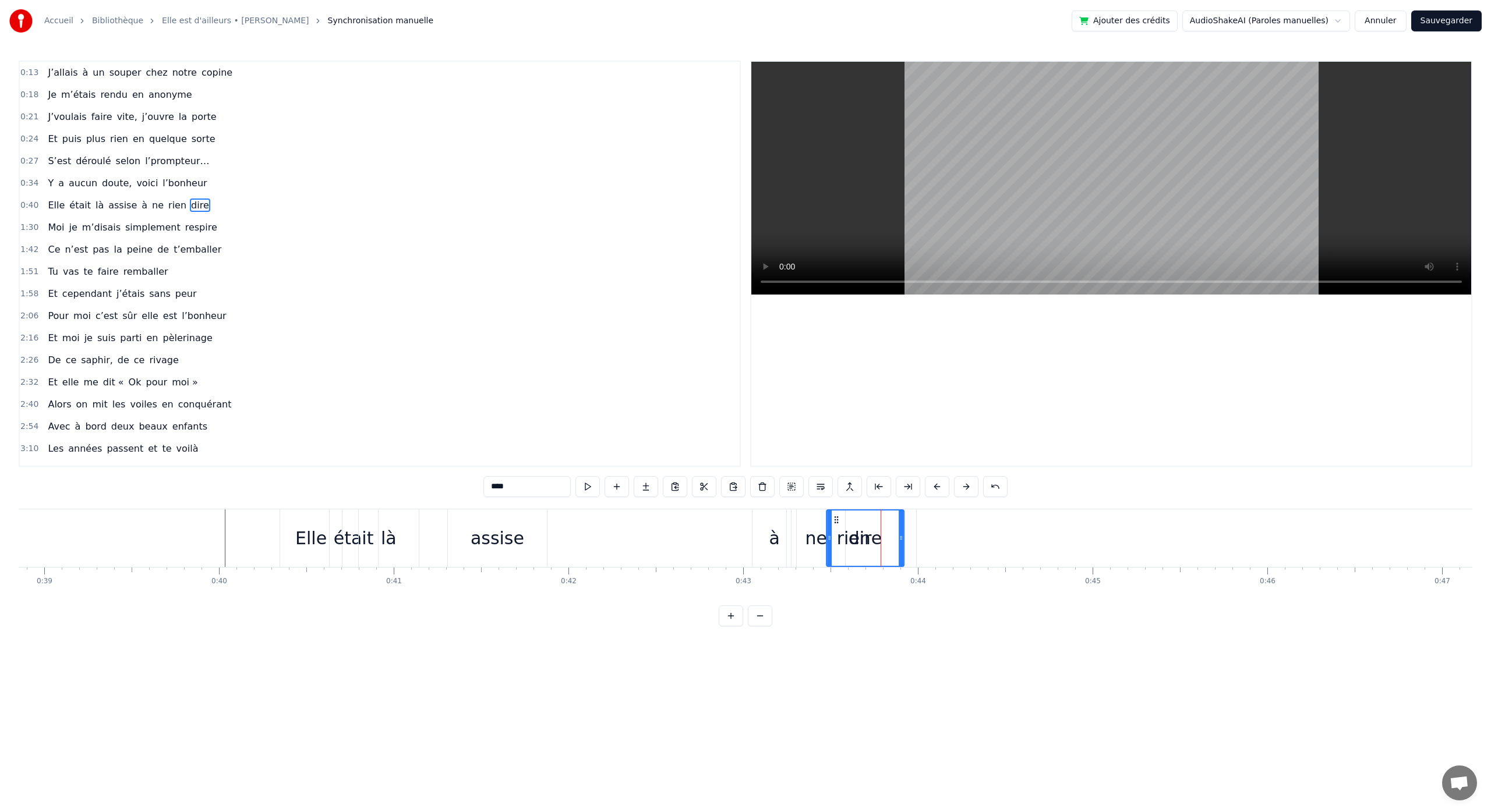
click at [837, 519] on icon at bounding box center [836, 519] width 10 height 10
drag, startPoint x: 906, startPoint y: 536, endPoint x: 980, endPoint y: 546, distance: 74.7
click at [980, 546] on div at bounding box center [979, 538] width 4 height 56
click at [776, 544] on div "à" at bounding box center [774, 538] width 10 height 26
click at [717, 556] on div "Elle était là assise à ne rien dire" at bounding box center [633, 538] width 706 height 57
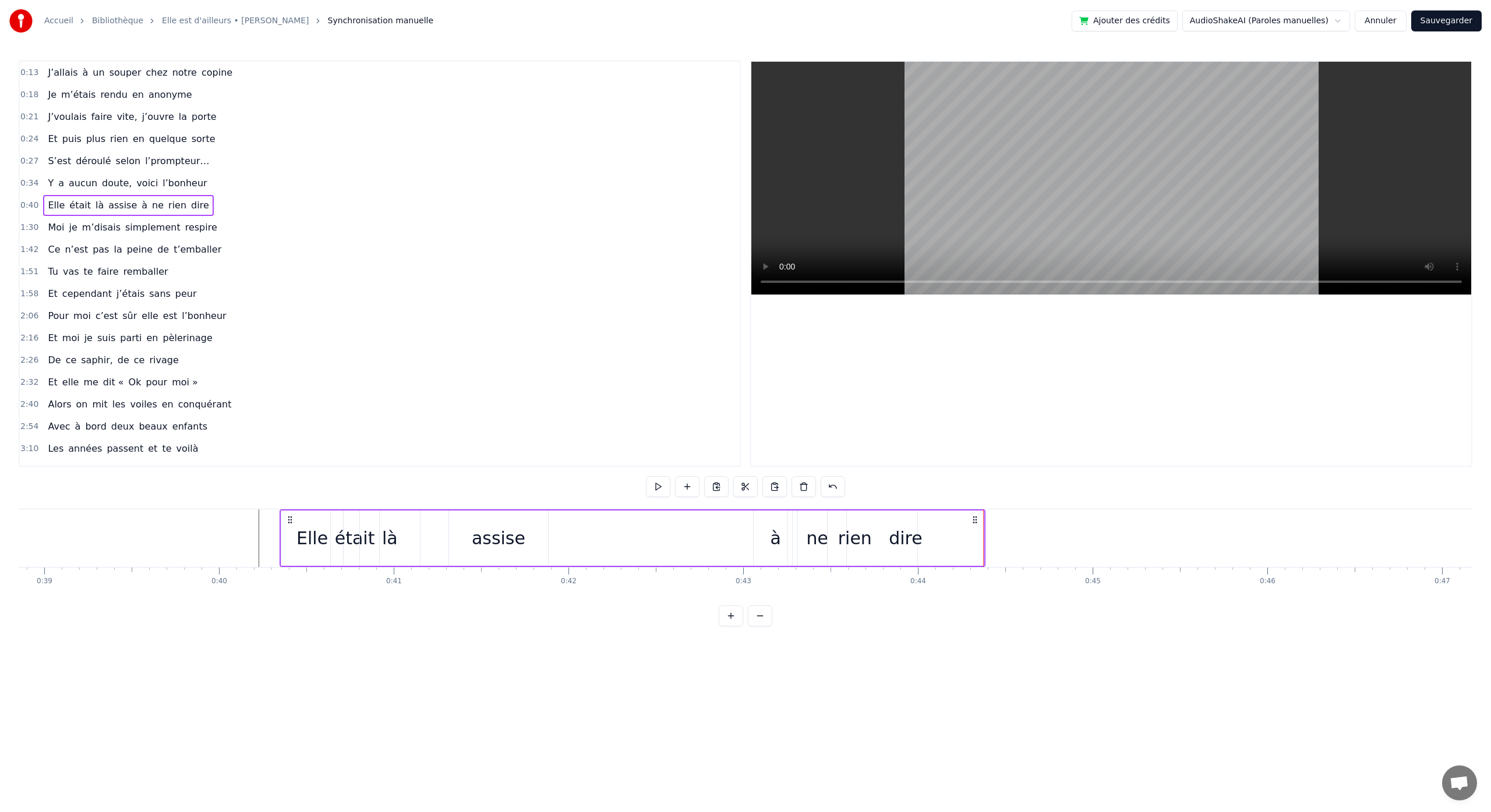
click at [976, 541] on div "dire" at bounding box center [906, 538] width 156 height 56
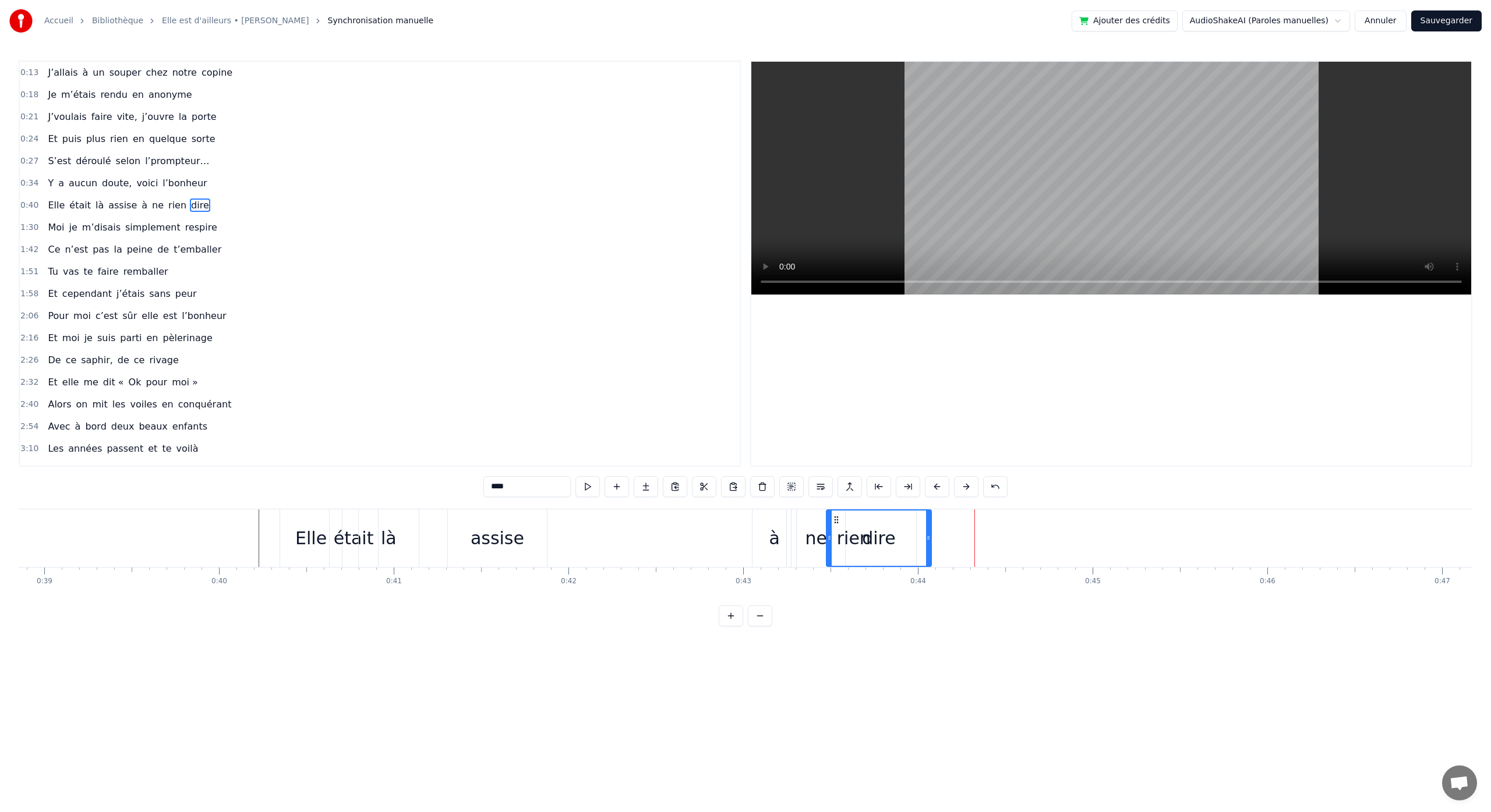
drag, startPoint x: 980, startPoint y: 539, endPoint x: 929, endPoint y: 551, distance: 52.4
click at [929, 551] on div at bounding box center [928, 538] width 4 height 56
click at [711, 532] on div "Elle était là assise à ne rien dire" at bounding box center [606, 538] width 654 height 57
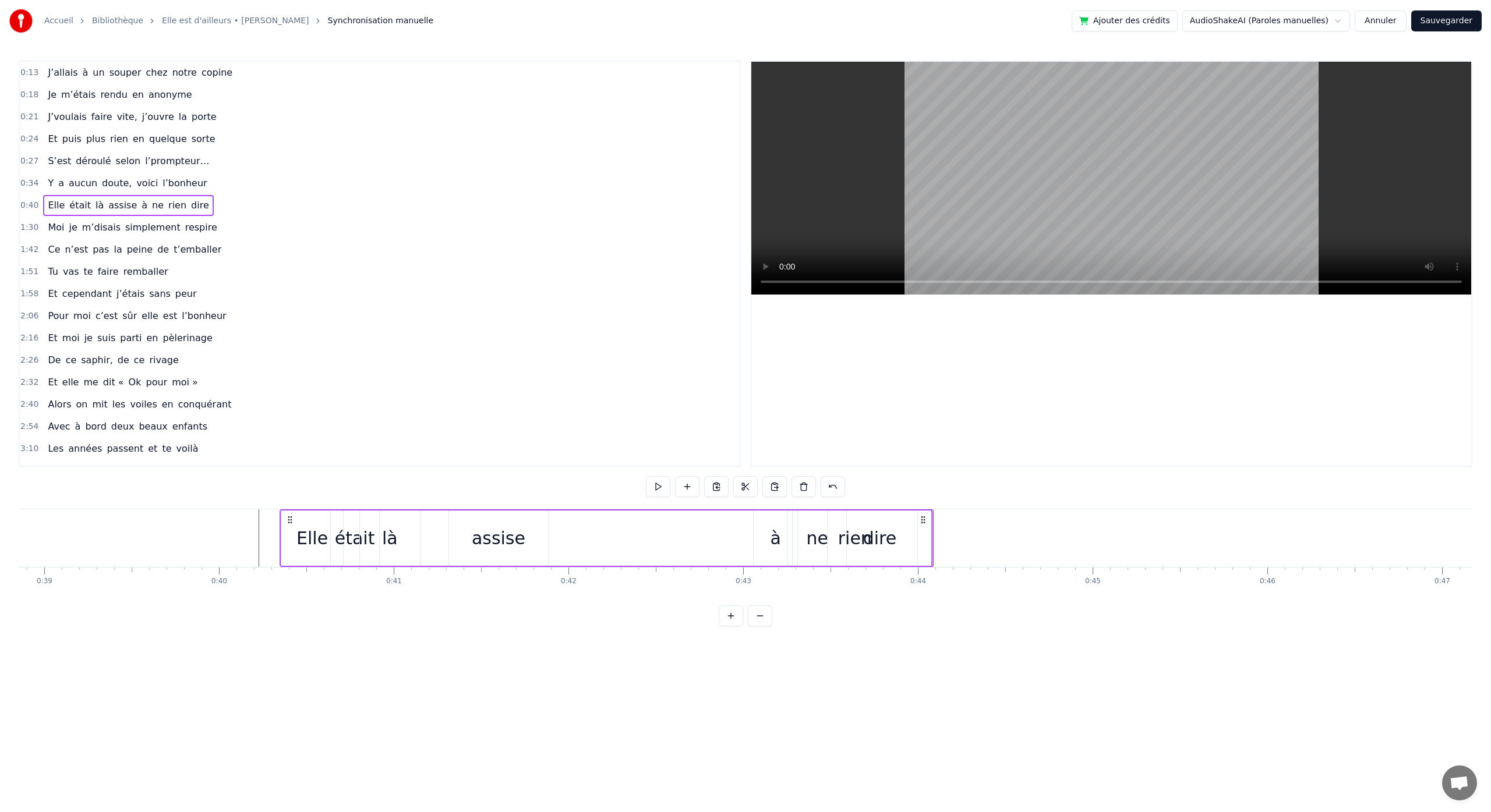
click at [921, 538] on div "dire" at bounding box center [880, 538] width 104 height 56
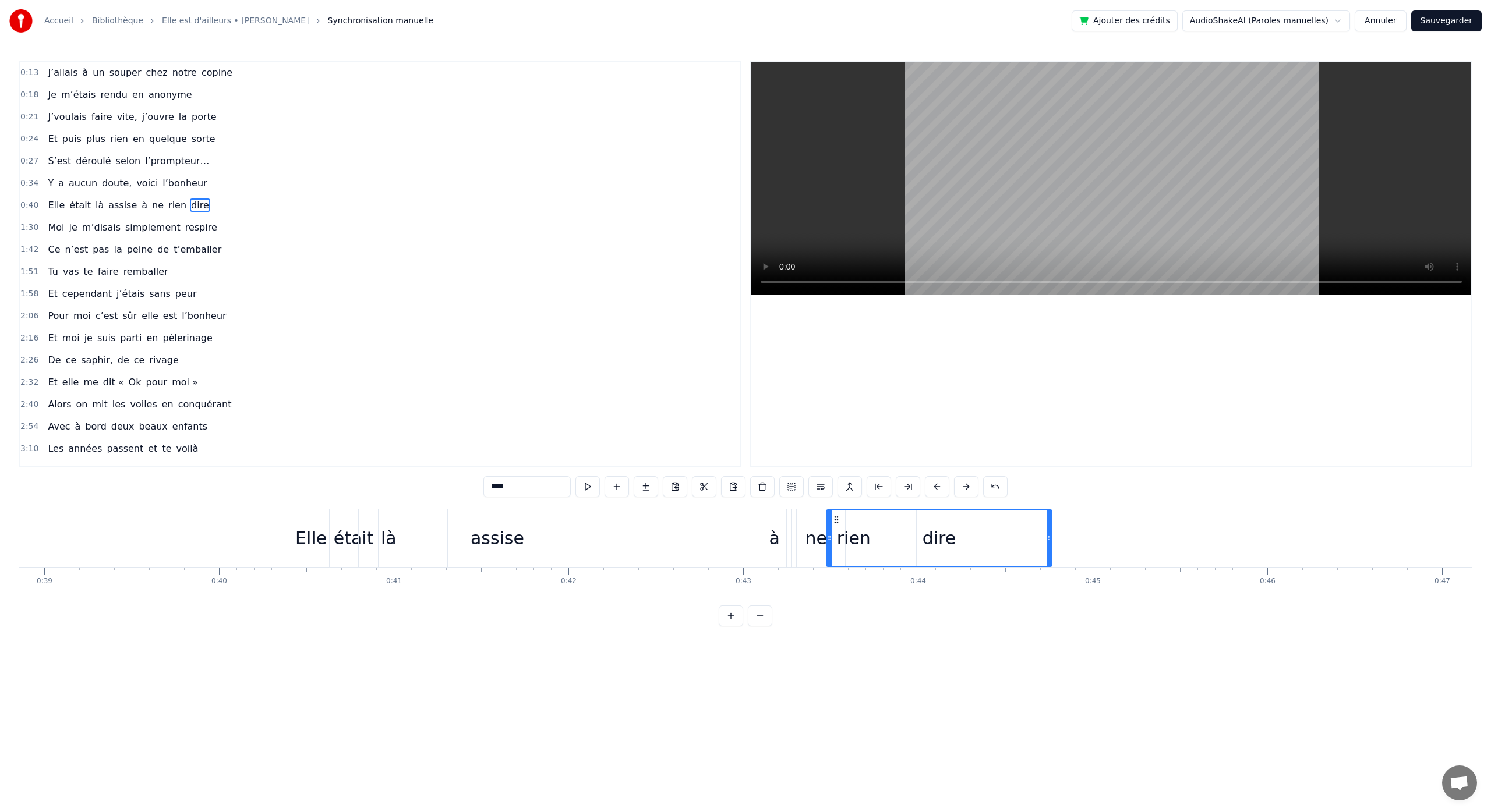
drag, startPoint x: 927, startPoint y: 536, endPoint x: 1049, endPoint y: 539, distance: 122.0
click at [1049, 539] on icon at bounding box center [1049, 538] width 4 height 10
click at [721, 536] on div "Elle était là assise à ne rien dire" at bounding box center [667, 538] width 775 height 57
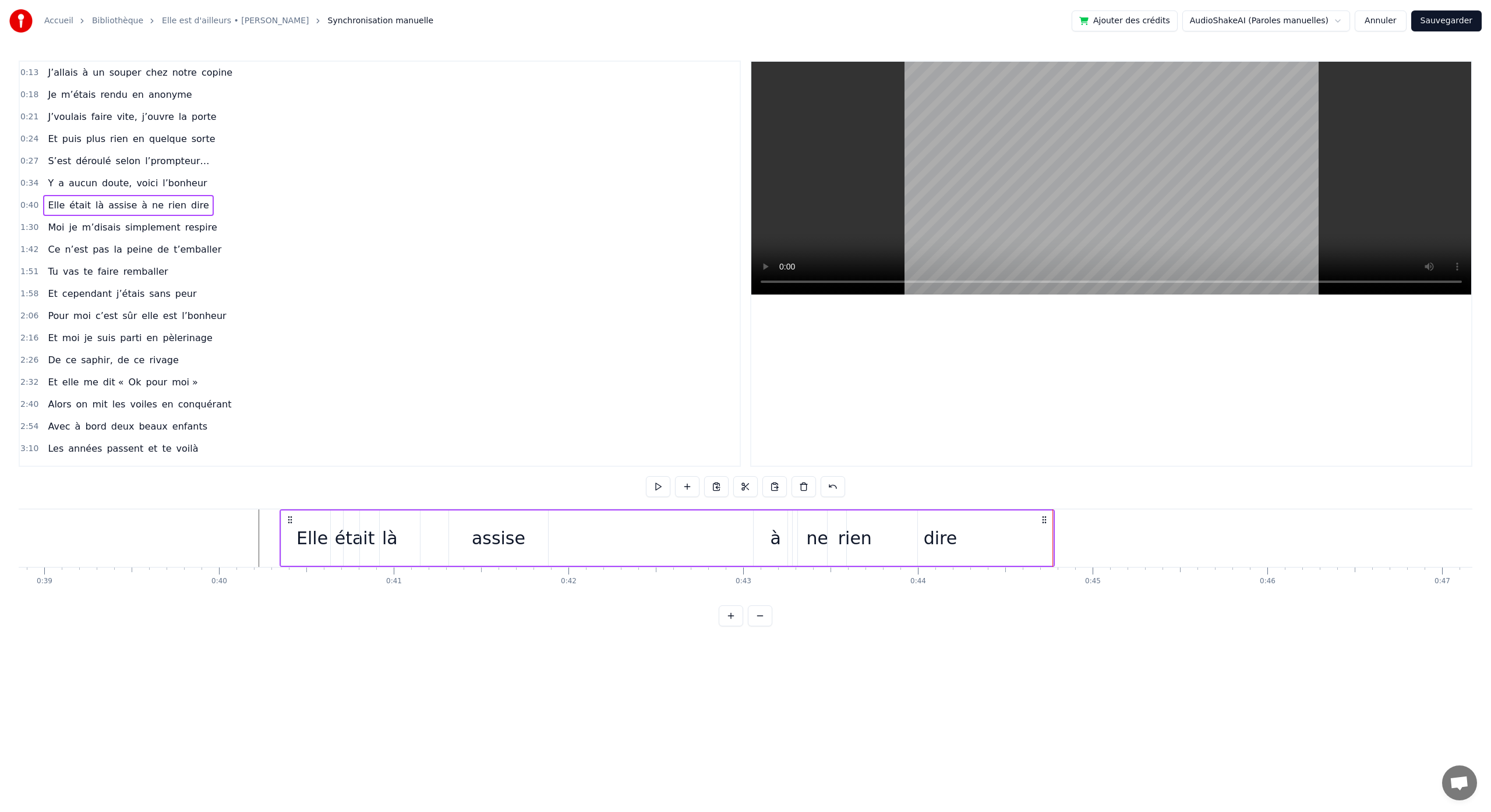
click at [1050, 533] on div "dire" at bounding box center [940, 538] width 225 height 56
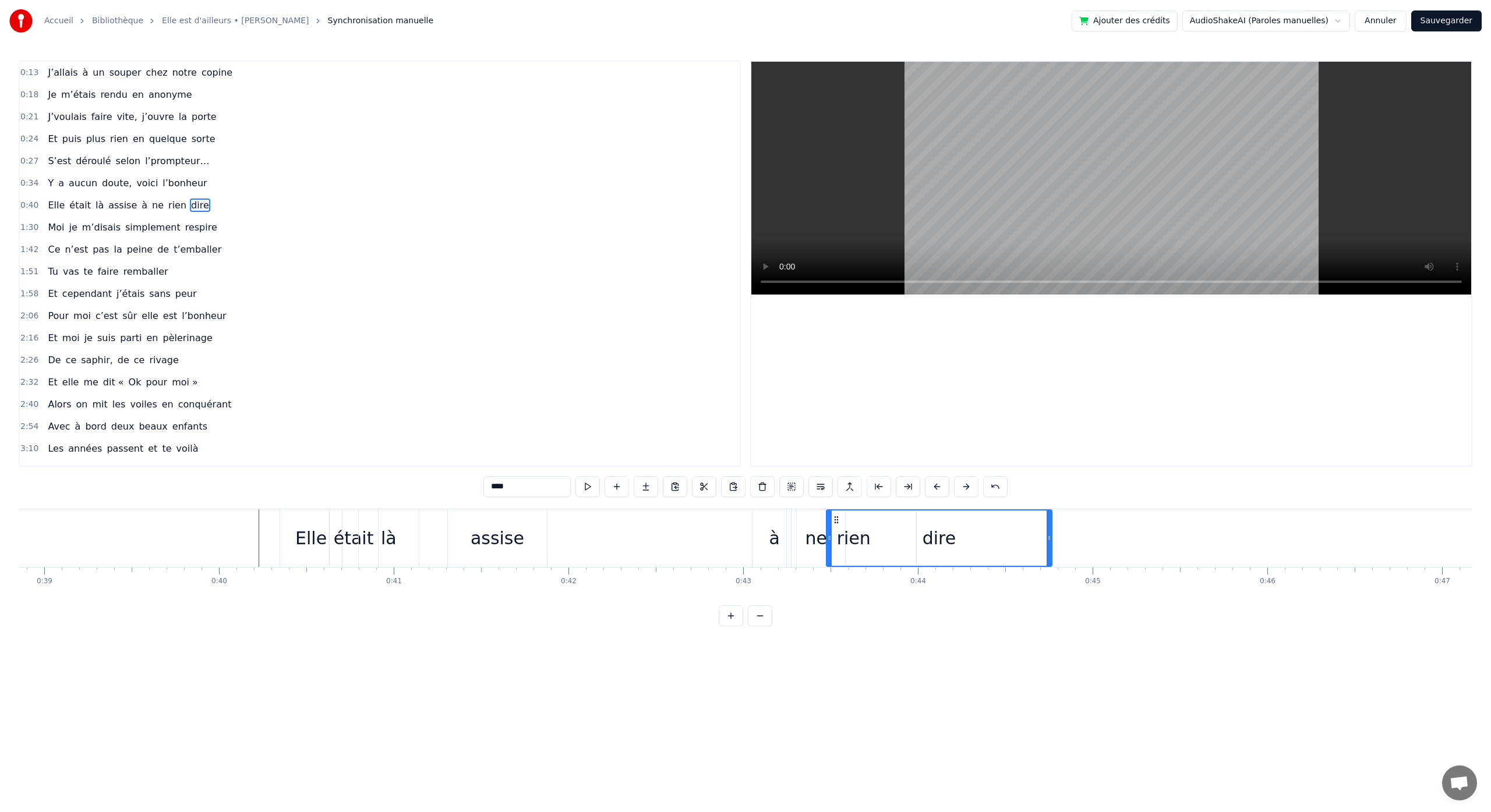
click at [1042, 536] on div "dire" at bounding box center [938, 538] width 225 height 57
drag, startPoint x: 1050, startPoint y: 538, endPoint x: 1090, endPoint y: 540, distance: 40.0
click at [1090, 540] on icon at bounding box center [1088, 538] width 4 height 10
click at [618, 544] on div "Elle était là assise à ne rien dire" at bounding box center [687, 538] width 815 height 57
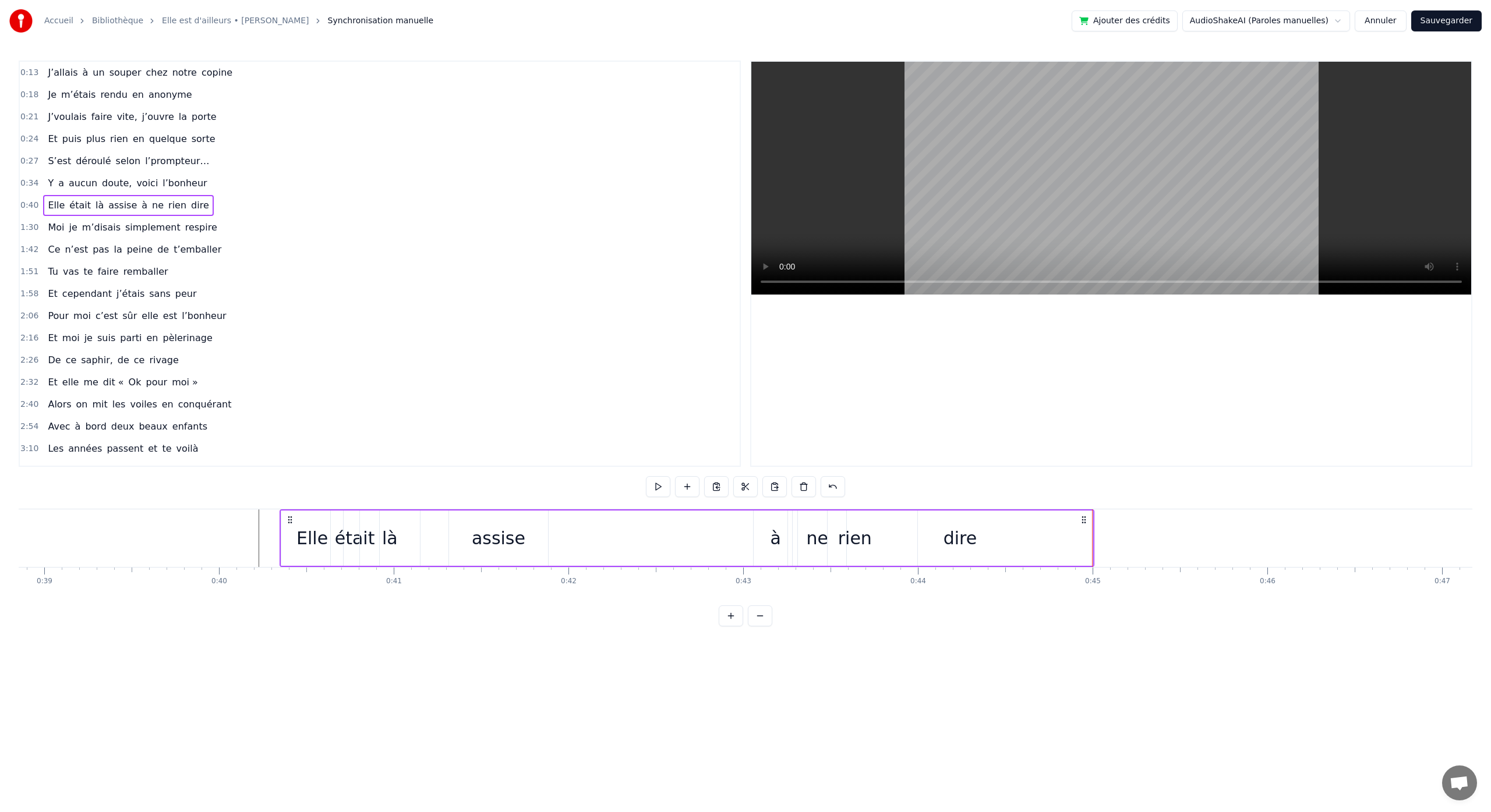
click at [977, 645] on html "Accueil Bibliothèque Elle est d'ailleurs • [PERSON_NAME] Synchronisation manuel…" at bounding box center [746, 322] width 1491 height 645
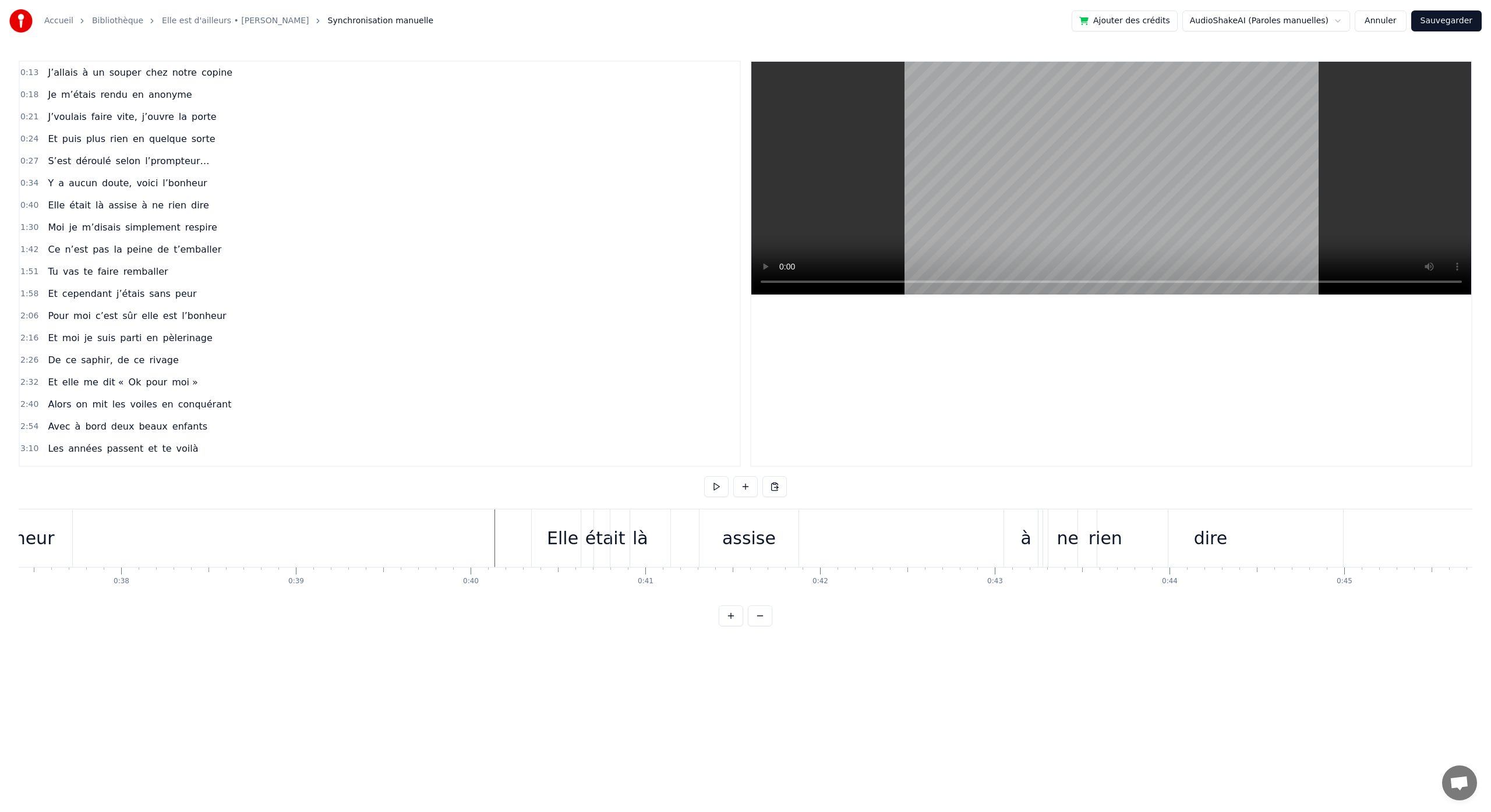
scroll to position [0, 6571]
click at [719, 548] on div "assise" at bounding box center [717, 538] width 54 height 26
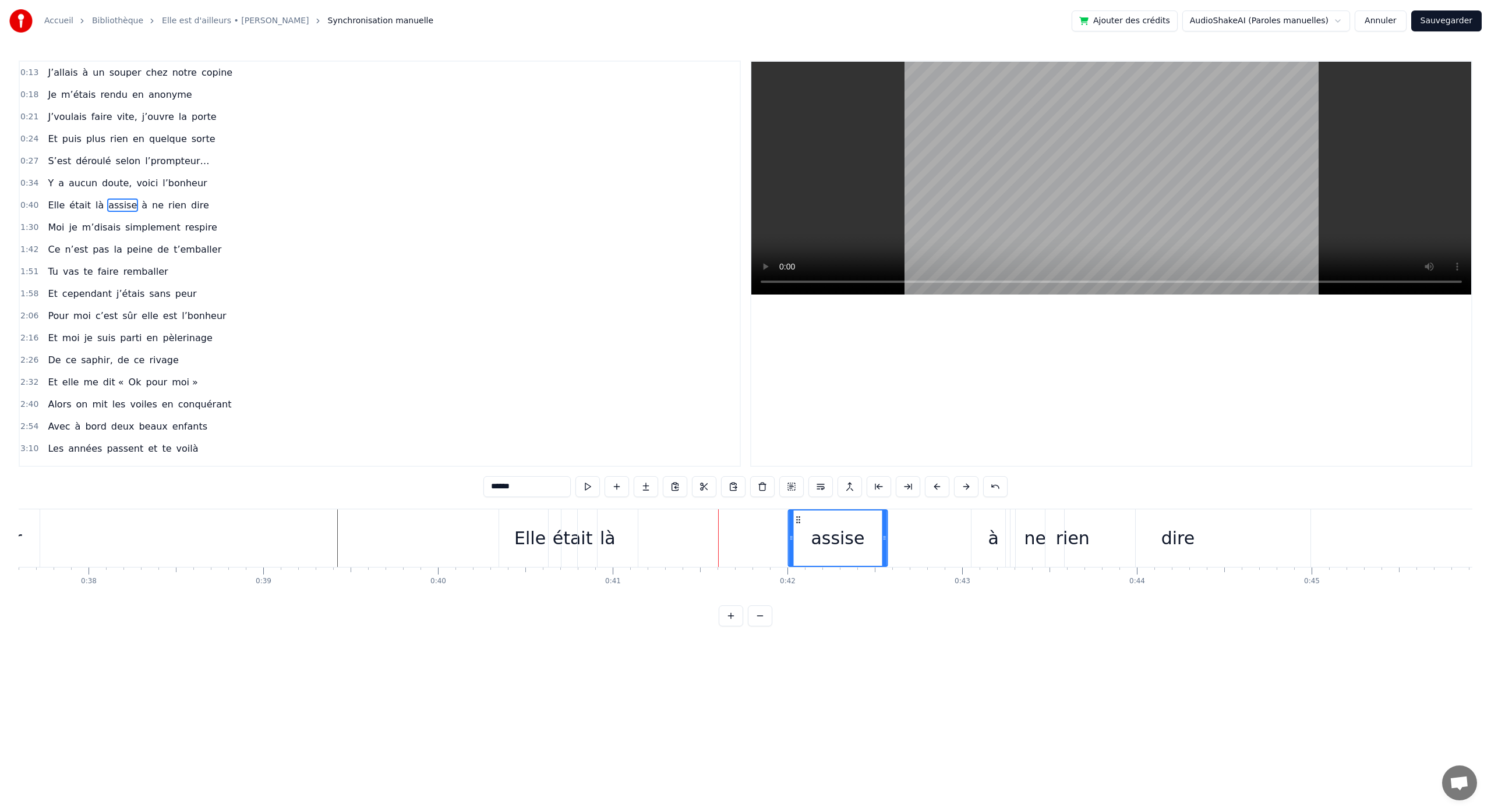
drag, startPoint x: 677, startPoint y: 519, endPoint x: 789, endPoint y: 528, distance: 112.4
click at [799, 525] on div "assise" at bounding box center [838, 538] width 98 height 56
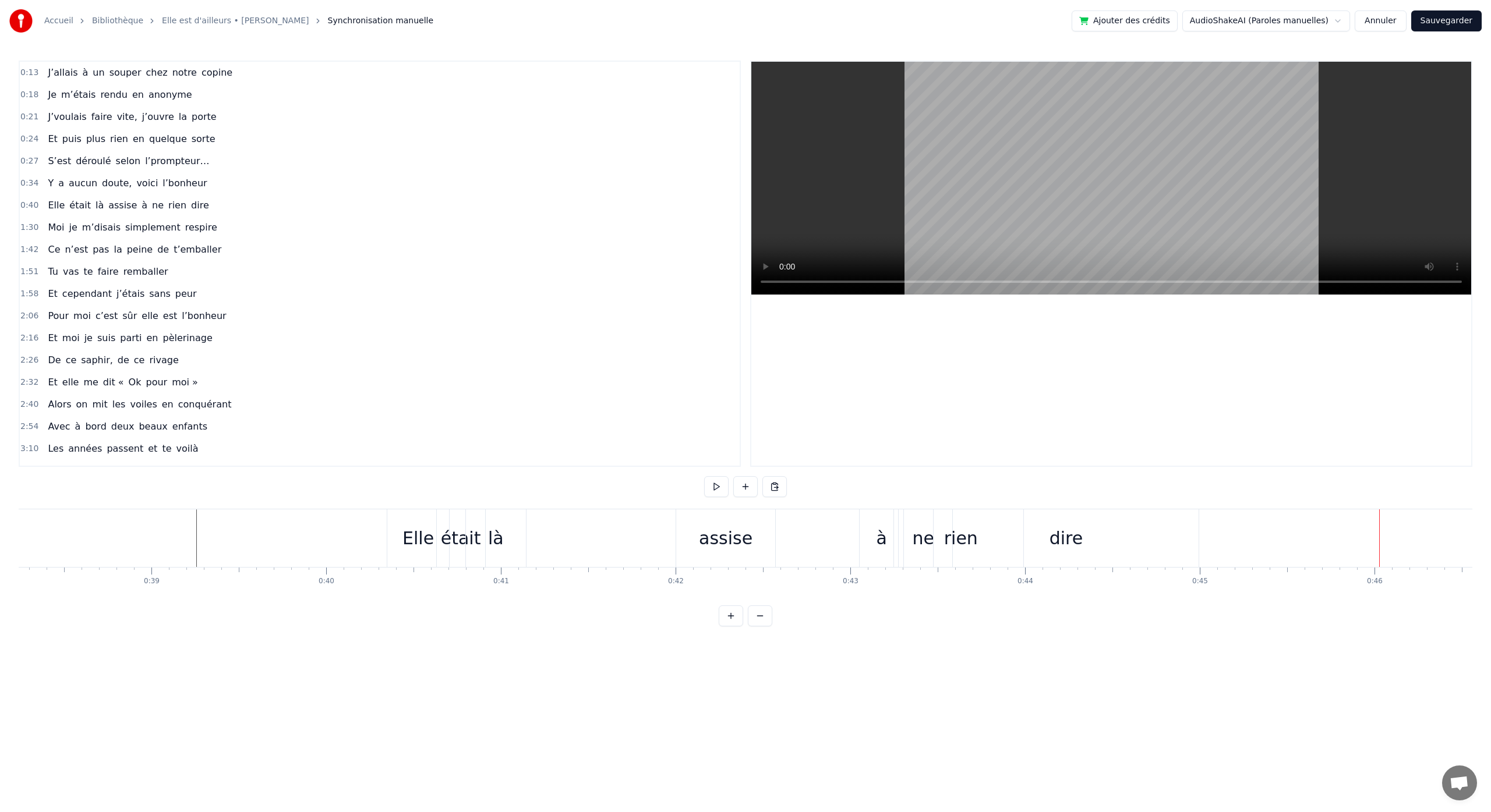
scroll to position [0, 6699]
click at [454, 252] on html "Accueil Bibliothèque Elle est d'ailleurs • [PERSON_NAME] Synchronisation manuel…" at bounding box center [746, 322] width 1491 height 645
click at [129, 209] on div "Elle était là assise à ne rien dire" at bounding box center [129, 206] width 170 height 21
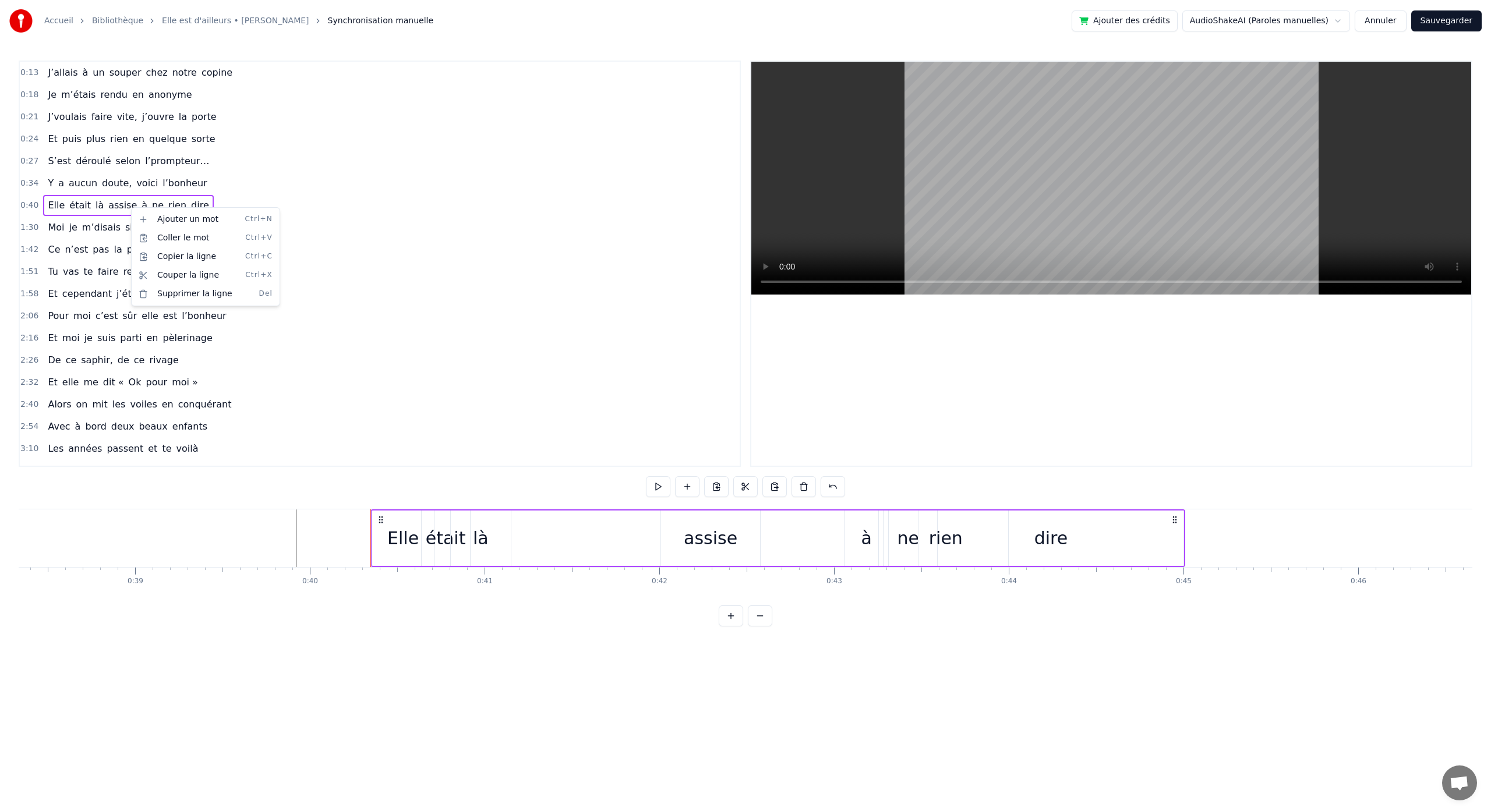
click at [100, 208] on html "Accueil Bibliothèque Elle est d'ailleurs • [PERSON_NAME] Synchronisation manuel…" at bounding box center [746, 322] width 1491 height 645
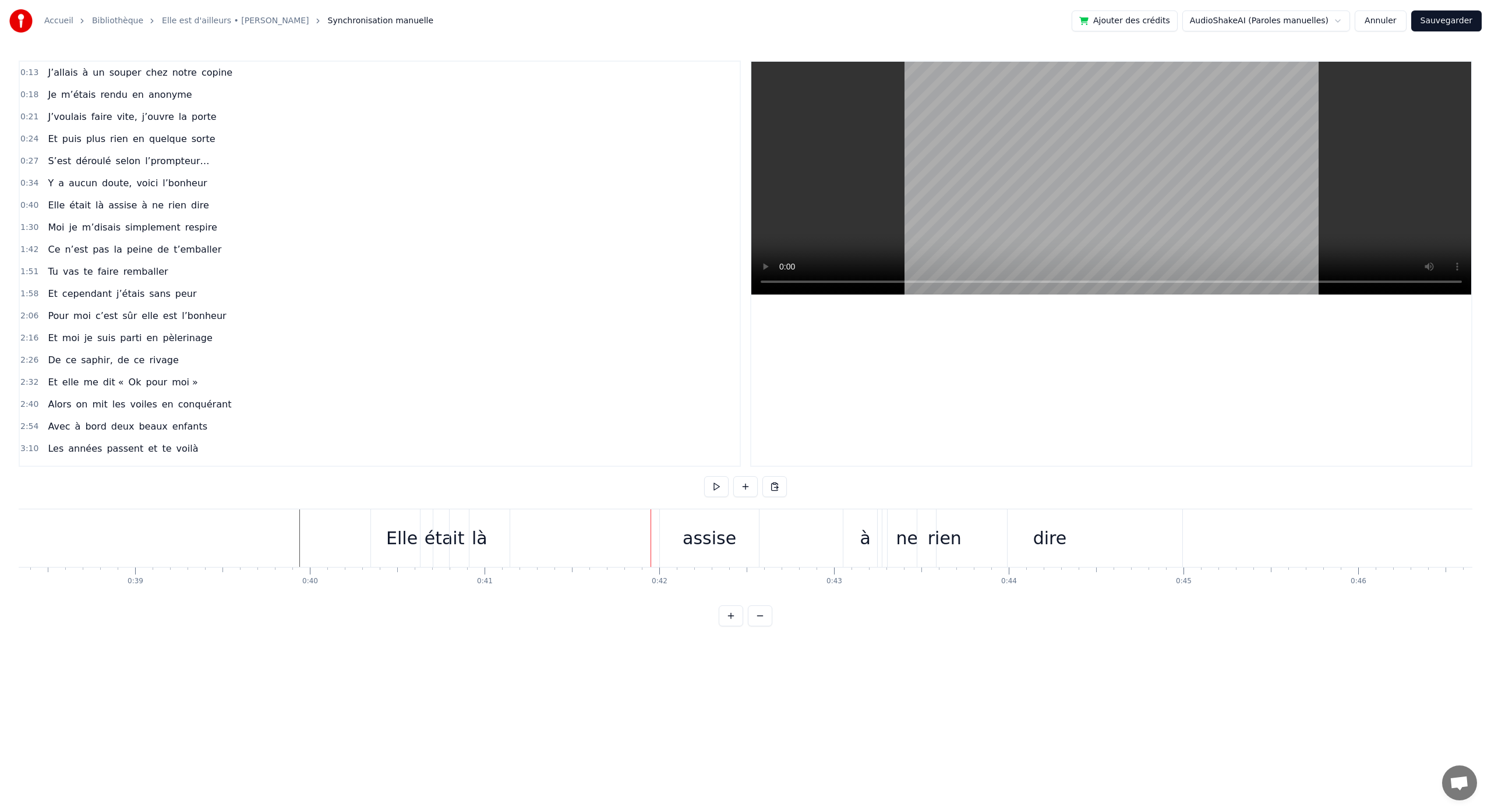
click at [404, 543] on div "Elle" at bounding box center [402, 538] width 31 height 26
click at [378, 521] on icon at bounding box center [377, 519] width 10 height 10
click at [438, 526] on div "était" at bounding box center [445, 538] width 40 height 26
drag, startPoint x: 430, startPoint y: 521, endPoint x: 415, endPoint y: 524, distance: 15.3
click at [414, 525] on div "était" at bounding box center [429, 538] width 47 height 56
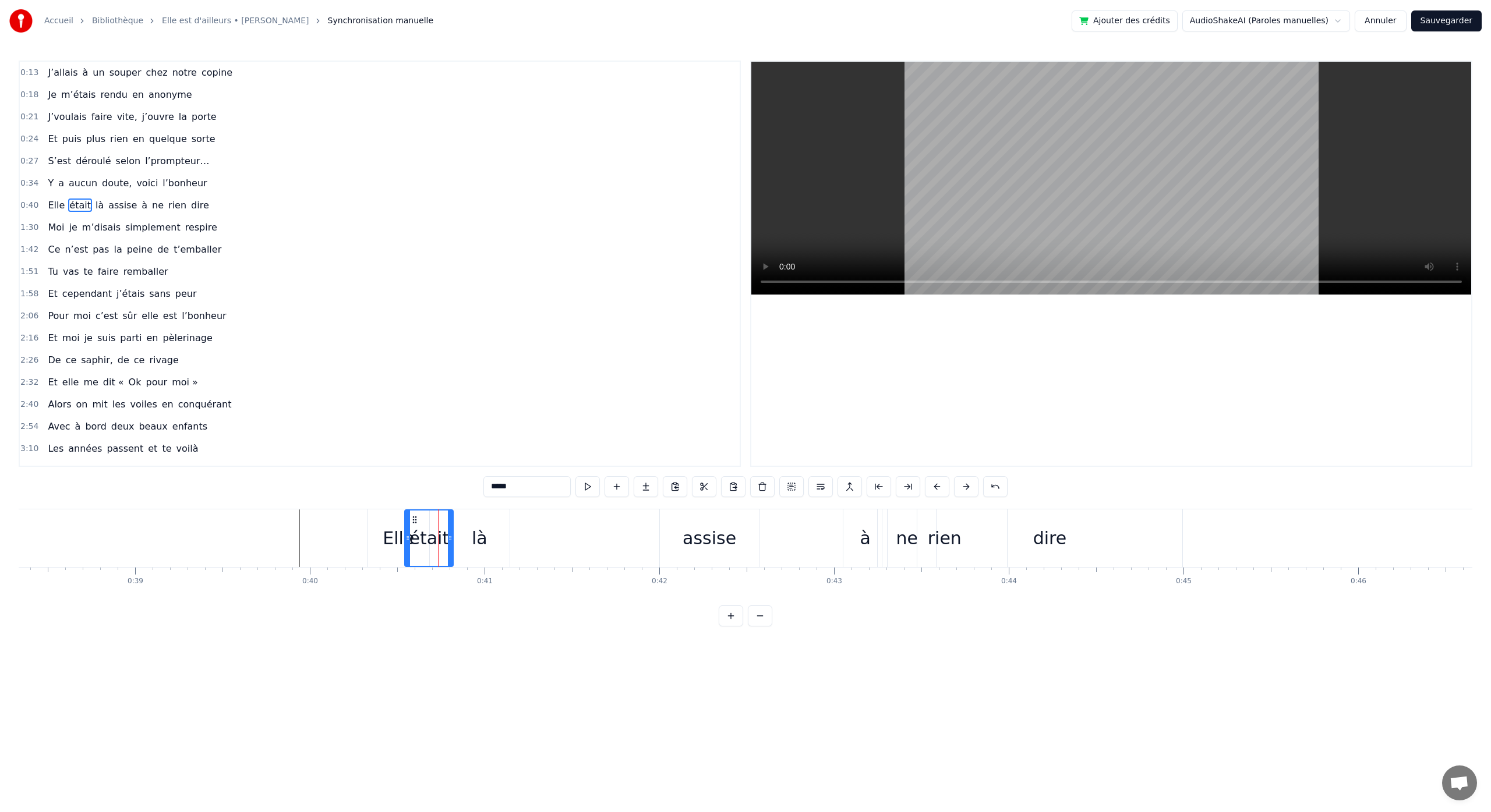
click at [463, 525] on div "là" at bounding box center [480, 538] width 60 height 57
type input "**"
drag, startPoint x: 460, startPoint y: 520, endPoint x: 439, endPoint y: 524, distance: 21.4
click at [439, 524] on icon at bounding box center [438, 519] width 10 height 10
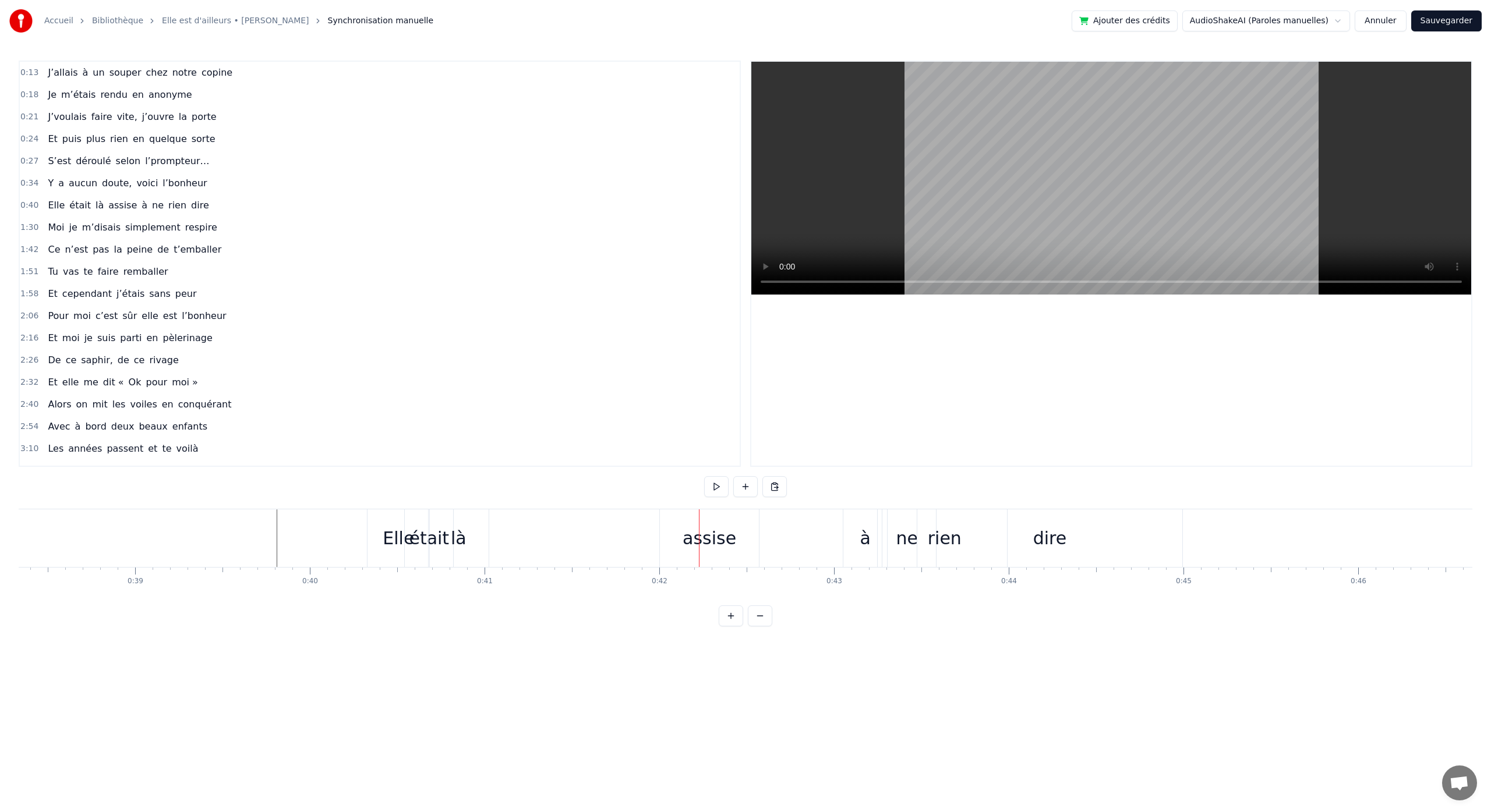
click at [442, 536] on div "là" at bounding box center [458, 538] width 60 height 57
drag, startPoint x: 437, startPoint y: 520, endPoint x: 445, endPoint y: 525, distance: 9.4
click at [488, 525] on div "là" at bounding box center [510, 538] width 59 height 56
click at [434, 525] on div "était" at bounding box center [429, 538] width 40 height 26
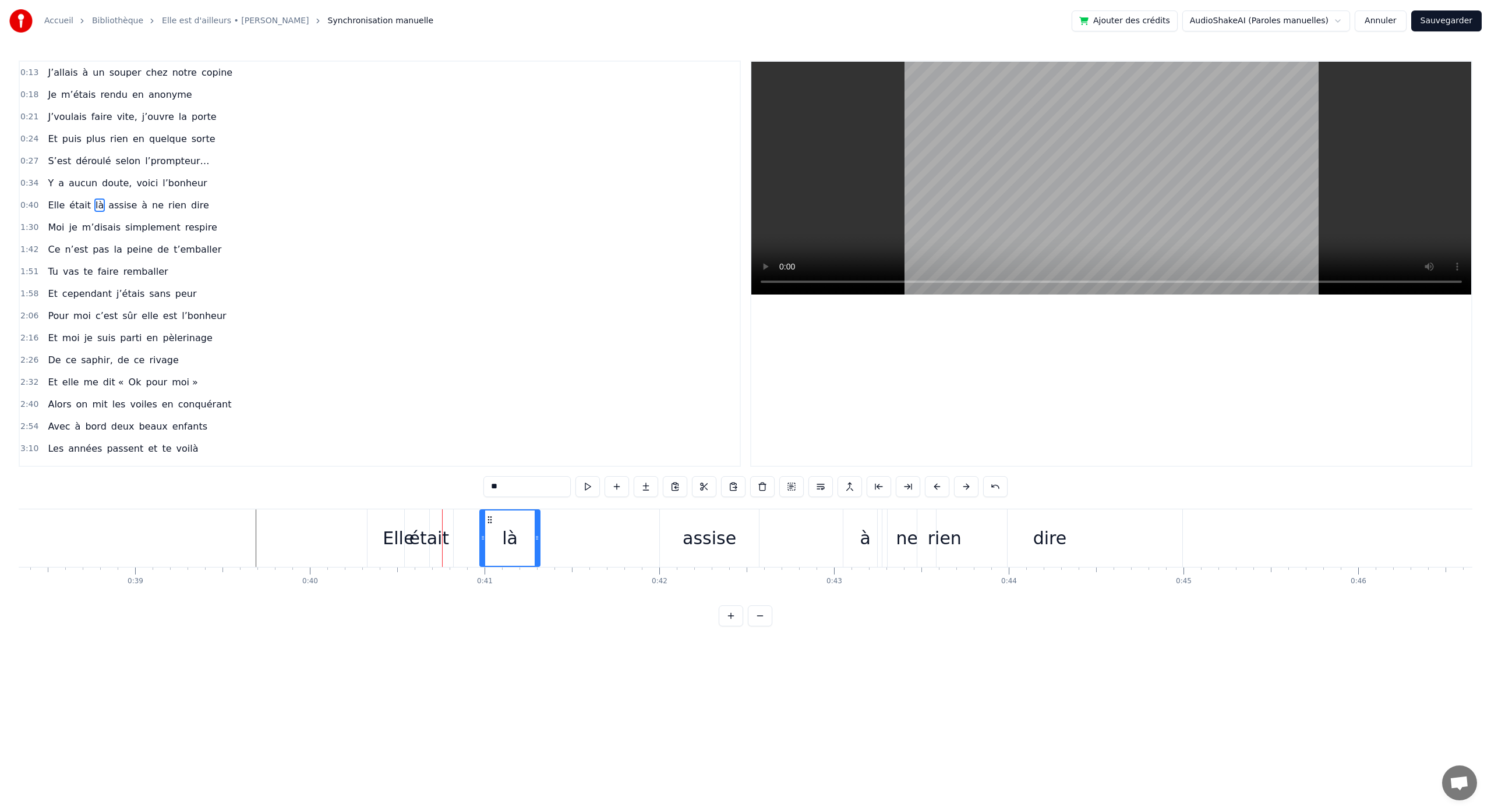
type input "*****"
drag, startPoint x: 414, startPoint y: 519, endPoint x: 425, endPoint y: 522, distance: 11.4
click at [447, 522] on icon at bounding box center [446, 519] width 10 height 10
click at [717, 487] on button at bounding box center [717, 486] width 24 height 21
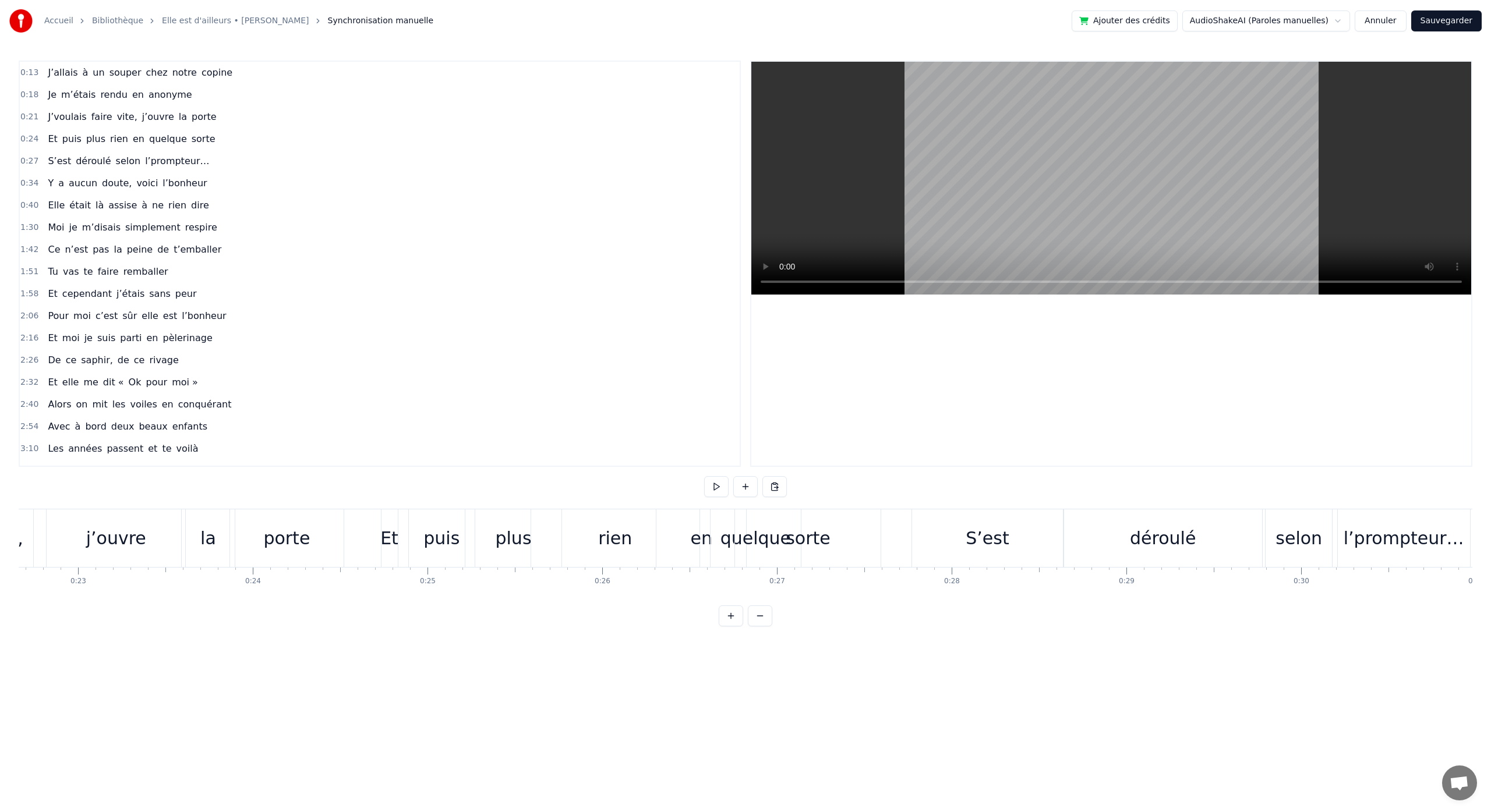
scroll to position [0, 3977]
click at [1443, 22] on button "Sauvegarder" at bounding box center [1447, 21] width 70 height 21
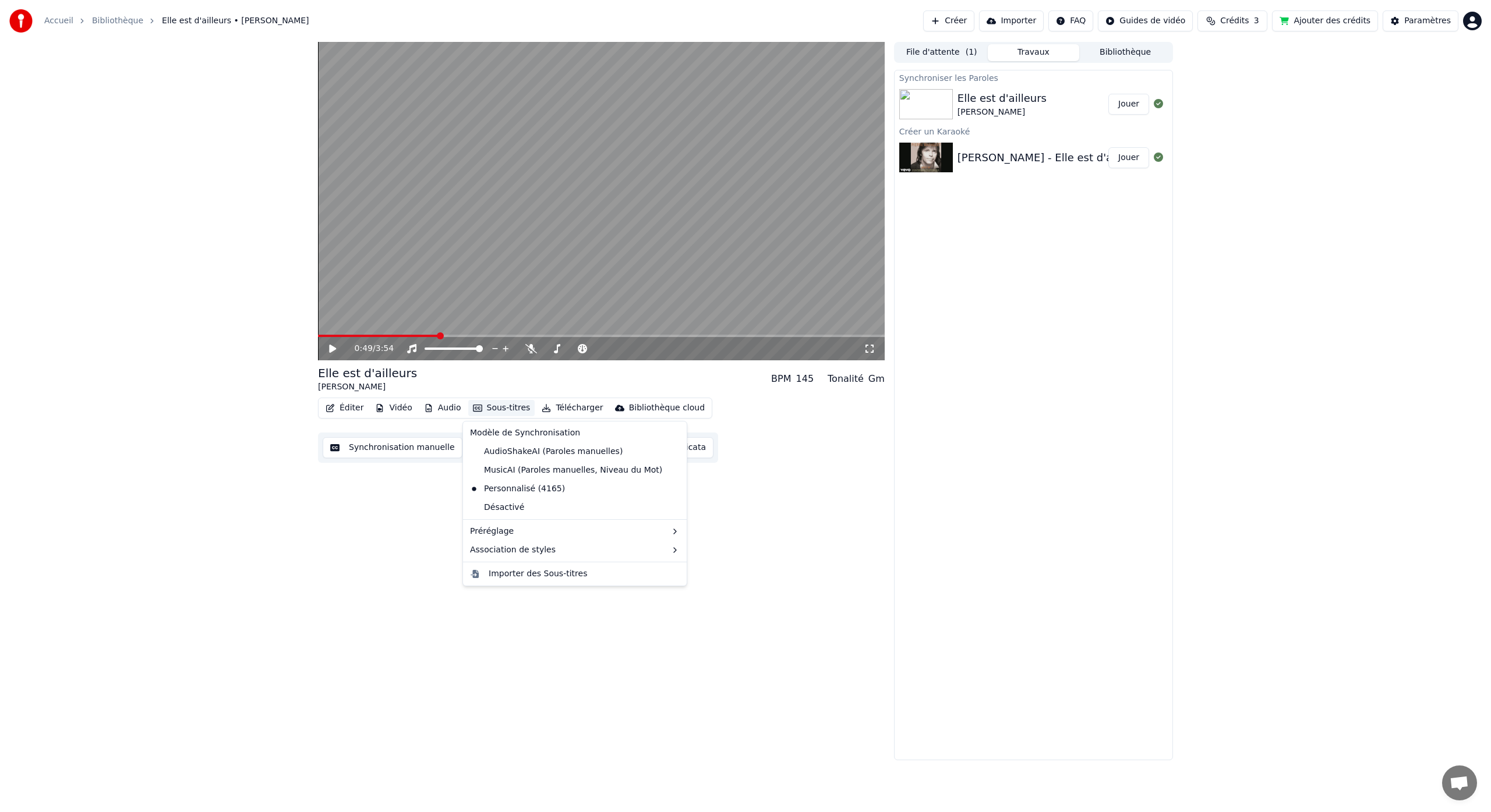
click at [489, 407] on button "Sous-titres" at bounding box center [501, 408] width 67 height 17
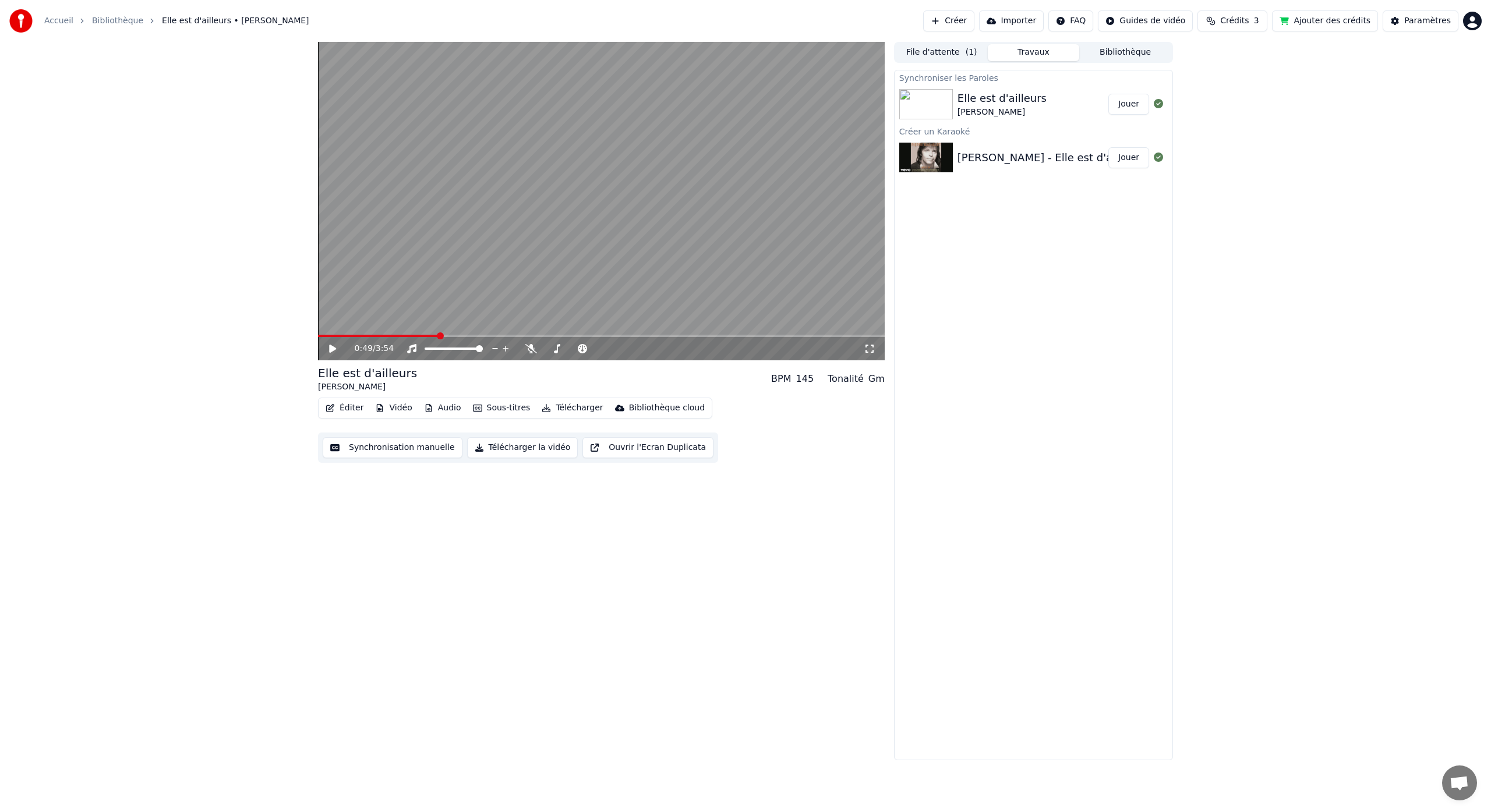
click at [408, 518] on div "0:49 / 3:54 Elle est d'ailleurs [PERSON_NAME] BPM 145 Tonalité Gm Éditer Vidéo …" at bounding box center [601, 400] width 567 height 718
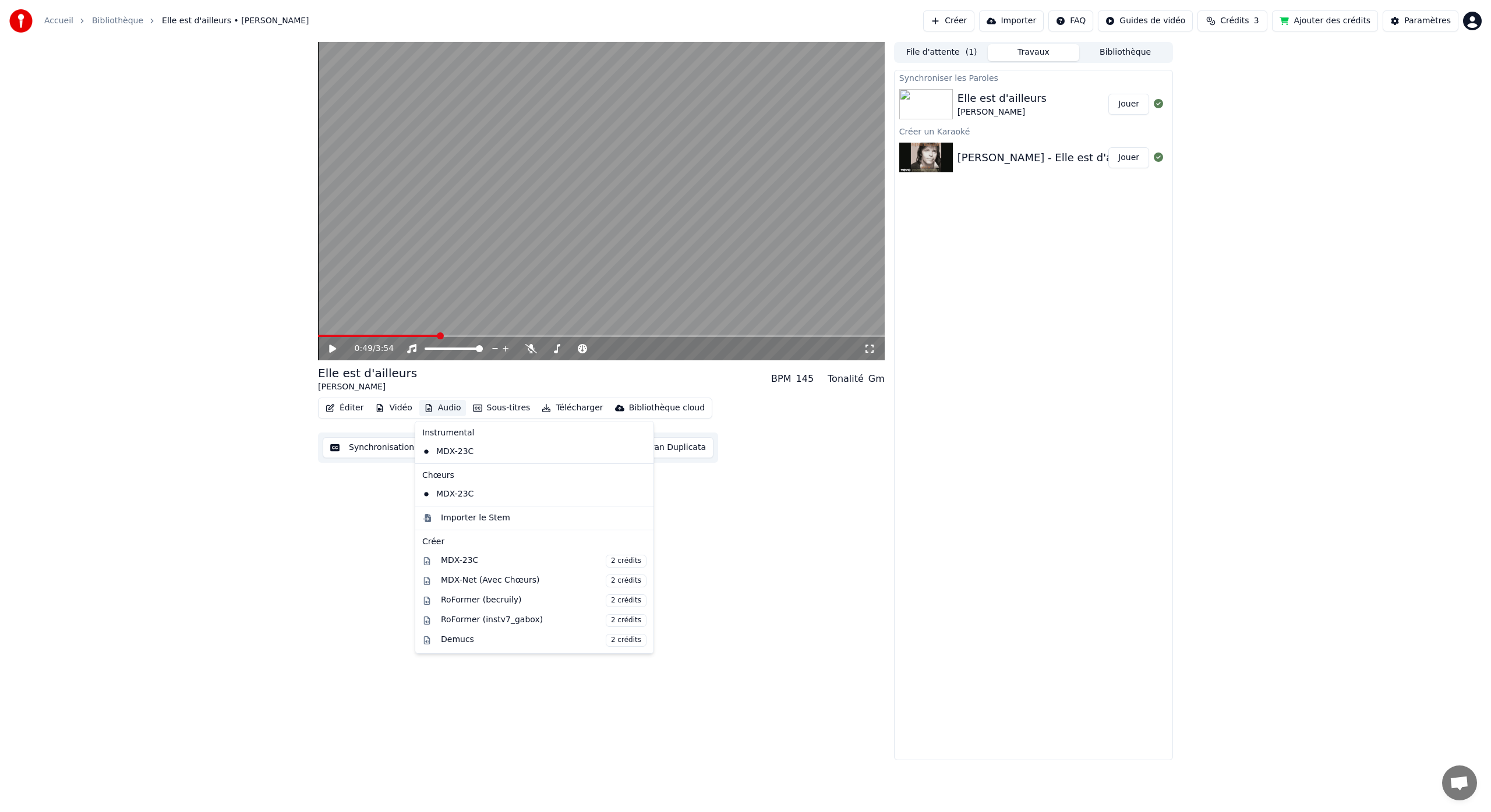
click at [430, 406] on icon "button" at bounding box center [428, 407] width 10 height 8
click at [392, 514] on div "0:49 / 3:54 Elle est d'ailleurs [PERSON_NAME] BPM 145 Tonalité Gm Éditer Vidéo …" at bounding box center [601, 400] width 567 height 718
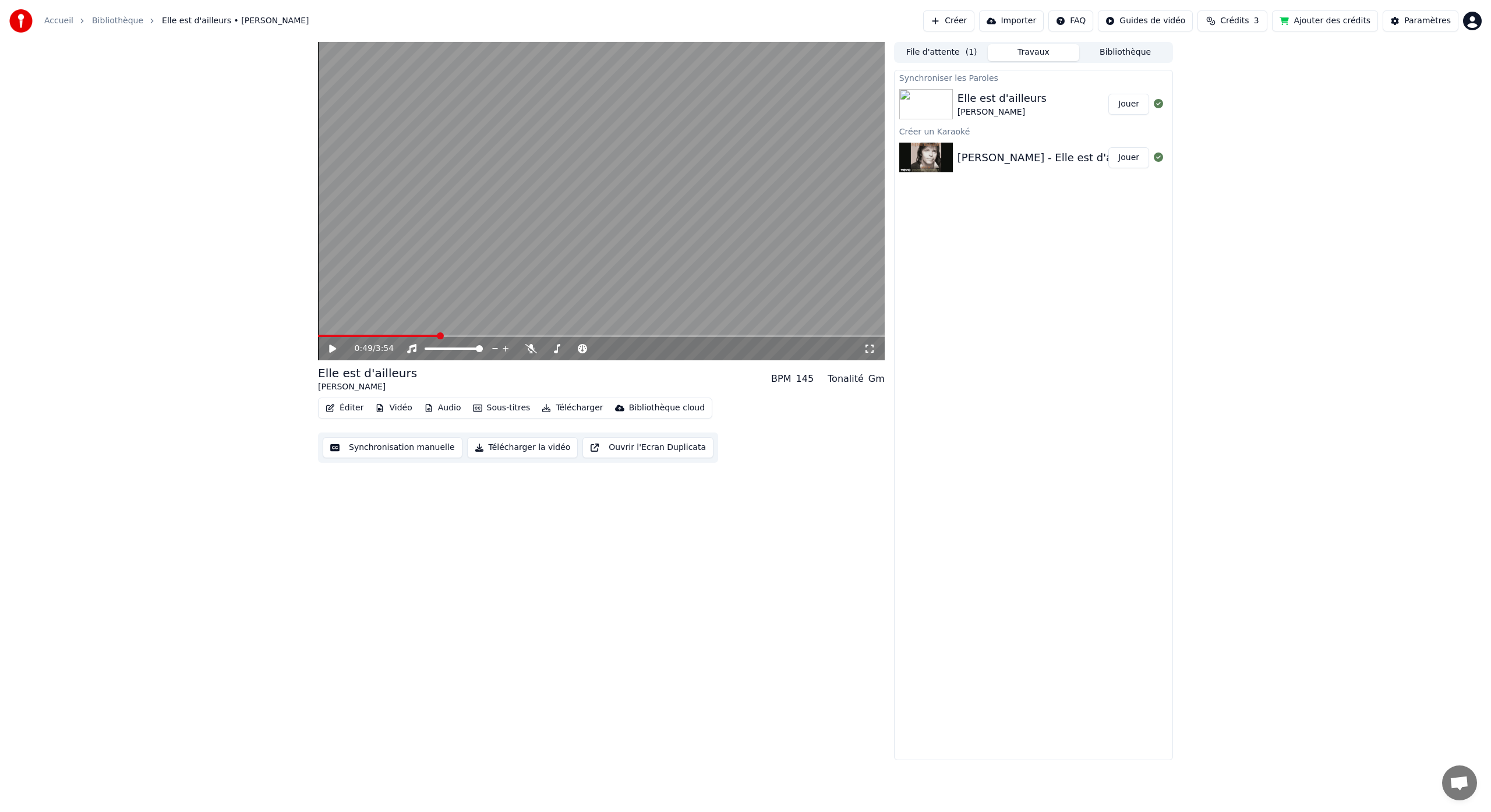
click at [346, 406] on button "Éditer" at bounding box center [344, 408] width 47 height 17
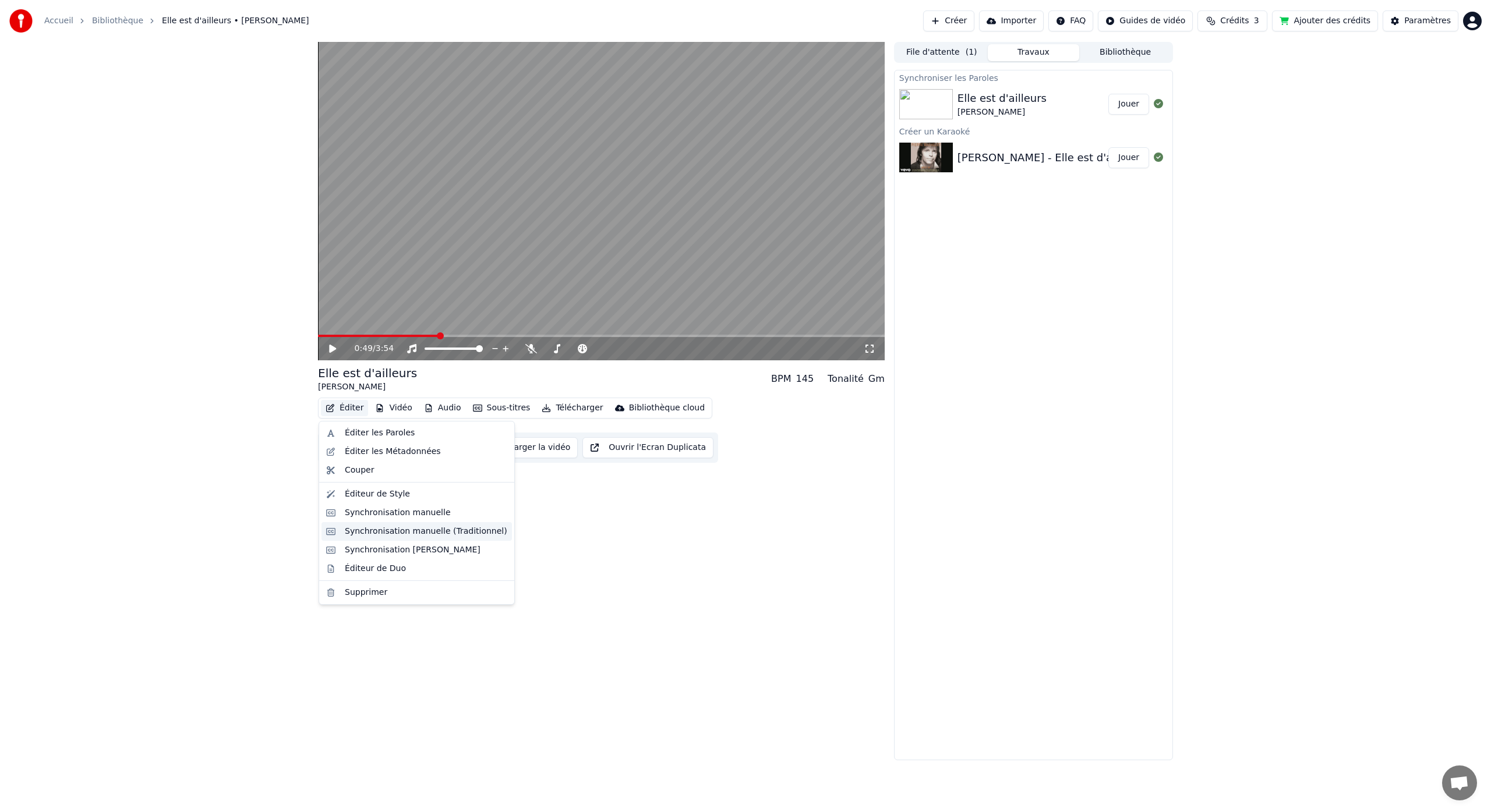
click at [403, 529] on div "Synchronisation manuelle (Traditionnel)" at bounding box center [426, 531] width 162 height 11
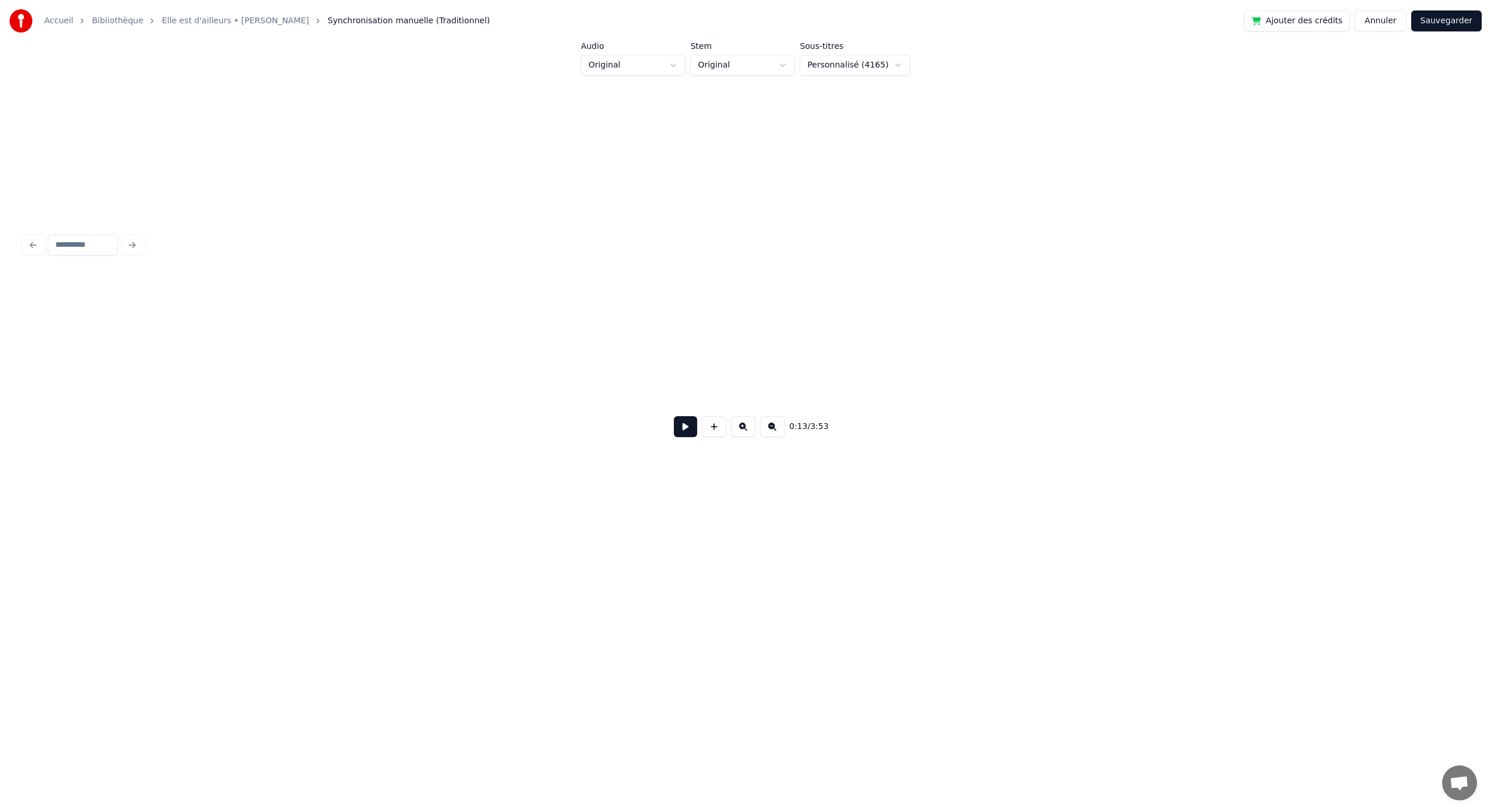
scroll to position [0, 1601]
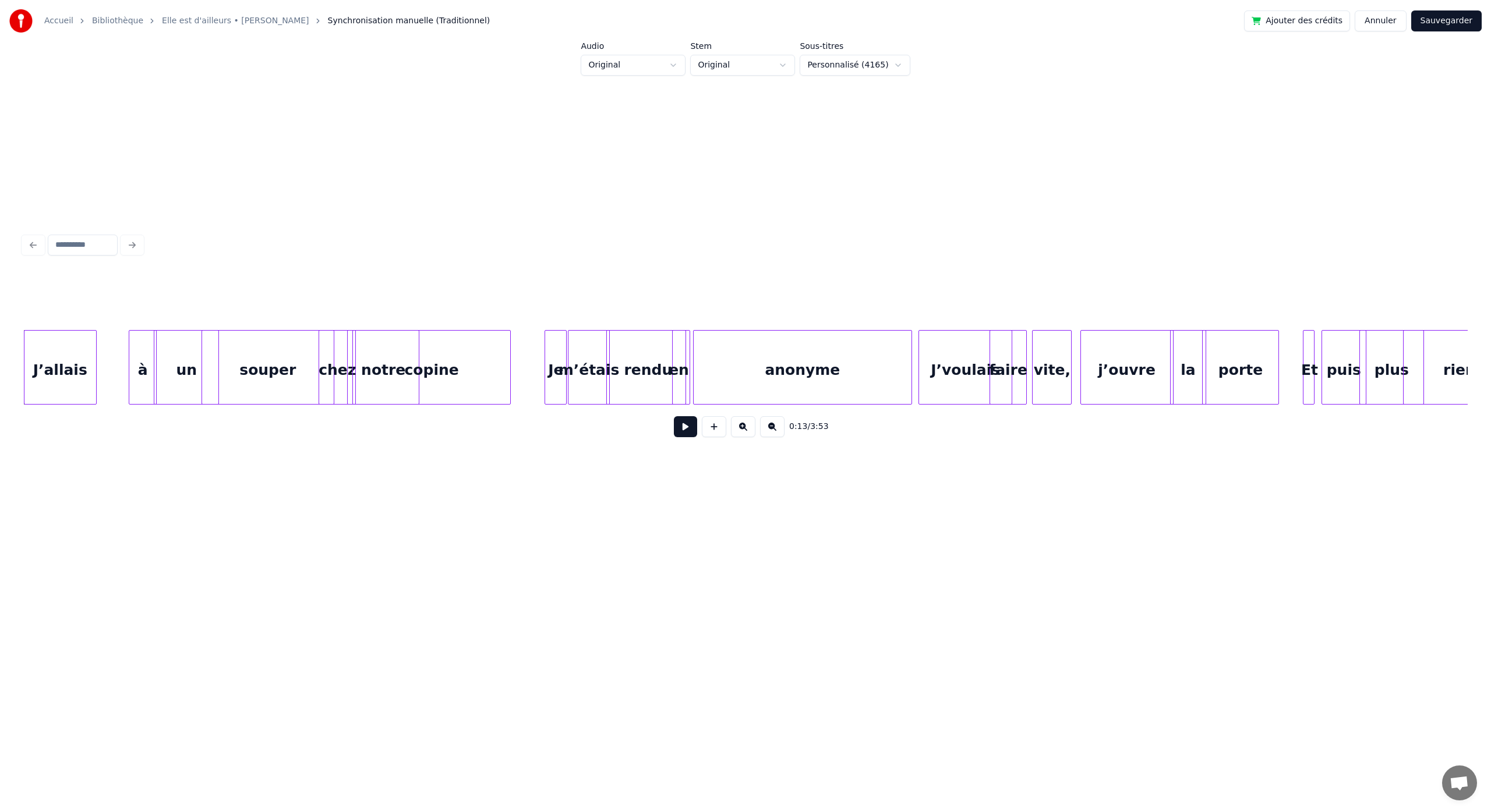
click at [690, 436] on button at bounding box center [686, 426] width 23 height 21
click at [684, 430] on button at bounding box center [686, 426] width 23 height 21
click at [674, 416] on button at bounding box center [686, 426] width 23 height 21
click at [10, 382] on div "Accueil Bibliothèque Elle est d'ailleurs • [PERSON_NAME] Synchronisation manuel…" at bounding box center [746, 291] width 1491 height 582
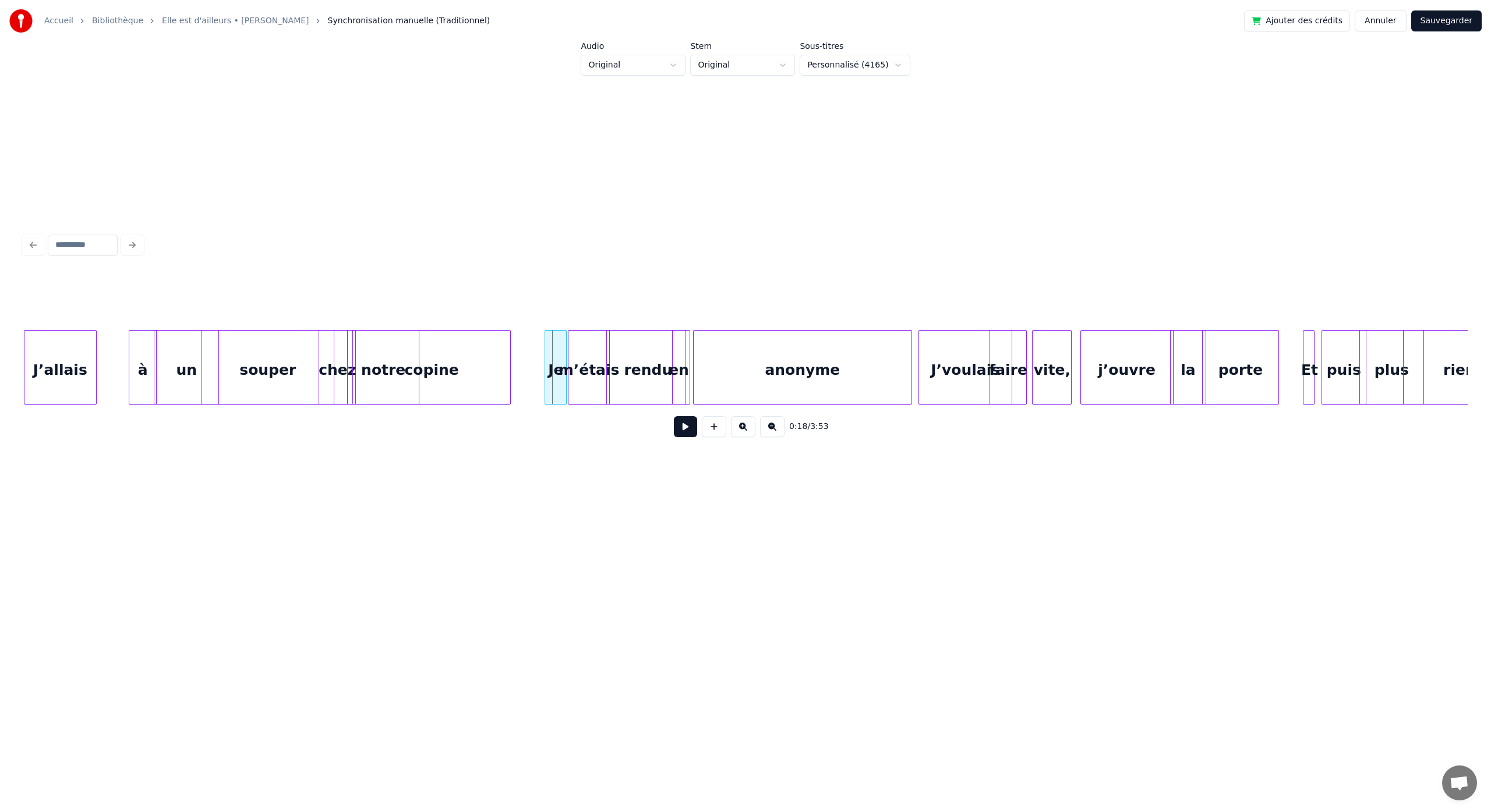
click at [50, 353] on div "J’allais" at bounding box center [60, 370] width 71 height 79
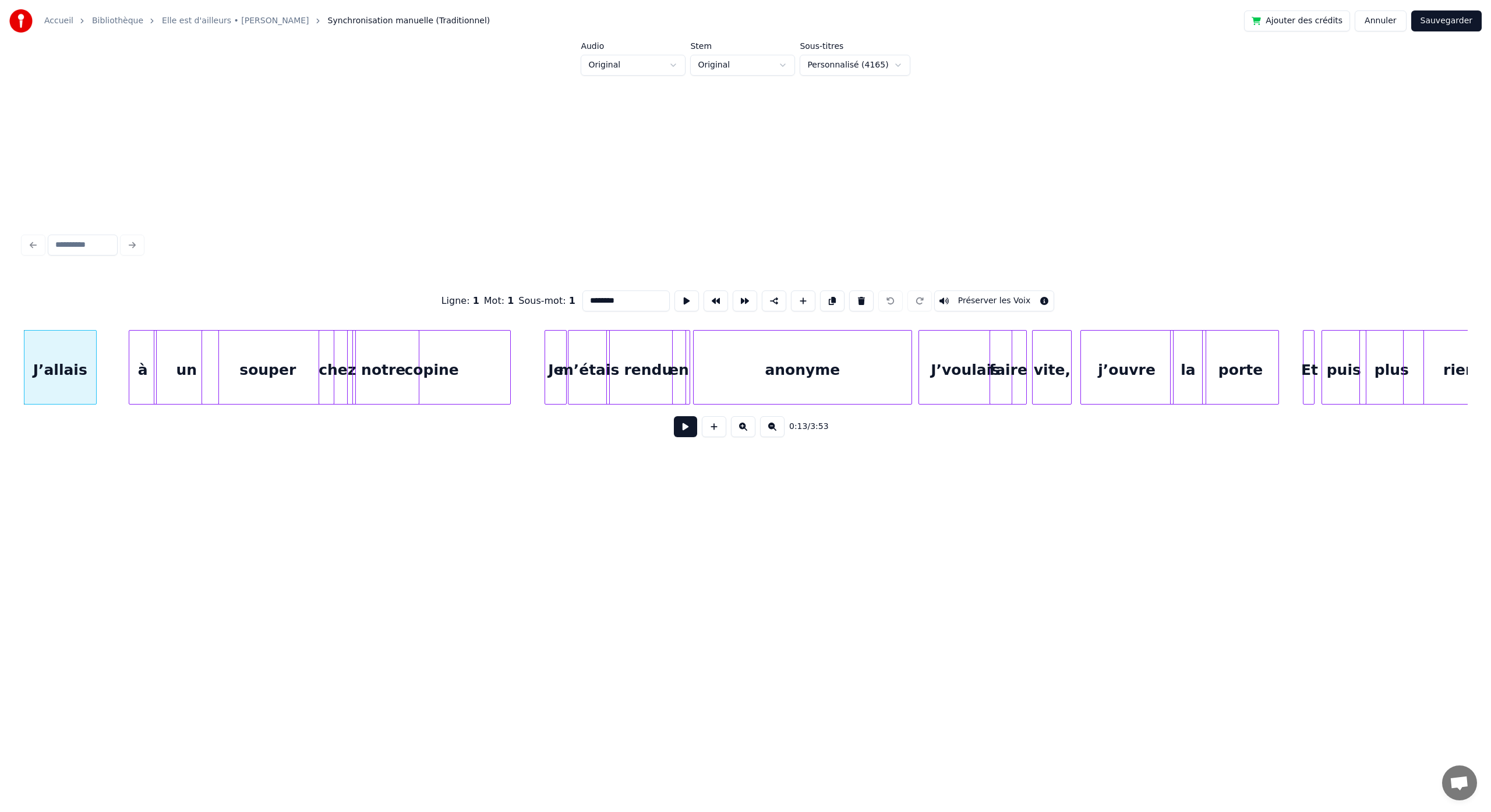
click at [684, 434] on button at bounding box center [686, 426] width 23 height 21
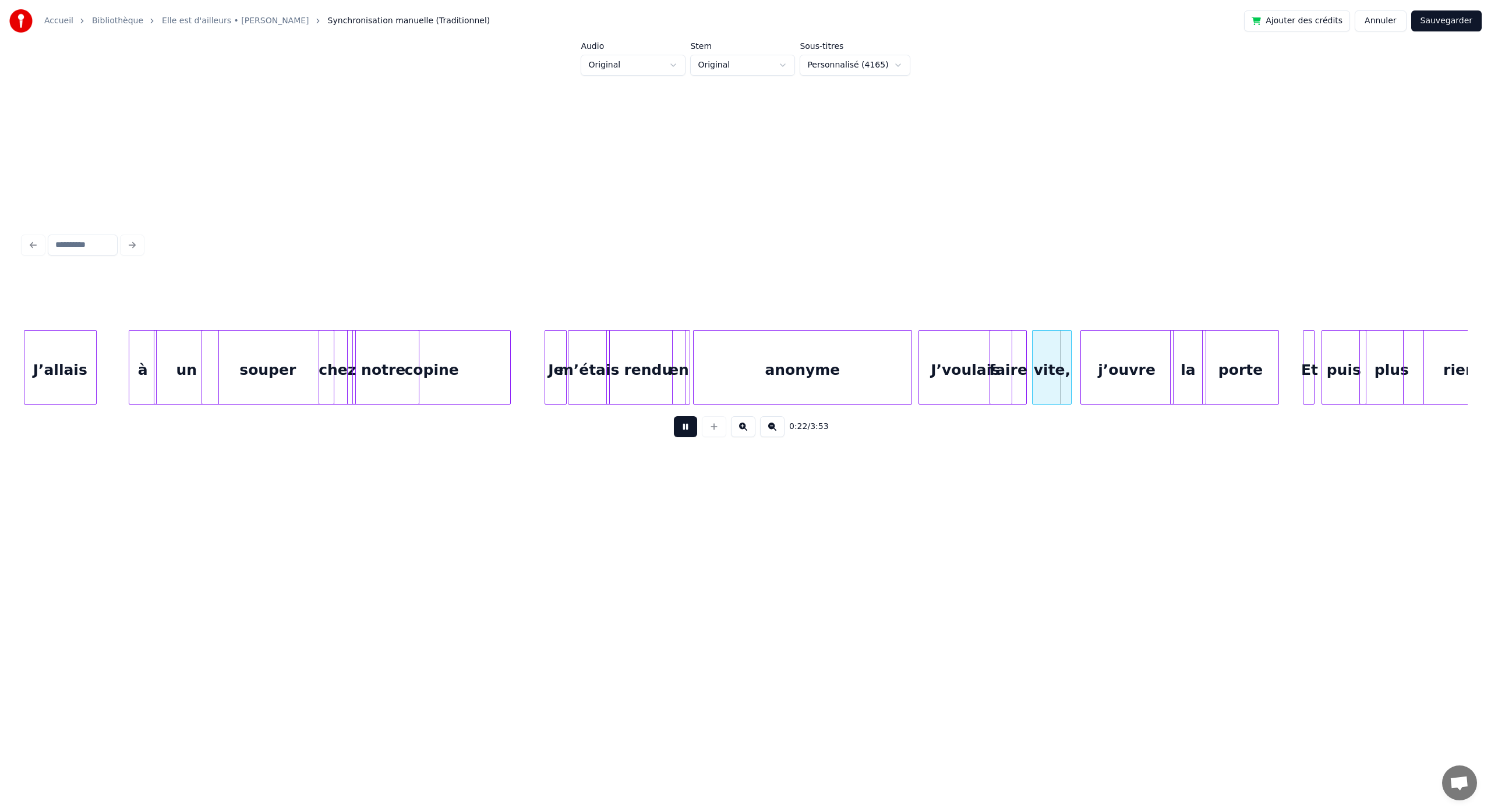
click at [674, 416] on button at bounding box center [686, 426] width 23 height 21
click at [1039, 347] on div "vite," at bounding box center [1052, 370] width 38 height 79
click at [674, 416] on button at bounding box center [686, 426] width 23 height 21
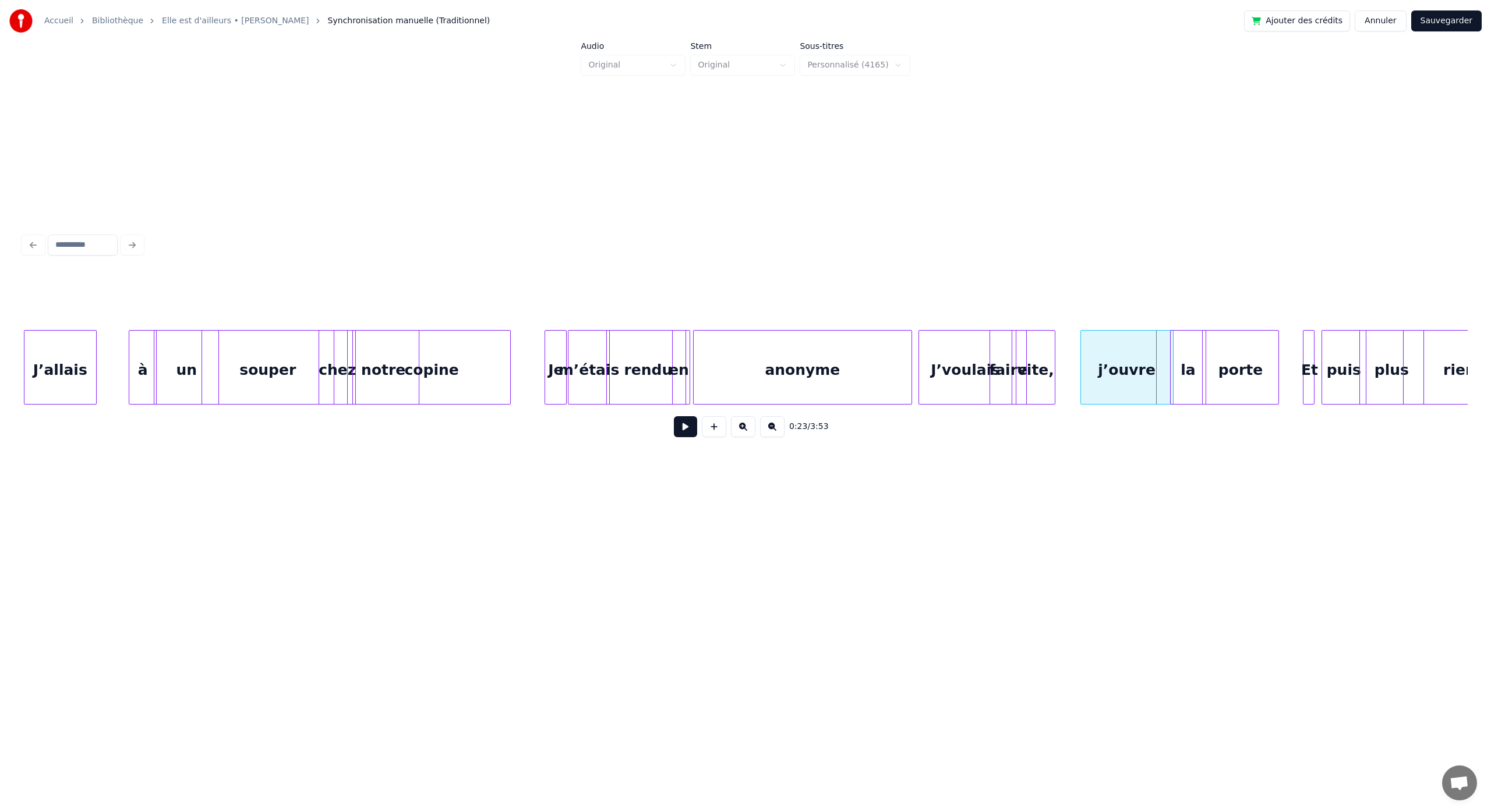
click at [1120, 361] on div "j’ouvre" at bounding box center [1127, 370] width 92 height 79
click at [1108, 365] on div "j’ouvre" at bounding box center [1115, 370] width 92 height 79
click at [62, 344] on div "J’allais" at bounding box center [60, 370] width 71 height 79
type input "********"
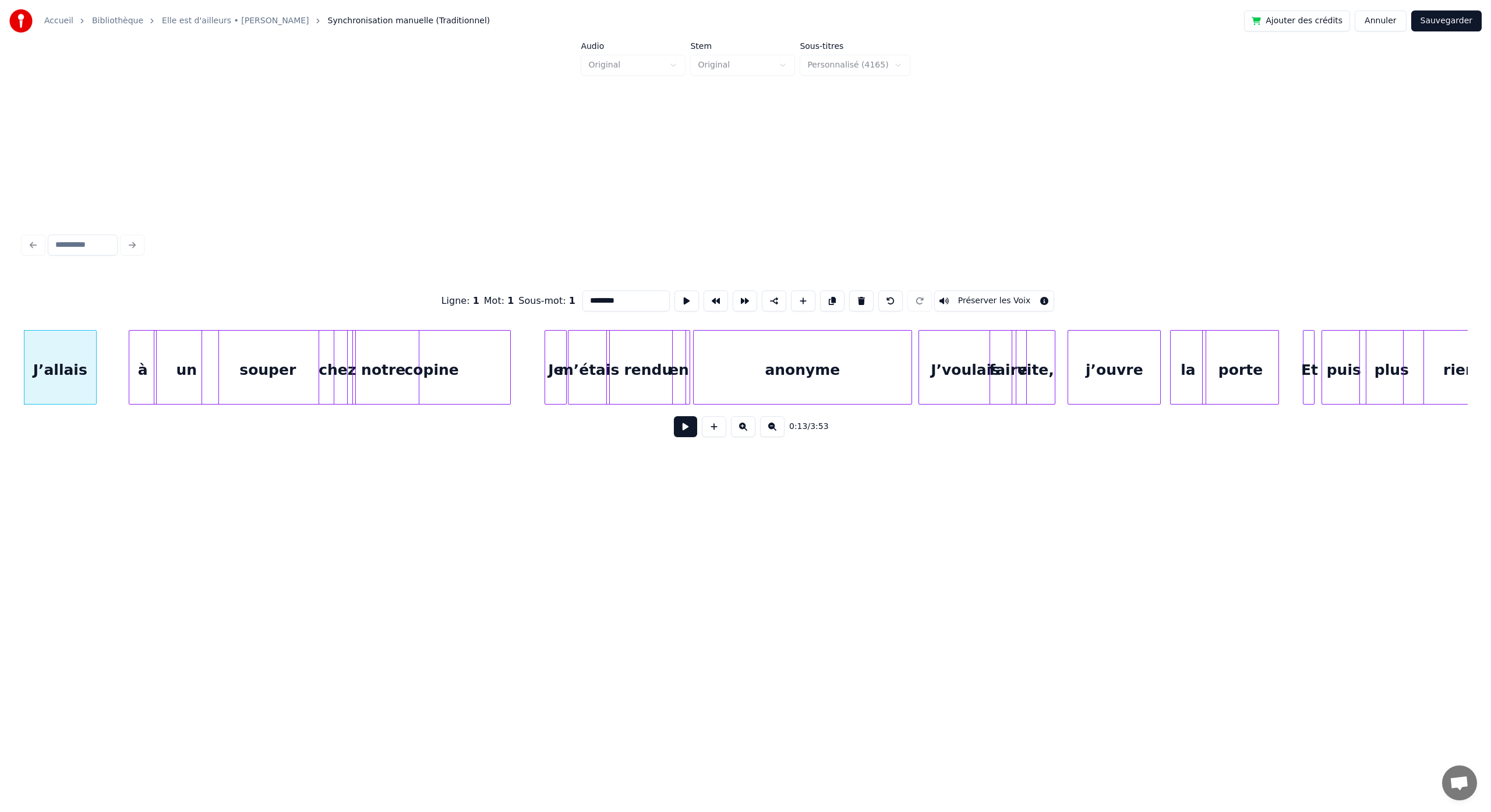
click at [674, 416] on button at bounding box center [686, 426] width 23 height 21
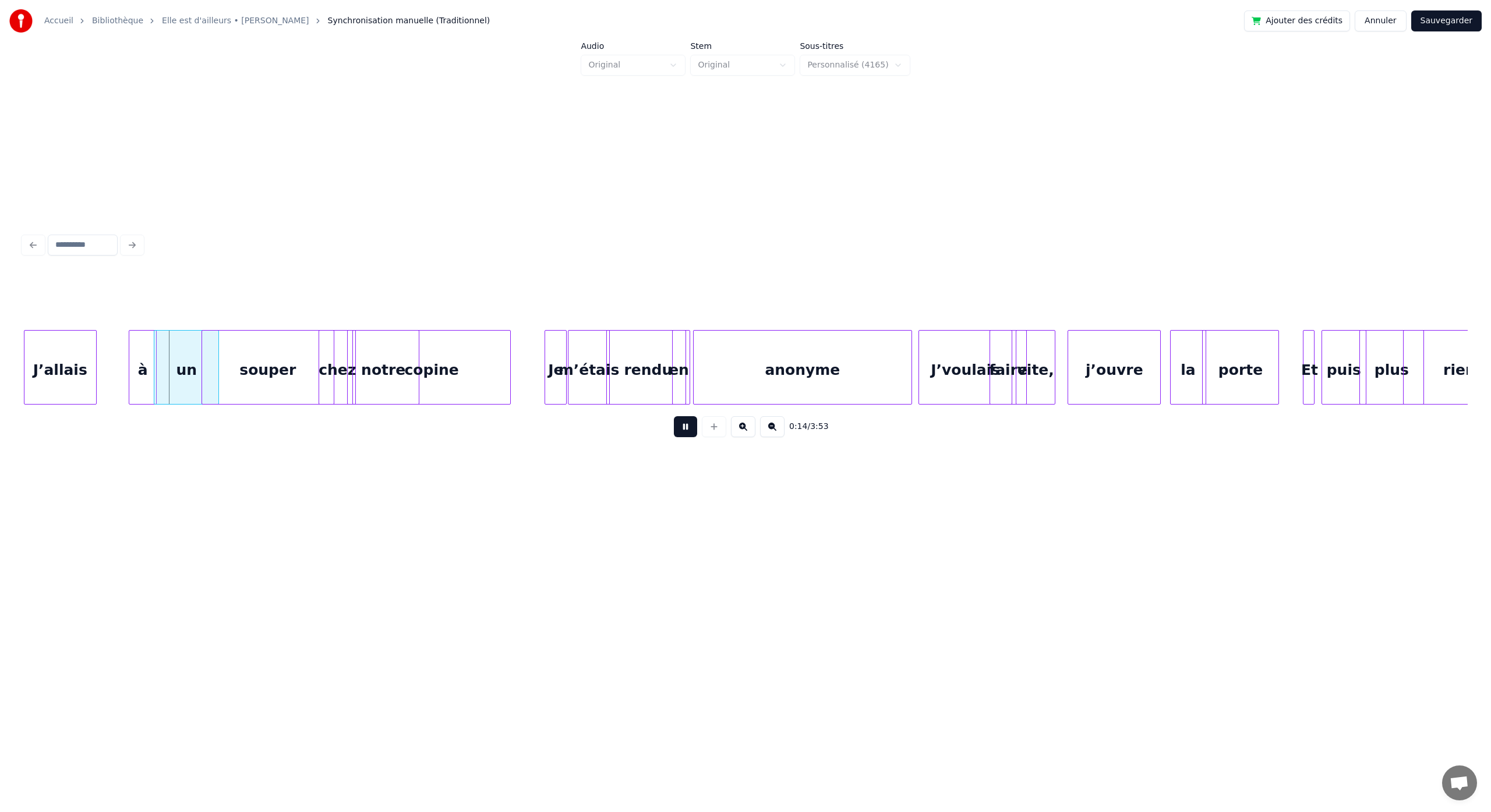
click at [674, 416] on button at bounding box center [686, 426] width 23 height 21
click at [124, 355] on div "à" at bounding box center [127, 370] width 27 height 79
click at [149, 358] on div "un" at bounding box center [172, 370] width 64 height 79
click at [674, 416] on button at bounding box center [686, 426] width 23 height 21
click at [49, 353] on div "J’allais" at bounding box center [60, 370] width 71 height 79
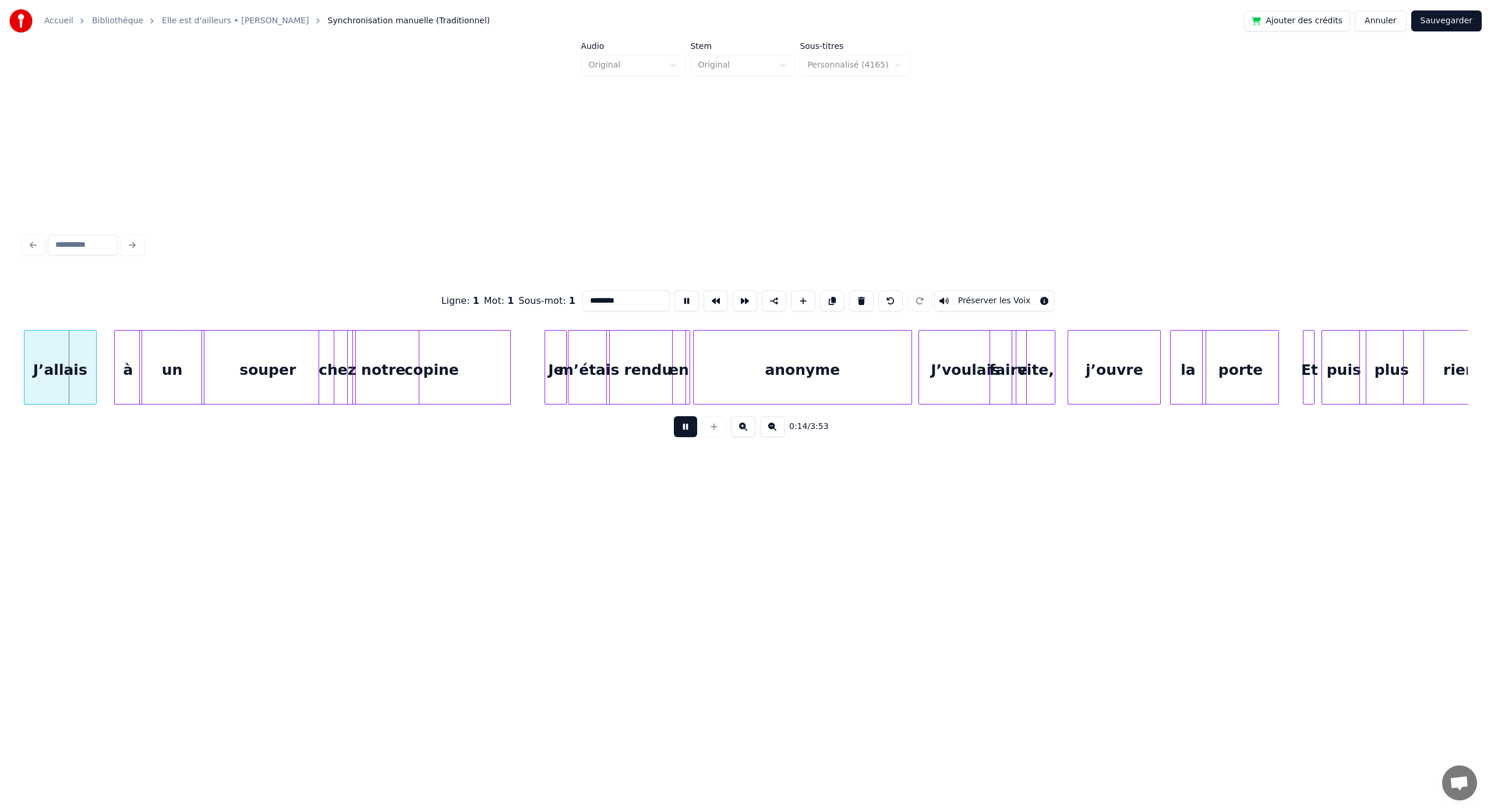
click at [674, 416] on button at bounding box center [686, 426] width 23 height 21
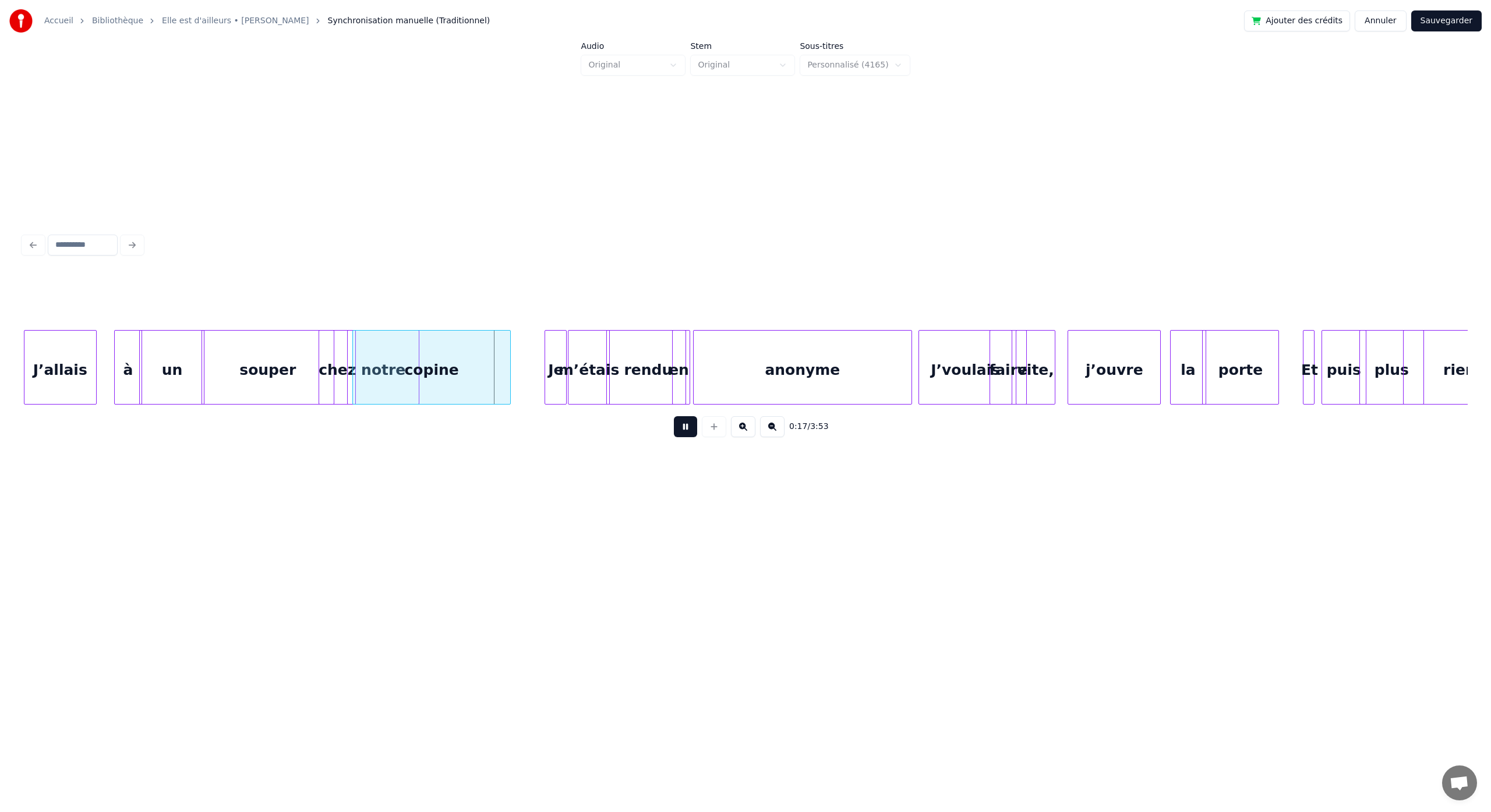
click at [674, 416] on button at bounding box center [686, 426] width 23 height 21
click at [250, 370] on div "souper" at bounding box center [268, 370] width 132 height 79
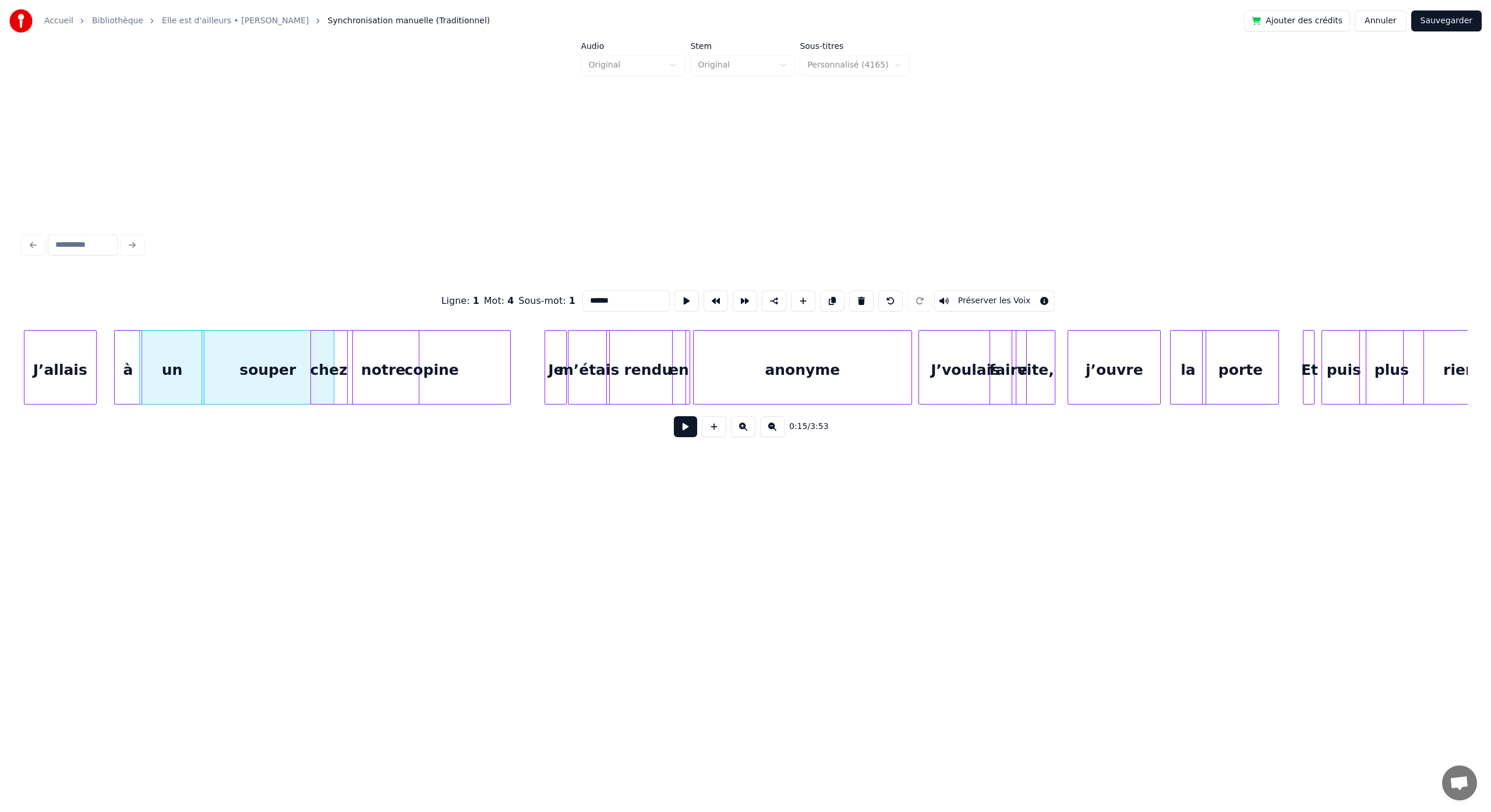
click at [319, 373] on div "chez" at bounding box center [329, 370] width 36 height 79
click at [52, 348] on div "J’allais" at bounding box center [60, 370] width 71 height 79
type input "********"
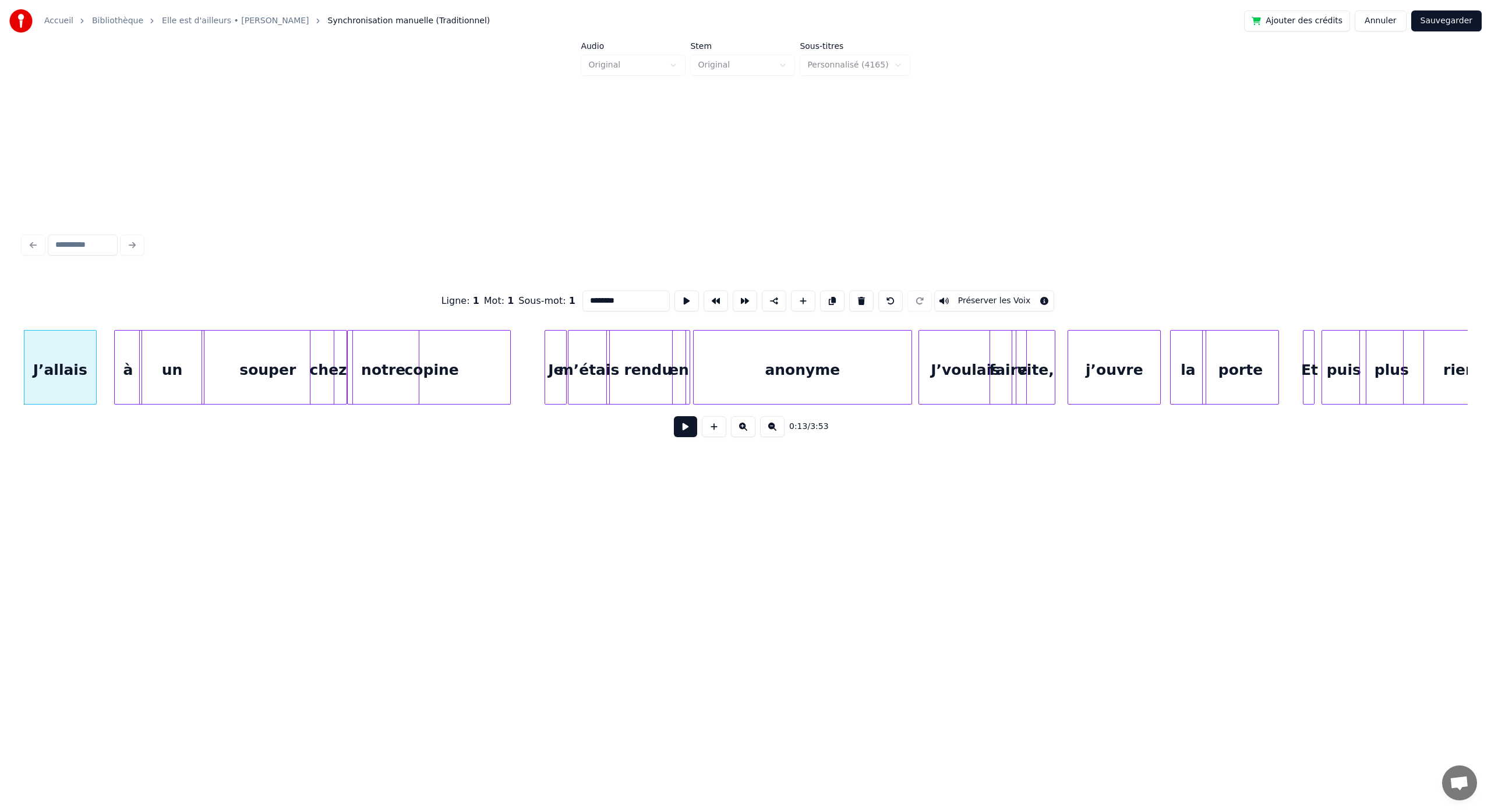
click at [674, 416] on button at bounding box center [686, 426] width 23 height 21
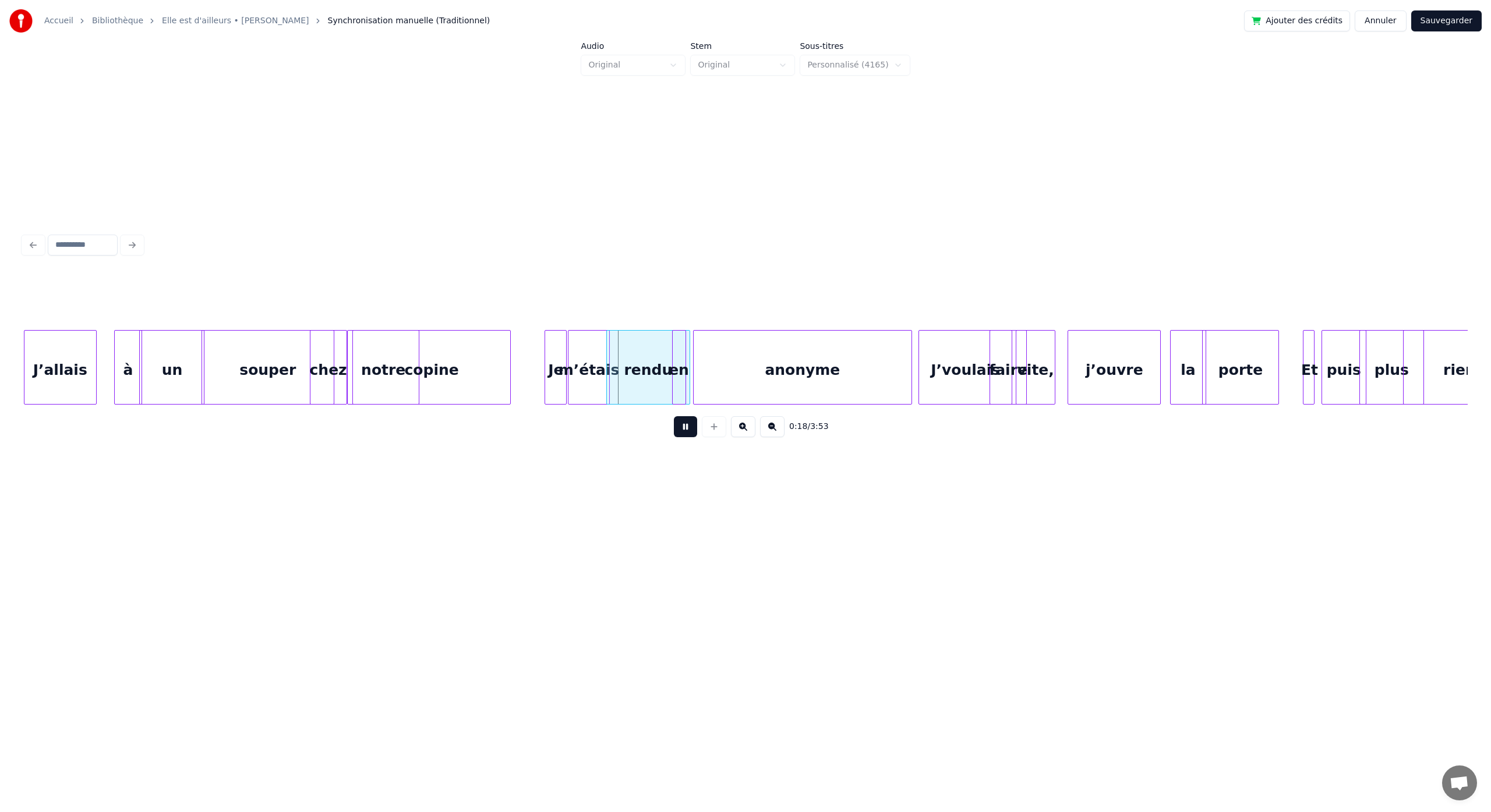
click at [674, 416] on button at bounding box center [686, 426] width 23 height 21
click at [534, 390] on div "Je" at bounding box center [540, 370] width 21 height 79
click at [578, 390] on div "m’étais" at bounding box center [573, 370] width 41 height 79
click at [464, 378] on div "copine" at bounding box center [431, 370] width 157 height 79
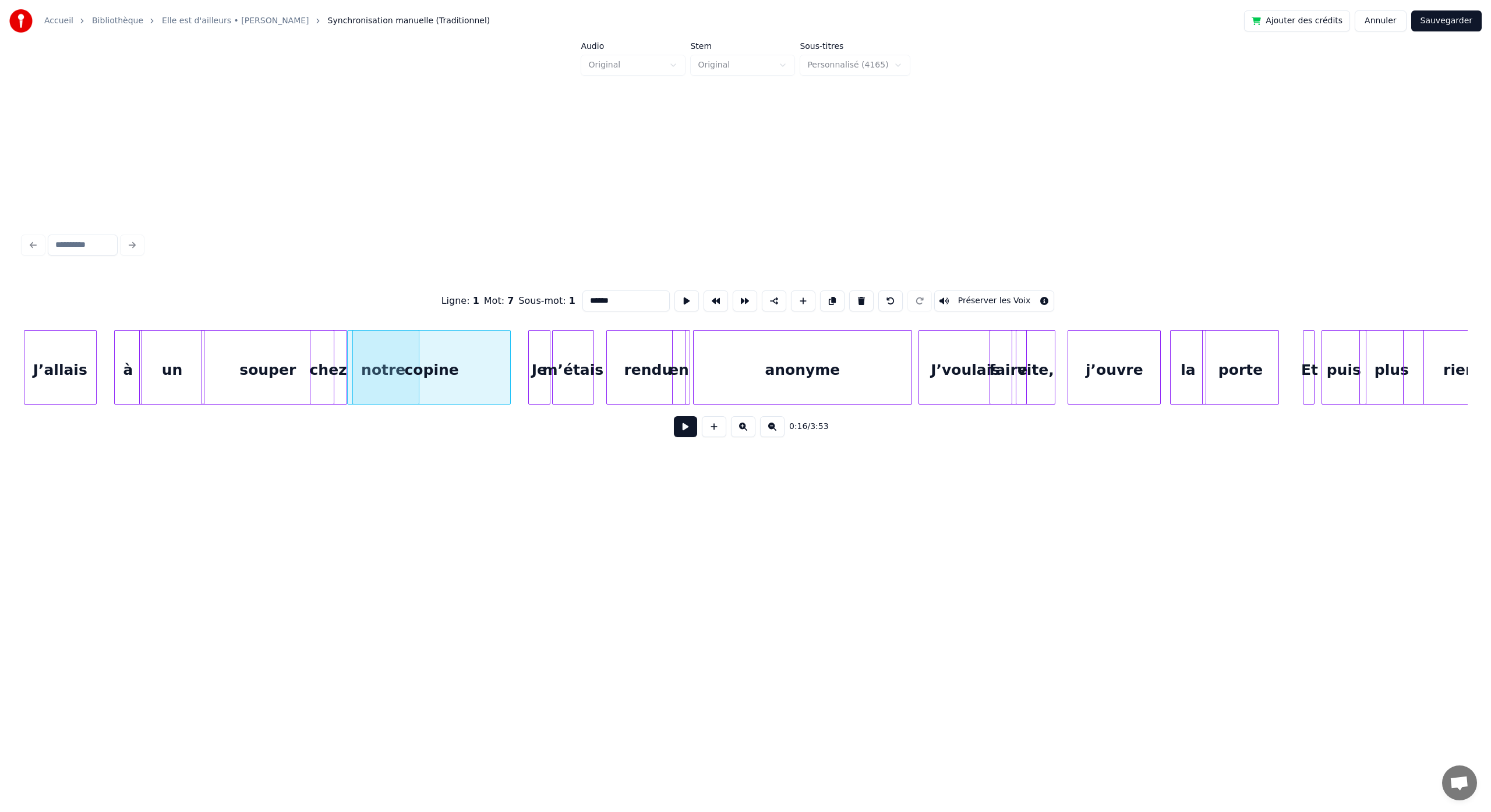
click at [674, 416] on button at bounding box center [686, 426] width 23 height 21
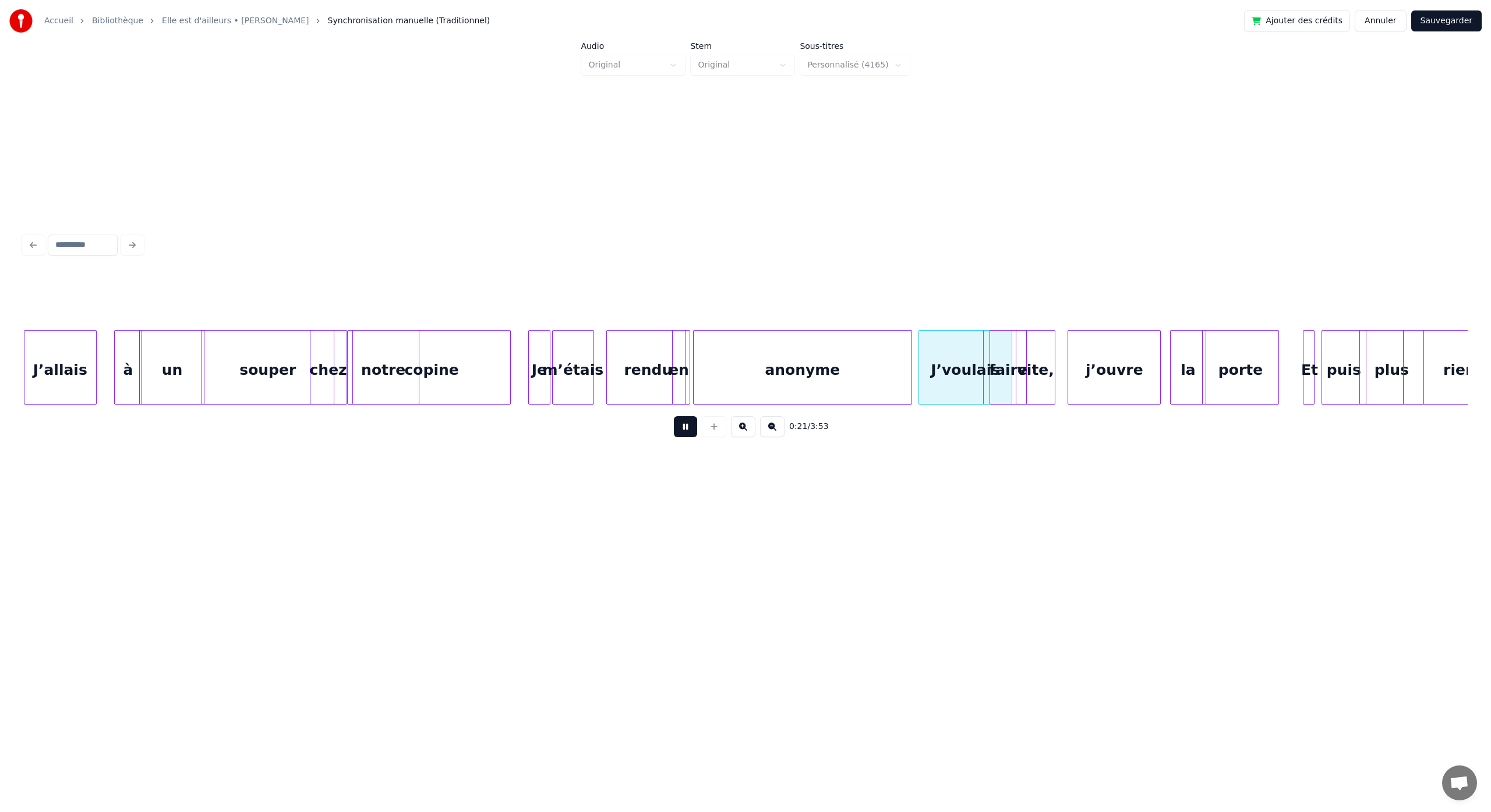
click at [674, 416] on button at bounding box center [686, 426] width 23 height 21
click at [918, 373] on div "J’voulais" at bounding box center [947, 370] width 93 height 79
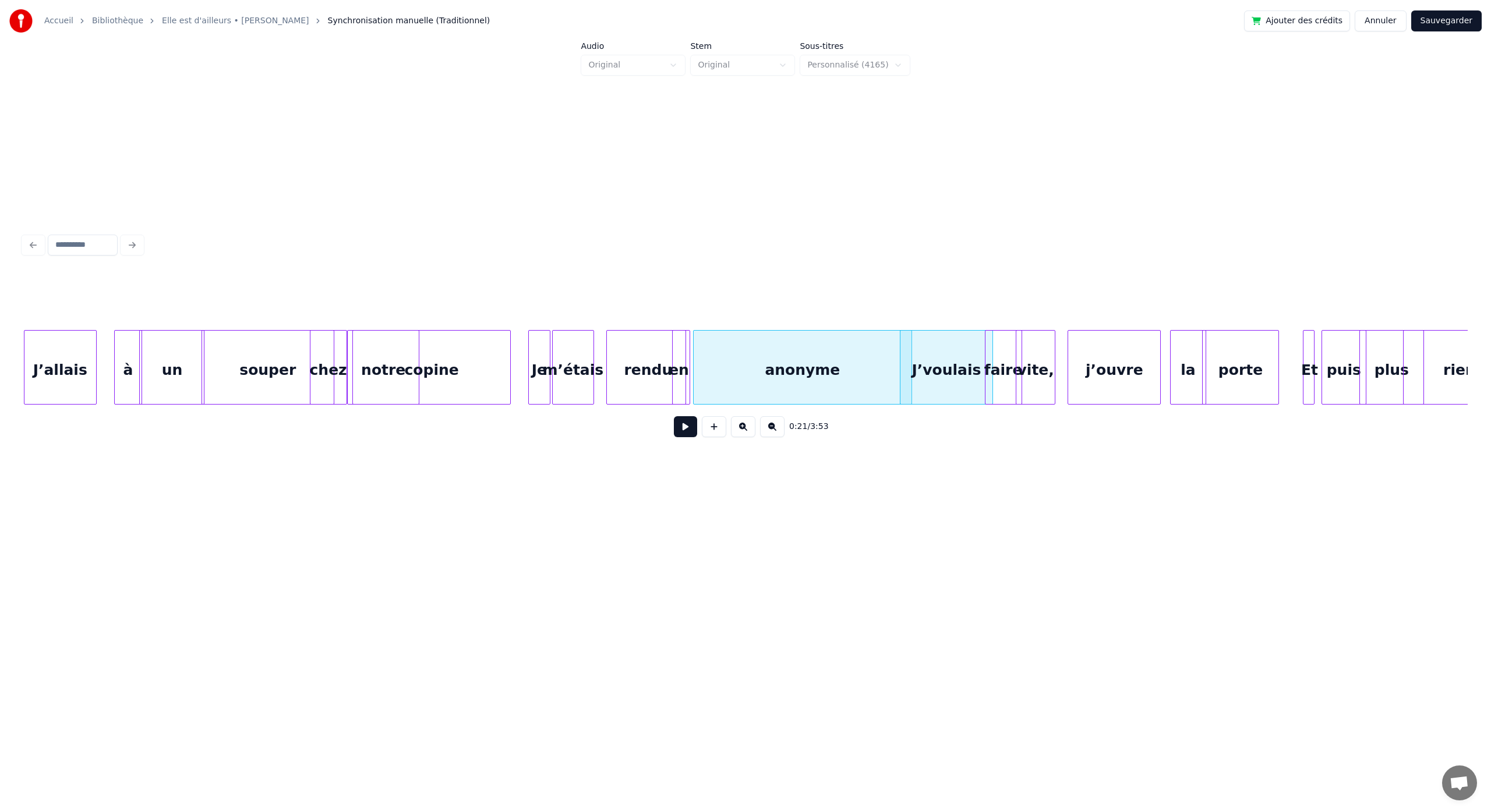
click at [996, 359] on div "faire" at bounding box center [1004, 370] width 36 height 79
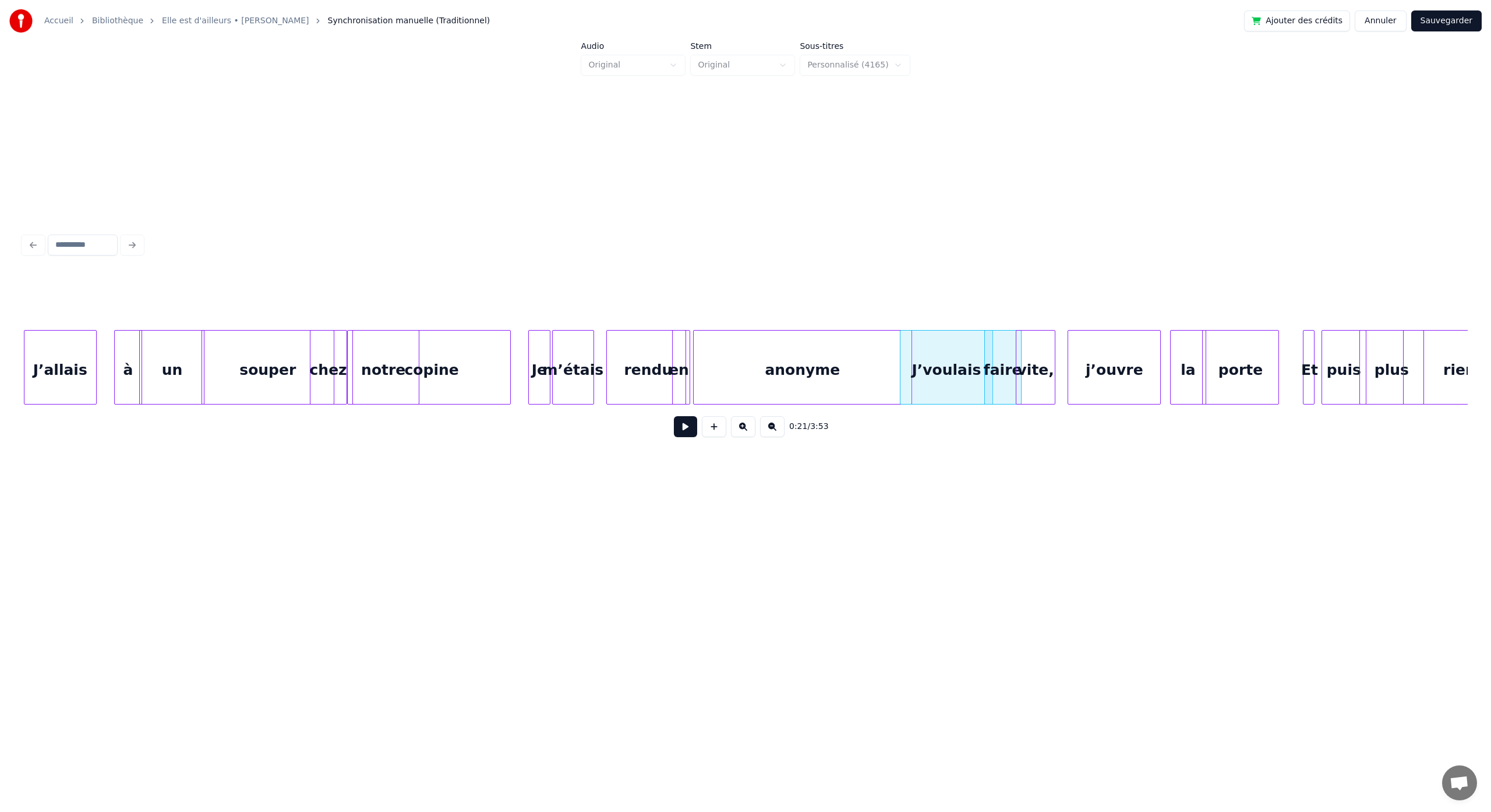
click at [471, 368] on div "copine" at bounding box center [431, 370] width 157 height 79
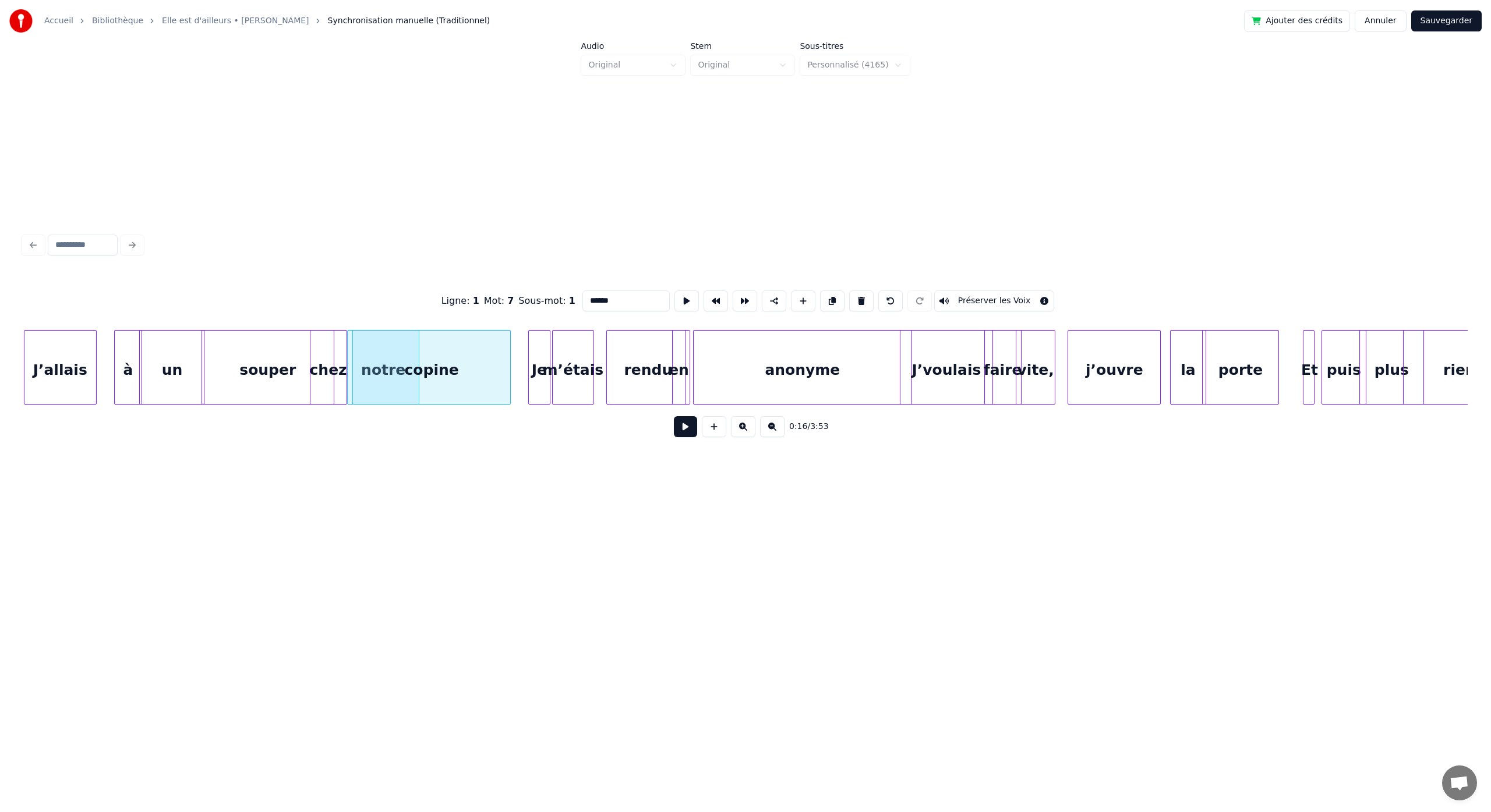
click at [674, 416] on button at bounding box center [686, 426] width 23 height 21
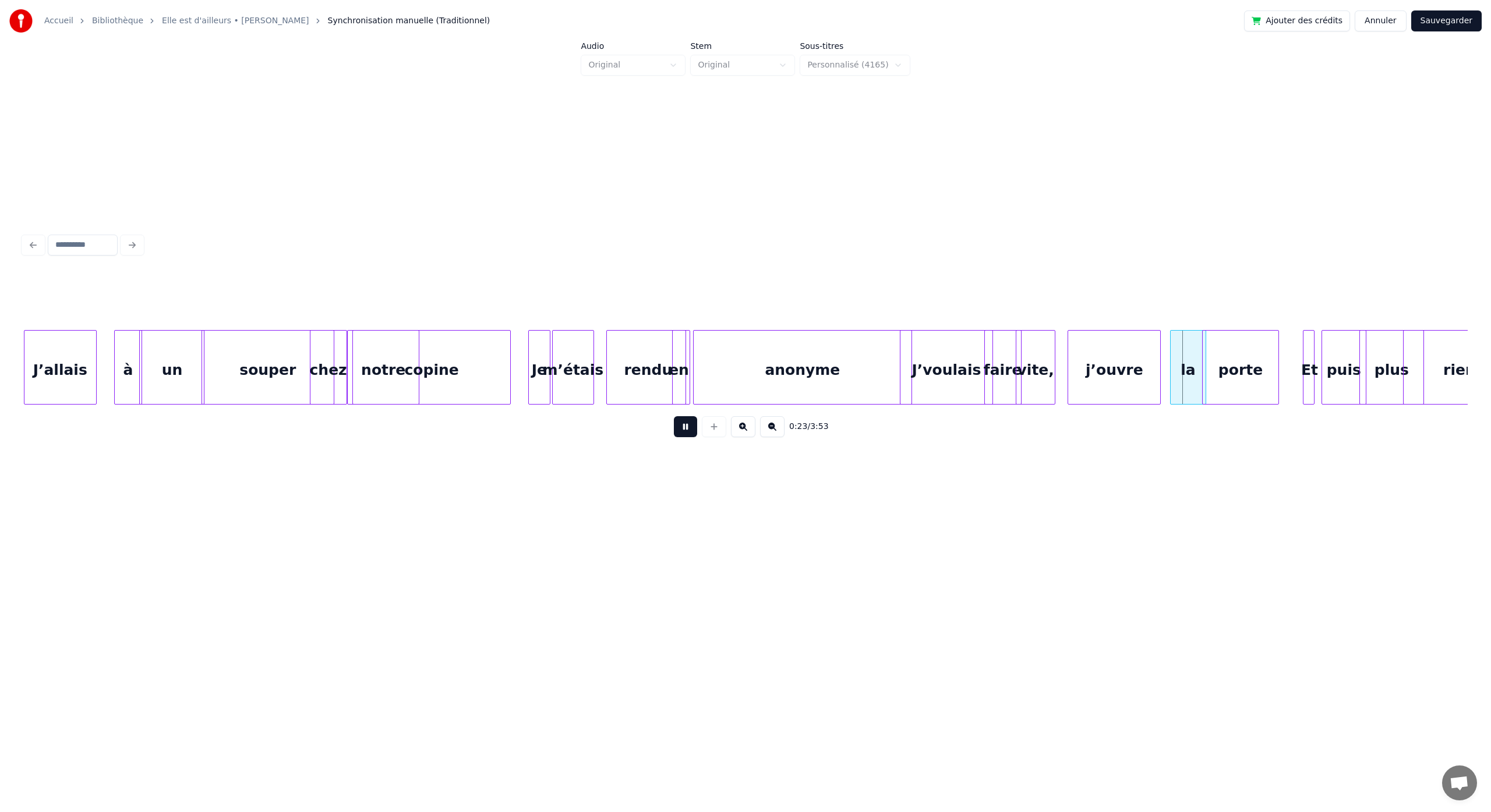
click at [674, 416] on button at bounding box center [686, 426] width 23 height 21
click at [1084, 386] on div "j’ouvre" at bounding box center [1098, 370] width 92 height 79
click at [1150, 386] on div "la" at bounding box center [1160, 370] width 35 height 79
click at [1196, 393] on div "porte" at bounding box center [1203, 370] width 75 height 79
click at [726, 386] on div "anonyme" at bounding box center [803, 370] width 218 height 79
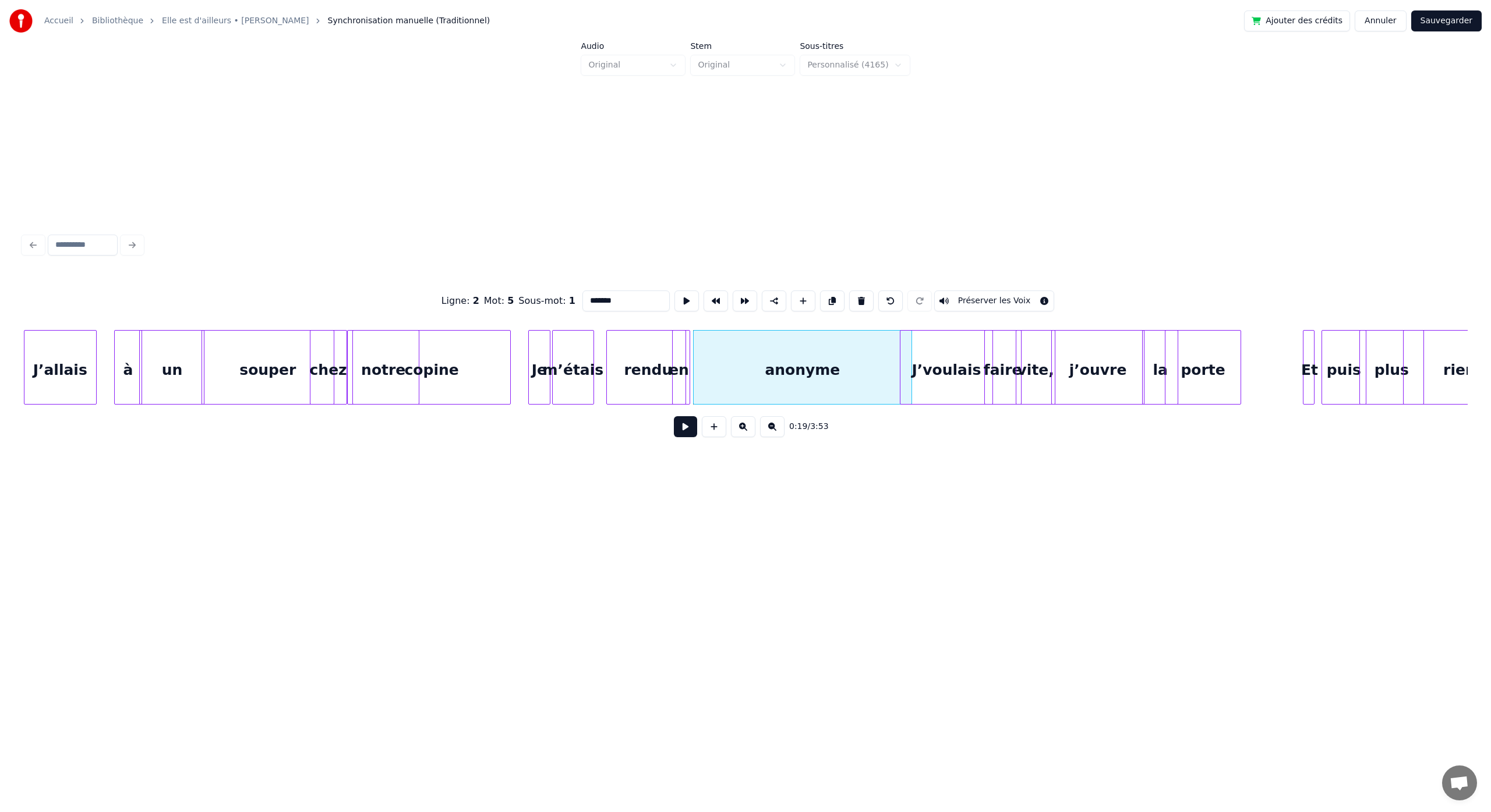
click at [674, 416] on button at bounding box center [686, 426] width 23 height 21
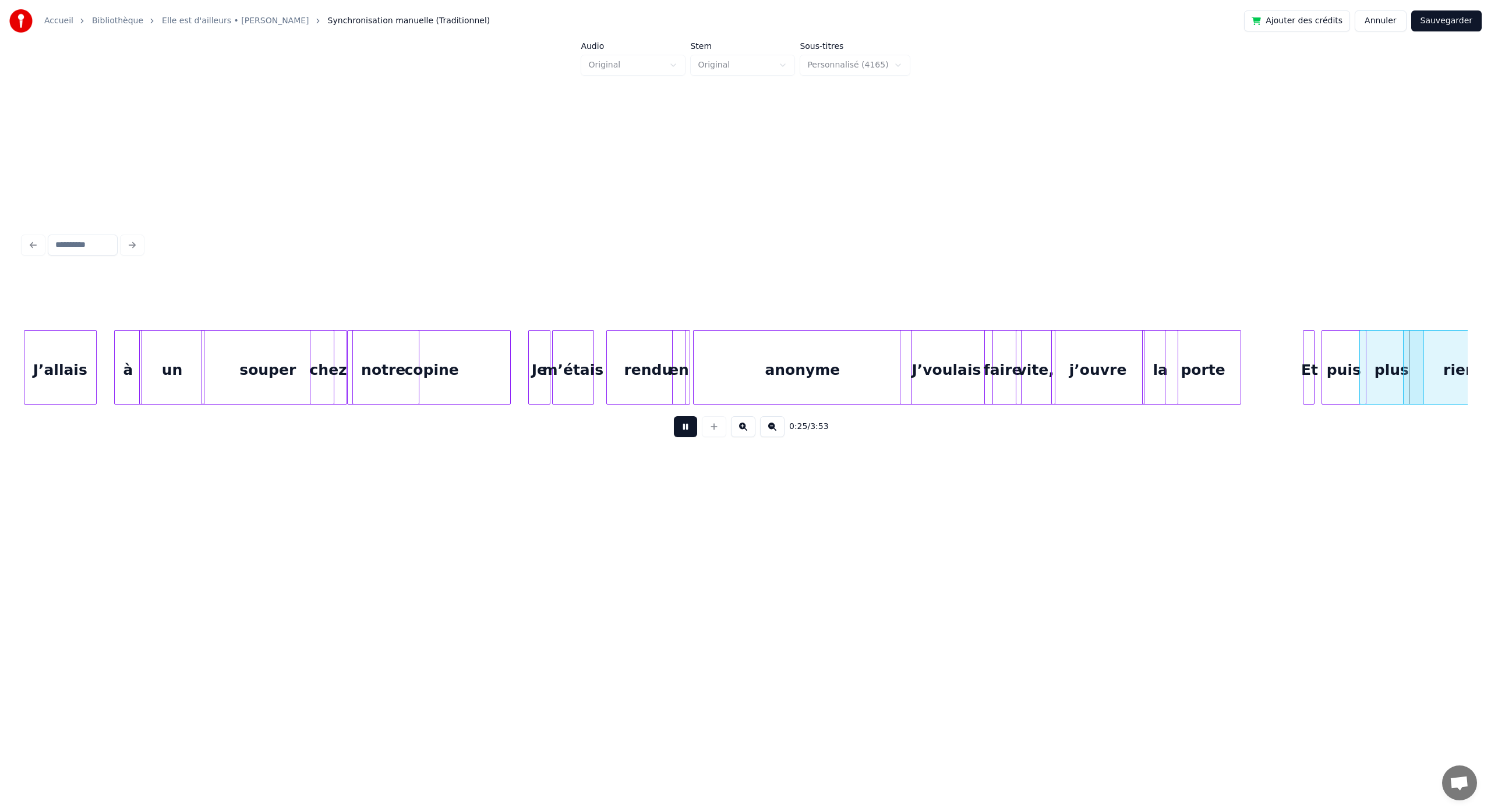
click at [674, 416] on button at bounding box center [686, 426] width 23 height 21
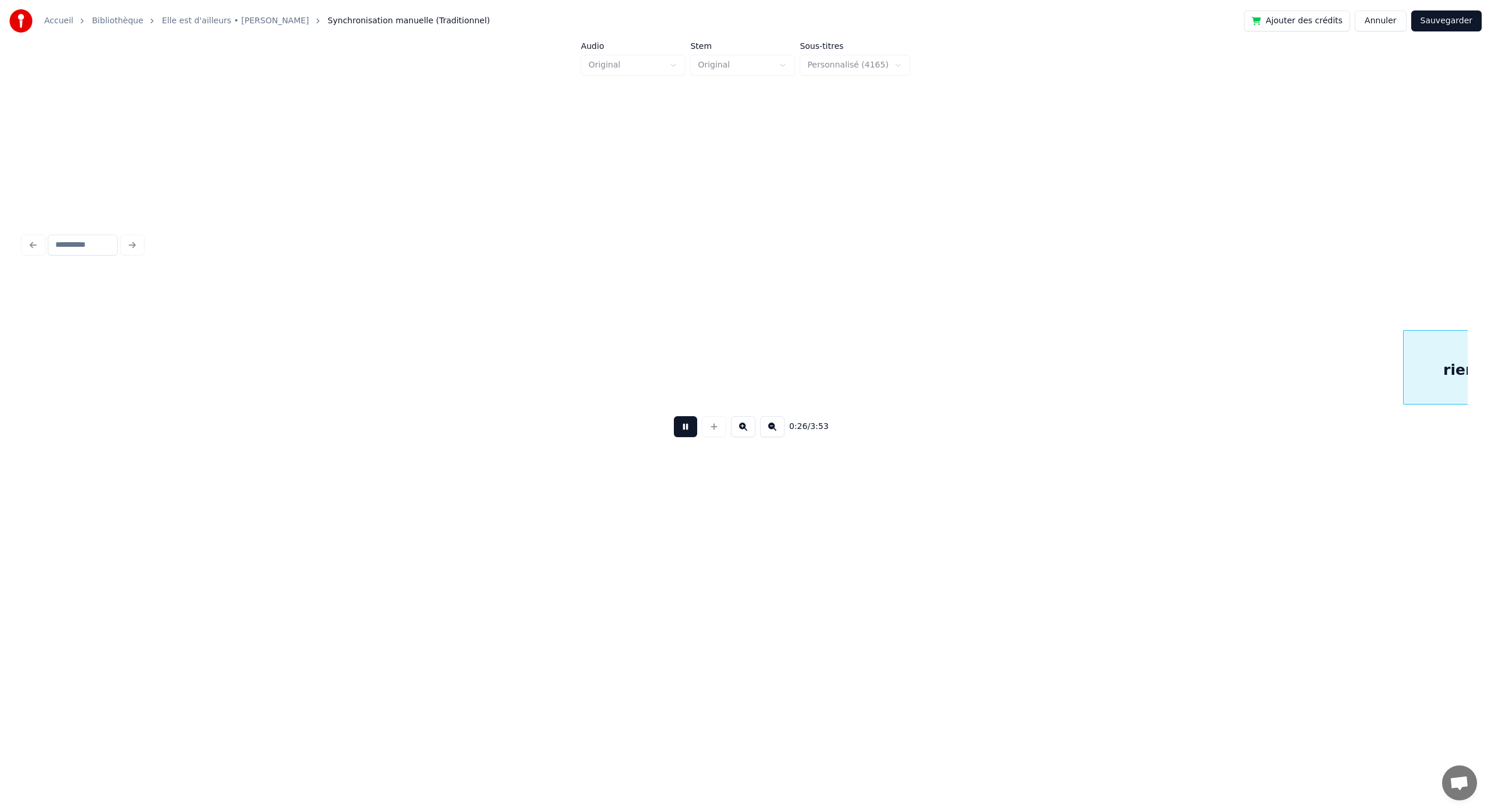
scroll to position [0, 3046]
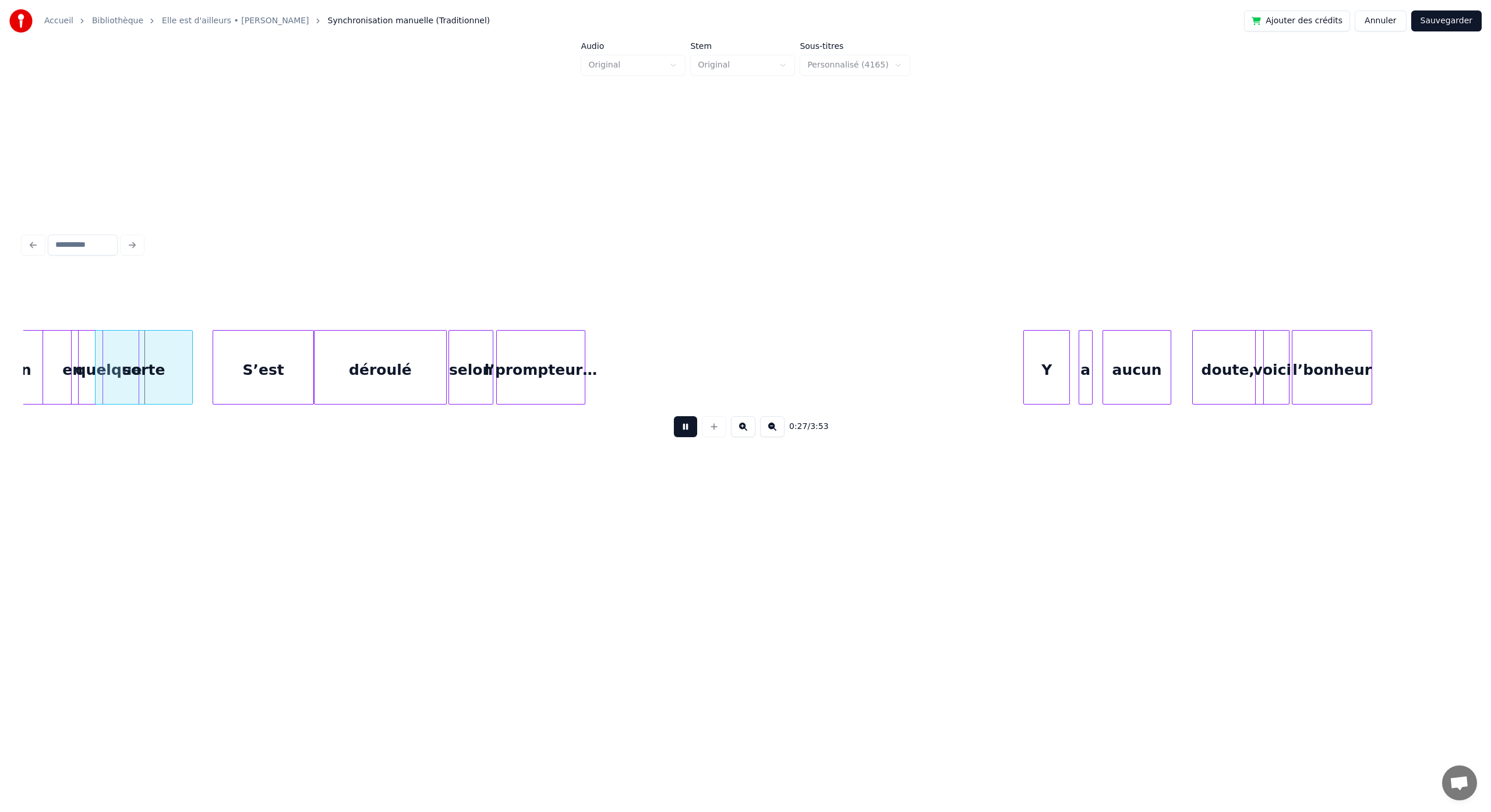
click at [674, 416] on button at bounding box center [686, 426] width 23 height 21
click at [92, 379] on div "quelque" at bounding box center [109, 370] width 60 height 79
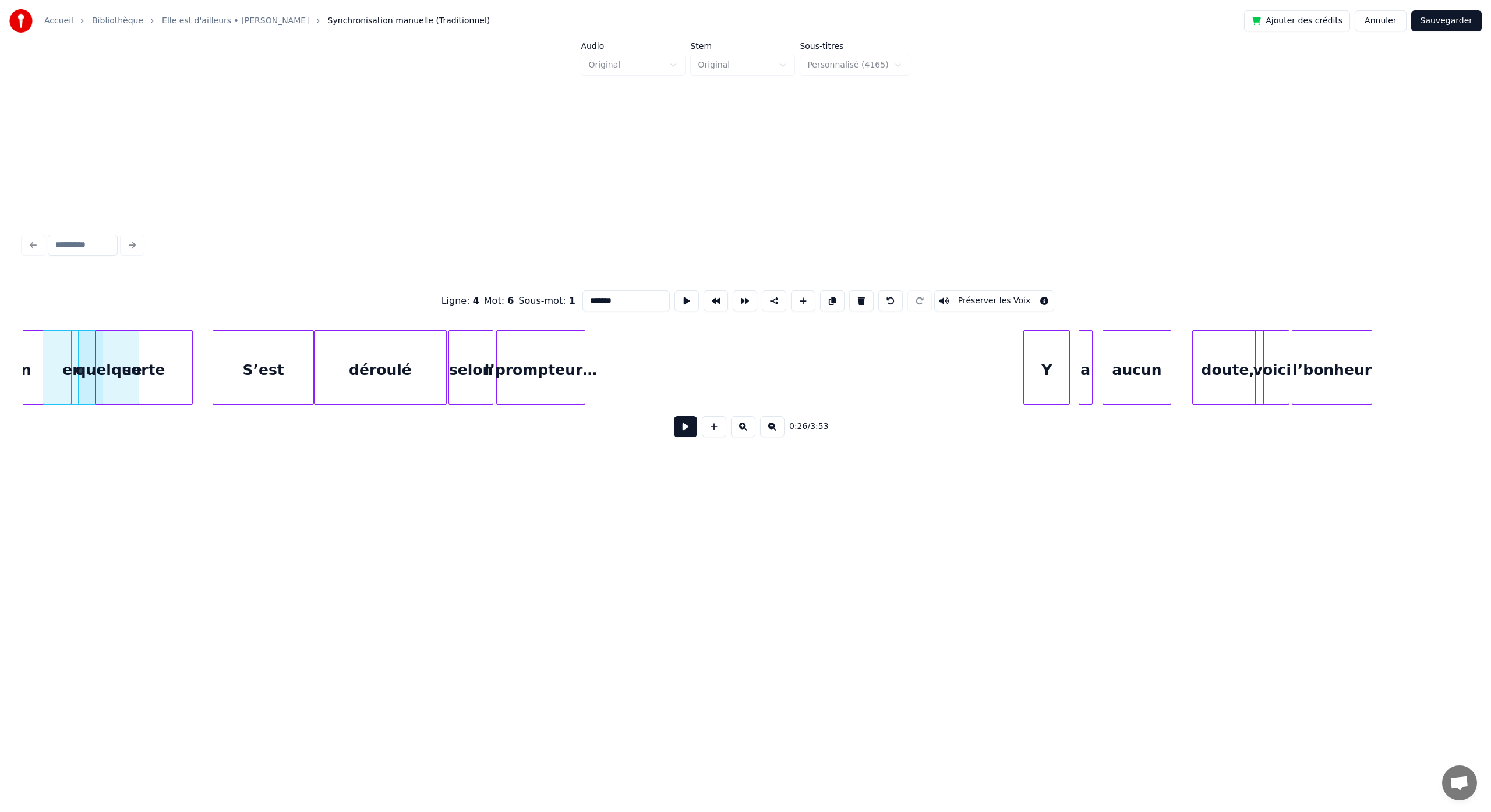
click at [674, 416] on button at bounding box center [686, 426] width 23 height 21
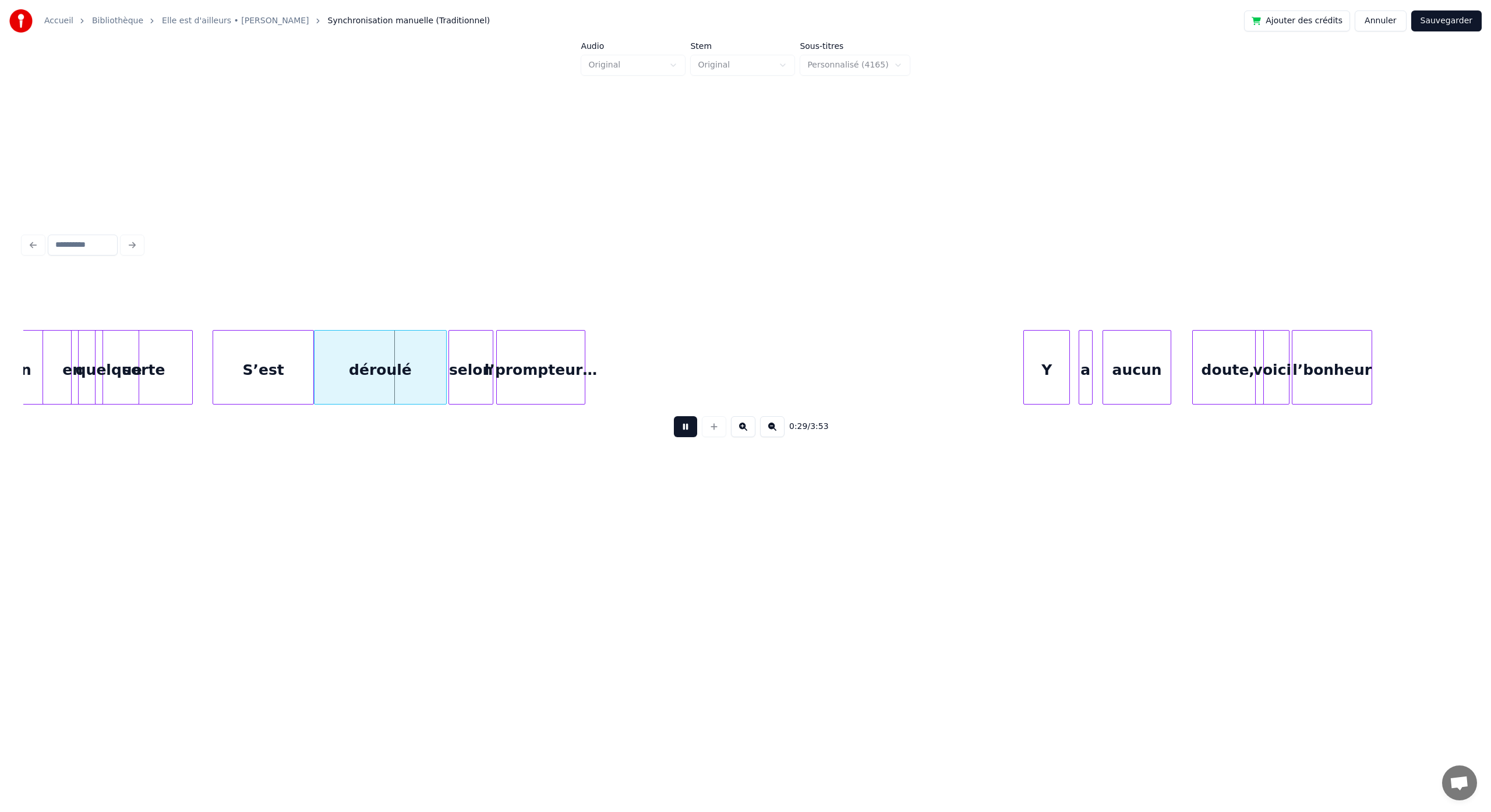
click at [674, 416] on button at bounding box center [686, 426] width 23 height 21
click at [341, 385] on div "déroulé" at bounding box center [344, 370] width 132 height 79
click at [423, 389] on div "selon" at bounding box center [435, 370] width 43 height 79
click at [496, 393] on div "l’prompteur…" at bounding box center [522, 370] width 88 height 79
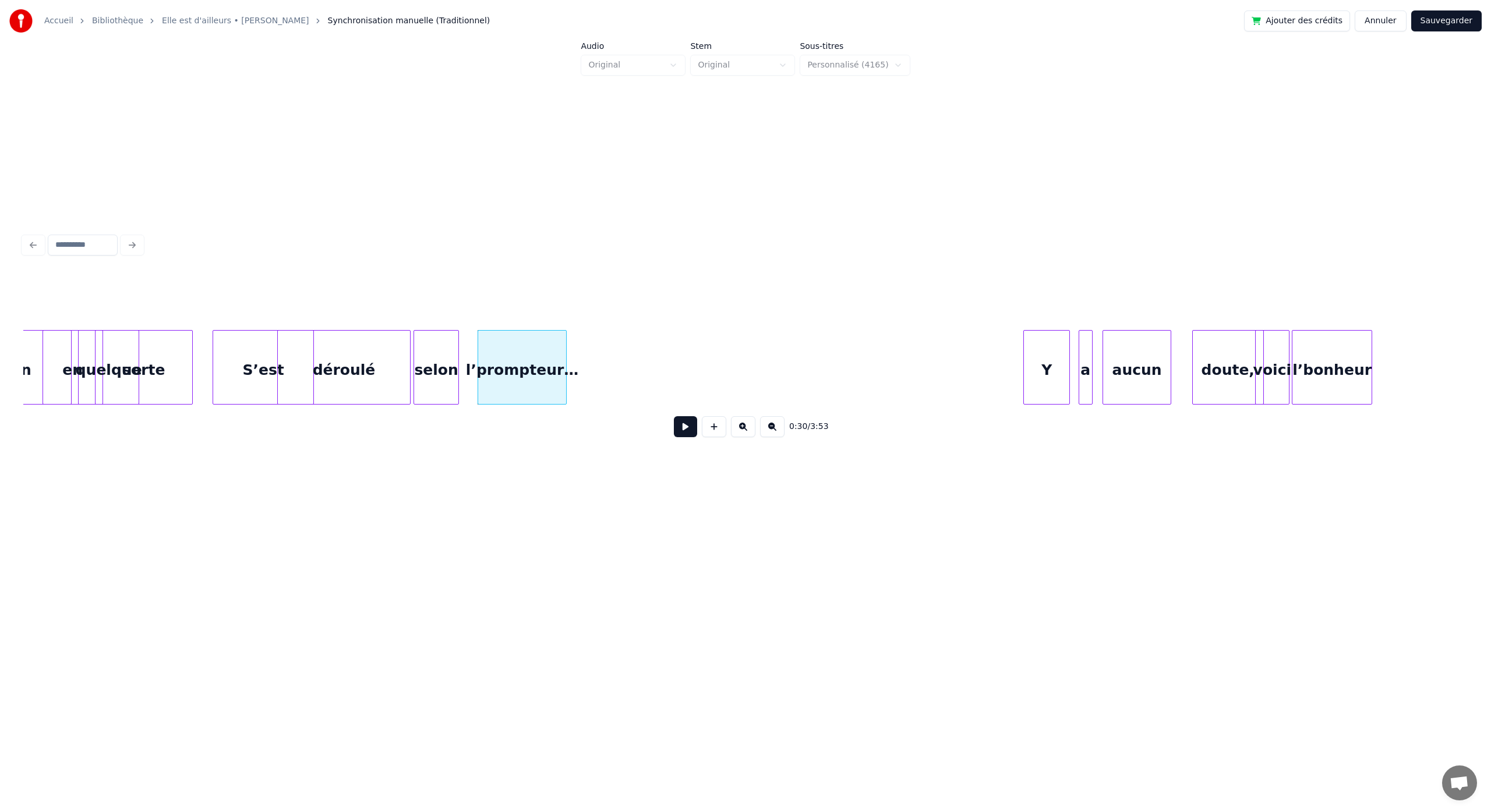
click at [109, 377] on div "sorte" at bounding box center [143, 370] width 96 height 79
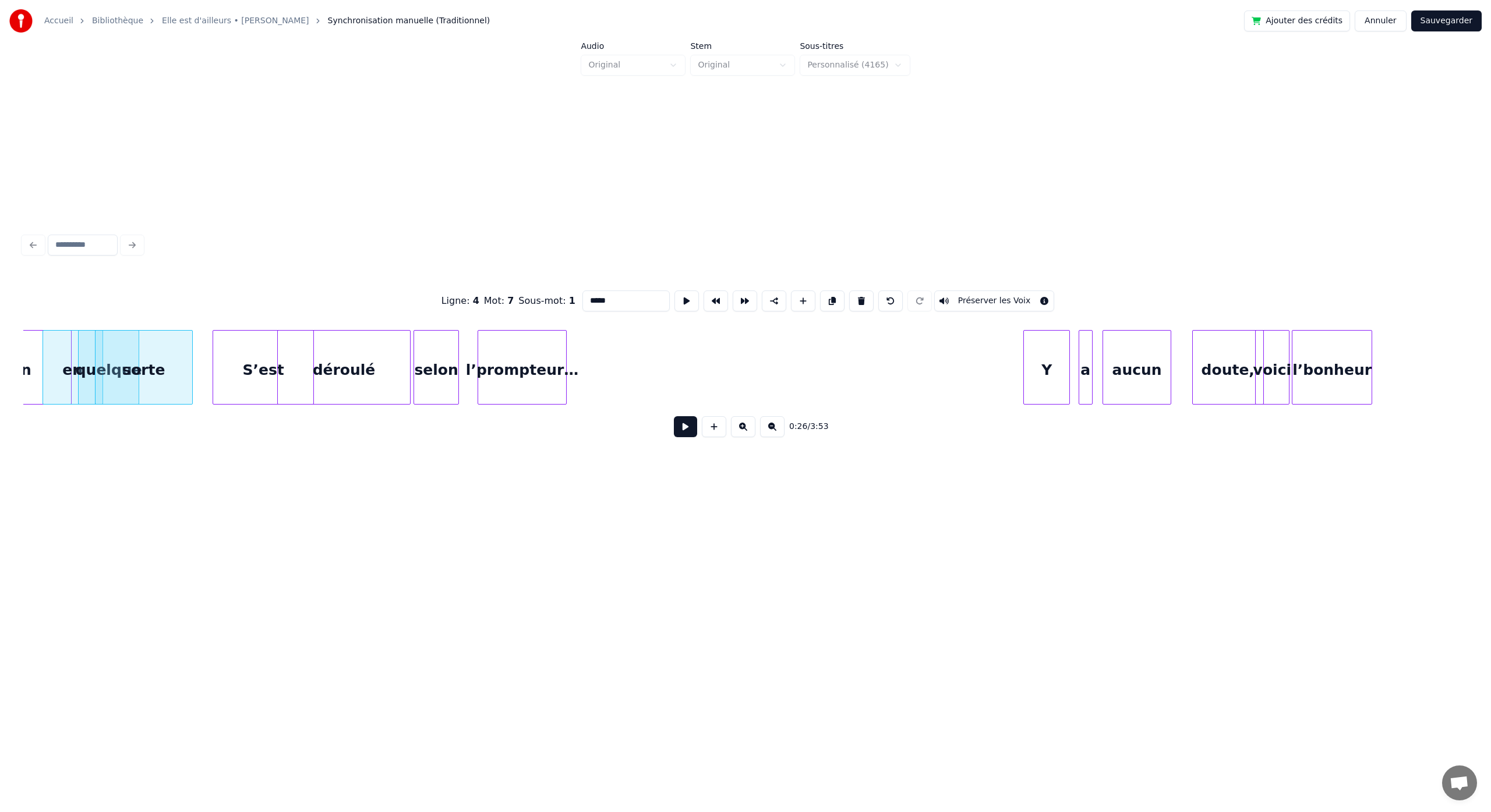
click at [674, 416] on button at bounding box center [686, 426] width 23 height 21
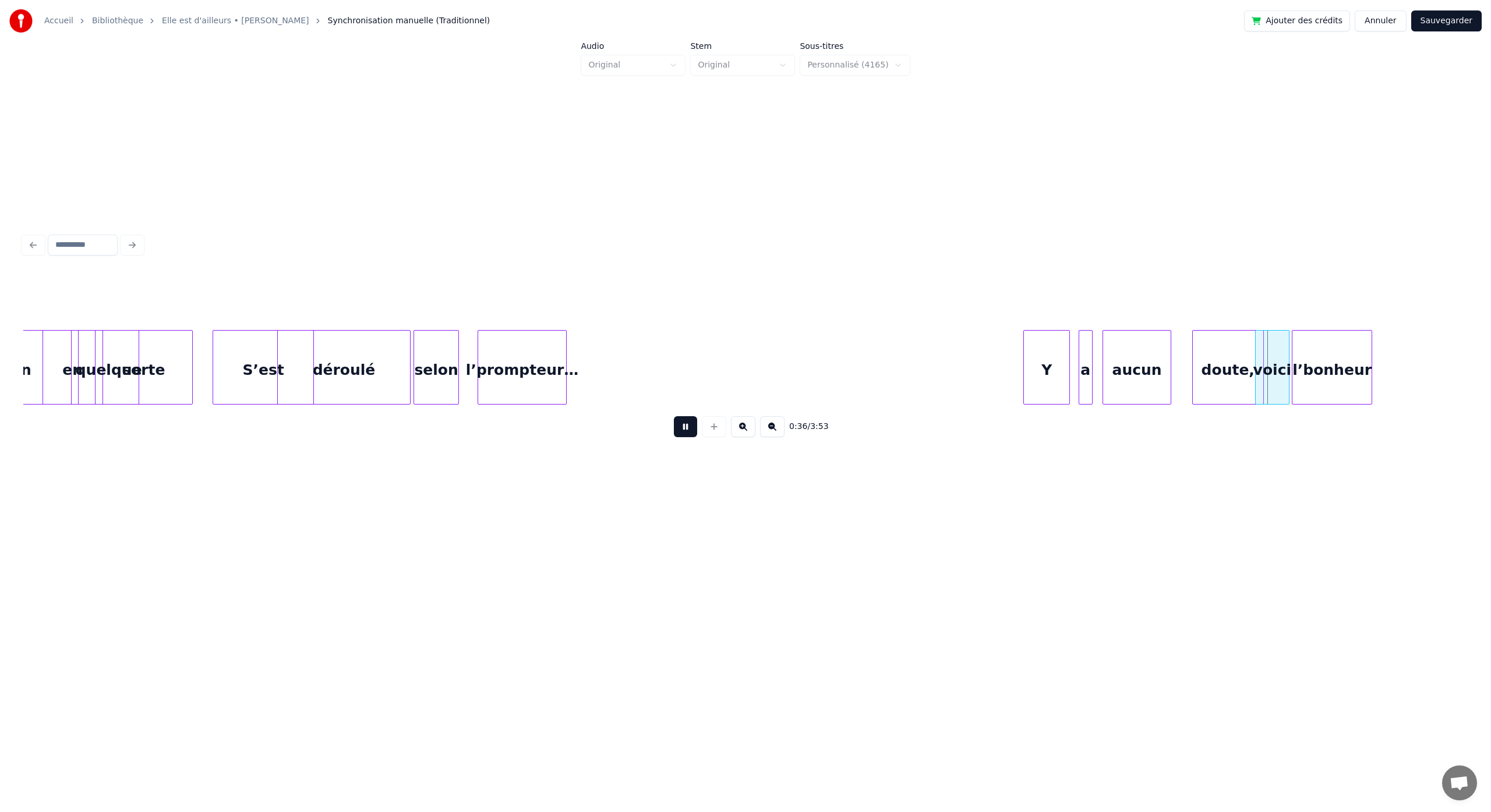
click at [674, 416] on button at bounding box center [686, 426] width 23 height 21
click at [684, 438] on button at bounding box center [686, 426] width 23 height 21
click at [674, 416] on button at bounding box center [686, 426] width 23 height 21
click at [1047, 379] on div "Y" at bounding box center [1047, 370] width 45 height 79
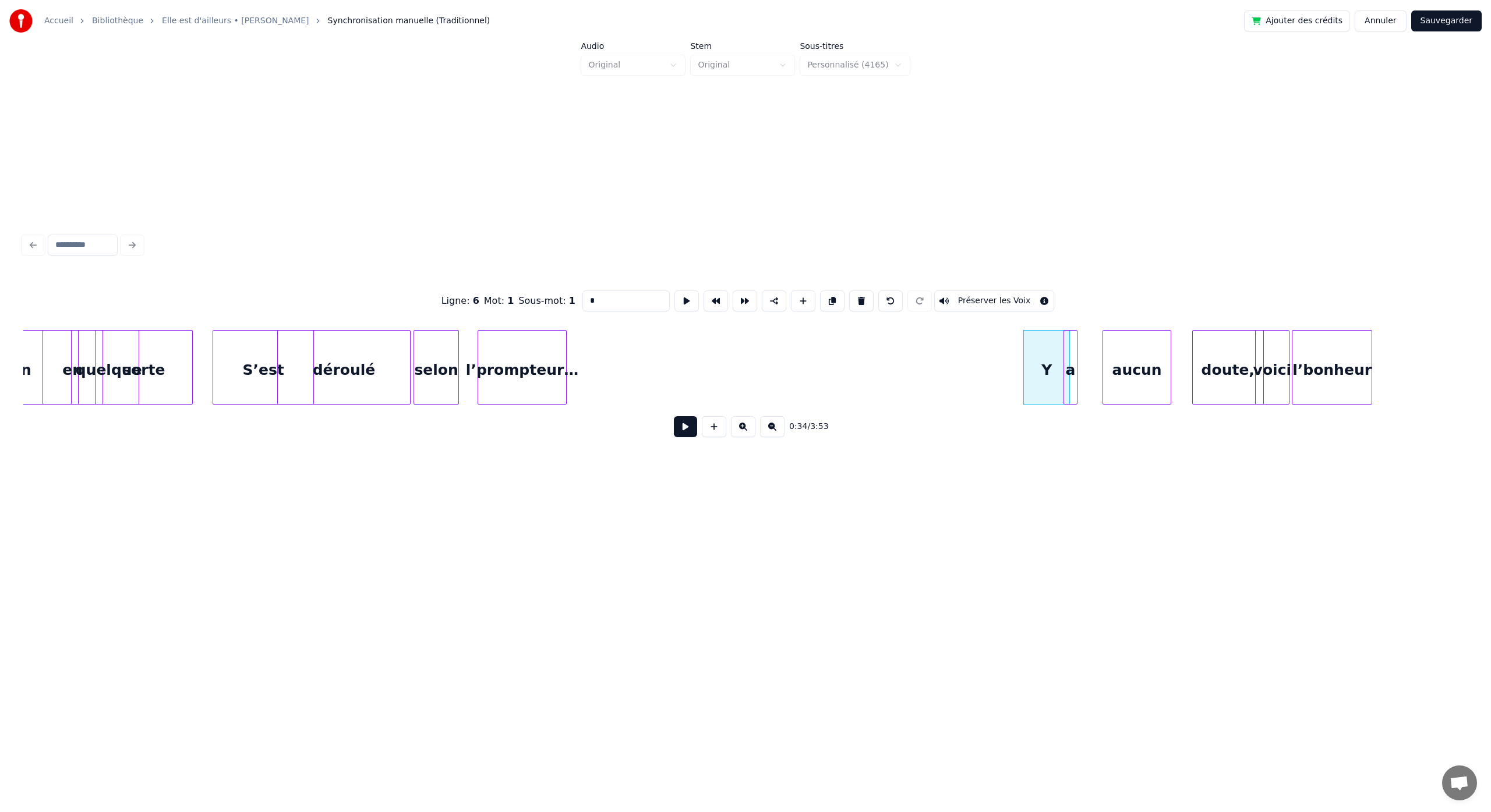
click at [1096, 393] on div "aucun" at bounding box center [1110, 370] width 68 height 79
click at [1148, 390] on div "doute," at bounding box center [1169, 370] width 70 height 79
click at [1234, 390] on div "voici" at bounding box center [1240, 370] width 33 height 79
click at [1302, 397] on div "l’bonheur" at bounding box center [1311, 370] width 79 height 79
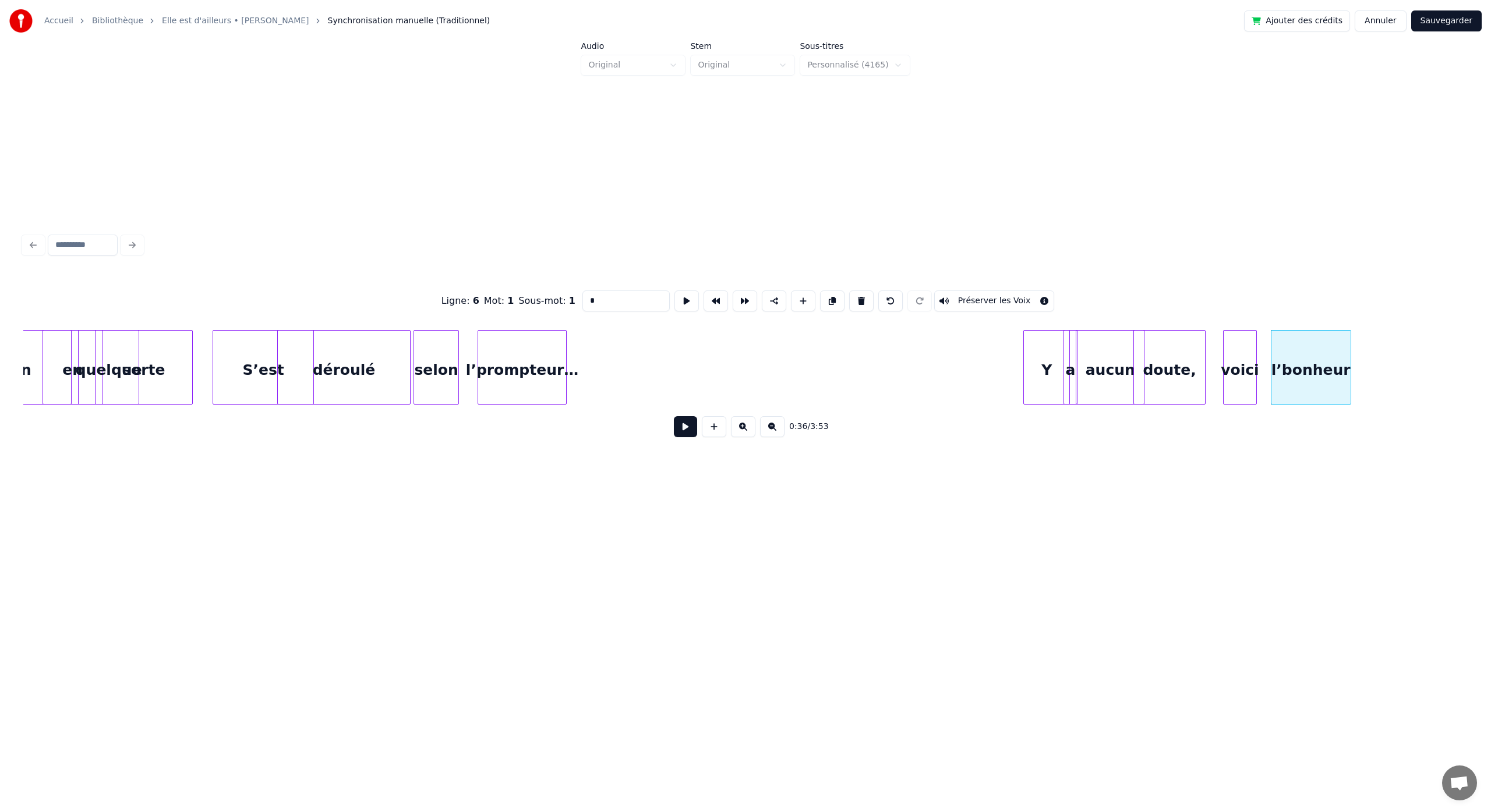
click at [674, 430] on button at bounding box center [686, 426] width 23 height 21
click at [674, 416] on button at bounding box center [686, 426] width 23 height 21
click at [1446, 23] on button "Sauvegarder" at bounding box center [1447, 21] width 70 height 21
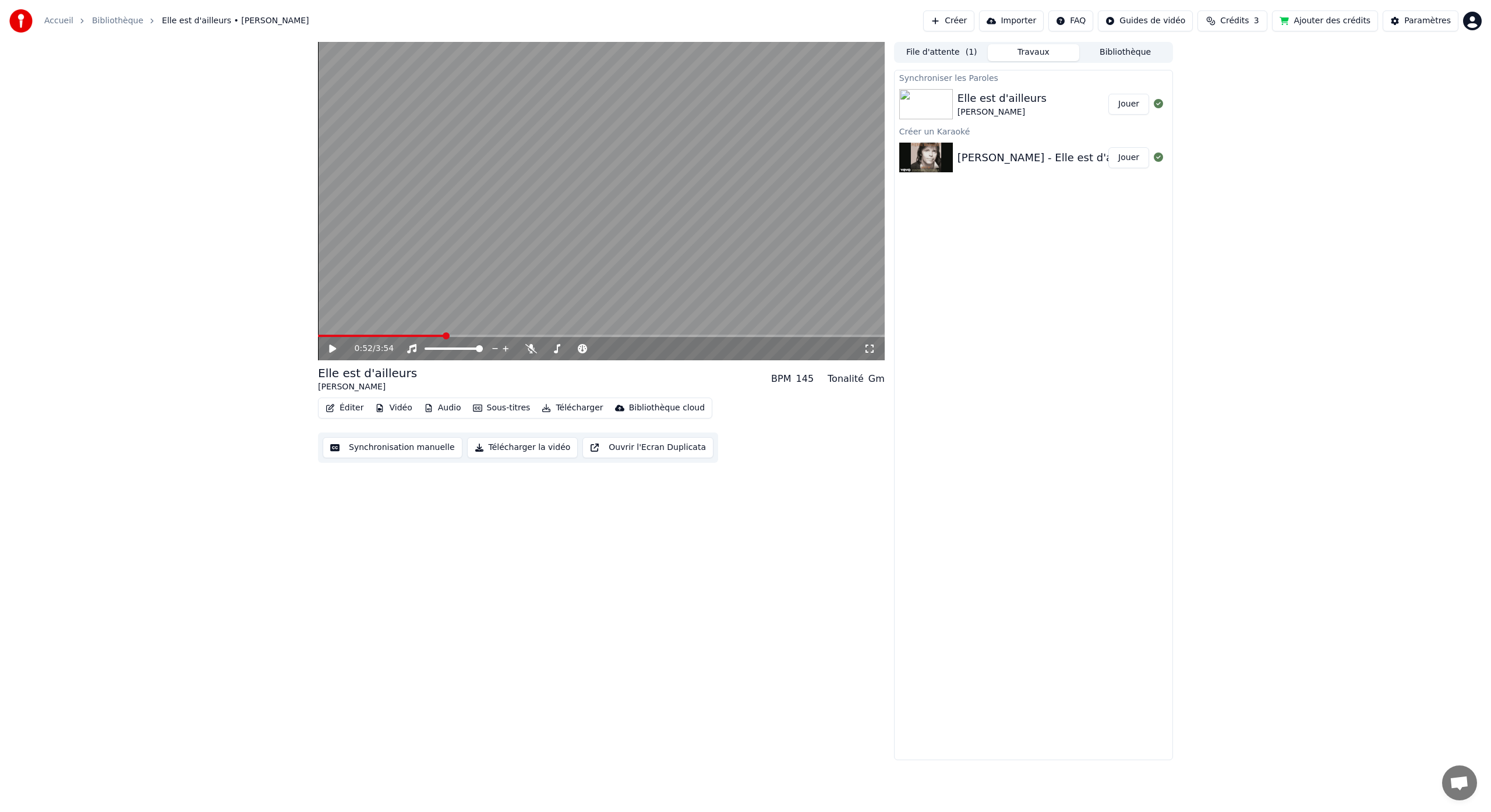
click at [348, 406] on button "Éditer" at bounding box center [344, 408] width 47 height 17
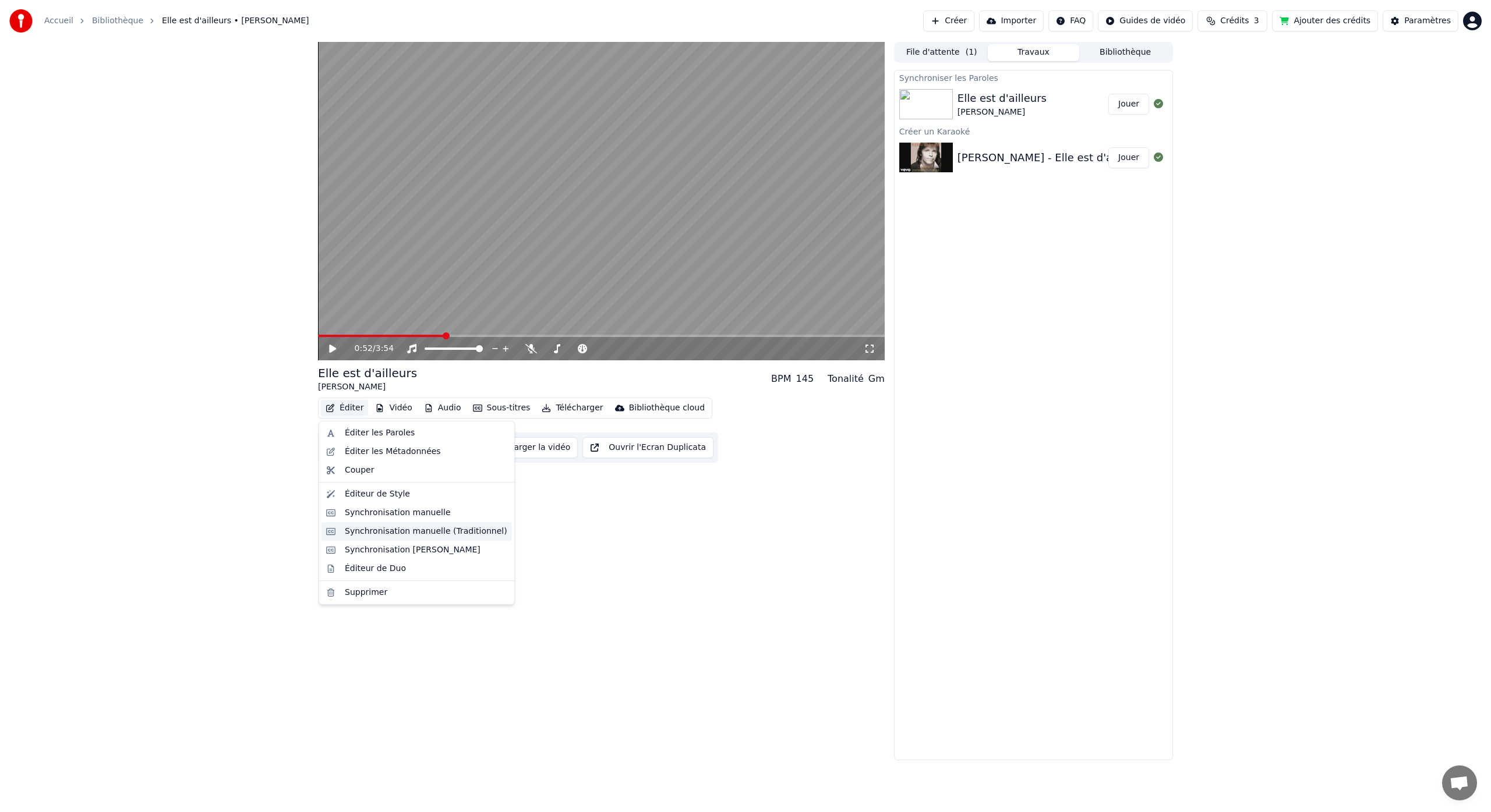
click at [385, 532] on div "Synchronisation manuelle (Traditionnel)" at bounding box center [426, 531] width 162 height 11
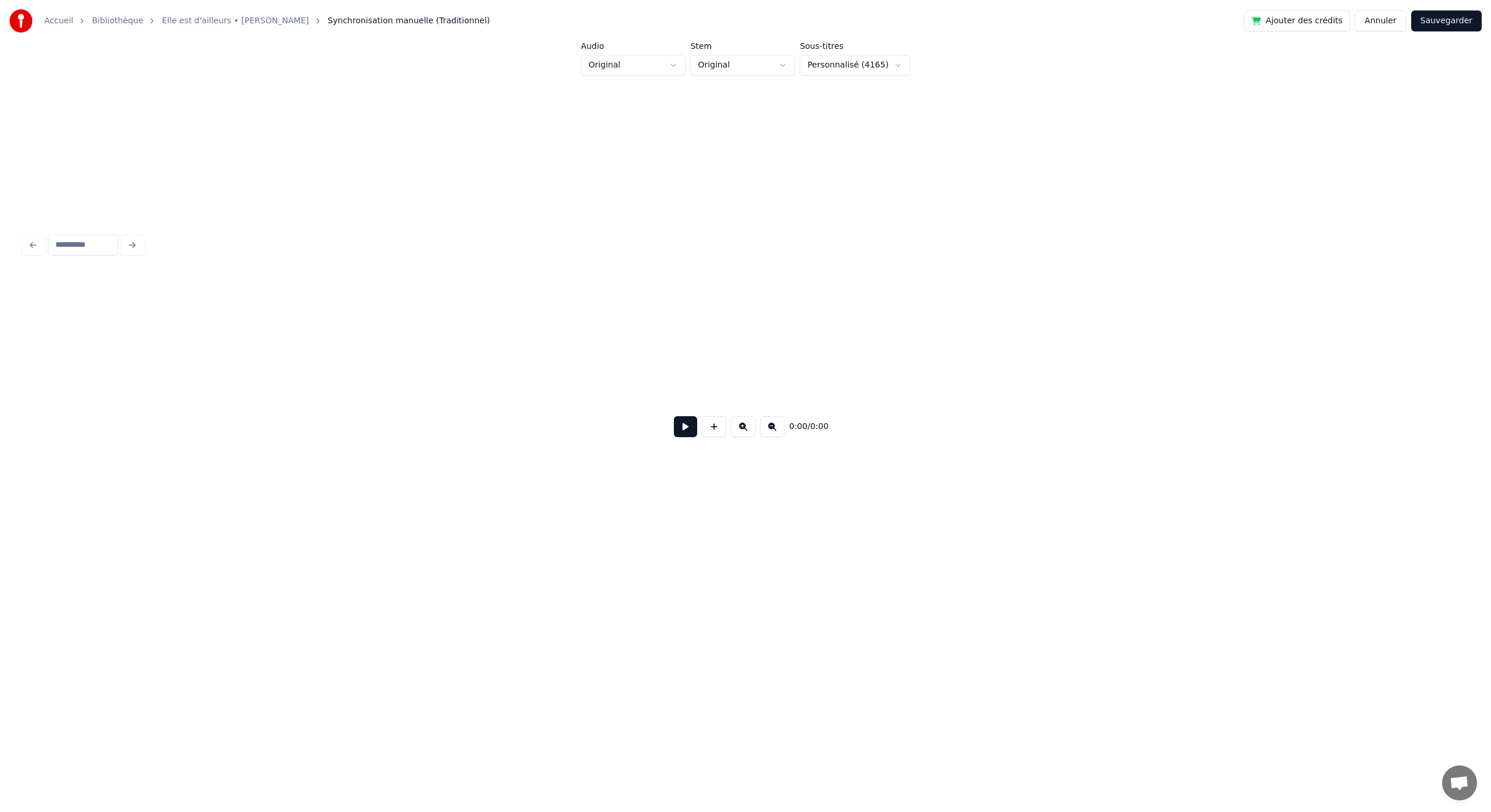
scroll to position [0, 1601]
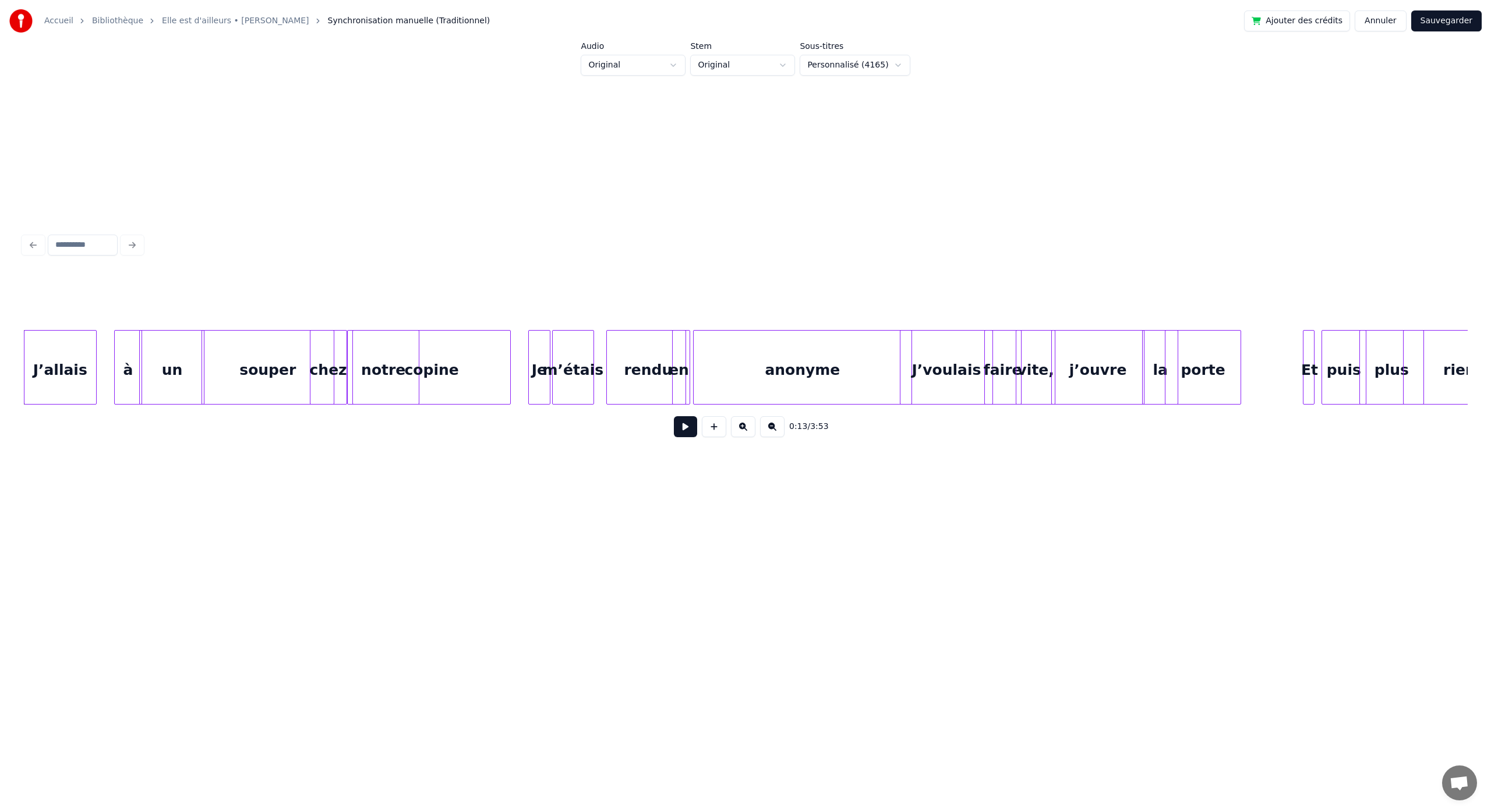
click at [951, 373] on div "J’voulais" at bounding box center [947, 370] width 93 height 79
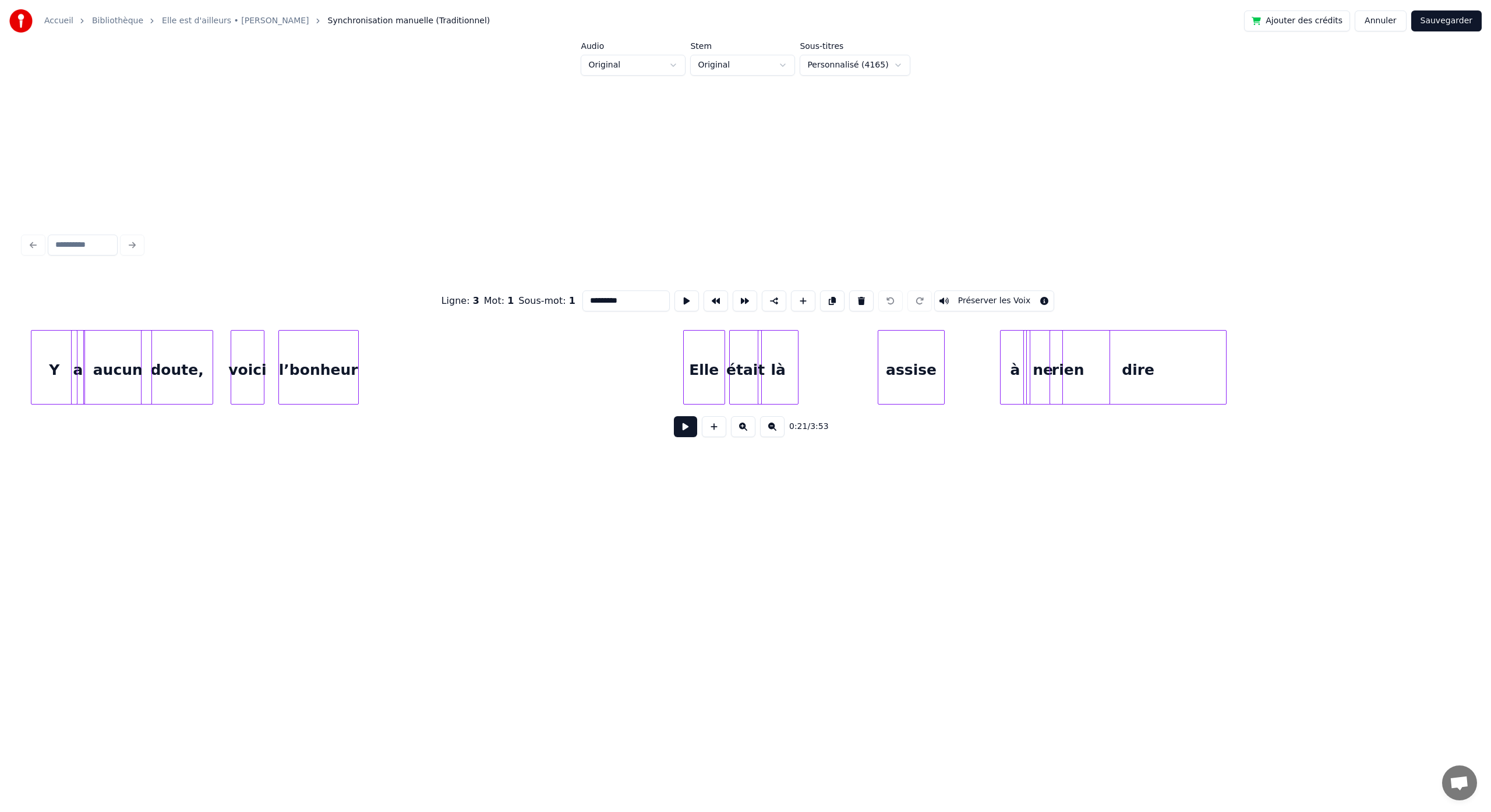
scroll to position [0, 4026]
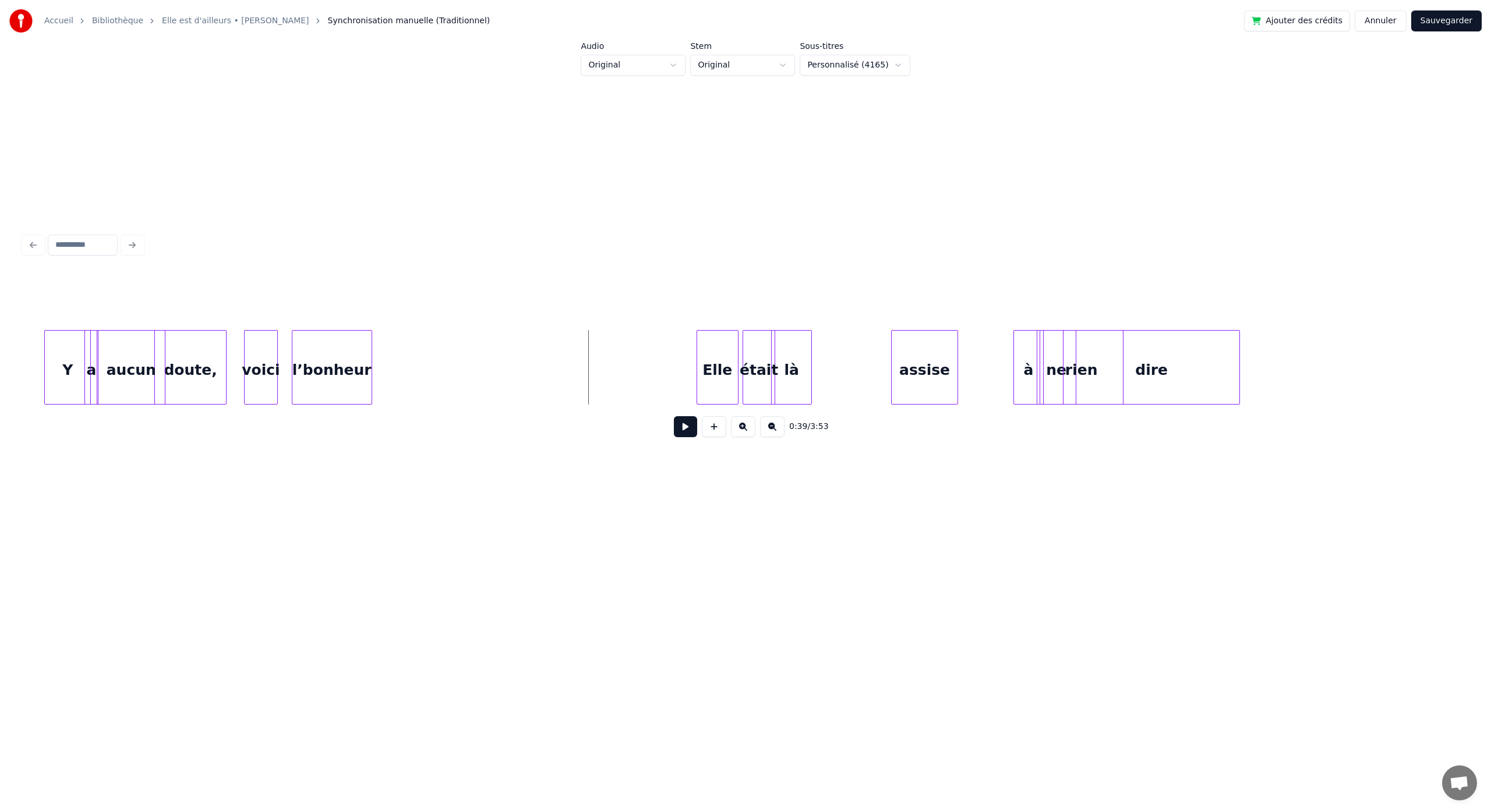
click at [688, 438] on button at bounding box center [686, 426] width 23 height 21
click at [674, 416] on button at bounding box center [686, 426] width 23 height 21
click at [690, 430] on button at bounding box center [686, 426] width 23 height 21
click at [674, 416] on button at bounding box center [686, 426] width 23 height 21
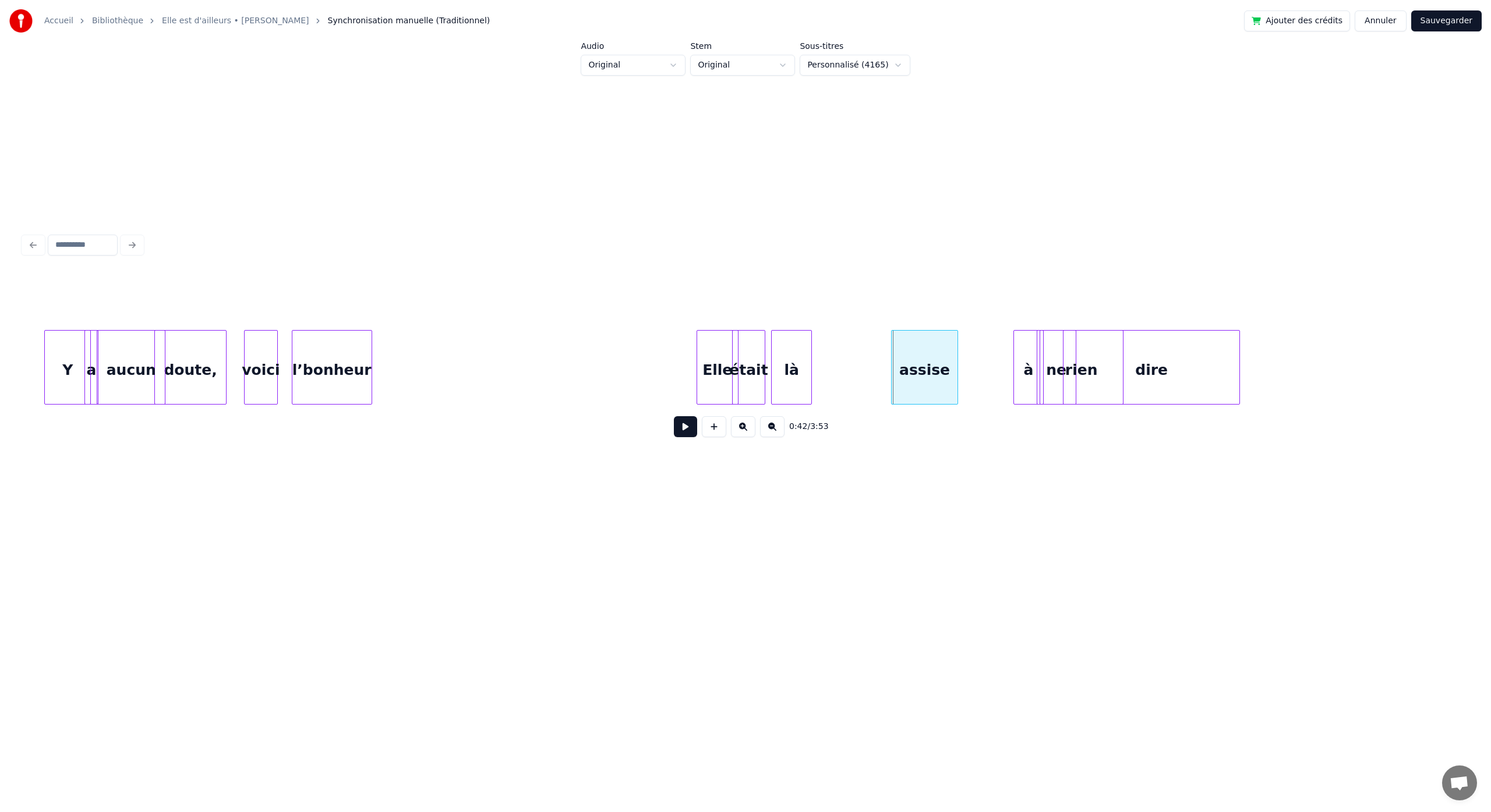
click at [740, 370] on div "était" at bounding box center [748, 370] width 32 height 79
click at [739, 377] on div "était" at bounding box center [743, 370] width 32 height 79
click at [754, 381] on div "là" at bounding box center [763, 370] width 40 height 79
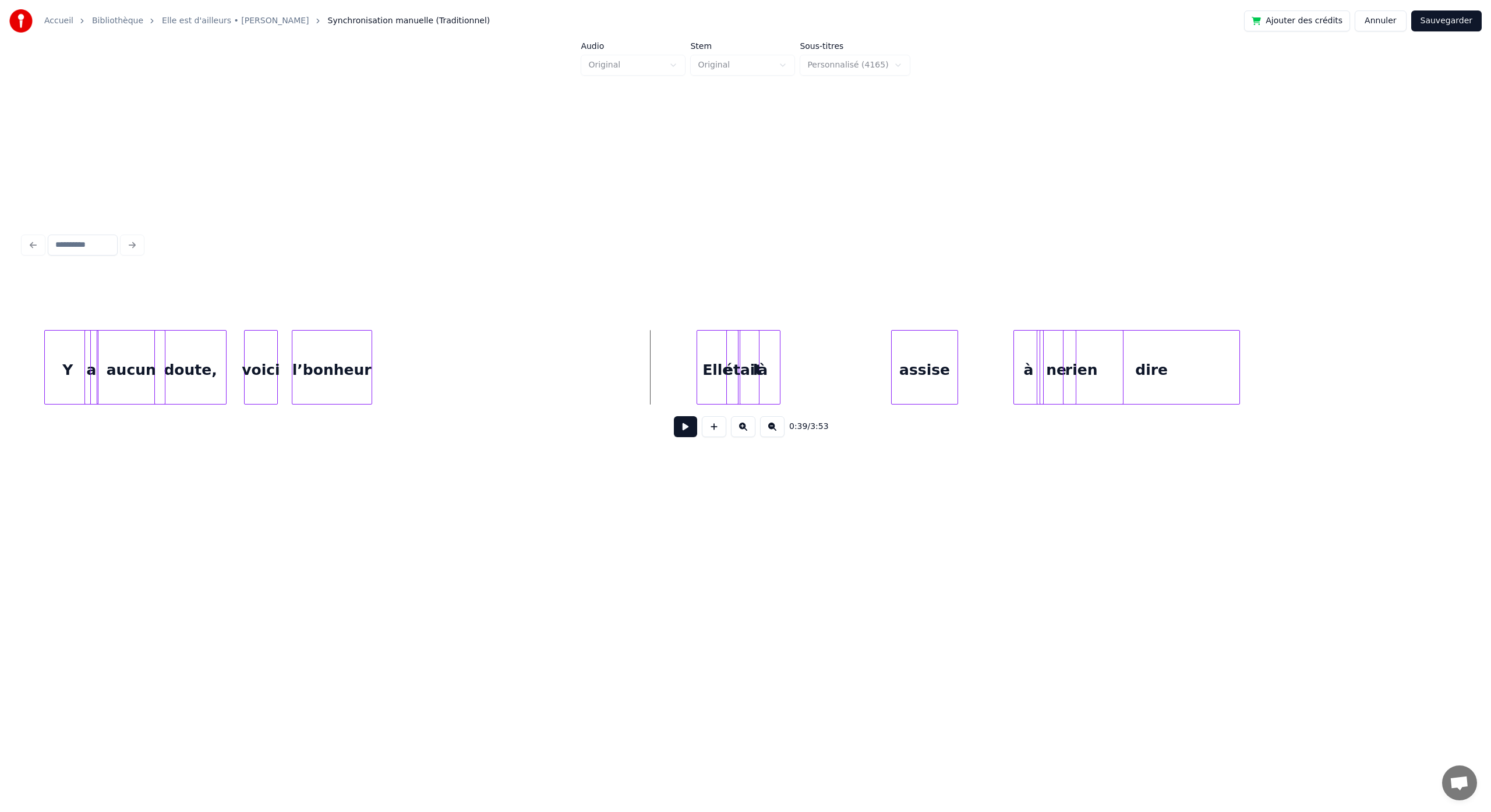
click at [686, 427] on button at bounding box center [686, 426] width 23 height 21
click at [674, 416] on button at bounding box center [686, 426] width 23 height 21
click at [849, 389] on div "assise" at bounding box center [860, 370] width 66 height 79
click at [679, 430] on button at bounding box center [686, 426] width 23 height 21
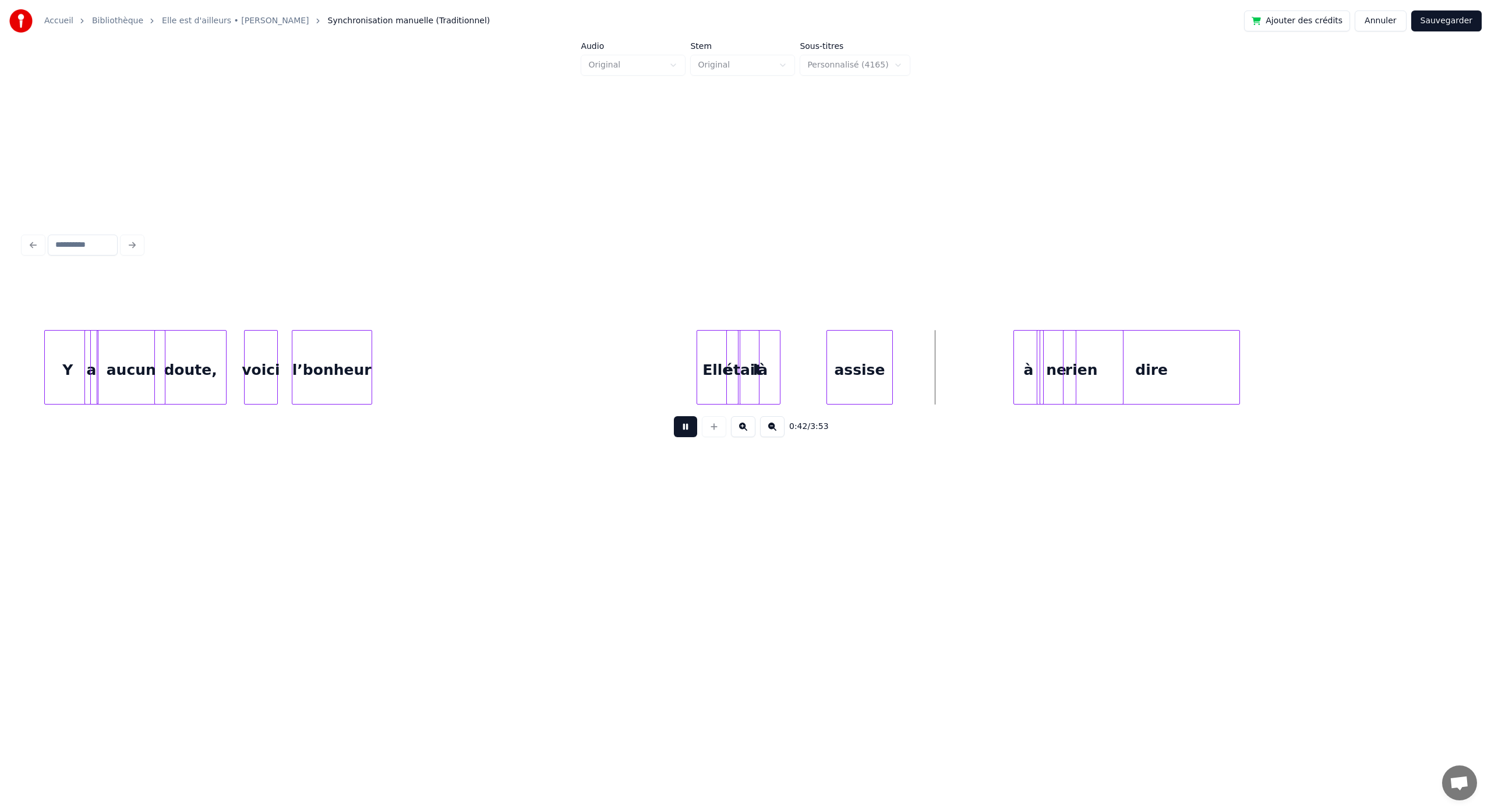
click at [674, 416] on button at bounding box center [686, 426] width 23 height 21
click at [922, 393] on div "à" at bounding box center [923, 370] width 29 height 79
click at [953, 392] on div "rien" at bounding box center [980, 370] width 83 height 79
click at [1052, 393] on div "rien" at bounding box center [1080, 370] width 83 height 79
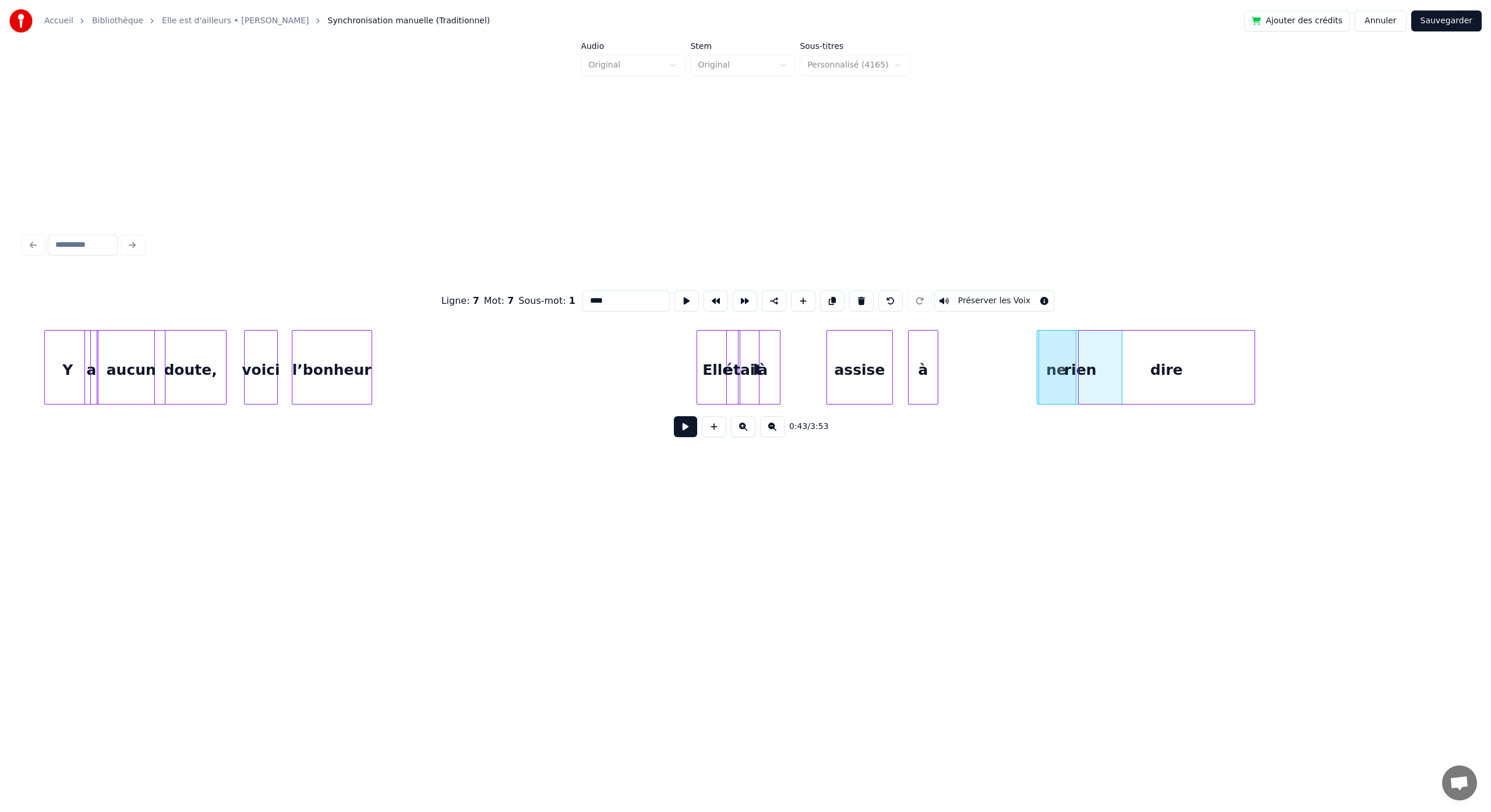
click at [1083, 393] on div "dire" at bounding box center [1167, 370] width 176 height 79
click at [952, 399] on div "ne" at bounding box center [961, 370] width 38 height 79
click at [991, 400] on div "l’bonheur Elle était là assise à ne rien dire voici doute, aucun a Y" at bounding box center [746, 367] width 1445 height 75
click at [1148, 378] on div "dire" at bounding box center [1067, 370] width 176 height 79
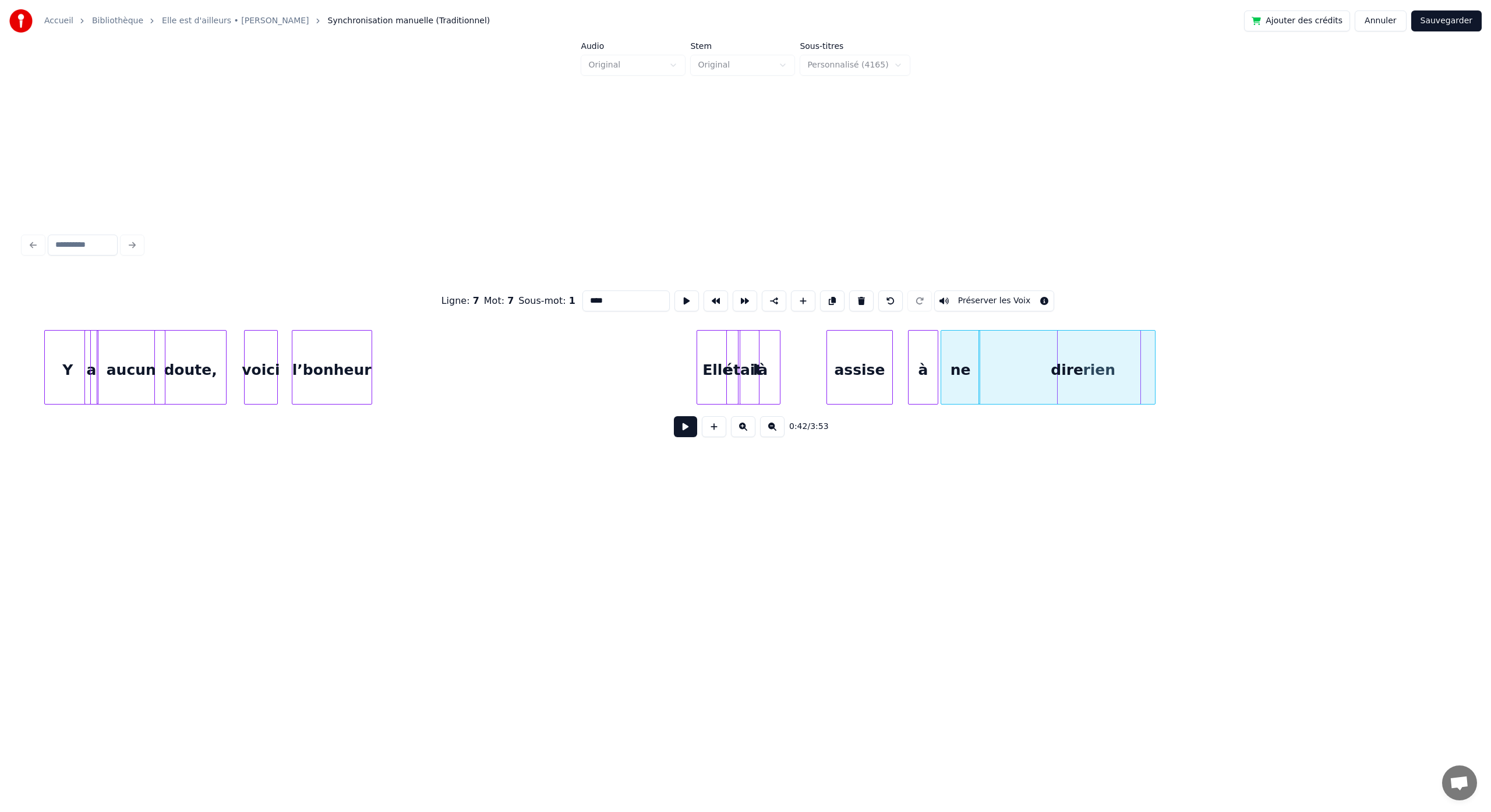
type input "****"
click at [1111, 375] on div "dire" at bounding box center [1067, 370] width 176 height 79
click at [982, 379] on div "dire" at bounding box center [1012, 370] width 176 height 79
click at [1171, 380] on div "dire" at bounding box center [1102, 370] width 176 height 79
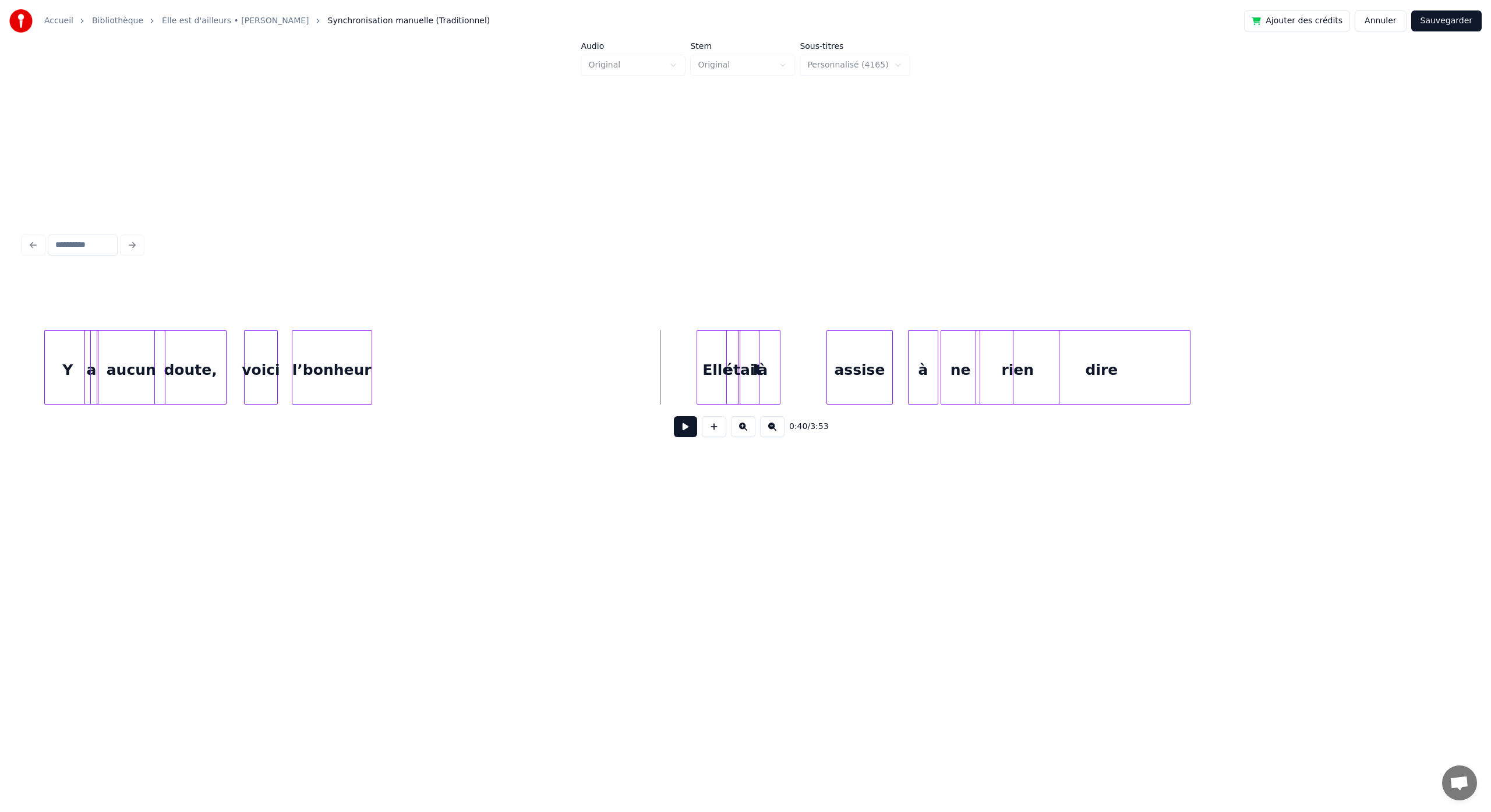
click at [686, 432] on button at bounding box center [686, 426] width 23 height 21
click at [679, 429] on button at bounding box center [686, 426] width 23 height 21
click at [811, 382] on div "là" at bounding box center [800, 370] width 40 height 79
click at [765, 379] on div "était" at bounding box center [759, 370] width 32 height 79
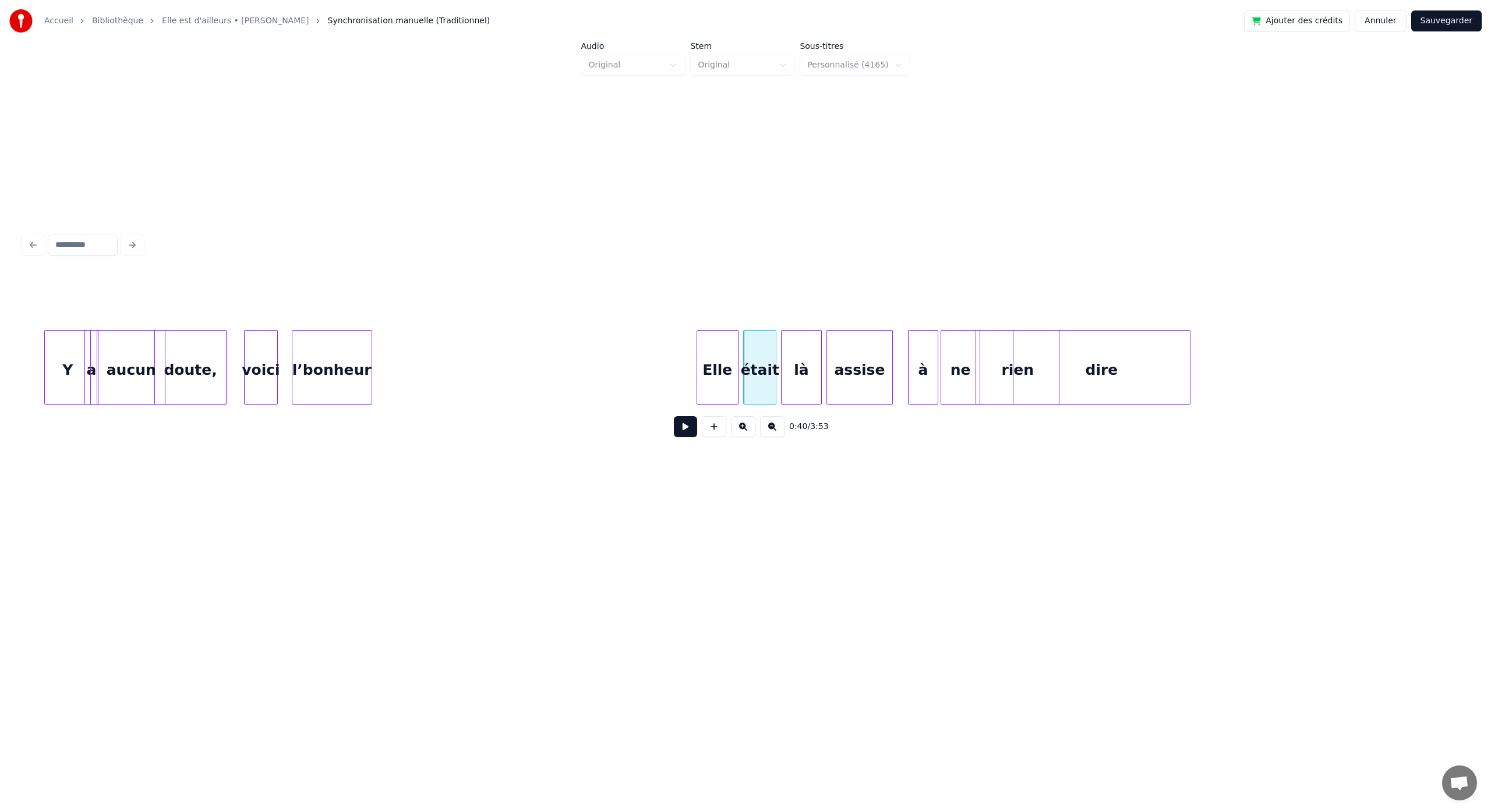
click at [679, 434] on button at bounding box center [686, 426] width 23 height 21
click at [674, 416] on button at bounding box center [686, 426] width 23 height 21
click at [869, 386] on div "assise" at bounding box center [868, 370] width 66 height 79
click at [674, 416] on button at bounding box center [686, 426] width 23 height 21
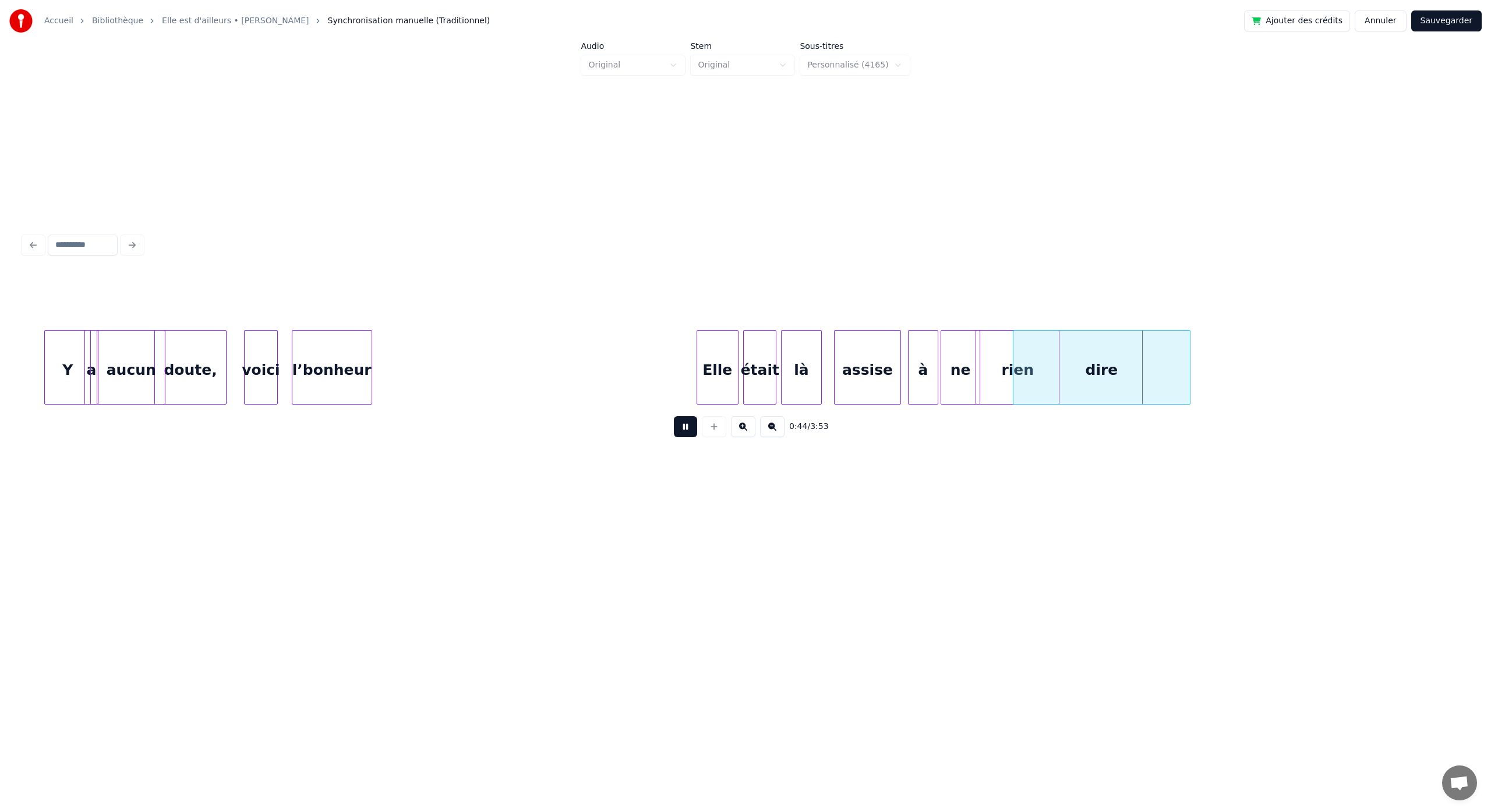
click at [674, 416] on button at bounding box center [686, 426] width 23 height 21
click at [1111, 386] on div "dire" at bounding box center [1121, 370] width 176 height 79
click at [1017, 386] on div "rien" at bounding box center [1017, 370] width 83 height 79
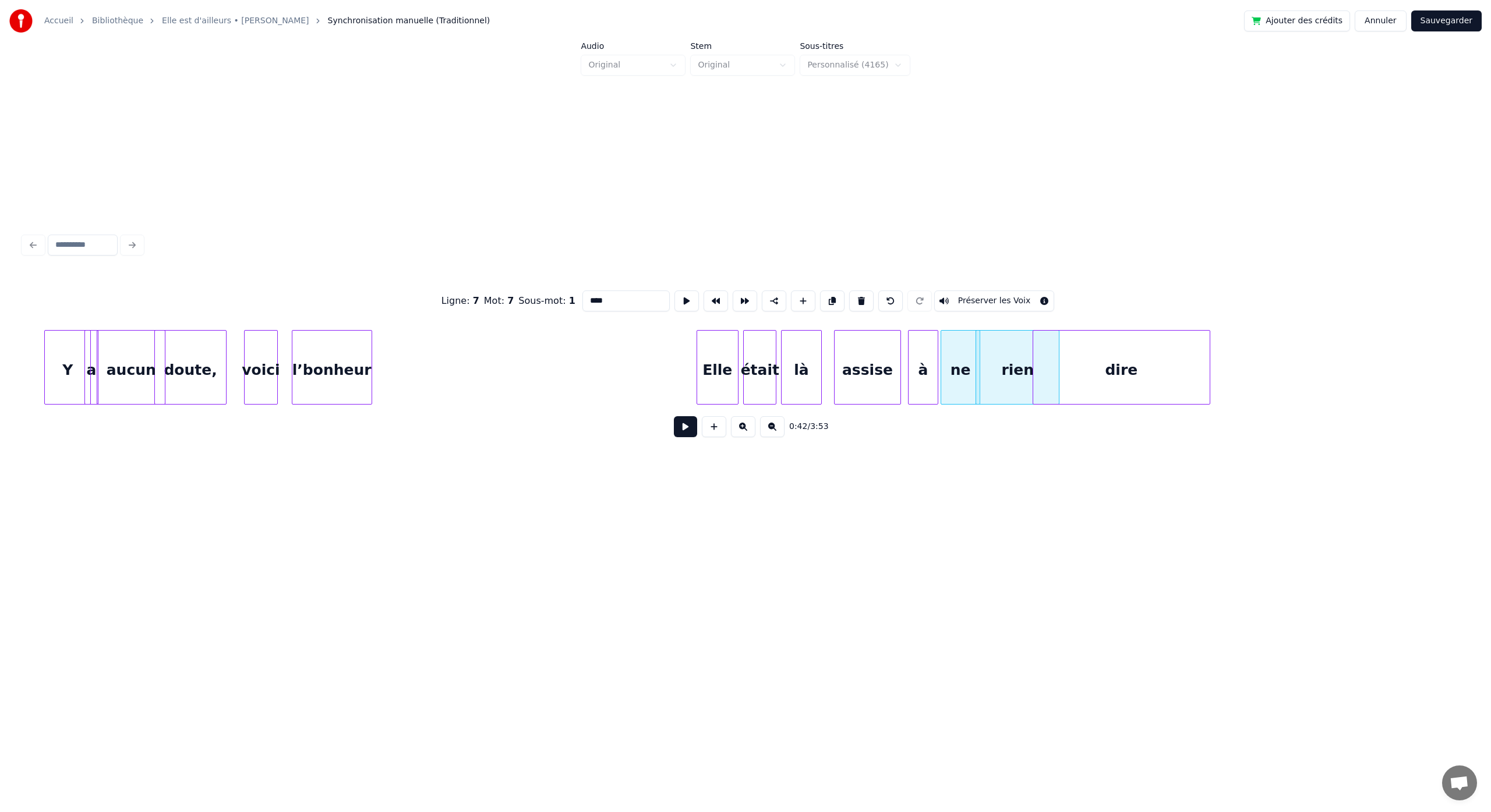
click at [1005, 386] on div "rien" at bounding box center [1017, 370] width 83 height 79
click at [1009, 387] on div "à" at bounding box center [1003, 370] width 29 height 79
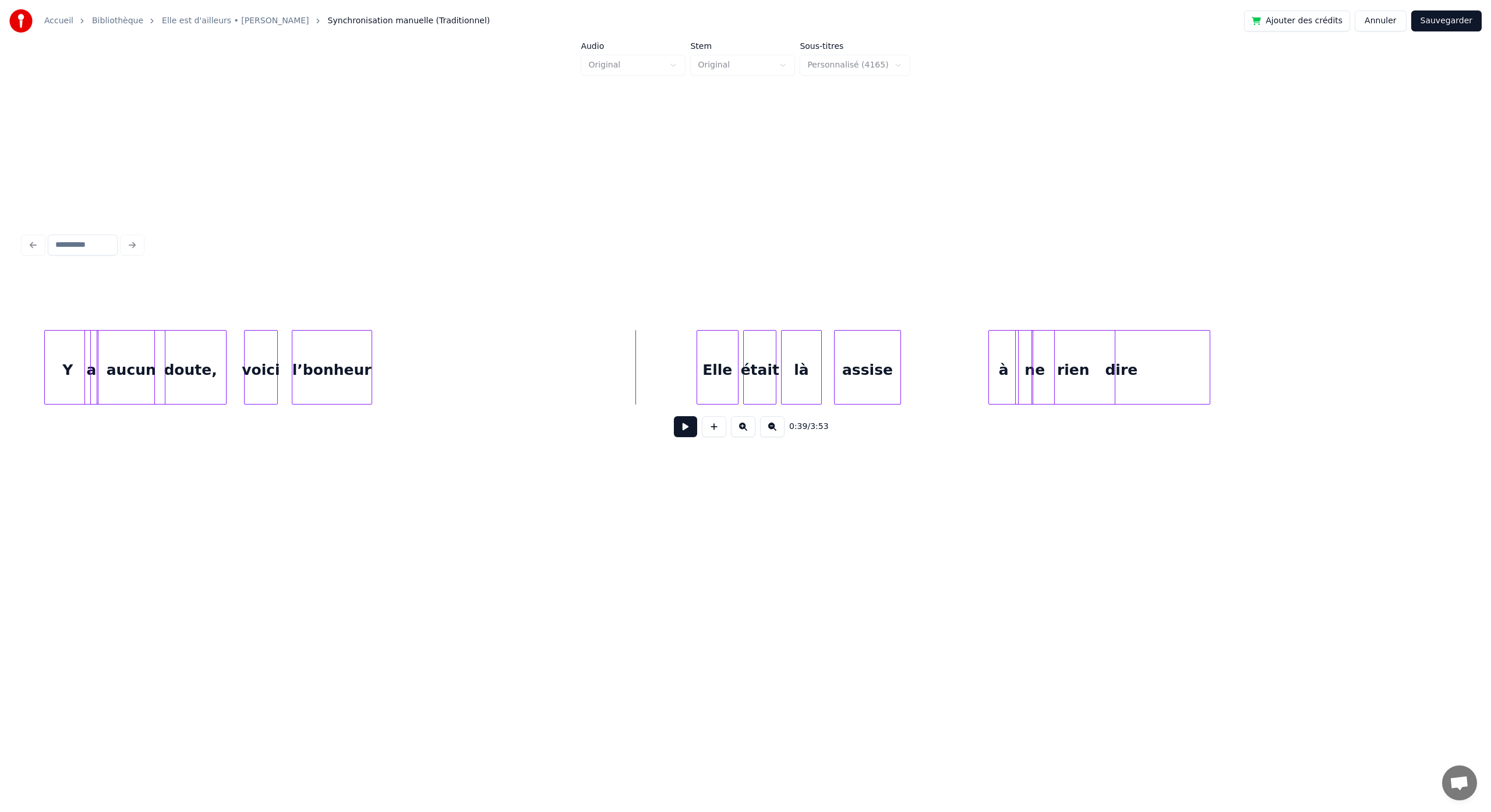
click at [679, 426] on button at bounding box center [686, 426] width 23 height 21
click at [674, 416] on button at bounding box center [686, 426] width 23 height 21
click at [1426, 22] on button "Sauvegarder" at bounding box center [1447, 21] width 70 height 21
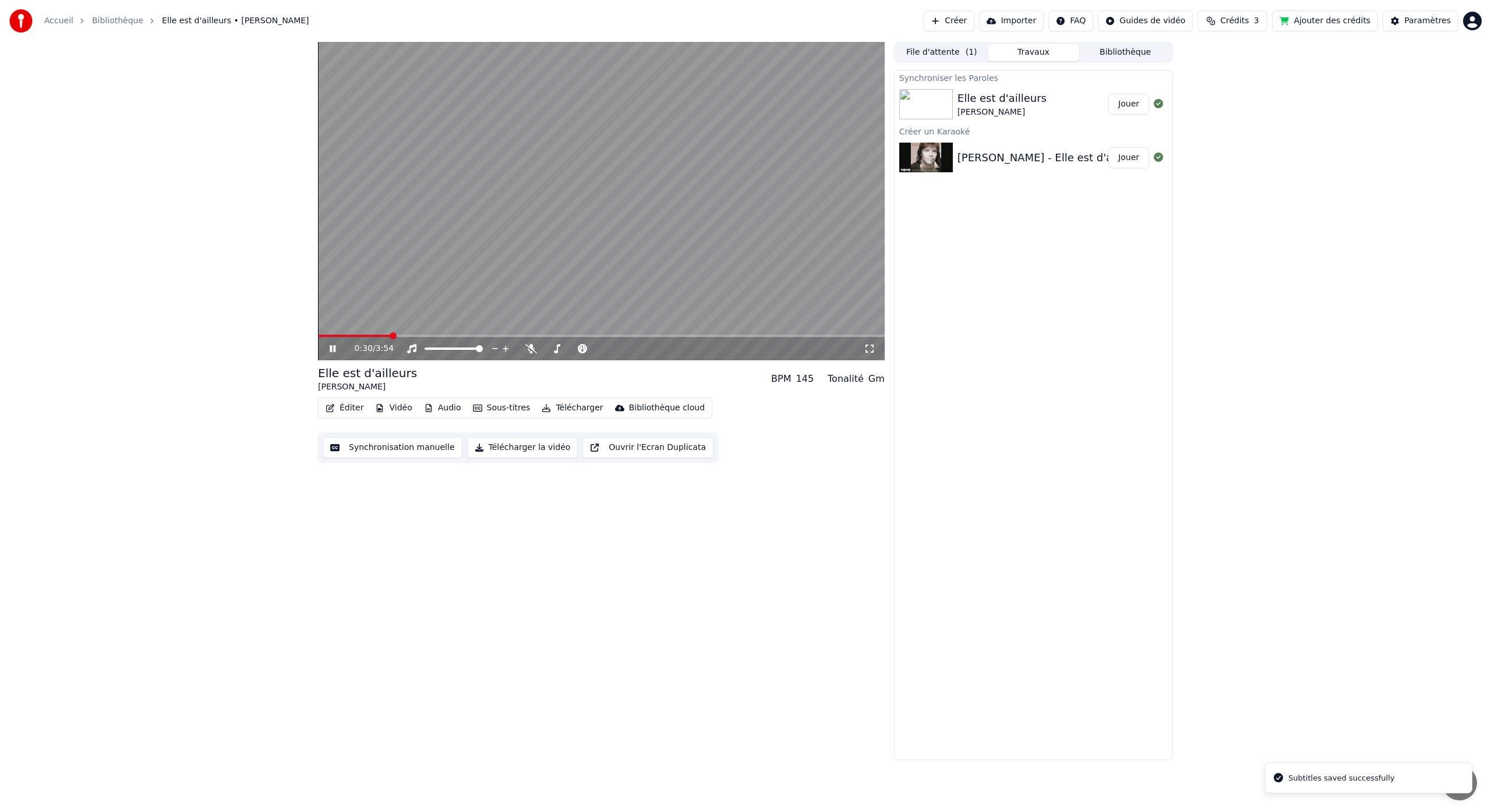
click at [390, 336] on span at bounding box center [601, 336] width 567 height 3
click at [371, 452] on button "Synchronisation manuelle" at bounding box center [392, 448] width 140 height 21
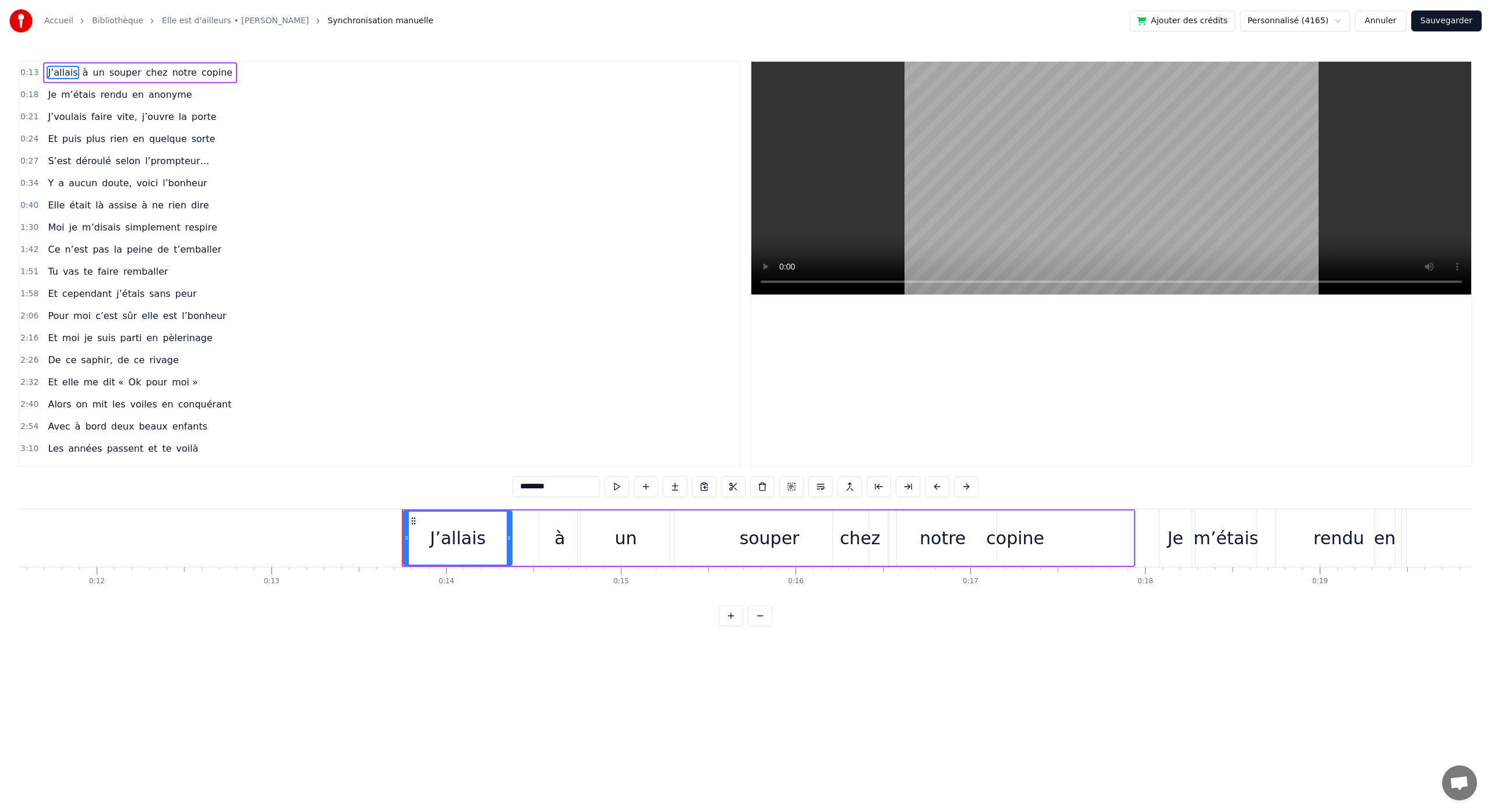
scroll to position [0, 2344]
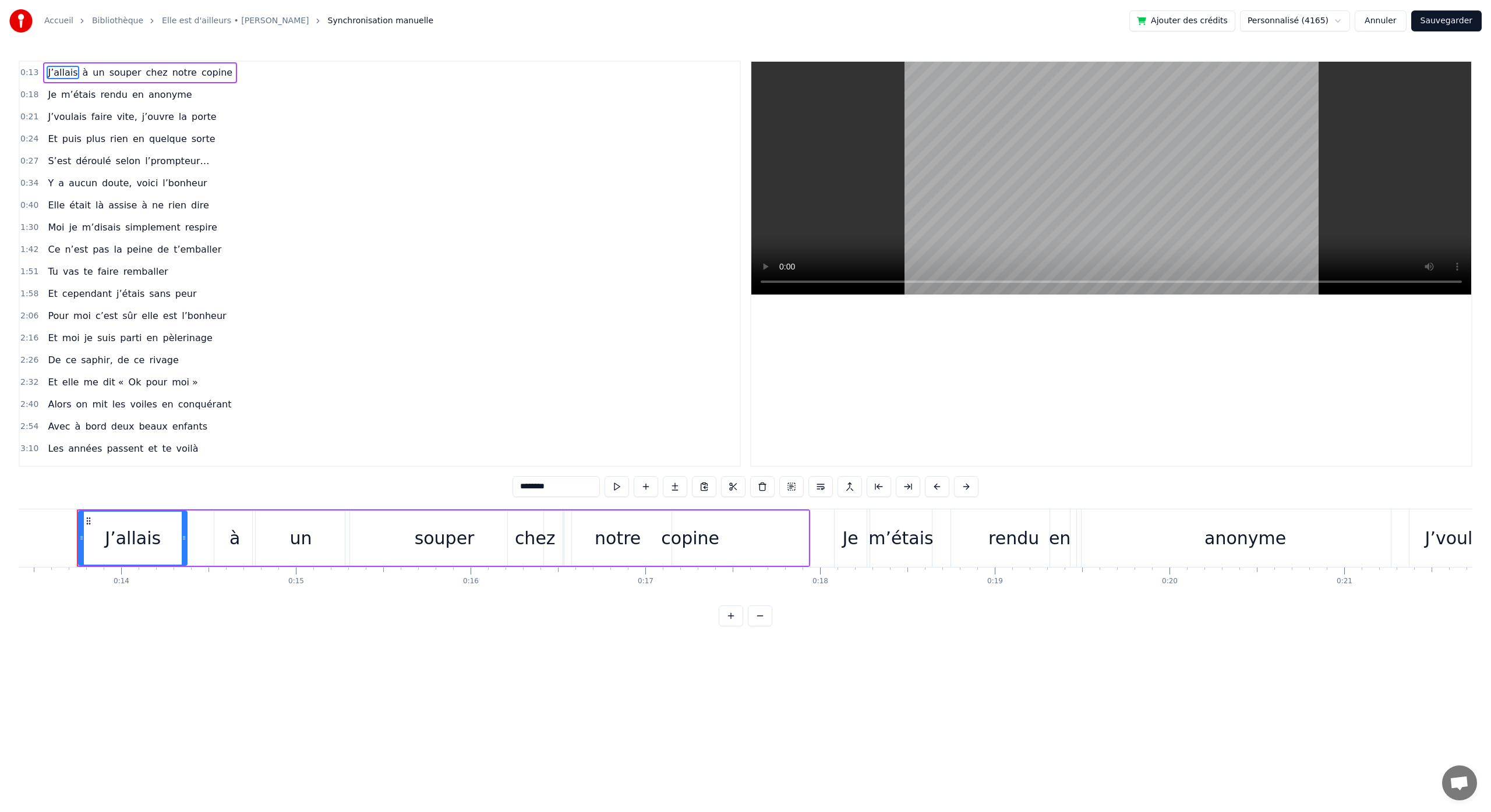
click at [1376, 24] on button "Annuler" at bounding box center [1380, 21] width 51 height 21
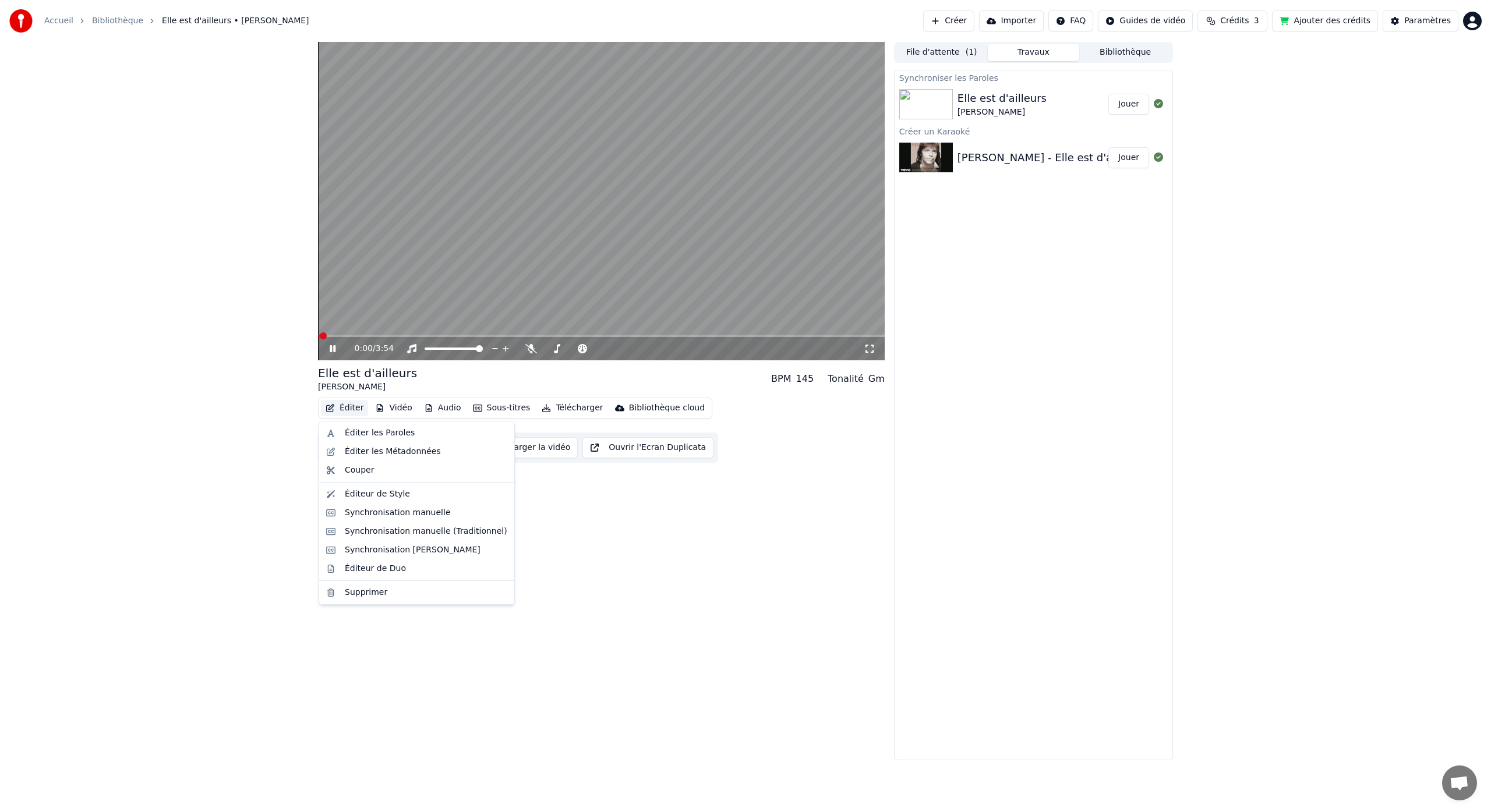
click at [347, 411] on button "Éditer" at bounding box center [344, 408] width 47 height 17
click at [387, 532] on div "Synchronisation manuelle (Traditionnel)" at bounding box center [426, 531] width 162 height 11
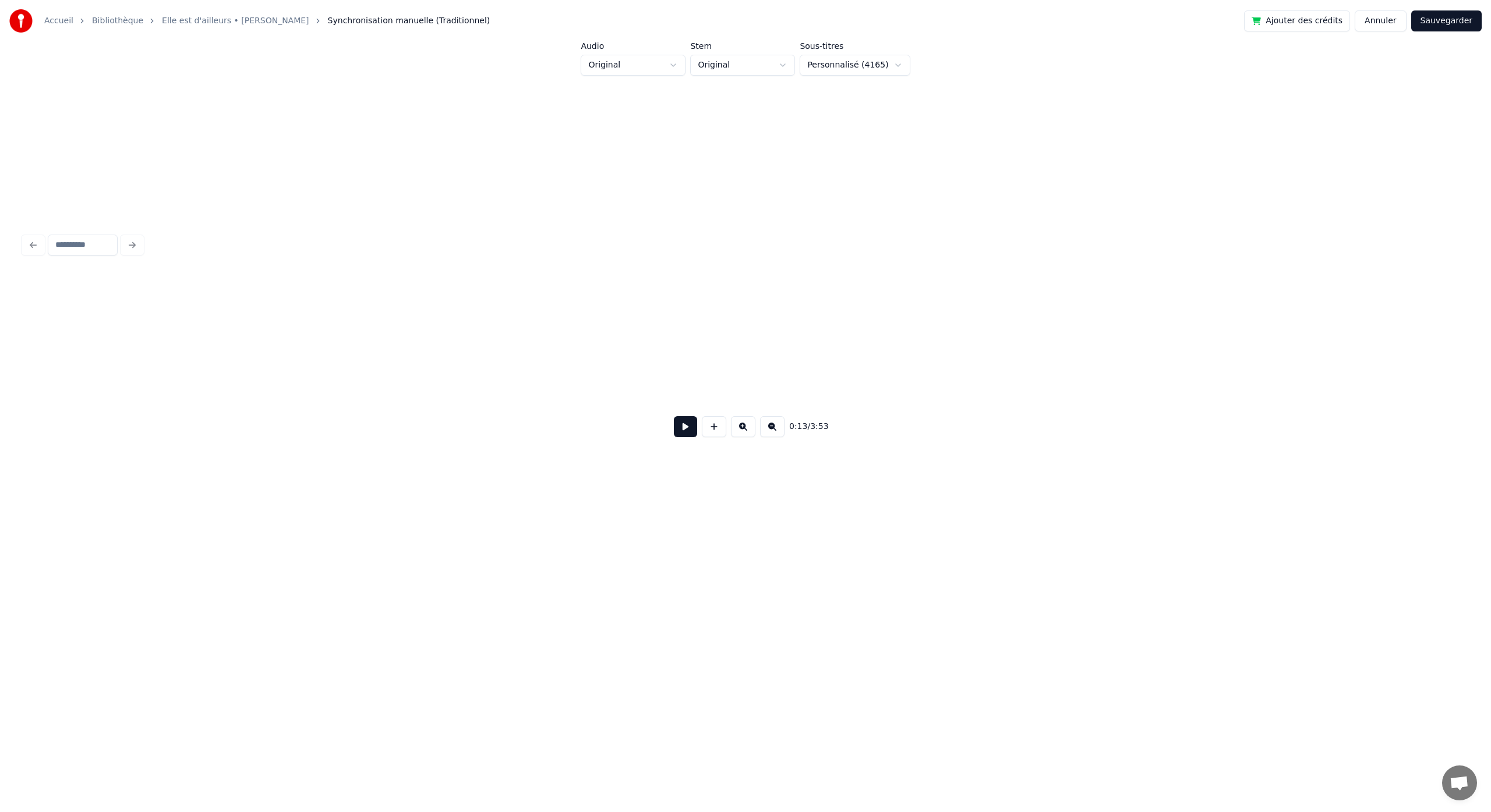
scroll to position [0, 1601]
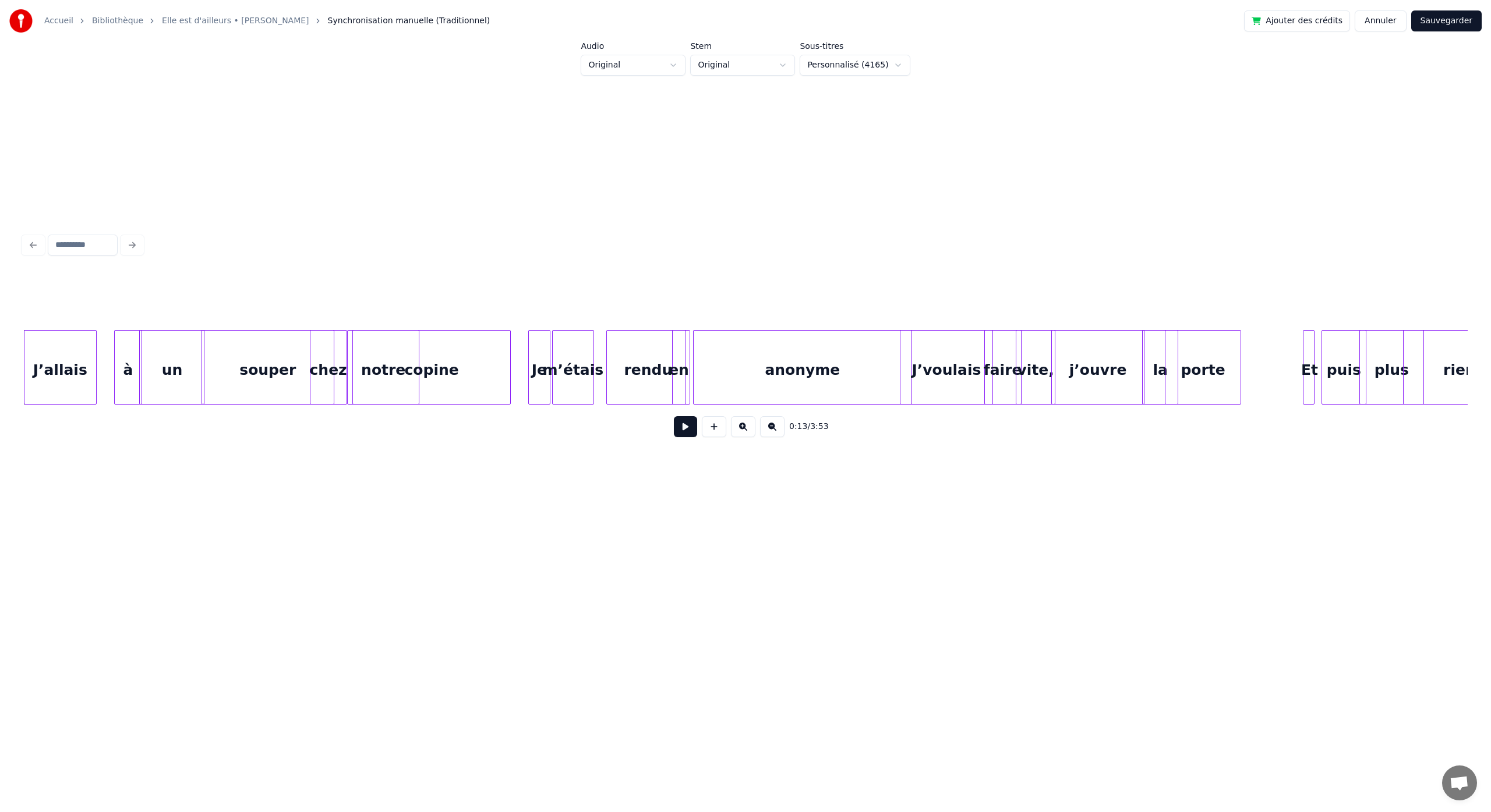
click at [1343, 386] on div "puis" at bounding box center [1344, 370] width 43 height 79
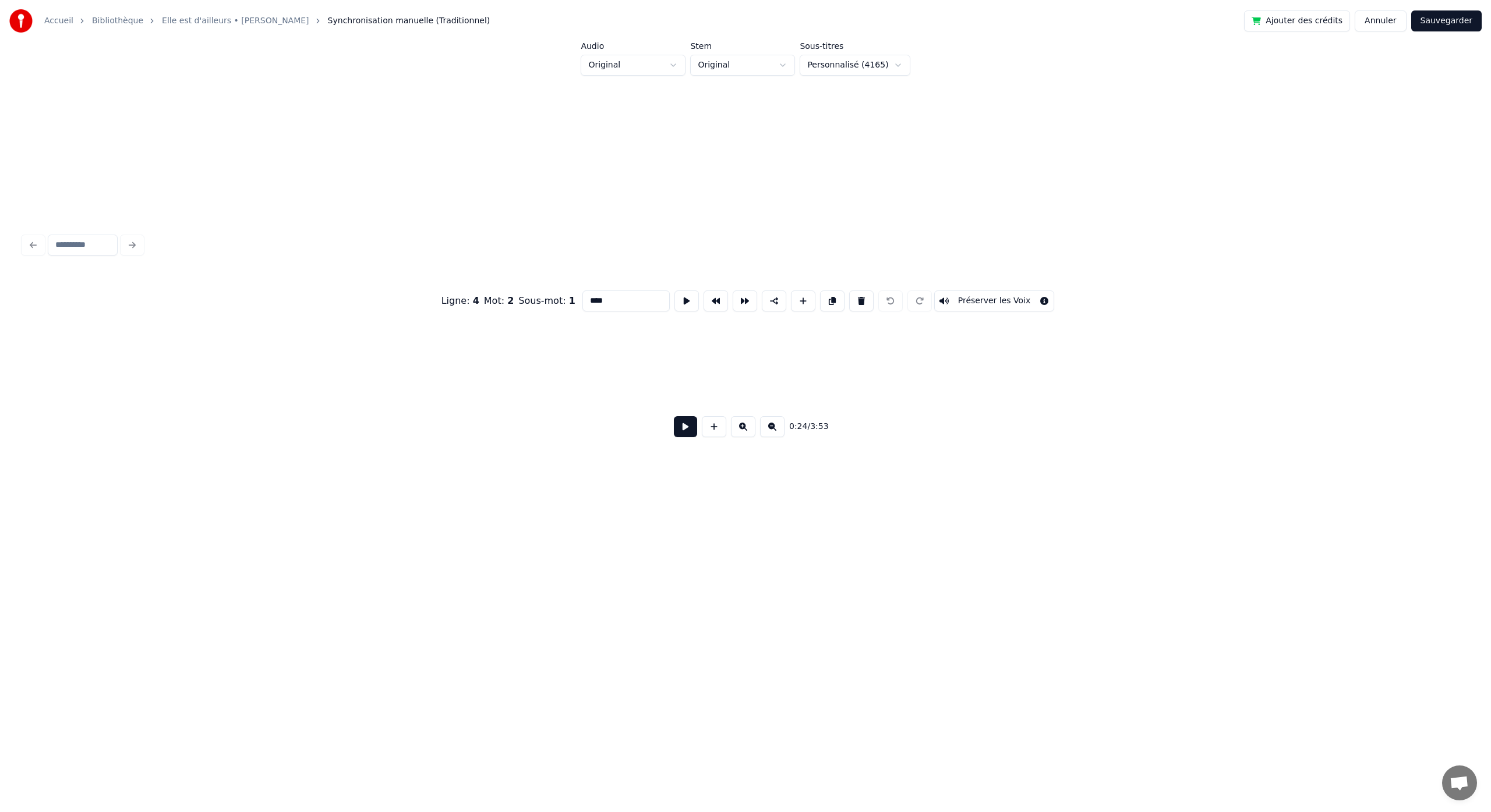
scroll to position [0, 6518]
click at [772, 66] on html "Accueil Bibliothèque Elle est d'ailleurs • [PERSON_NAME] Synchronisation manuel…" at bounding box center [746, 300] width 1491 height 600
click at [888, 68] on html "Accueil Bibliothèque Elle est d'ailleurs • [PERSON_NAME] Synchronisation manuel…" at bounding box center [746, 300] width 1491 height 600
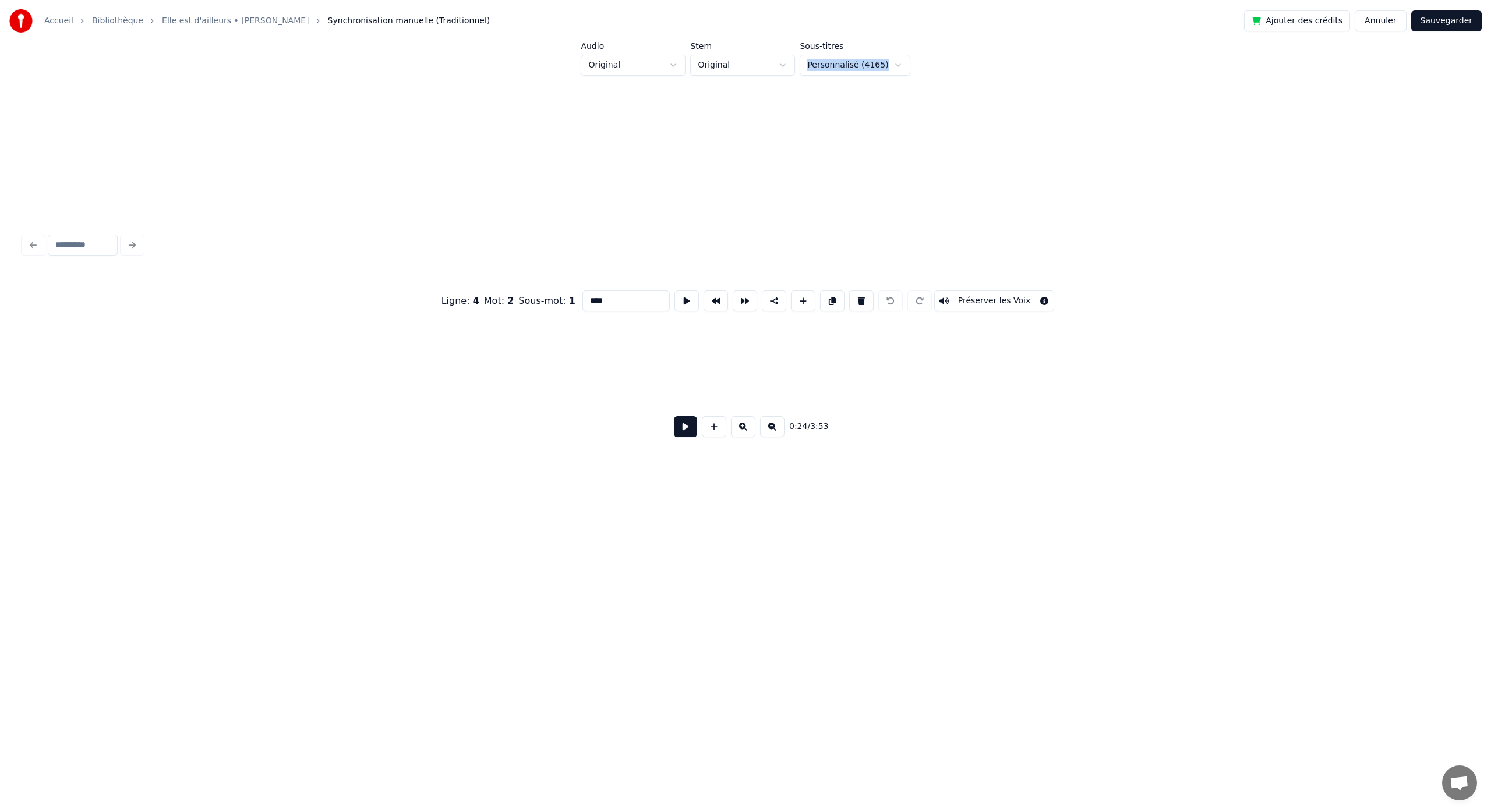
click at [679, 68] on html "Accueil Bibliothèque Elle est d'ailleurs • [PERSON_NAME] Synchronisation manuel…" at bounding box center [746, 300] width 1491 height 600
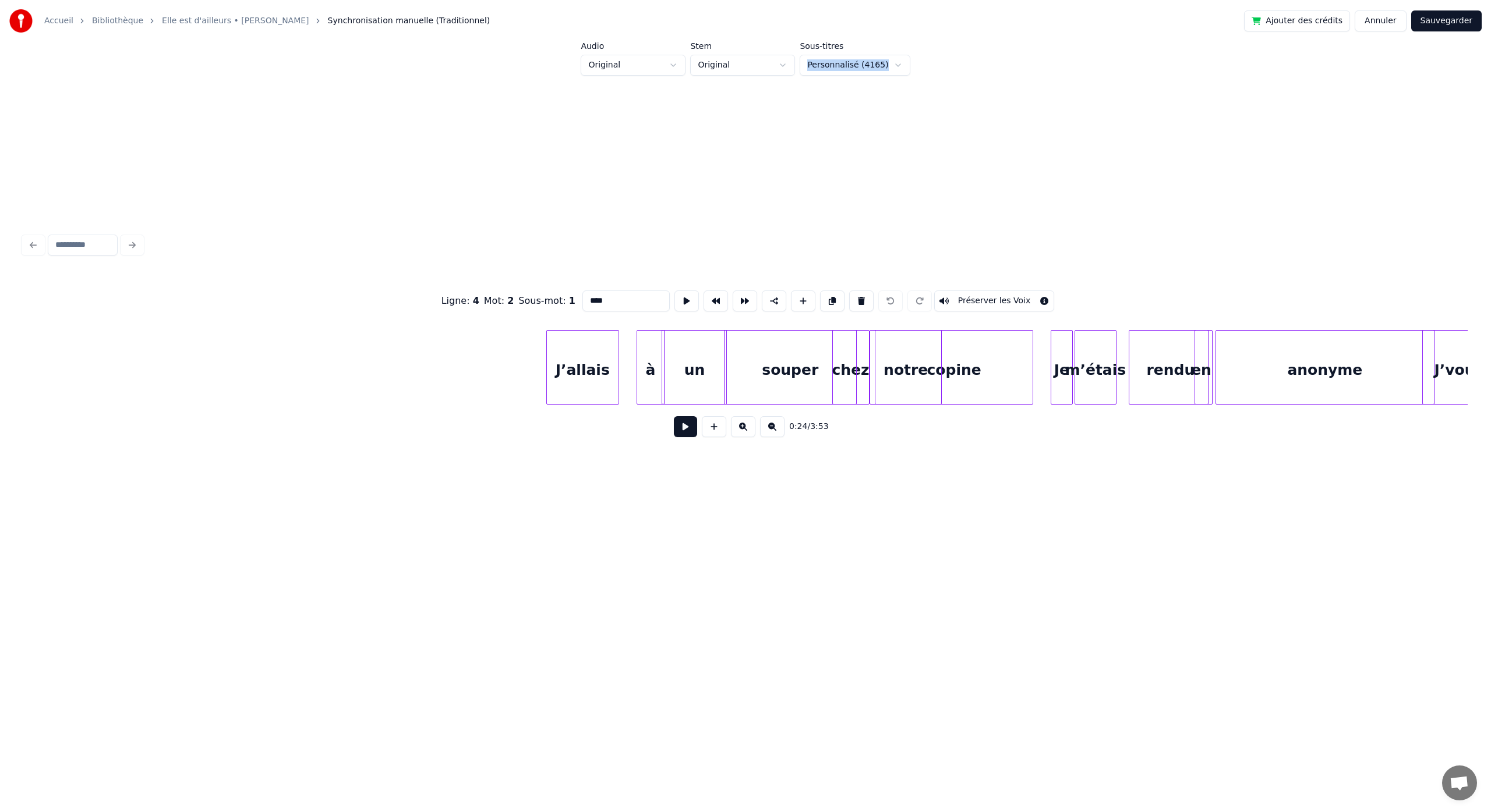
scroll to position [0, 1144]
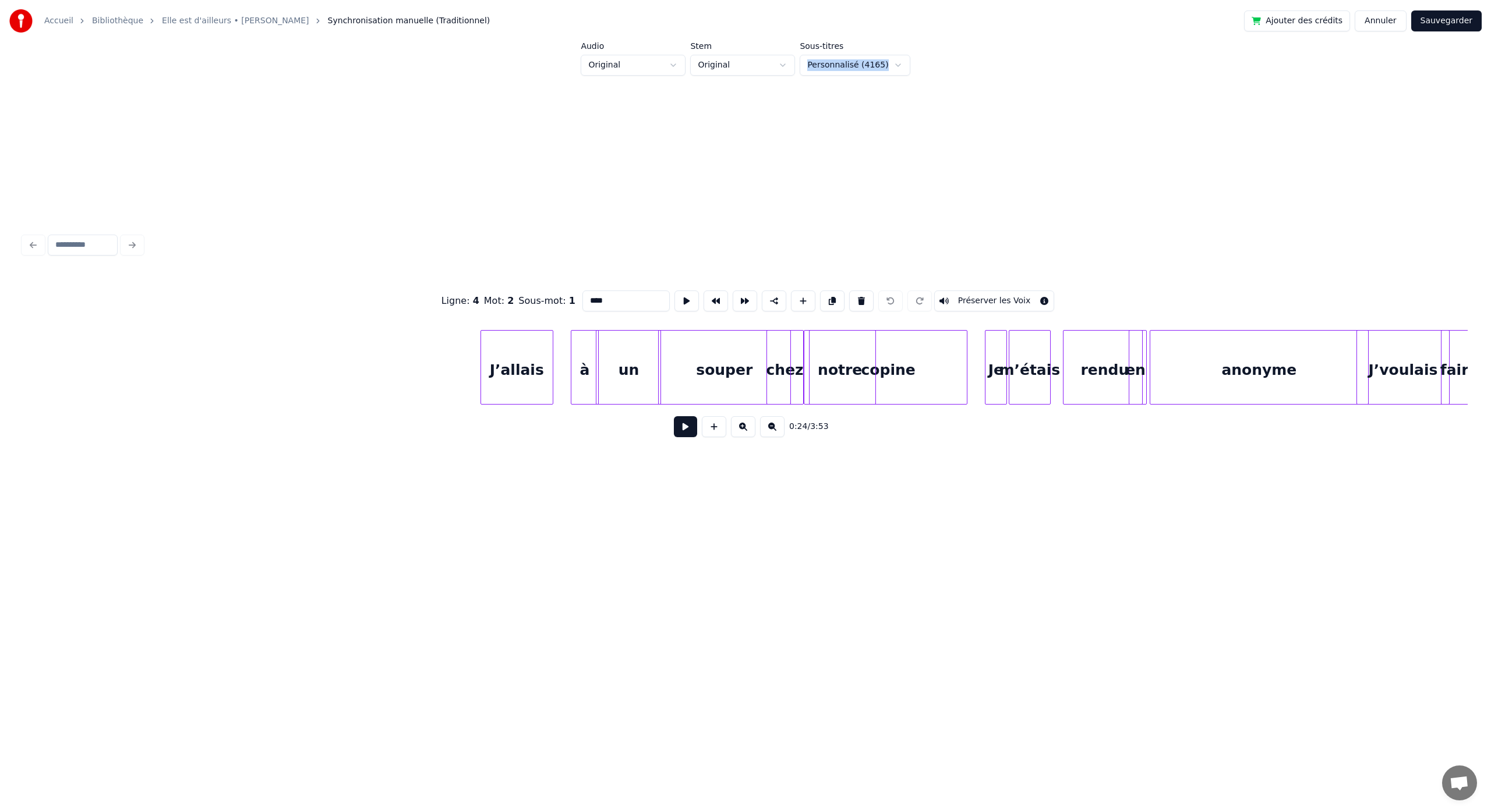
click at [1380, 20] on button "Annuler" at bounding box center [1380, 21] width 51 height 21
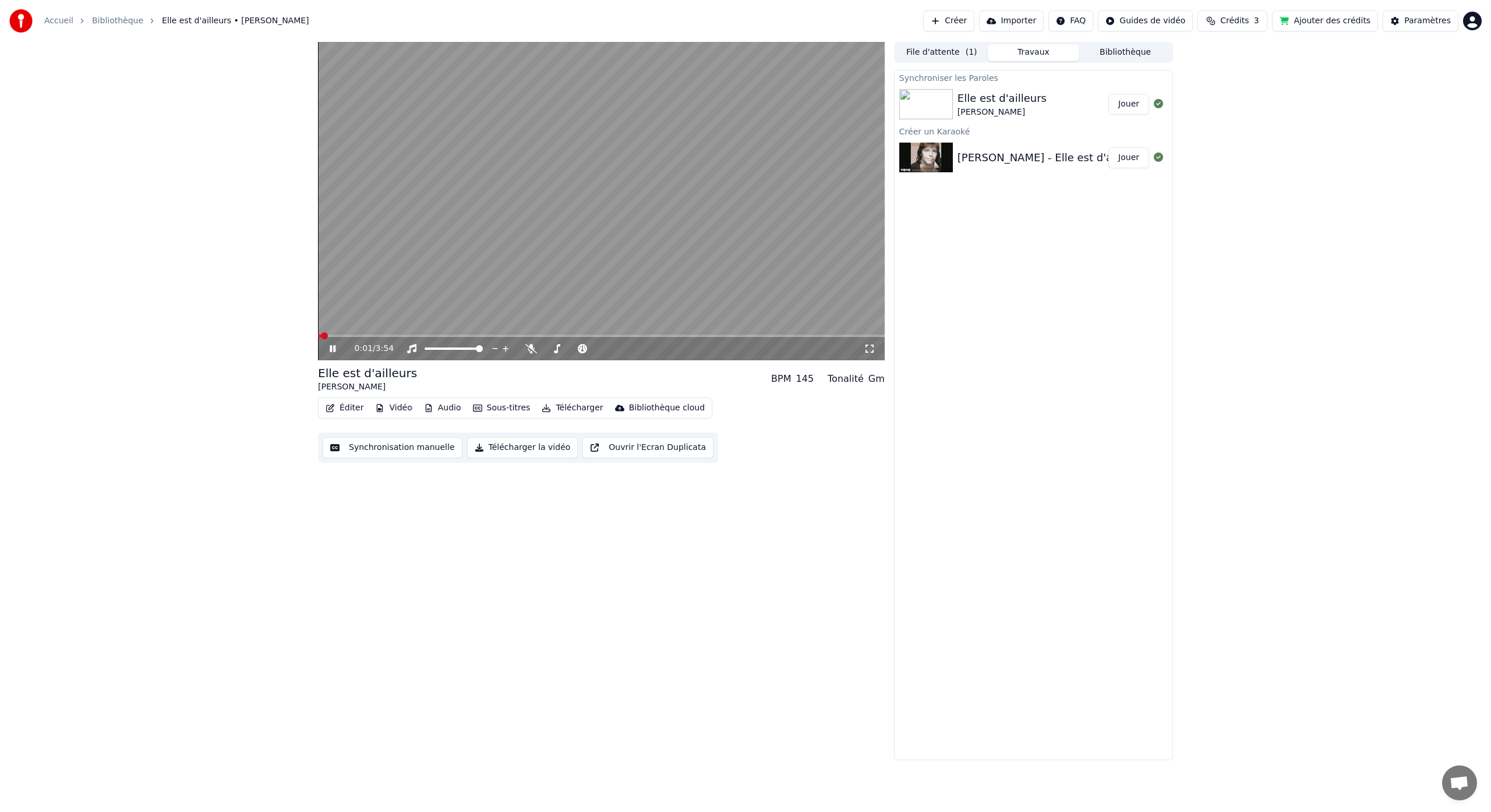
click at [375, 448] on button "Synchronisation manuelle" at bounding box center [392, 448] width 140 height 21
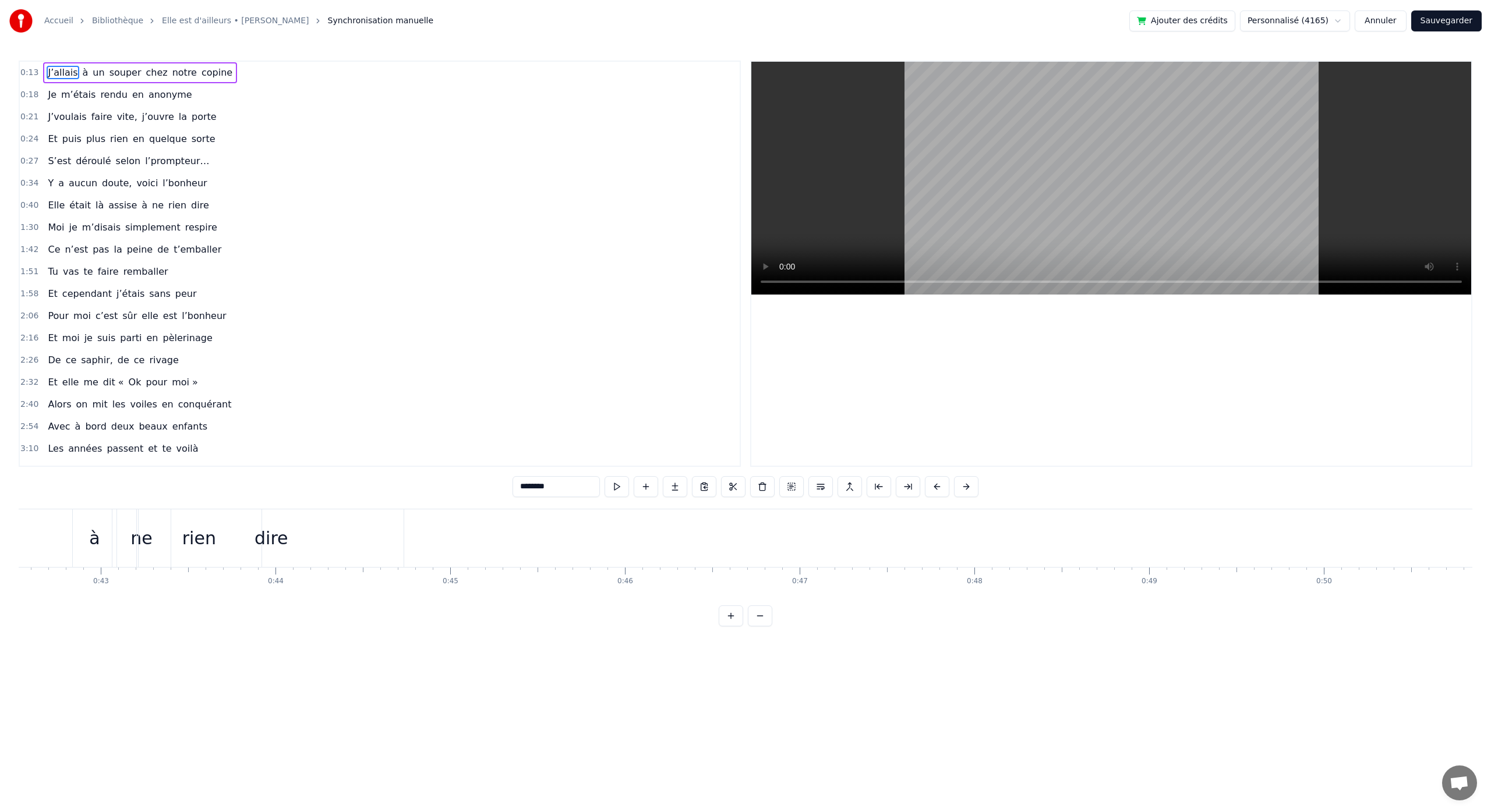
scroll to position [0, 7351]
click at [127, 231] on span "simplement" at bounding box center [153, 227] width 57 height 13
type input "**********"
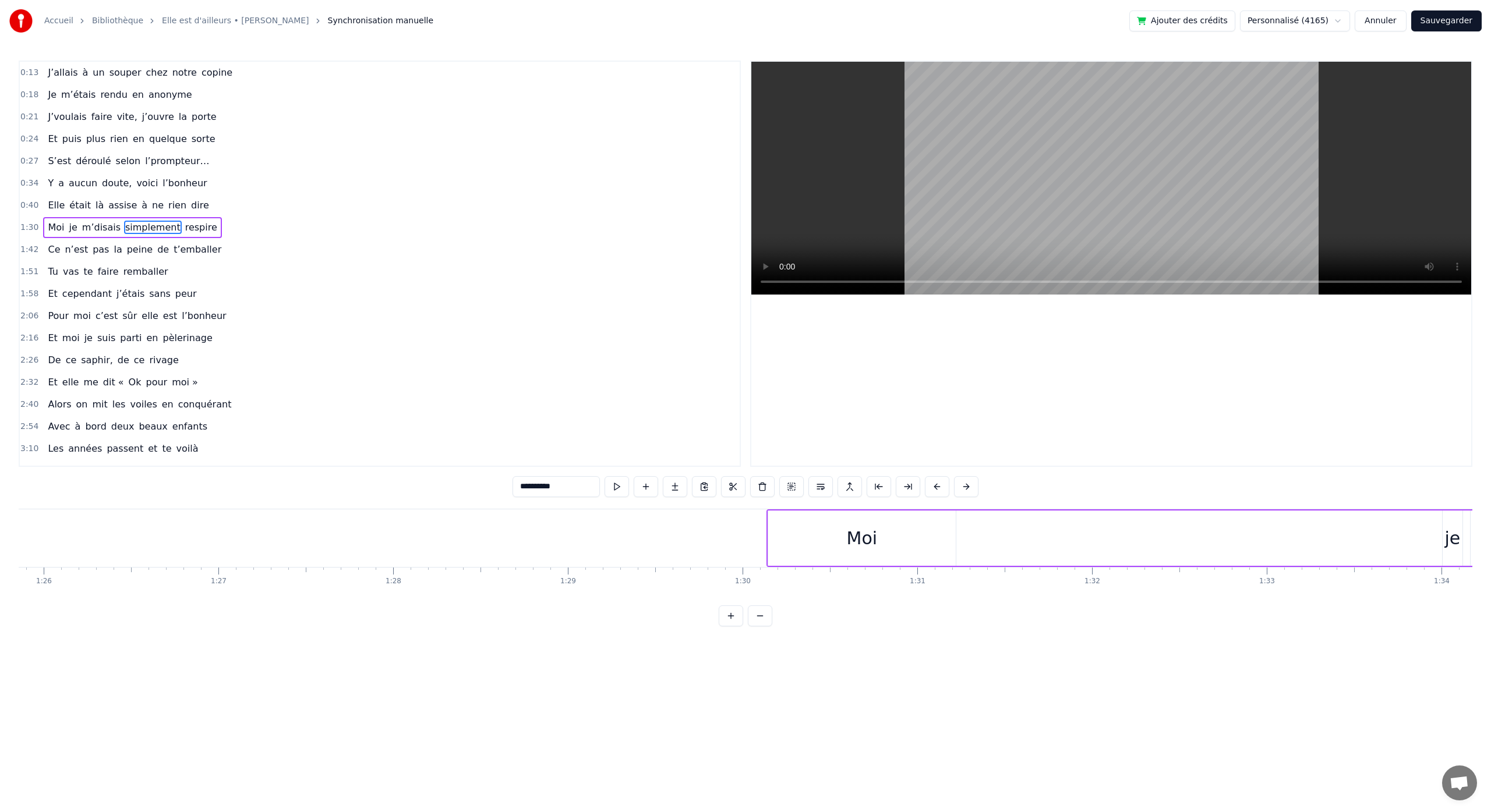
scroll to position [0, 15022]
click at [705, 446] on div "3:10 Les années passent et te voilà" at bounding box center [380, 448] width 720 height 22
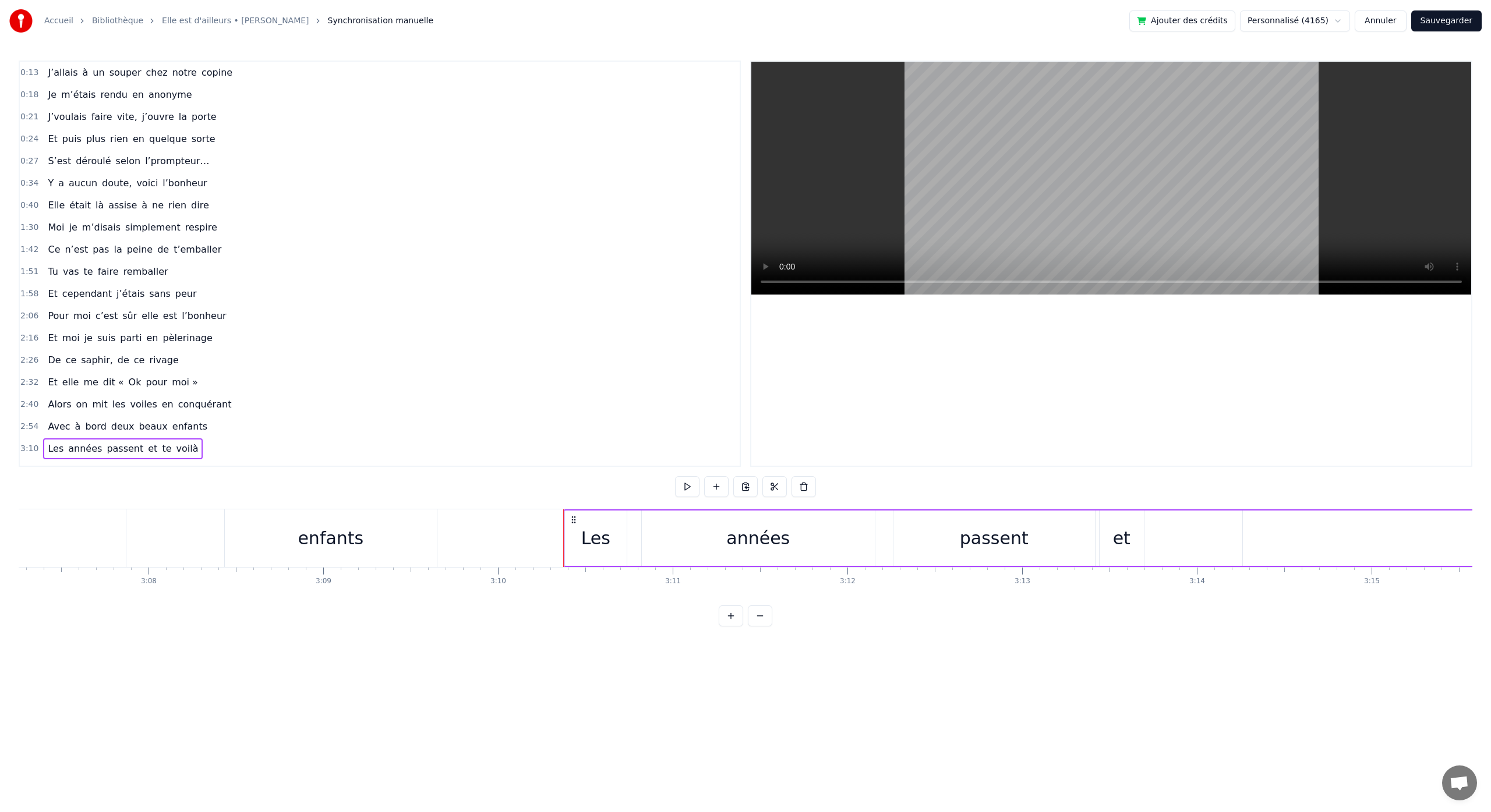
scroll to position [0, 33212]
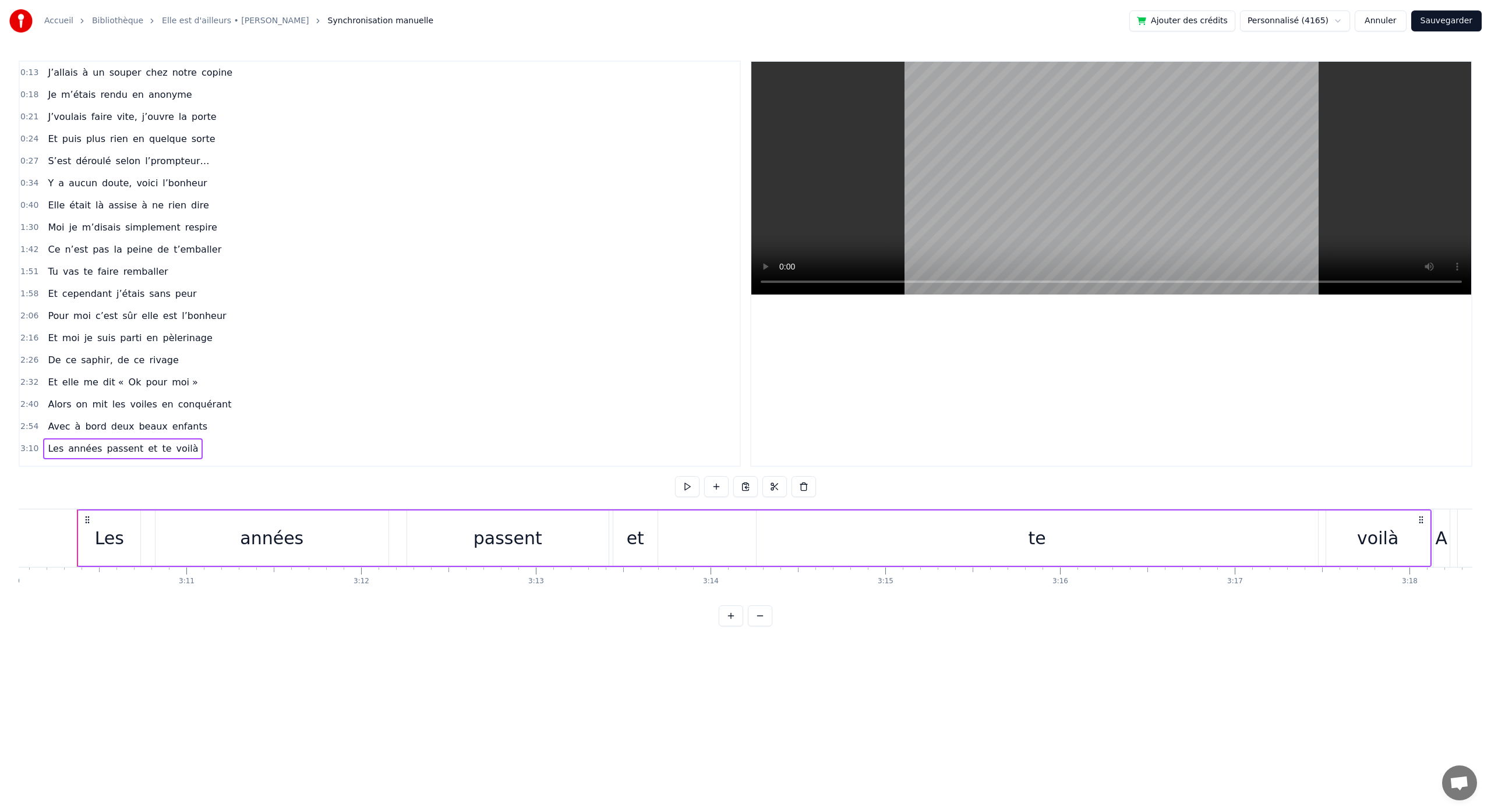
click at [43, 230] on div "Moi je m’disais simplement respire" at bounding box center [132, 228] width 178 height 21
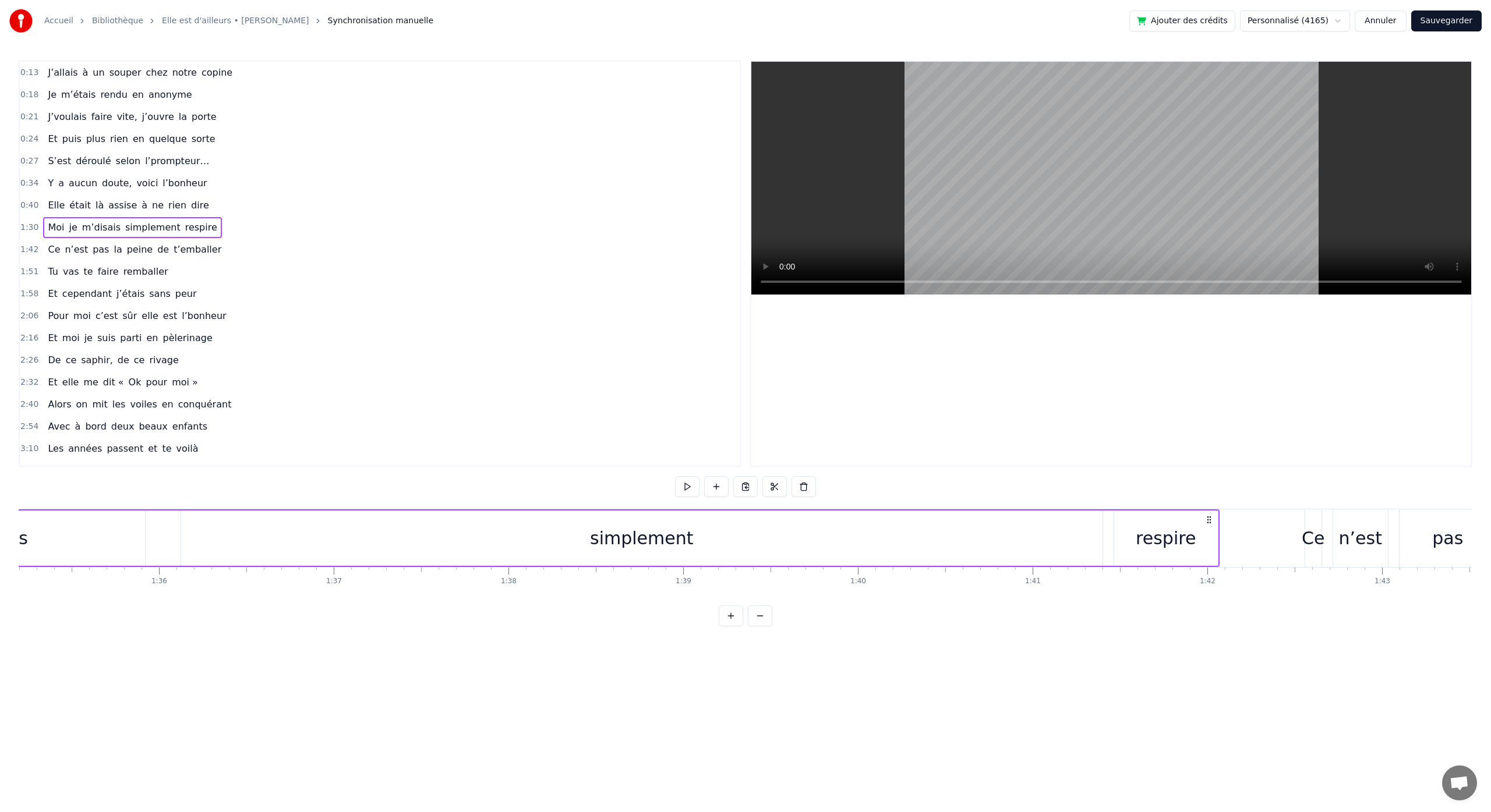
scroll to position [0, 15695]
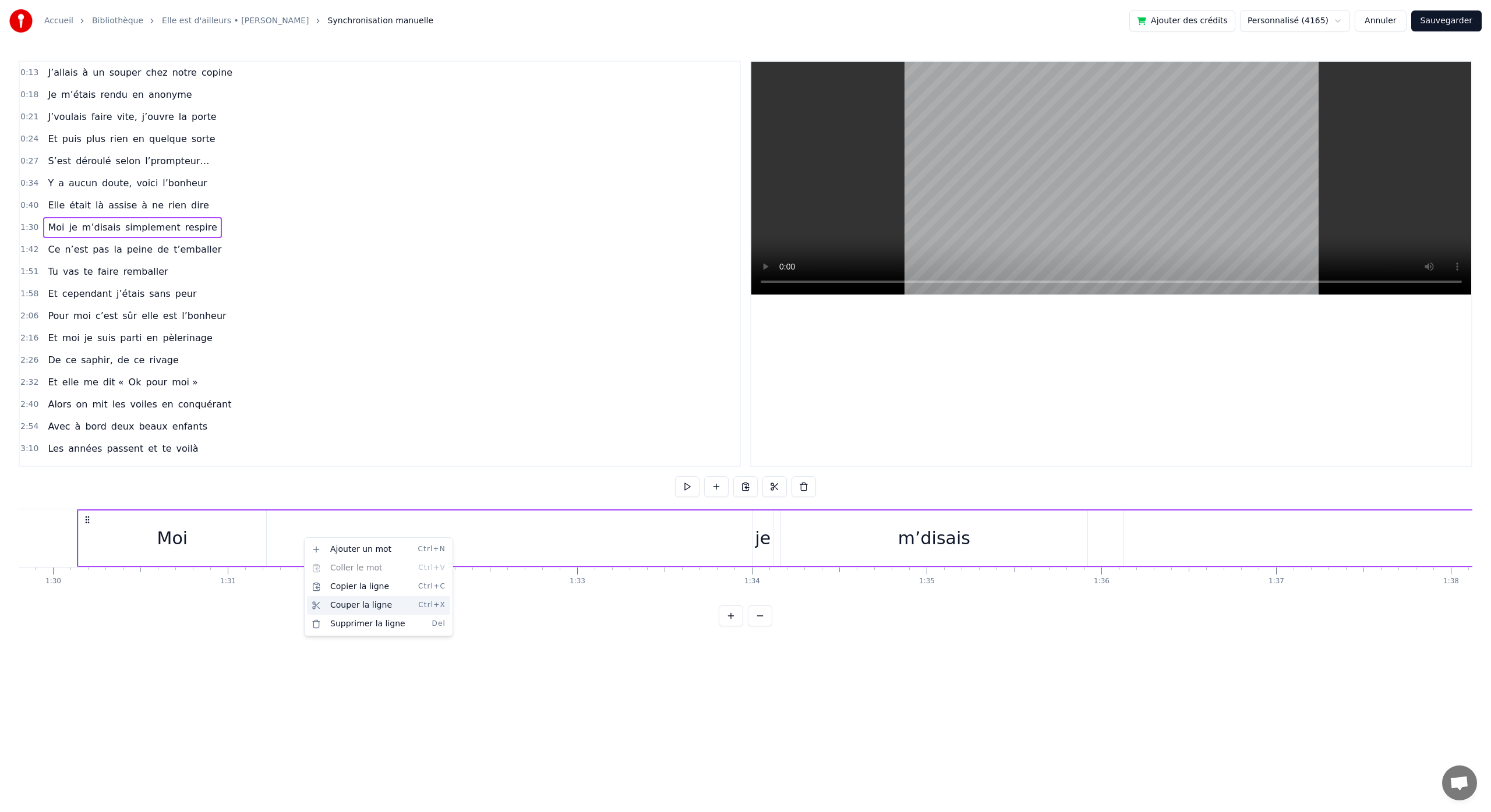
click at [333, 605] on div "Couper la ligne Ctrl+X" at bounding box center [378, 605] width 143 height 18
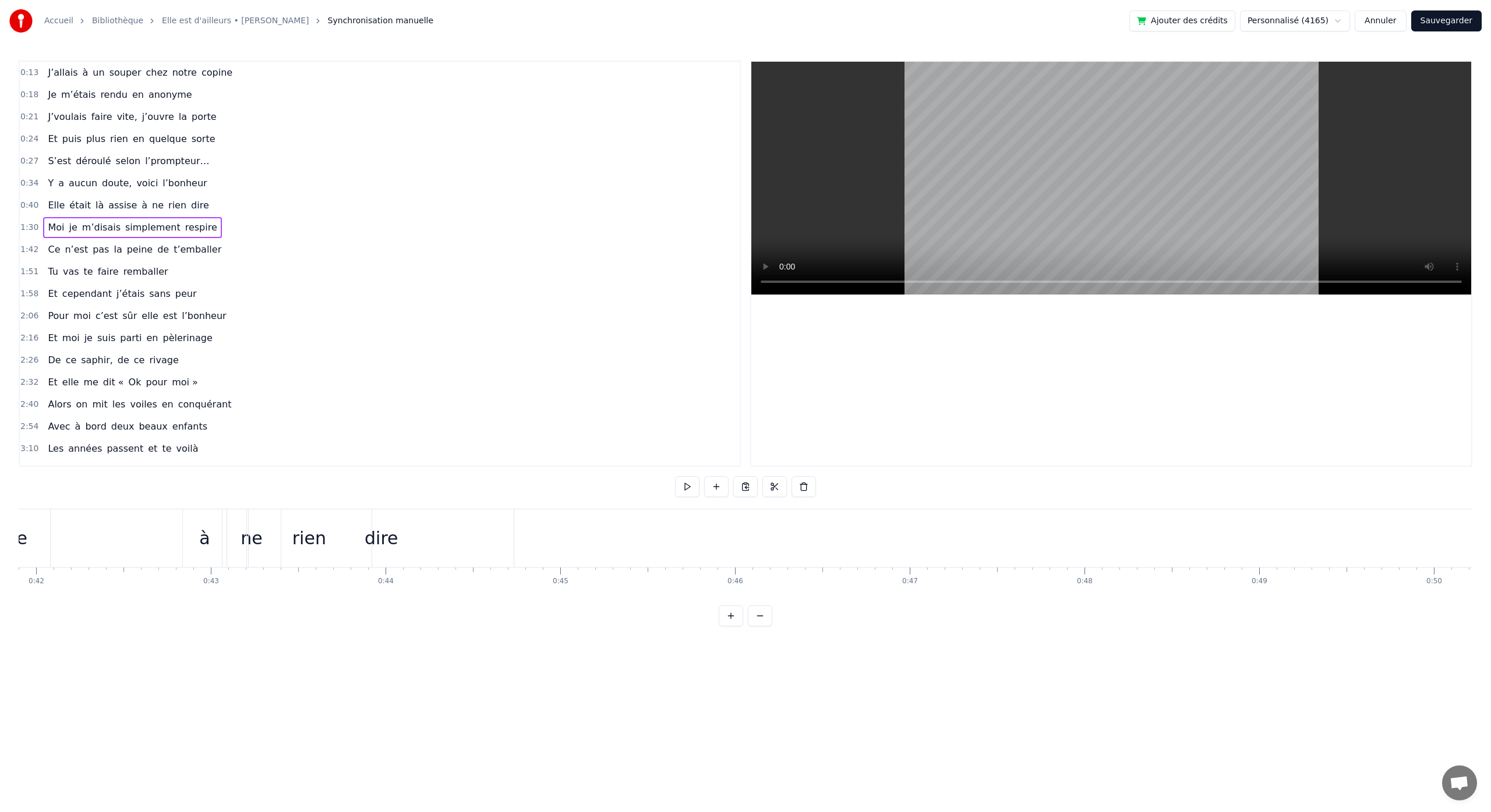
scroll to position [0, 7290]
click at [617, 556] on html "Accueil Bibliothèque Elle est d'ailleurs • [PERSON_NAME] Synchronisation manuel…" at bounding box center [746, 322] width 1491 height 645
click at [674, 589] on div "Coller la ligne Ctrl+V" at bounding box center [732, 589] width 143 height 18
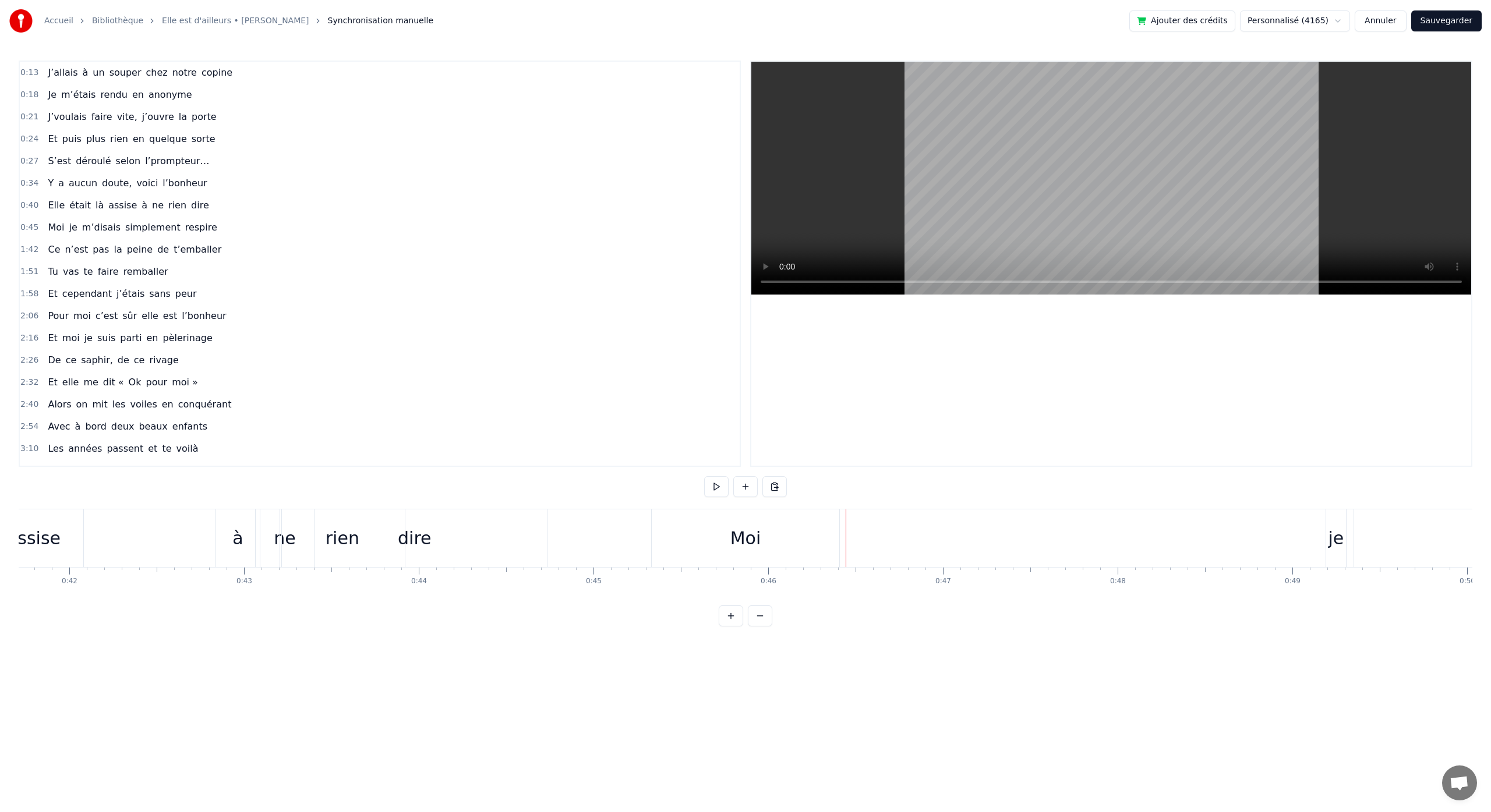
click at [736, 542] on div "Moi" at bounding box center [746, 538] width 31 height 26
drag, startPoint x: 664, startPoint y: 521, endPoint x: 584, endPoint y: 518, distance: 80.1
click at [582, 518] on icon at bounding box center [580, 519] width 10 height 10
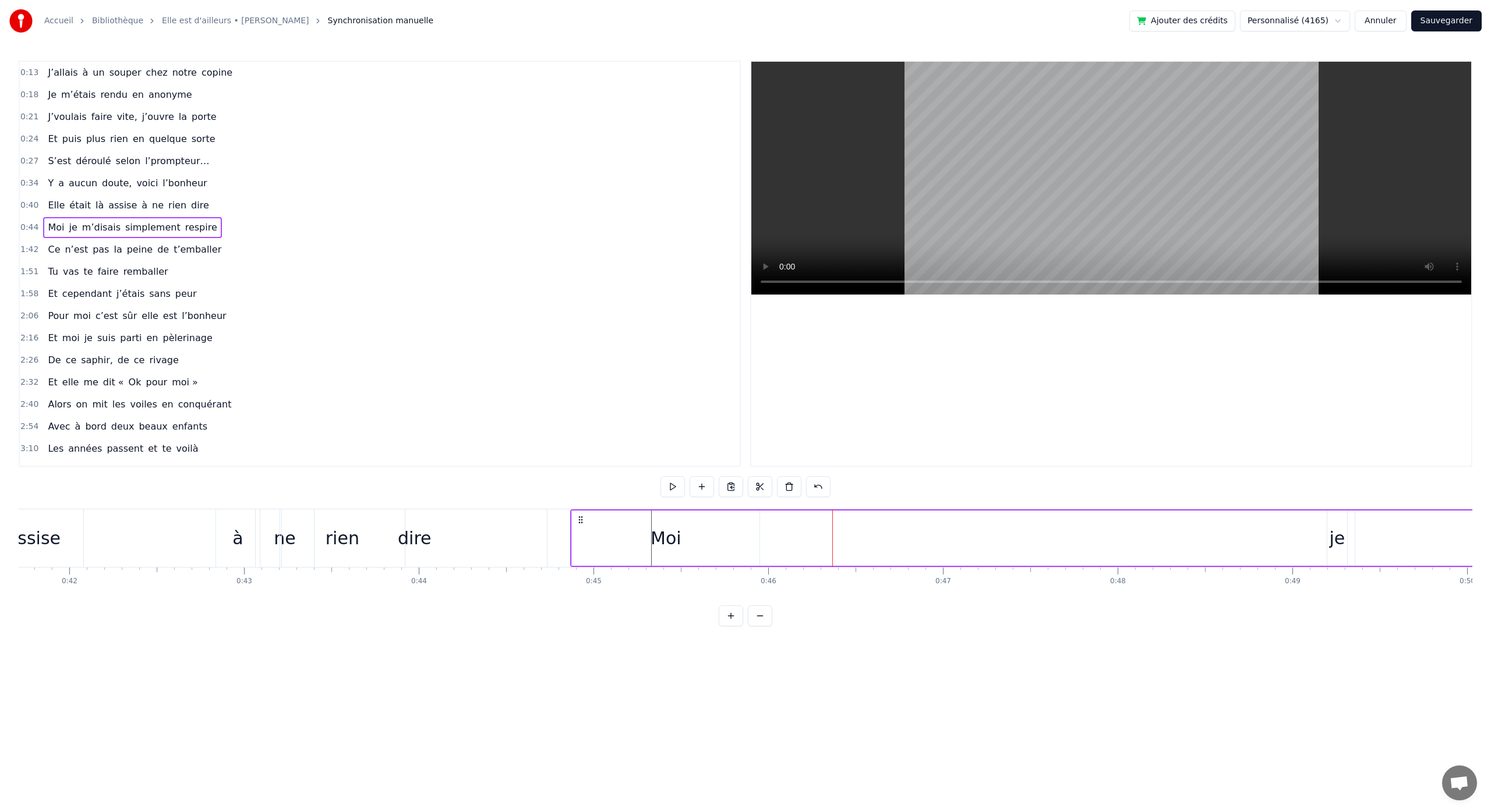
click at [705, 539] on div "Moi" at bounding box center [666, 538] width 188 height 56
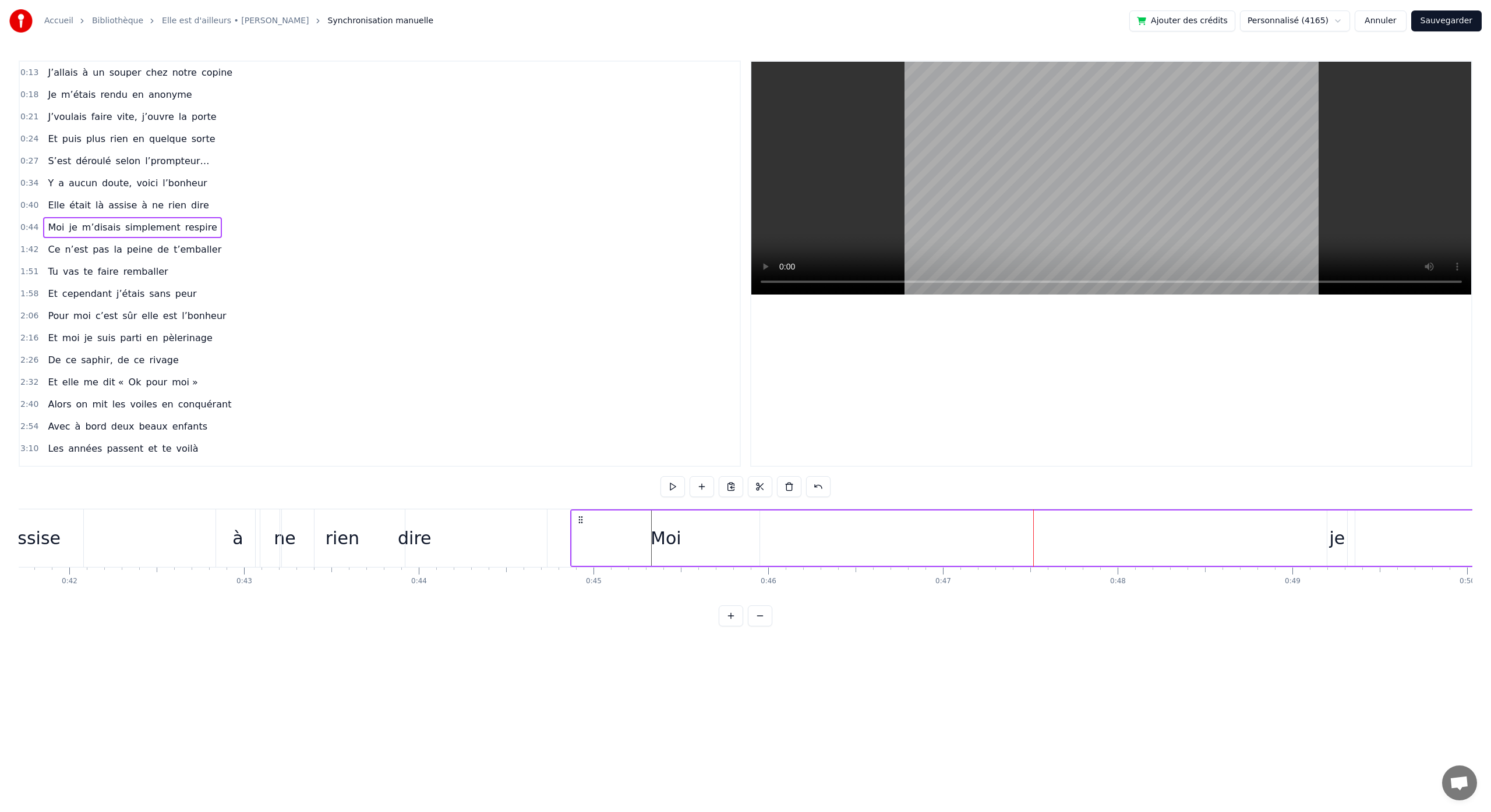
click at [1337, 532] on div "je" at bounding box center [1338, 538] width 16 height 26
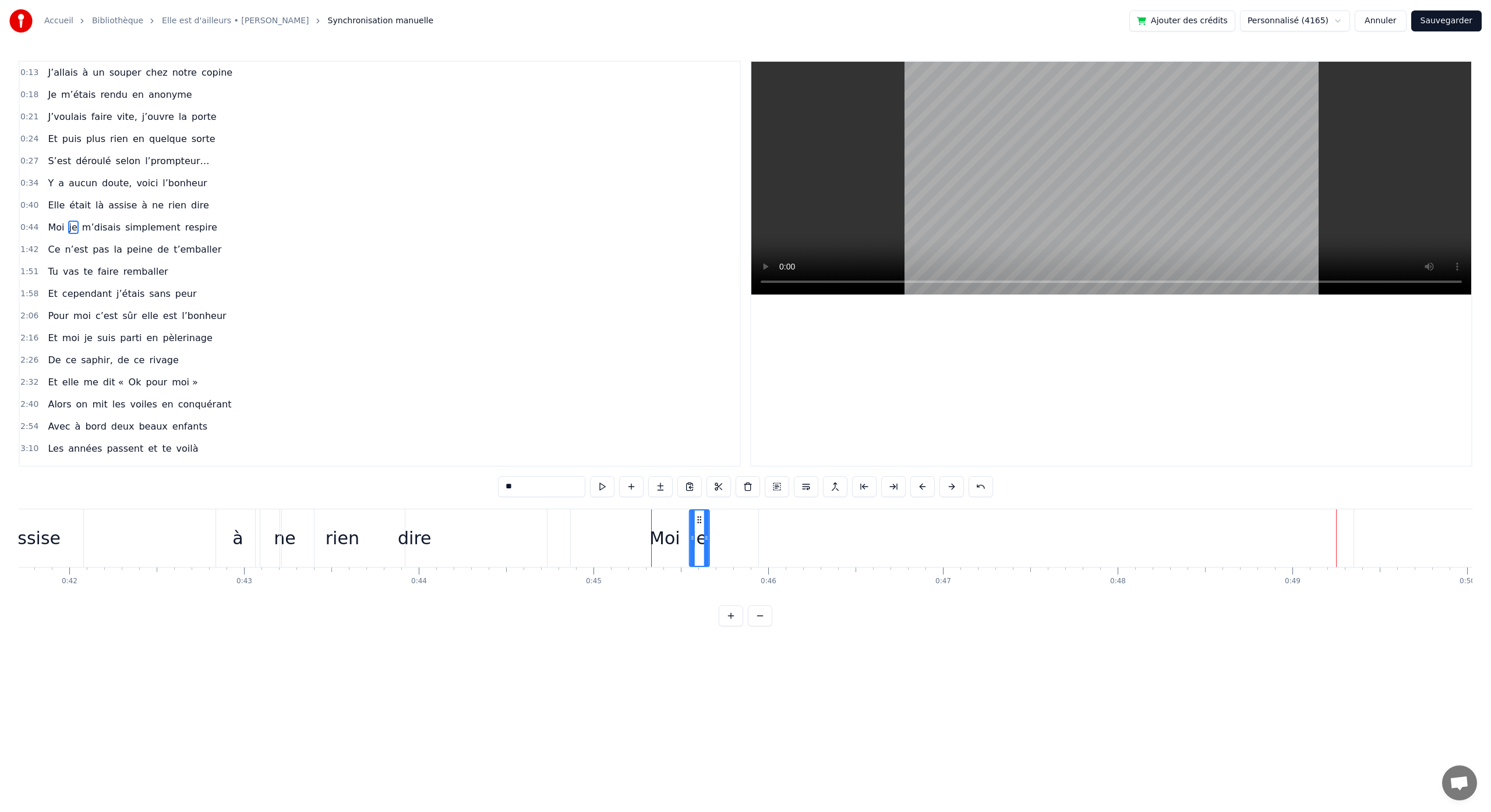
drag, startPoint x: 1335, startPoint y: 520, endPoint x: 698, endPoint y: 563, distance: 638.4
click at [699, 563] on div "je" at bounding box center [699, 538] width 18 height 56
click at [1448, 23] on button "Sauvegarder" at bounding box center [1447, 21] width 70 height 21
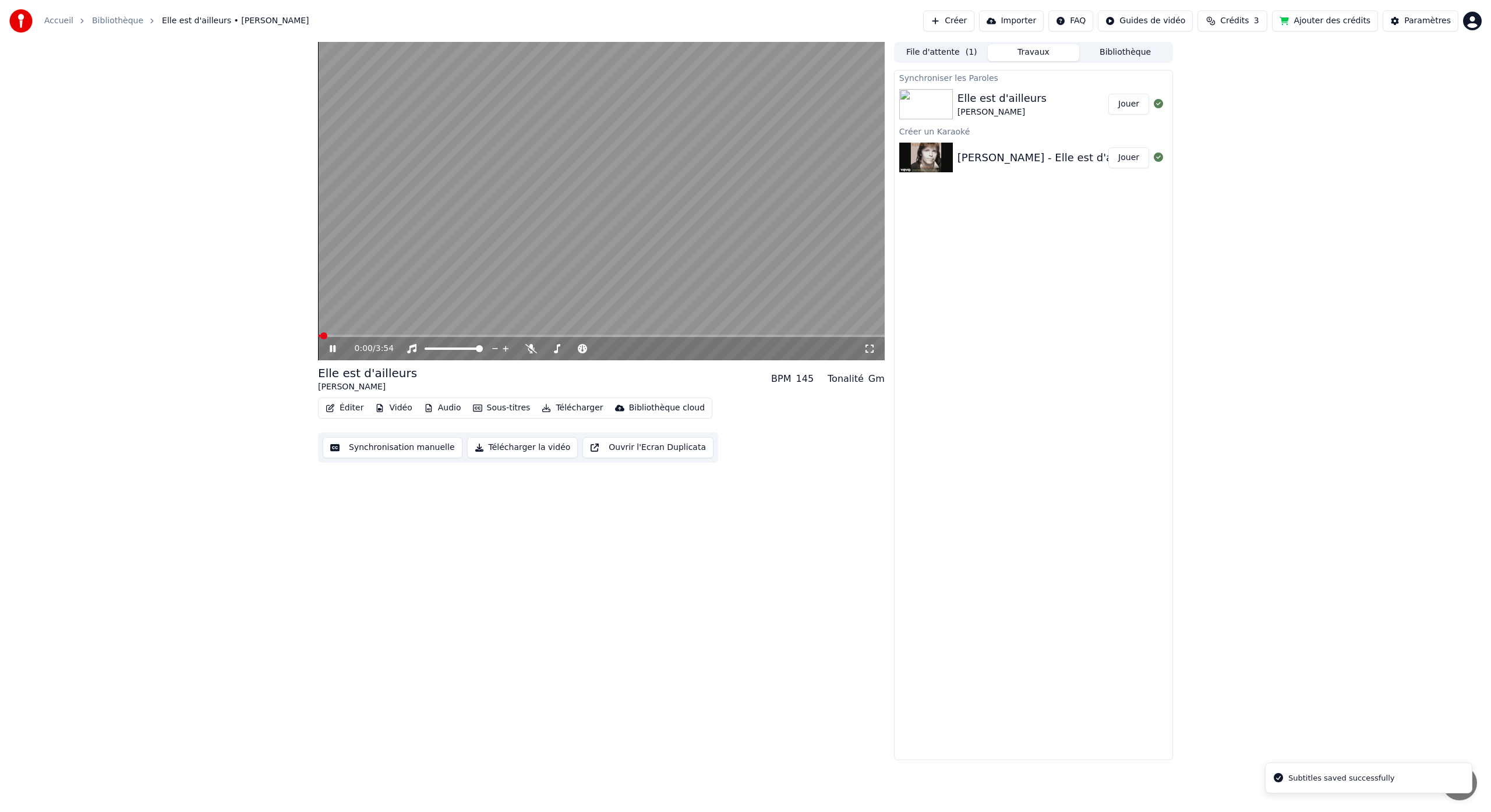
click at [351, 447] on button "Synchronisation manuelle" at bounding box center [392, 448] width 140 height 21
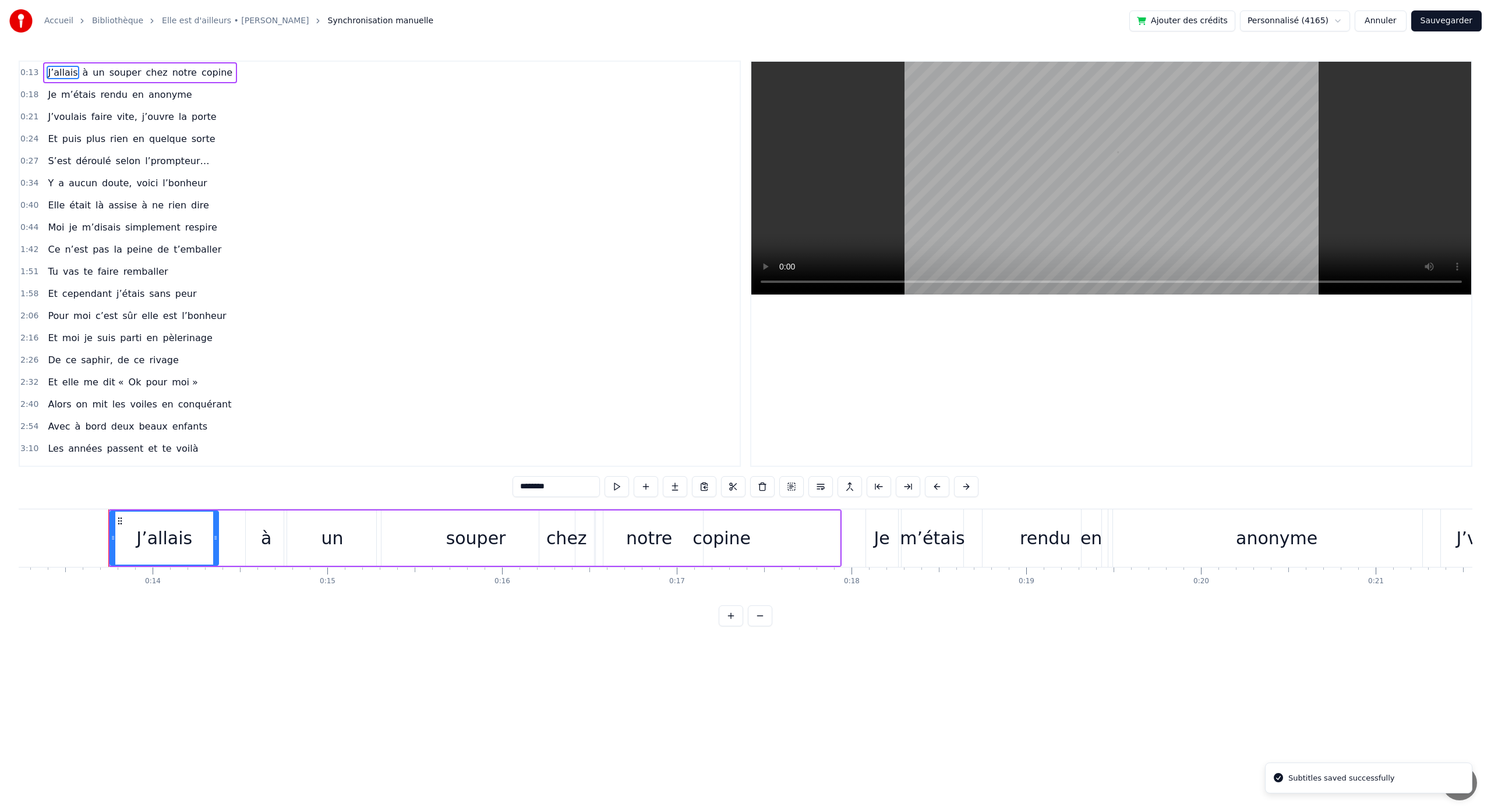
scroll to position [0, 2344]
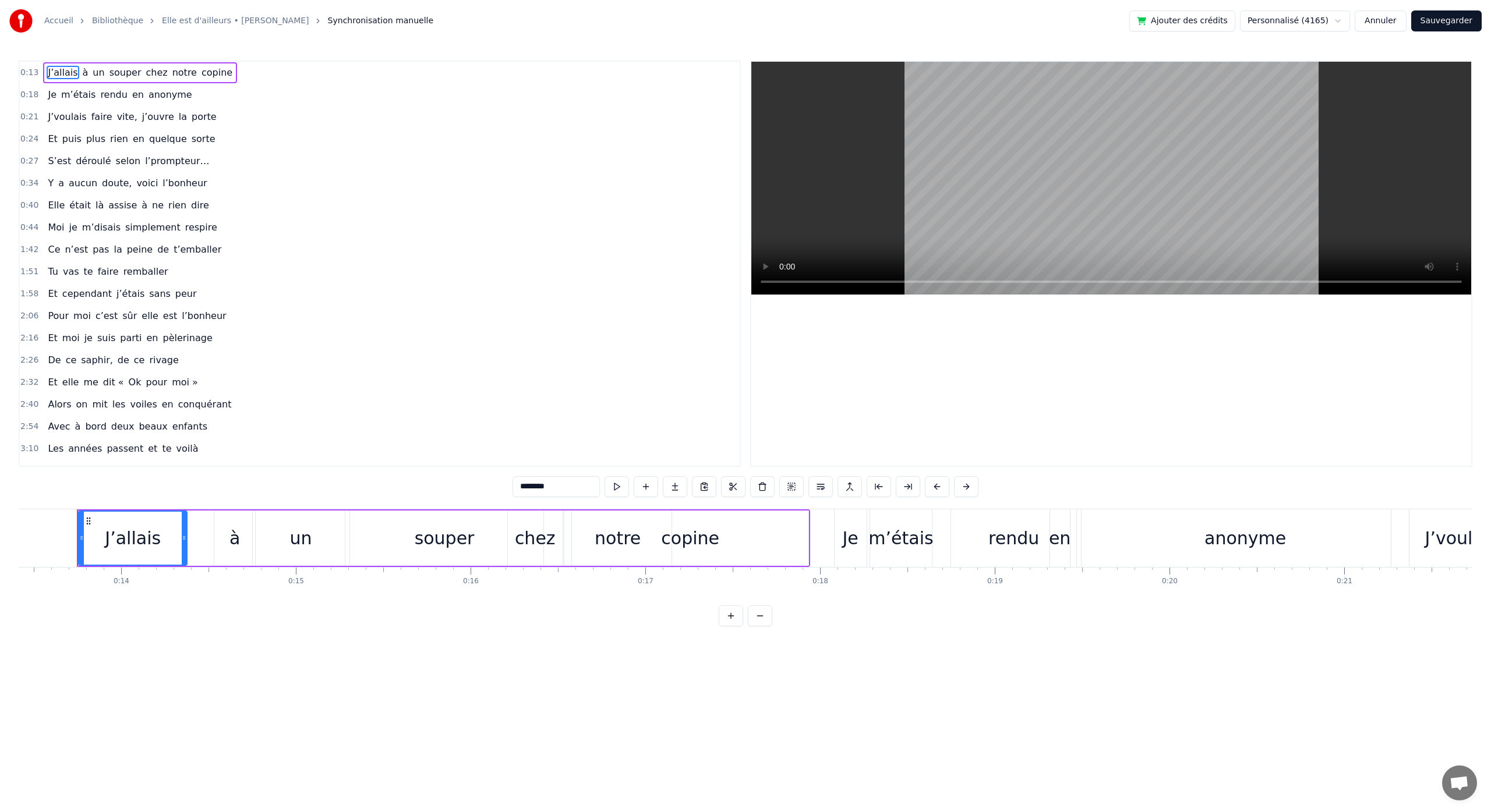
click at [1448, 27] on button "Sauvegarder" at bounding box center [1447, 21] width 70 height 21
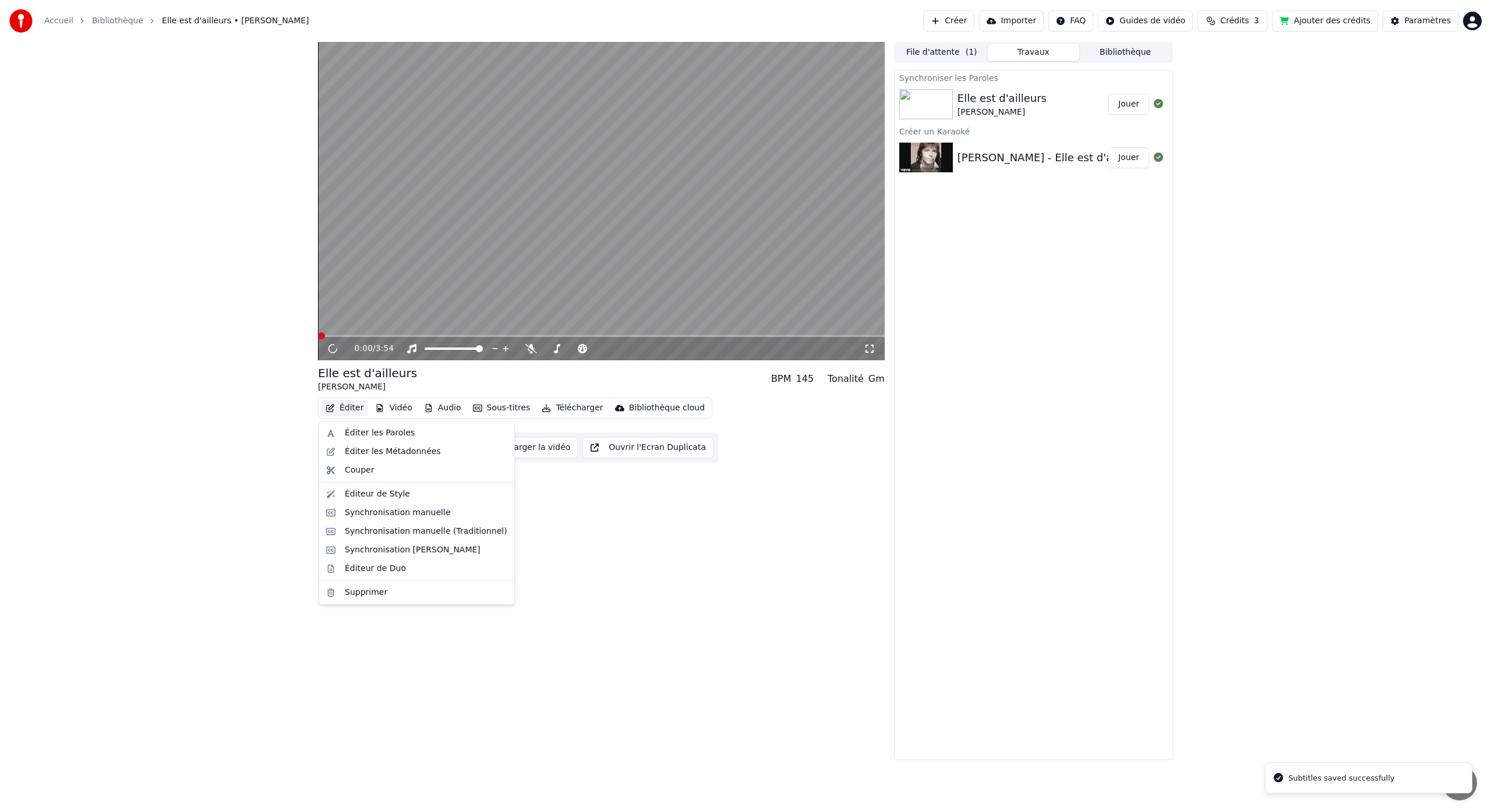
click at [336, 406] on button "Éditer" at bounding box center [344, 408] width 47 height 17
click at [403, 536] on div "Synchronisation manuelle (Traditionnel)" at bounding box center [426, 531] width 162 height 11
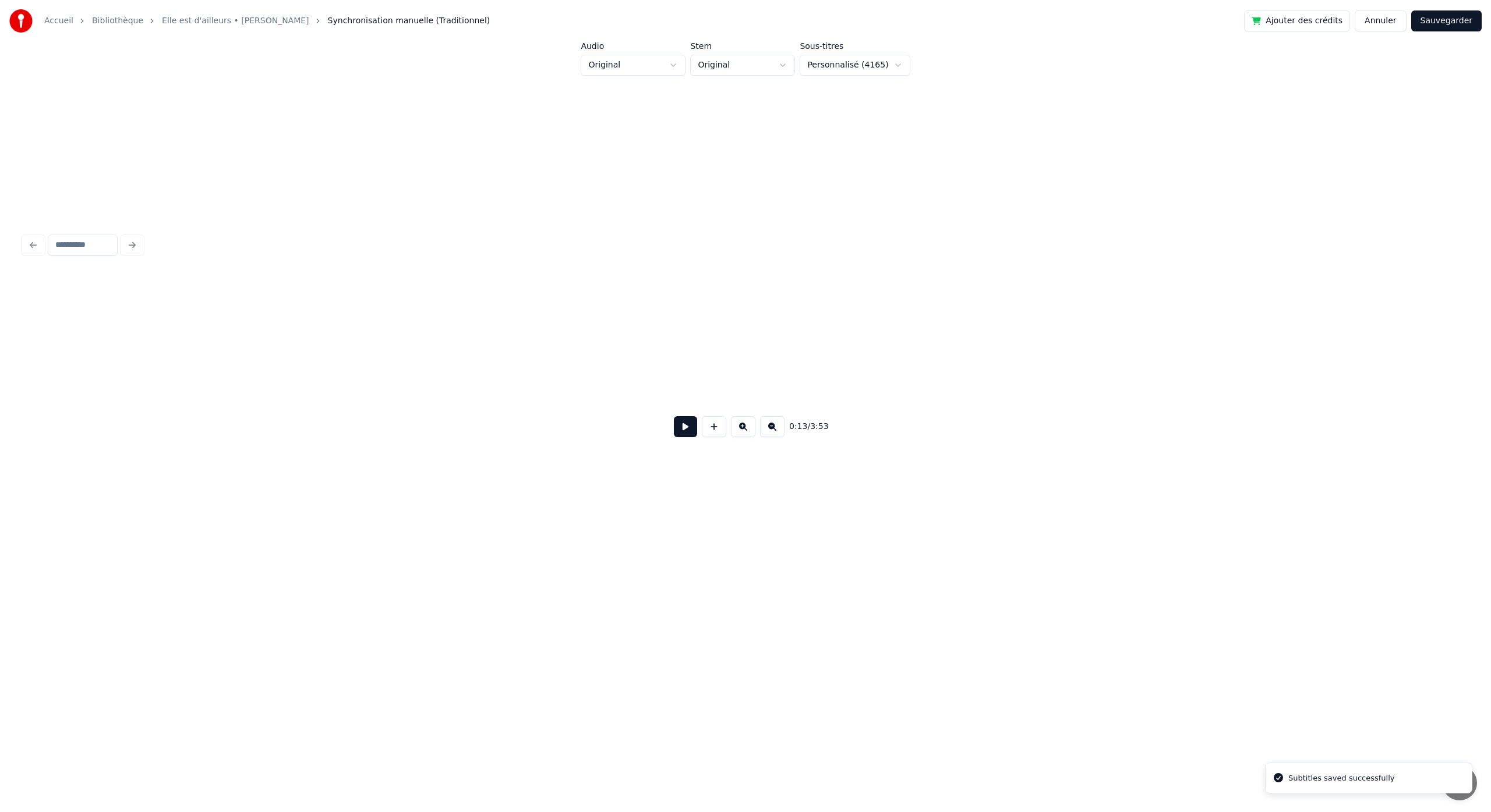
scroll to position [0, 1601]
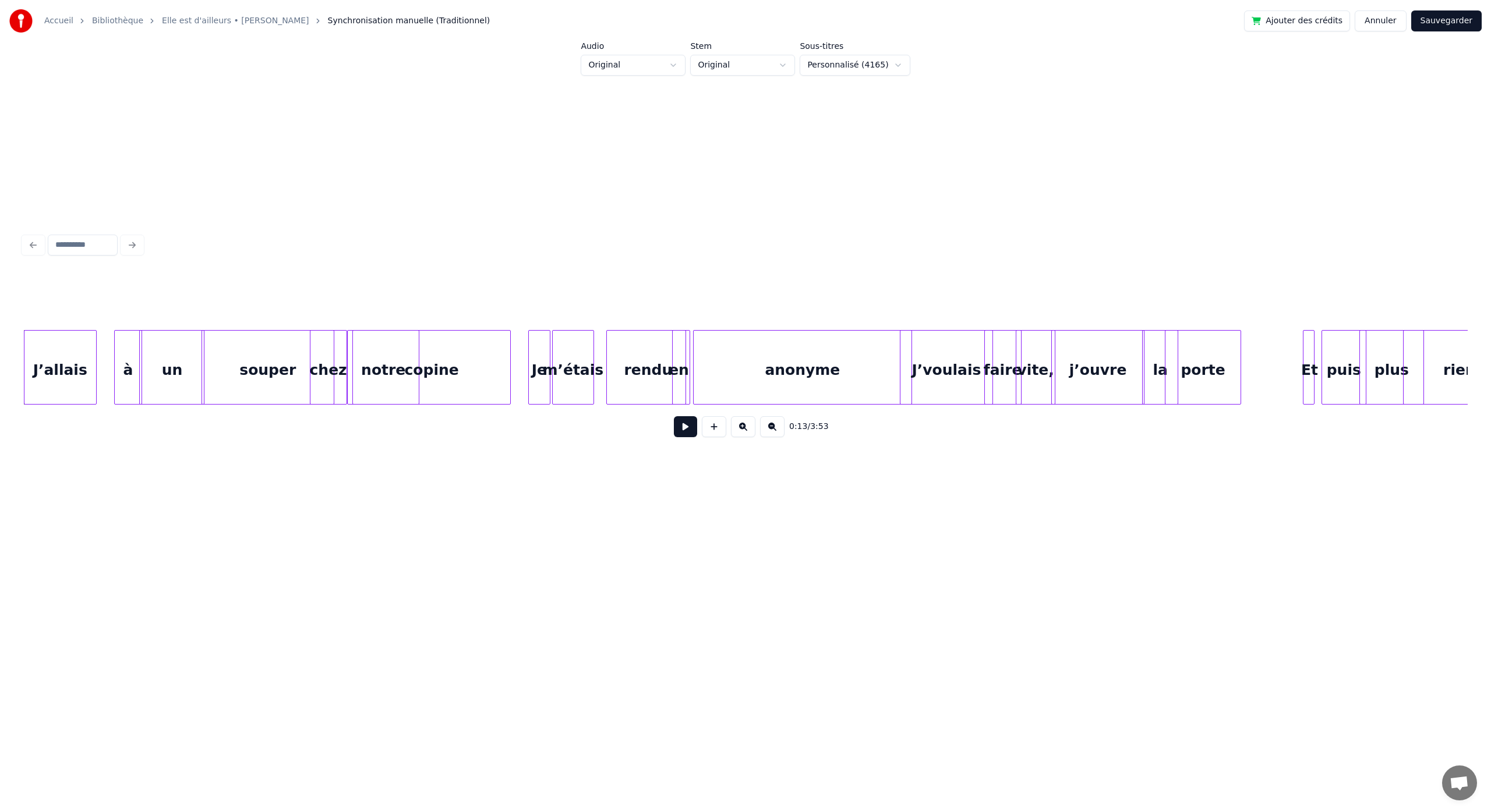
click at [1095, 347] on div "j’ouvre" at bounding box center [1098, 370] width 92 height 79
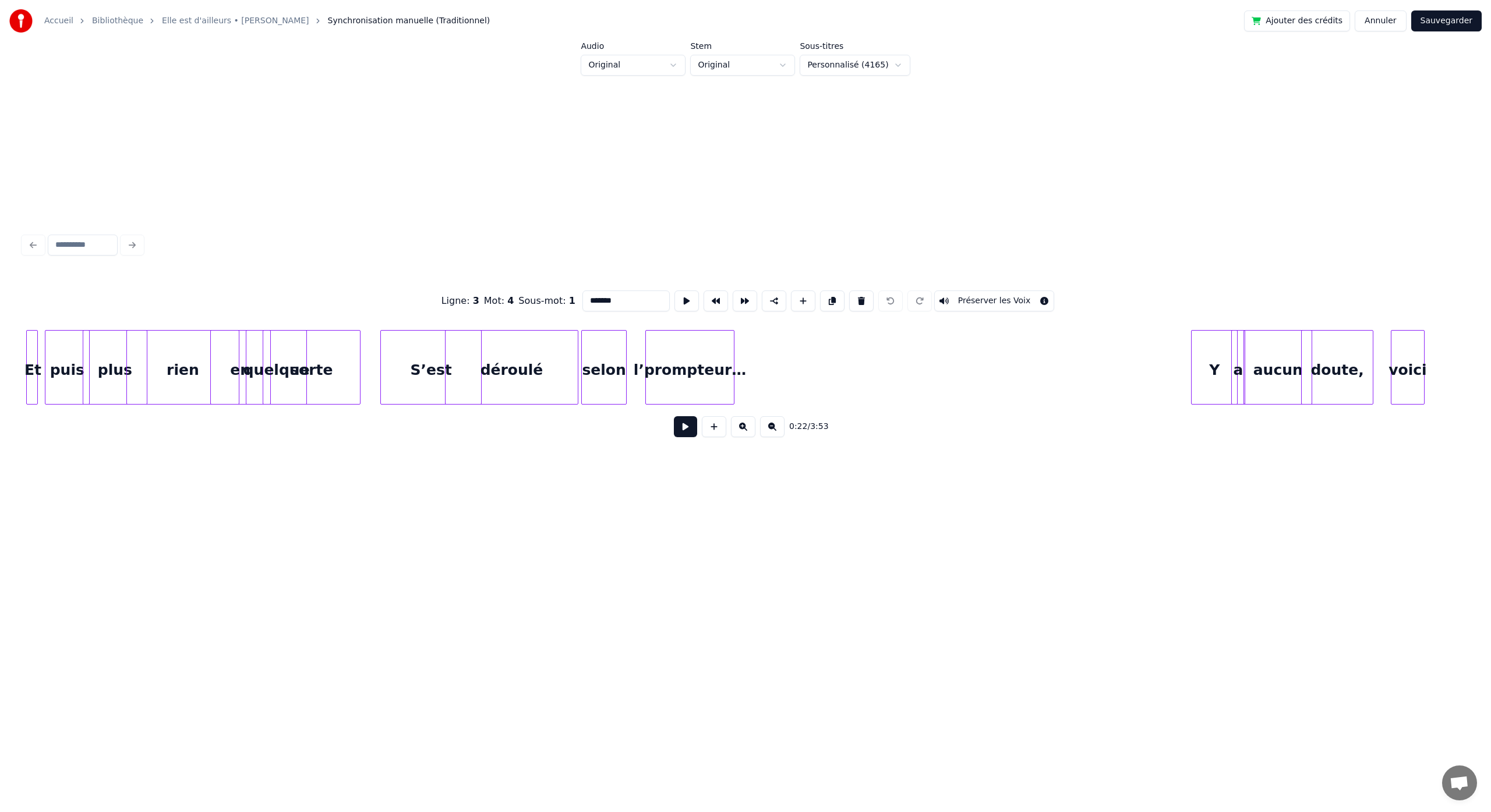
scroll to position [0, 2884]
click at [768, 432] on button at bounding box center [772, 426] width 24 height 21
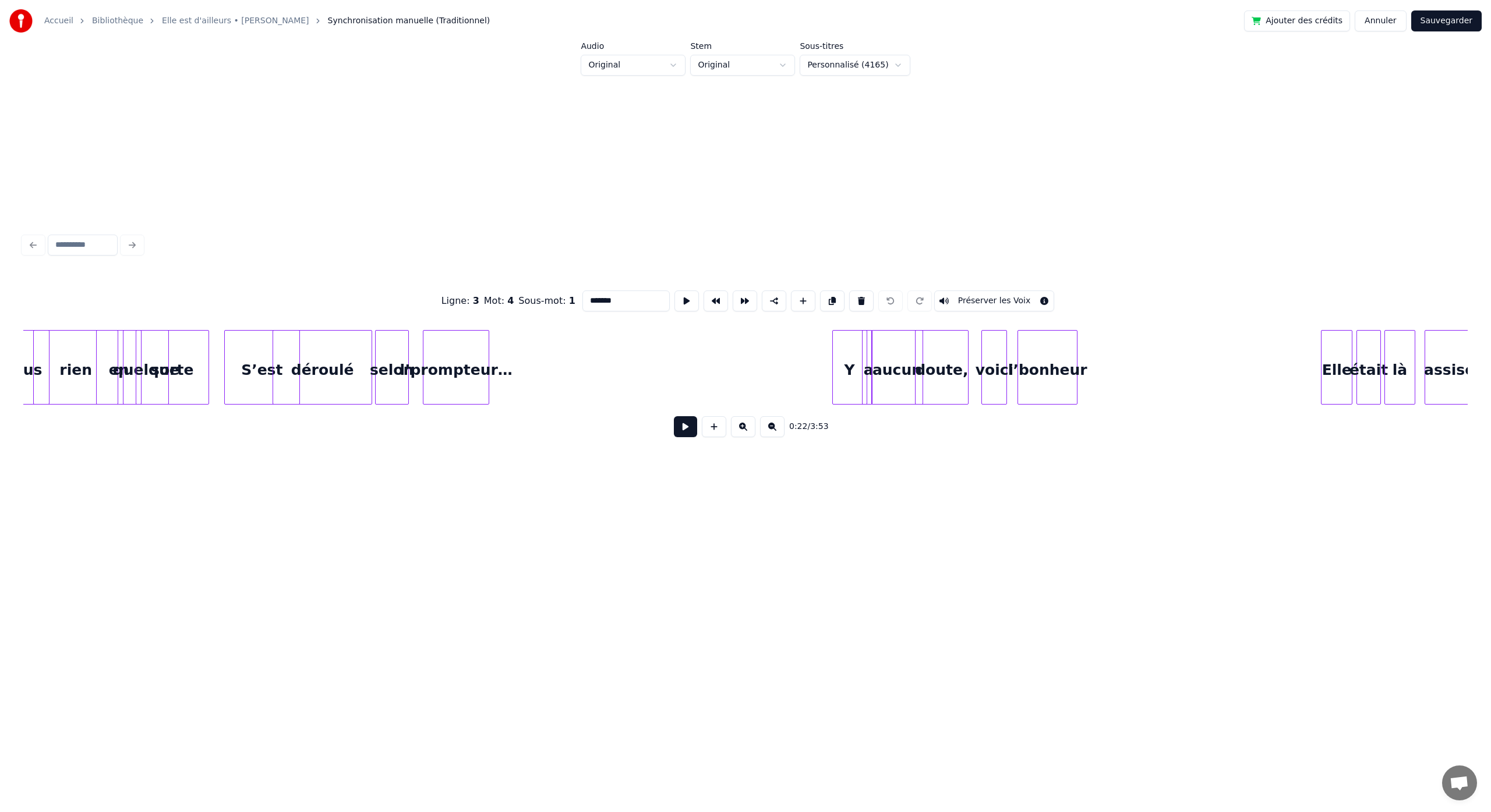
click at [768, 432] on button at bounding box center [772, 426] width 24 height 21
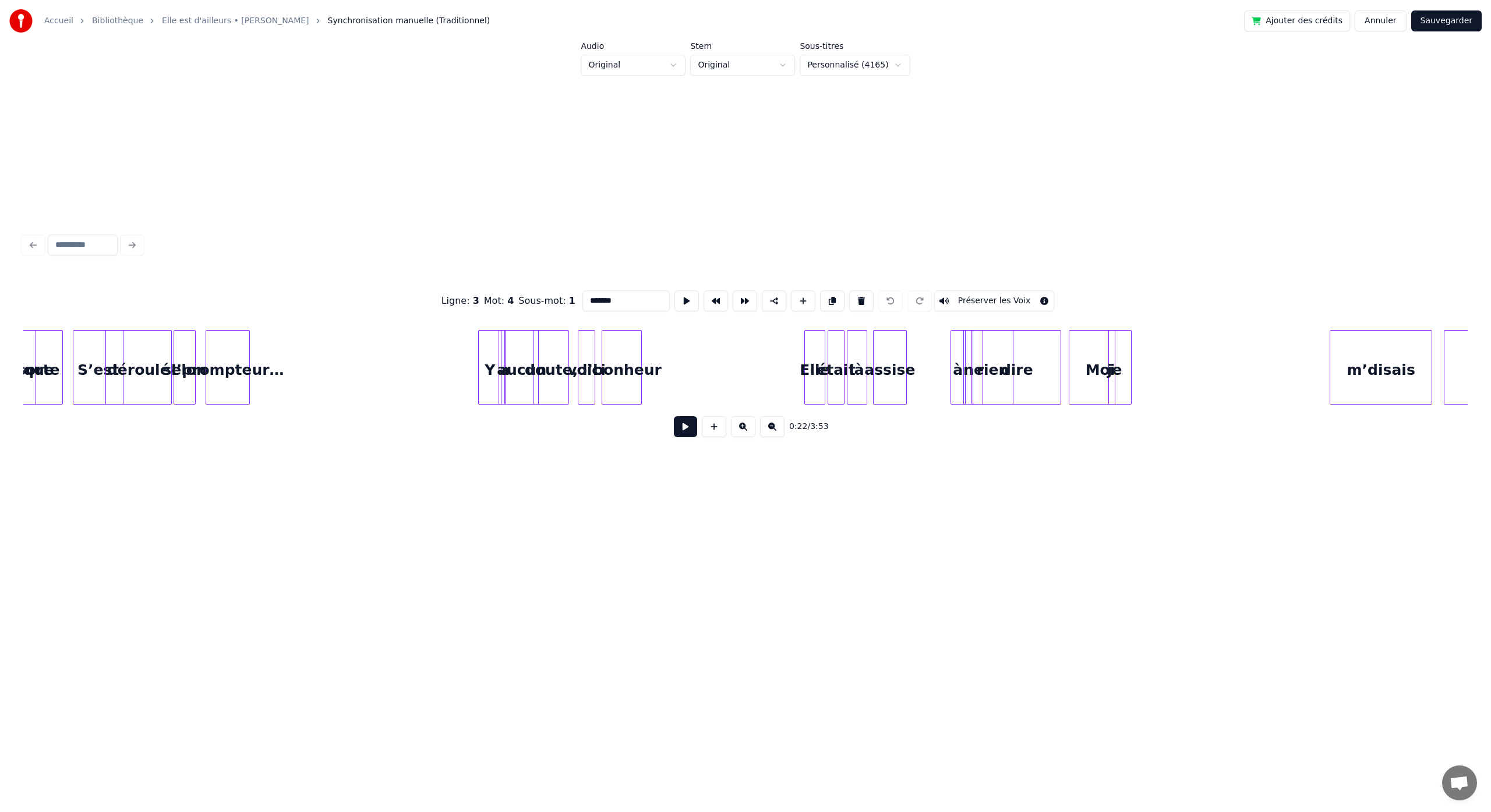
click at [1041, 380] on div "dire" at bounding box center [1017, 370] width 88 height 79
type input "****"
click at [1038, 381] on div "dire" at bounding box center [1017, 370] width 88 height 79
drag, startPoint x: 1117, startPoint y: 465, endPoint x: 1115, endPoint y: 441, distance: 24.1
click at [1117, 465] on div "Ligne : 7 Mot : 8 Sous-mot : 1 **** Préserver les Voix 0:43 / 3:53" at bounding box center [745, 338] width 1454 height 487
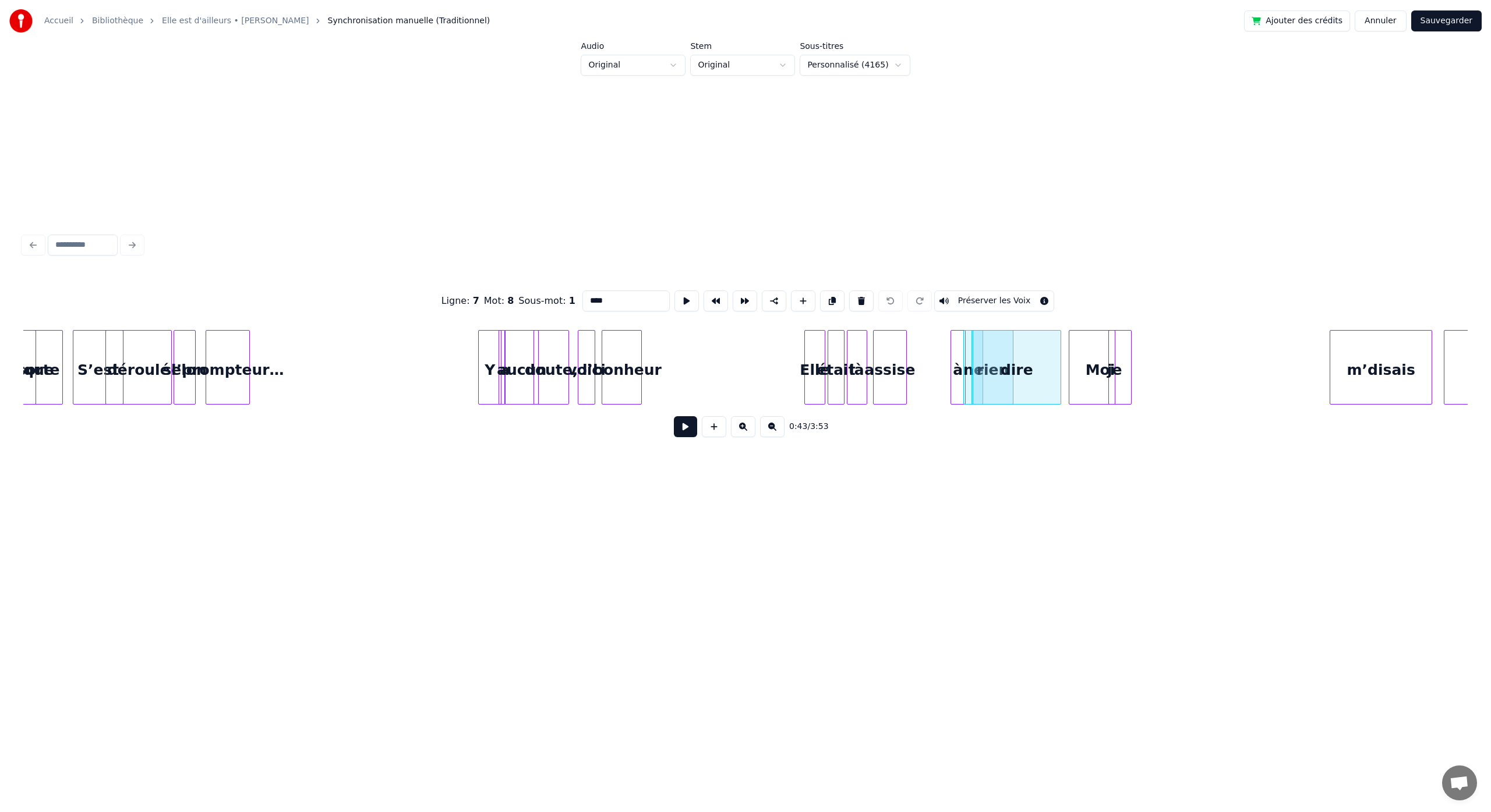
click at [1098, 393] on div "Moi" at bounding box center [1100, 370] width 62 height 79
type input "***"
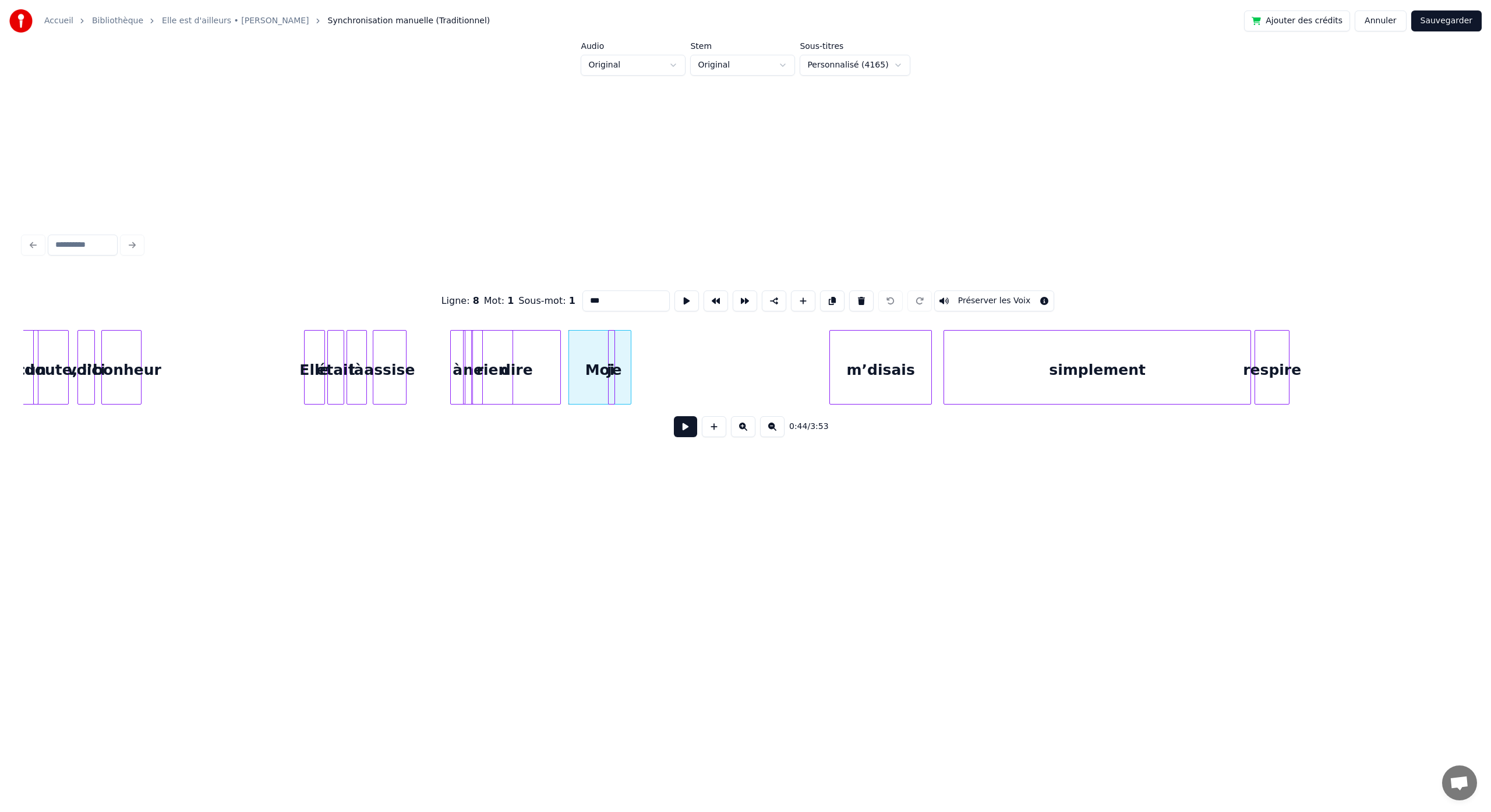
scroll to position [0, 2104]
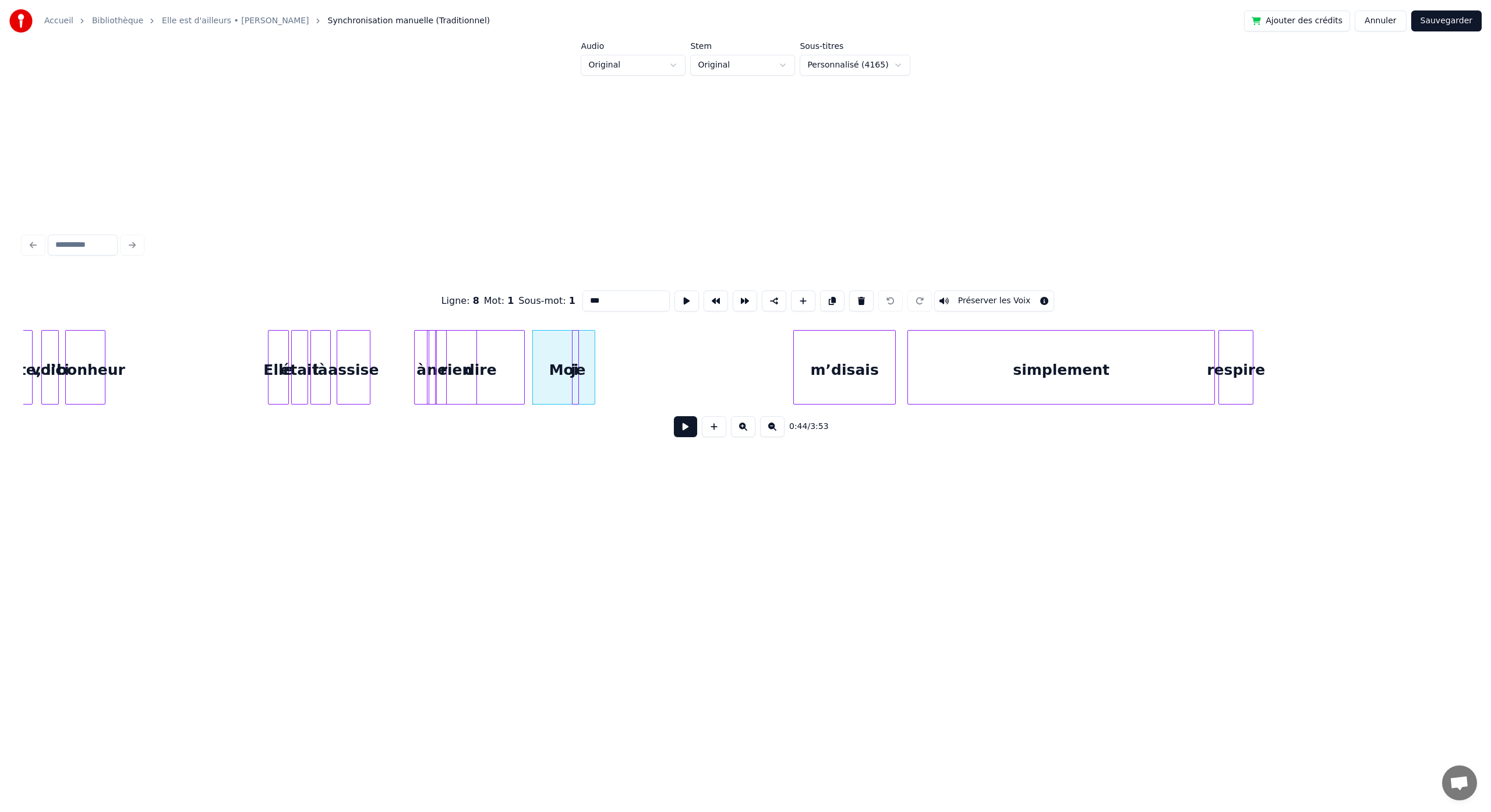
click at [744, 434] on button at bounding box center [743, 426] width 24 height 21
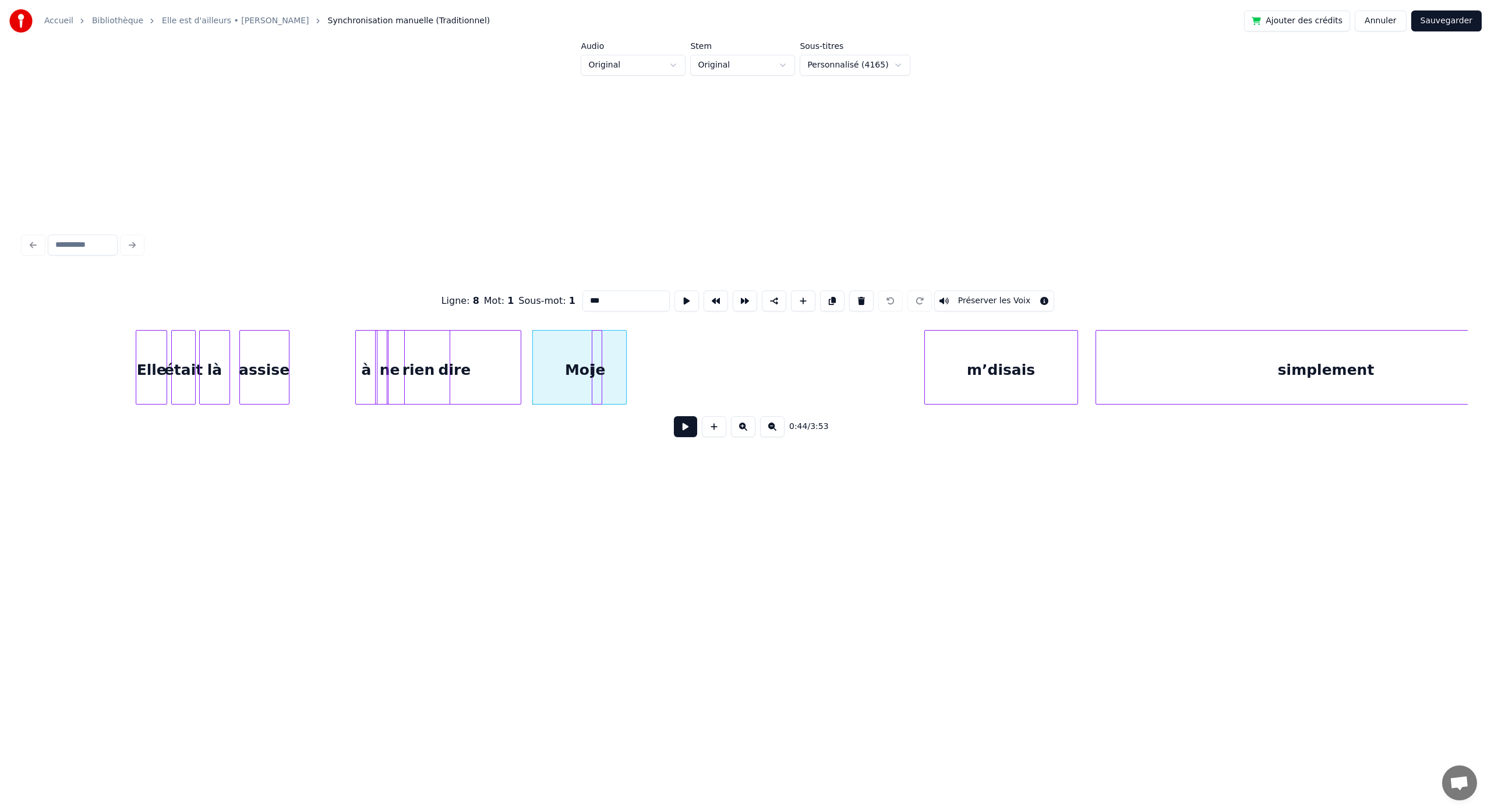
click at [744, 434] on button at bounding box center [743, 426] width 24 height 21
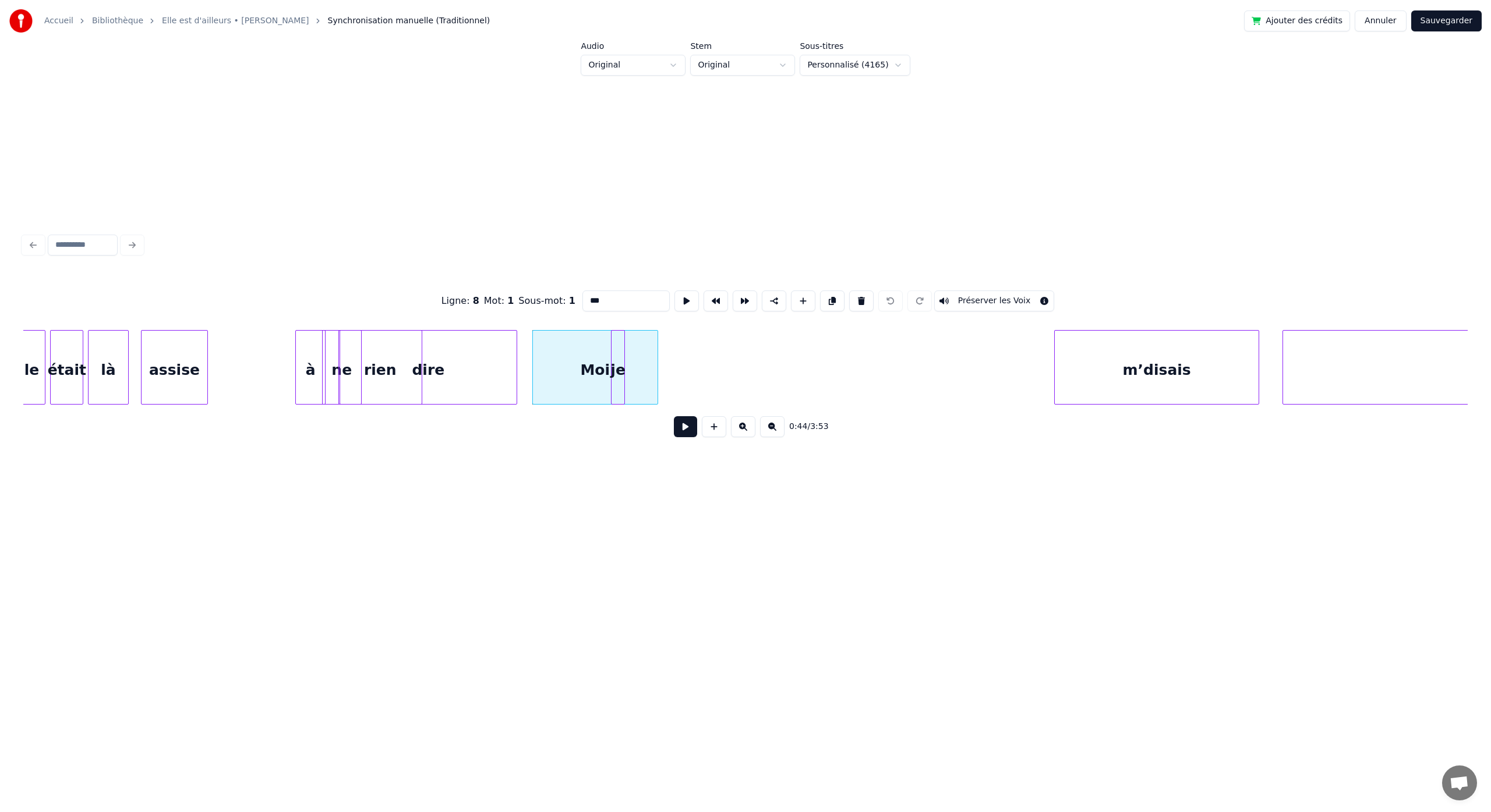
click at [553, 368] on div "Moi" at bounding box center [594, 370] width 124 height 79
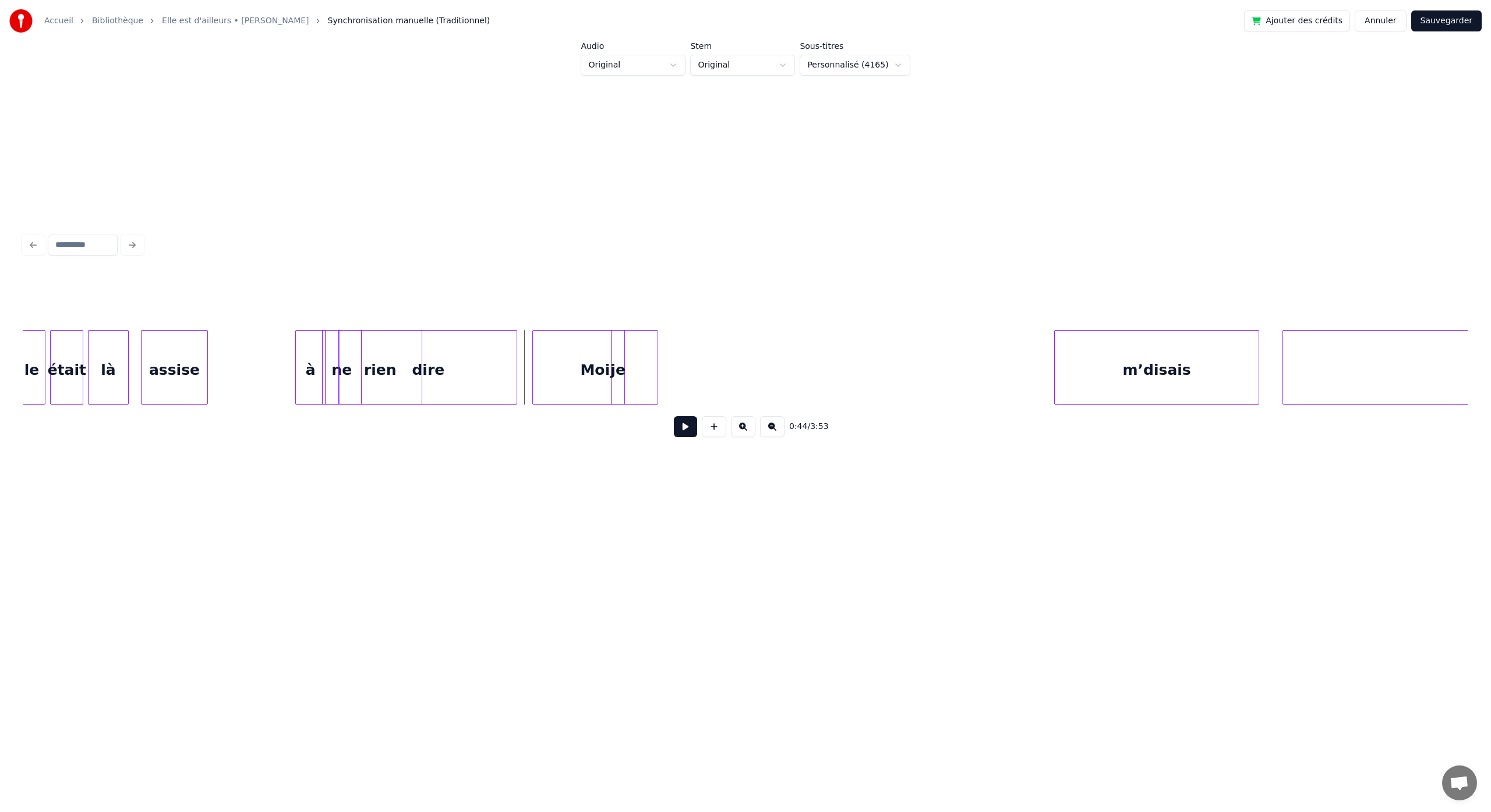
click at [692, 429] on button at bounding box center [686, 426] width 23 height 21
click at [687, 433] on button at bounding box center [686, 426] width 23 height 21
click at [600, 372] on div "Moi" at bounding box center [594, 370] width 124 height 79
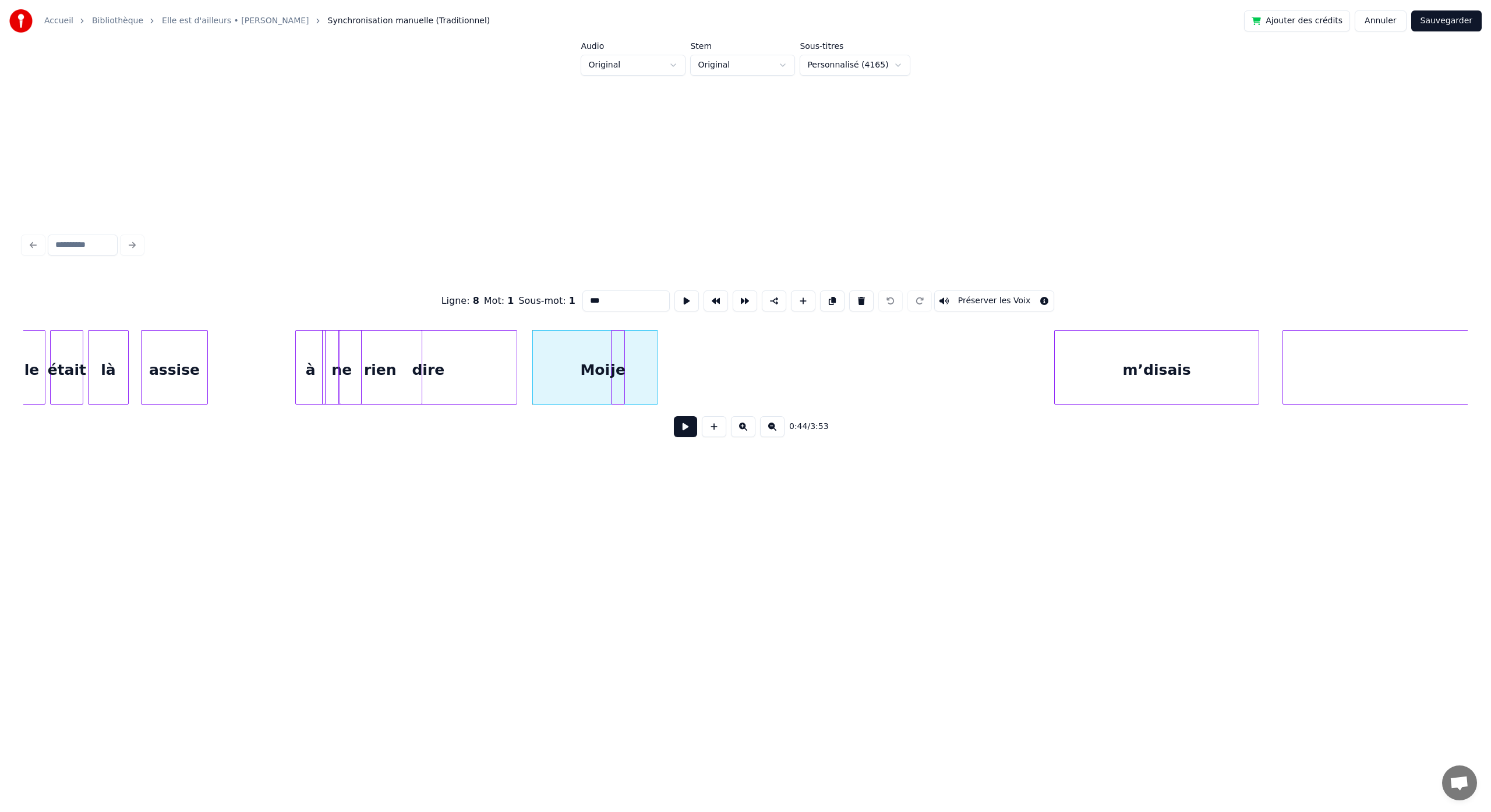
click at [586, 350] on div "Moi" at bounding box center [594, 370] width 124 height 79
click at [539, 380] on div "Moi" at bounding box center [573, 370] width 124 height 79
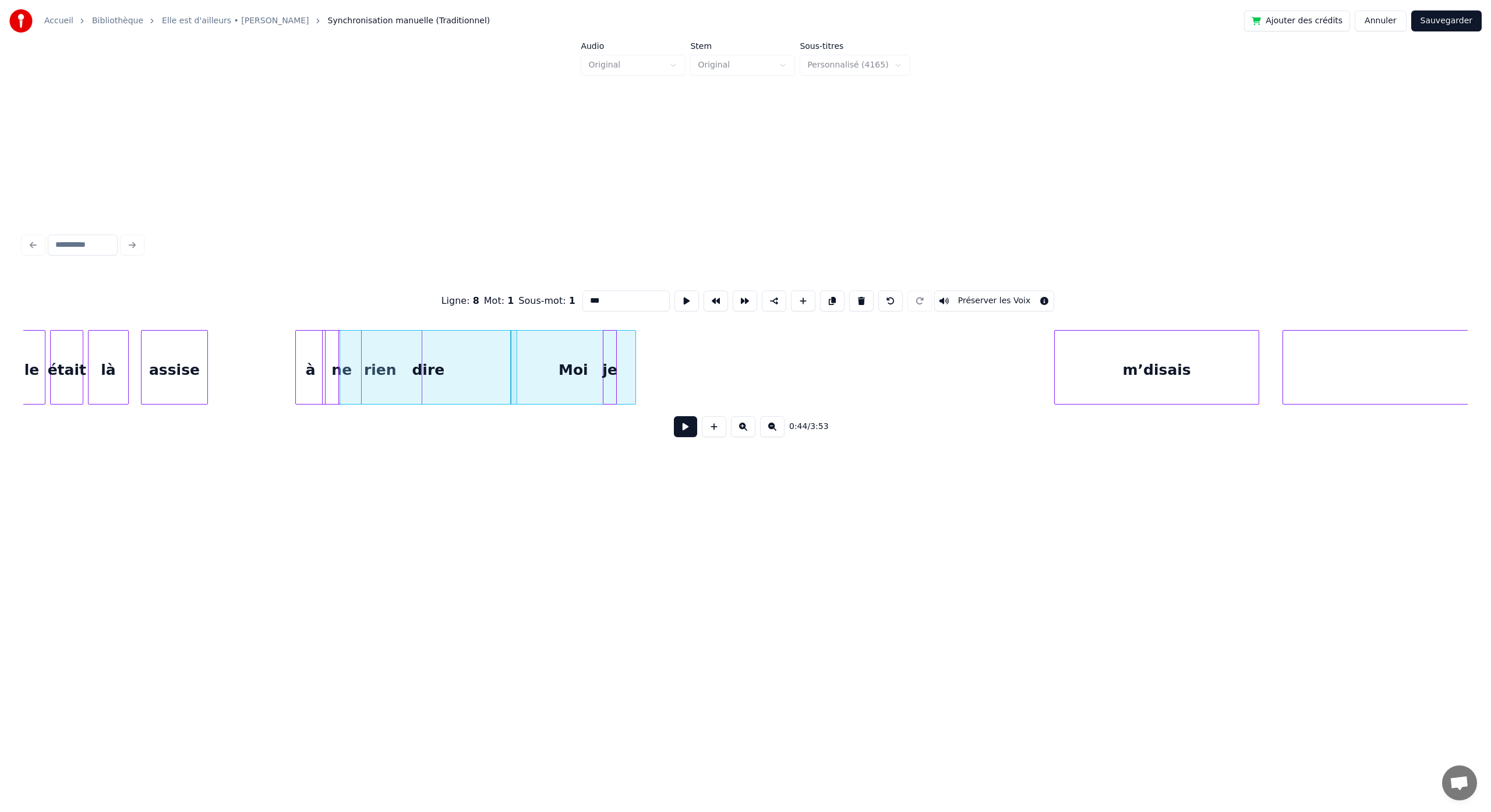
click at [612, 383] on div "je" at bounding box center [610, 370] width 13 height 79
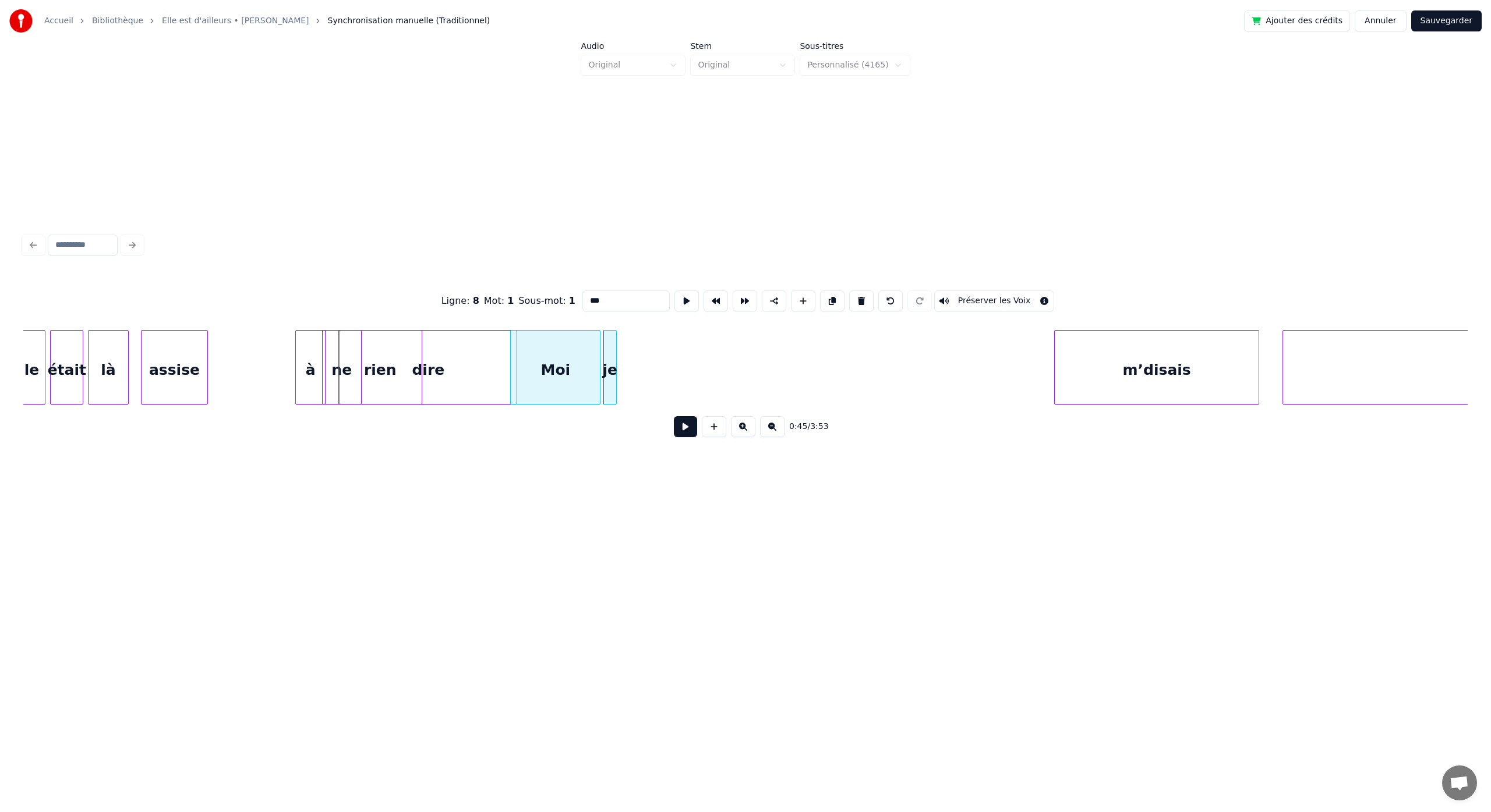
click at [598, 385] on div at bounding box center [599, 367] width 3 height 73
click at [612, 385] on div at bounding box center [613, 367] width 3 height 73
click at [674, 416] on button at bounding box center [686, 426] width 23 height 21
click at [667, 399] on div "m’disais" at bounding box center [719, 370] width 204 height 79
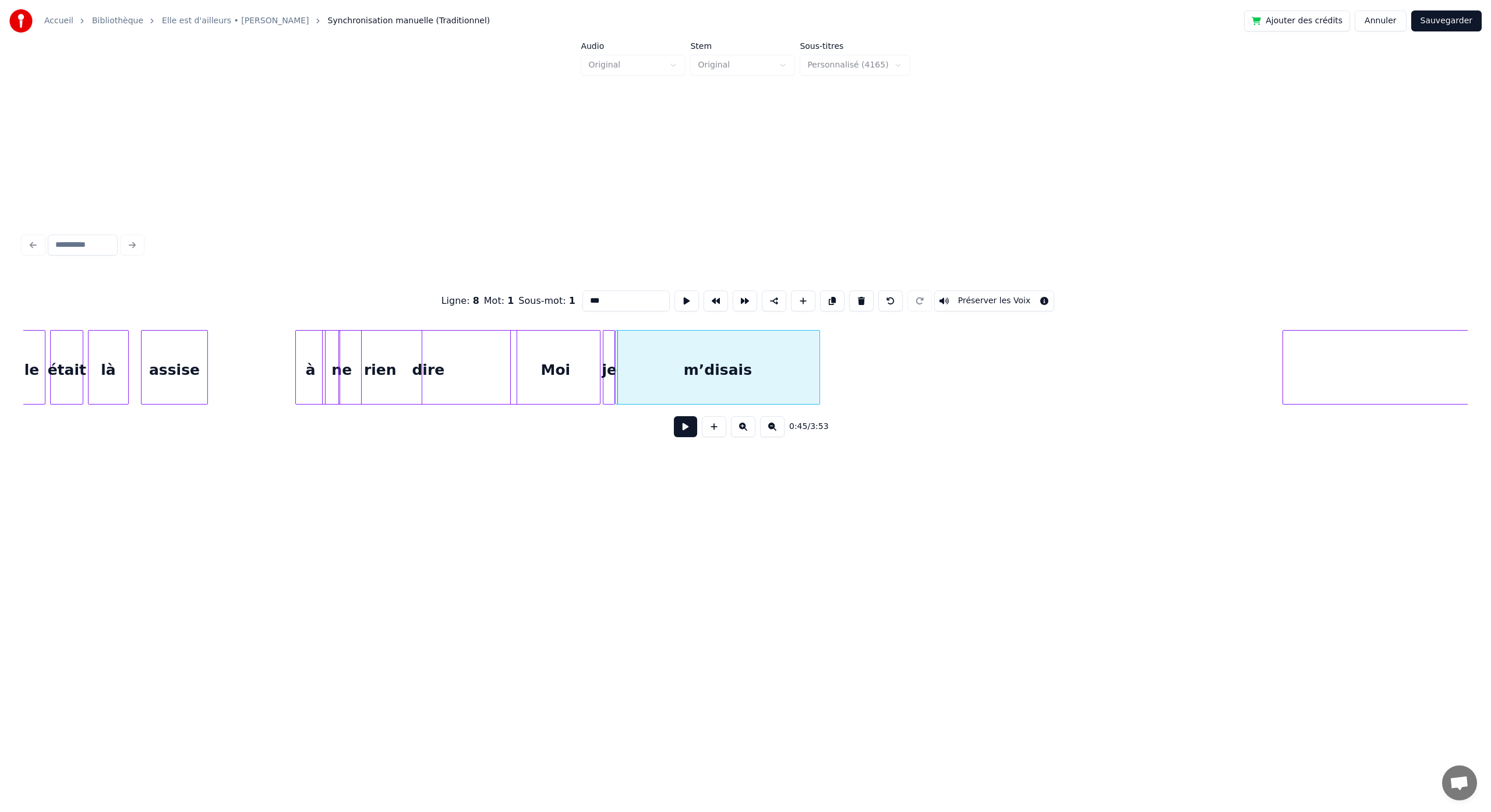
click at [819, 361] on div "m’disais" at bounding box center [718, 367] width 205 height 75
click at [720, 370] on div at bounding box center [722, 367] width 3 height 73
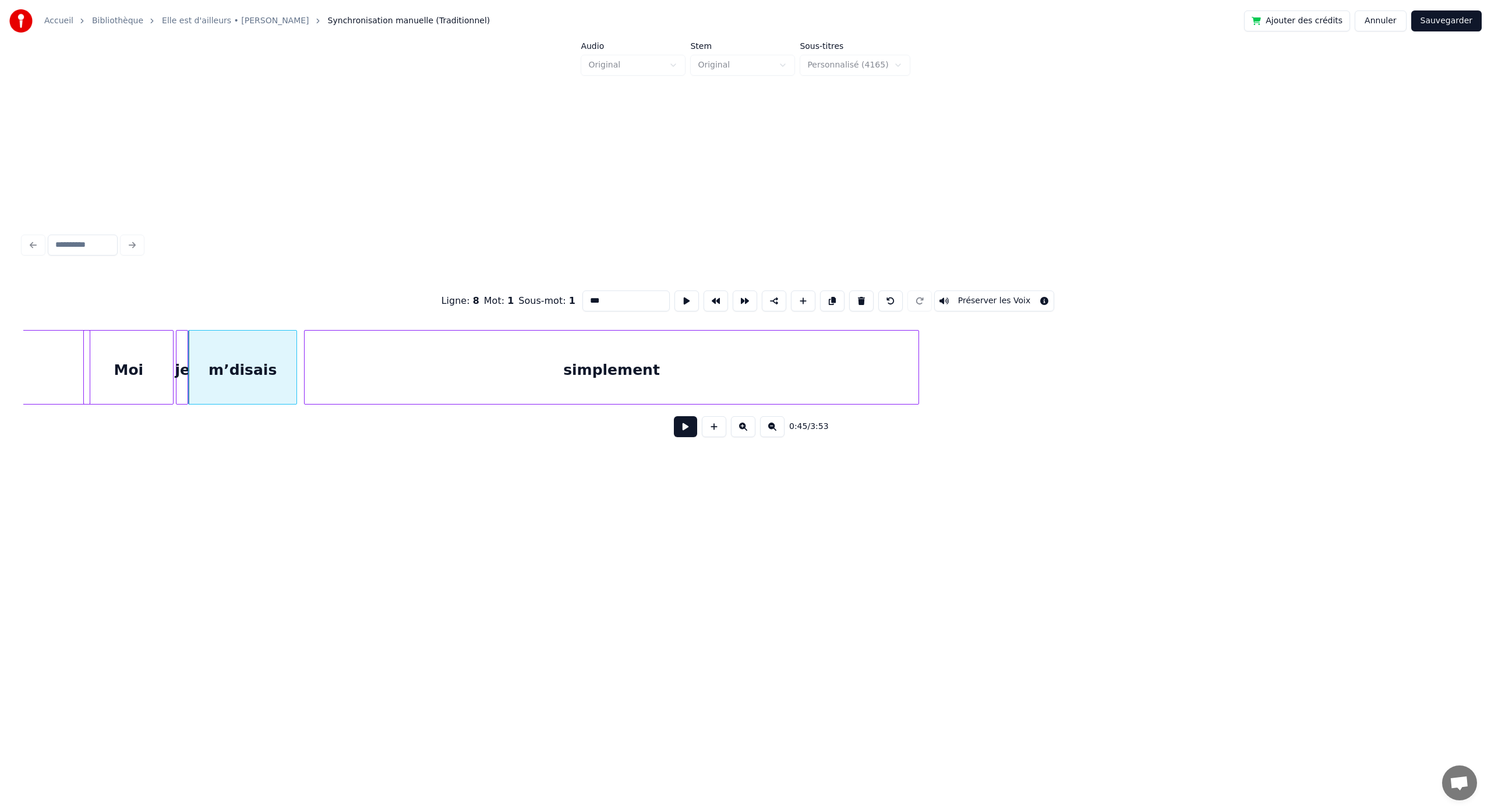
click at [740, 405] on div "dire Moi je m’disais simplement" at bounding box center [746, 367] width 1445 height 75
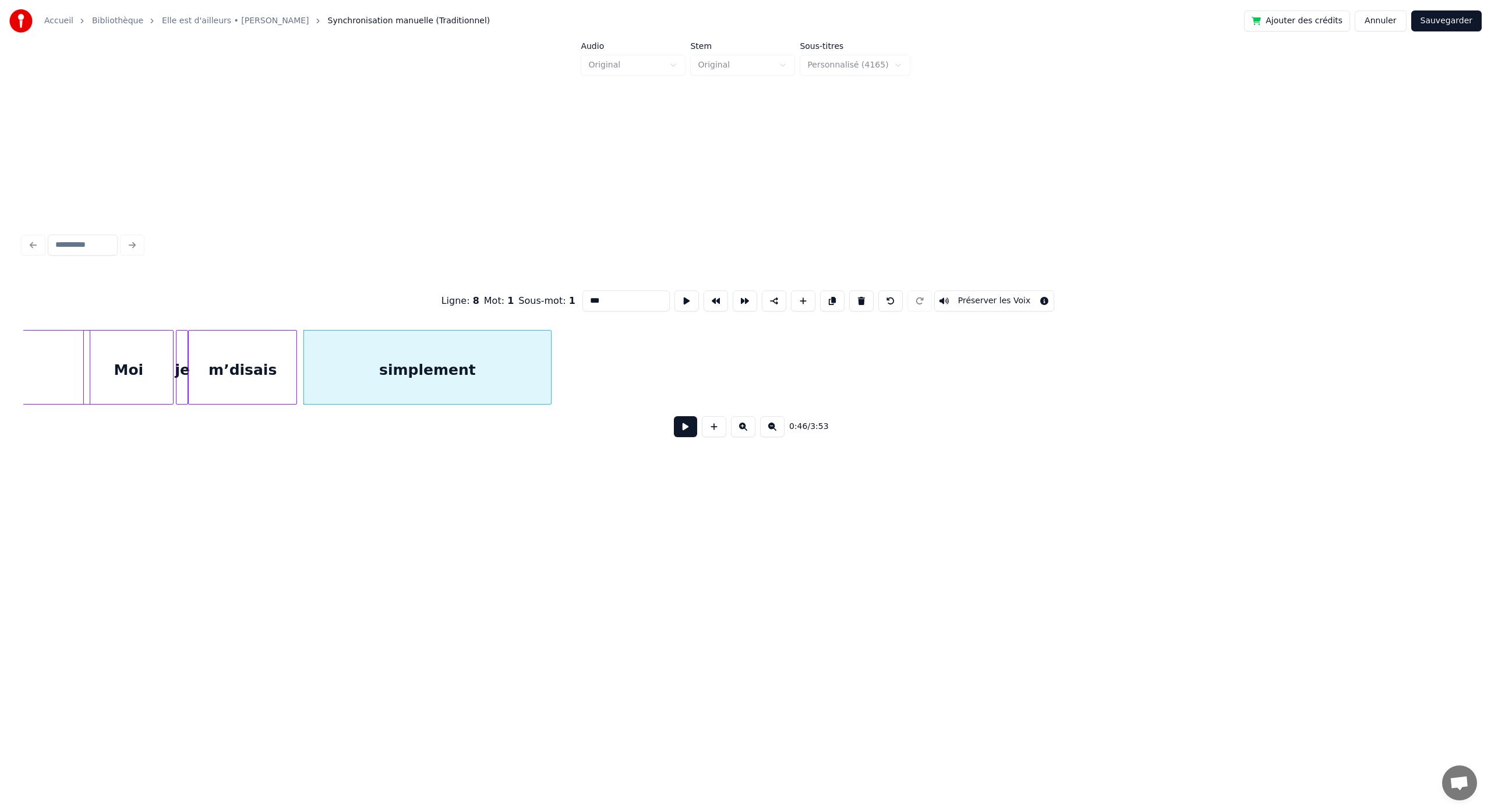
click at [551, 380] on div at bounding box center [549, 367] width 3 height 73
click at [282, 347] on div "m’disais" at bounding box center [242, 370] width 108 height 79
type input "********"
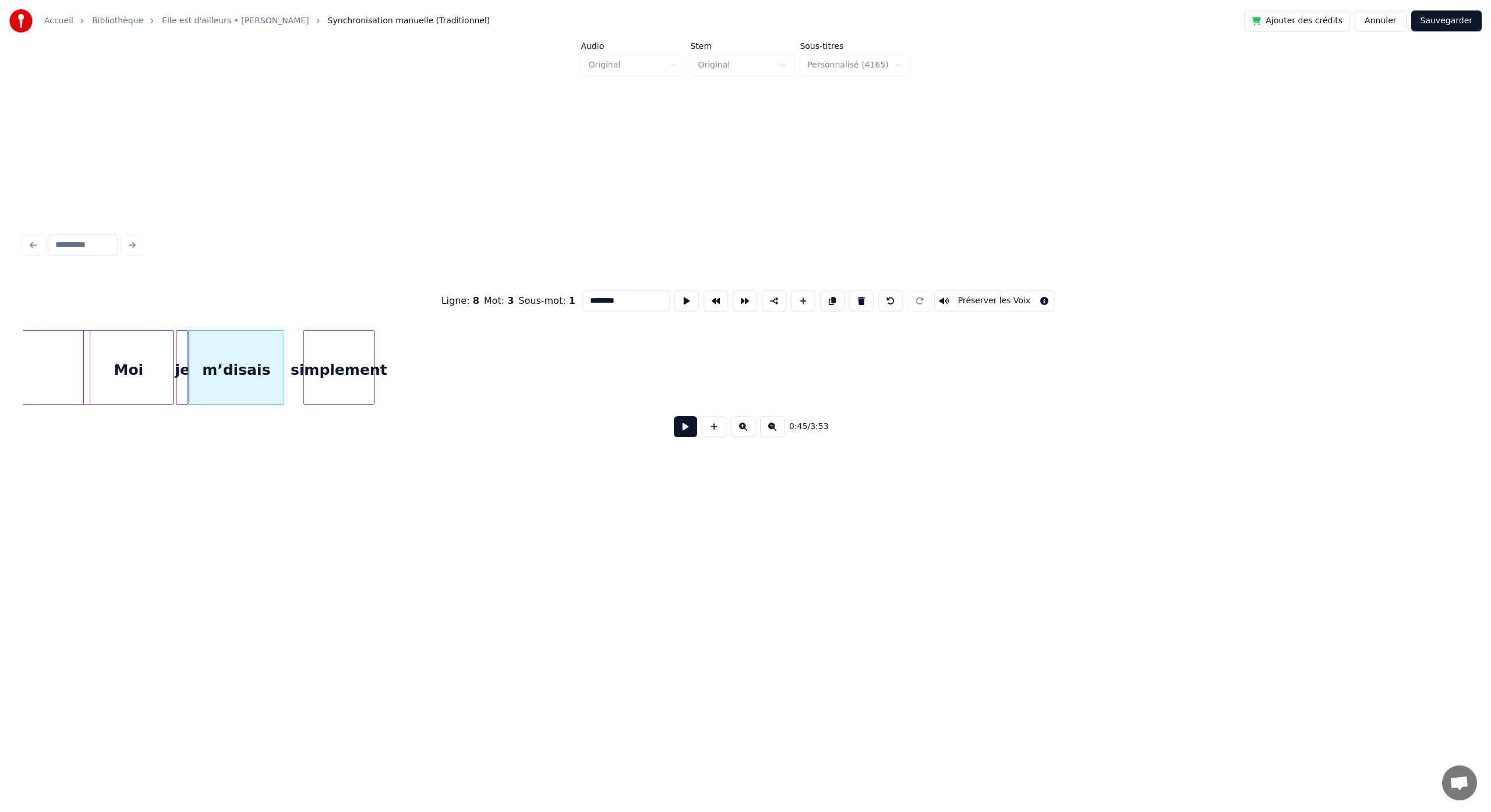
click at [282, 353] on div at bounding box center [282, 367] width 3 height 73
click at [319, 349] on div "simplement" at bounding box center [321, 370] width 70 height 79
click at [773, 437] on button at bounding box center [772, 426] width 24 height 21
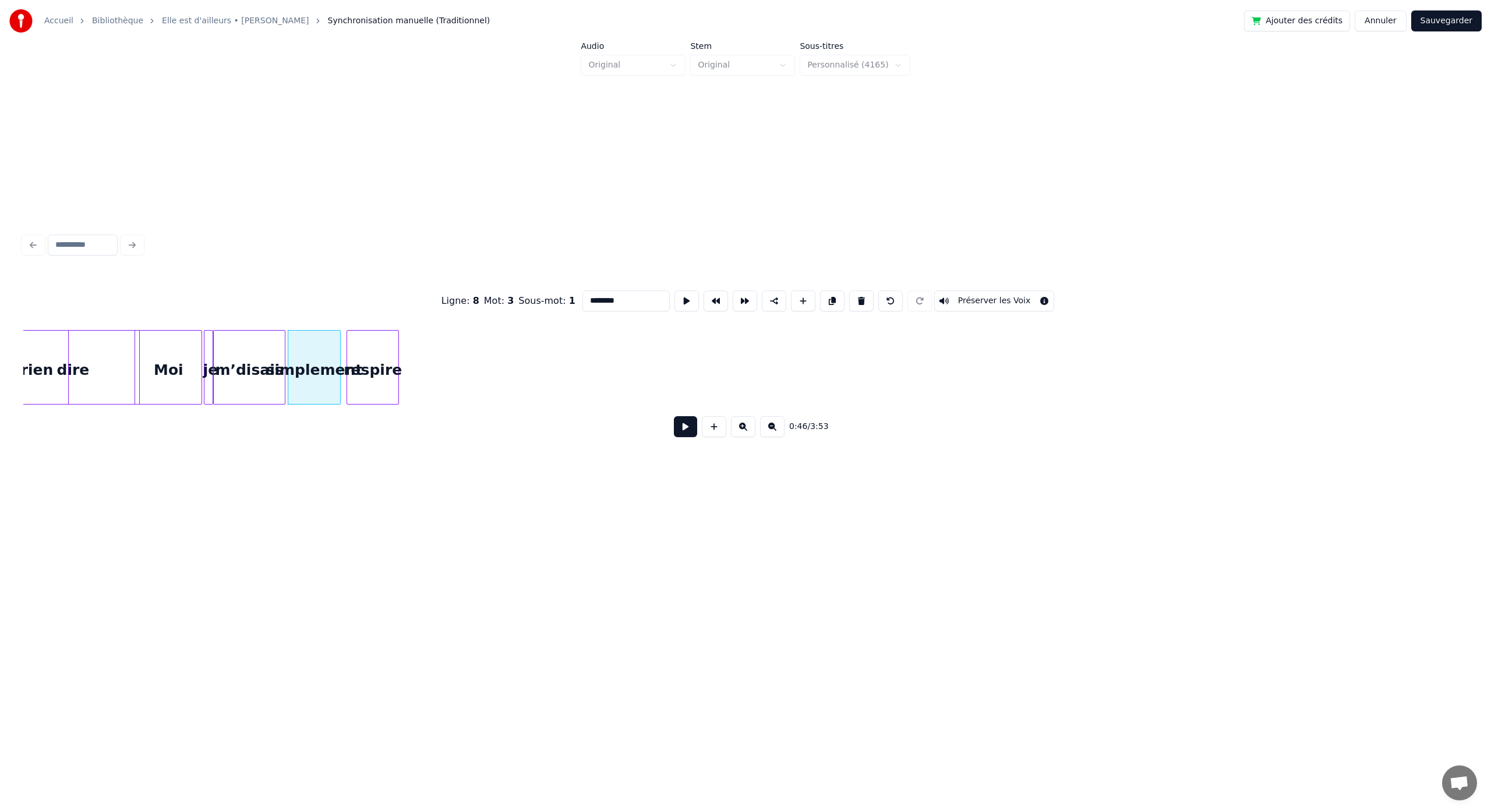
click at [375, 413] on div "Ligne : 8 Mot : 3 Sous-mot : 1 ******** Préserver les Voix 0:46 / 3:53" at bounding box center [746, 360] width 1445 height 177
click at [682, 432] on button at bounding box center [686, 426] width 23 height 21
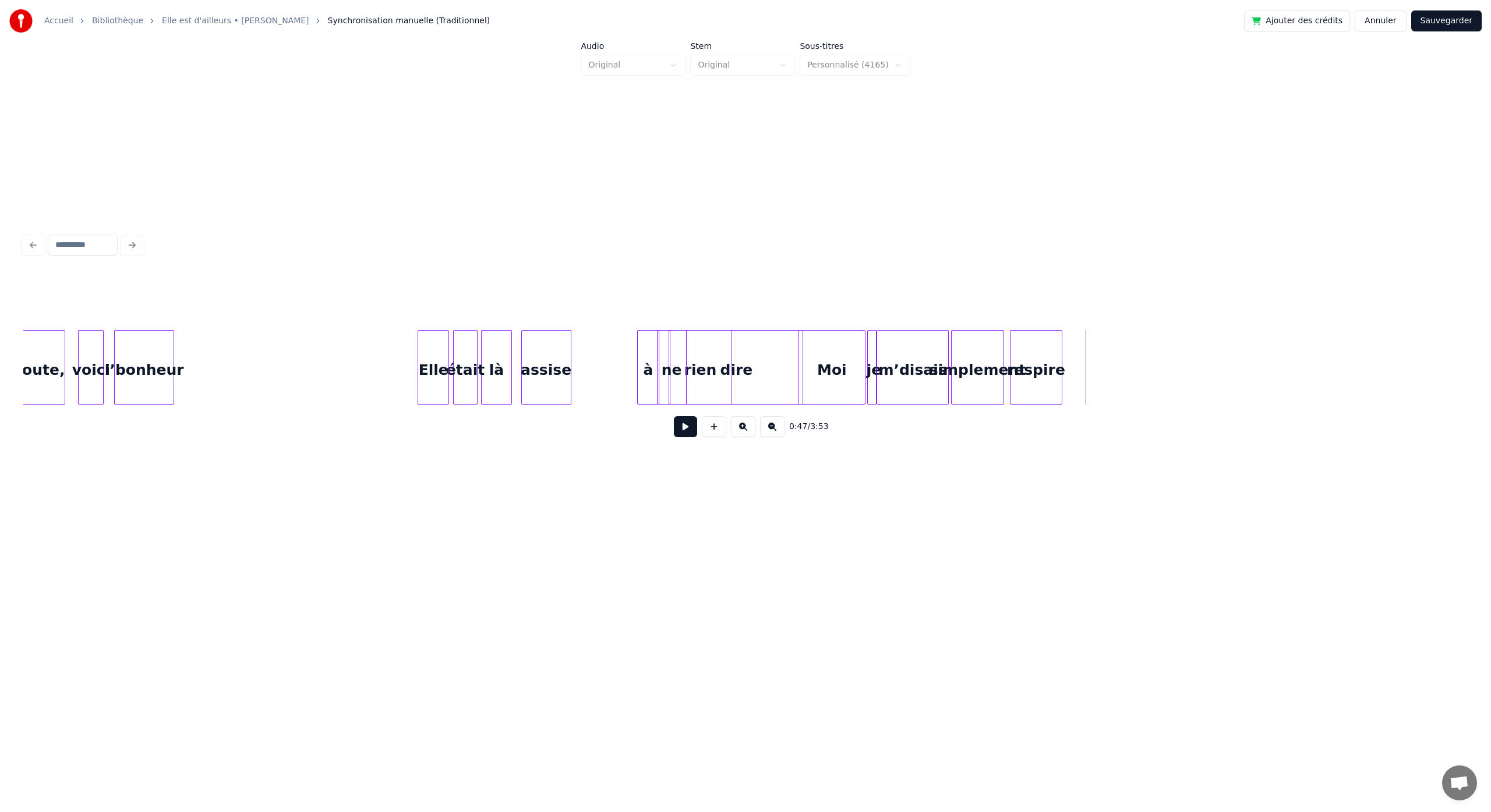
scroll to position [0, 3105]
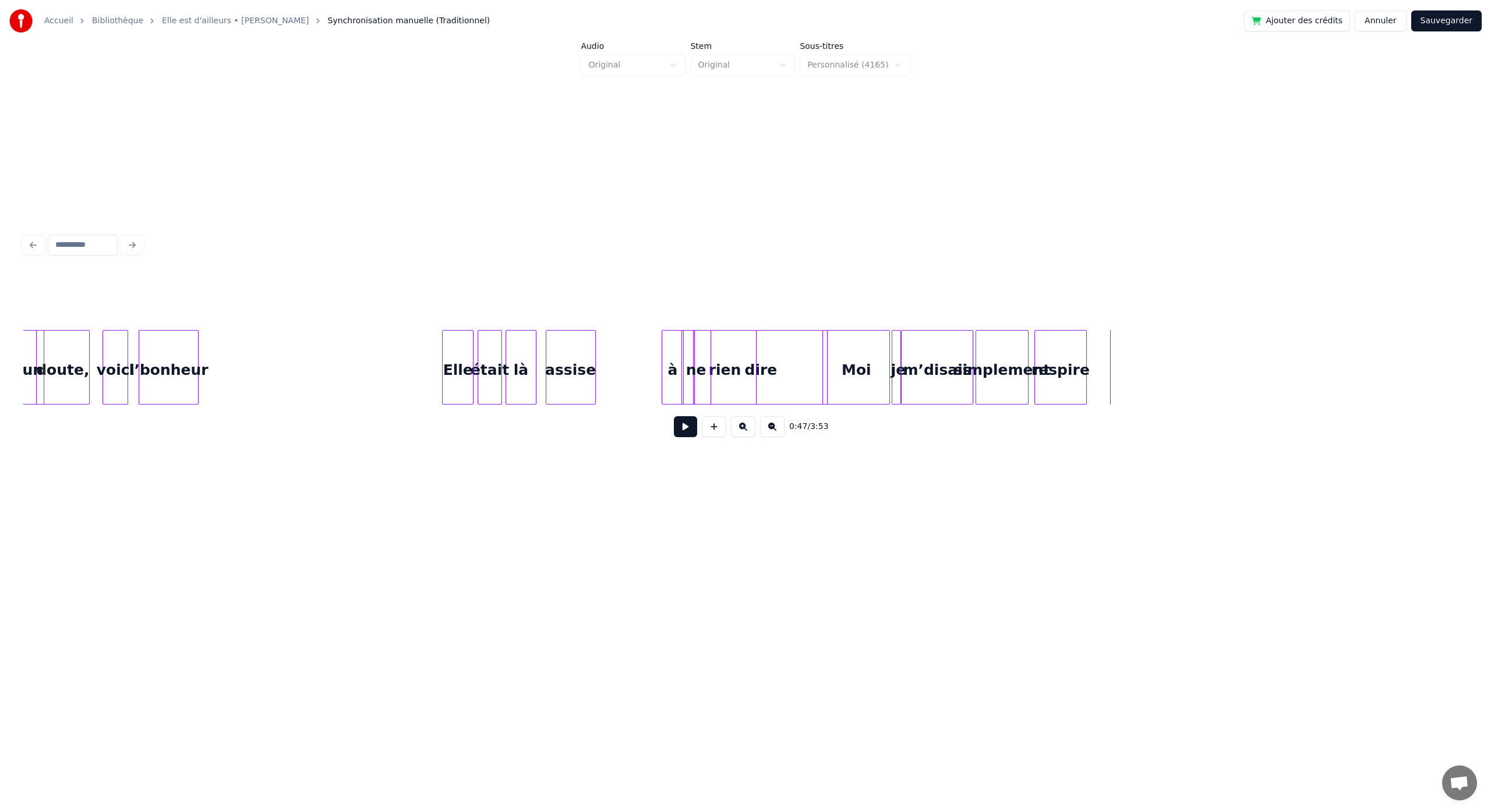
click at [692, 436] on button at bounding box center [686, 426] width 23 height 21
click at [674, 416] on button at bounding box center [686, 426] width 23 height 21
click at [1448, 28] on button "Sauvegarder" at bounding box center [1447, 21] width 70 height 21
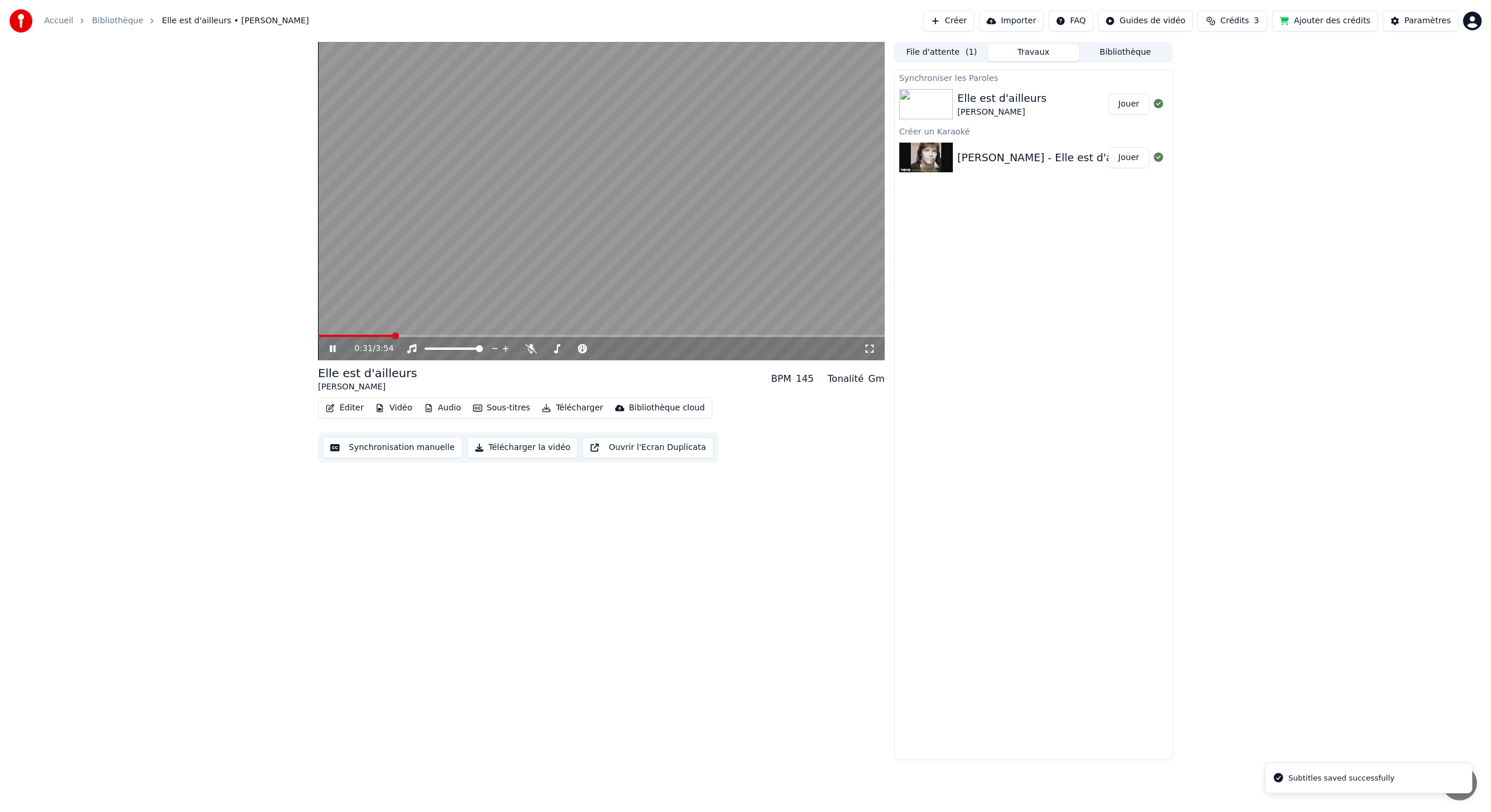
click at [394, 335] on span at bounding box center [601, 336] width 567 height 3
click at [421, 337] on div "0:31 / 3:54" at bounding box center [601, 348] width 567 height 23
click at [441, 338] on div "0:31 / 3:54" at bounding box center [601, 348] width 567 height 23
click at [401, 339] on span at bounding box center [403, 336] width 7 height 7
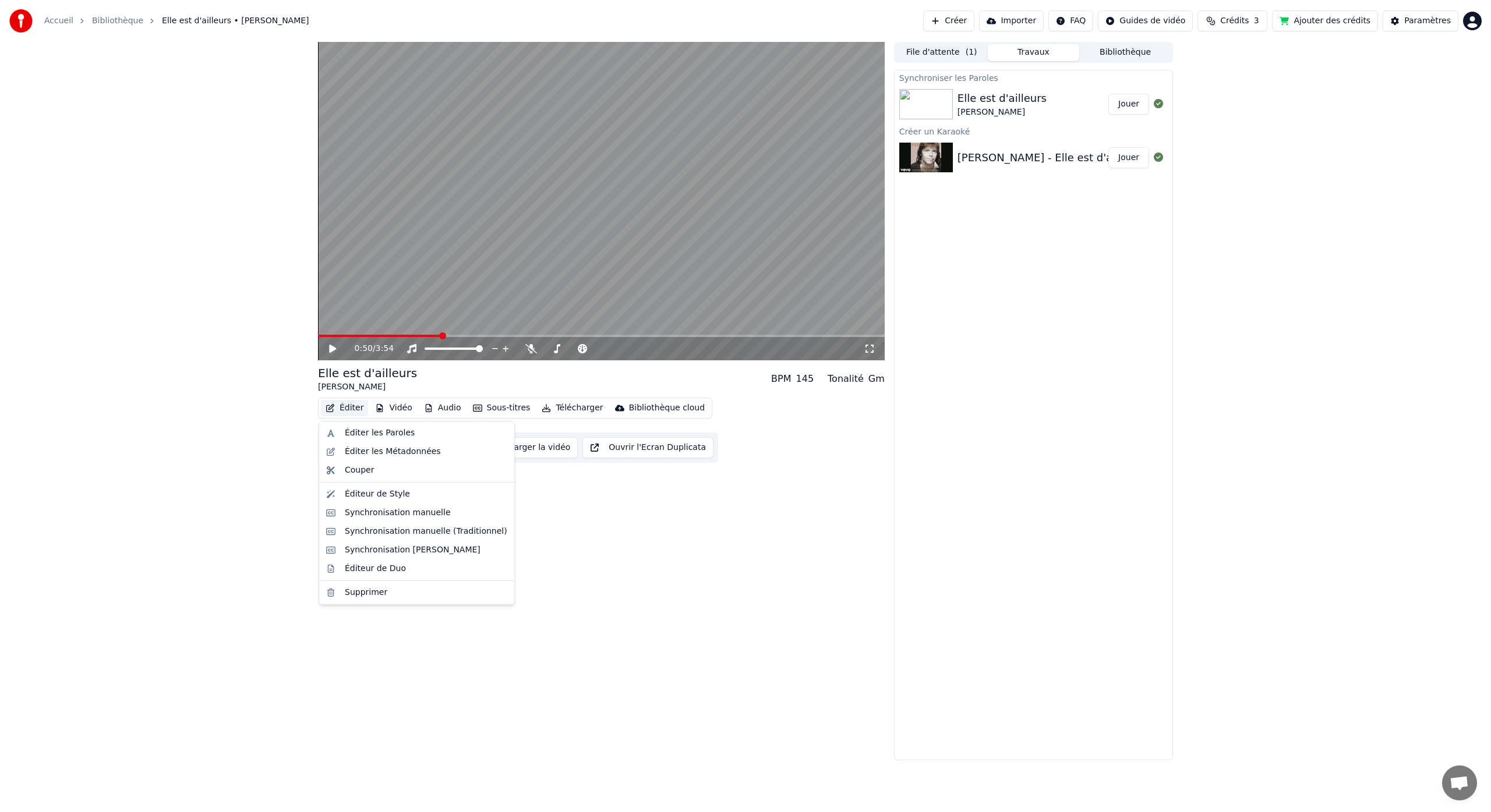
click at [349, 407] on button "Éditer" at bounding box center [344, 408] width 47 height 17
click at [406, 524] on div "Synchronisation manuelle (Traditionnel)" at bounding box center [416, 531] width 190 height 18
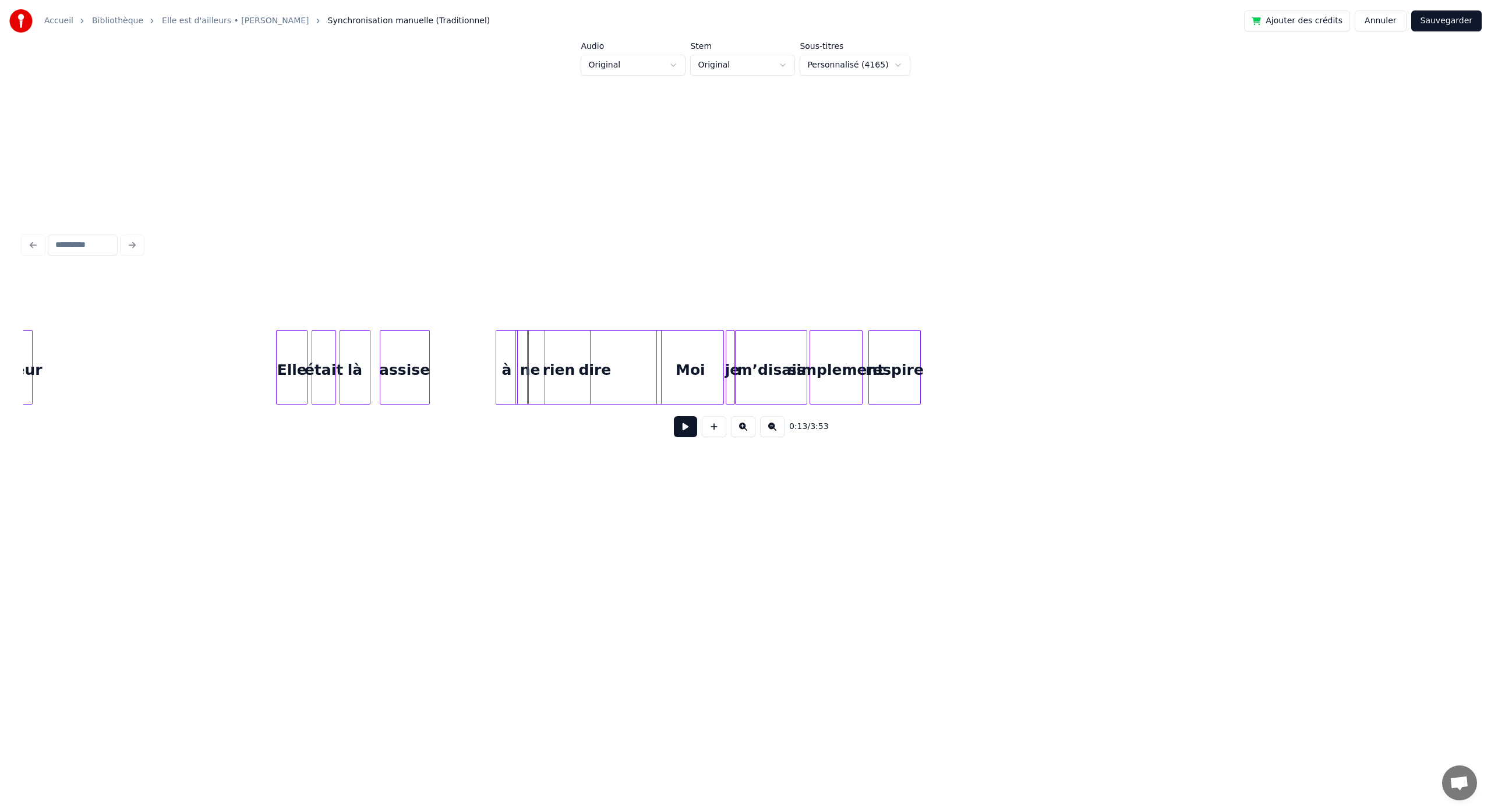
scroll to position [0, 3255]
click at [646, 361] on div "dire" at bounding box center [612, 370] width 132 height 79
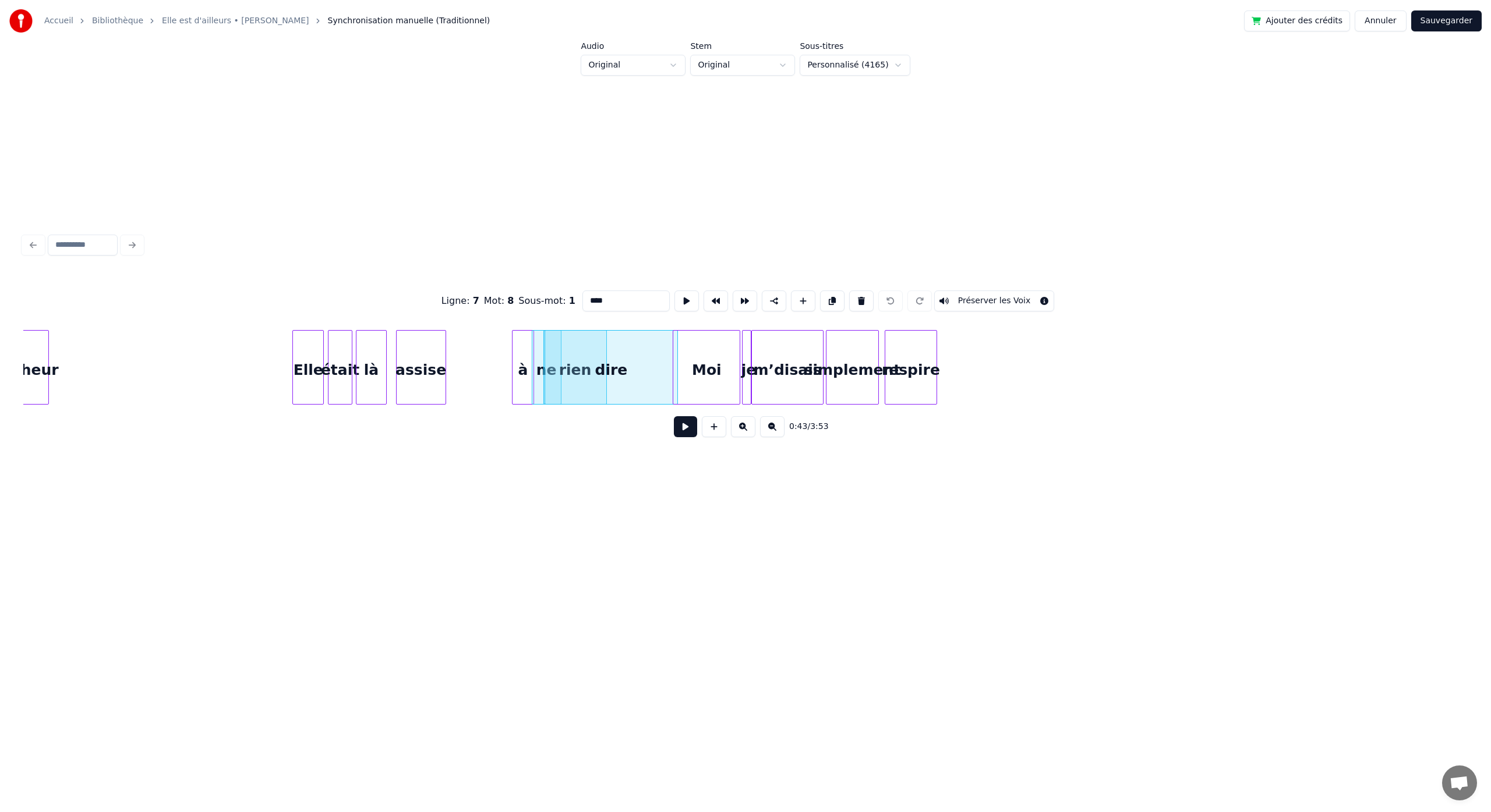
click at [659, 369] on div "dire" at bounding box center [612, 370] width 132 height 79
click at [749, 431] on button at bounding box center [743, 426] width 24 height 21
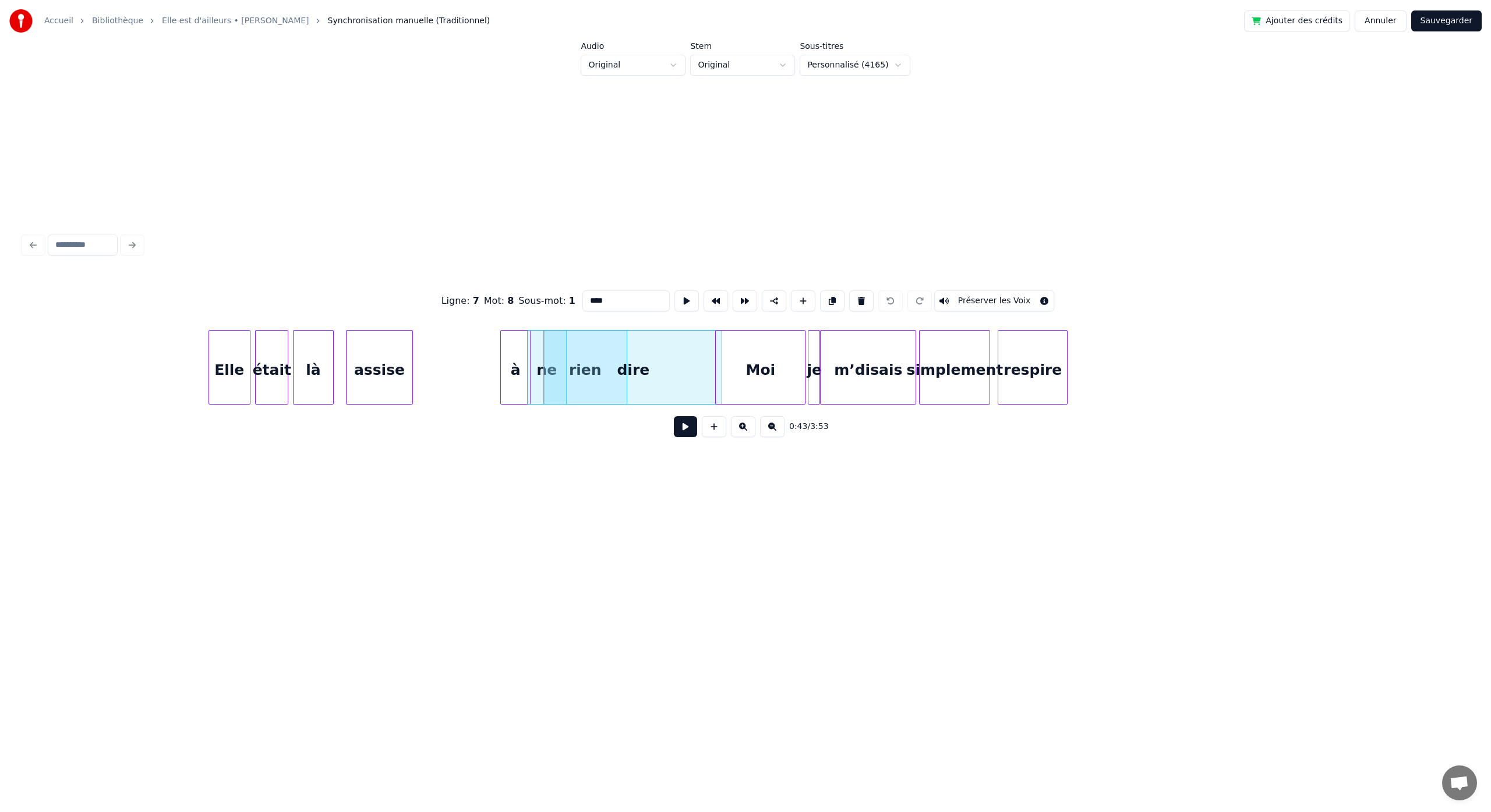
click at [749, 431] on button at bounding box center [743, 426] width 24 height 21
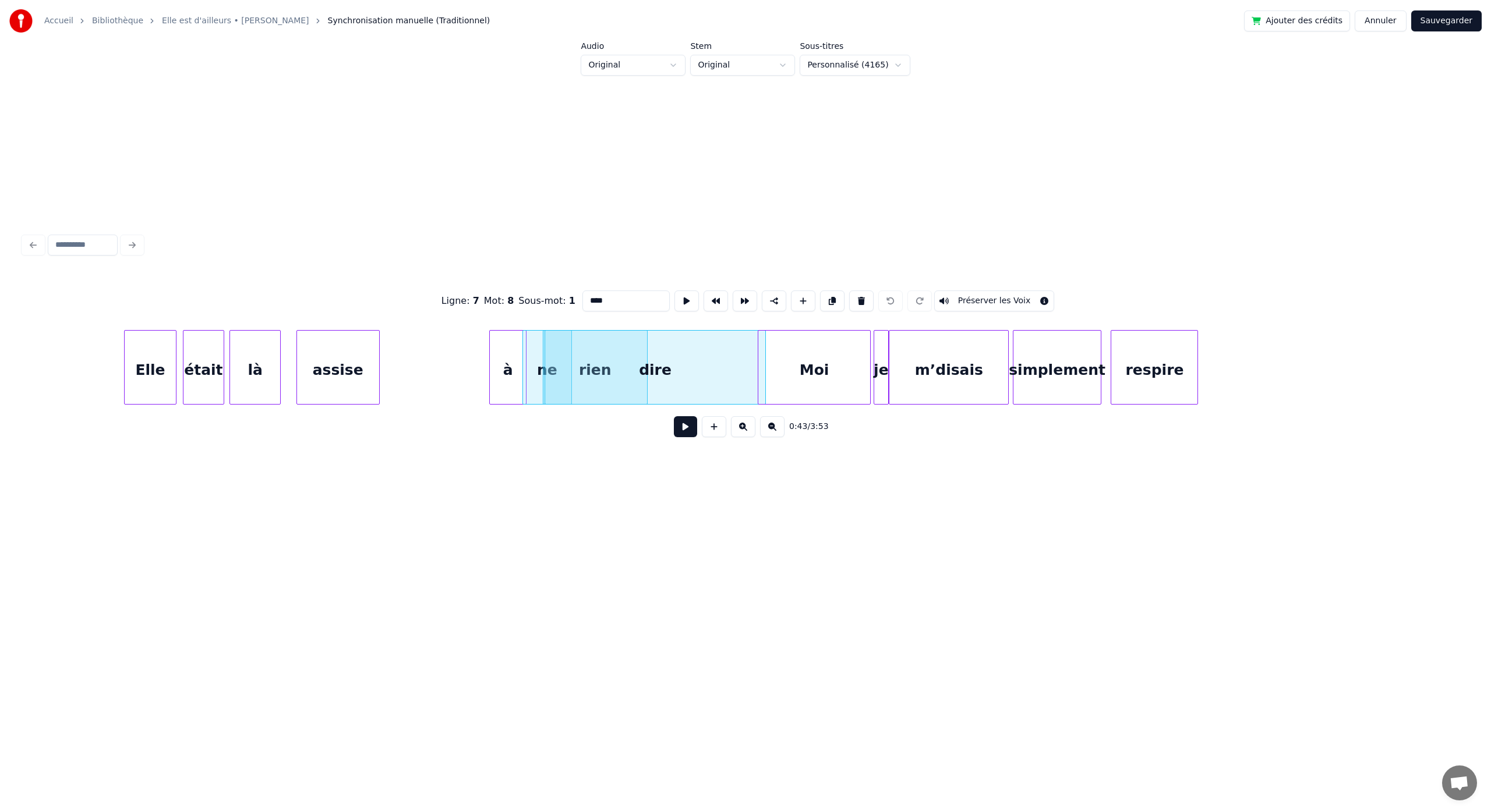
click at [749, 431] on button at bounding box center [743, 426] width 24 height 21
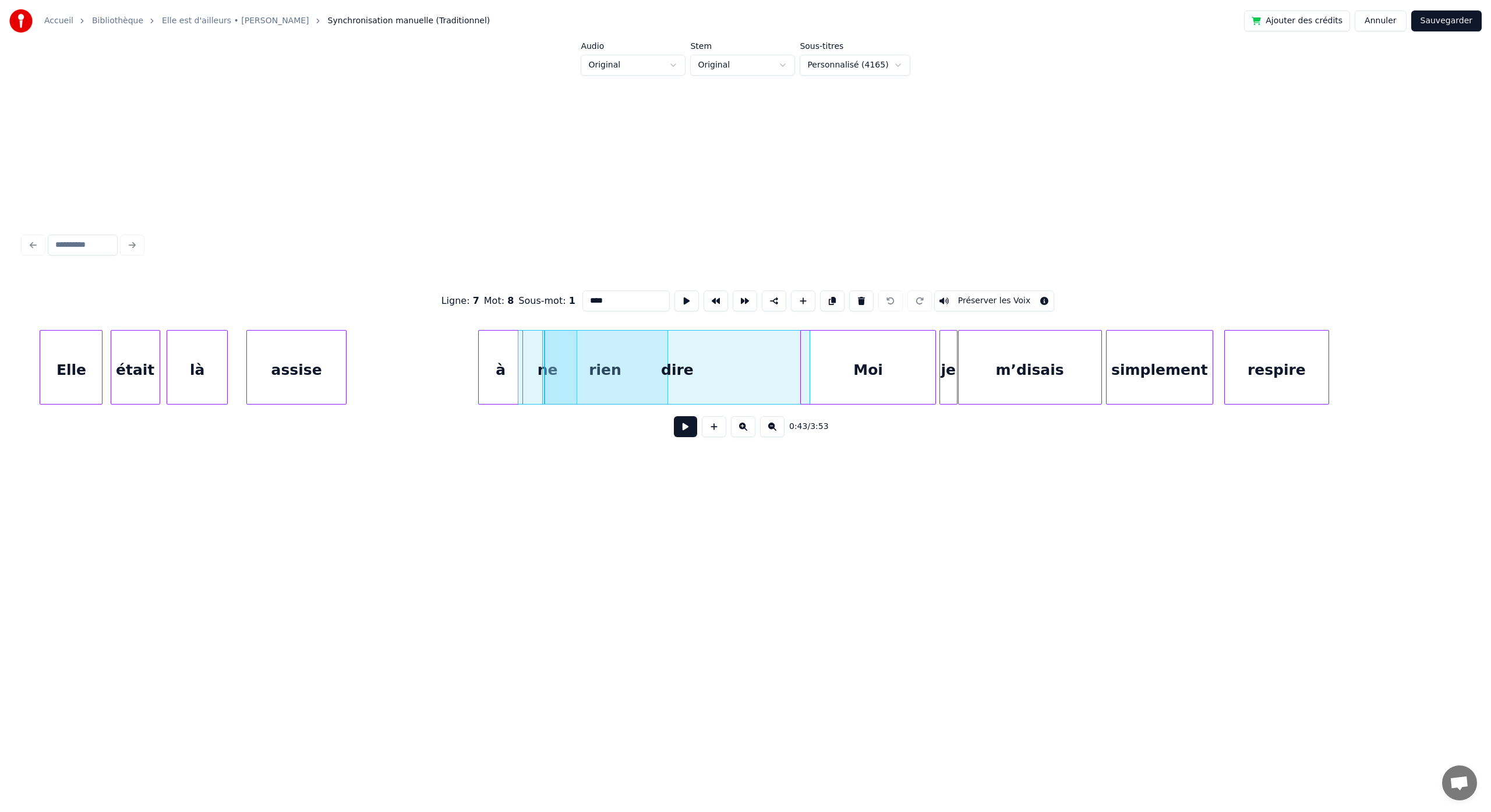
click at [749, 431] on button at bounding box center [743, 426] width 24 height 21
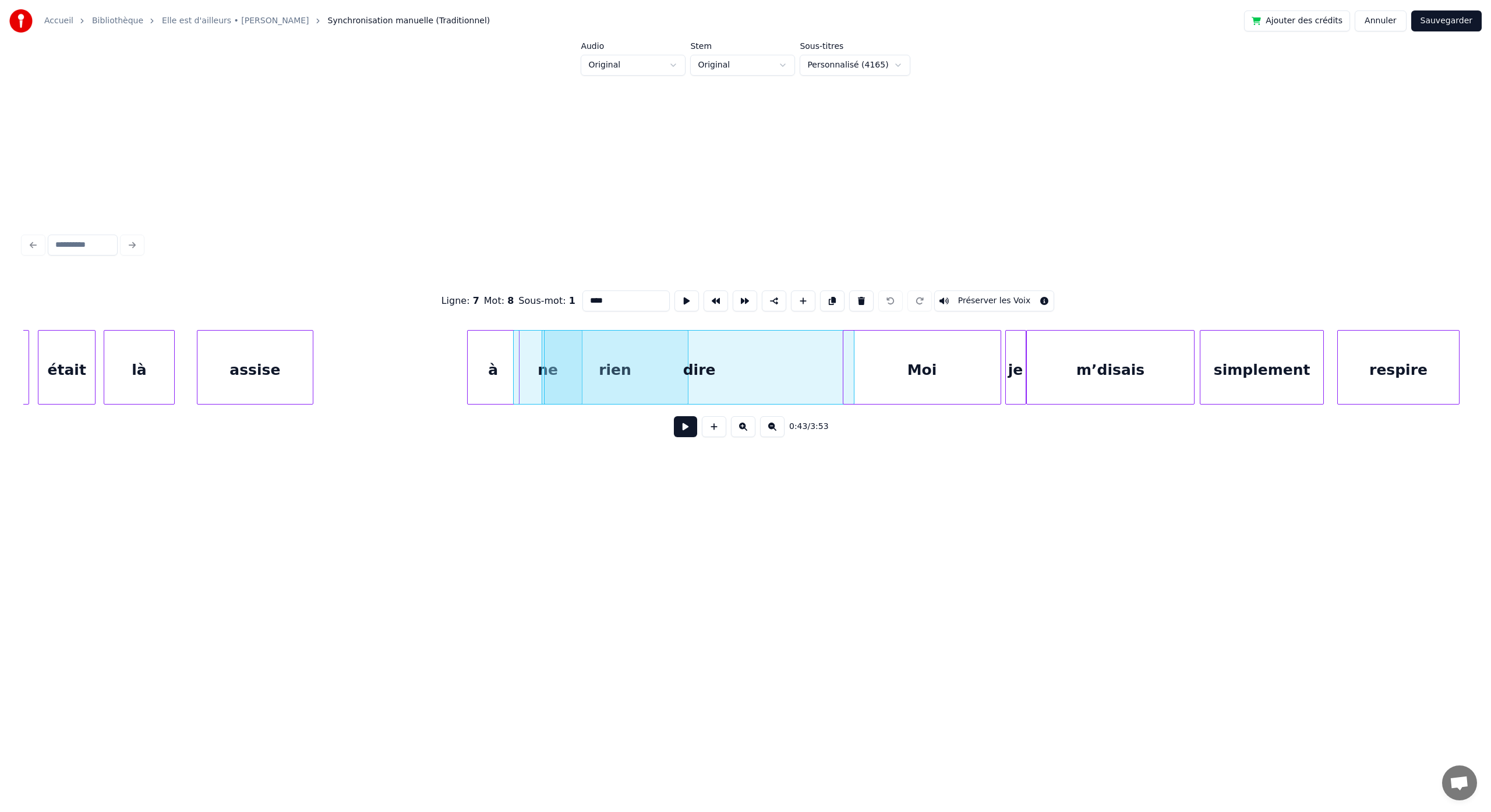
click at [749, 431] on button at bounding box center [743, 426] width 24 height 21
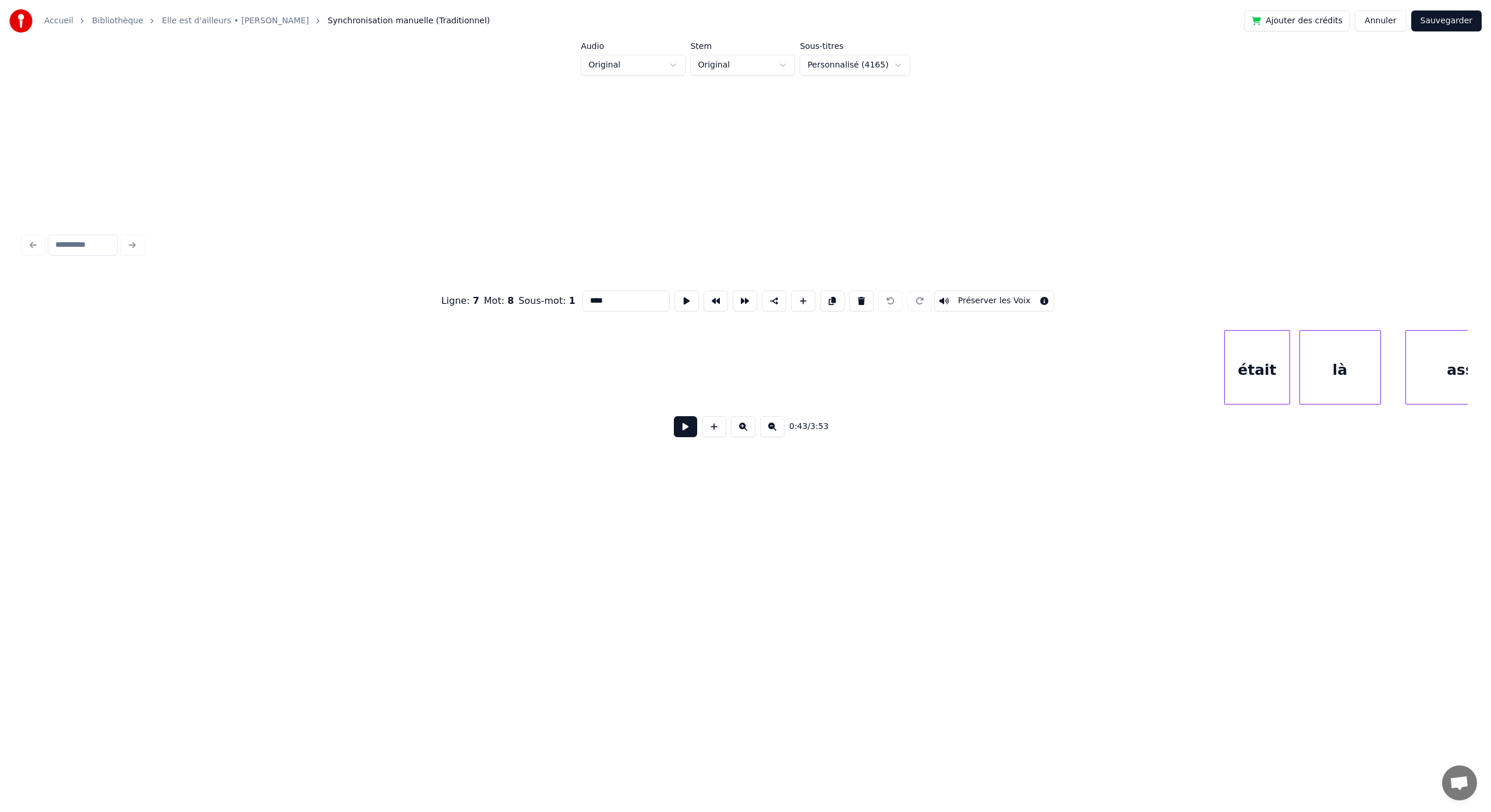
scroll to position [0, 9549]
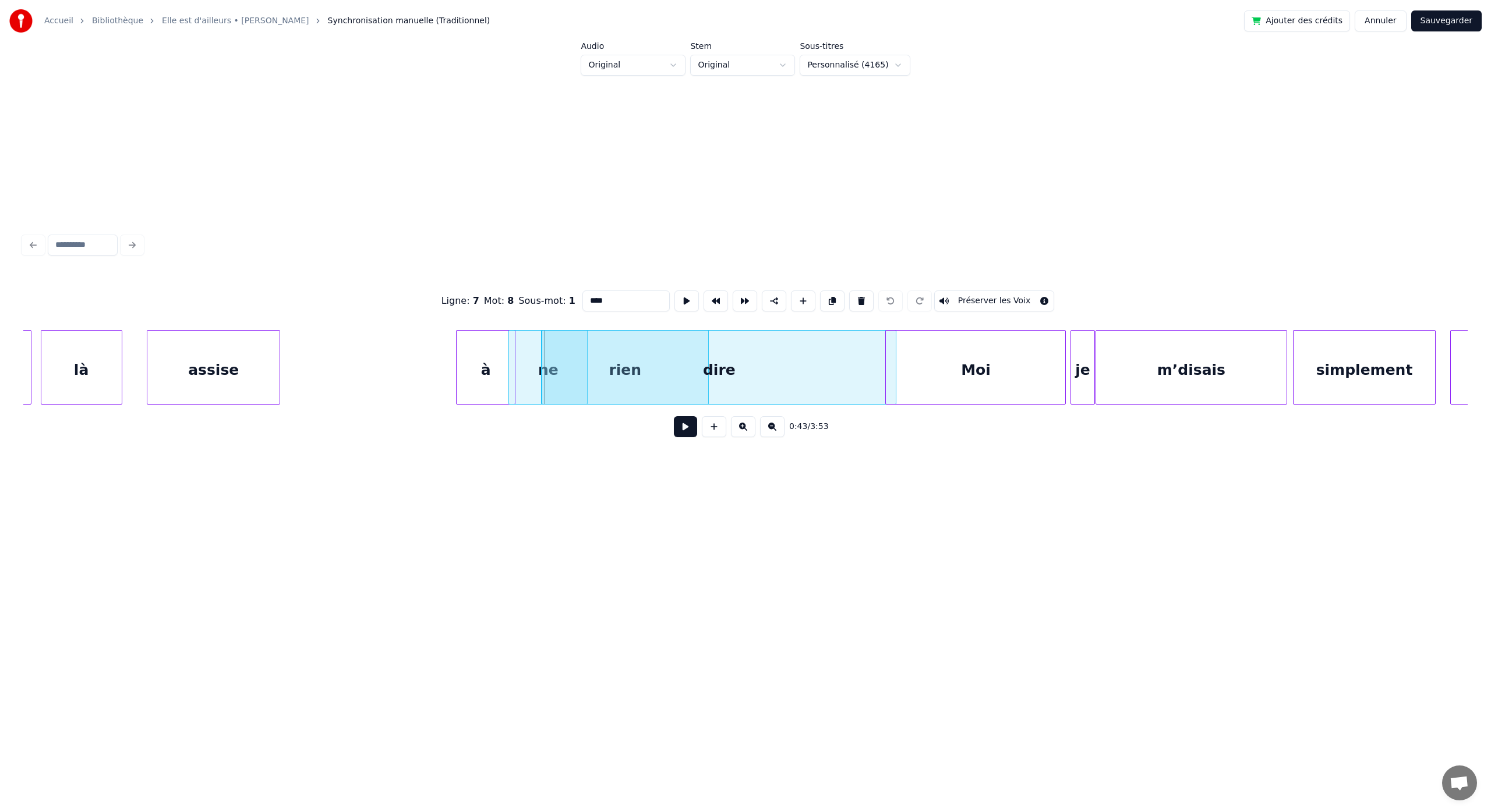
click at [869, 370] on div "dire" at bounding box center [719, 370] width 354 height 79
click at [713, 390] on div at bounding box center [715, 367] width 3 height 73
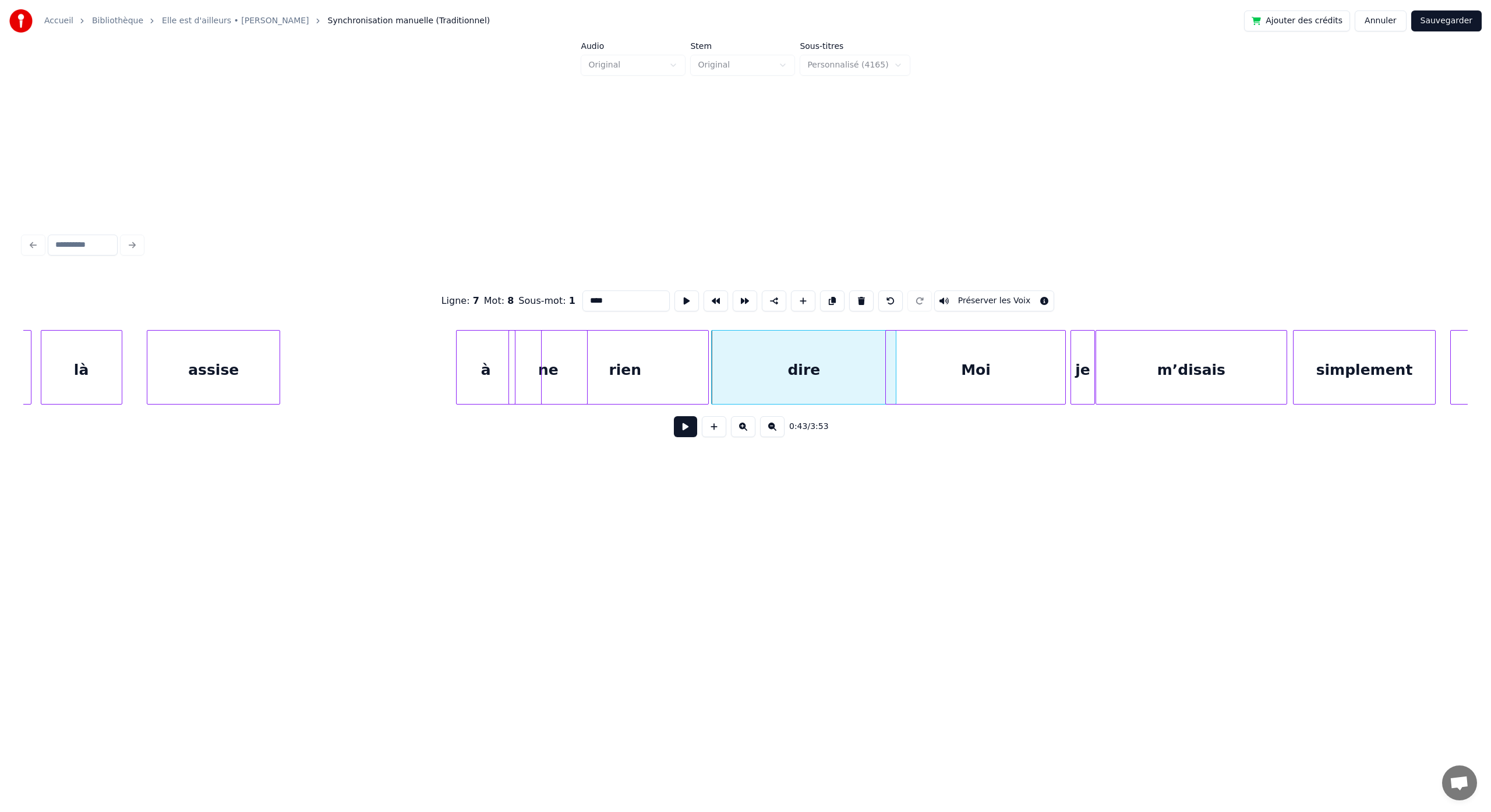
click at [696, 380] on div "rien" at bounding box center [626, 370] width 167 height 79
type input "****"
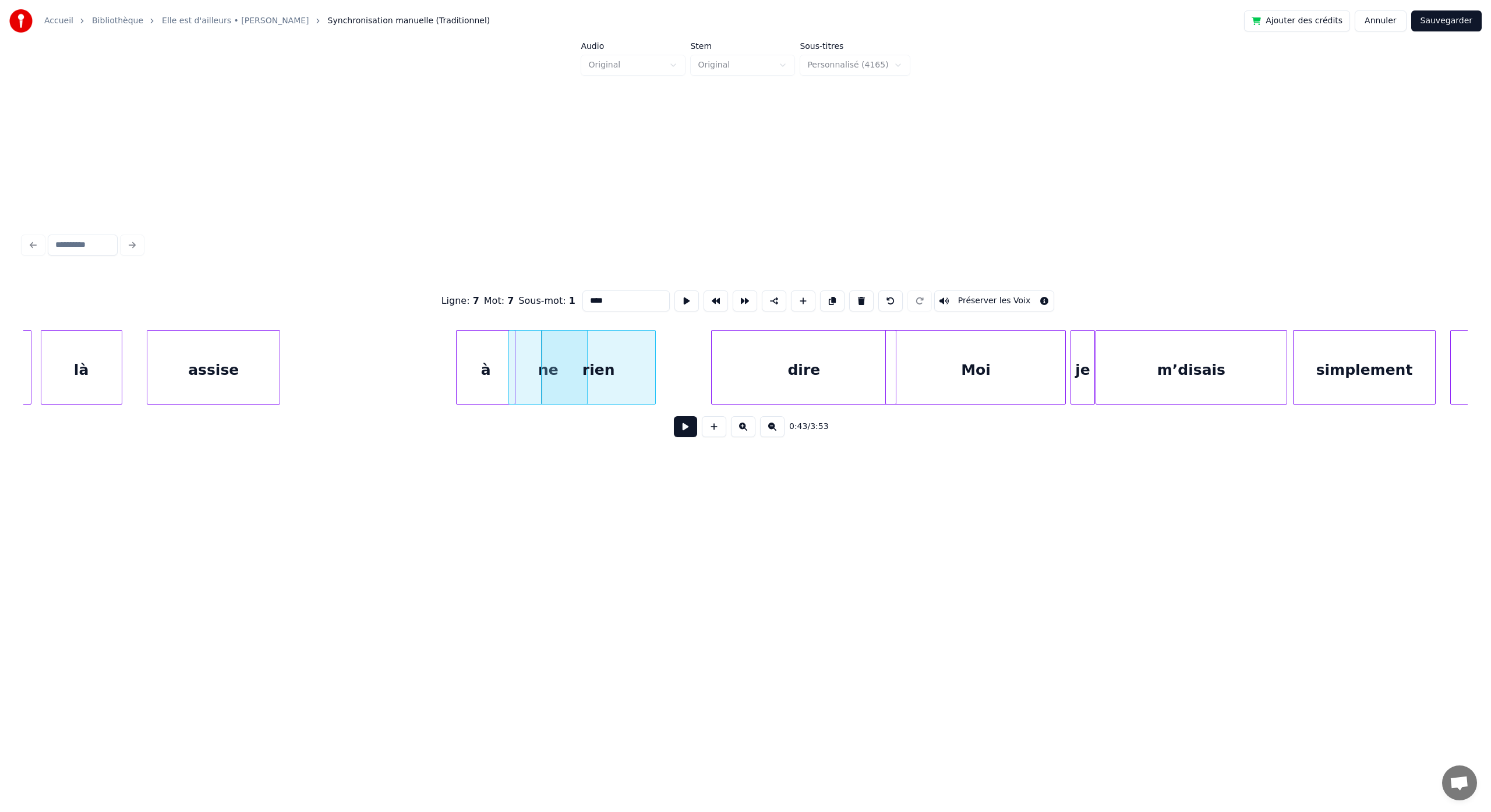
click at [655, 380] on div at bounding box center [653, 367] width 3 height 73
click at [668, 379] on div "dire" at bounding box center [747, 370] width 184 height 79
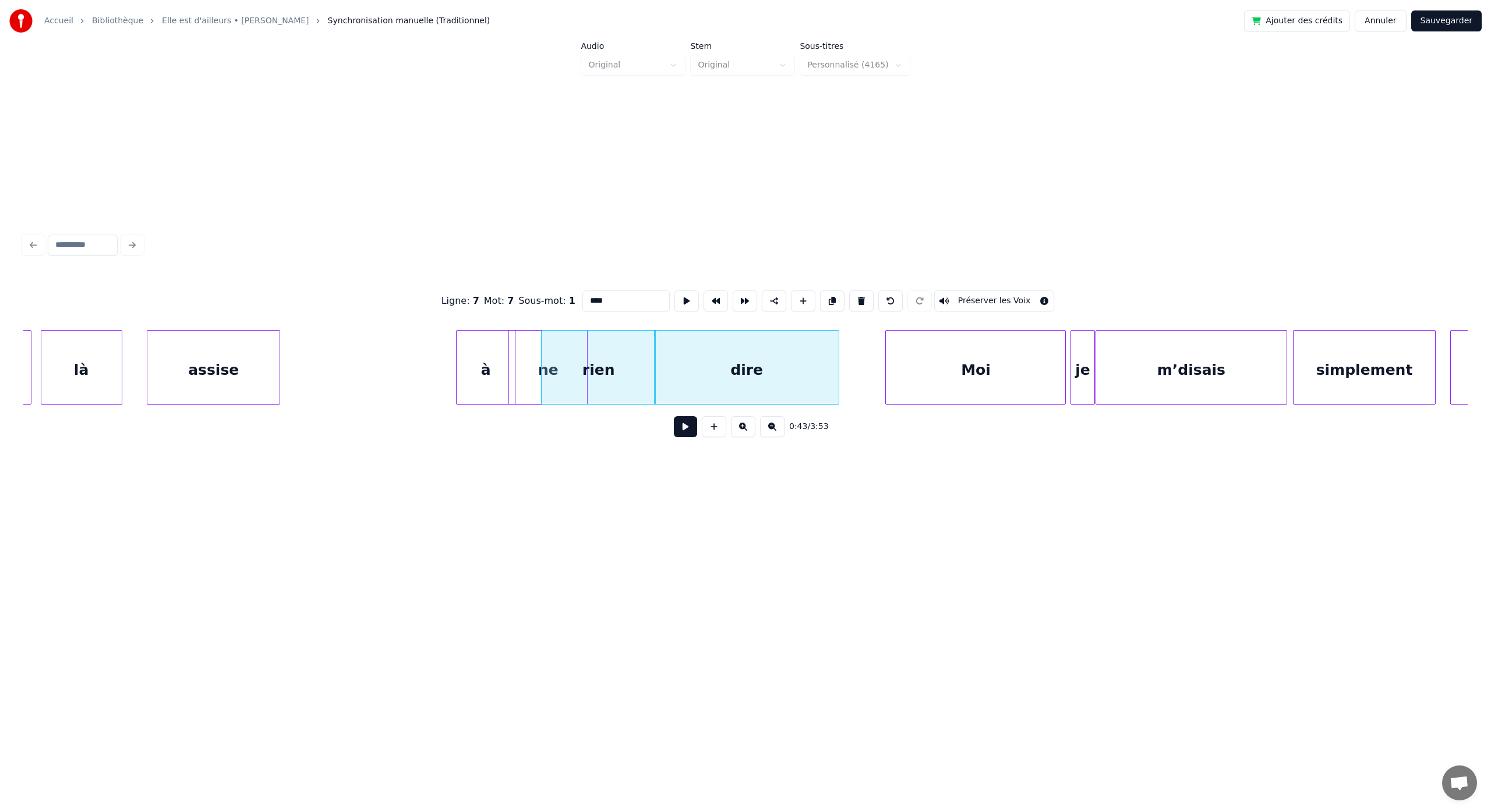
click at [1423, 27] on button "Sauvegarder" at bounding box center [1447, 21] width 70 height 21
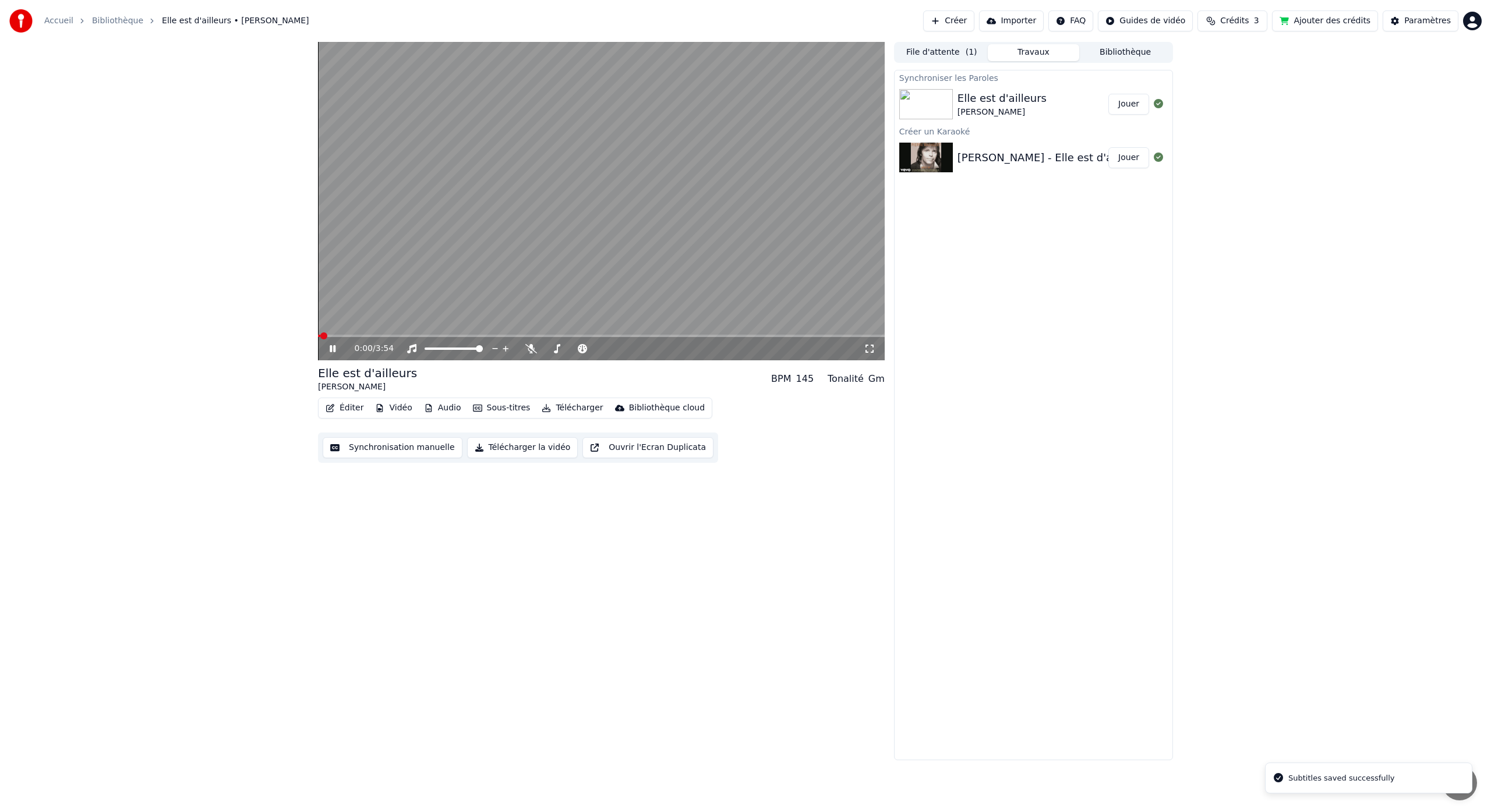
click at [429, 338] on div "0:00 / 3:54" at bounding box center [601, 348] width 567 height 23
click at [429, 339] on div "0:01 / 3:54" at bounding box center [601, 348] width 567 height 23
click at [430, 336] on span at bounding box center [601, 336] width 567 height 3
click at [402, 339] on div "0:48 / 3:54" at bounding box center [601, 348] width 567 height 23
click at [406, 337] on div "0:50 / 3:54" at bounding box center [601, 348] width 567 height 23
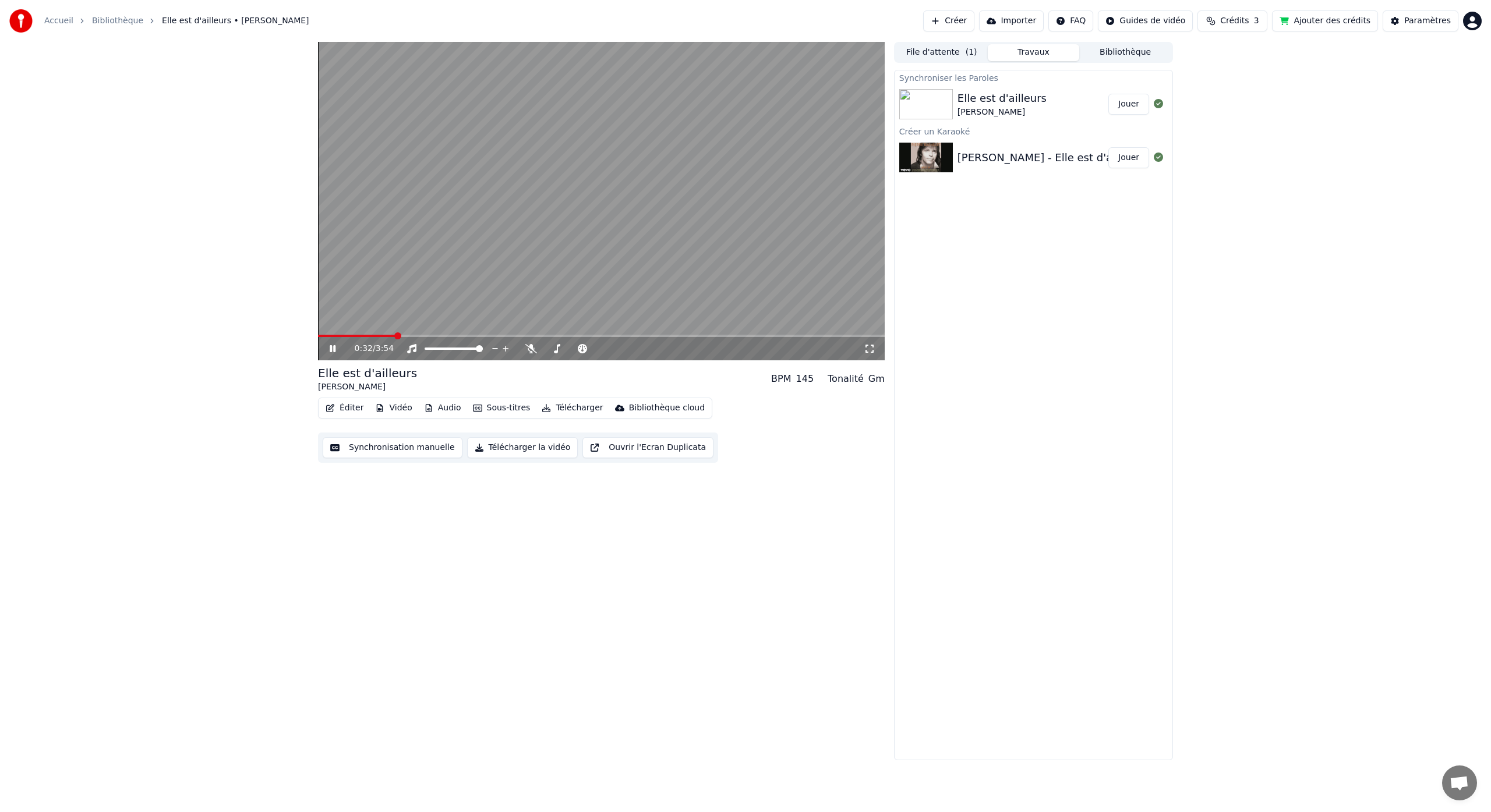
click at [395, 340] on span at bounding box center [398, 336] width 7 height 7
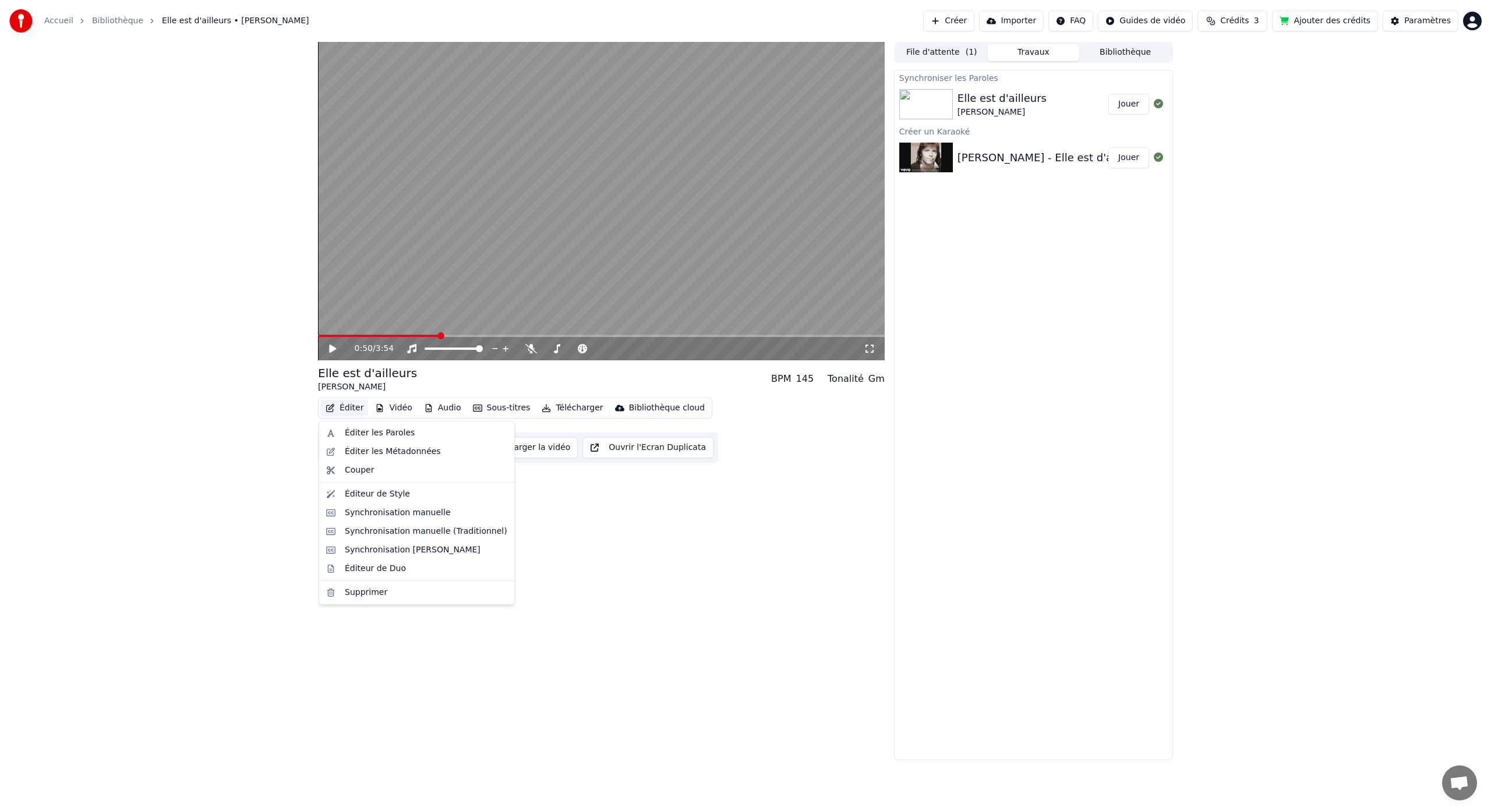
click at [353, 411] on button "Éditer" at bounding box center [344, 408] width 47 height 17
click at [379, 434] on div "Éditer les Paroles" at bounding box center [380, 432] width 70 height 11
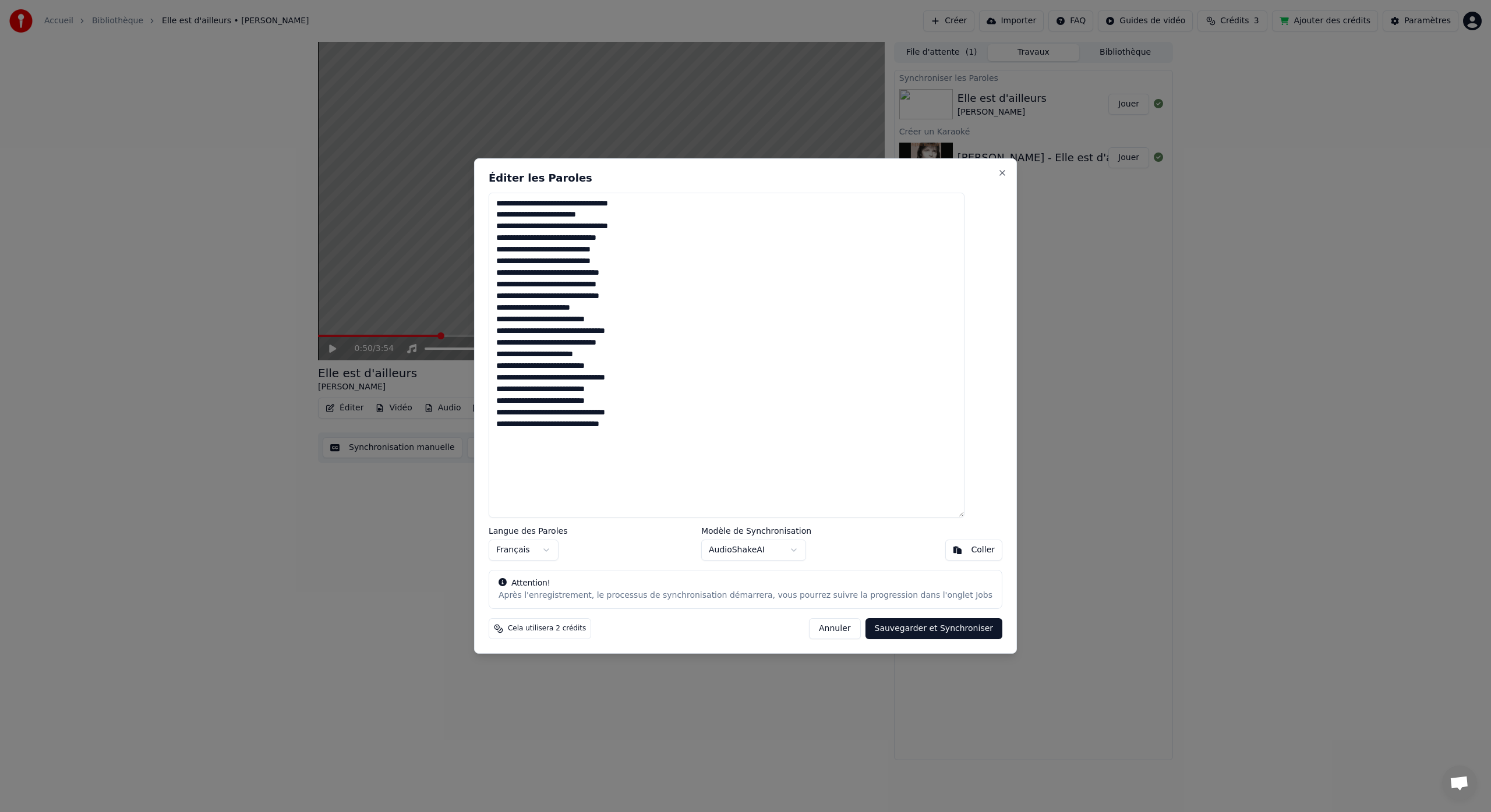
click at [599, 286] on textarea "**********" at bounding box center [727, 355] width 476 height 325
type textarea "**********"
click at [934, 633] on button "Sauvegarder et Synchroniser" at bounding box center [934, 629] width 137 height 21
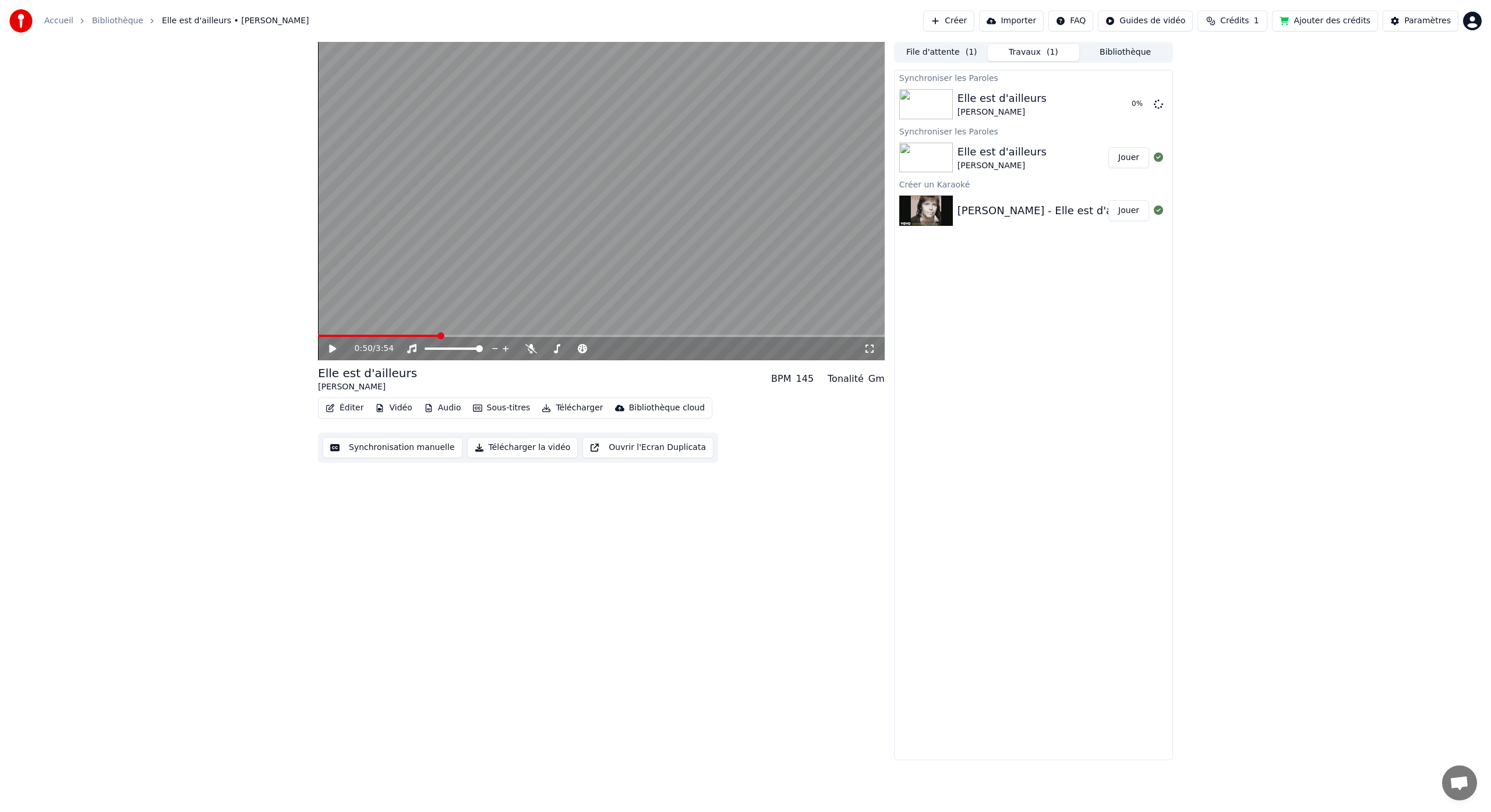
click at [401, 339] on div "0:50 / 3:54" at bounding box center [601, 348] width 567 height 23
click at [391, 340] on span at bounding box center [394, 336] width 7 height 7
click at [337, 347] on icon at bounding box center [341, 348] width 28 height 10
click at [414, 447] on button "Synchronisation manuelle" at bounding box center [392, 448] width 140 height 21
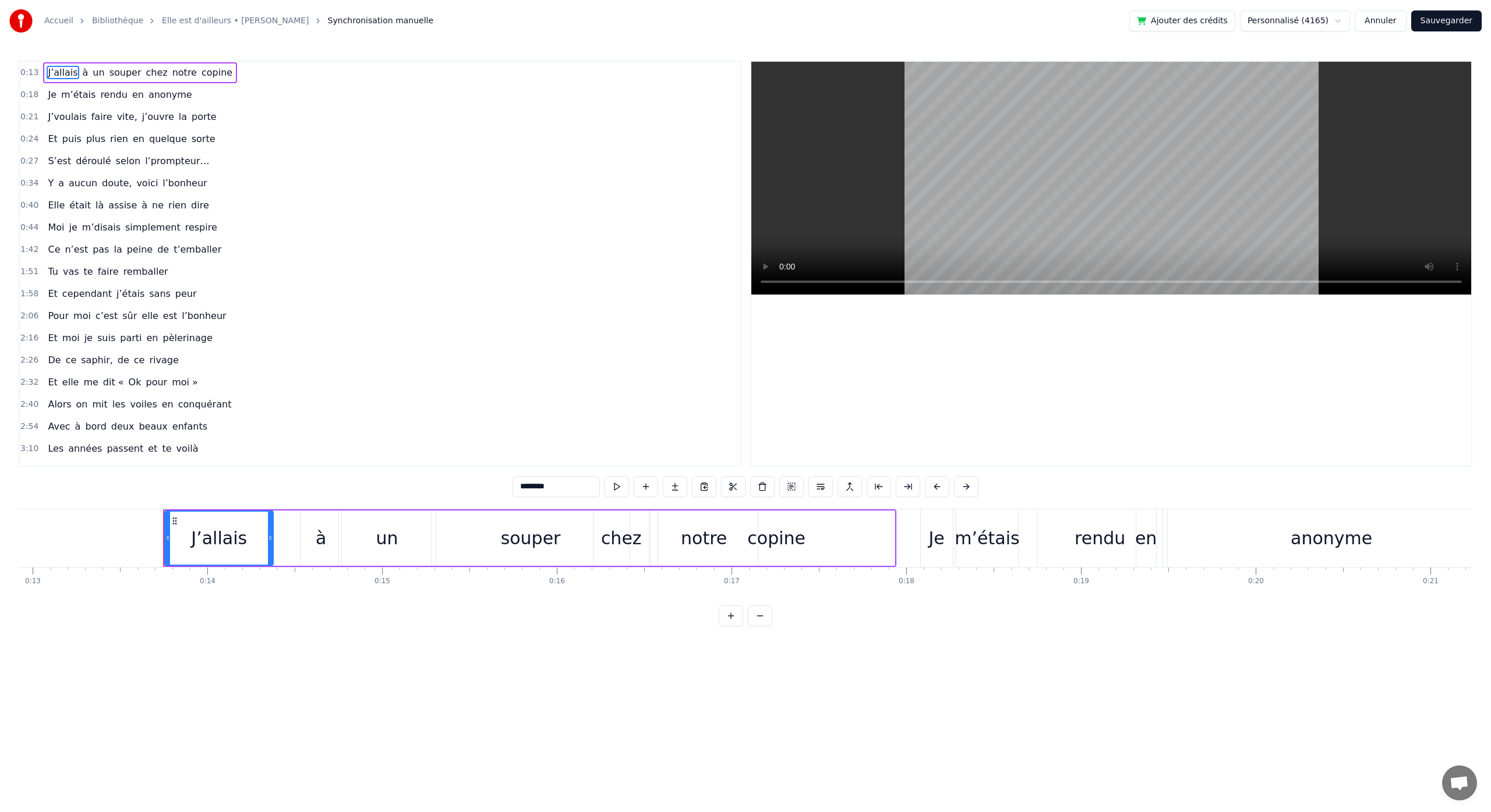
scroll to position [0, 2344]
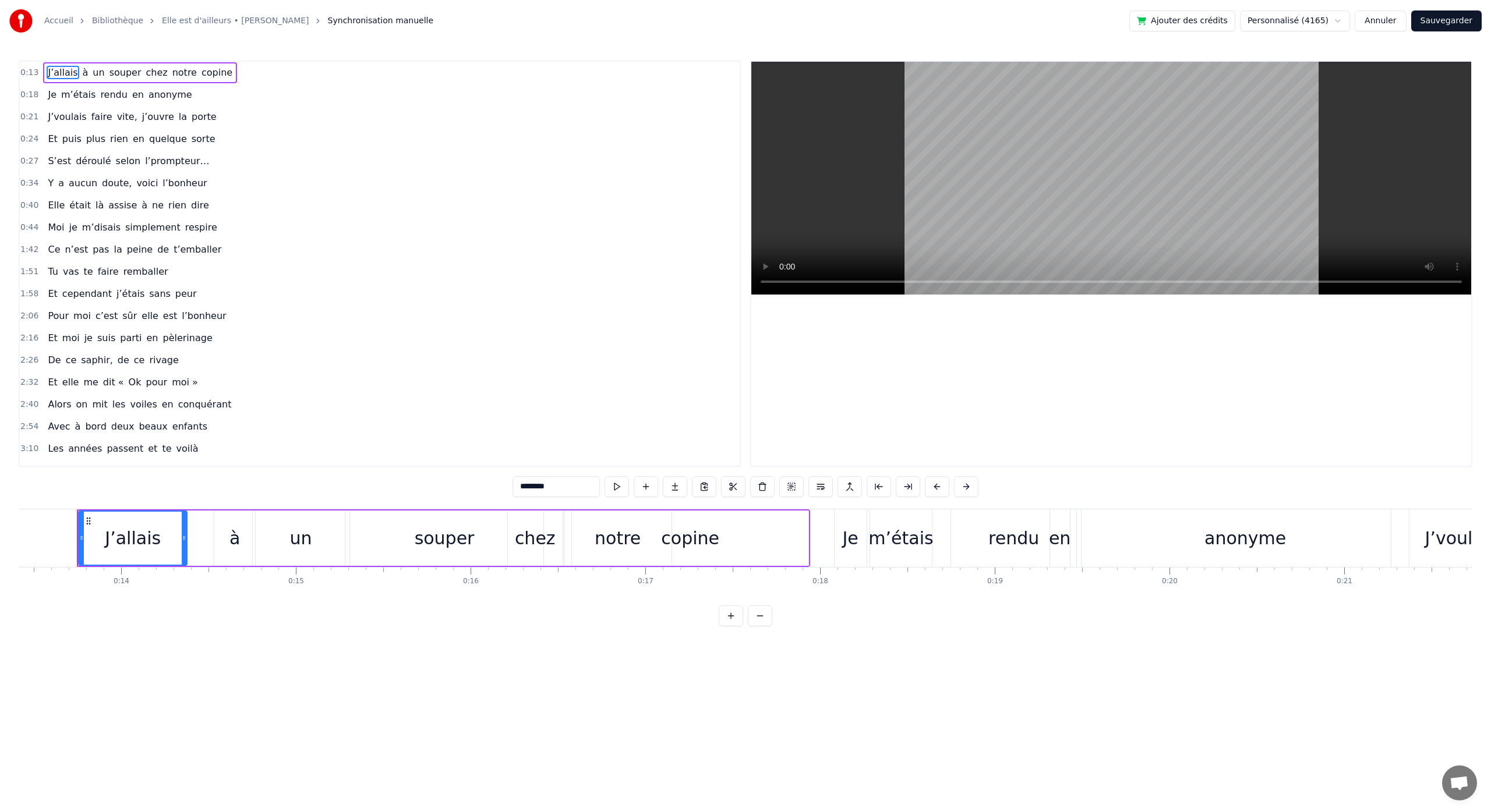
click at [151, 227] on span "simplement" at bounding box center [153, 227] width 57 height 13
type input "**********"
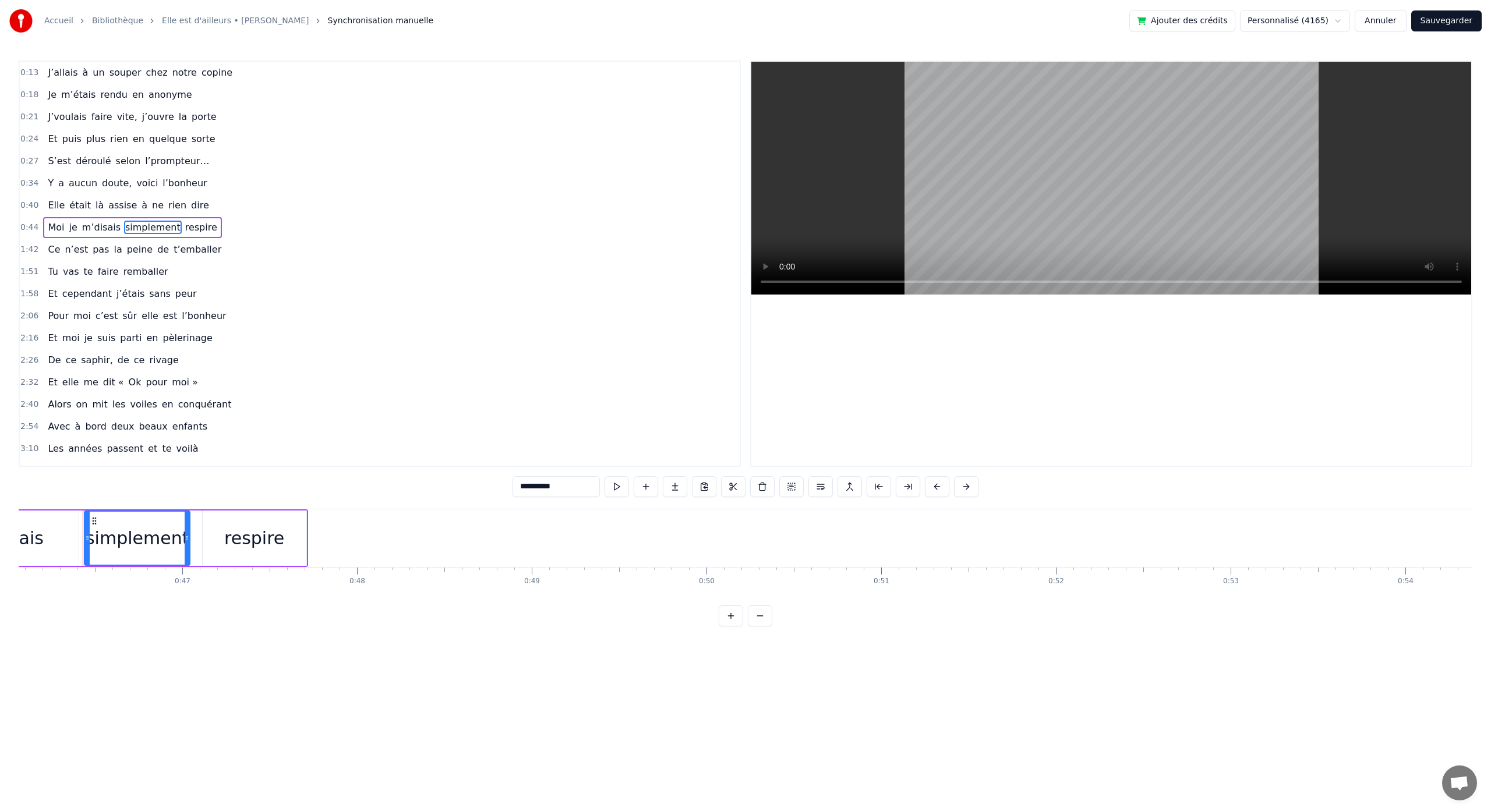
scroll to position [0, 8056]
click at [150, 227] on html "**********" at bounding box center [746, 322] width 1491 height 645
click at [150, 227] on span "simplement" at bounding box center [153, 227] width 57 height 13
click at [150, 228] on span "simplement" at bounding box center [153, 227] width 57 height 13
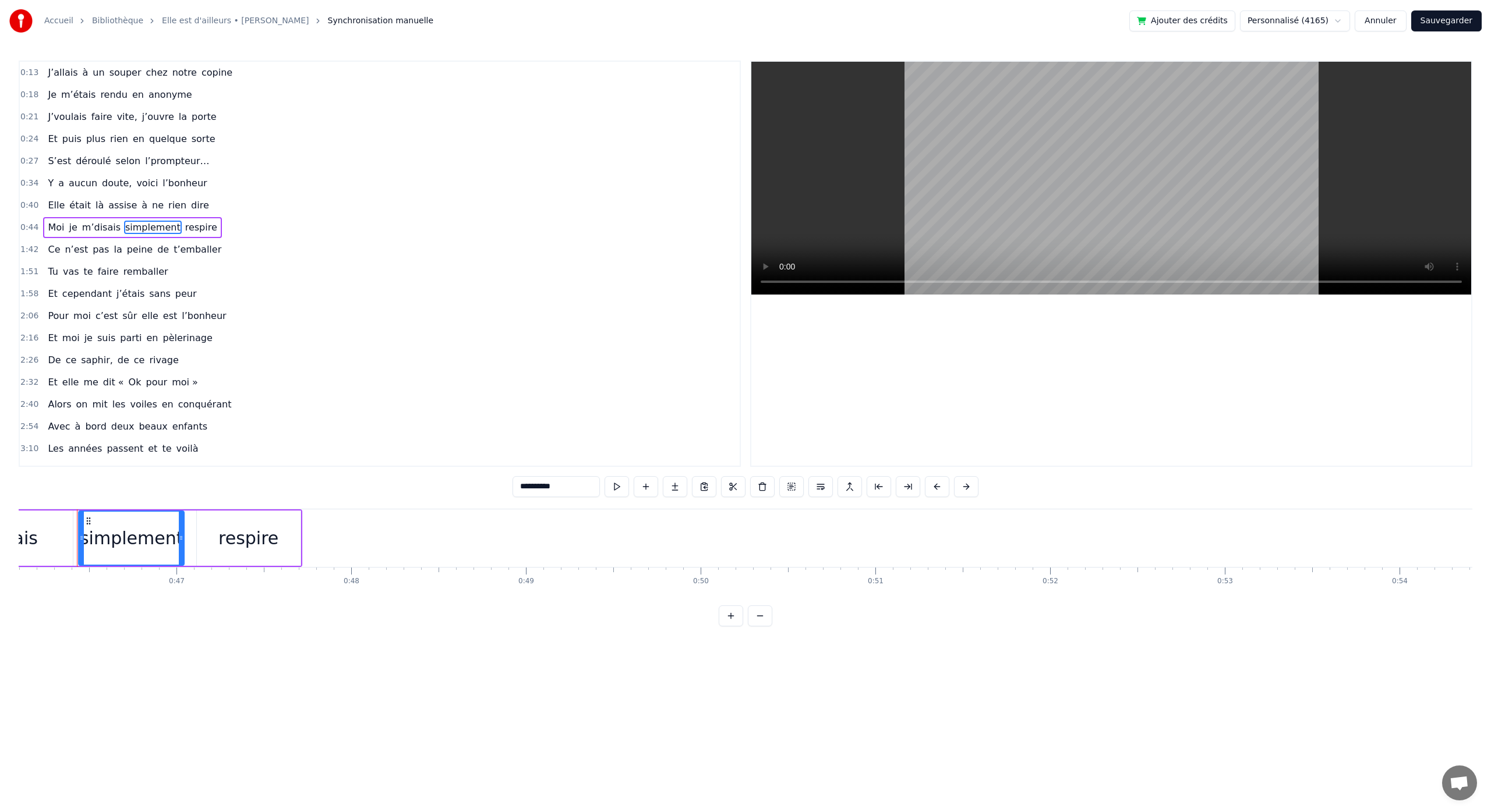
click at [162, 543] on div "simplement" at bounding box center [131, 538] width 103 height 26
click at [1423, 18] on button "Sauvegarder" at bounding box center [1447, 21] width 70 height 21
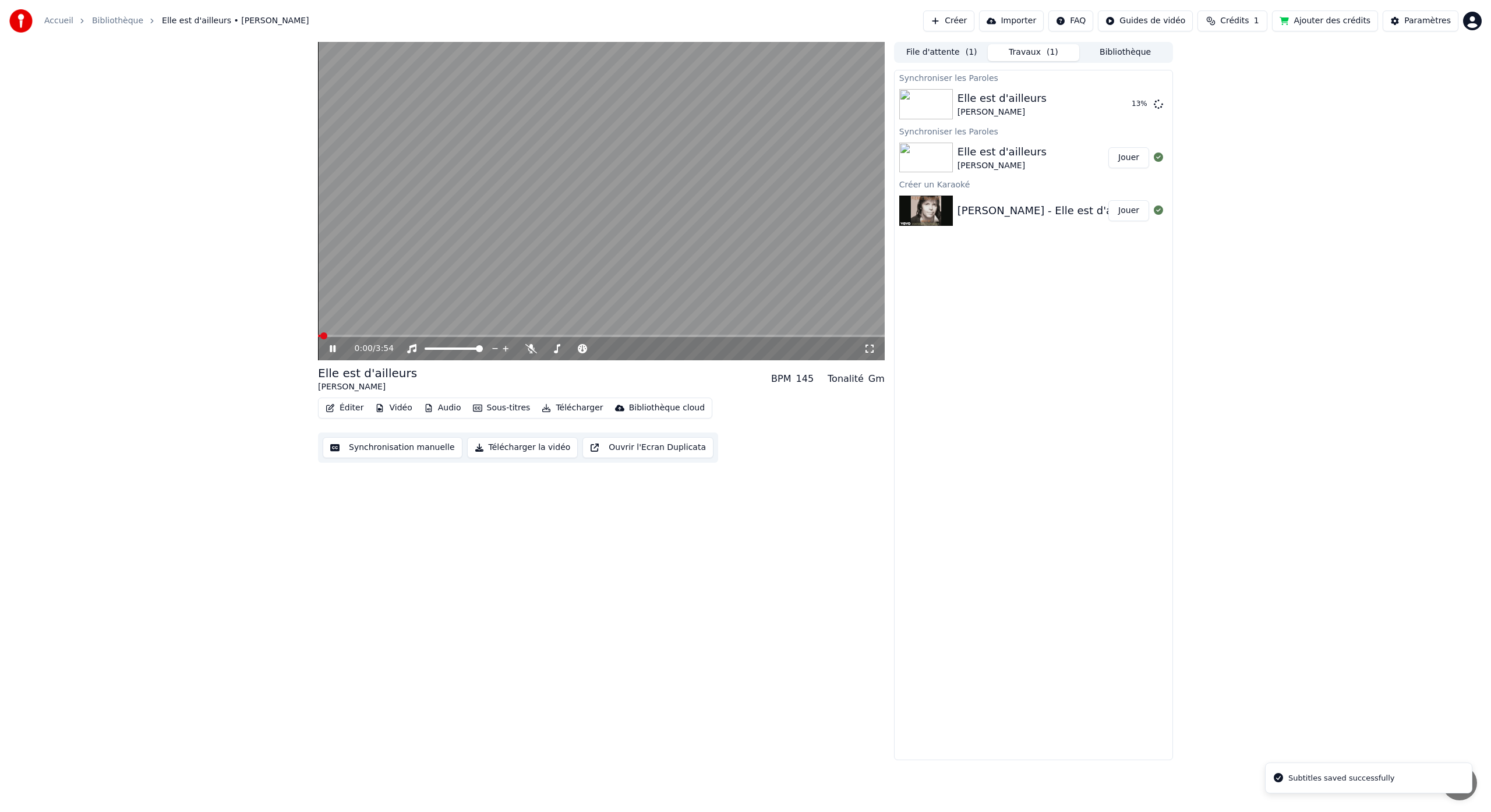
drag, startPoint x: 342, startPoint y: 333, endPoint x: 358, endPoint y: 339, distance: 17.1
click at [363, 339] on div "0:00 / 3:54" at bounding box center [601, 201] width 567 height 319
click at [392, 340] on span at bounding box center [395, 336] width 7 height 7
click at [404, 337] on span at bounding box center [406, 336] width 7 height 7
click at [339, 349] on icon at bounding box center [341, 348] width 28 height 10
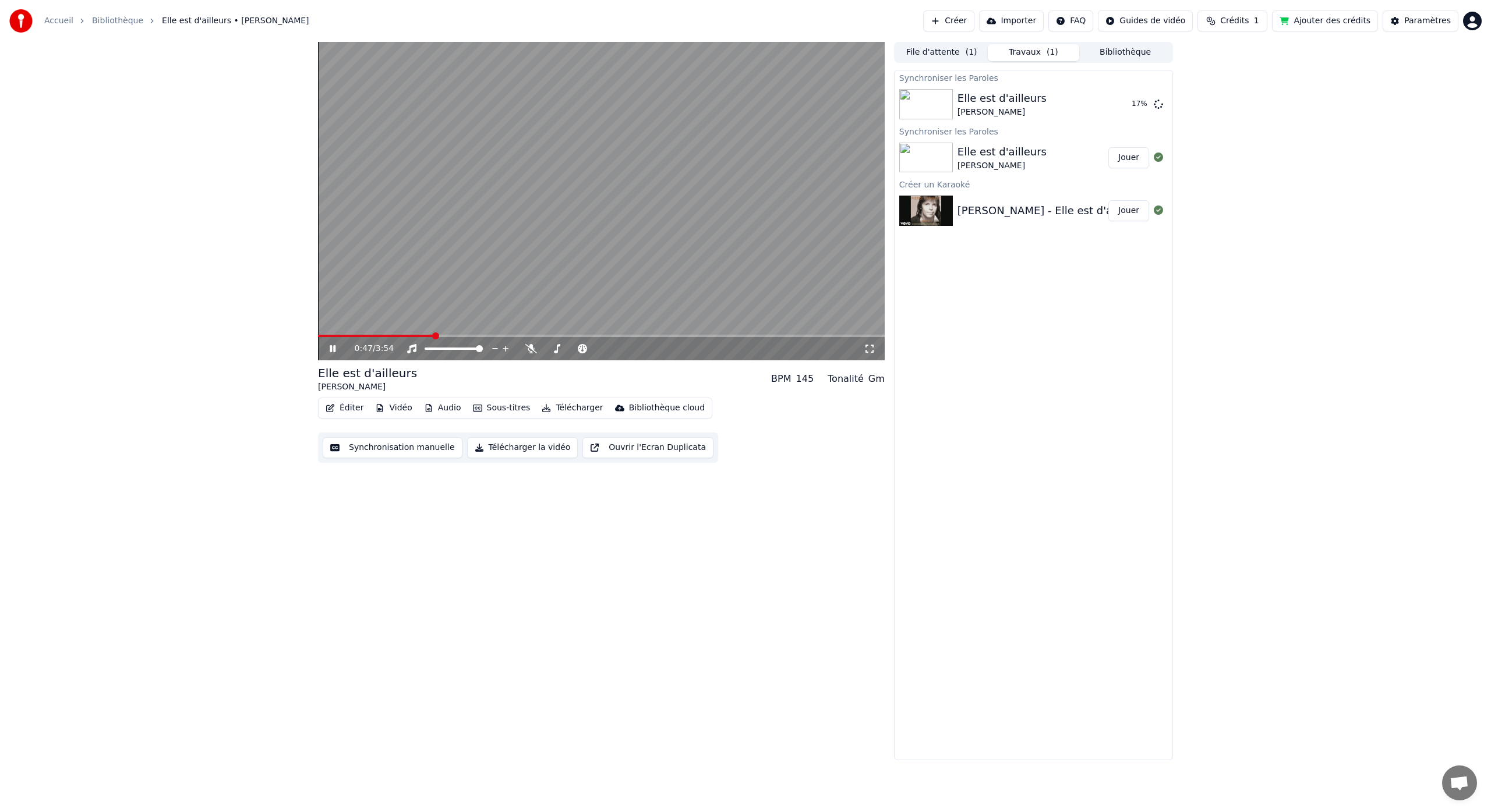
click at [335, 347] on icon at bounding box center [341, 348] width 28 height 10
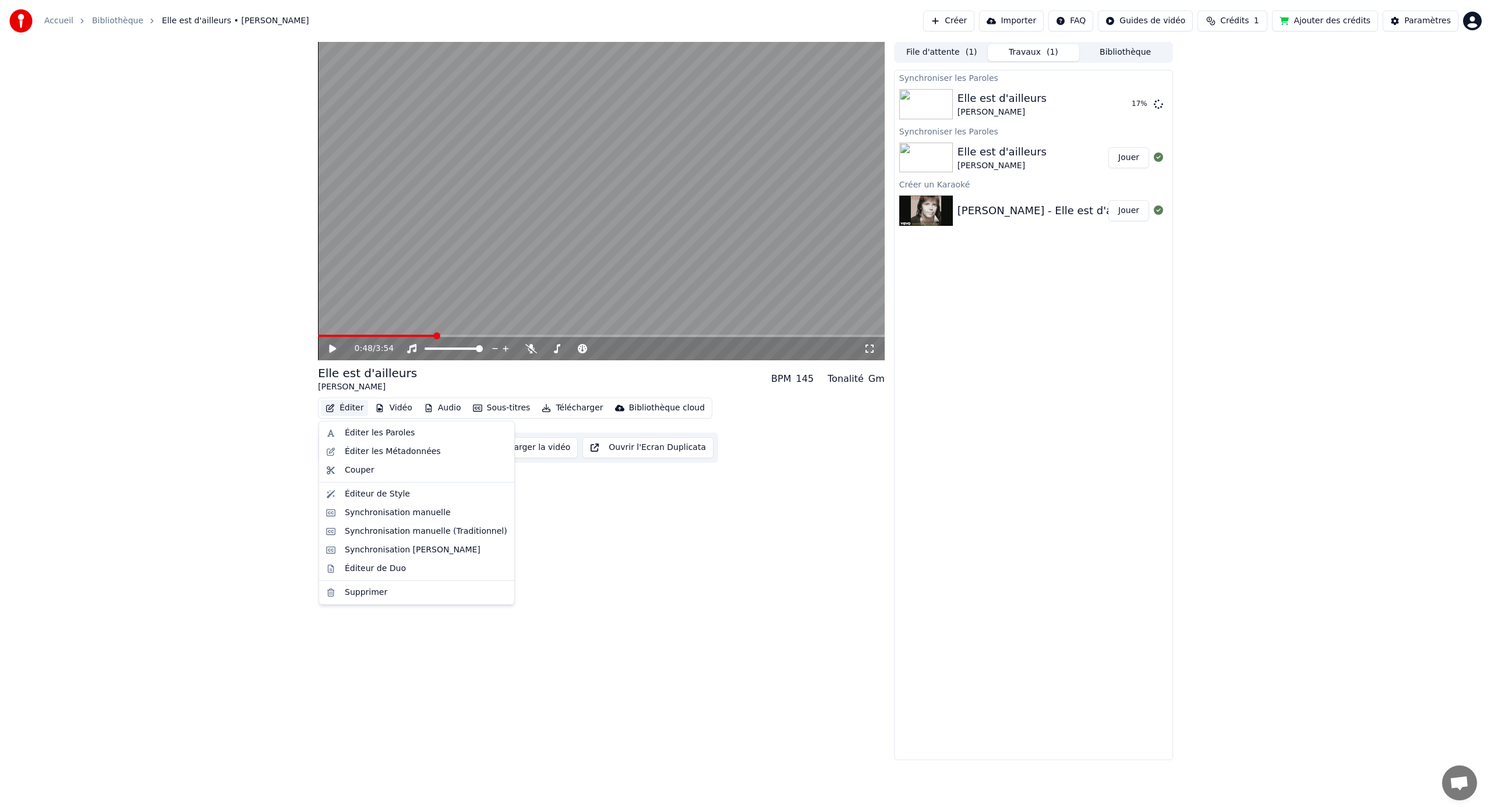
click at [356, 406] on button "Éditer" at bounding box center [344, 408] width 47 height 17
click at [401, 434] on div "Éditer les Paroles" at bounding box center [380, 432] width 70 height 11
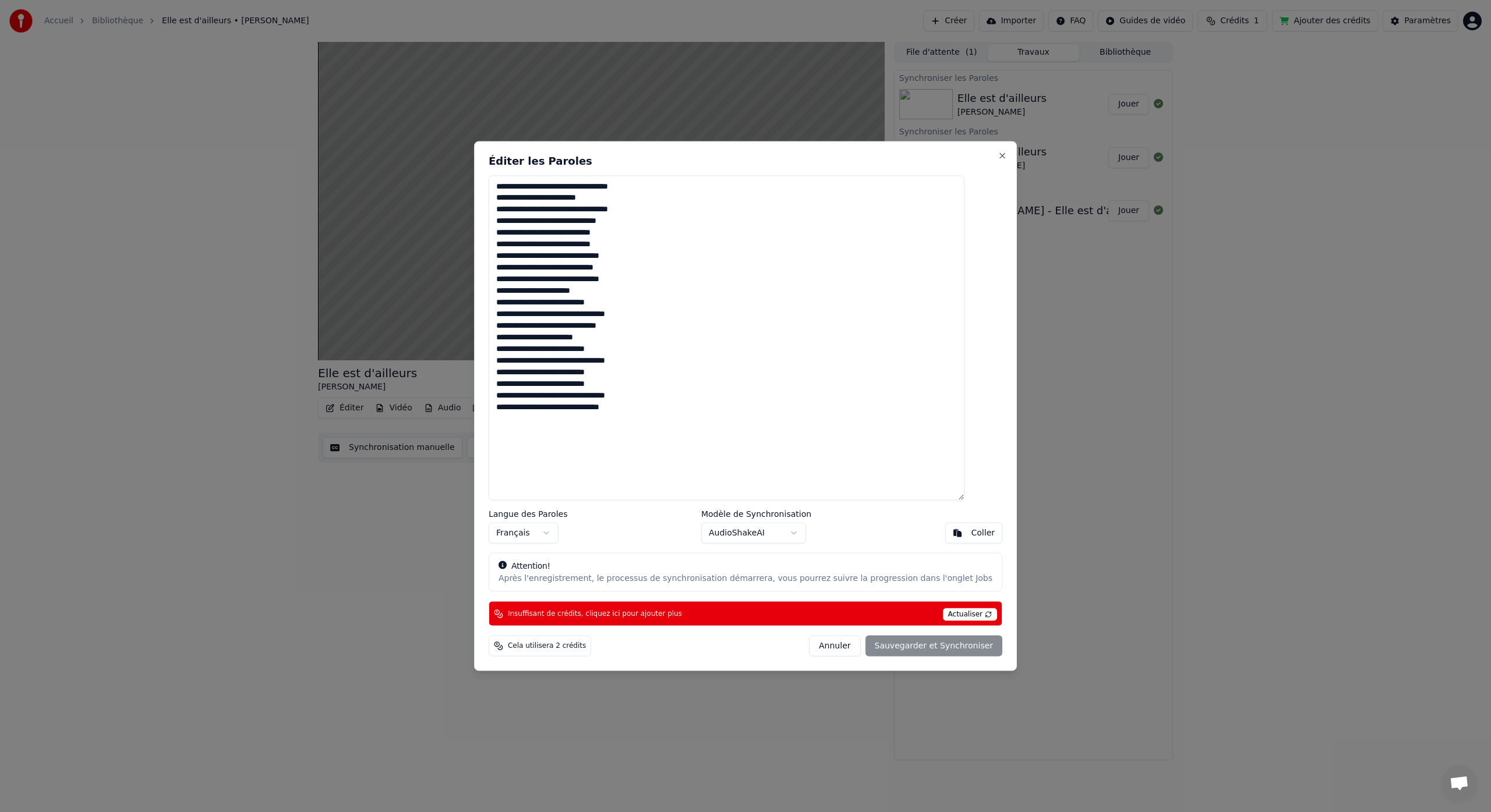
click at [943, 614] on span "Actualiser" at bounding box center [970, 615] width 55 height 13
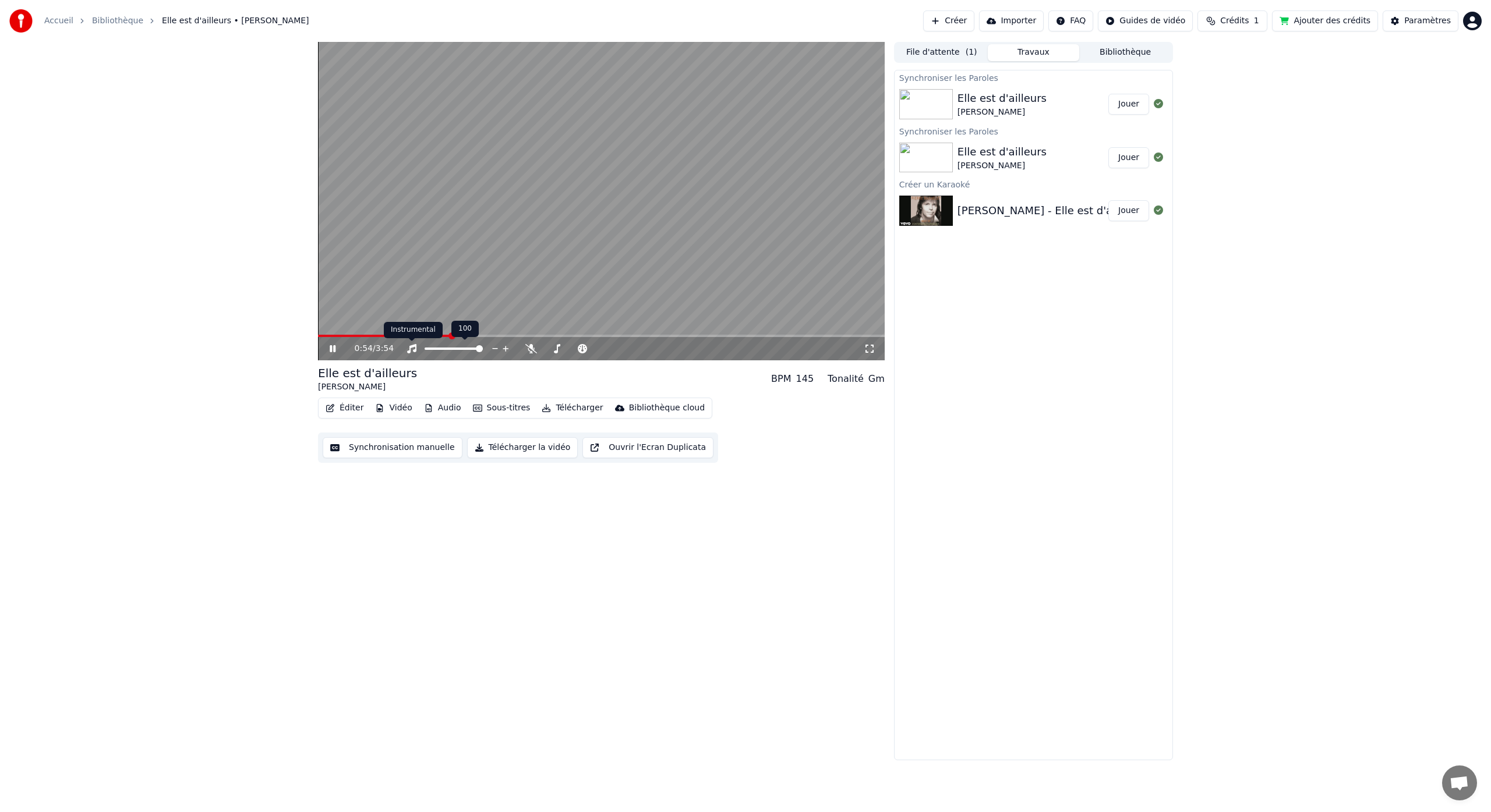
click at [409, 349] on icon at bounding box center [412, 348] width 10 height 10
drag, startPoint x: 409, startPoint y: 349, endPoint x: 370, endPoint y: 351, distance: 39.1
click at [409, 349] on icon at bounding box center [411, 348] width 11 height 10
drag, startPoint x: 334, startPoint y: 349, endPoint x: 342, endPoint y: 353, distance: 8.9
click at [335, 349] on icon at bounding box center [332, 349] width 6 height 7
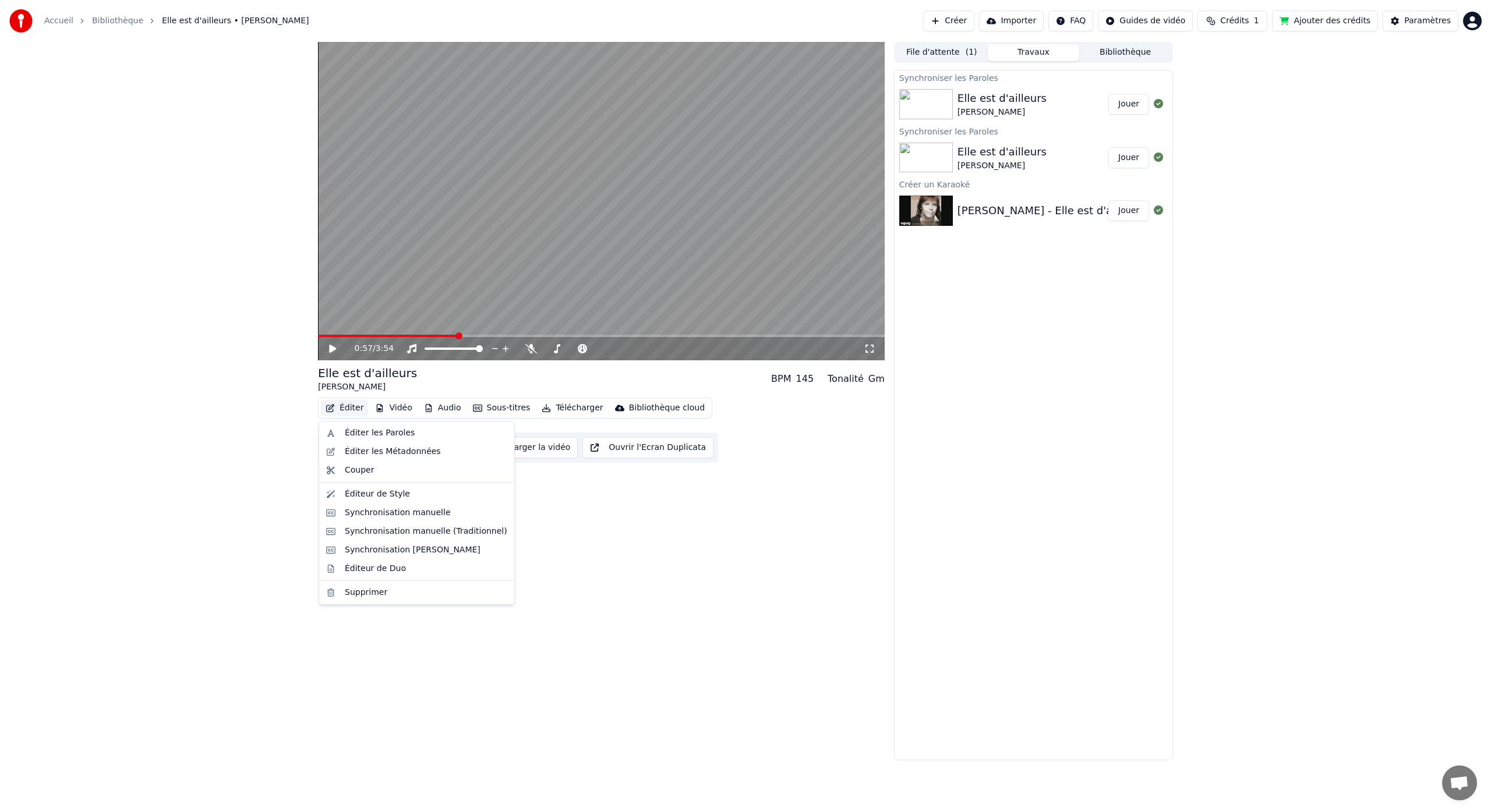
click at [349, 408] on button "Éditer" at bounding box center [344, 408] width 47 height 17
click at [365, 434] on div "Éditer les Paroles" at bounding box center [380, 432] width 70 height 11
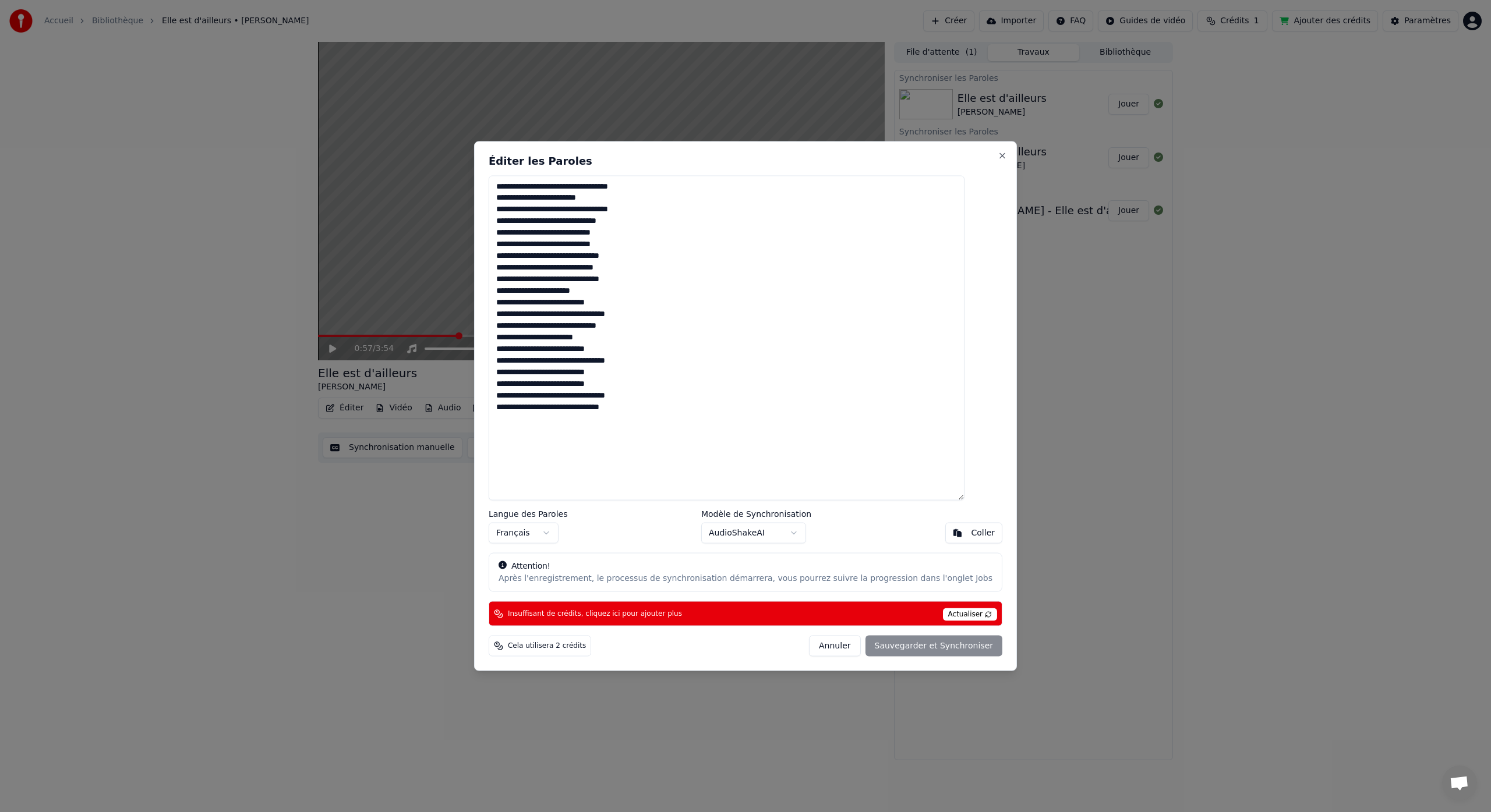
click at [946, 612] on span "Actualiser" at bounding box center [970, 615] width 55 height 13
click at [558, 644] on span "Cela utilisera 2 crédits" at bounding box center [547, 646] width 78 height 10
click at [872, 650] on div "Annuler Sauvegarder et Synchroniser" at bounding box center [905, 646] width 194 height 21
click at [878, 644] on div "Annuler Sauvegarder et Synchroniser" at bounding box center [905, 646] width 194 height 21
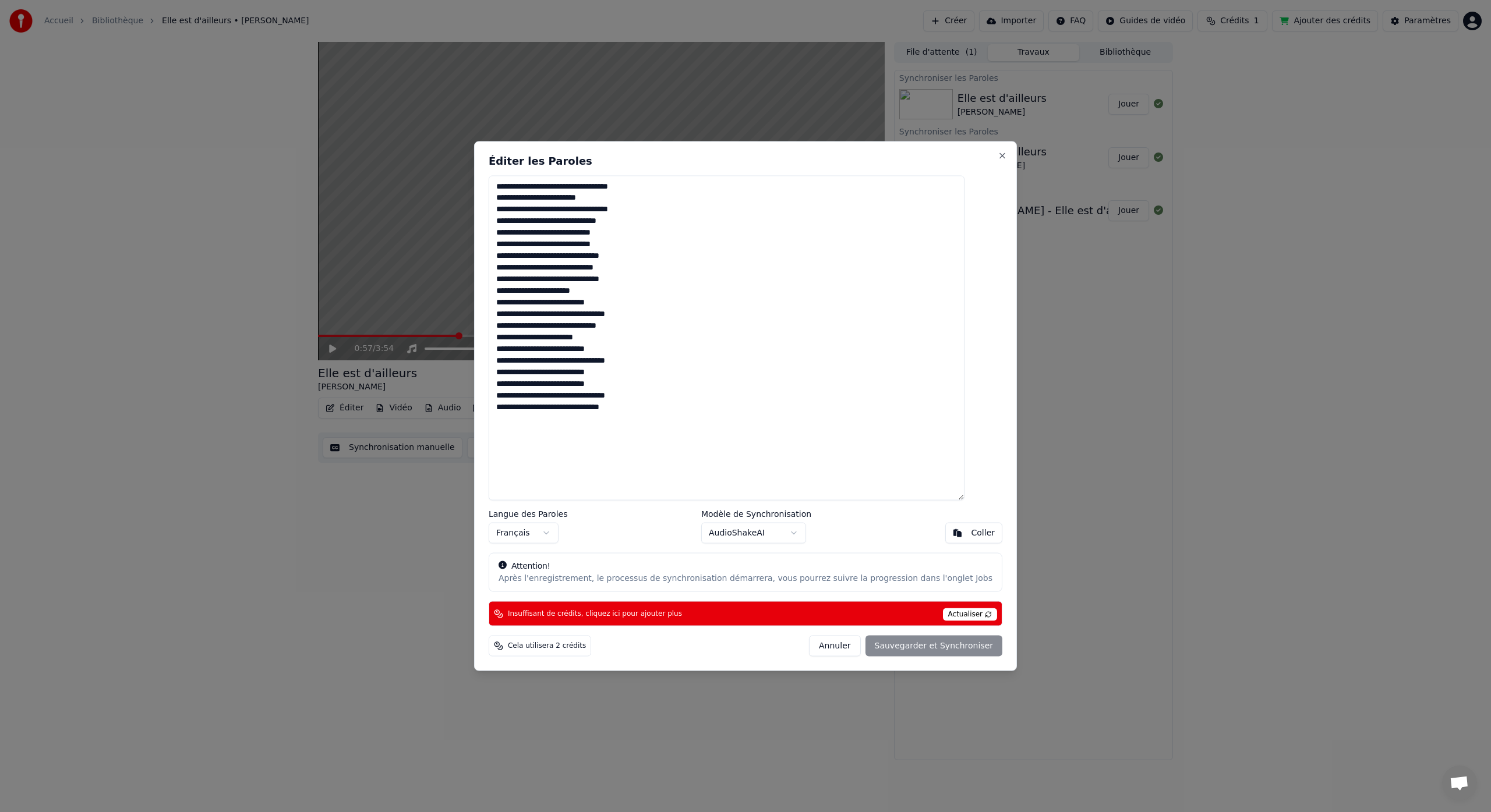
click at [952, 614] on span "Actualiser" at bounding box center [970, 615] width 55 height 13
click at [947, 616] on span "Actualiser" at bounding box center [970, 615] width 55 height 13
click at [958, 616] on span "Actualiser" at bounding box center [970, 615] width 55 height 13
click at [968, 616] on span "Actualiser" at bounding box center [970, 615] width 55 height 13
click at [965, 616] on span "Actualiser" at bounding box center [970, 615] width 55 height 13
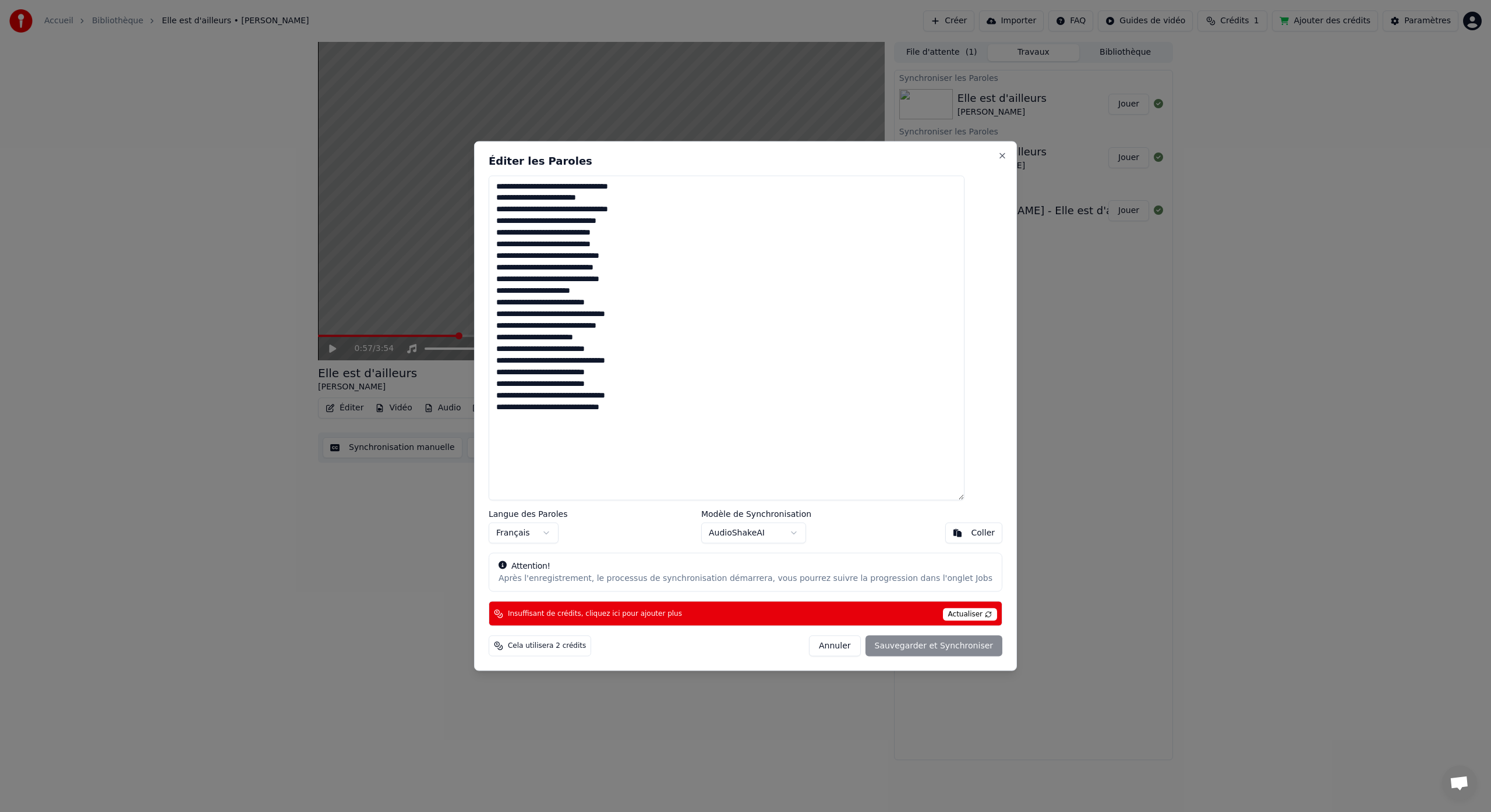
click at [965, 616] on span "Actualiser" at bounding box center [970, 615] width 55 height 13
click at [557, 610] on span "Insuffisant de crédits, cliquez ici pour ajouter plus" at bounding box center [595, 613] width 174 height 10
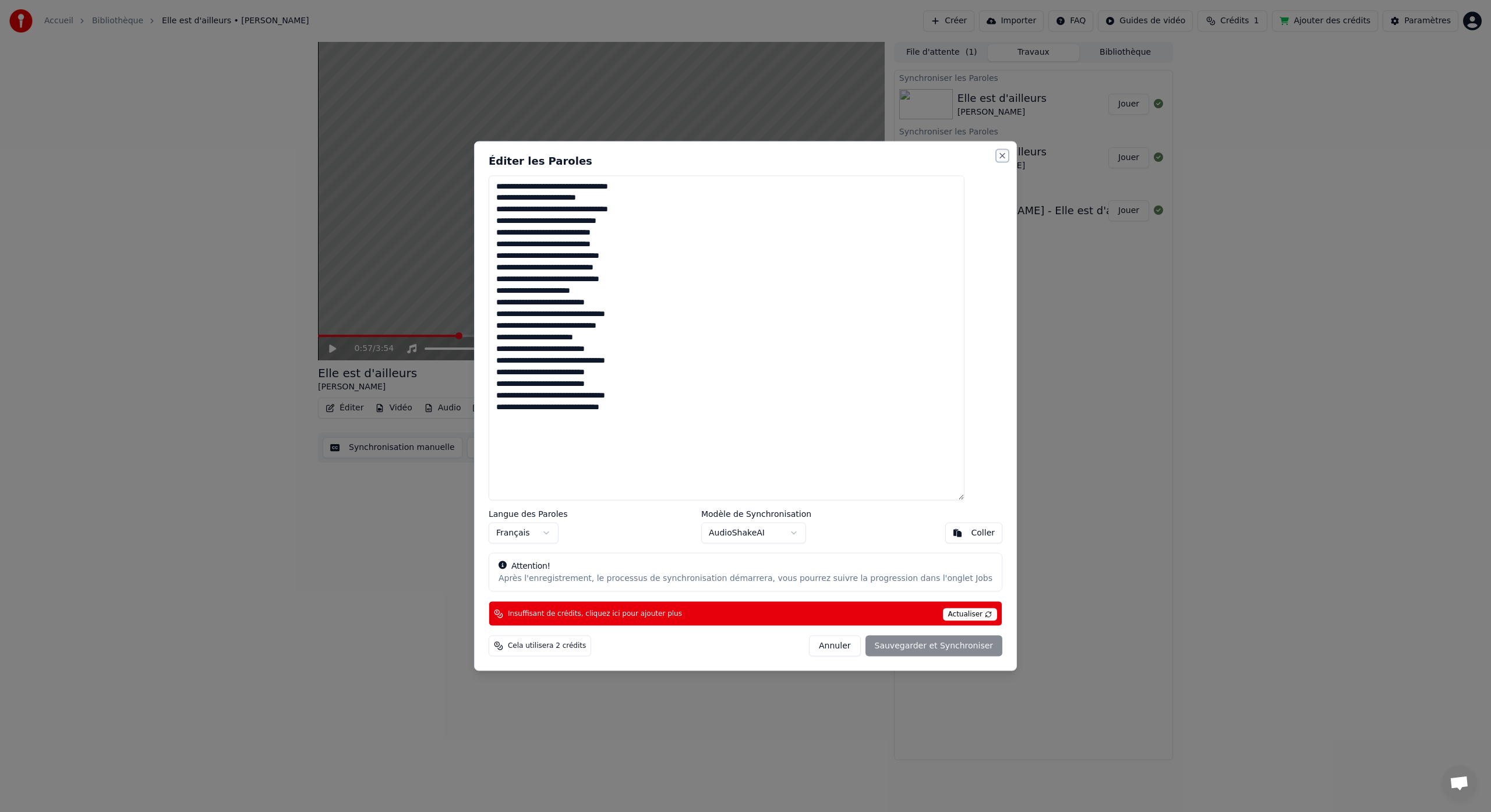
click at [998, 156] on button "Close" at bounding box center [1003, 155] width 10 height 10
